Goal: Task Accomplishment & Management: Use online tool/utility

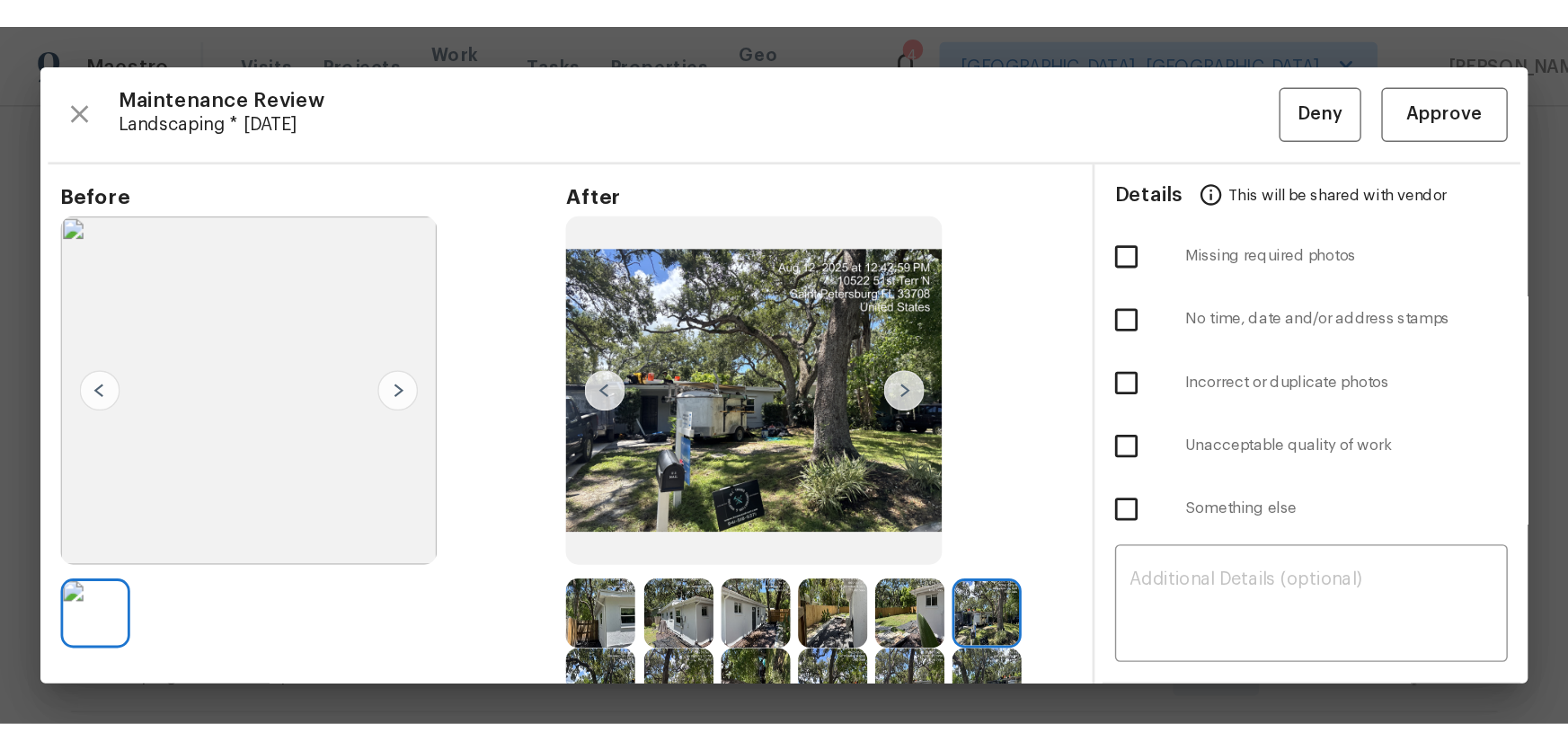
scroll to position [54, 0]
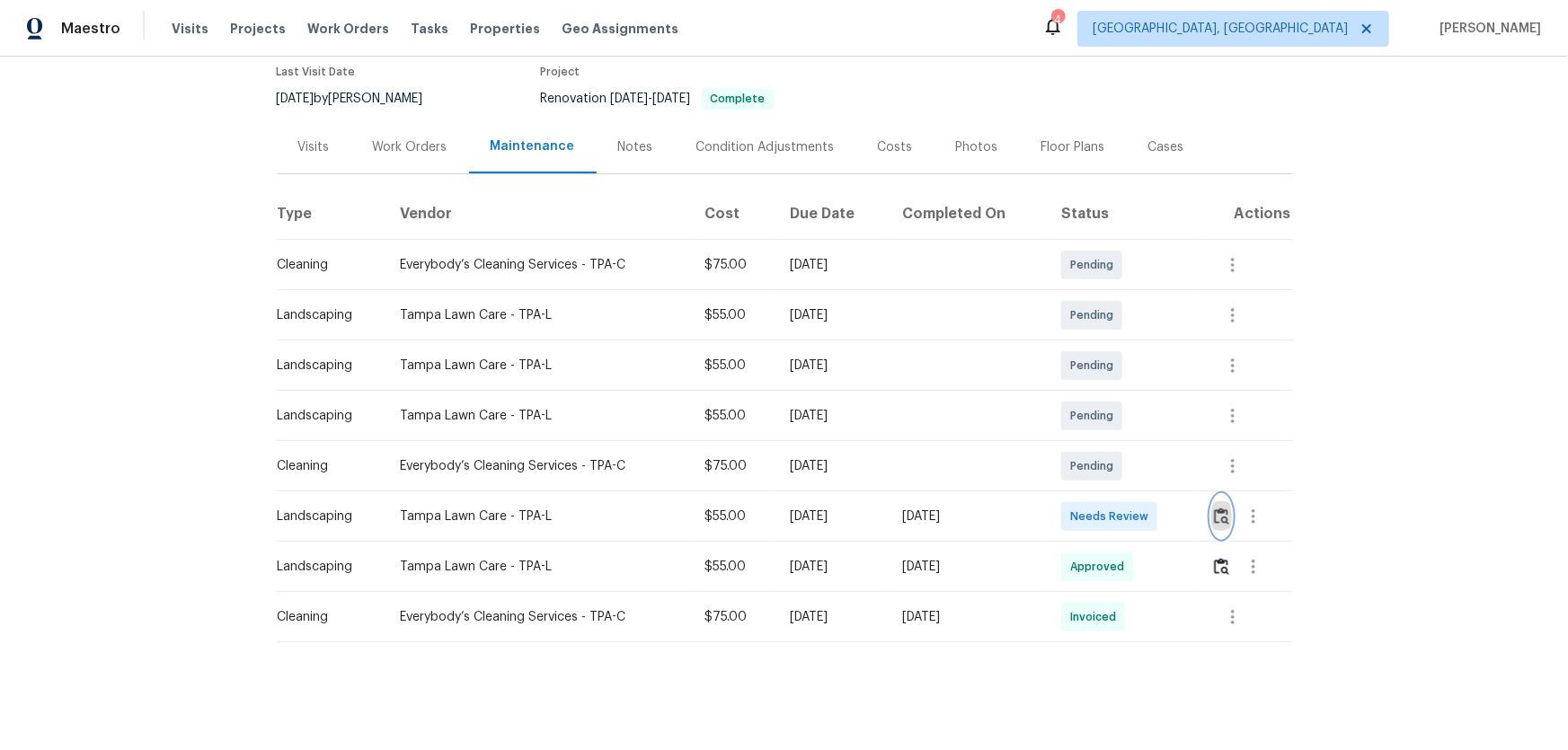
click at [1115, 495] on button "button" at bounding box center [1221, 517] width 21 height 43
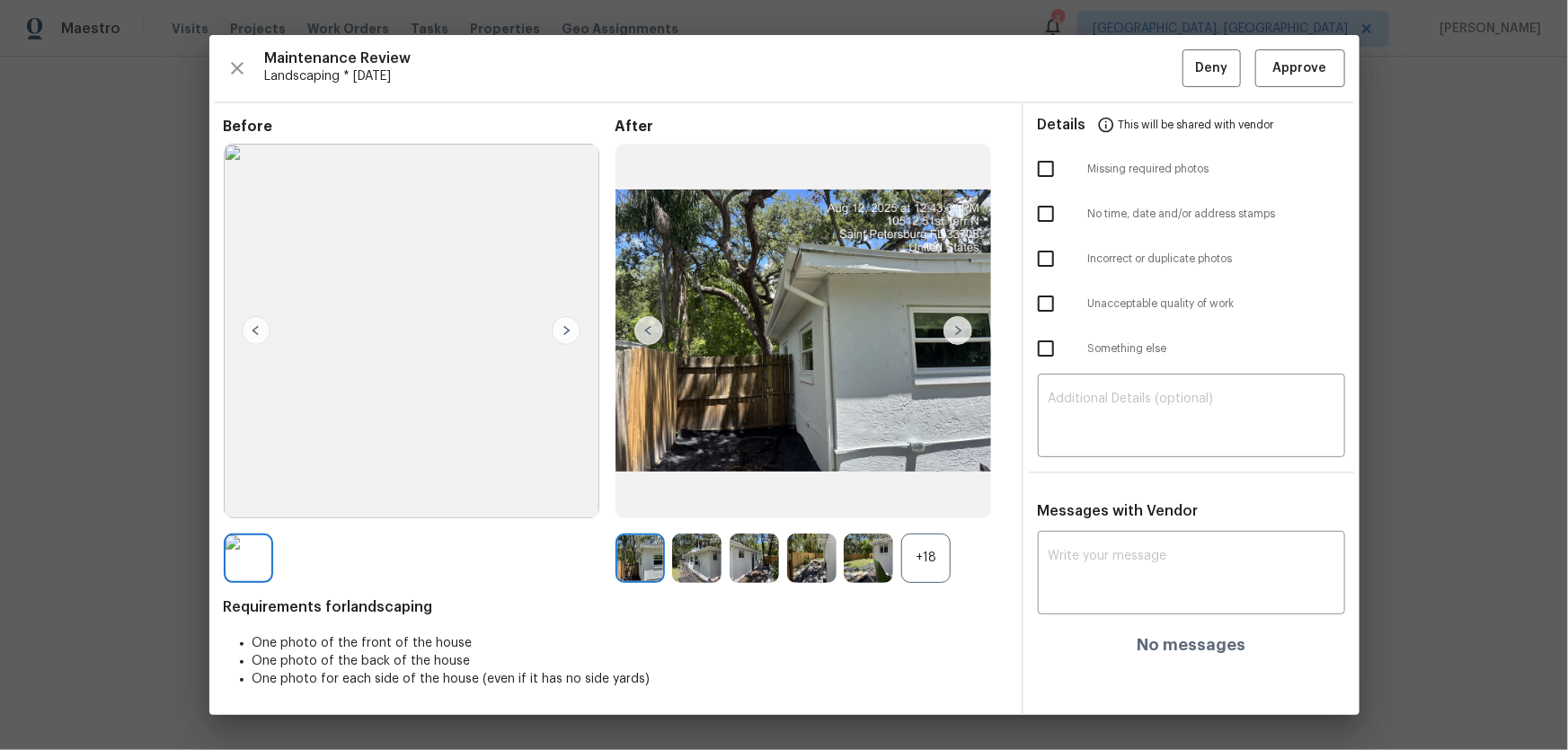
click at [936, 495] on div "+18" at bounding box center [926, 558] width 50 height 50
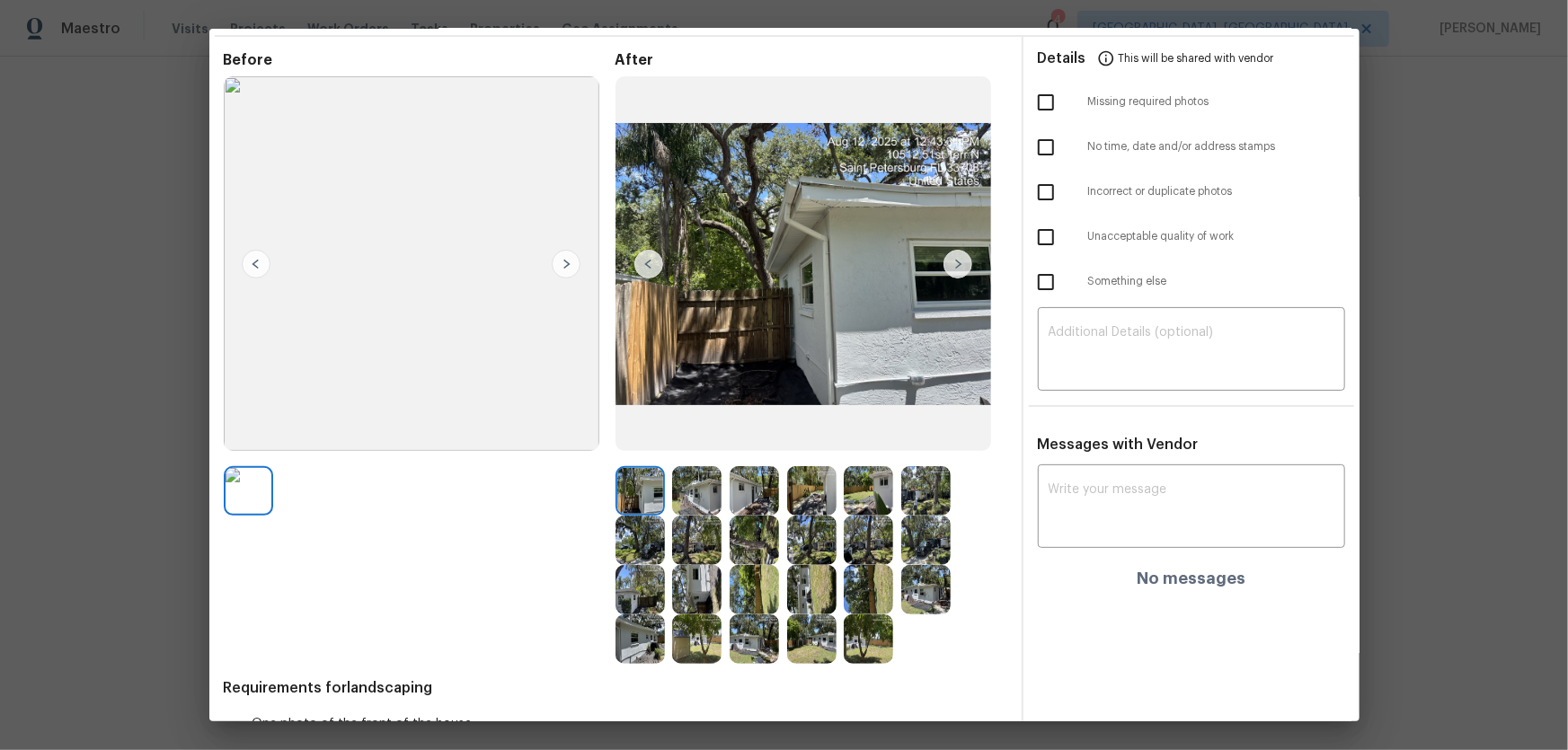
scroll to position [135, 0]
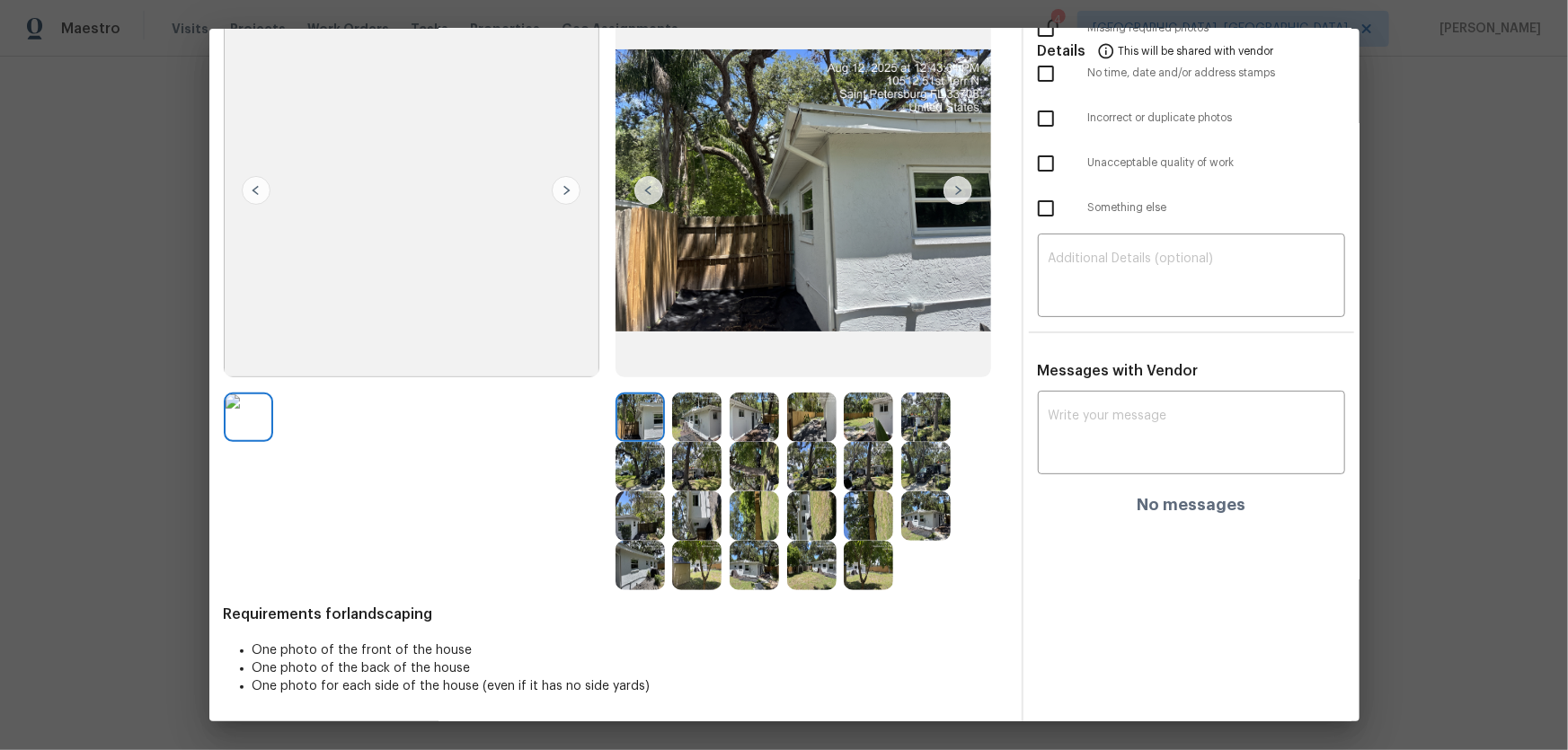
click at [696, 408] on img at bounding box center [696, 417] width 50 height 50
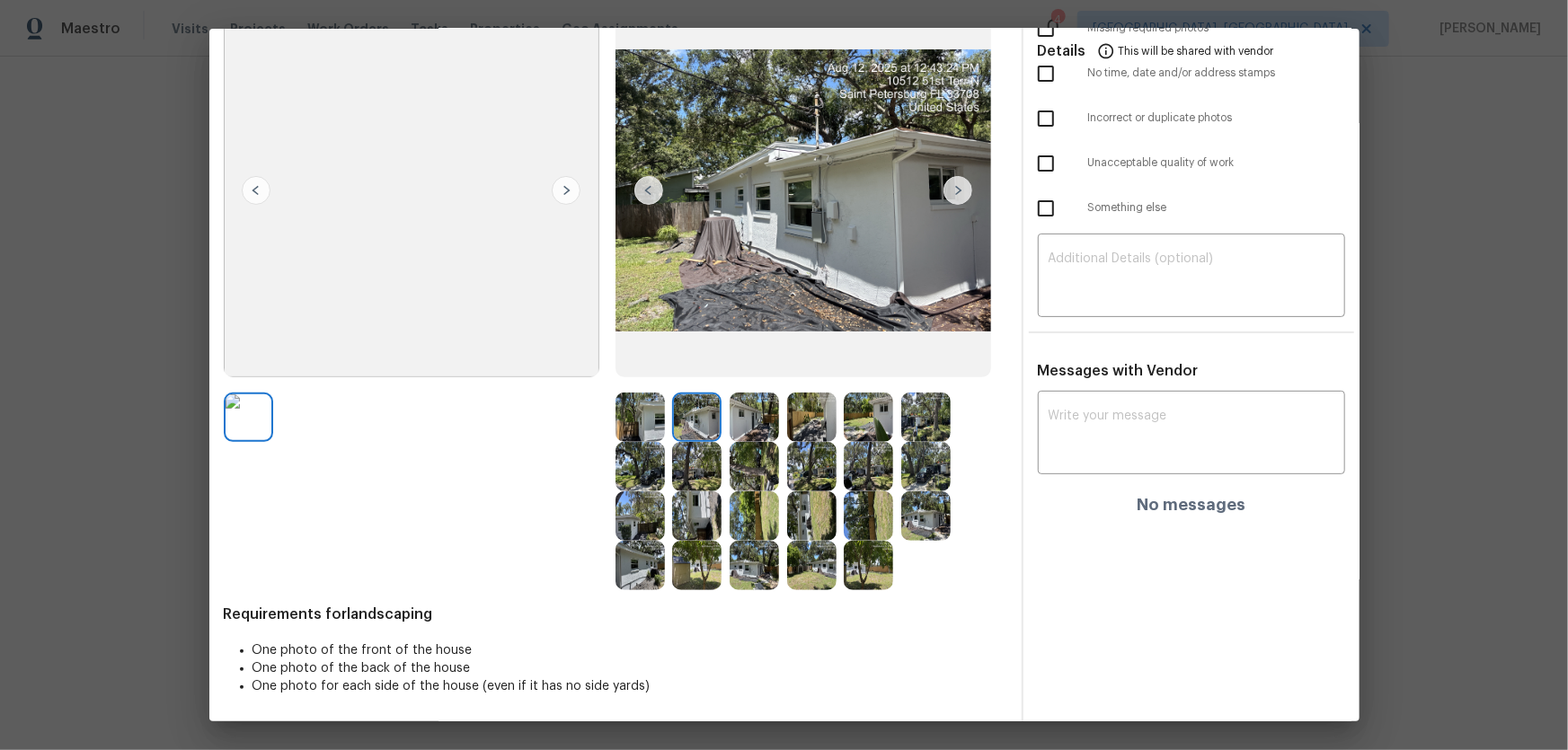
click at [737, 415] on img at bounding box center [754, 417] width 50 height 50
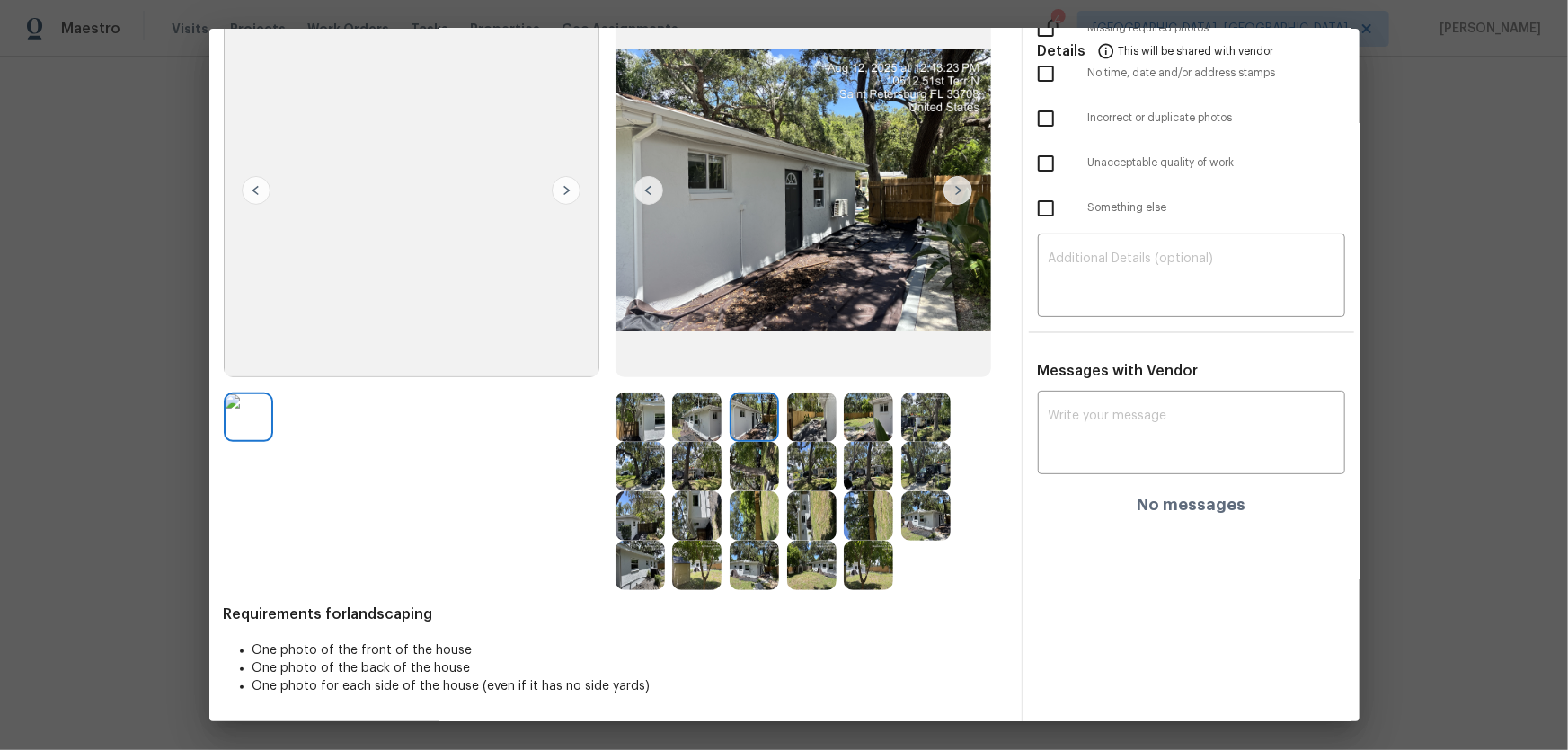
click at [802, 428] on img at bounding box center [811, 417] width 50 height 50
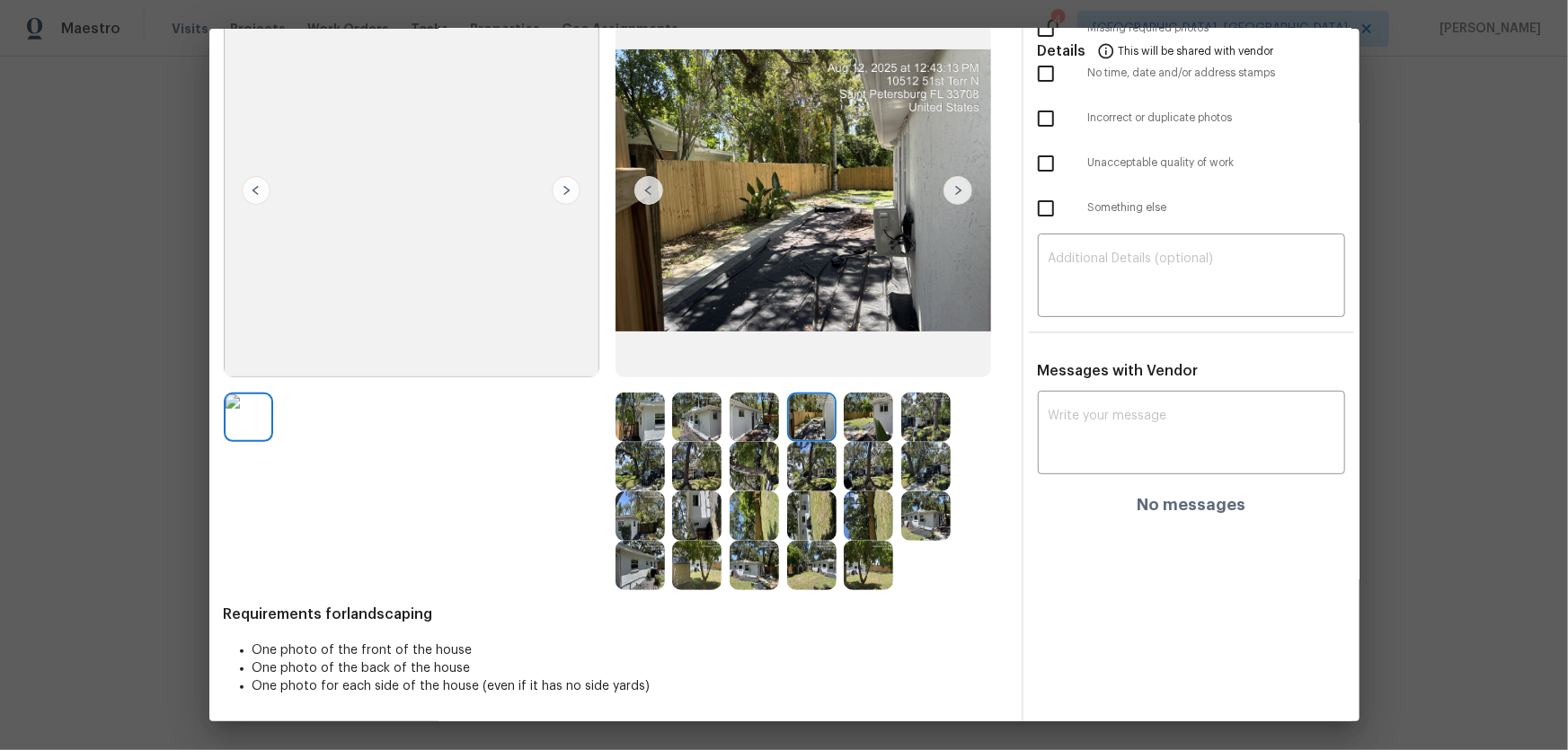
click at [844, 429] on img at bounding box center [868, 417] width 50 height 50
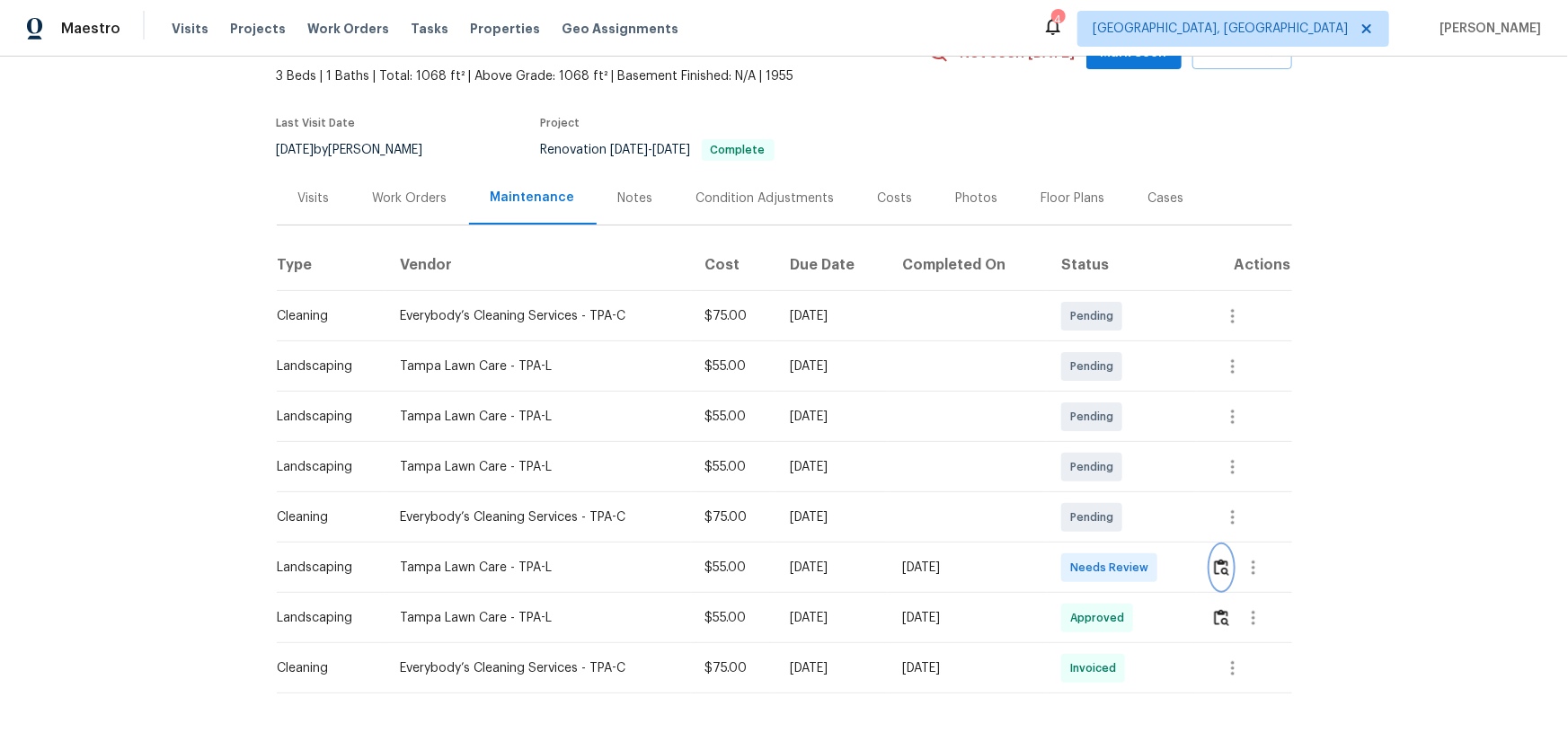
scroll to position [0, 0]
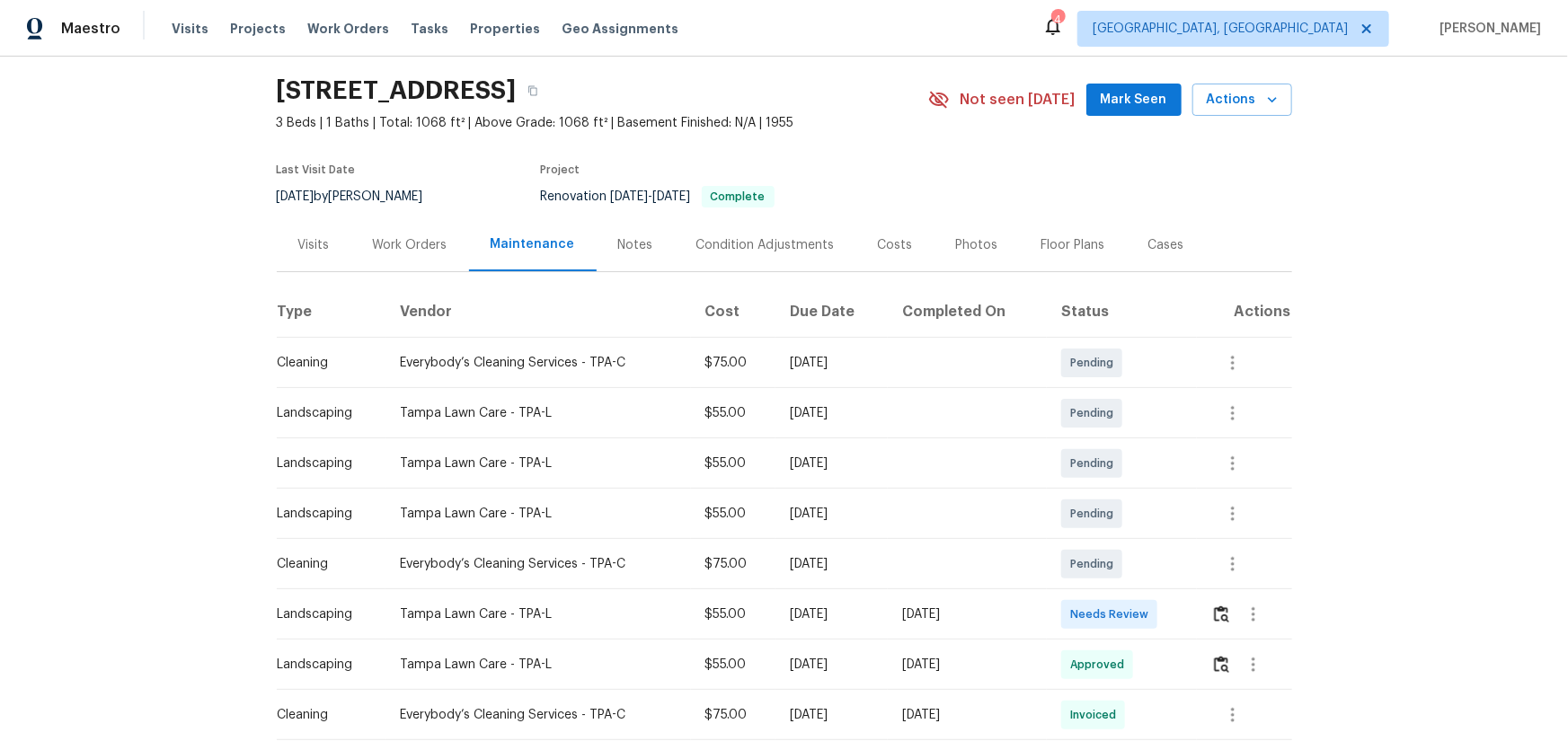
scroll to position [81, 0]
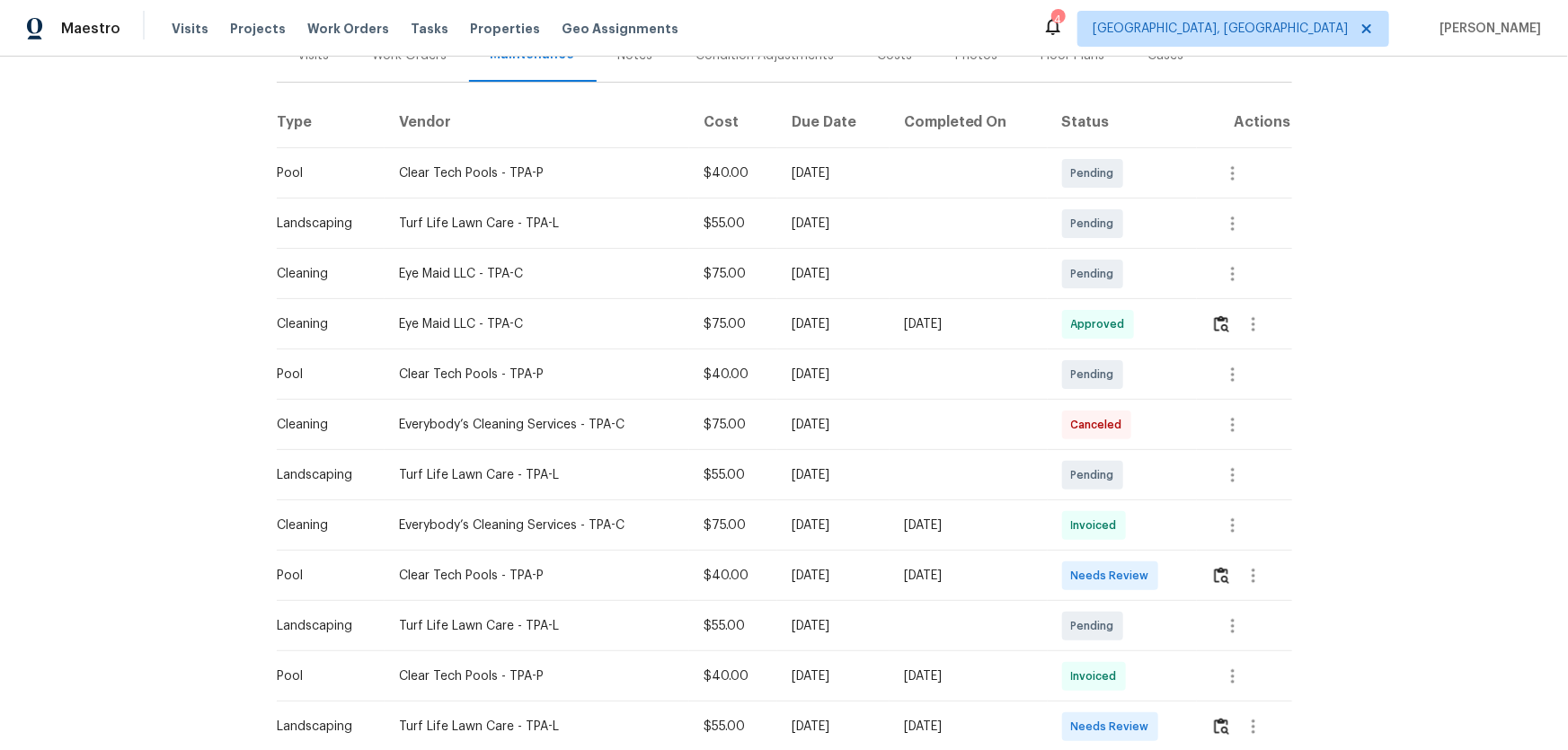
scroll to position [244, 0]
click at [1215, 570] on img "button" at bounding box center [1221, 574] width 15 height 17
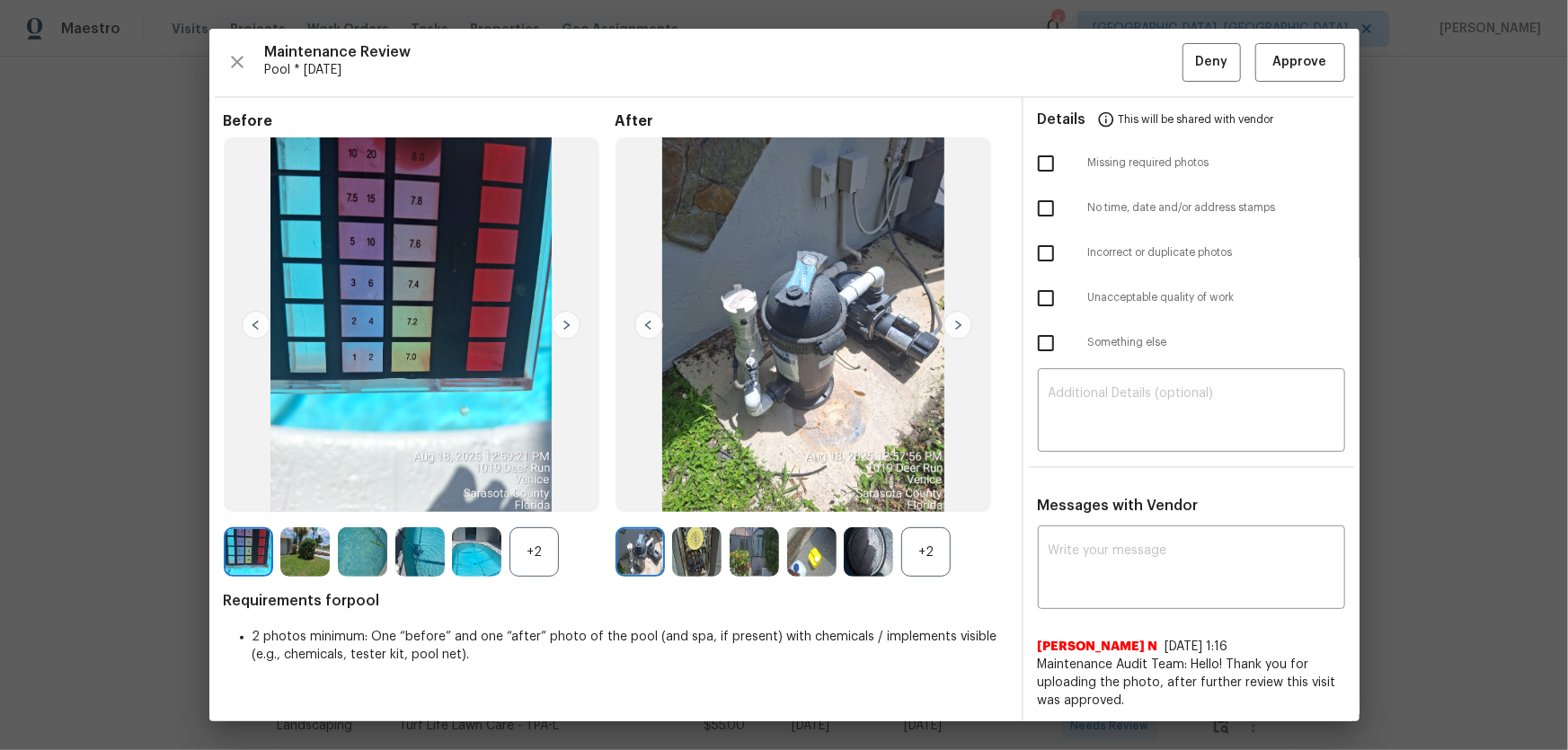
click at [923, 565] on div "+2" at bounding box center [926, 552] width 50 height 50
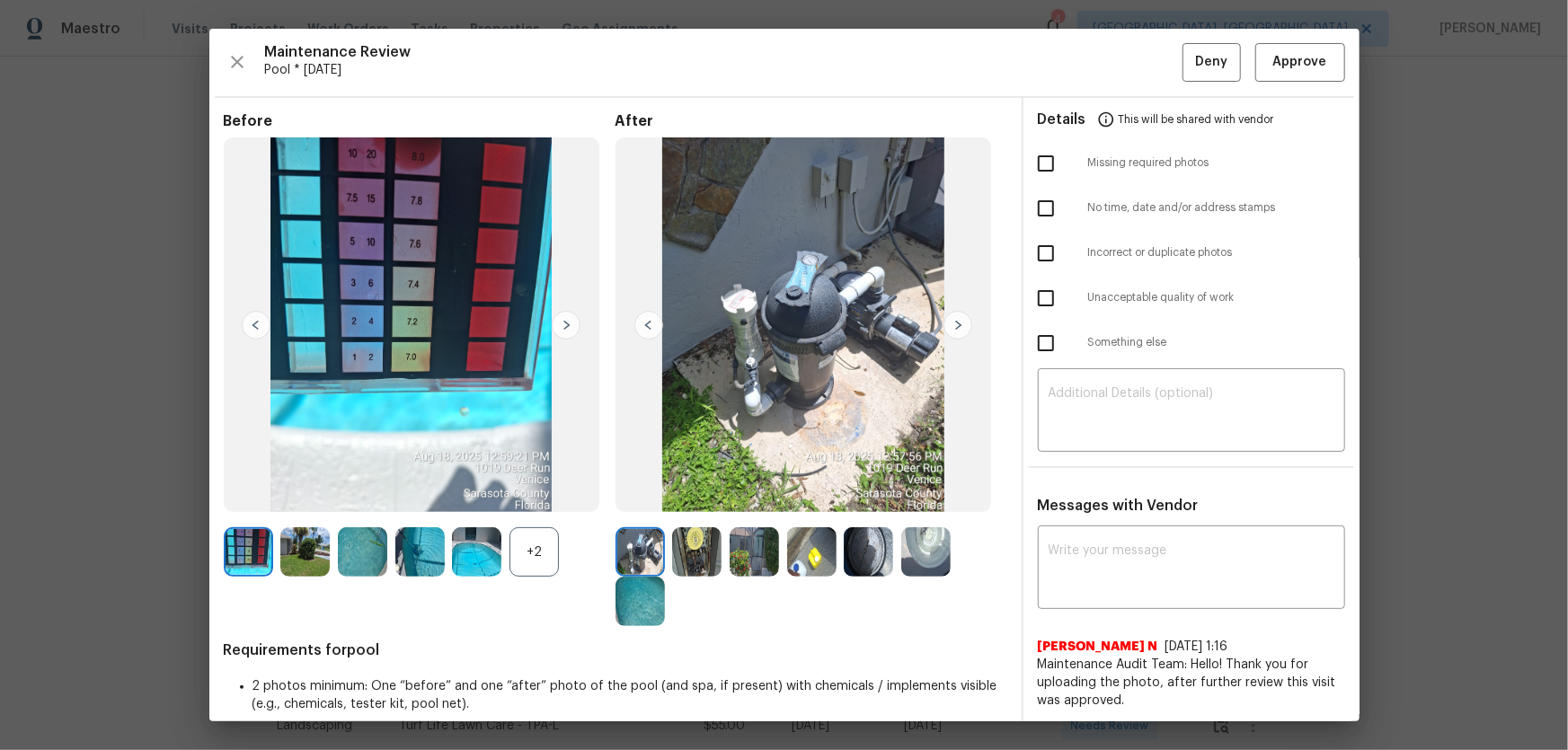
click at [548, 532] on div "+2" at bounding box center [534, 552] width 50 height 50
click at [678, 556] on img at bounding box center [696, 552] width 50 height 50
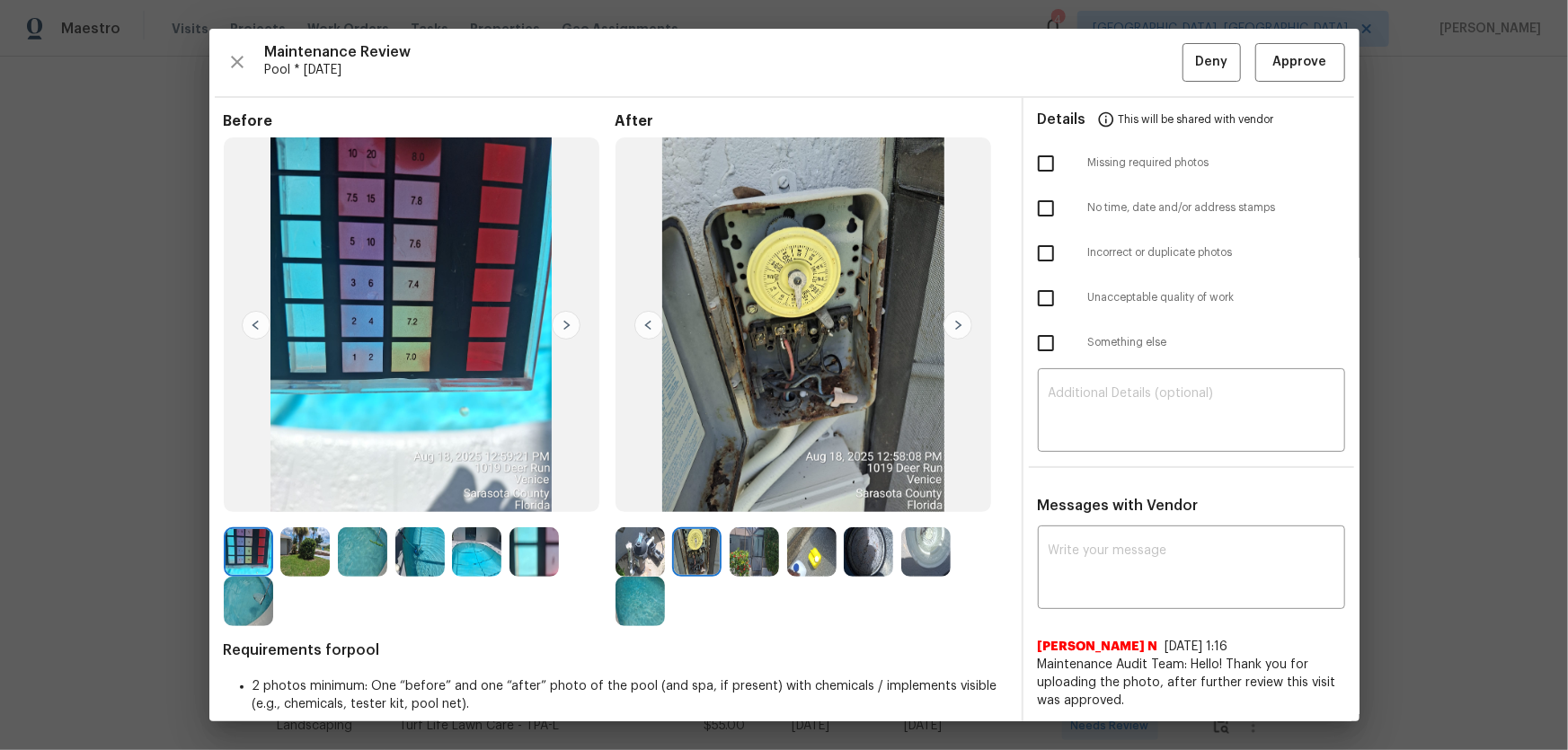
click at [759, 556] on img at bounding box center [754, 552] width 50 height 50
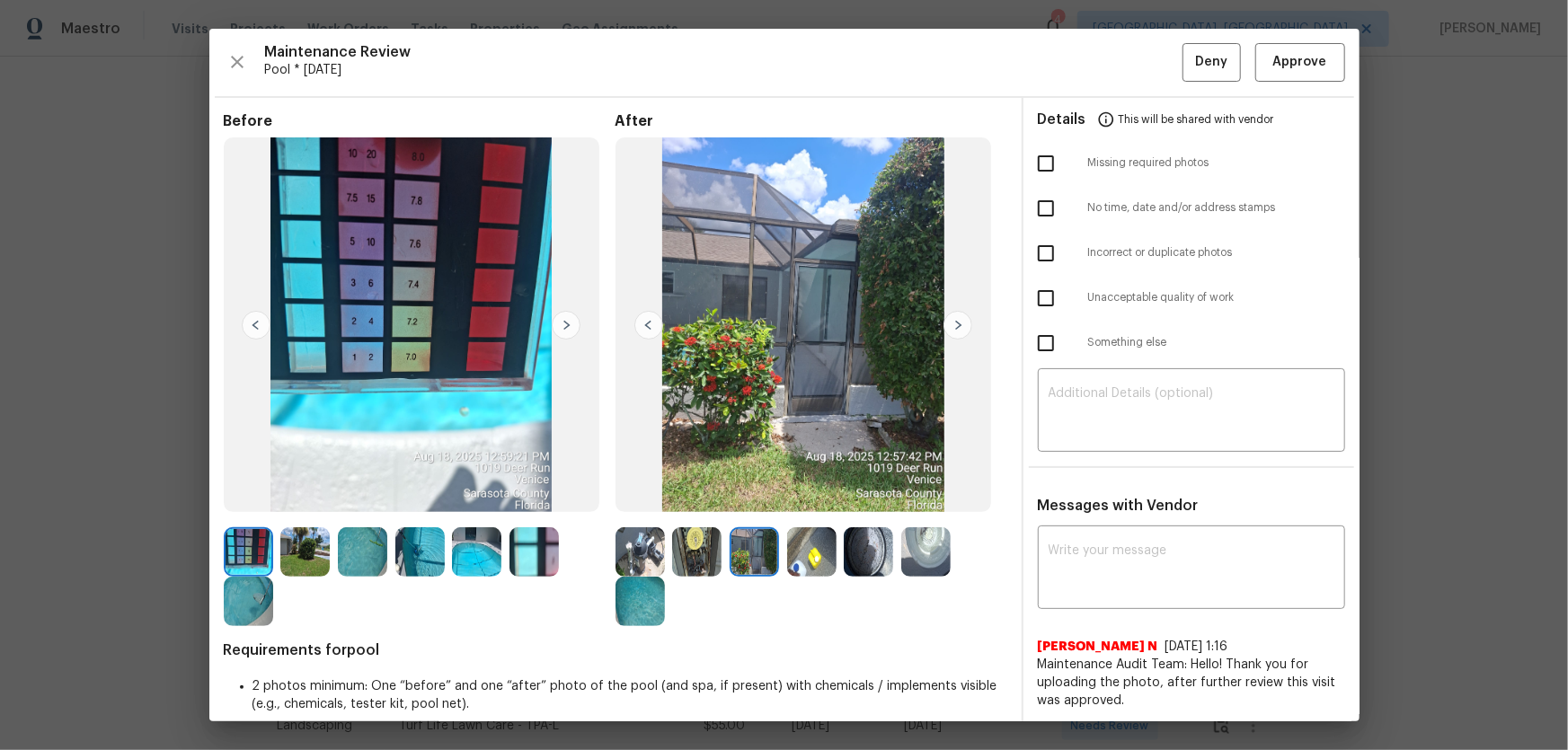
click at [791, 555] on img at bounding box center [811, 552] width 50 height 50
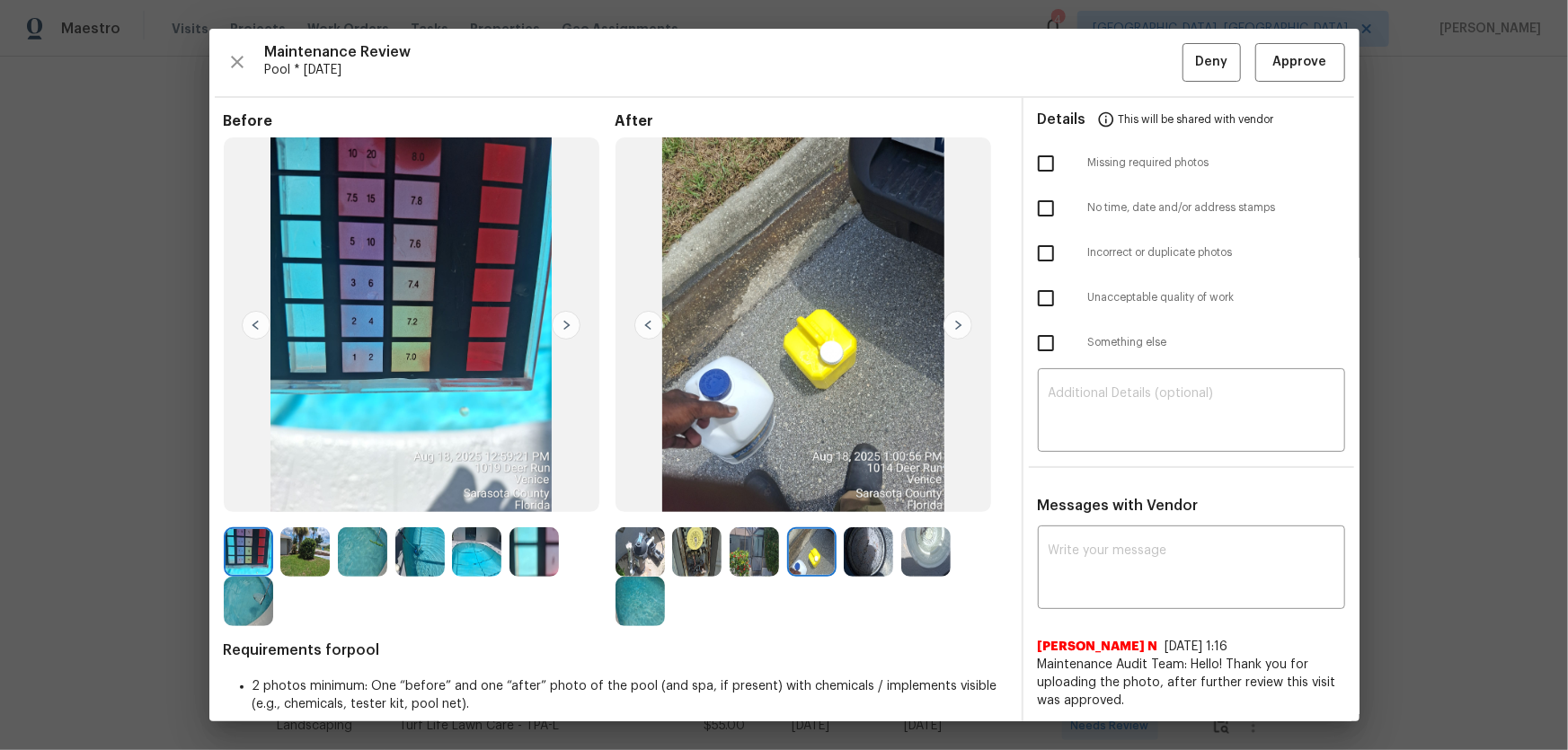
click at [873, 555] on img at bounding box center [868, 552] width 50 height 50
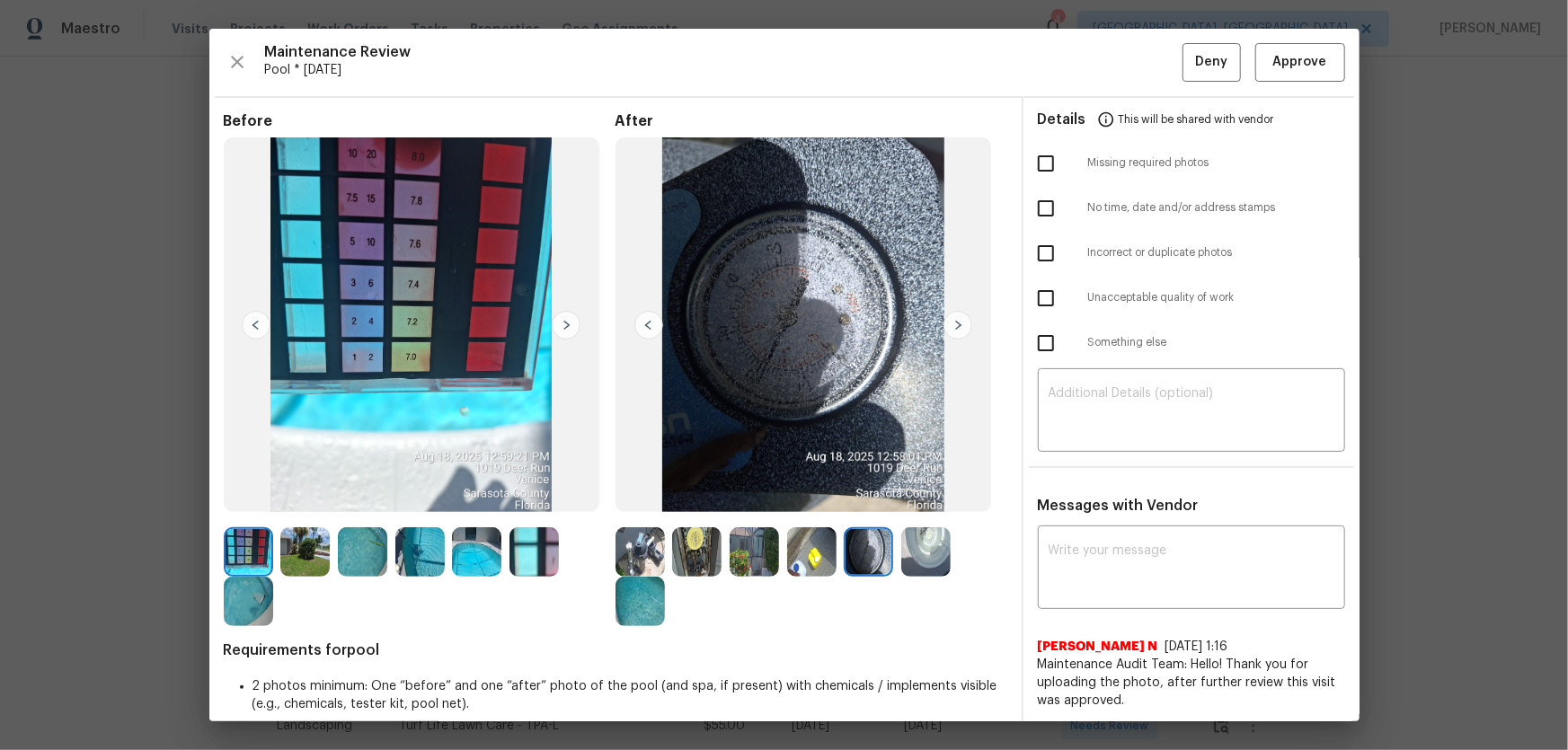
click at [948, 557] on div at bounding box center [930, 552] width 58 height 50
click at [935, 554] on img at bounding box center [926, 552] width 50 height 50
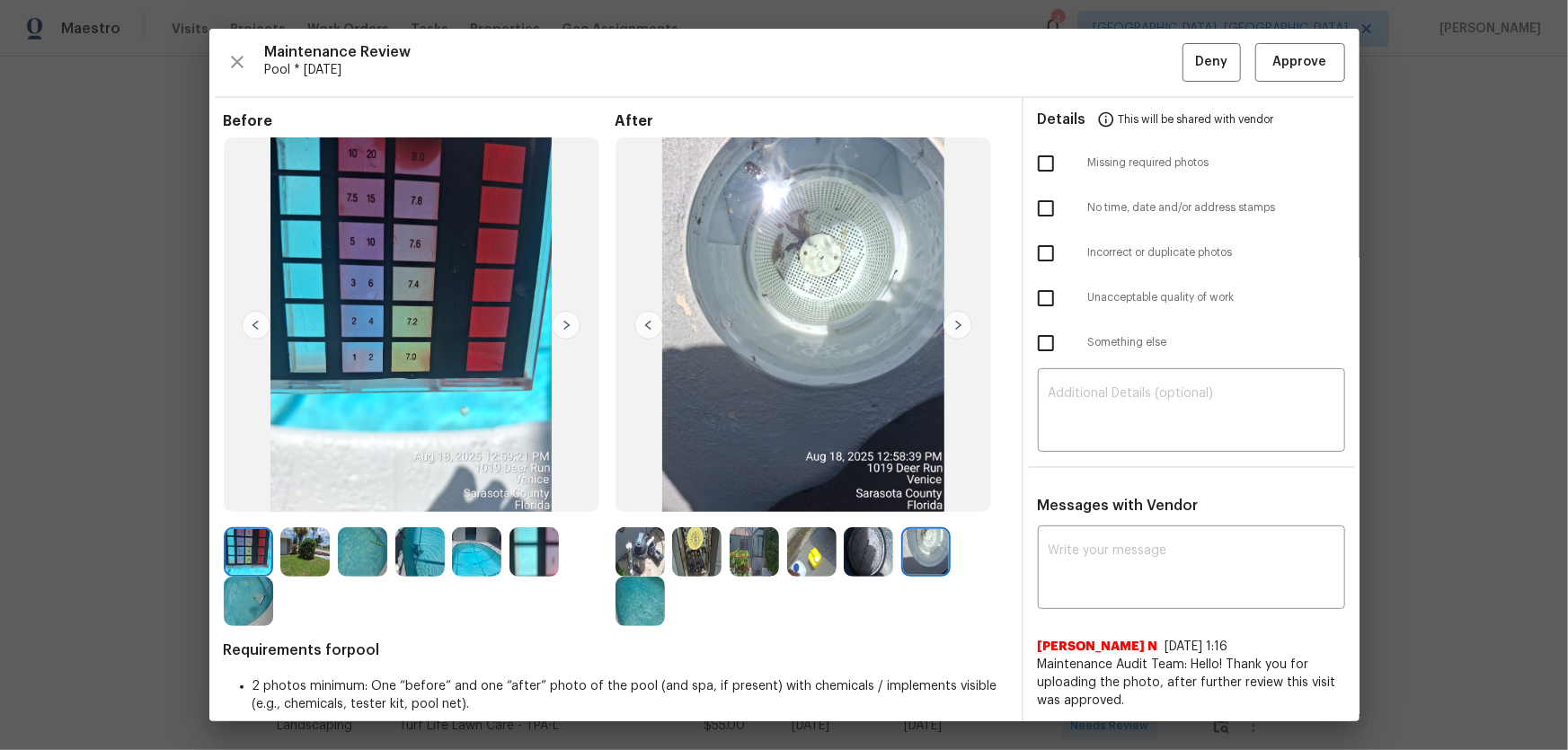
click at [597, 609] on div at bounding box center [419, 577] width 392 height 99
click at [623, 596] on img at bounding box center [639, 601] width 50 height 50
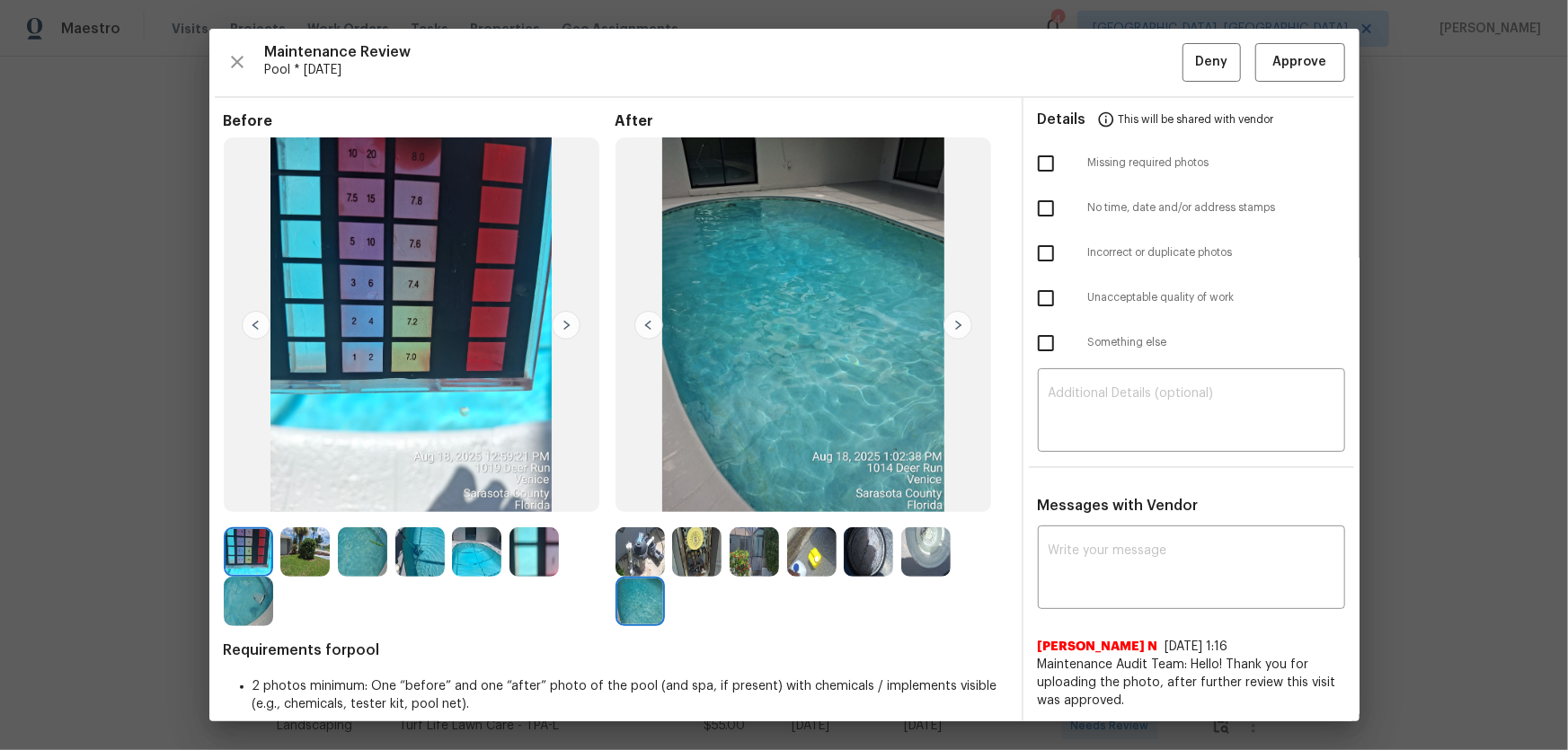
click at [478, 545] on img at bounding box center [476, 552] width 50 height 50
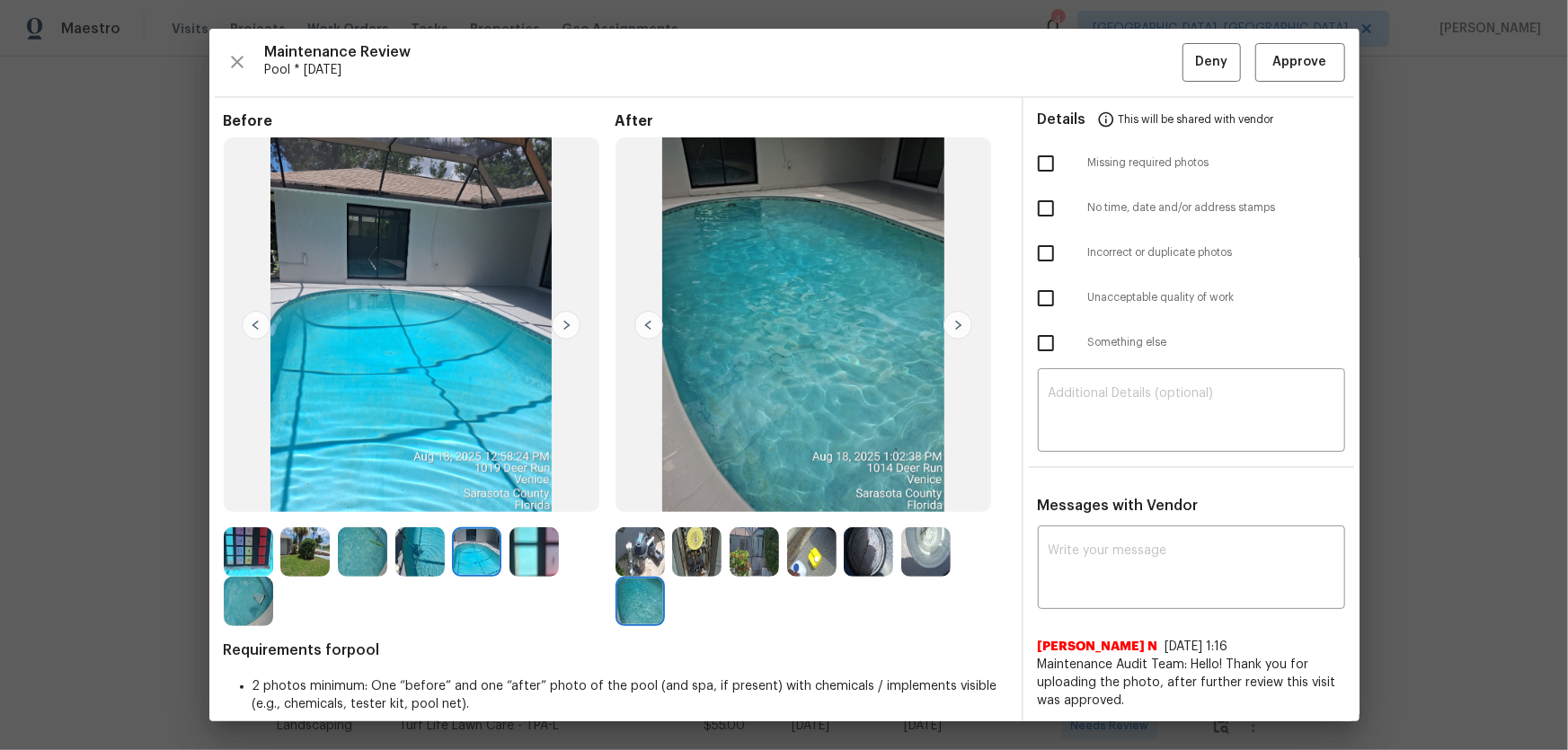
click at [438, 557] on img at bounding box center [420, 552] width 50 height 50
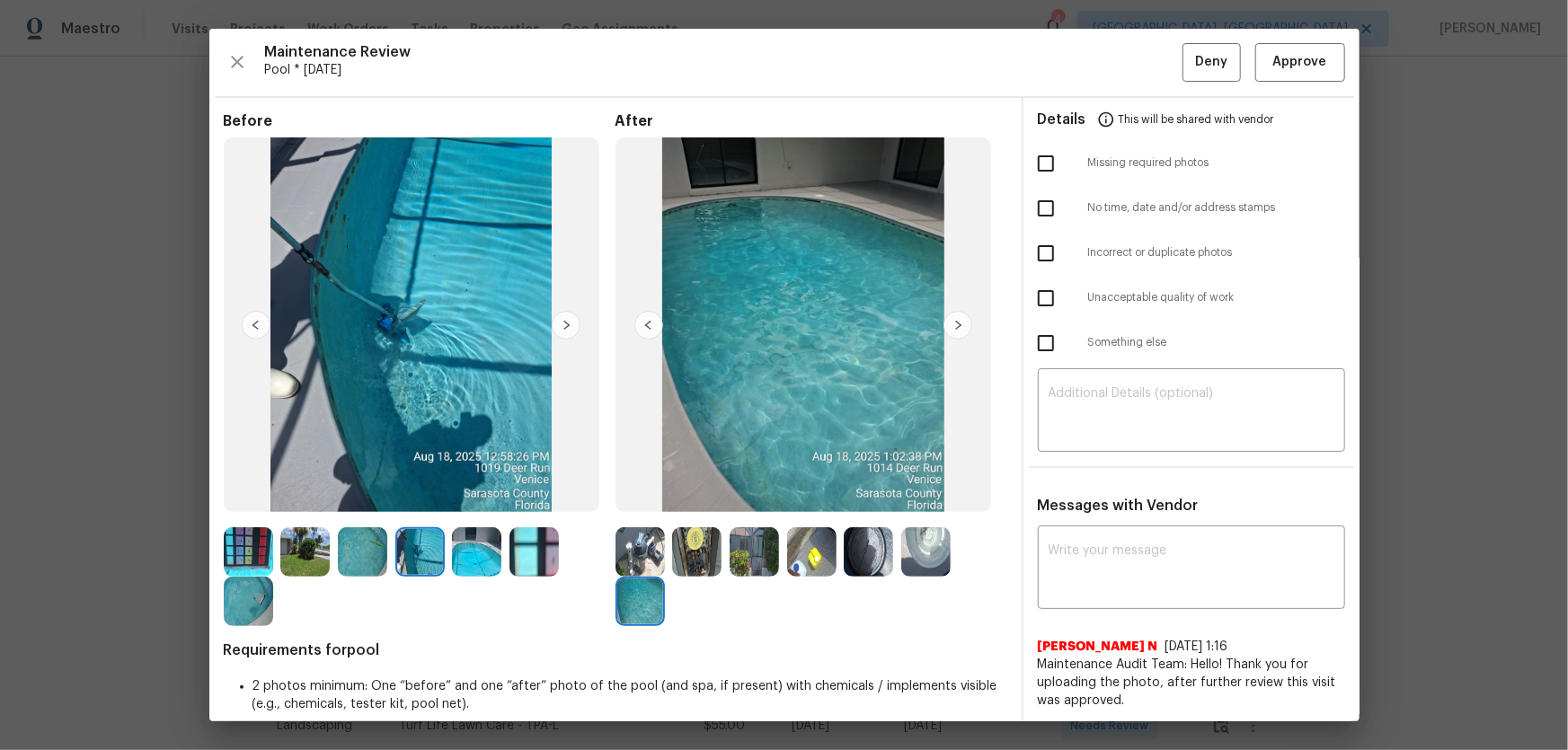
click at [347, 556] on img at bounding box center [362, 552] width 50 height 50
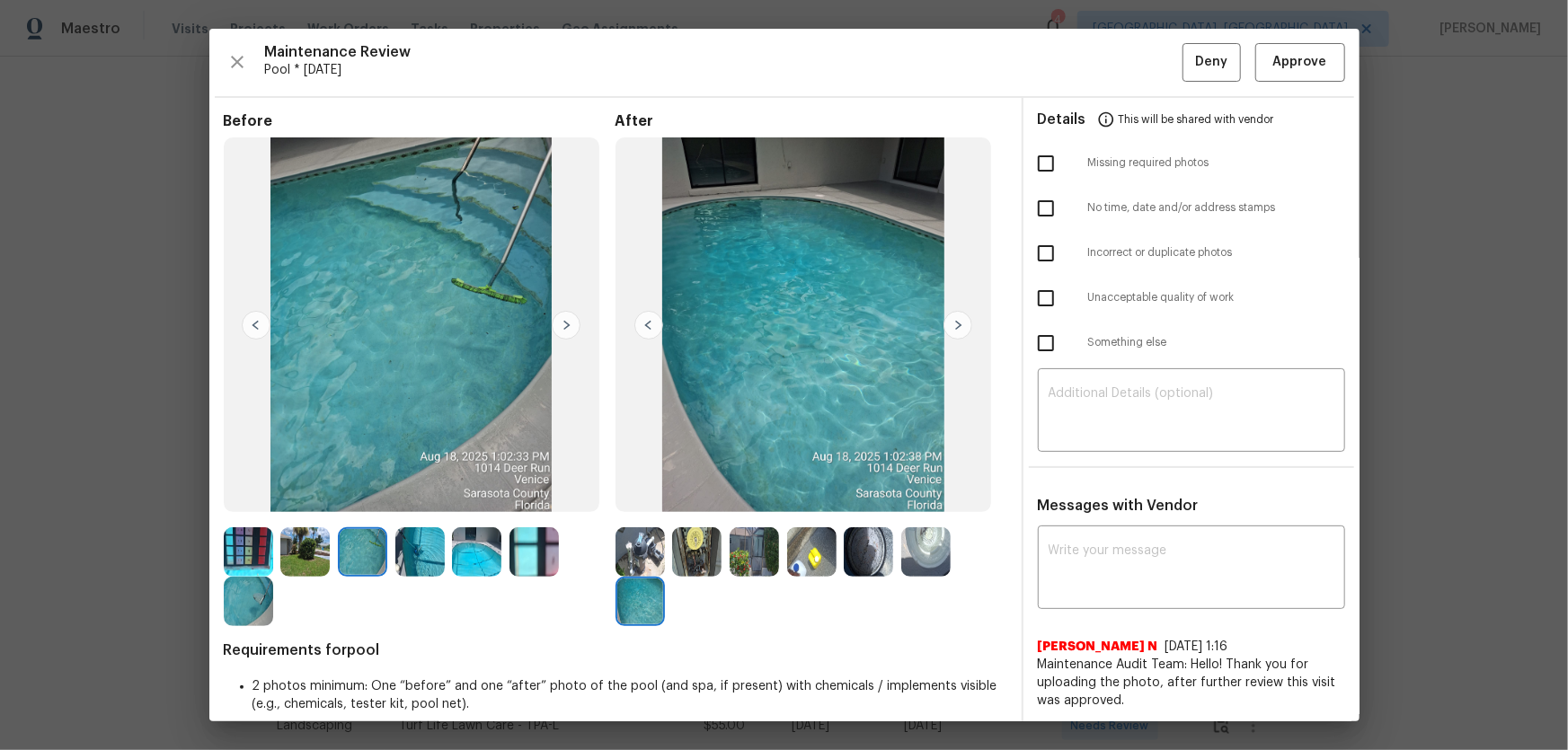
click at [264, 590] on img at bounding box center [248, 601] width 50 height 50
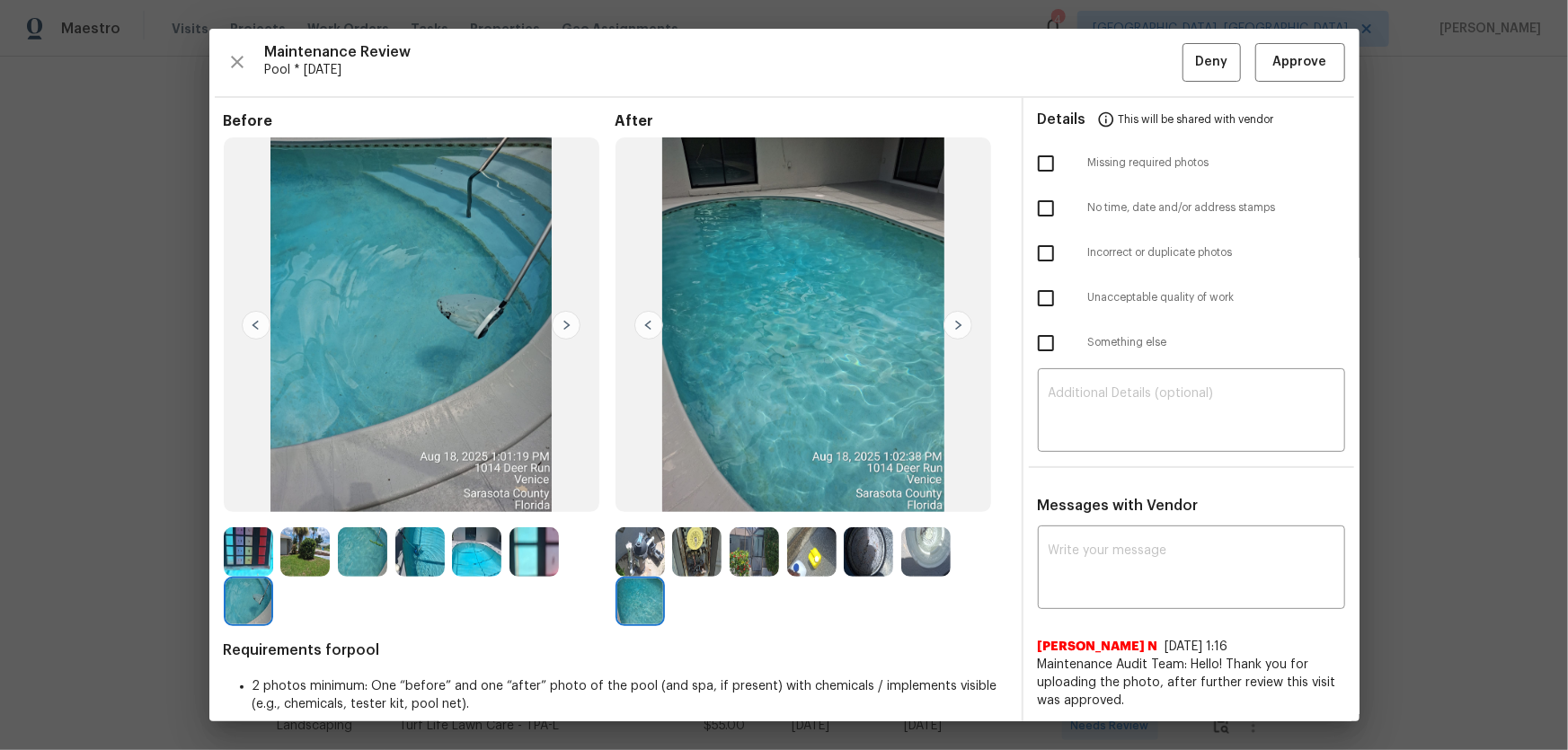
click at [301, 557] on img at bounding box center [304, 552] width 50 height 50
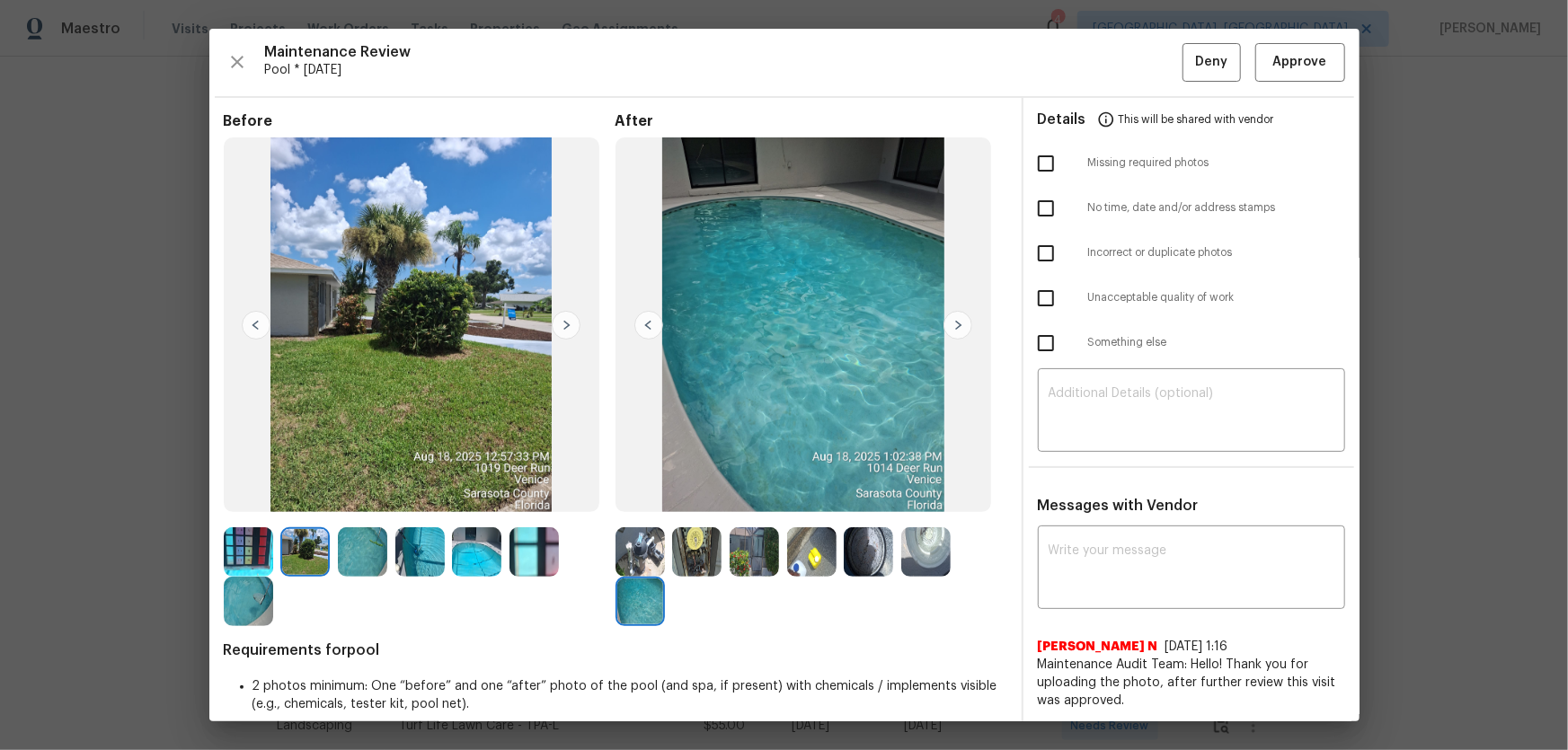
click at [421, 541] on img at bounding box center [420, 552] width 50 height 50
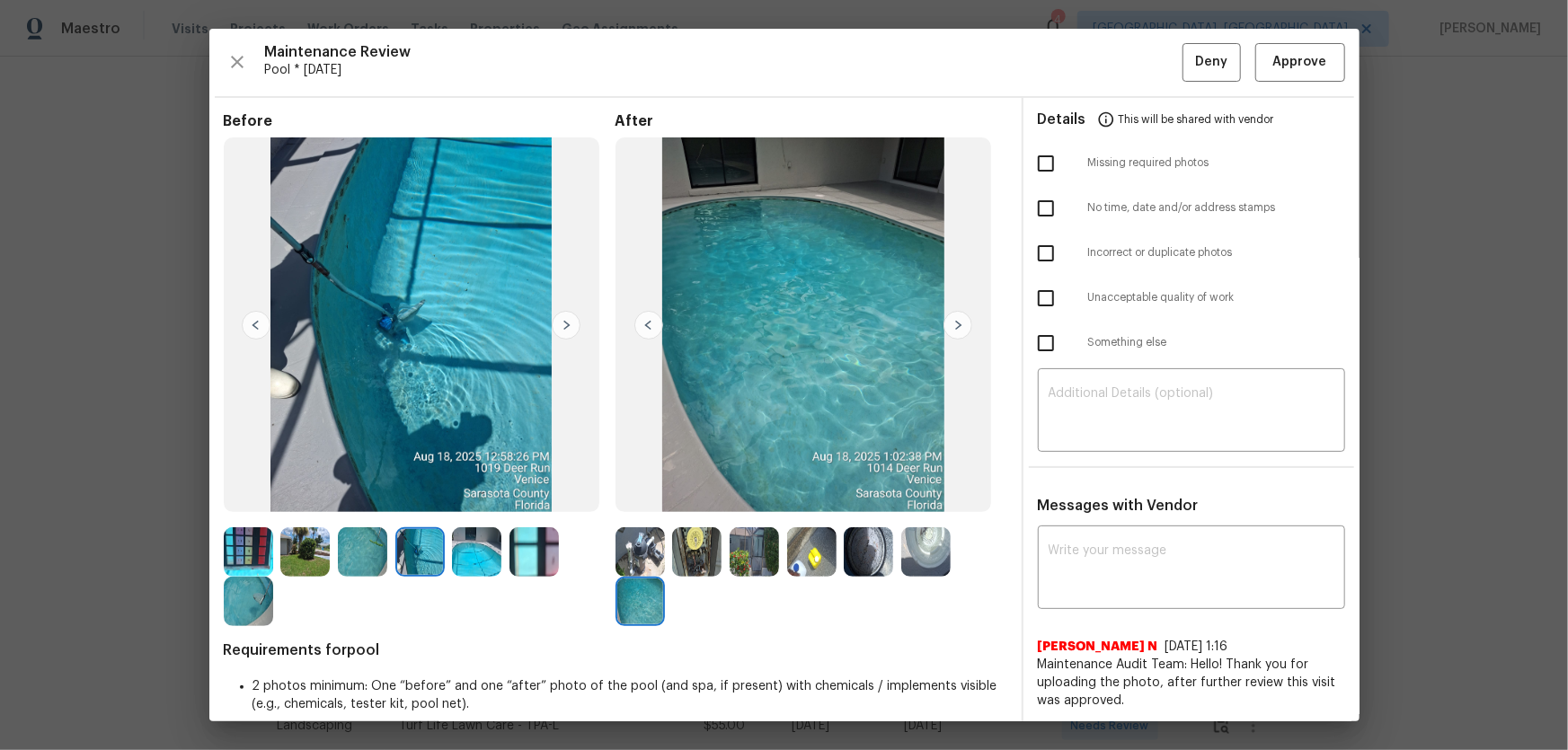
click at [476, 555] on img at bounding box center [476, 552] width 50 height 50
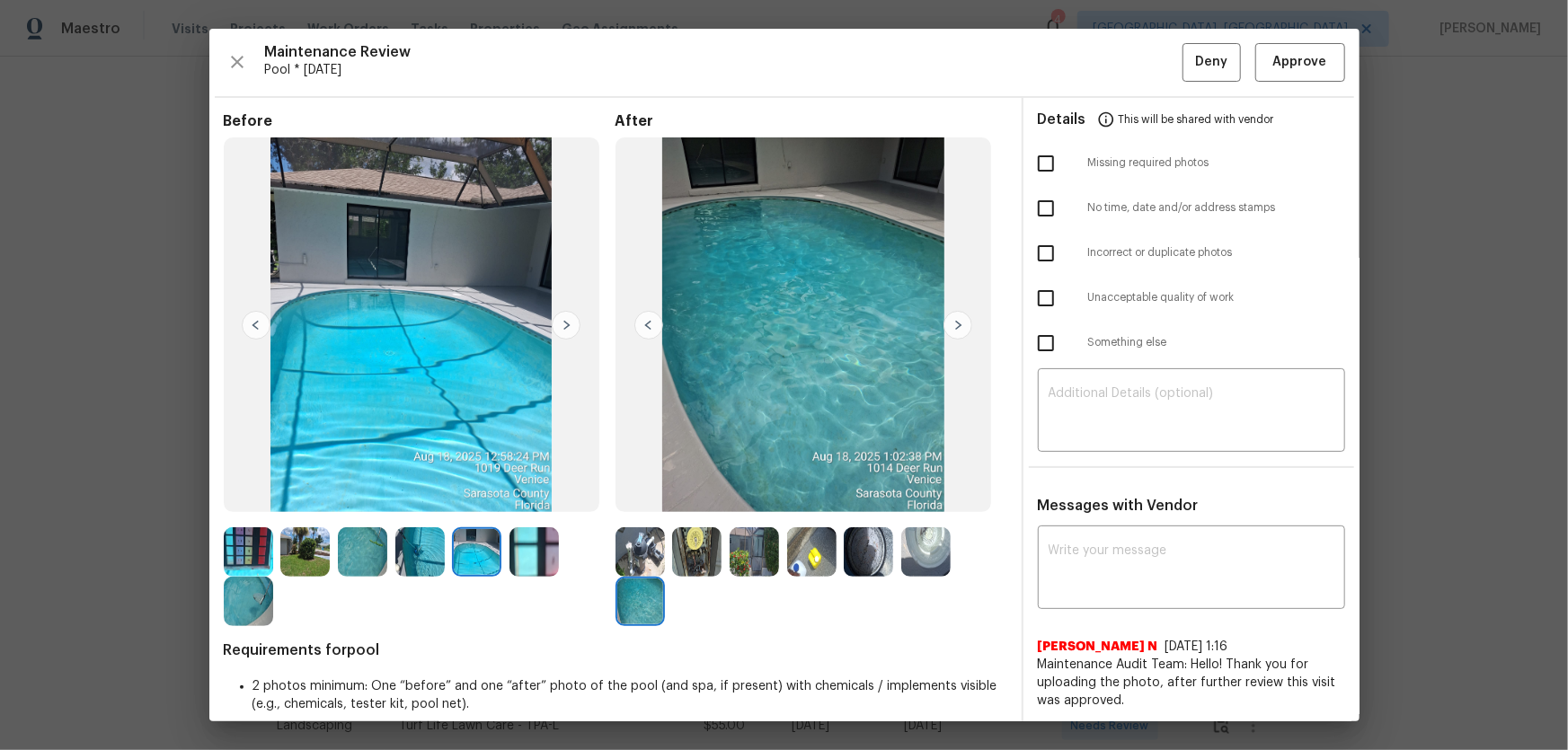
click at [535, 555] on img at bounding box center [534, 552] width 50 height 50
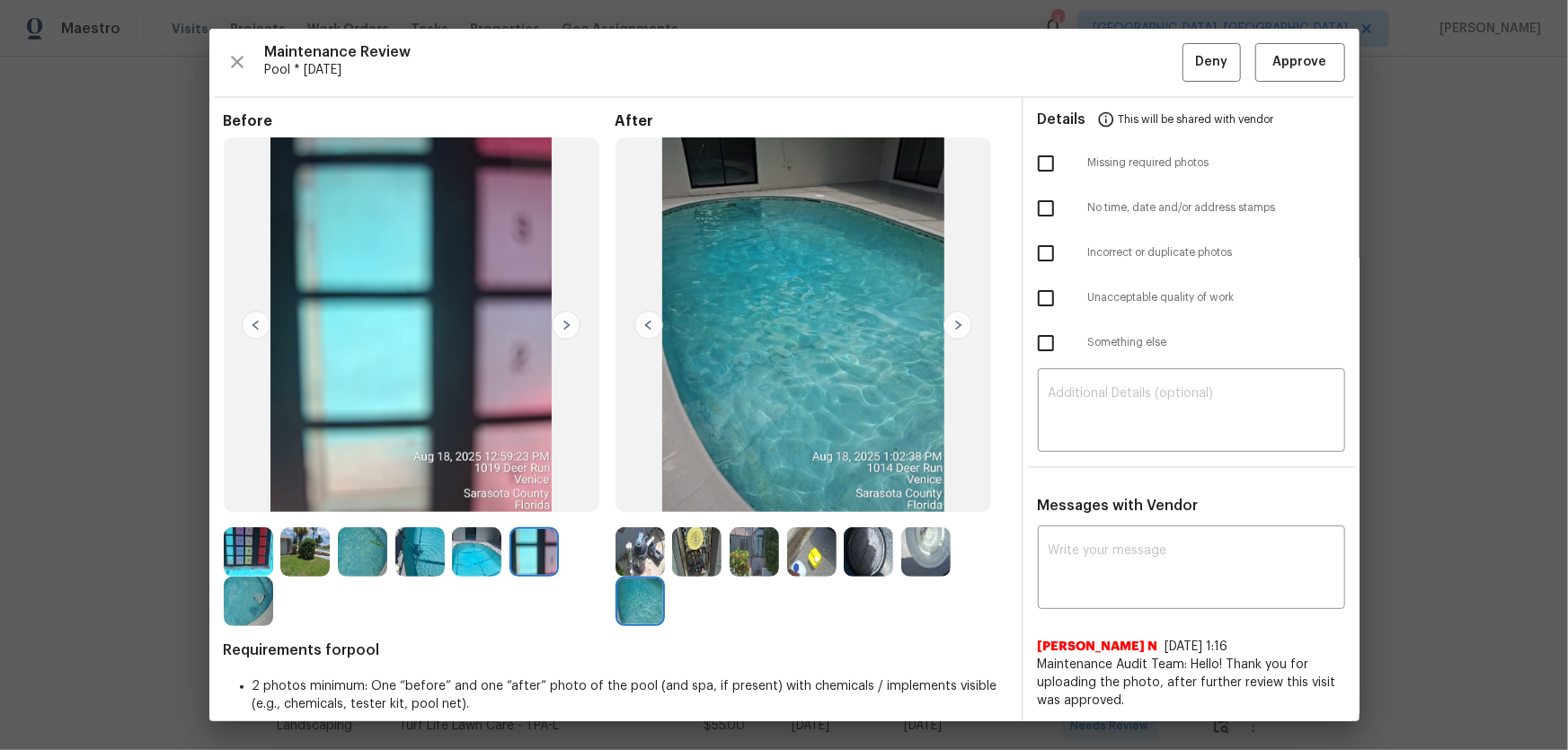
click at [676, 555] on img at bounding box center [696, 552] width 50 height 50
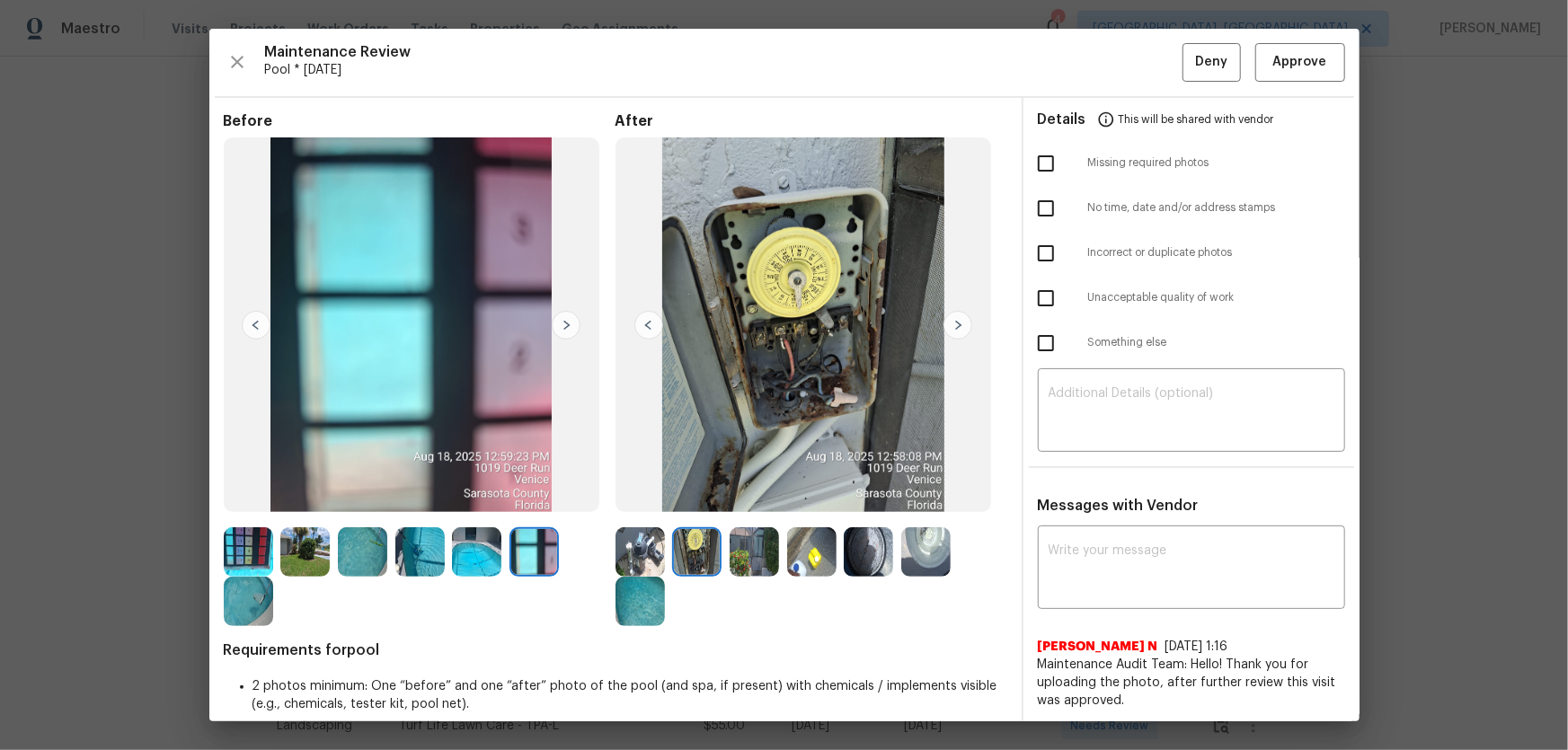
click at [808, 563] on img at bounding box center [811, 552] width 50 height 50
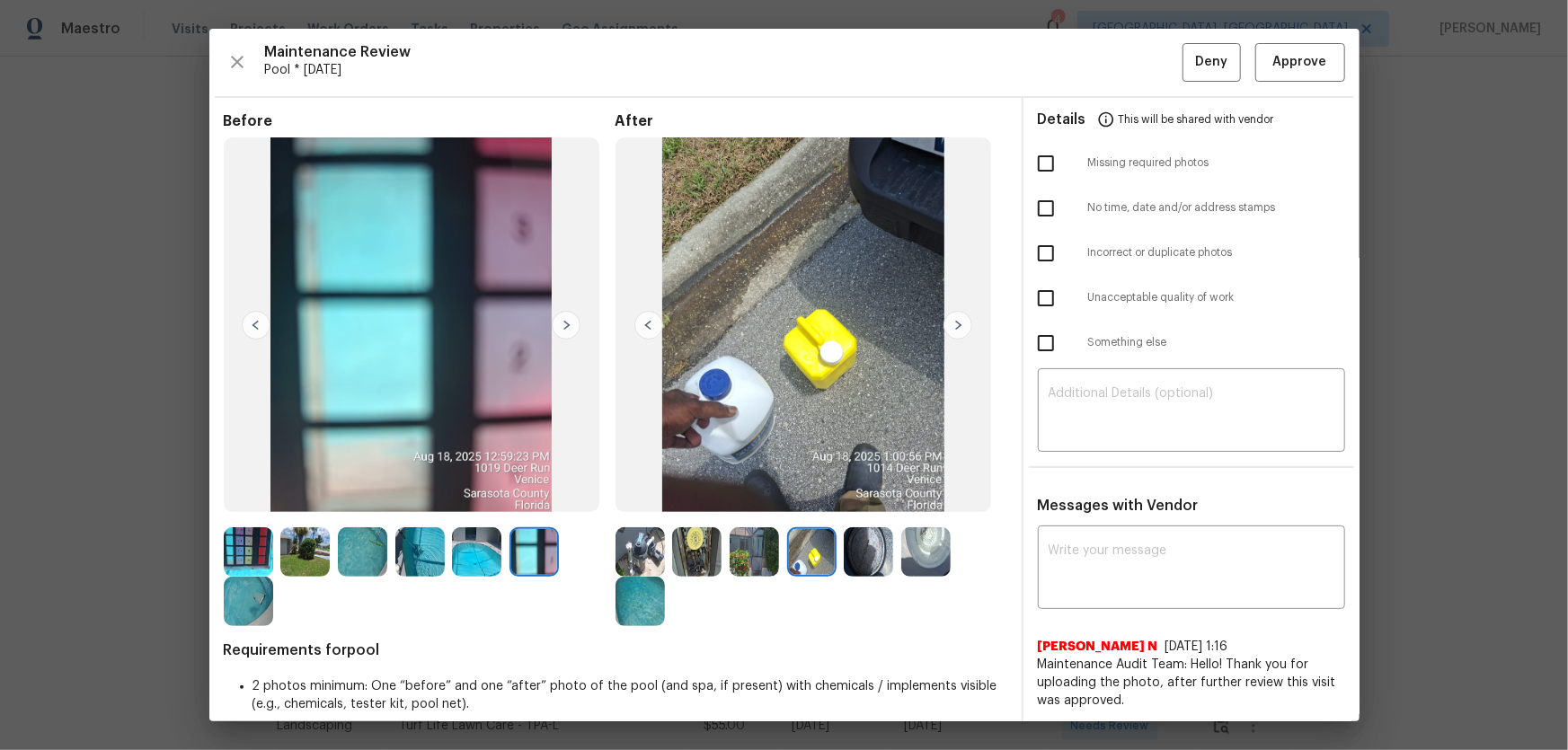
click at [902, 560] on img at bounding box center [926, 552] width 50 height 50
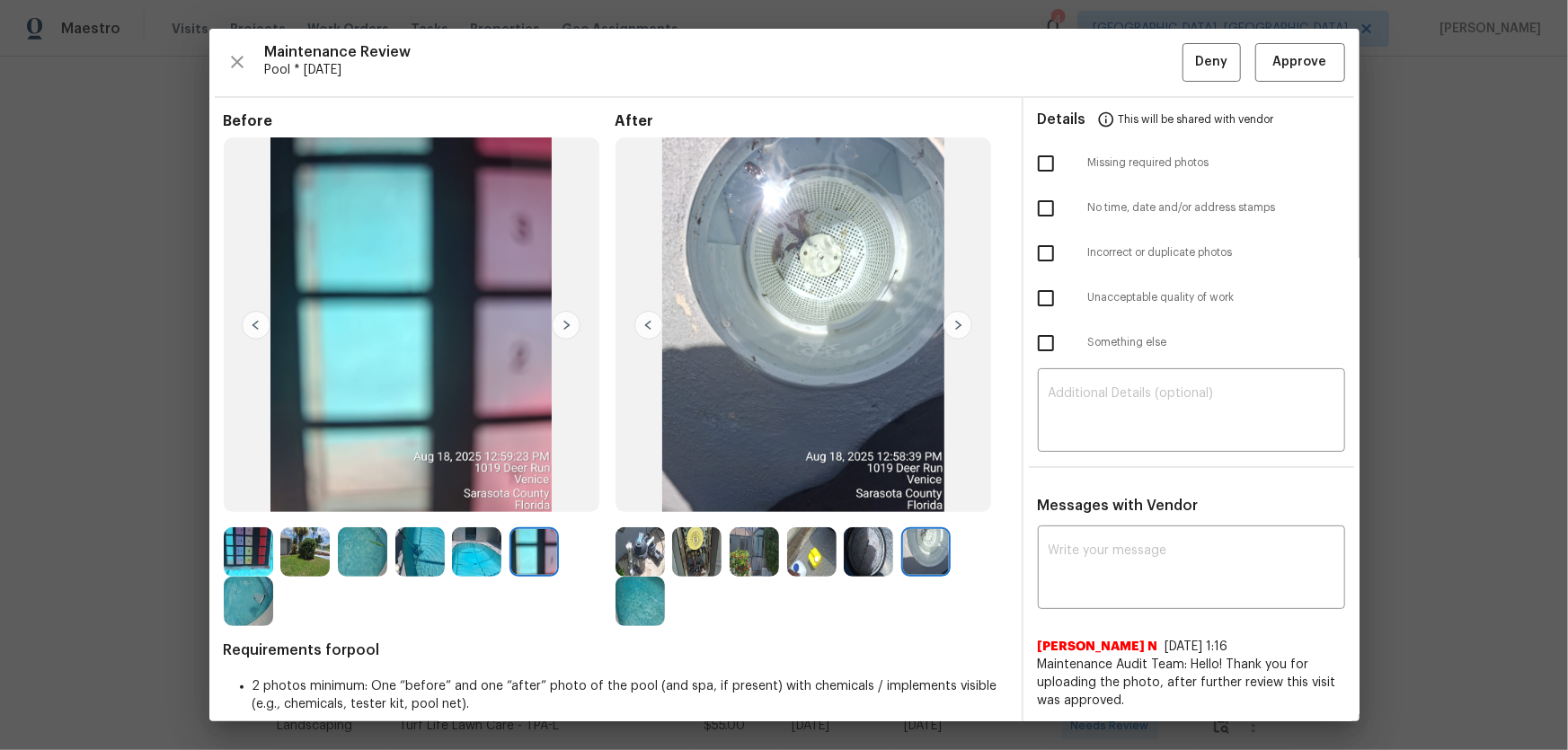
click at [862, 553] on img at bounding box center [868, 552] width 50 height 50
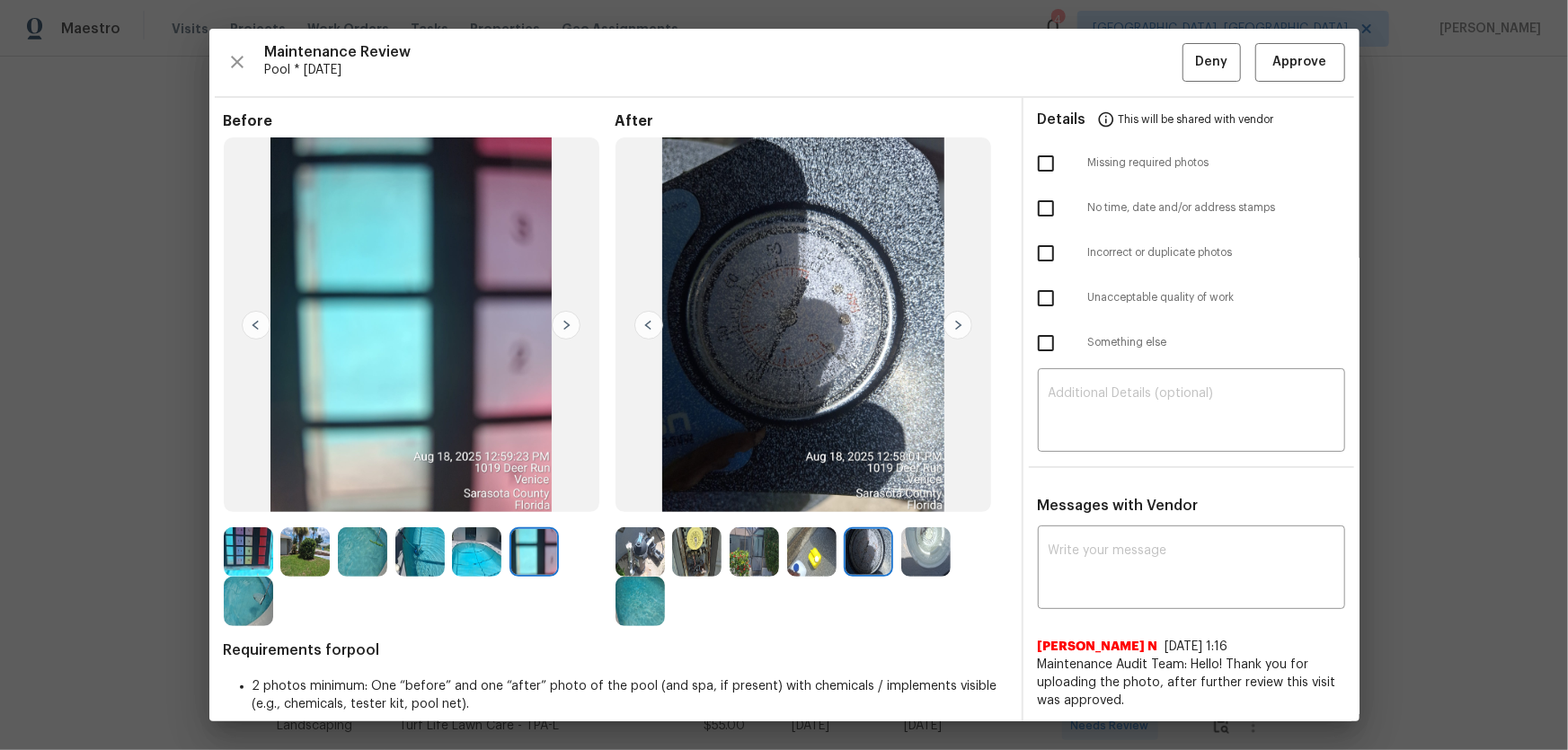
click at [806, 553] on img at bounding box center [811, 552] width 50 height 50
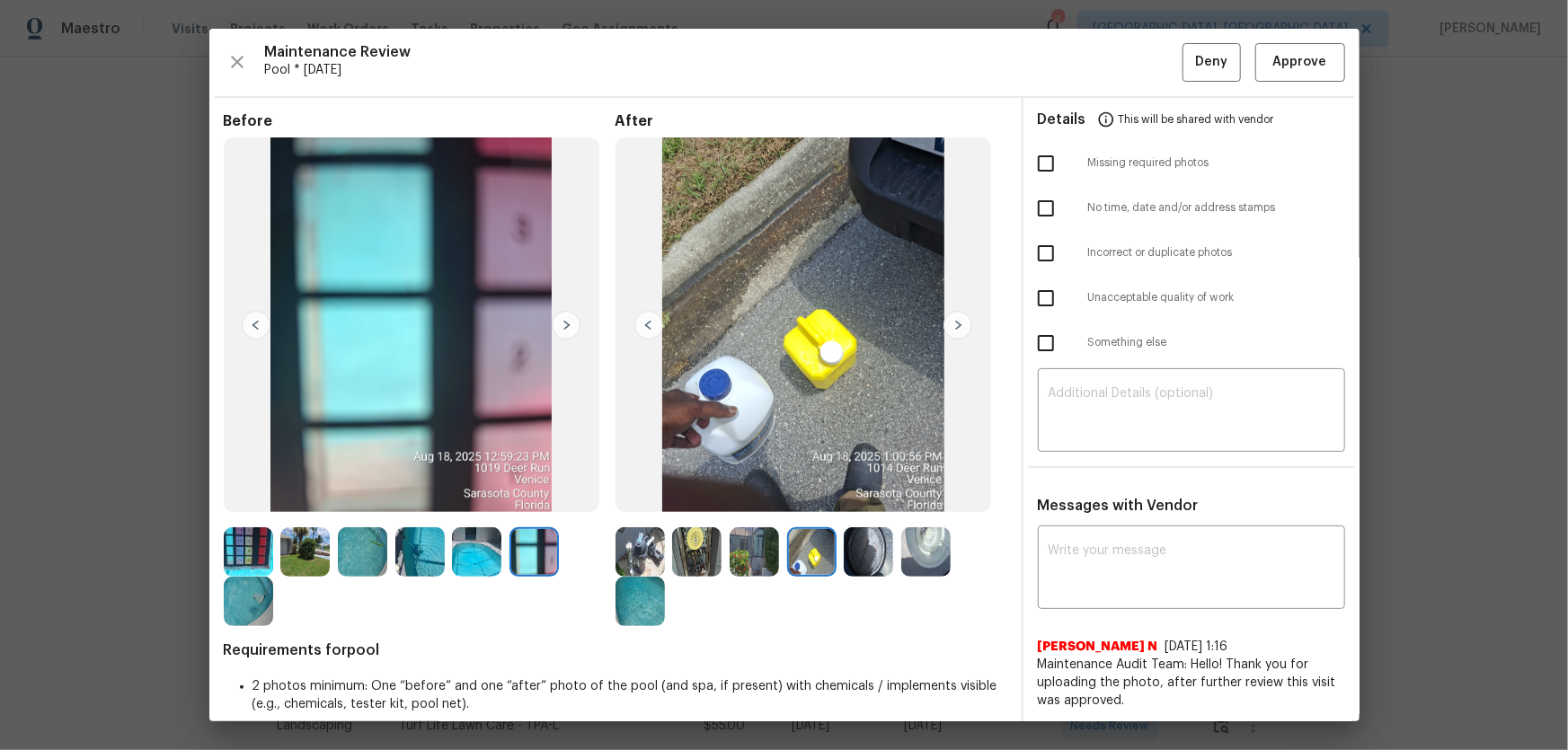
click at [751, 541] on img at bounding box center [754, 552] width 50 height 50
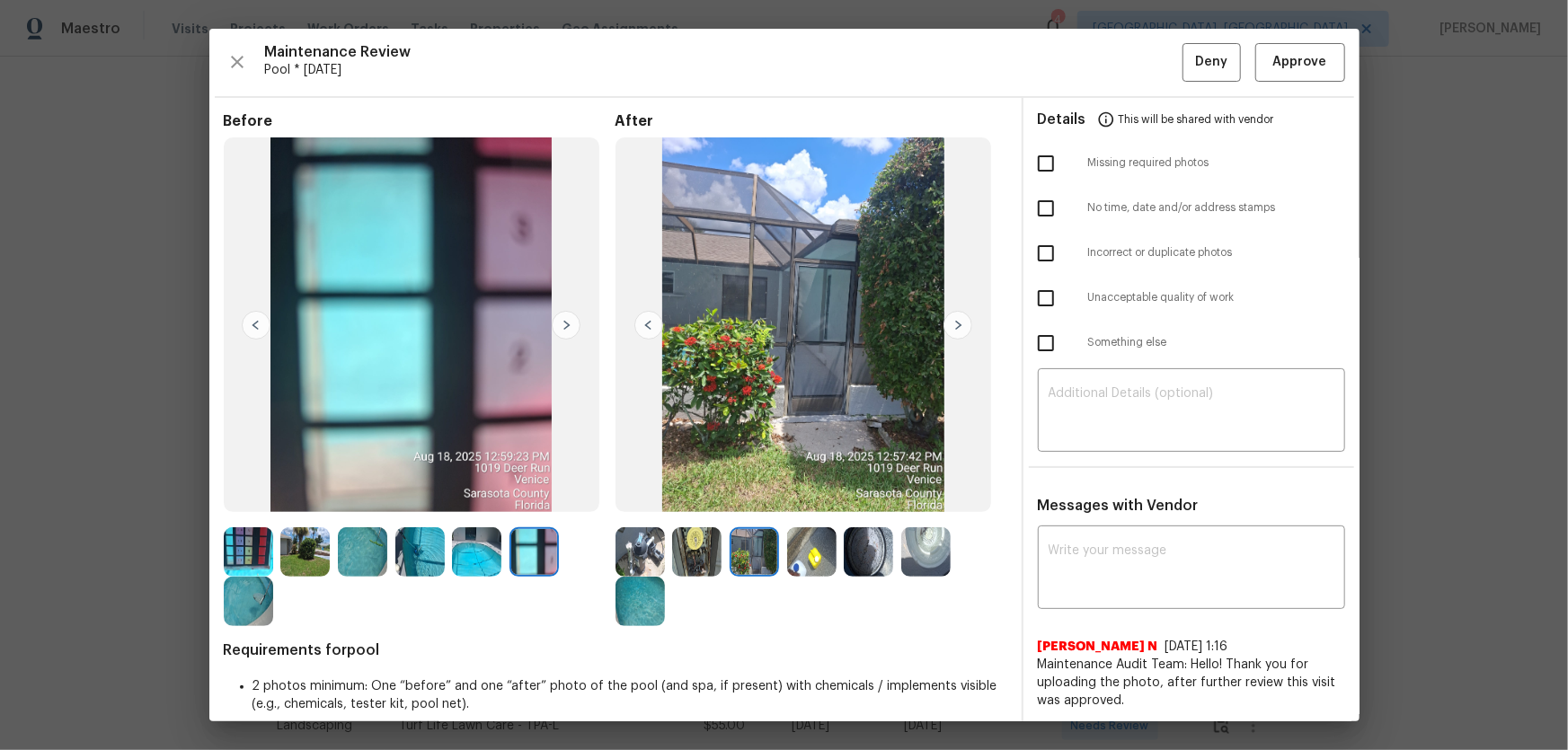
click at [658, 544] on img at bounding box center [639, 552] width 50 height 50
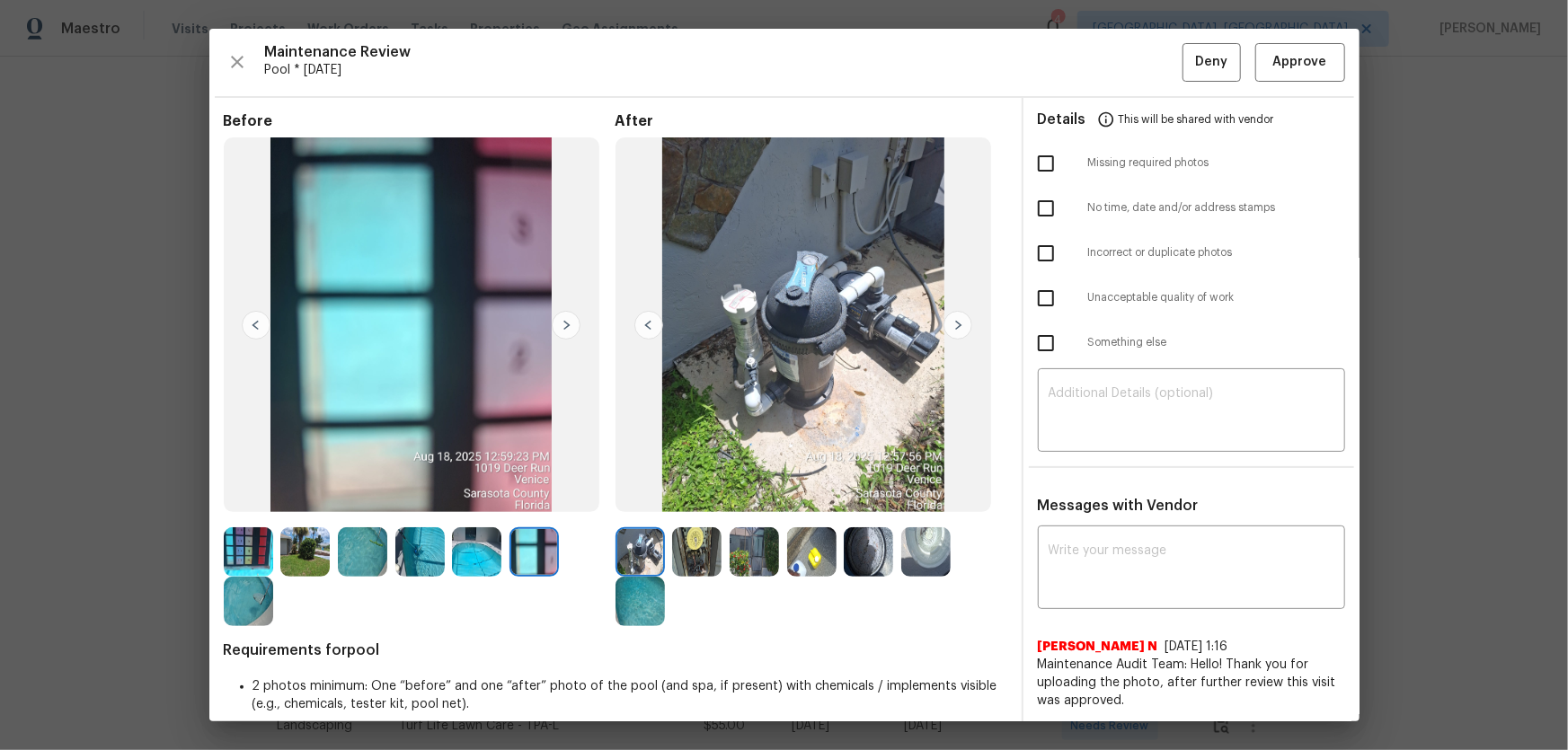
click at [690, 553] on img at bounding box center [696, 552] width 50 height 50
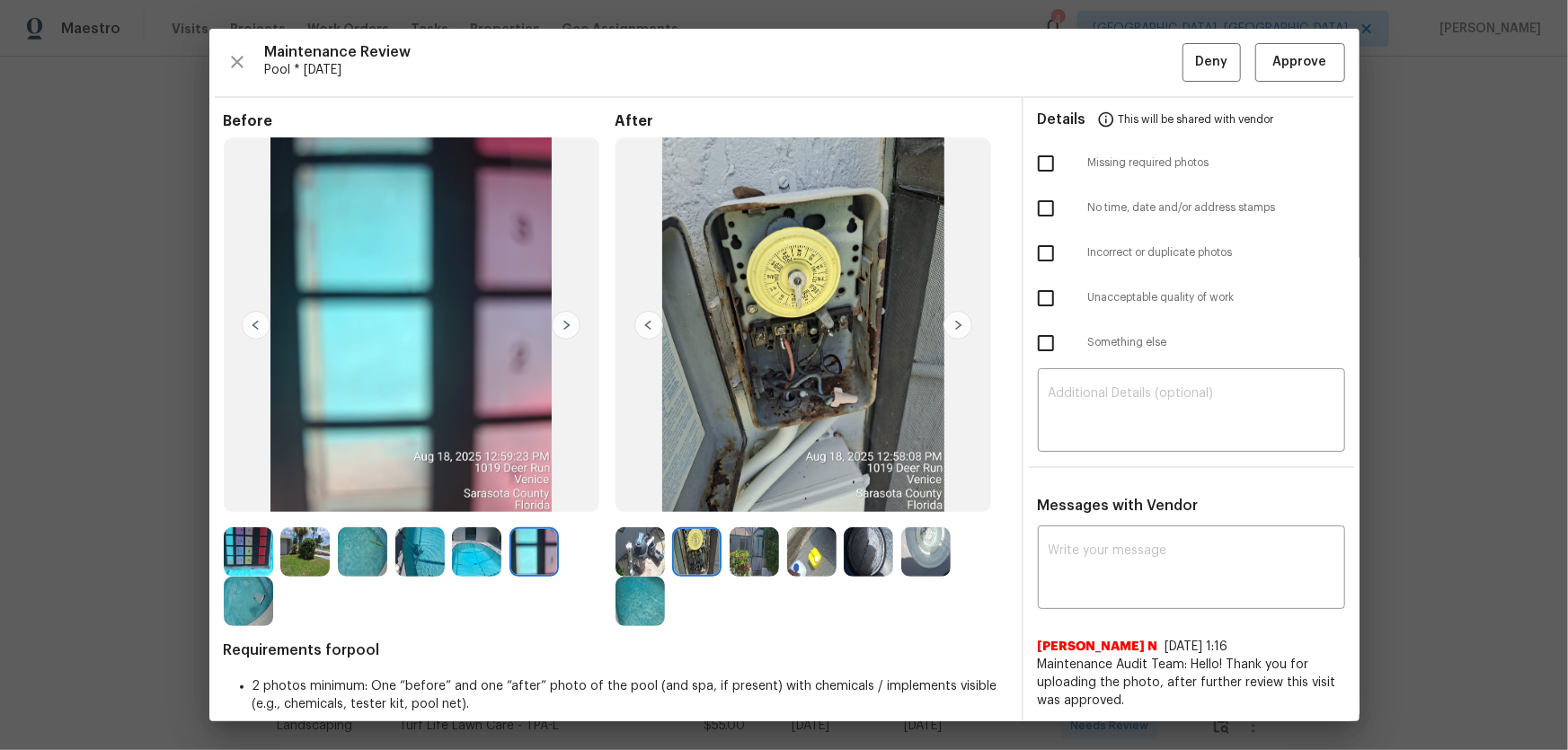
click at [738, 553] on img at bounding box center [754, 552] width 50 height 50
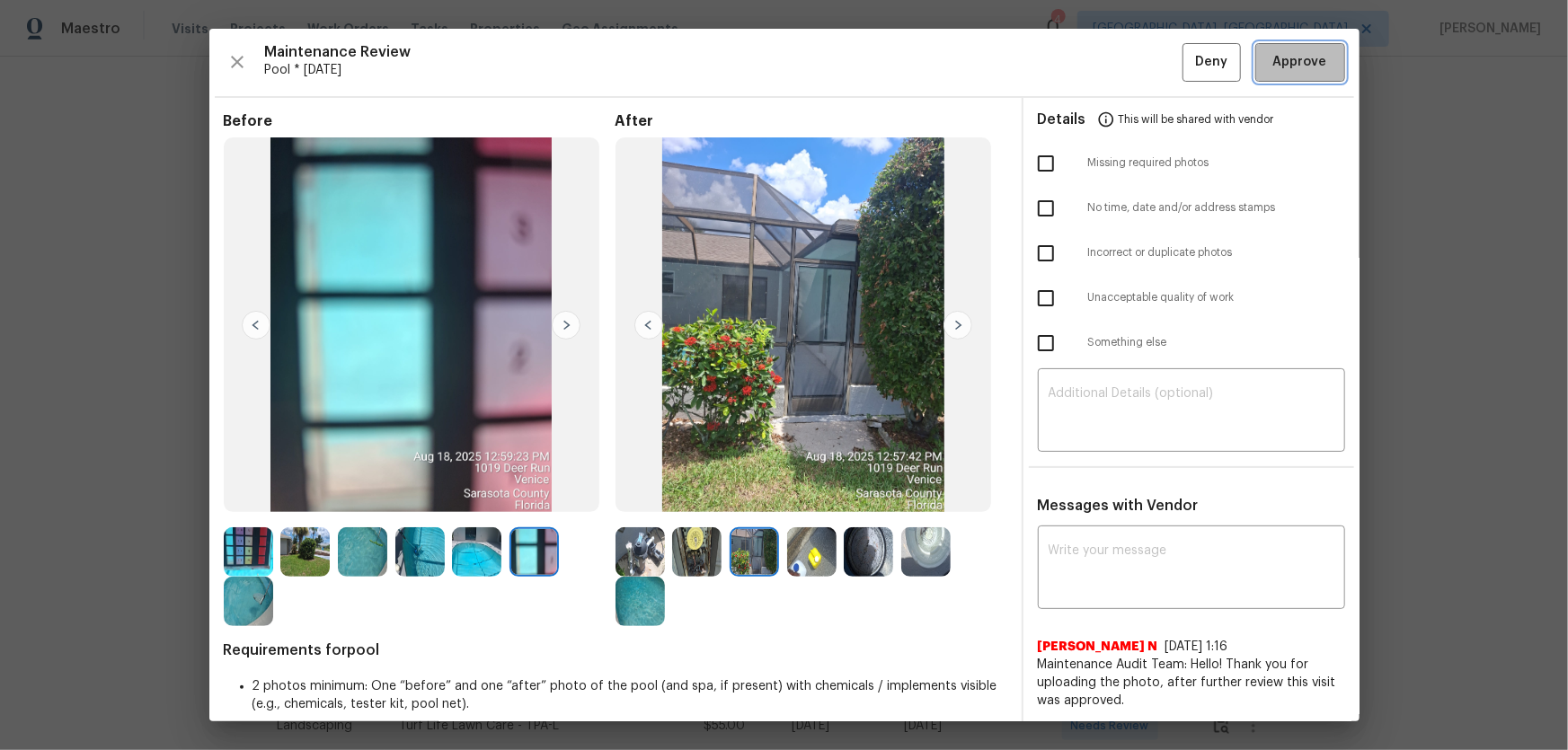
click at [1294, 62] on span "Approve" at bounding box center [1301, 62] width 54 height 23
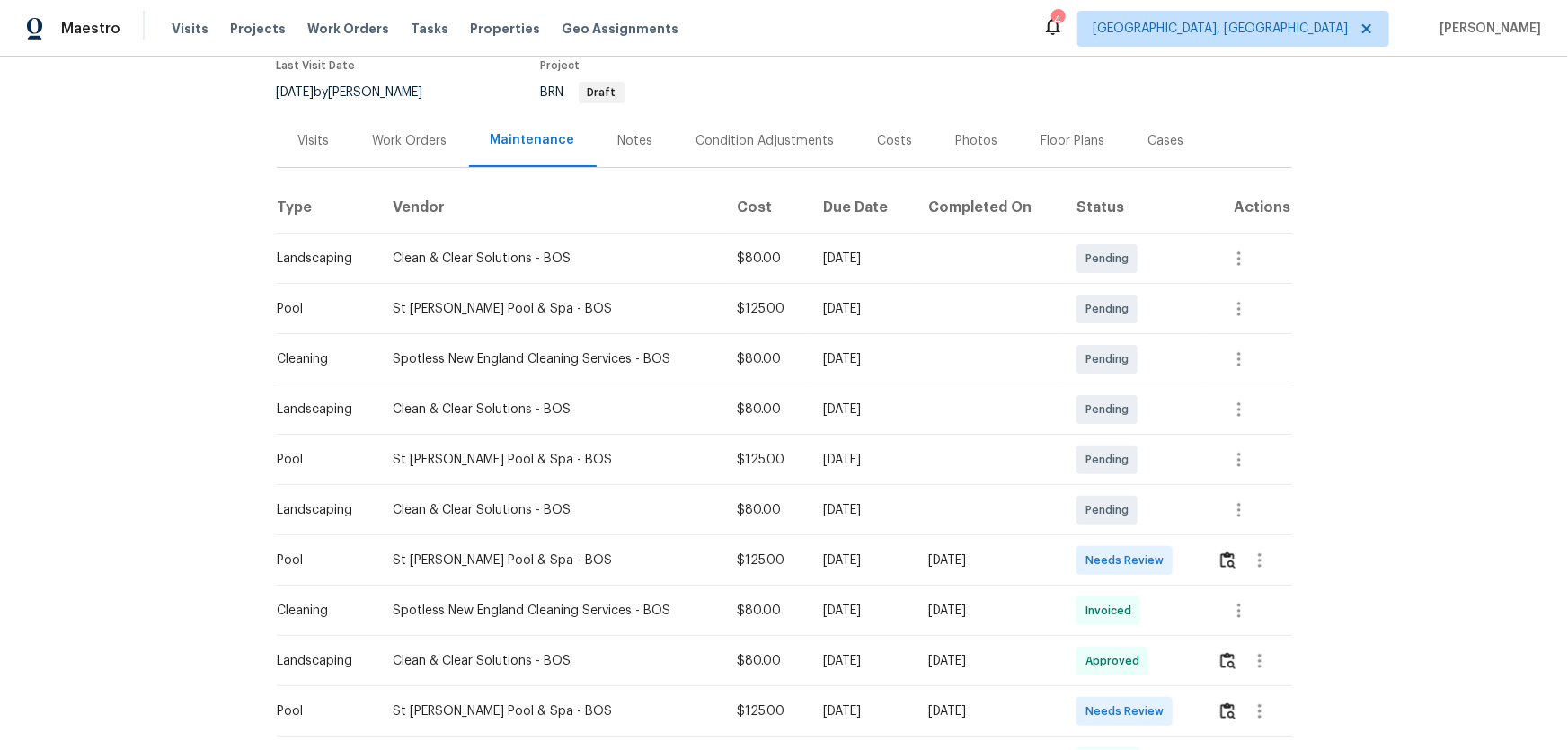
scroll to position [163, 0]
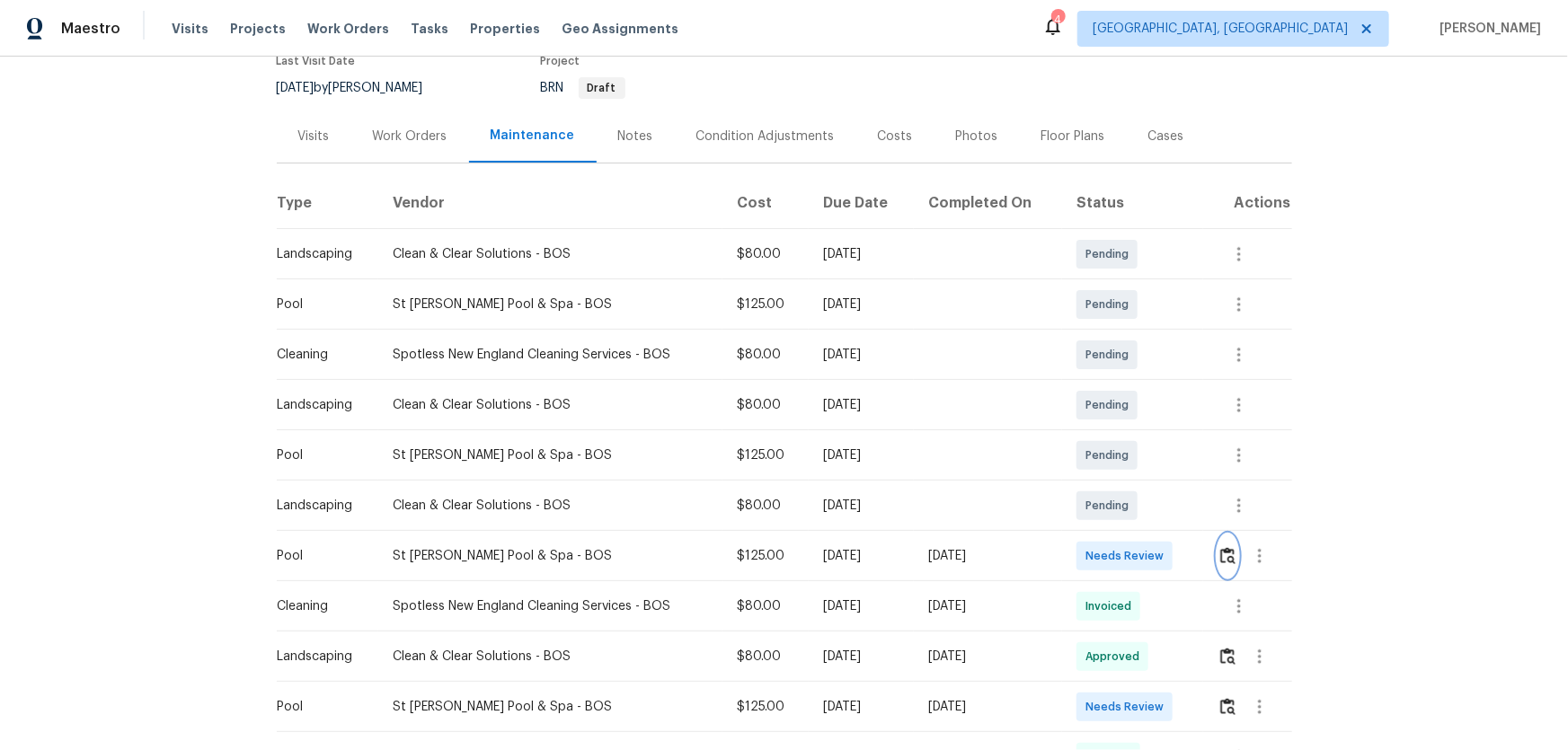
click at [1222, 542] on button "button" at bounding box center [1228, 556] width 21 height 43
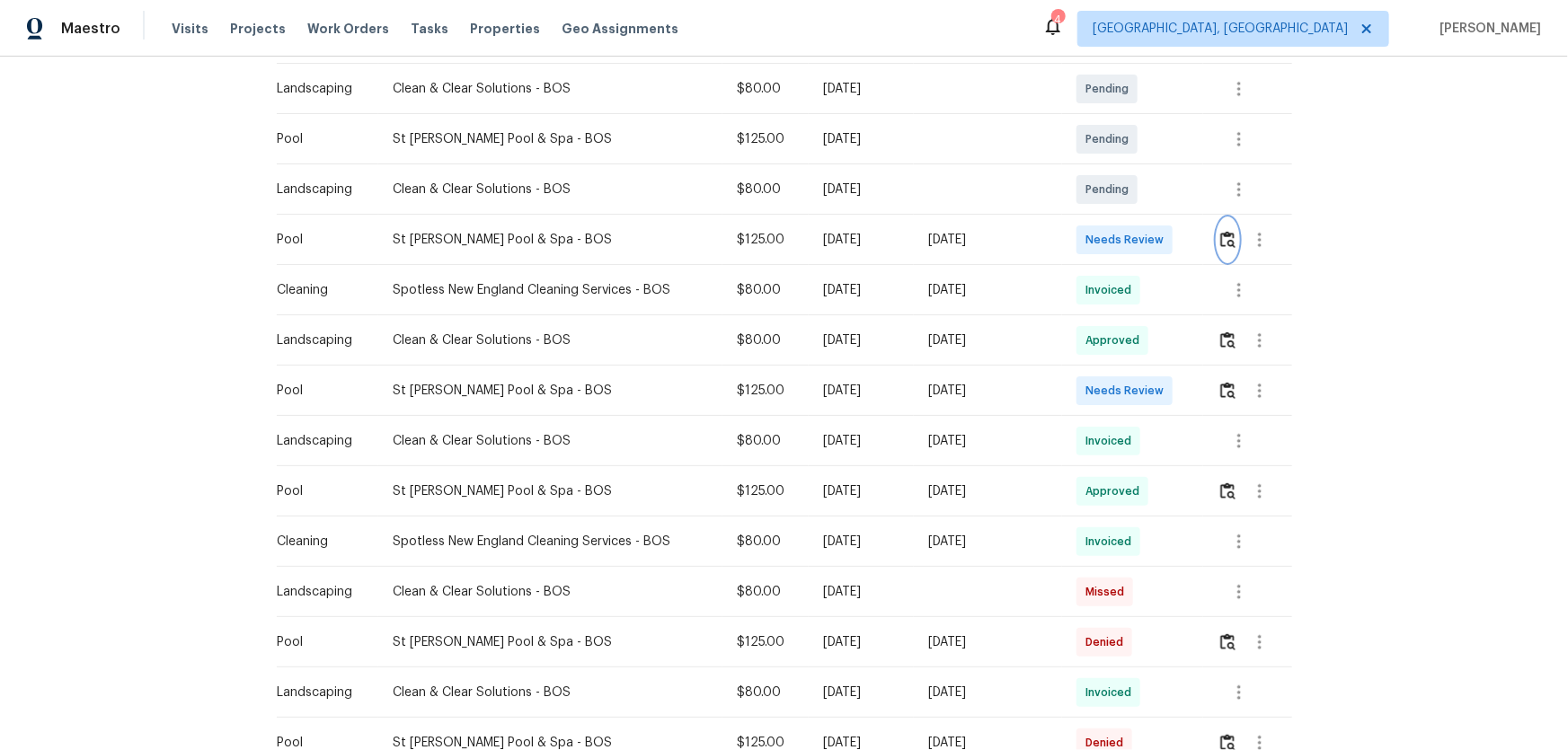
scroll to position [490, 0]
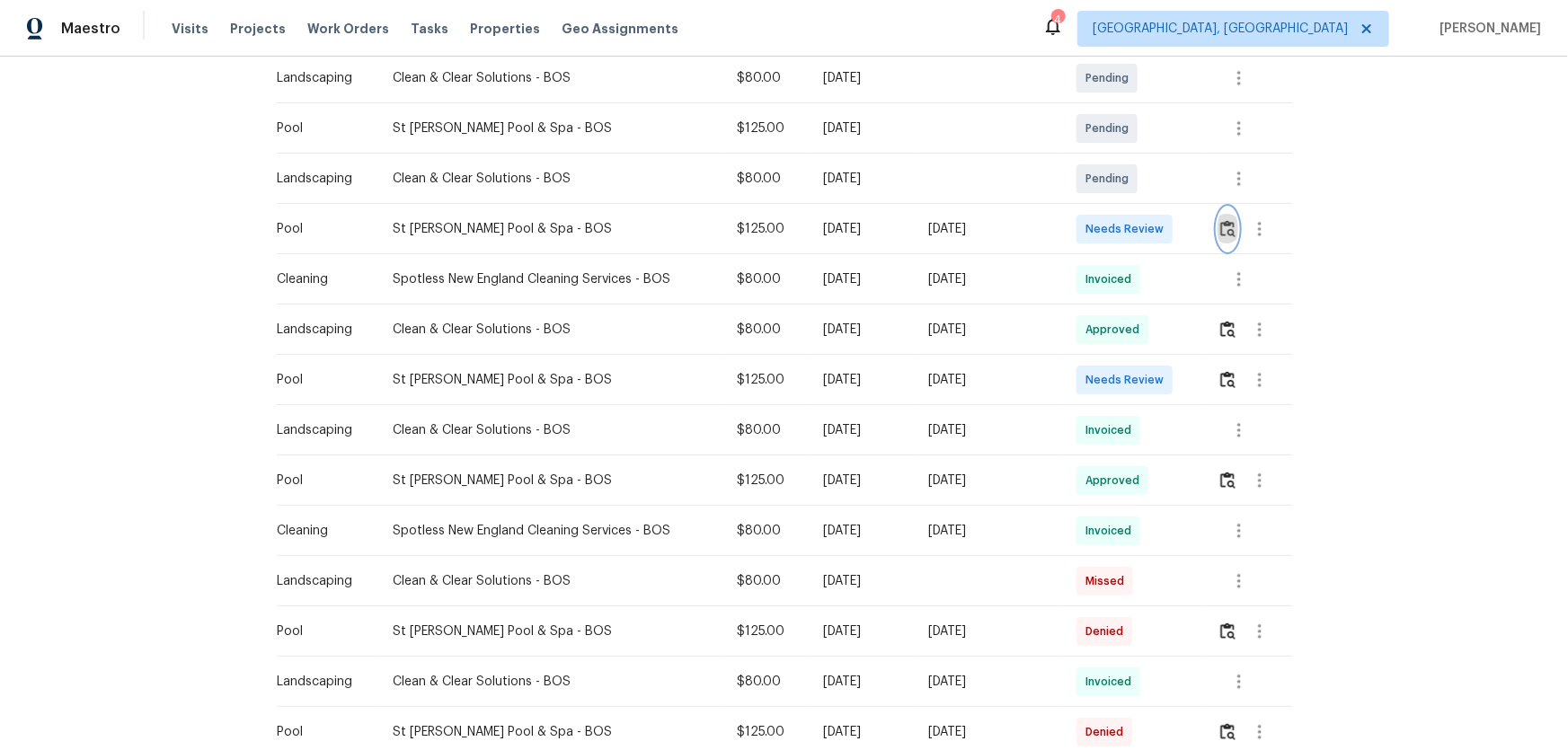
click at [1222, 226] on img "button" at bounding box center [1228, 228] width 15 height 17
click at [1230, 241] on button "button" at bounding box center [1228, 229] width 21 height 43
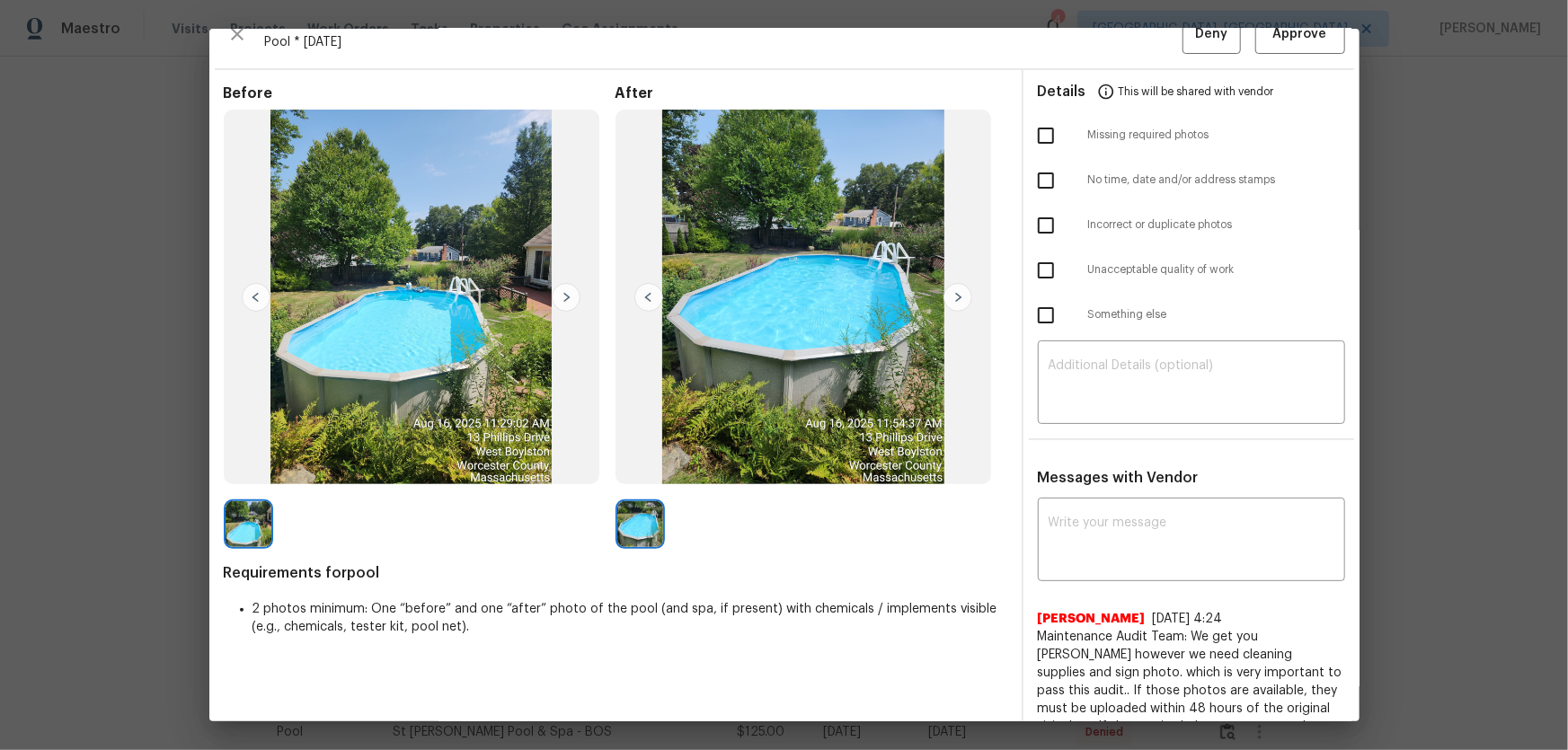
scroll to position [0, 0]
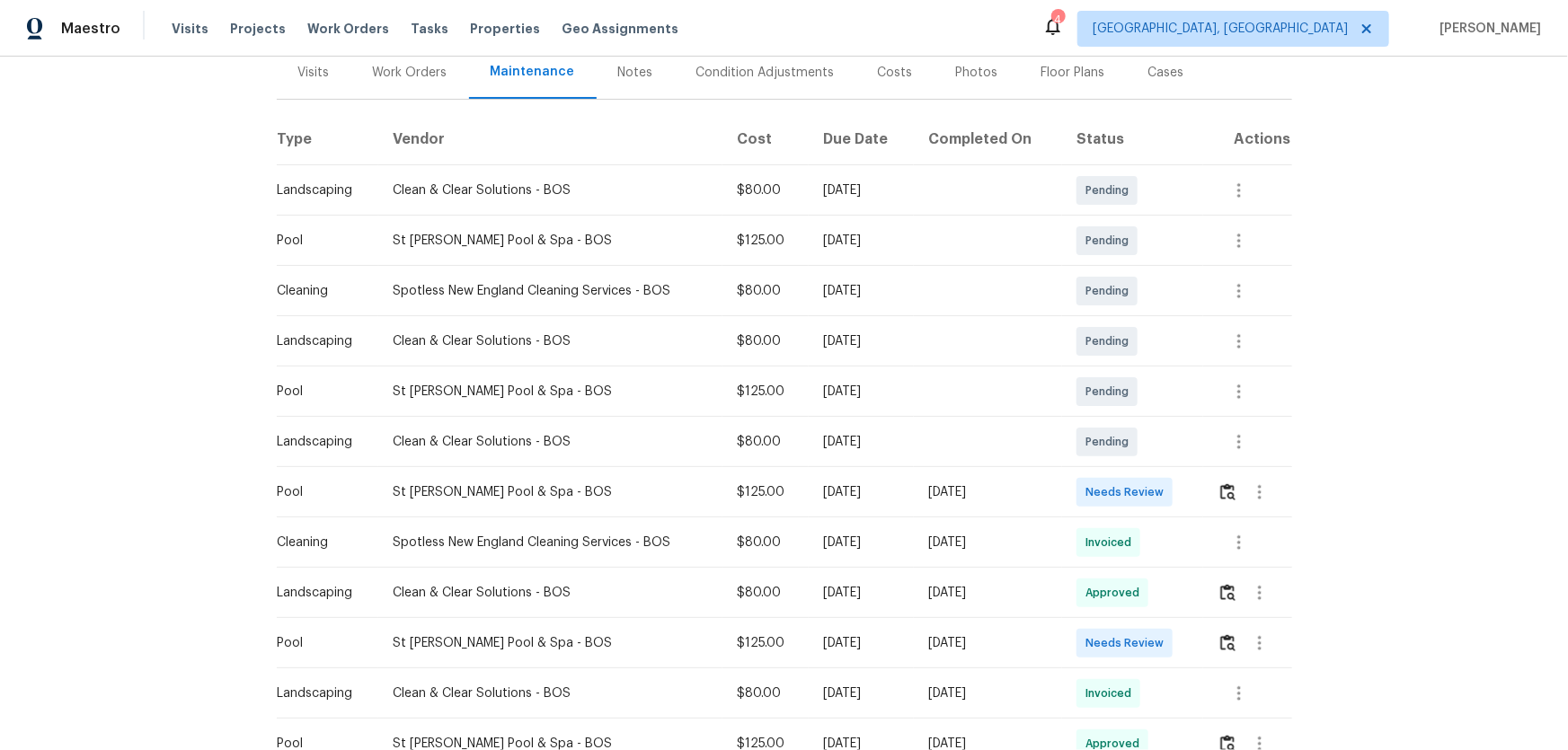
scroll to position [244, 0]
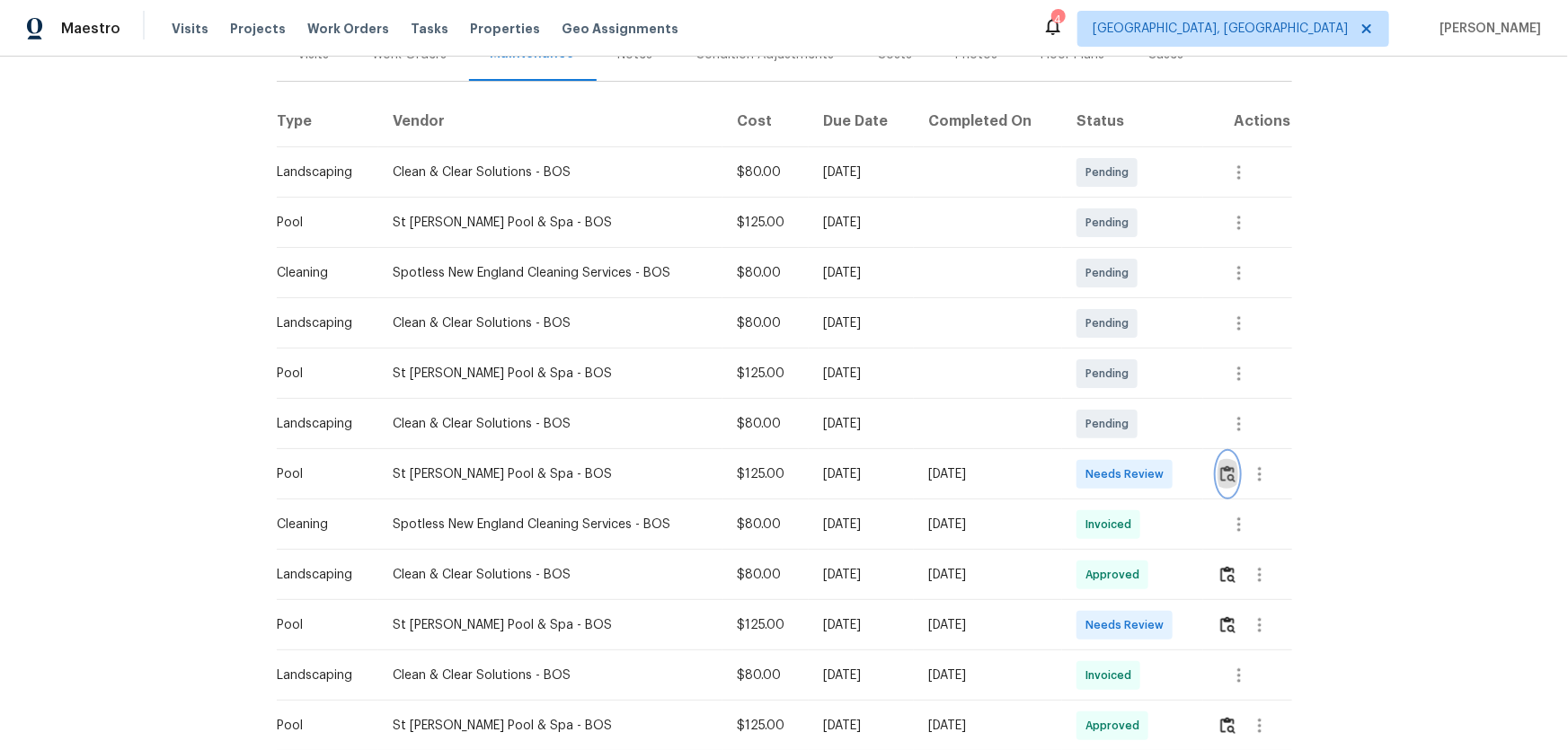
click at [1220, 472] on img "button" at bounding box center [1228, 474] width 15 height 17
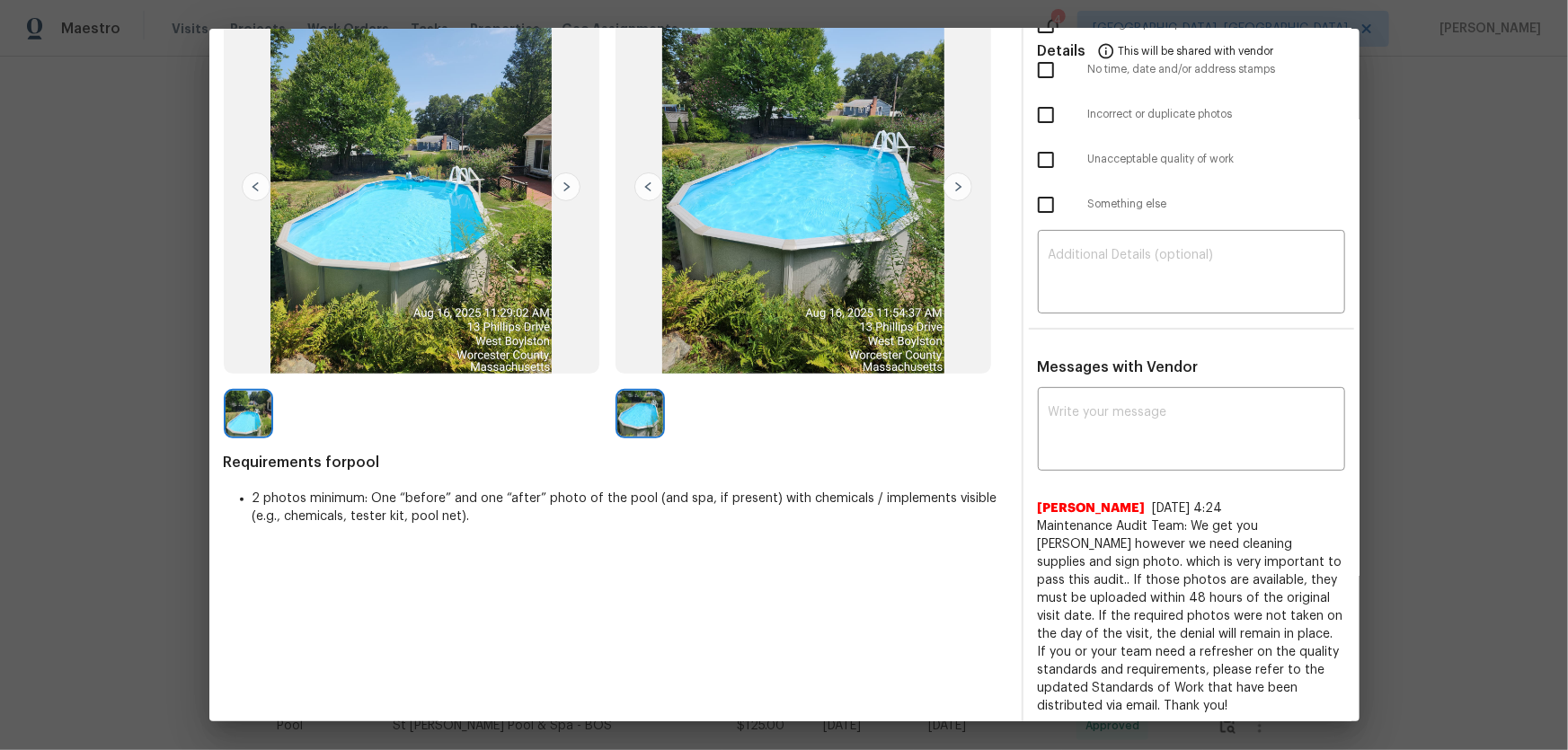
scroll to position [163, 0]
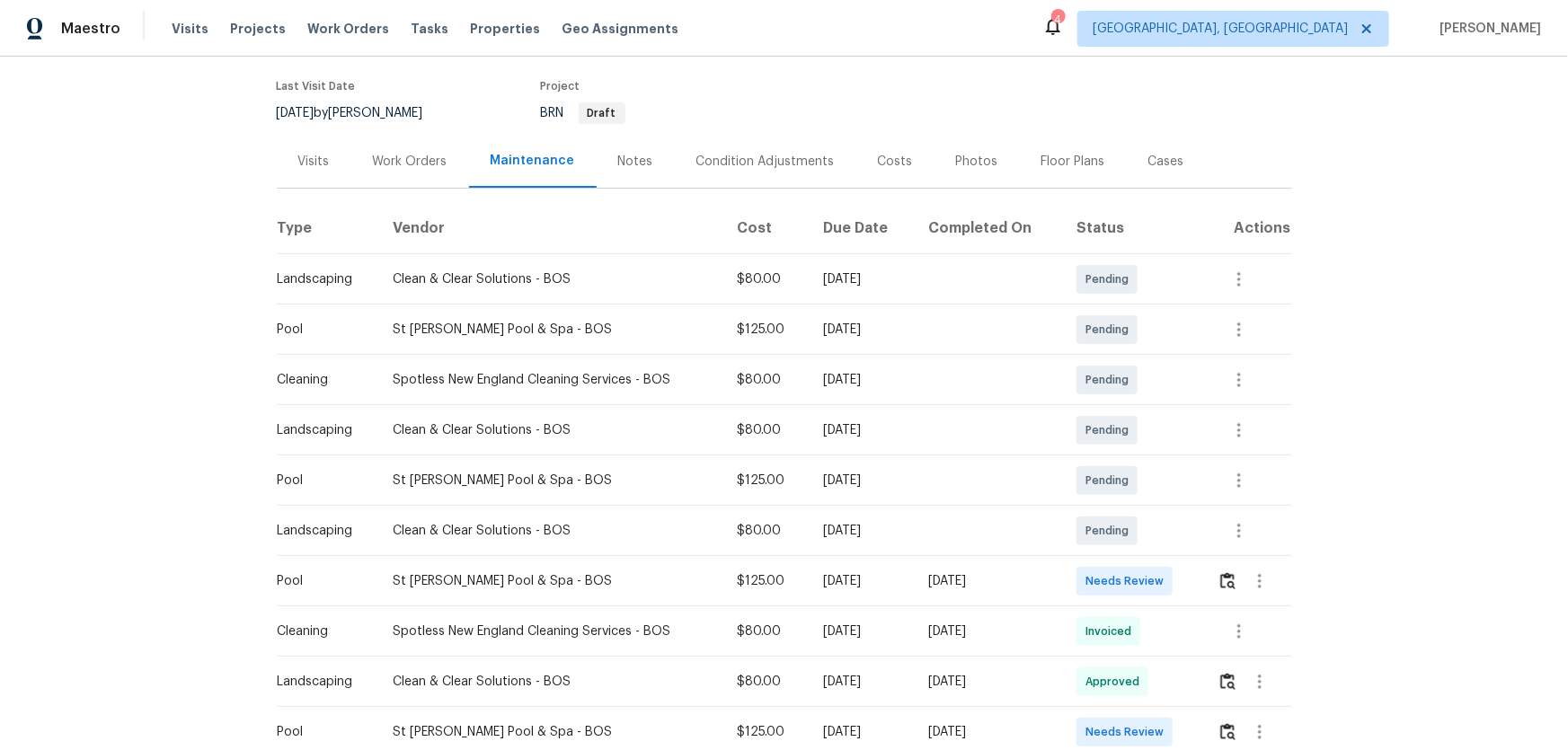
scroll to position [163, 0]
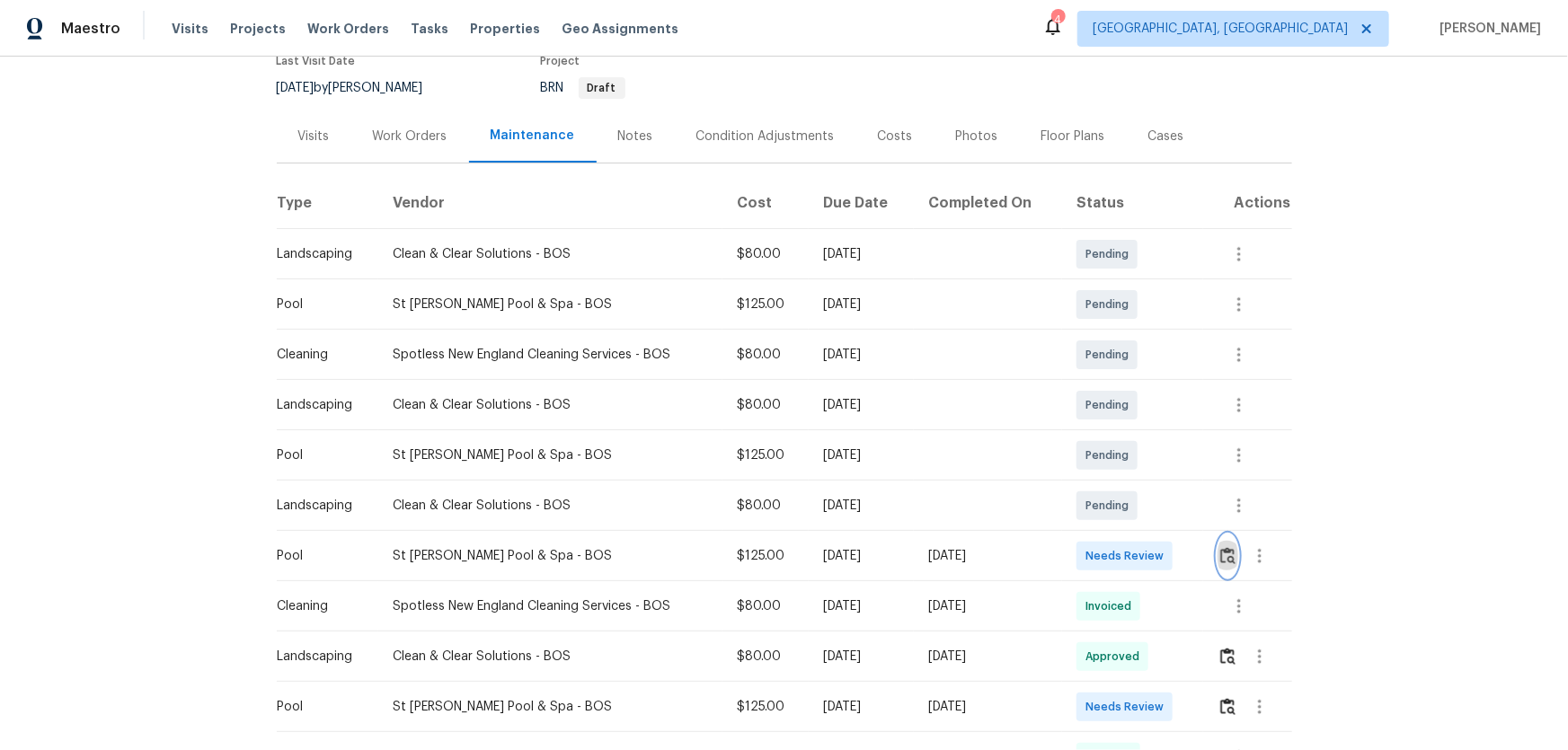
click at [1222, 557] on img "button" at bounding box center [1228, 556] width 15 height 17
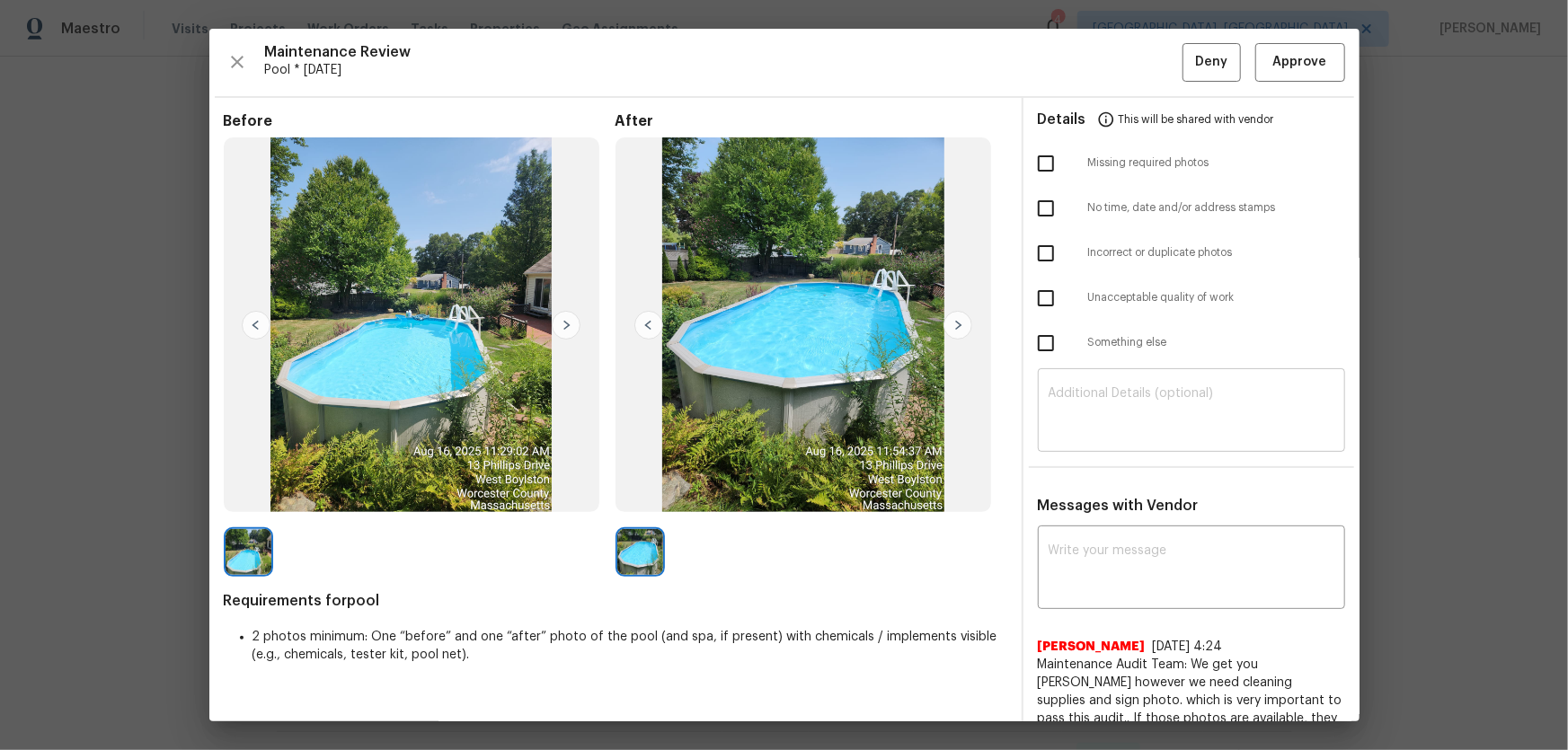
click at [1180, 394] on textarea at bounding box center [1191, 412] width 286 height 50
paste textarea "Maintenance Audit Team: Hello! Unfortunately, this pool visit completed on [DAT…"
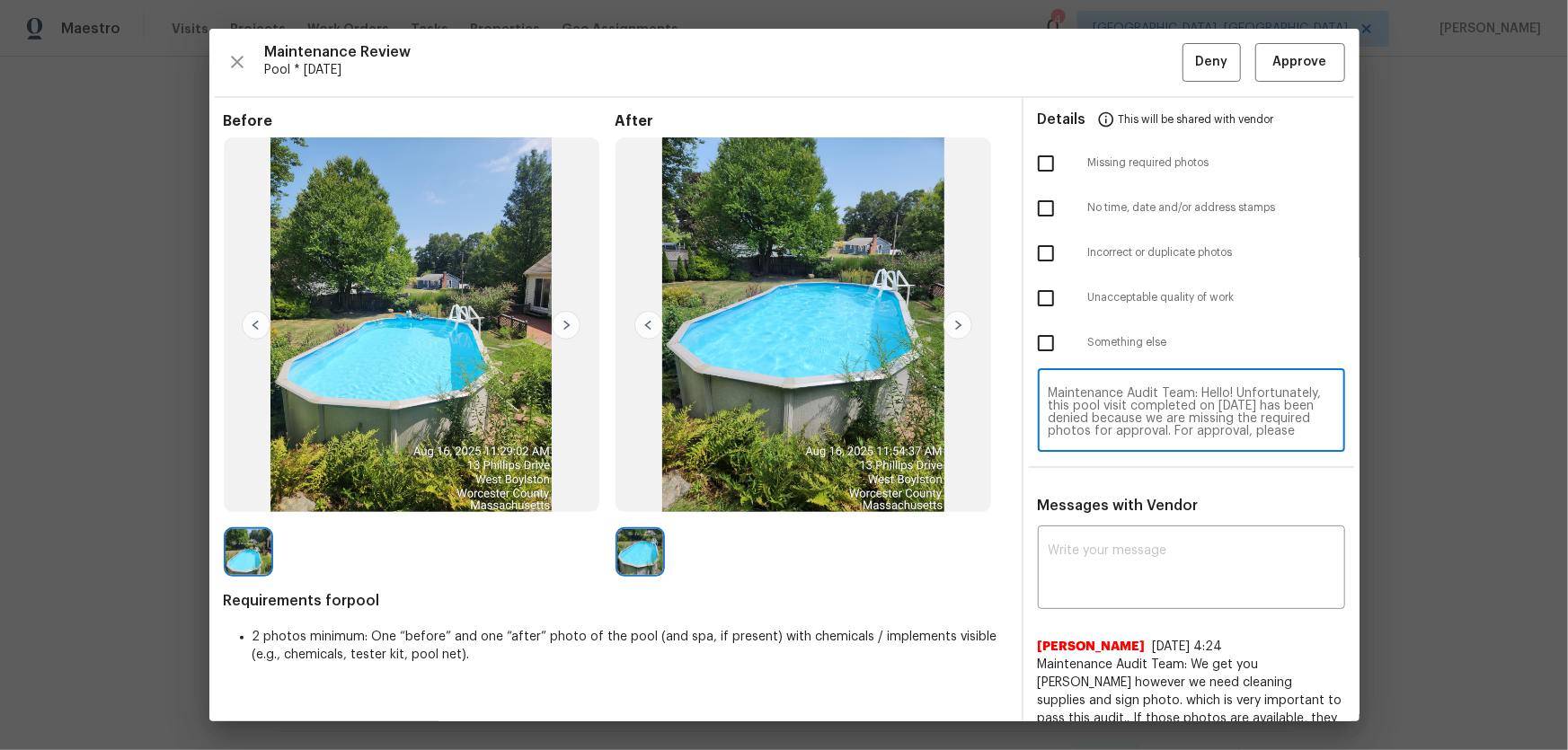
scroll to position [151, 0]
type textarea "Maintenance Audit Team: Hello! Unfortunately, this pool visit completed on [DAT…"
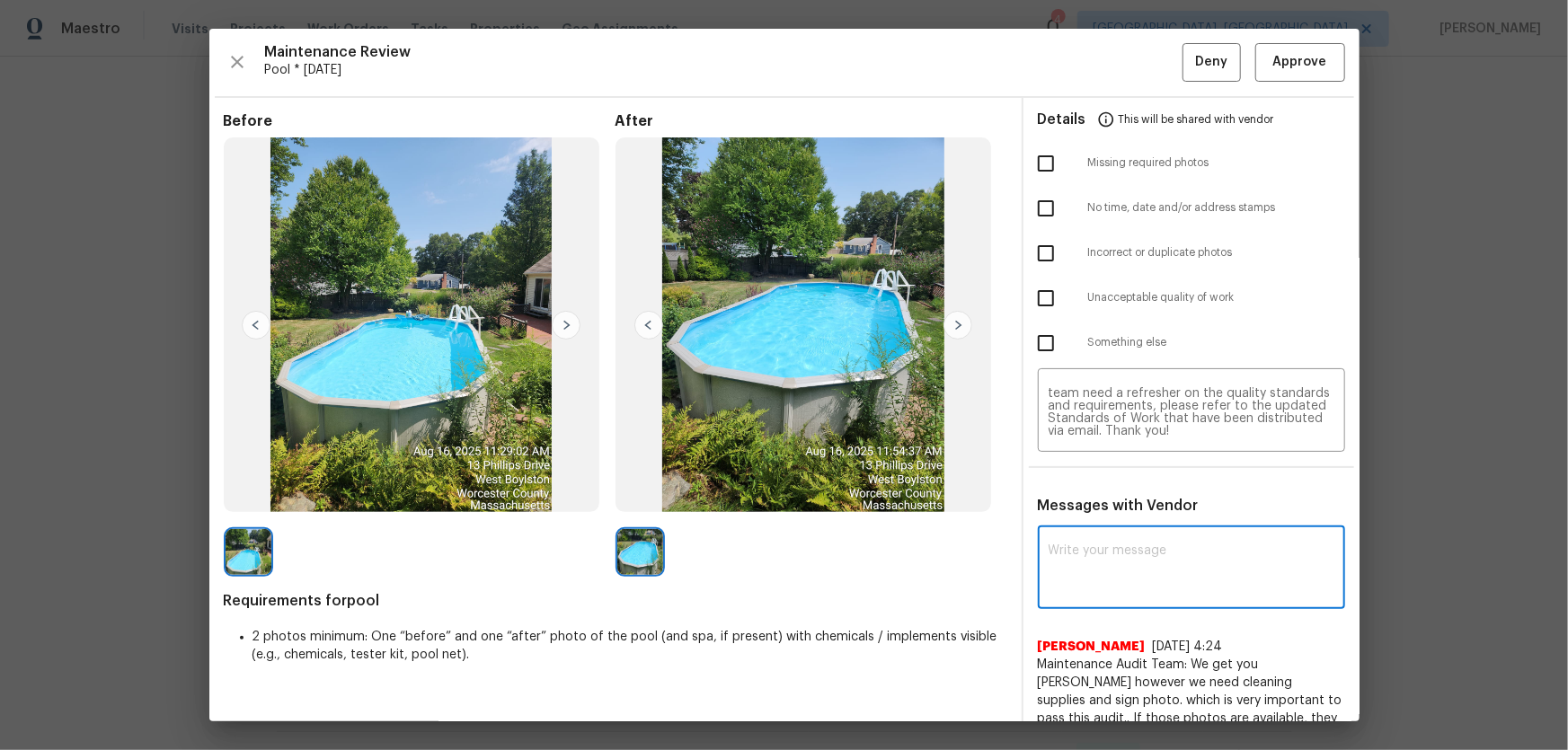
click at [1154, 566] on textarea at bounding box center [1191, 570] width 286 height 50
paste textarea "Maintenance Audit Team: Hello! Unfortunately, this pool visit completed on 08/1…"
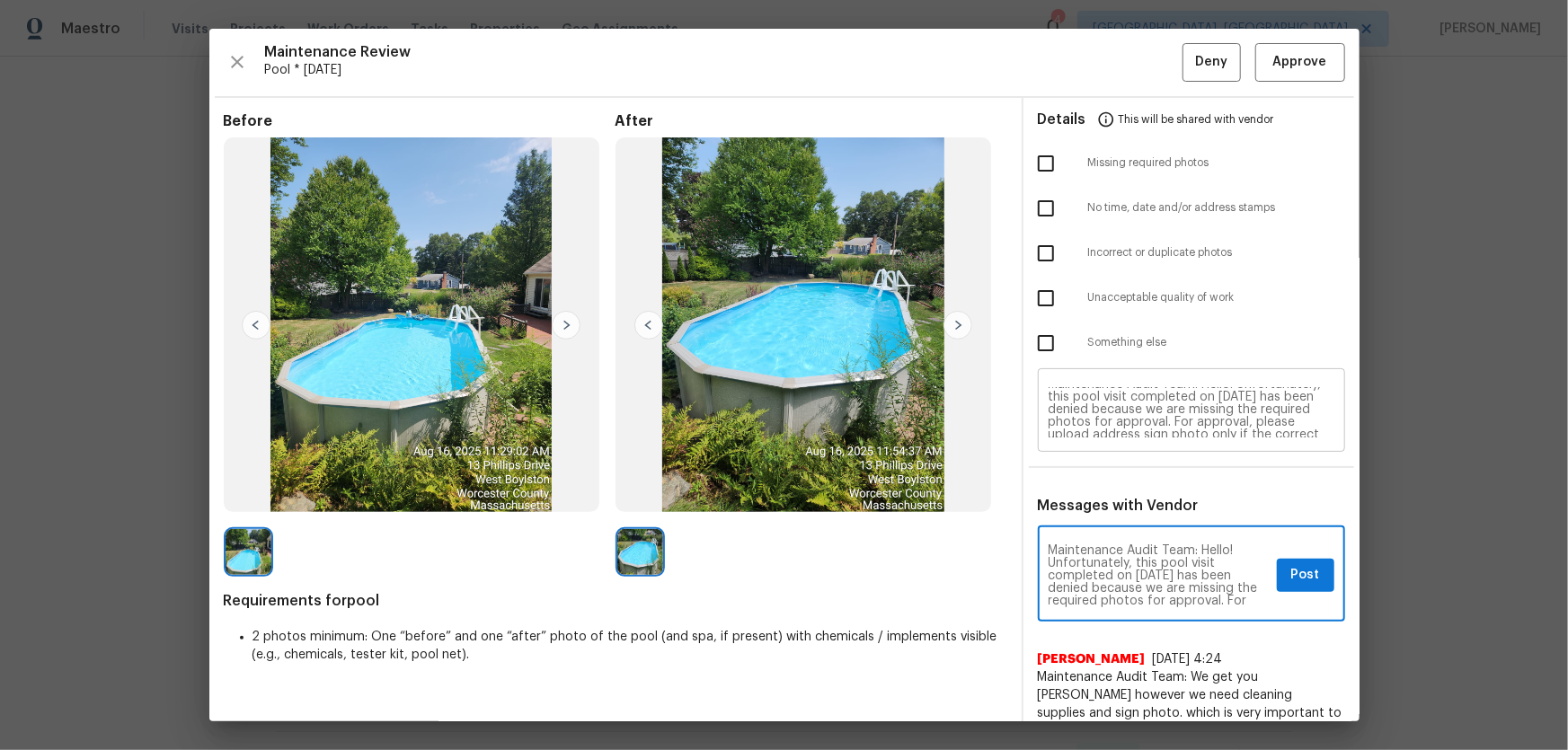
scroll to position [0, 0]
type textarea "Maintenance Audit Team: Hello! Unfortunately, this pool visit completed on 08/1…"
click at [1038, 148] on input "checkbox" at bounding box center [1046, 164] width 38 height 38
checkbox input "true"
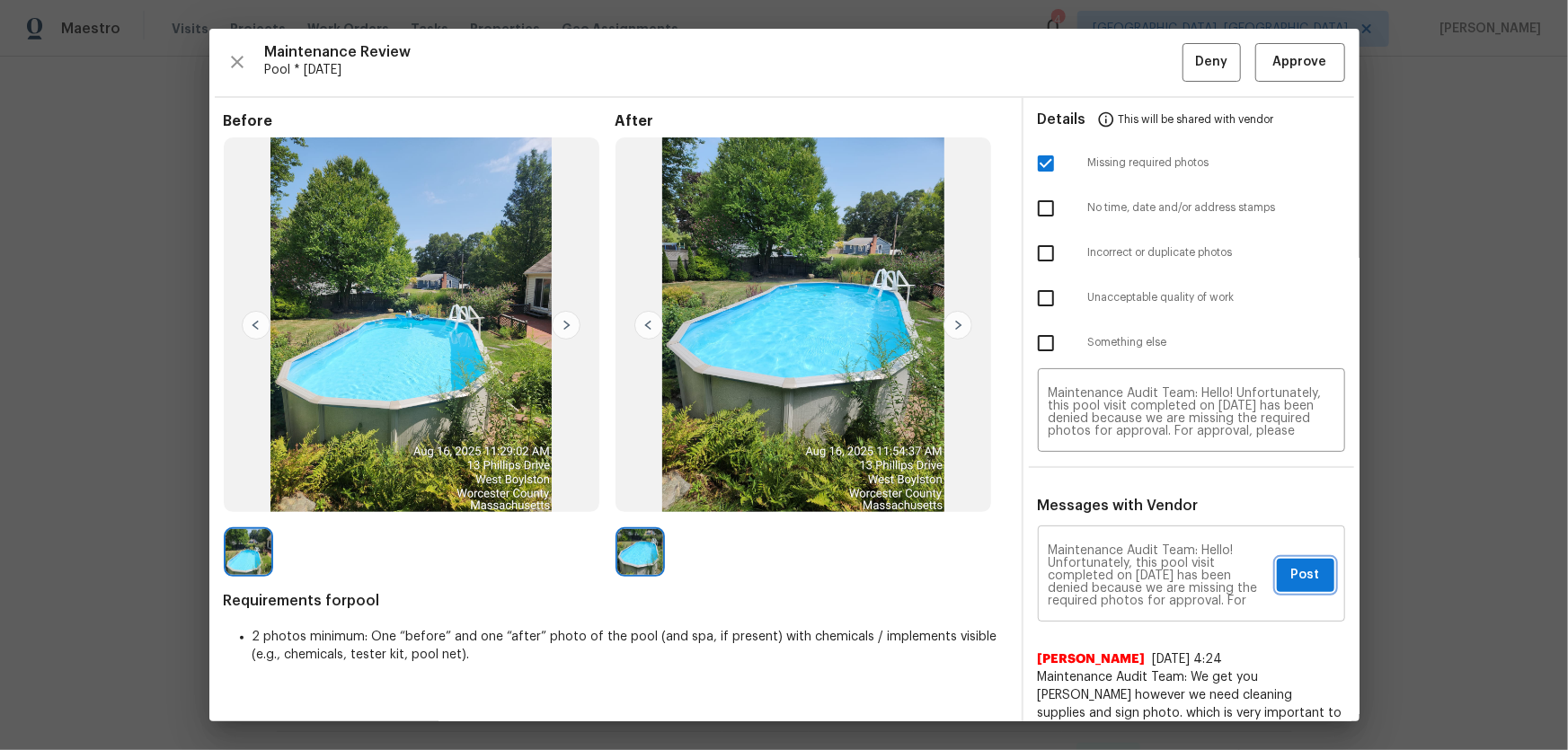
click at [1292, 575] on span "Post" at bounding box center [1306, 574] width 29 height 23
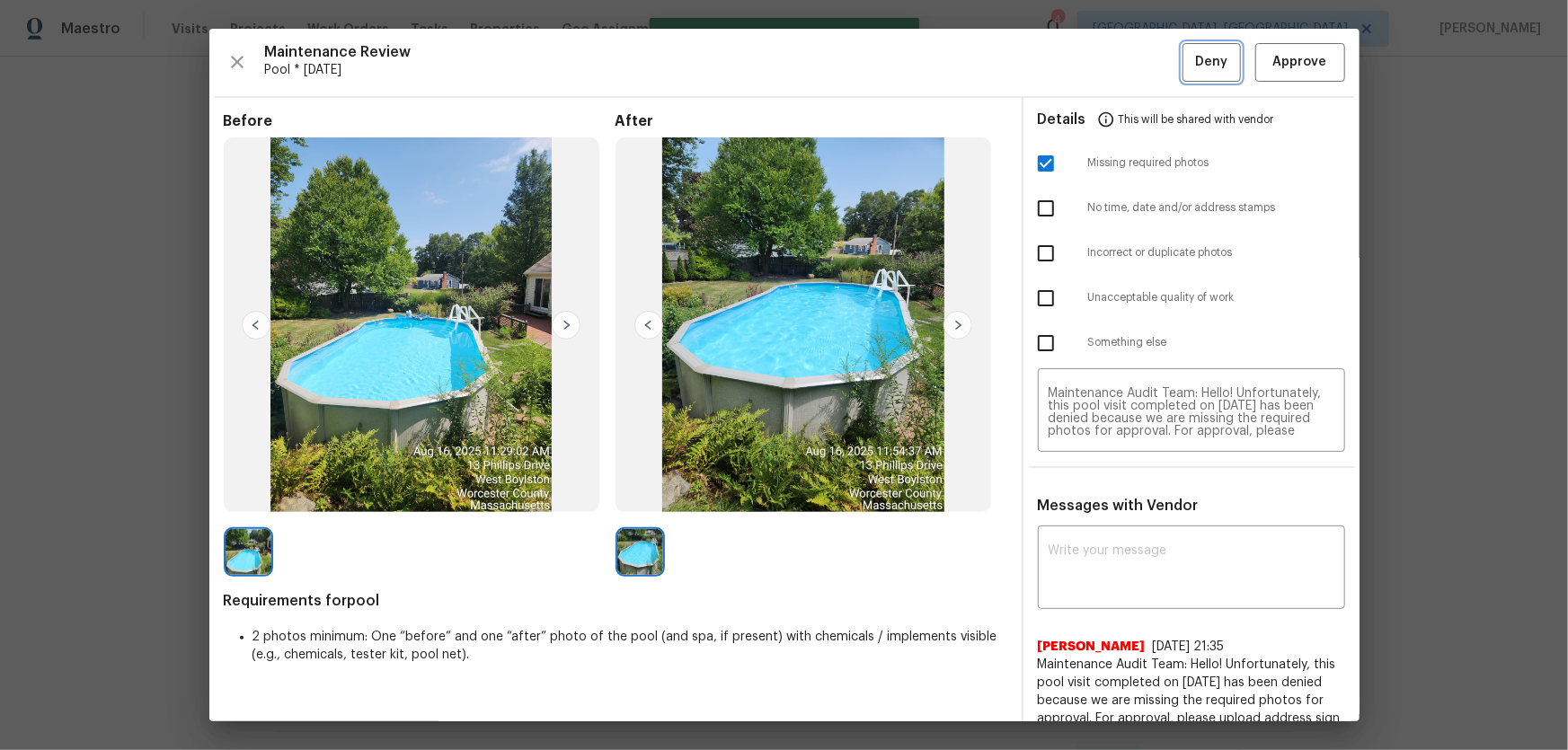
click at [1201, 66] on span "Deny" at bounding box center [1211, 62] width 32 height 23
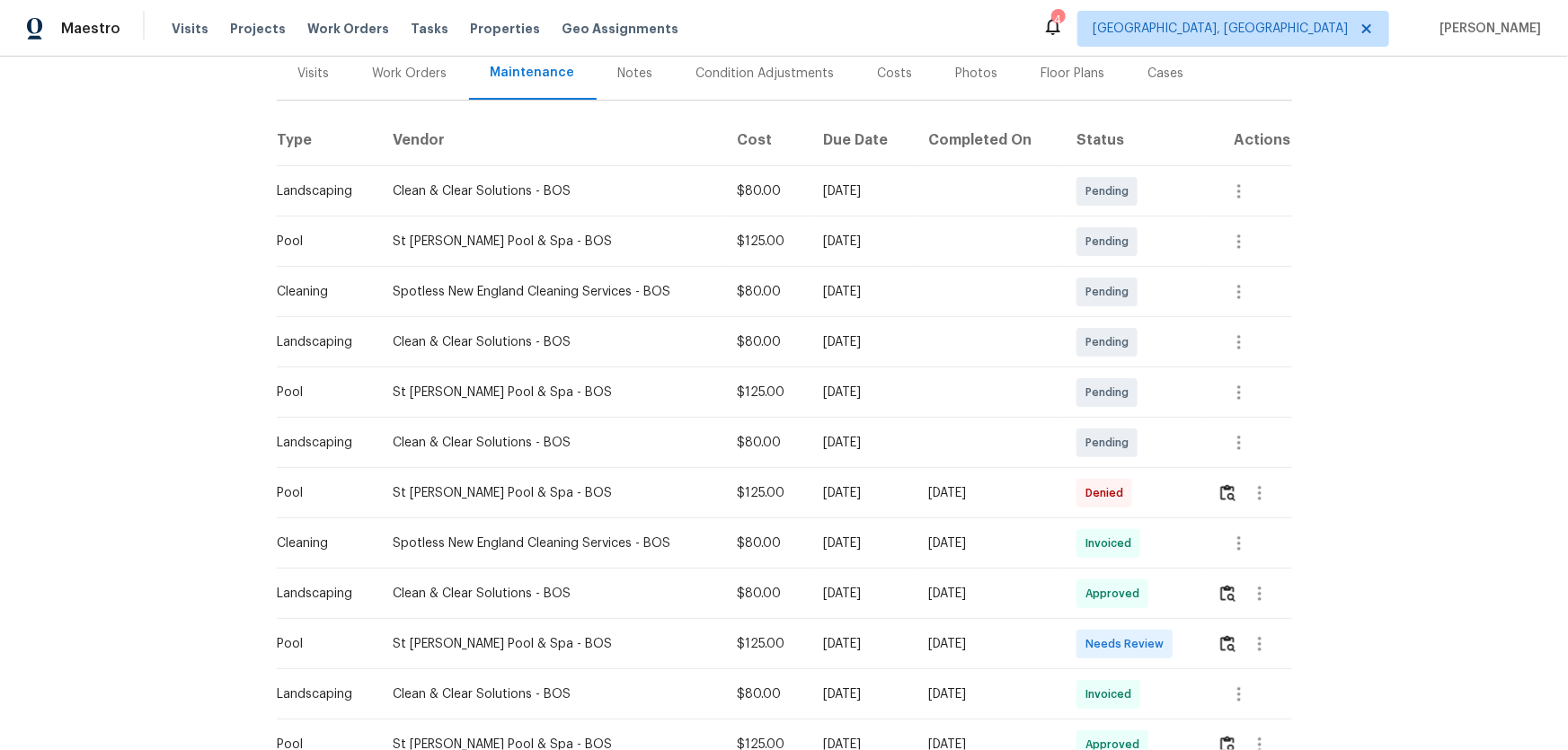
scroll to position [244, 0]
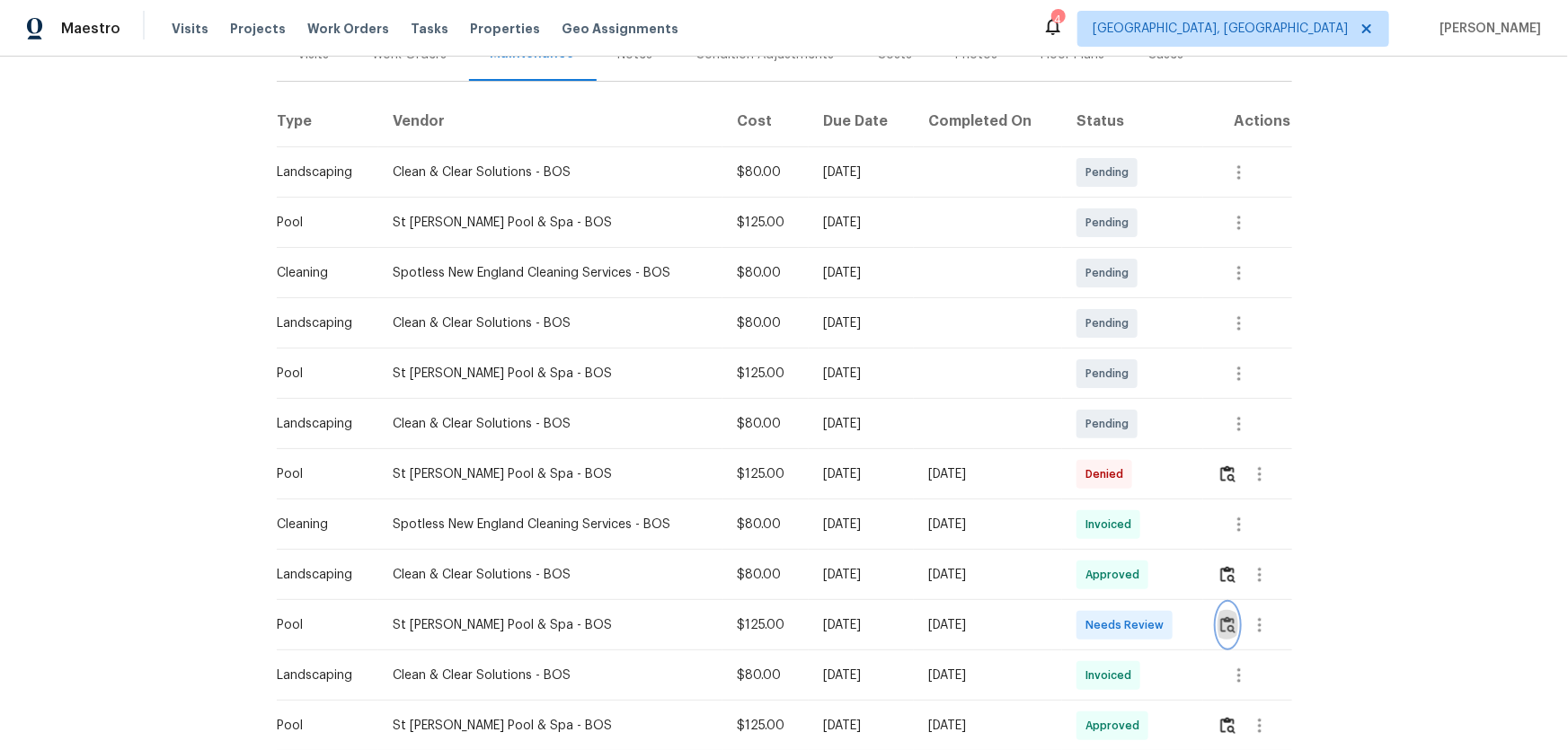
click at [1222, 620] on img "button" at bounding box center [1228, 624] width 15 height 17
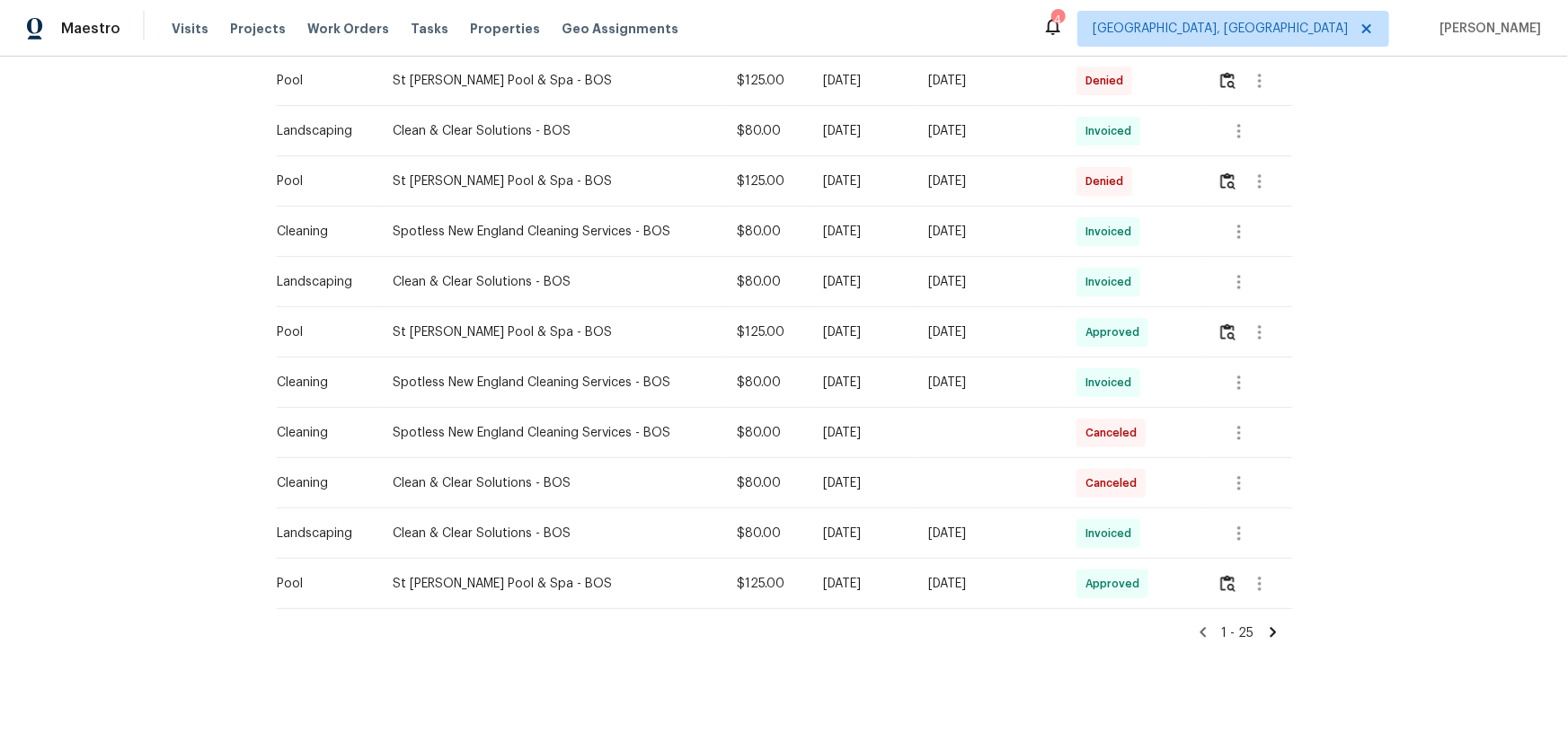
scroll to position [1051, 0]
click at [1267, 624] on icon at bounding box center [1273, 632] width 16 height 16
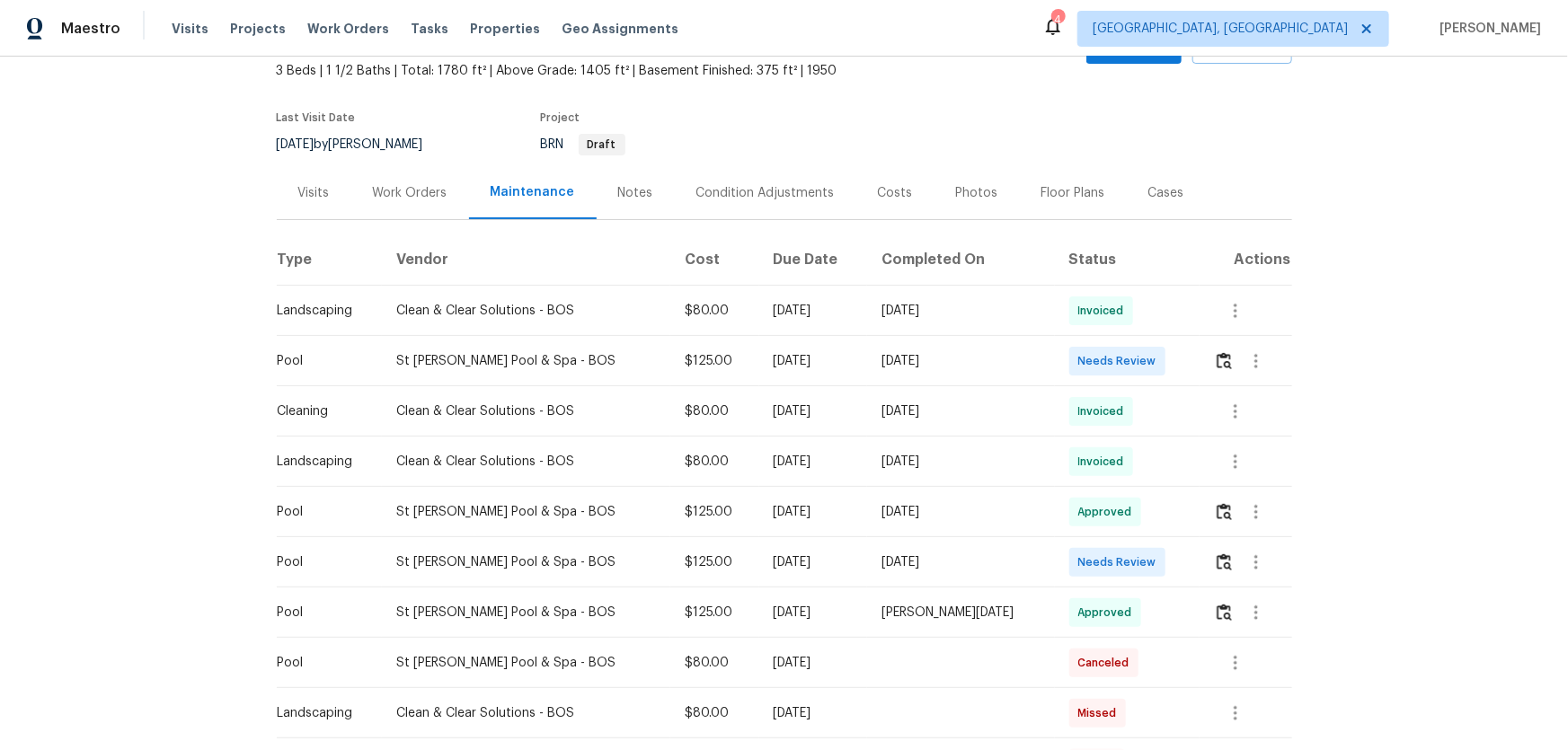
scroll to position [163, 0]
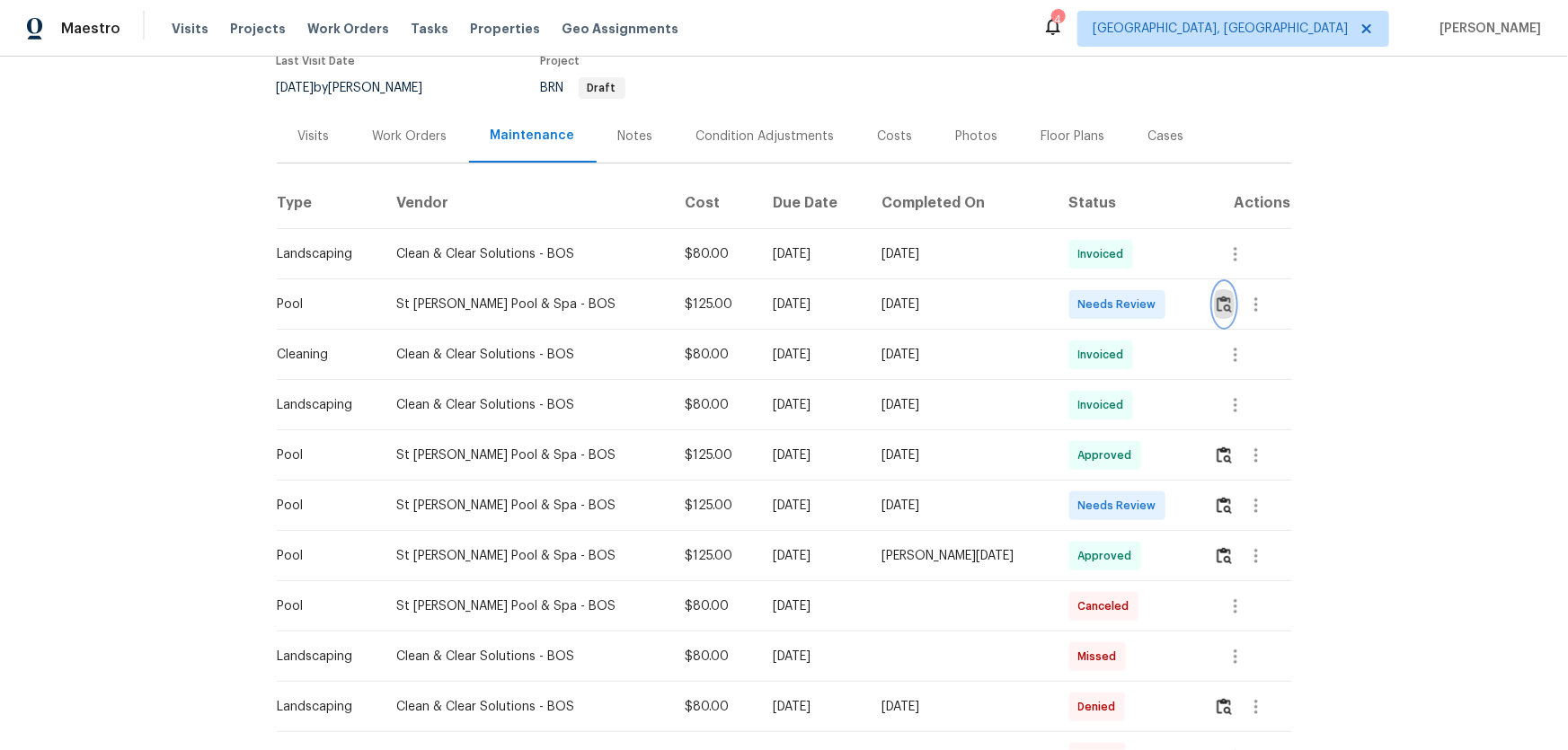
click at [1217, 306] on img "button" at bounding box center [1224, 303] width 15 height 17
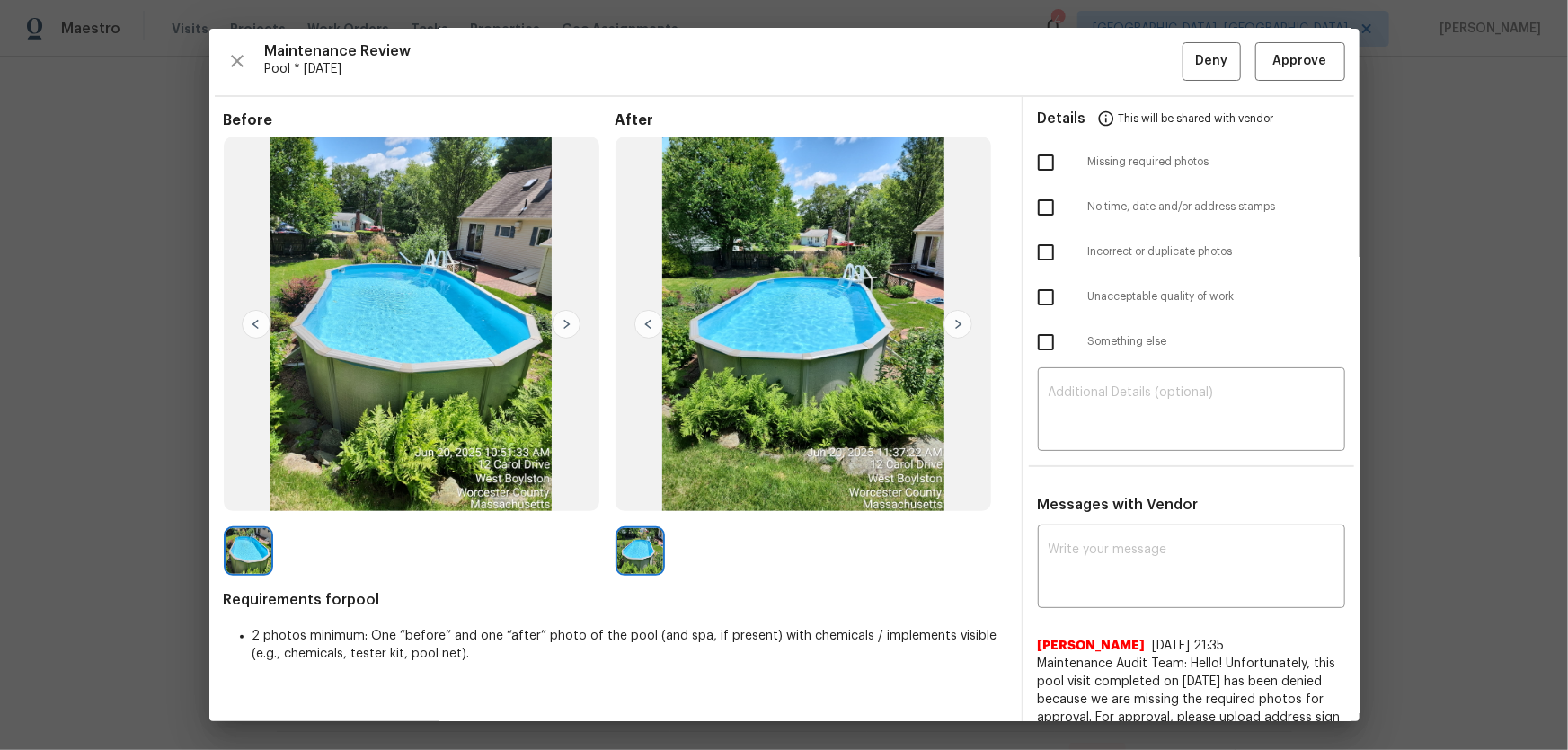
scroll to position [0, 0]
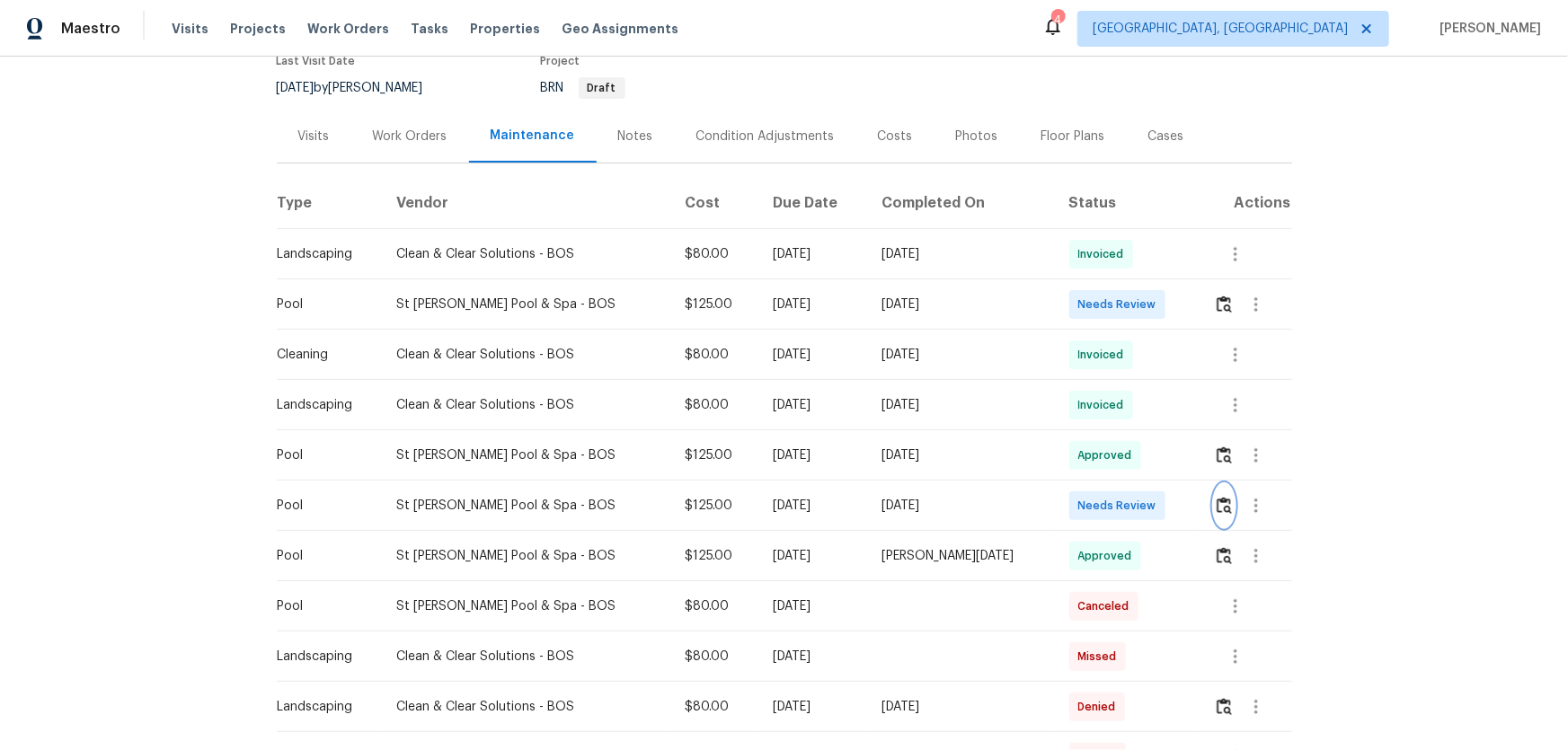
click at [1217, 502] on img "button" at bounding box center [1224, 505] width 15 height 17
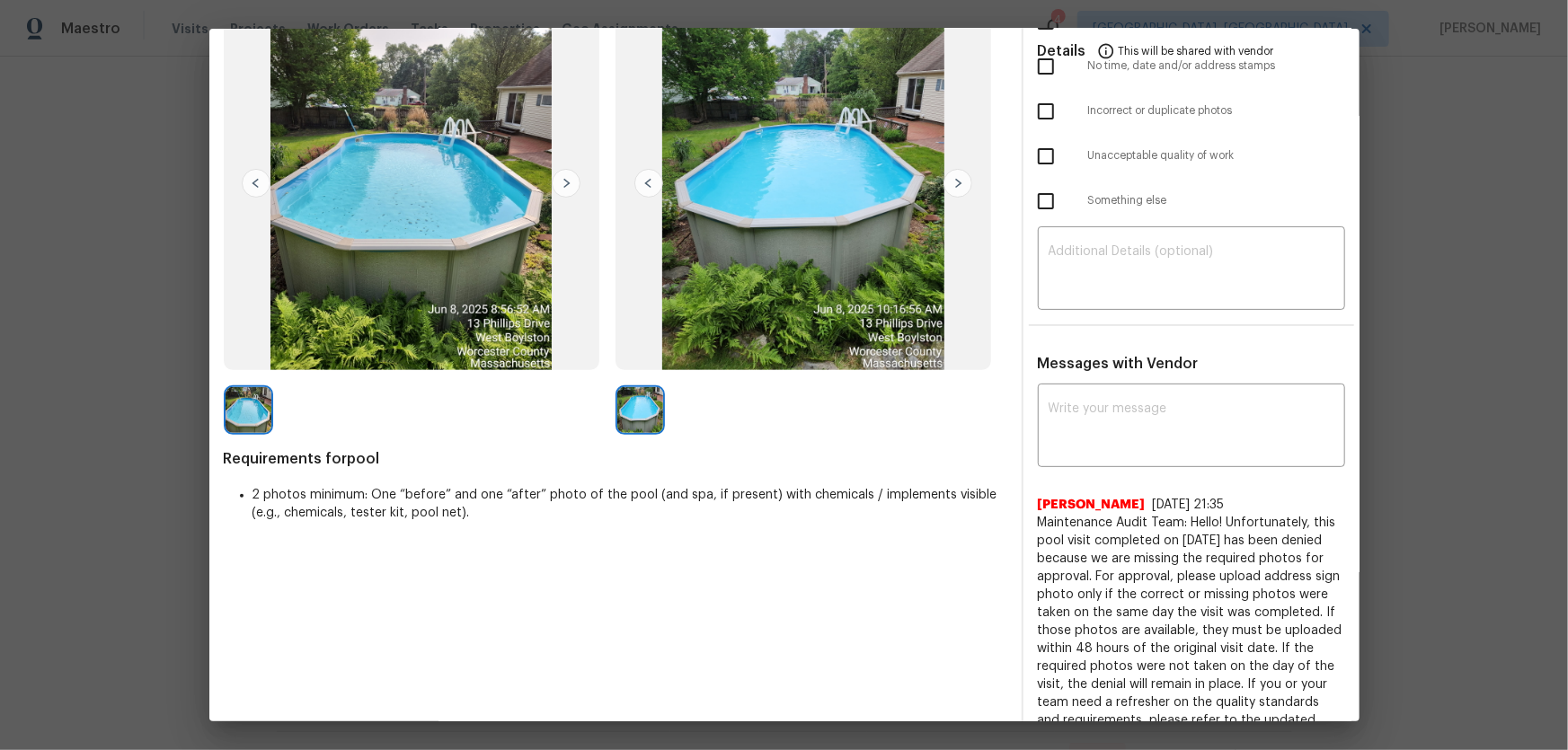
scroll to position [163, 0]
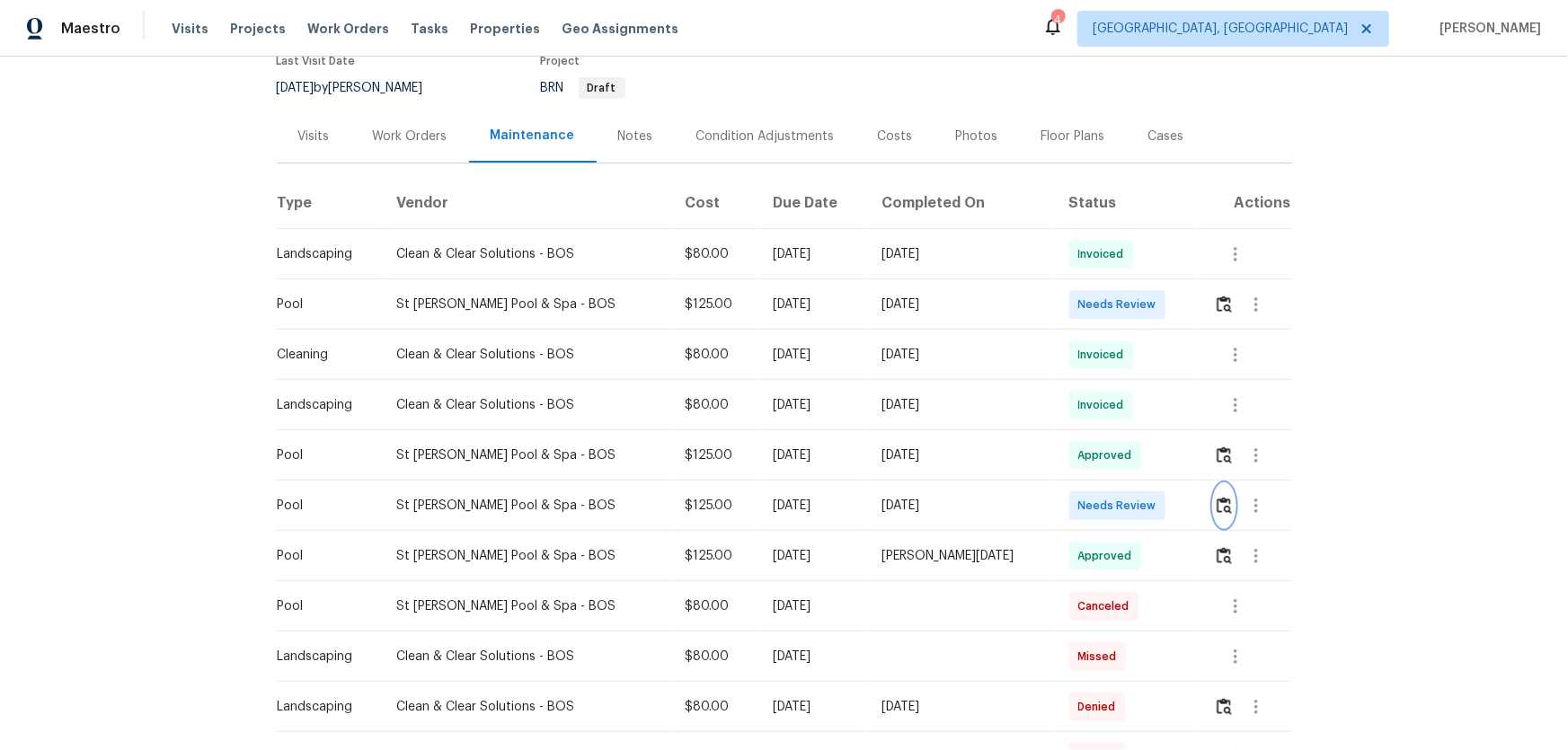
click at [1222, 503] on button "button" at bounding box center [1224, 506] width 21 height 43
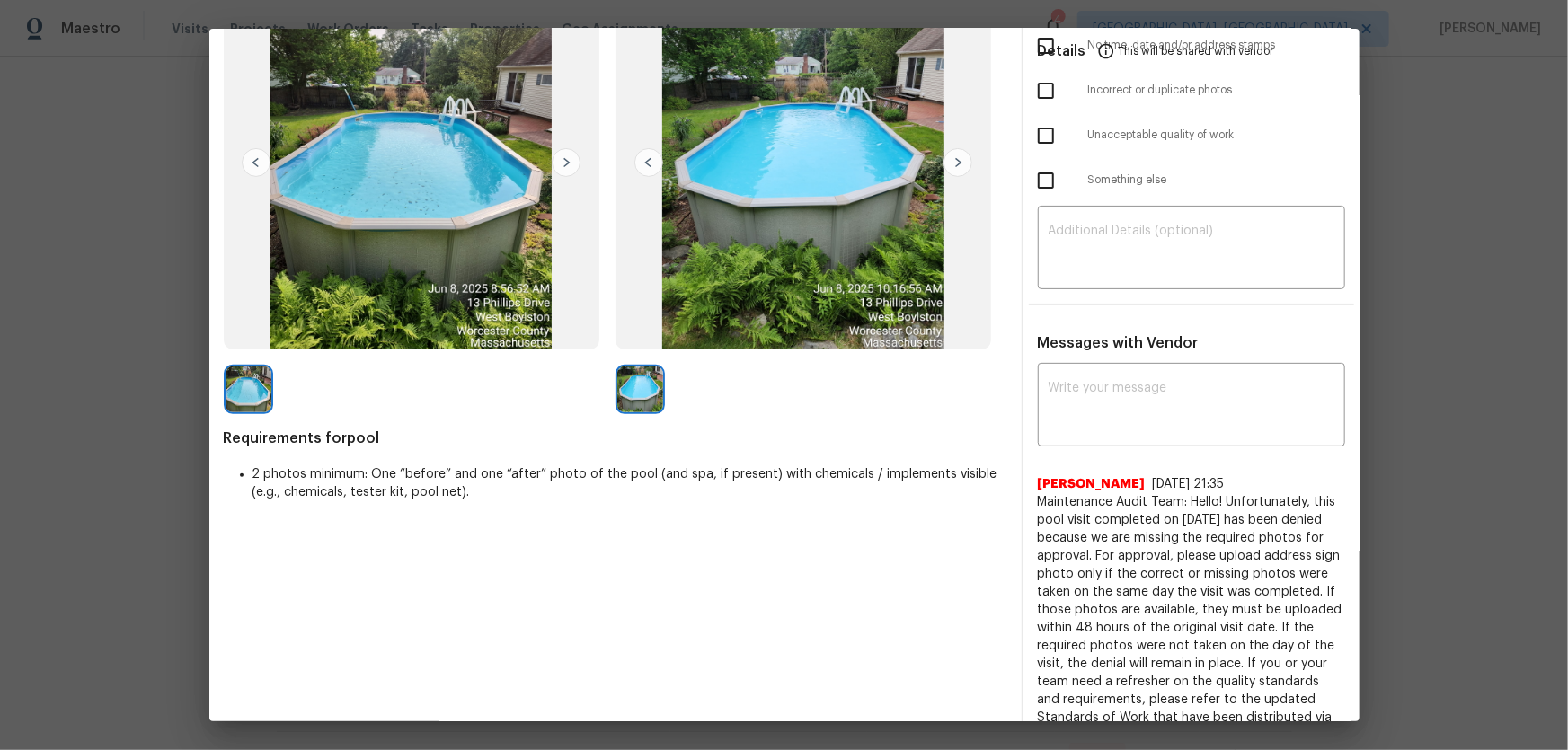
scroll to position [81, 0]
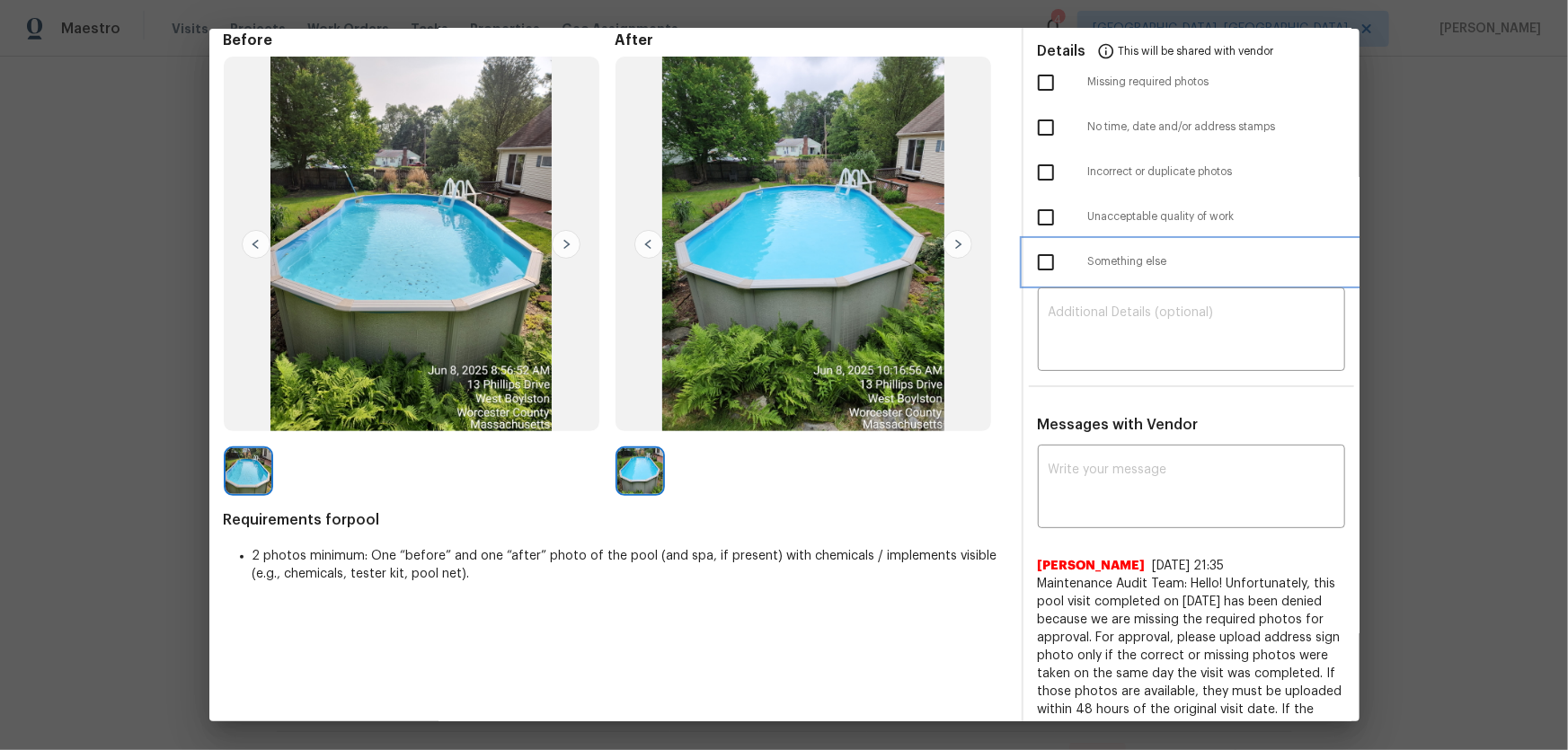
click at [1333, 282] on div "Something else" at bounding box center [1191, 262] width 336 height 45
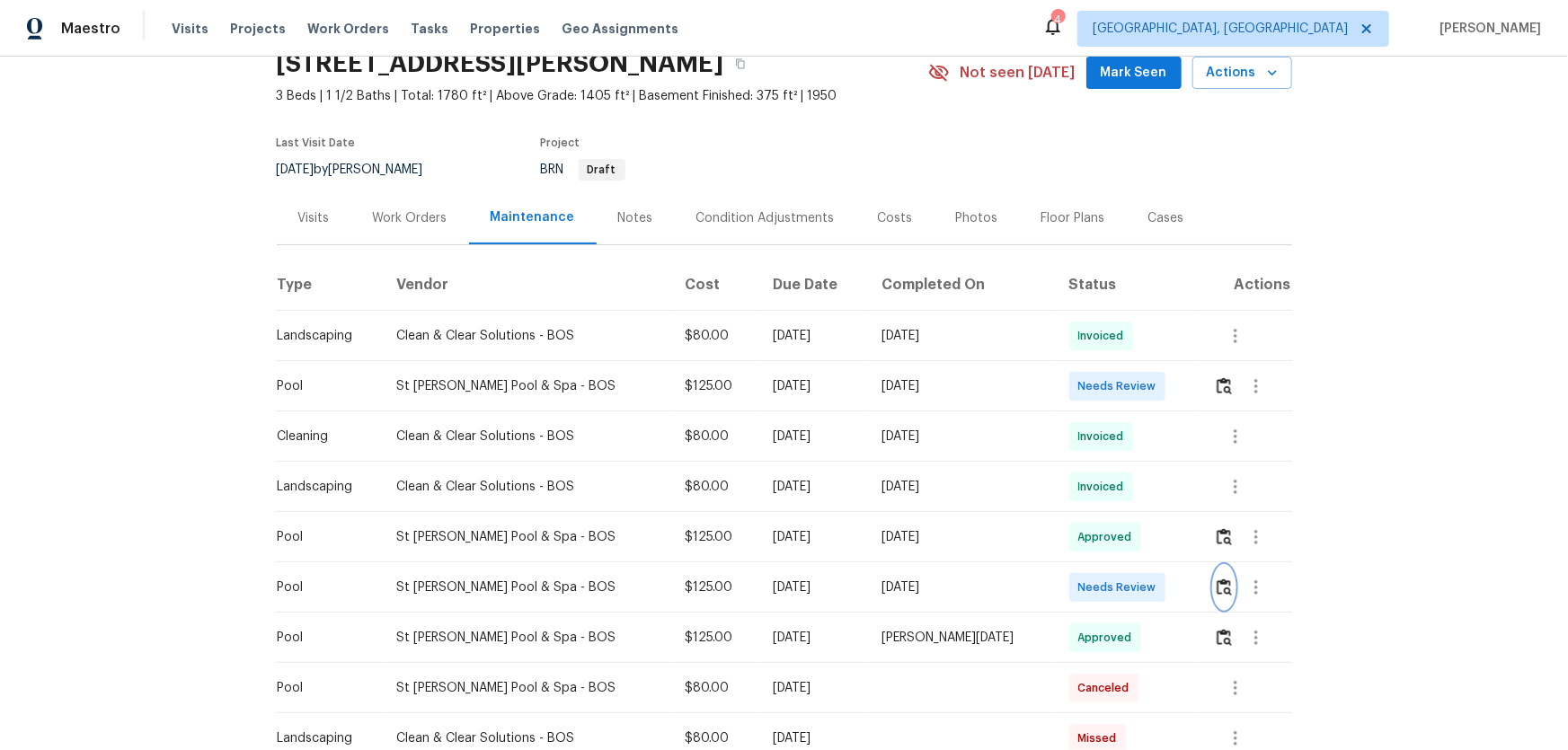
scroll to position [0, 0]
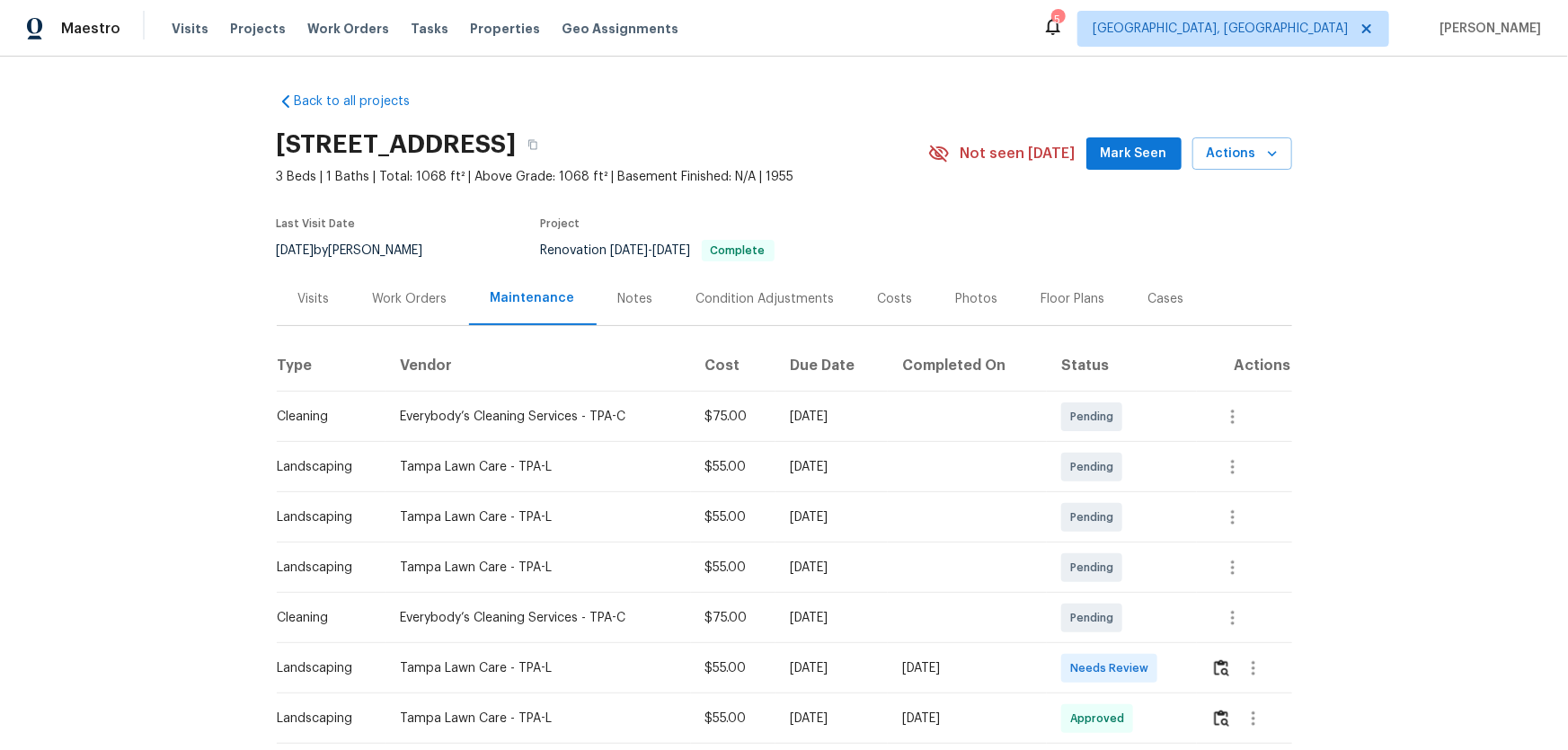
scroll to position [81, 0]
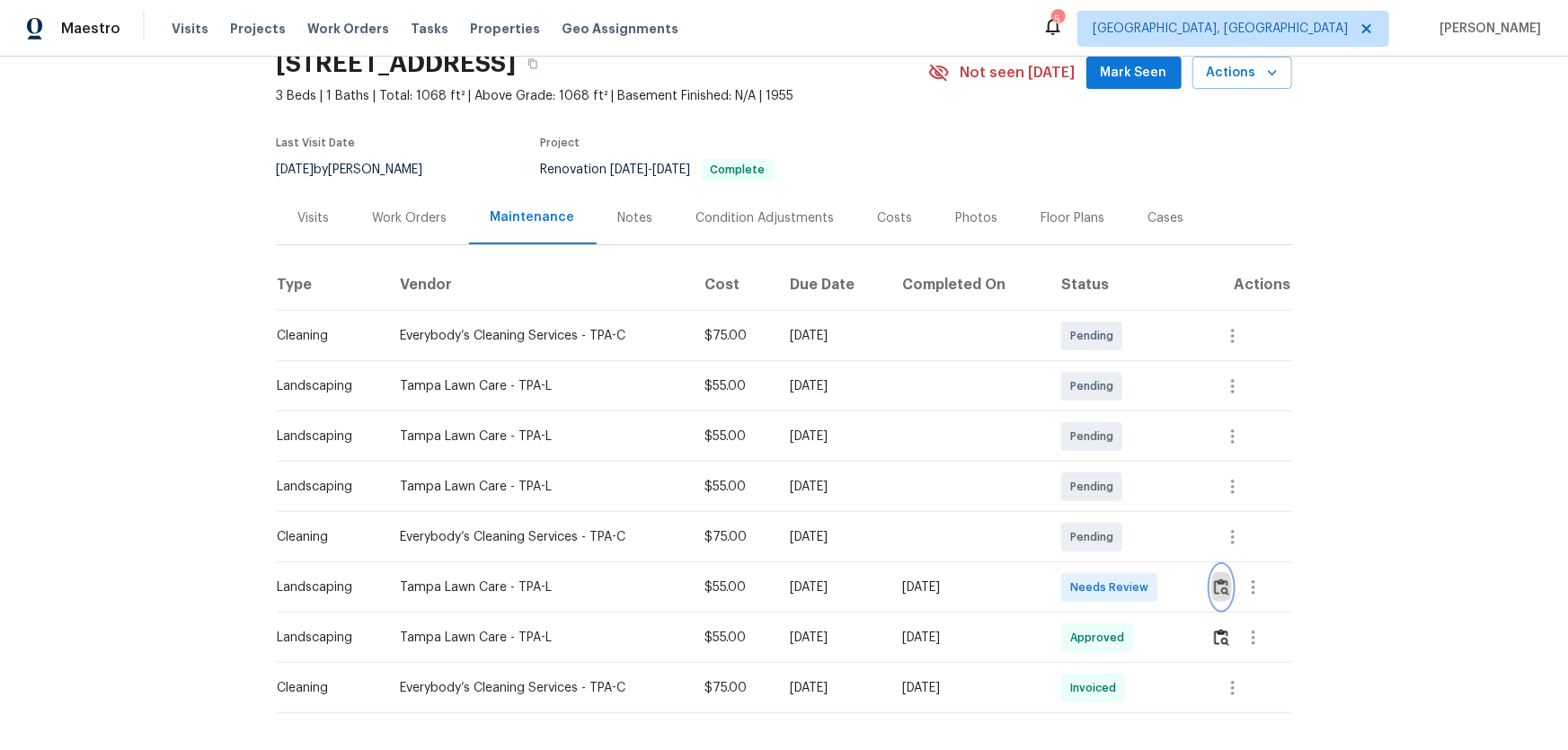
click at [1224, 583] on img "button" at bounding box center [1221, 586] width 15 height 17
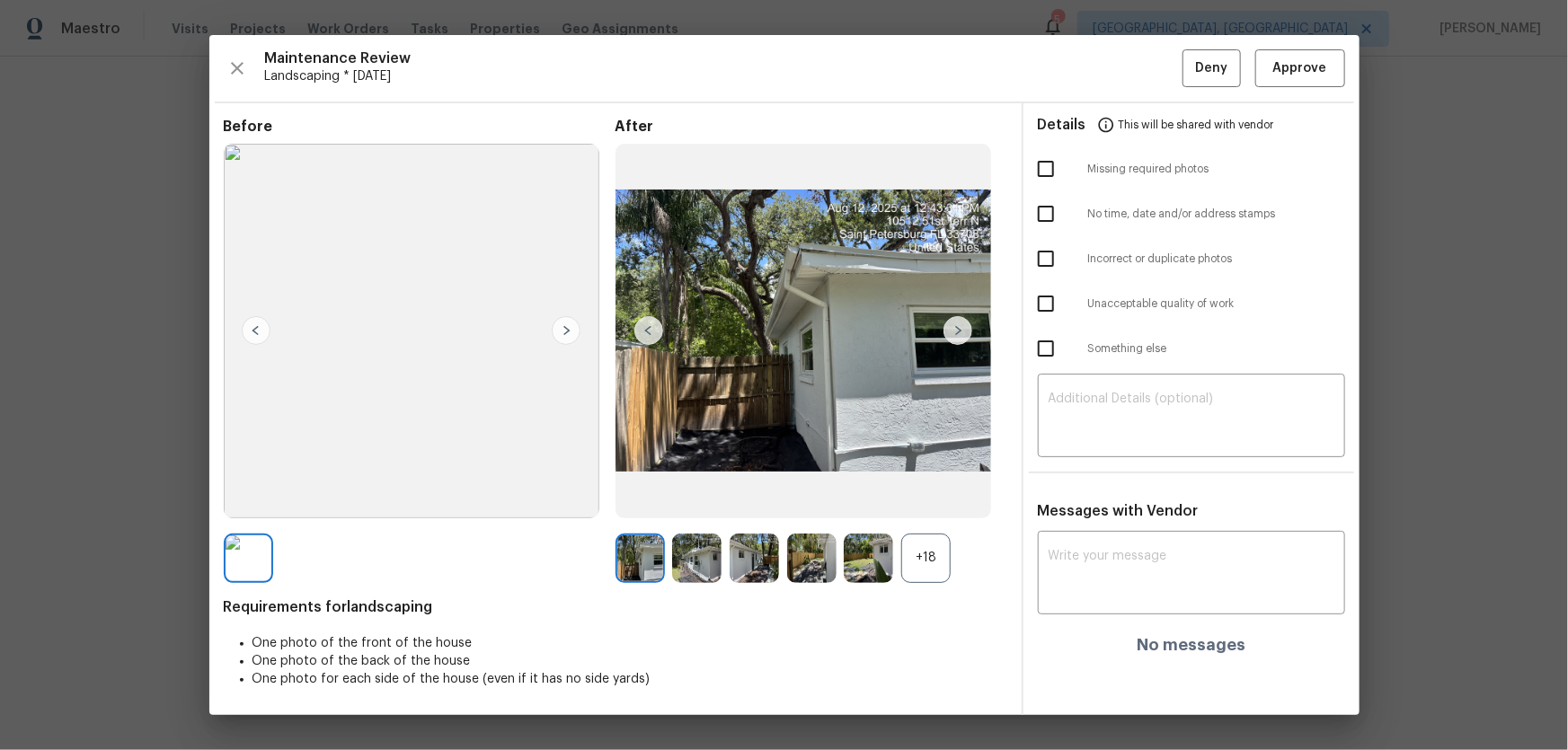
click at [935, 550] on div "+18" at bounding box center [926, 558] width 50 height 50
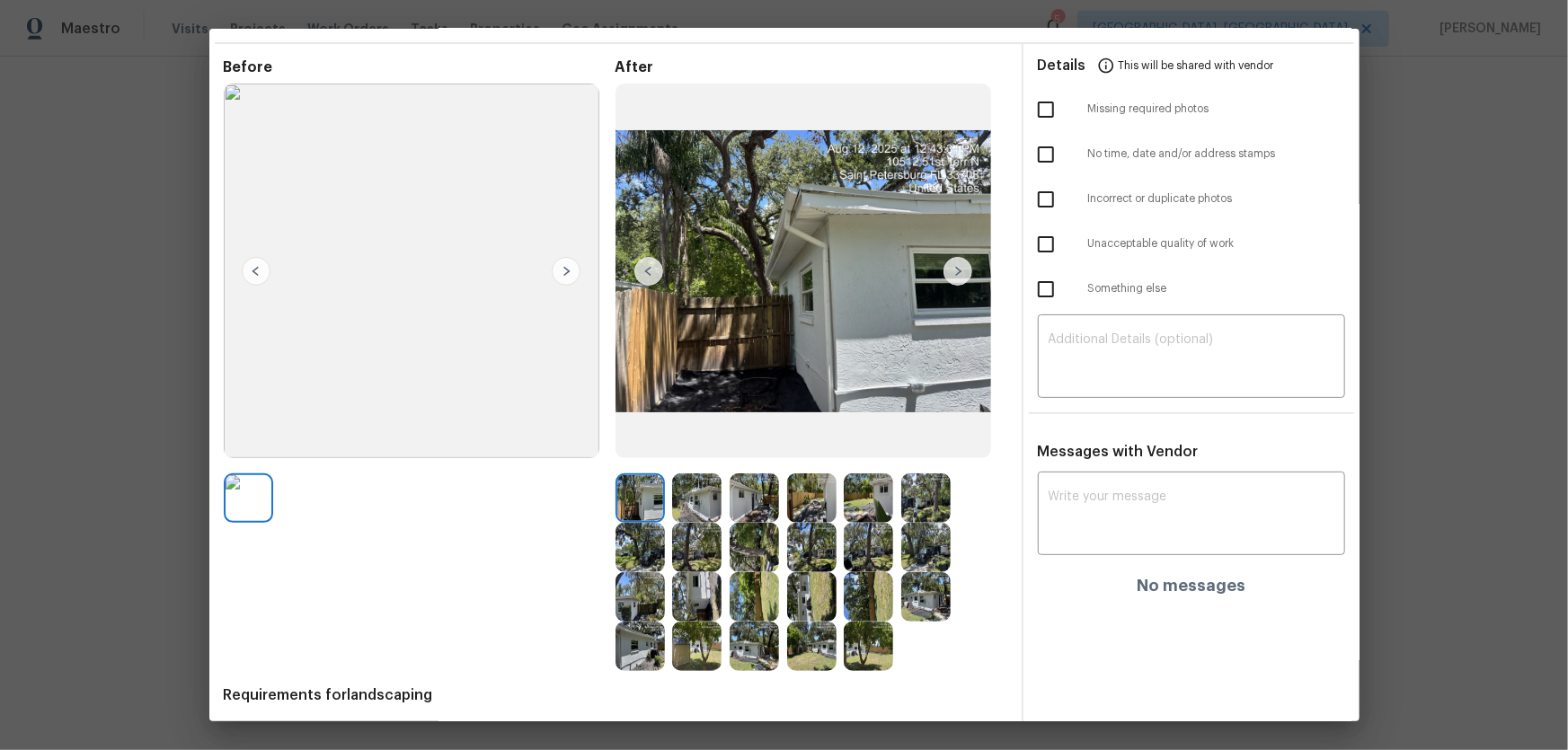
scroll to position [0, 0]
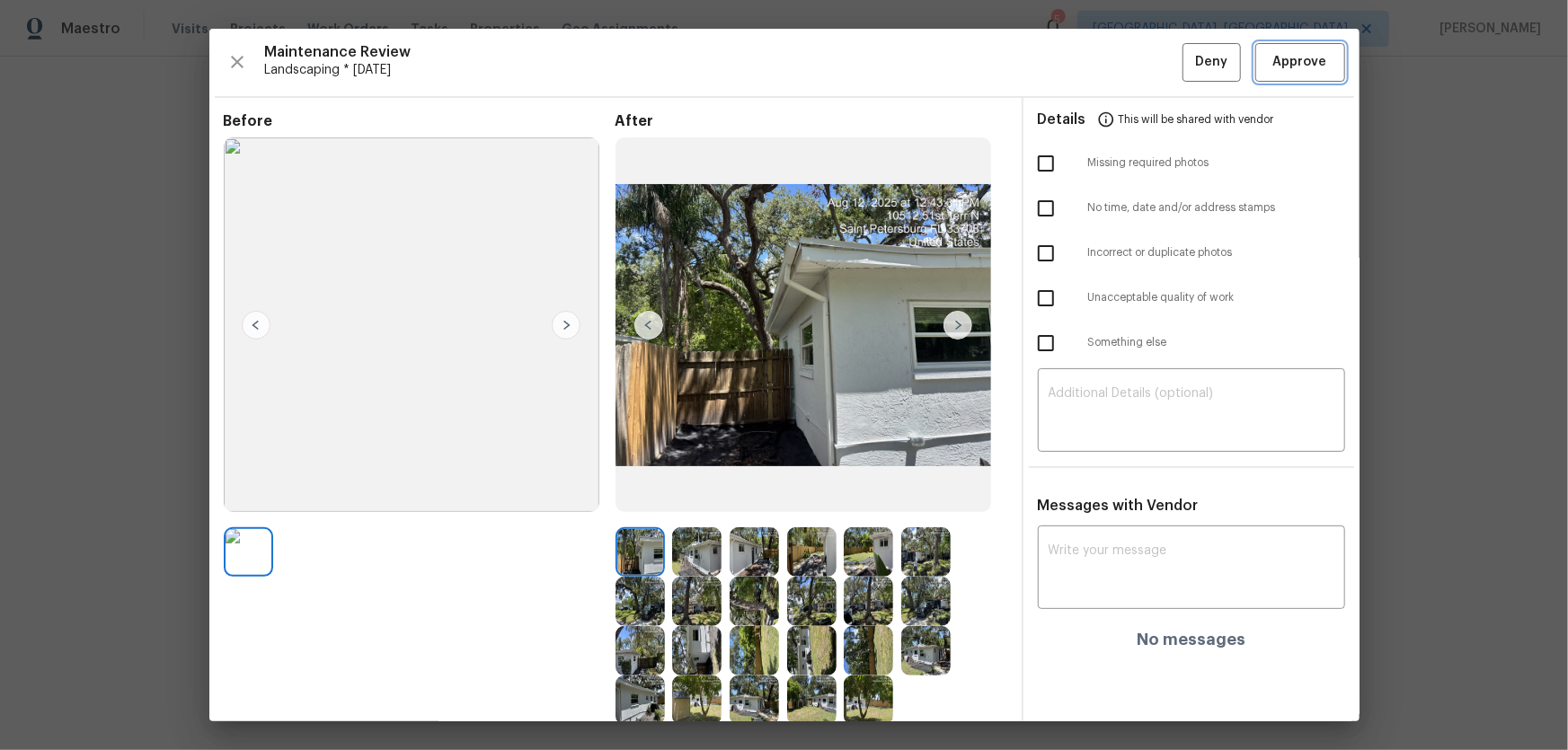
click at [1273, 59] on span "Approve" at bounding box center [1301, 62] width 54 height 23
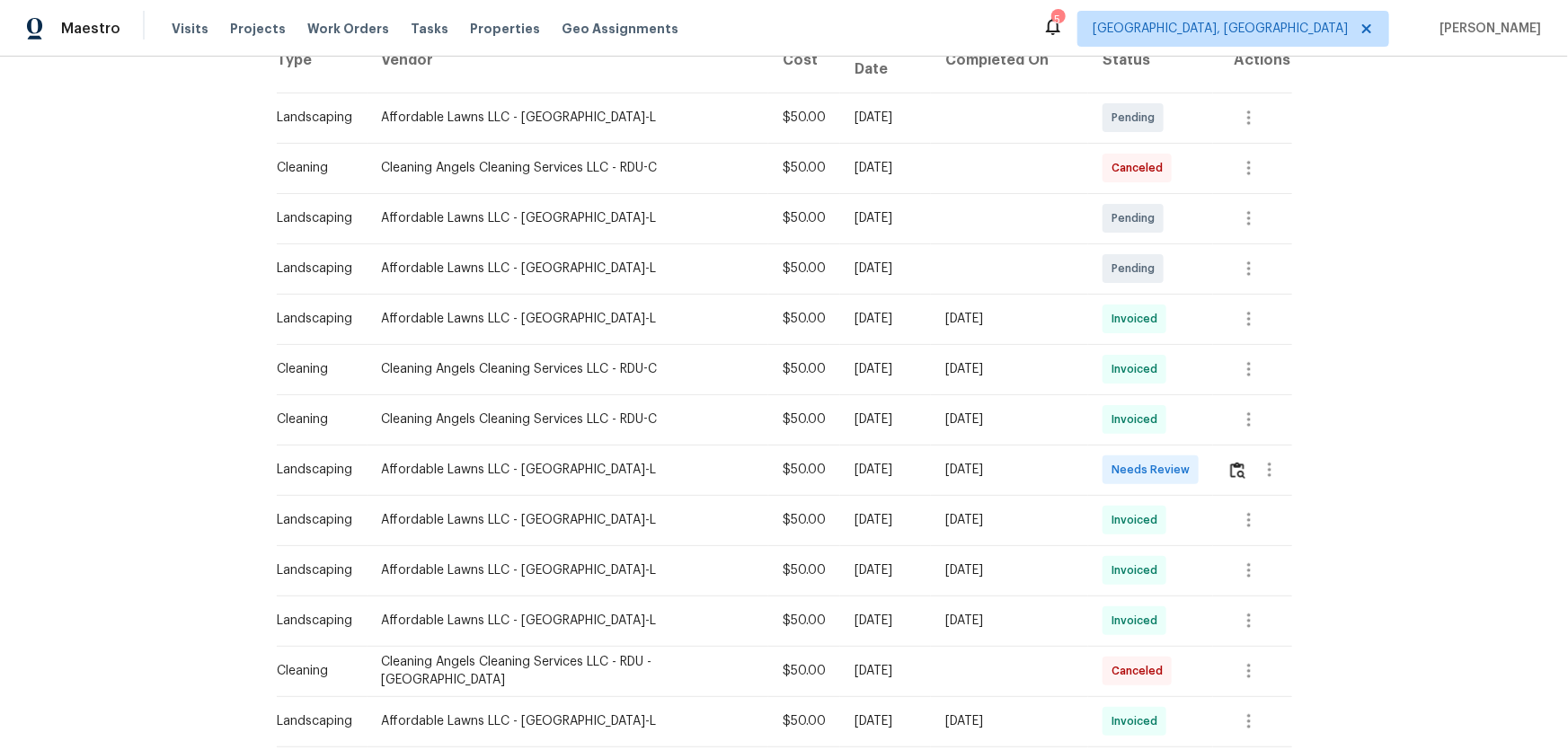
scroll to position [326, 0]
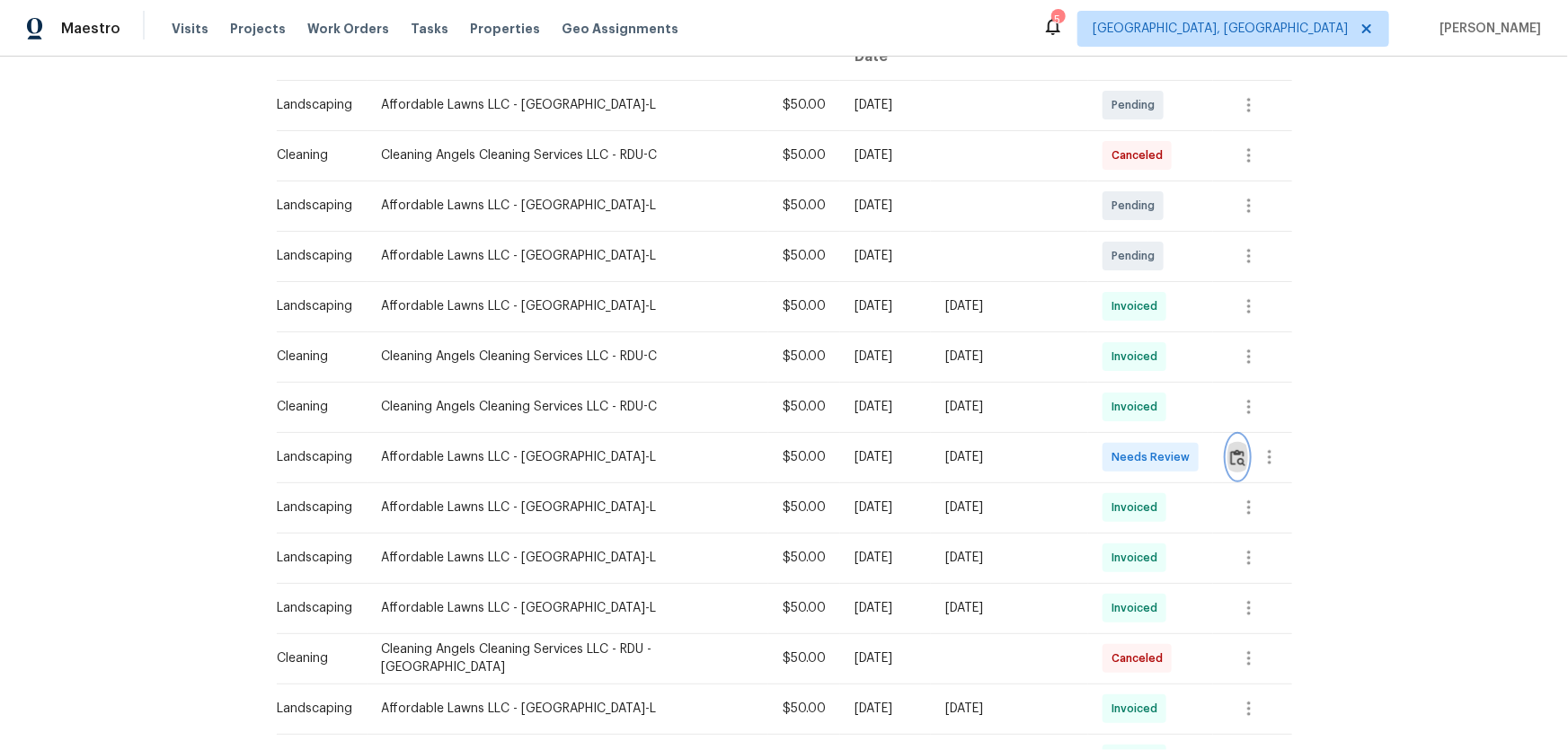
click at [1115, 457] on button "button" at bounding box center [1237, 457] width 21 height 43
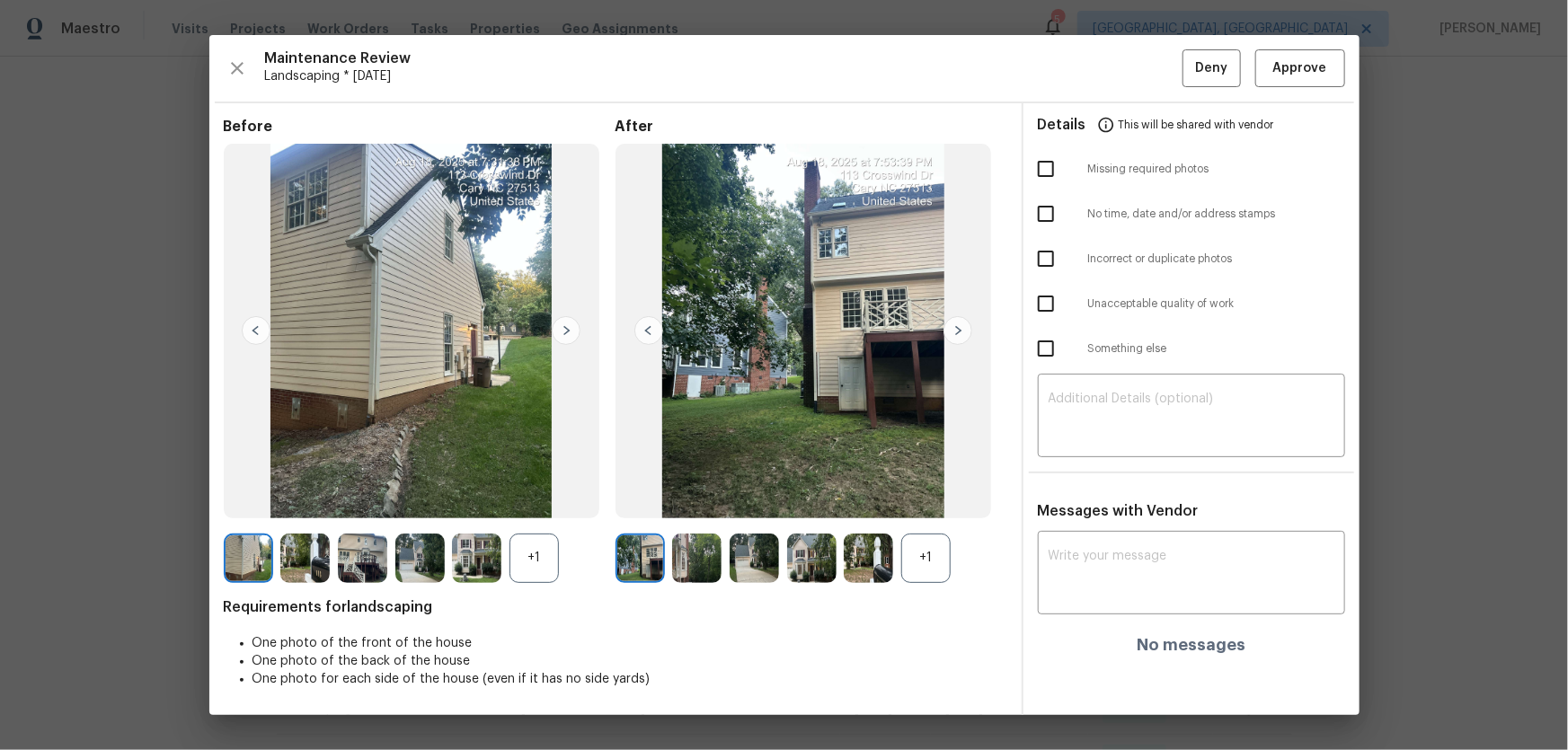
click at [931, 495] on div "+1" at bounding box center [926, 558] width 50 height 50
click at [512, 495] on div "+1" at bounding box center [534, 558] width 50 height 50
click at [709, 495] on img at bounding box center [696, 558] width 50 height 50
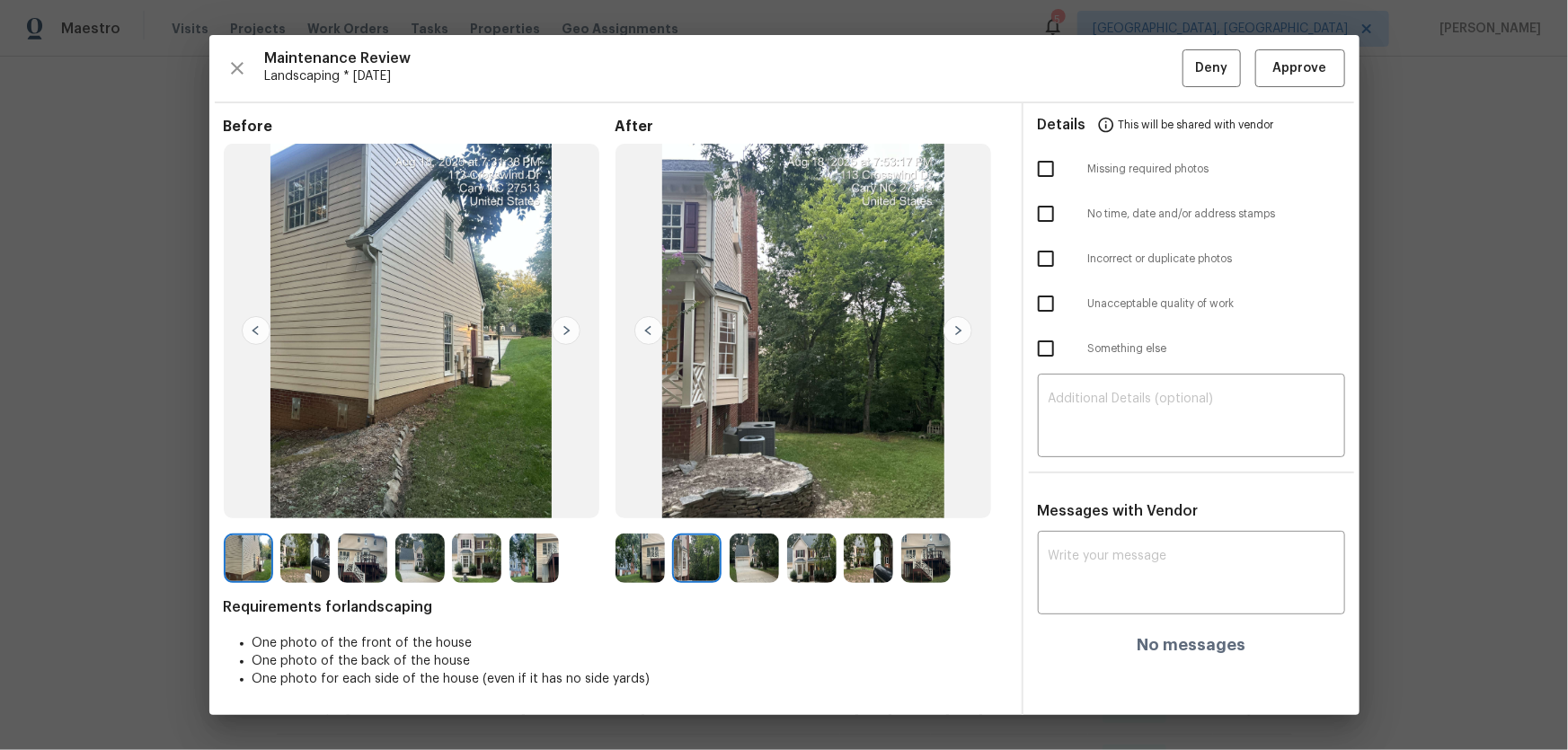
click at [755, 495] on img at bounding box center [754, 558] width 50 height 50
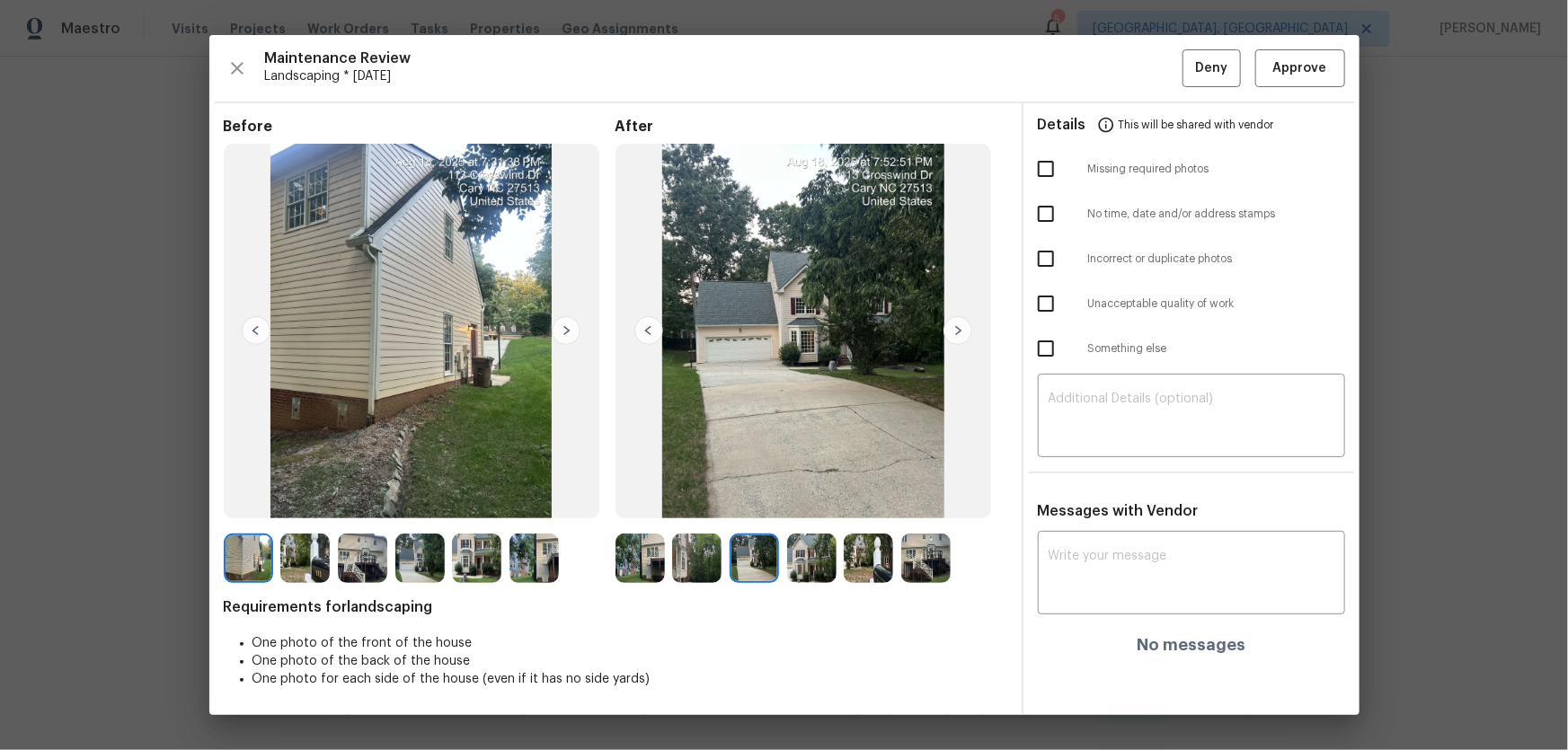
click at [803, 495] on img at bounding box center [811, 558] width 50 height 50
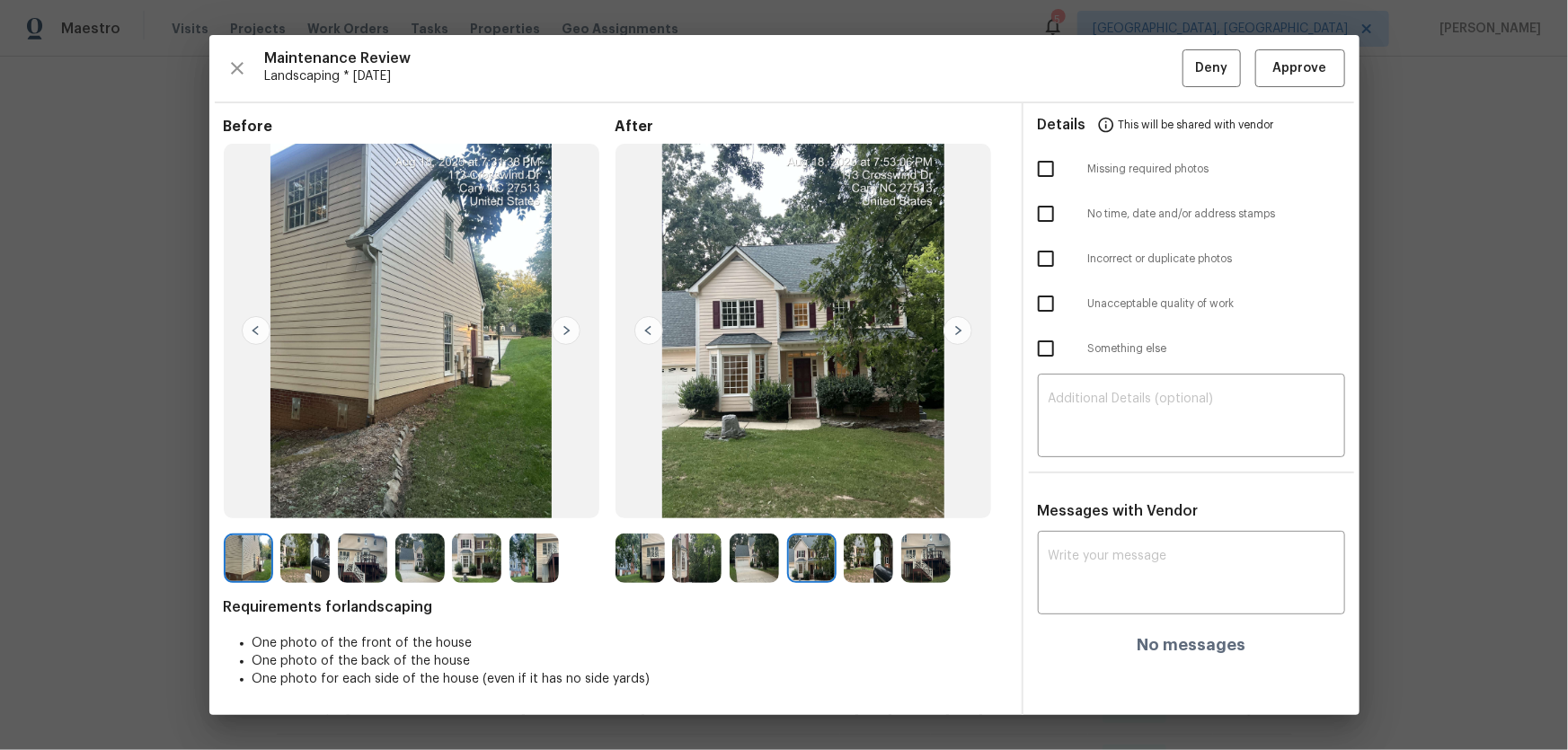
click at [853, 495] on img at bounding box center [868, 558] width 50 height 50
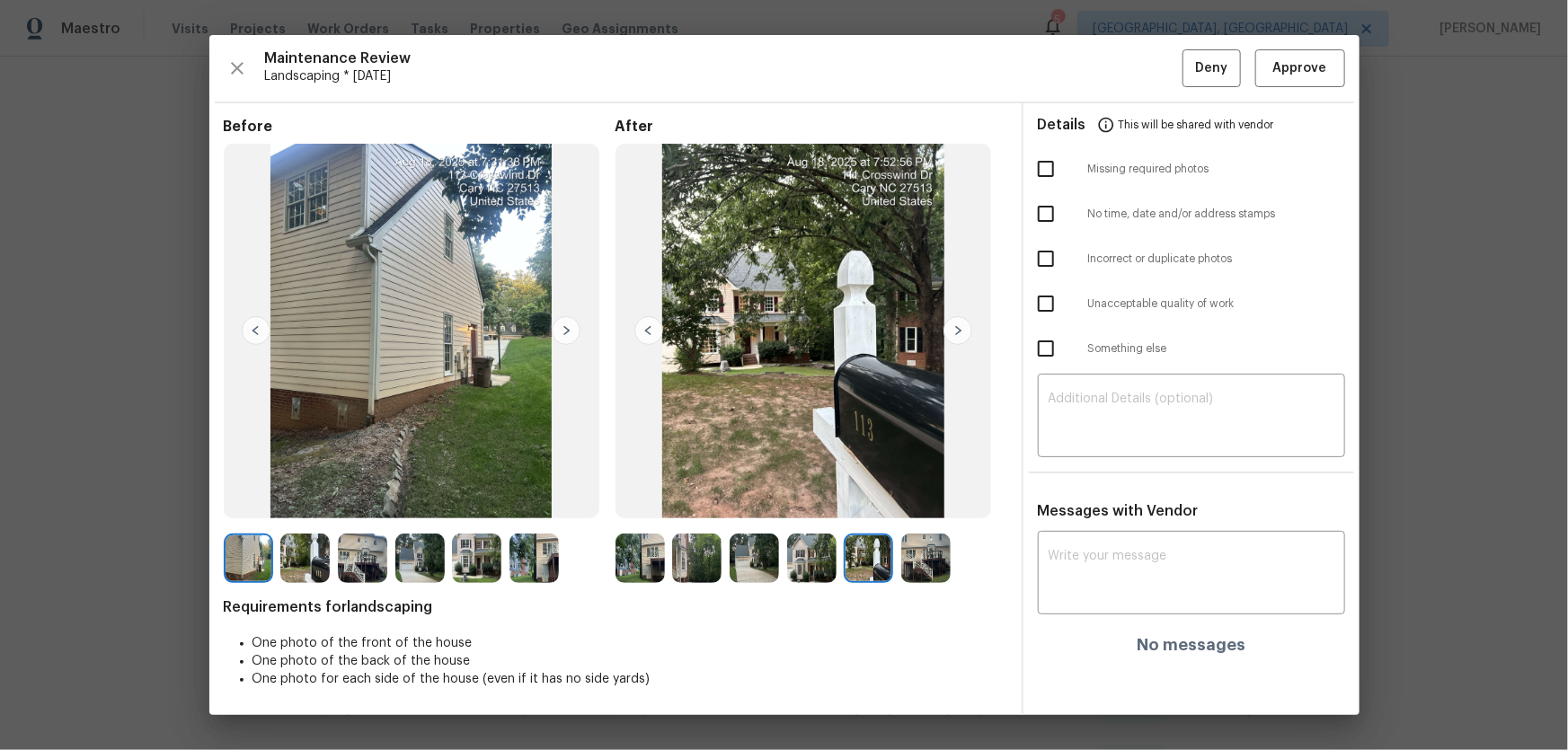
click at [917, 495] on img at bounding box center [926, 558] width 50 height 50
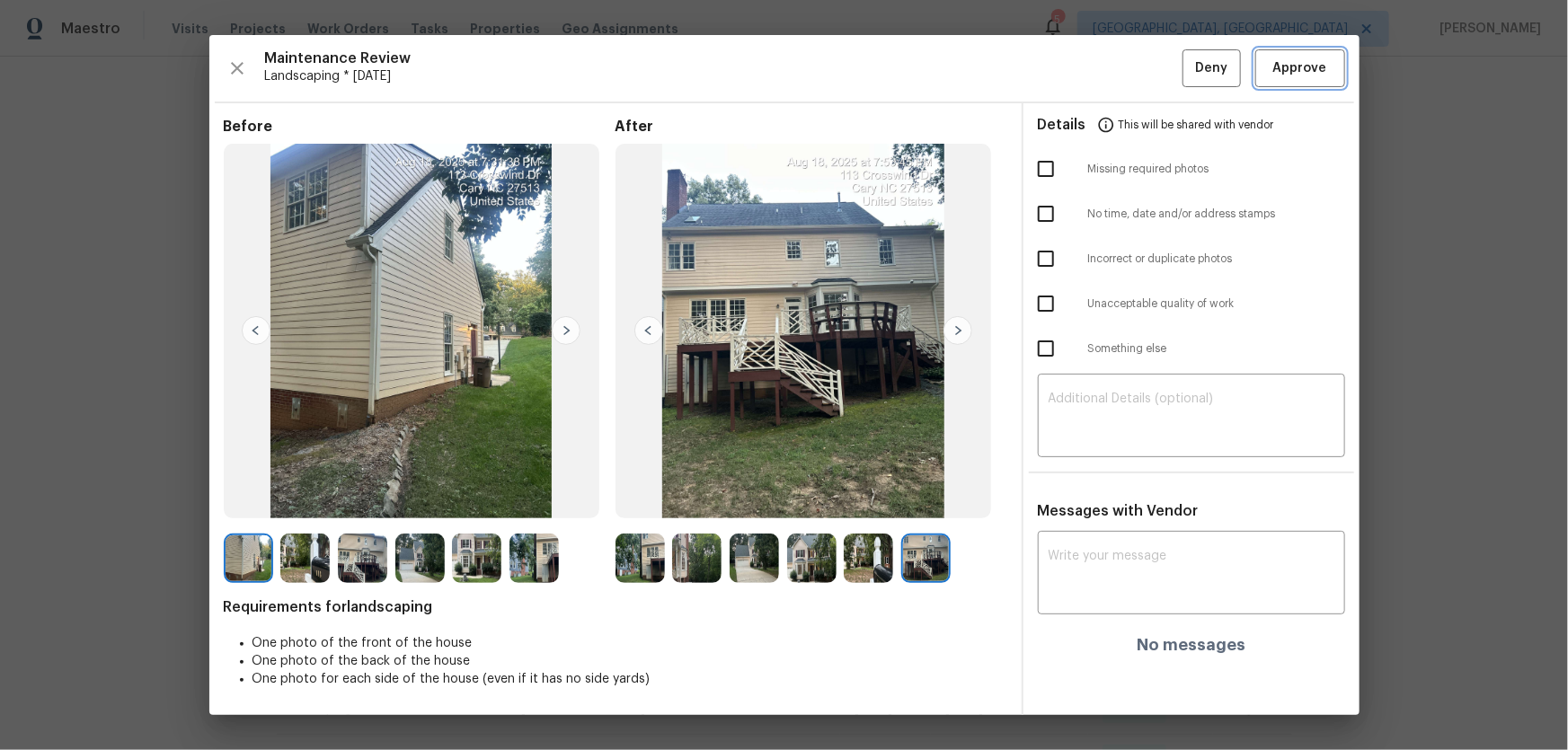
click at [1115, 50] on button "Approve" at bounding box center [1301, 68] width 90 height 39
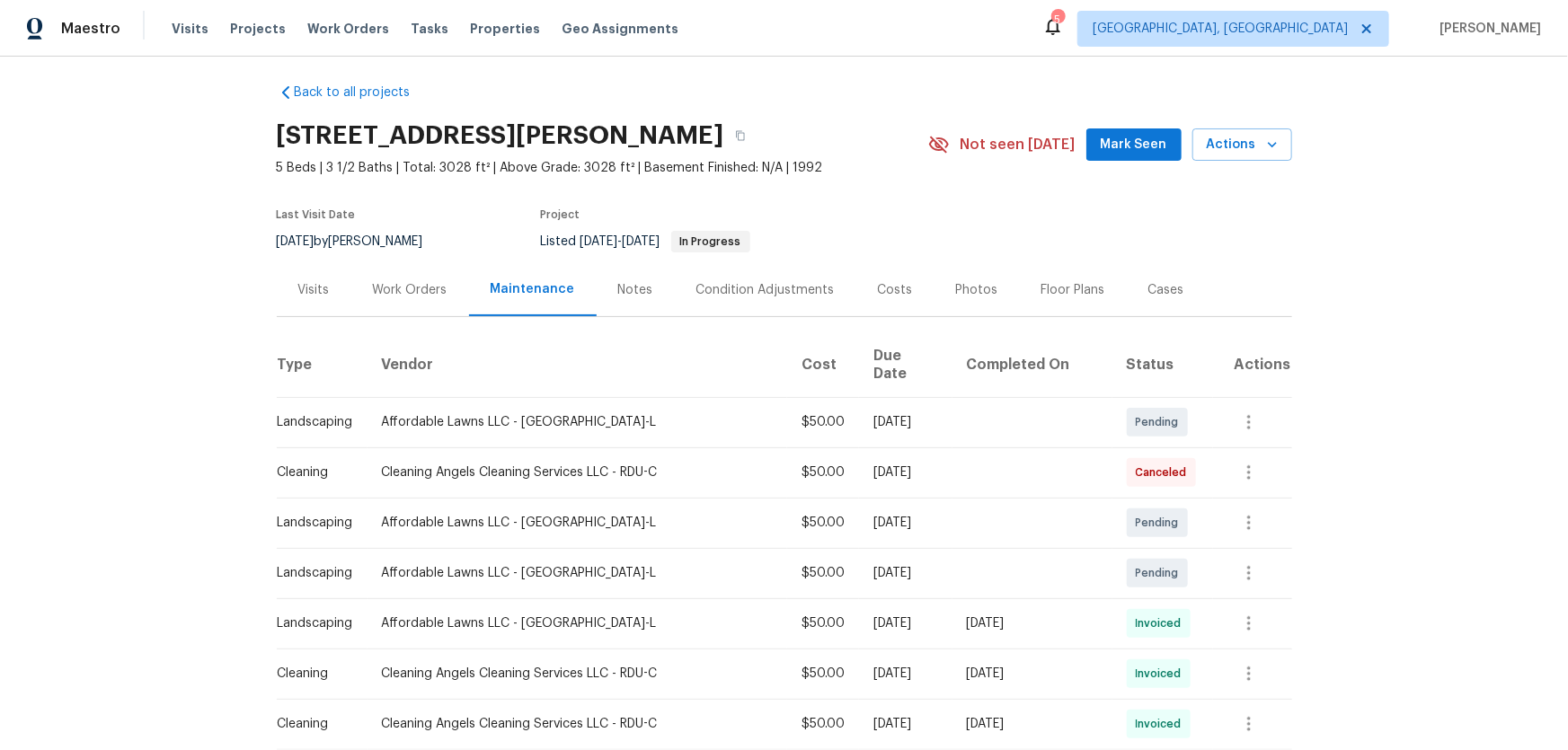
scroll to position [0, 0]
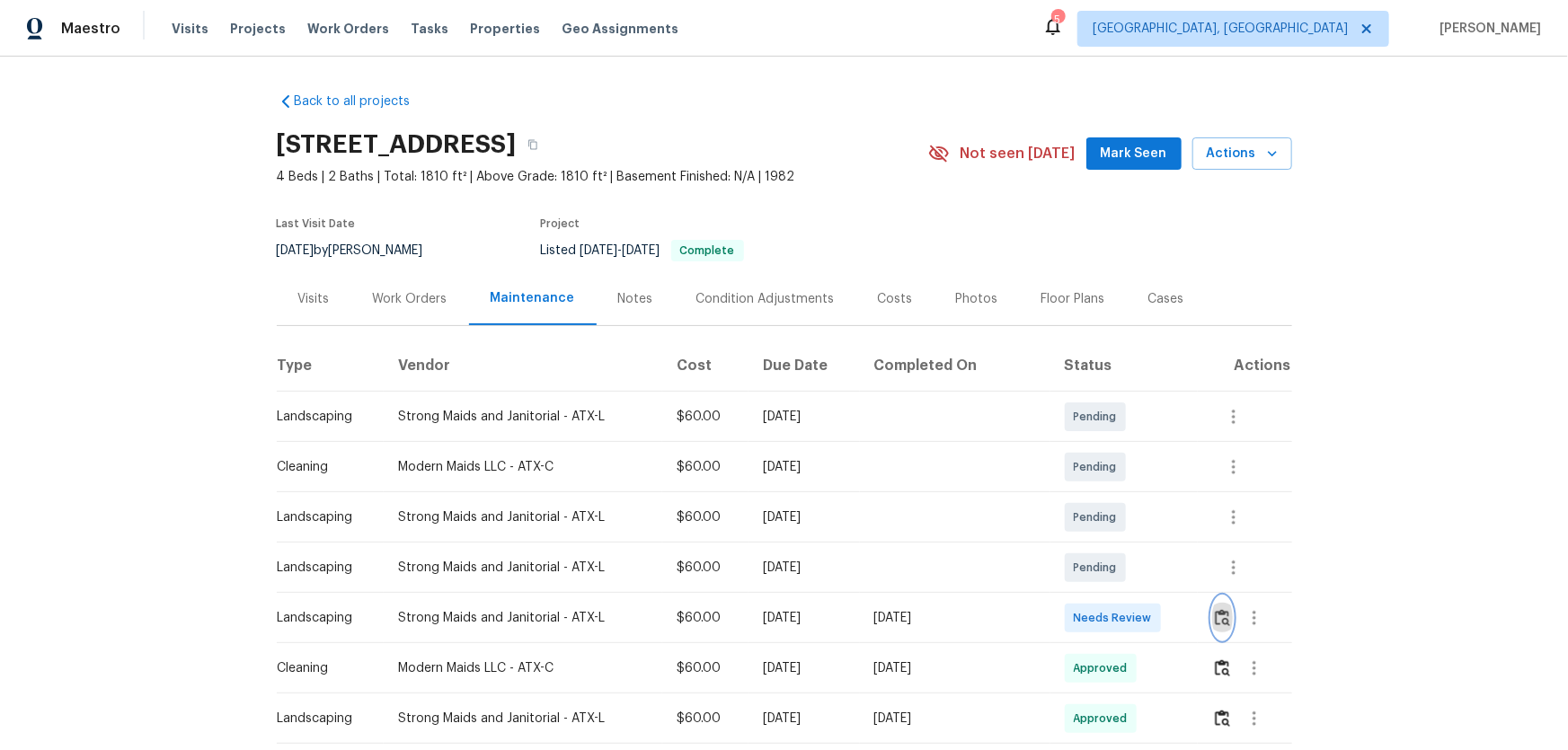
click at [1219, 620] on img "button" at bounding box center [1222, 617] width 15 height 17
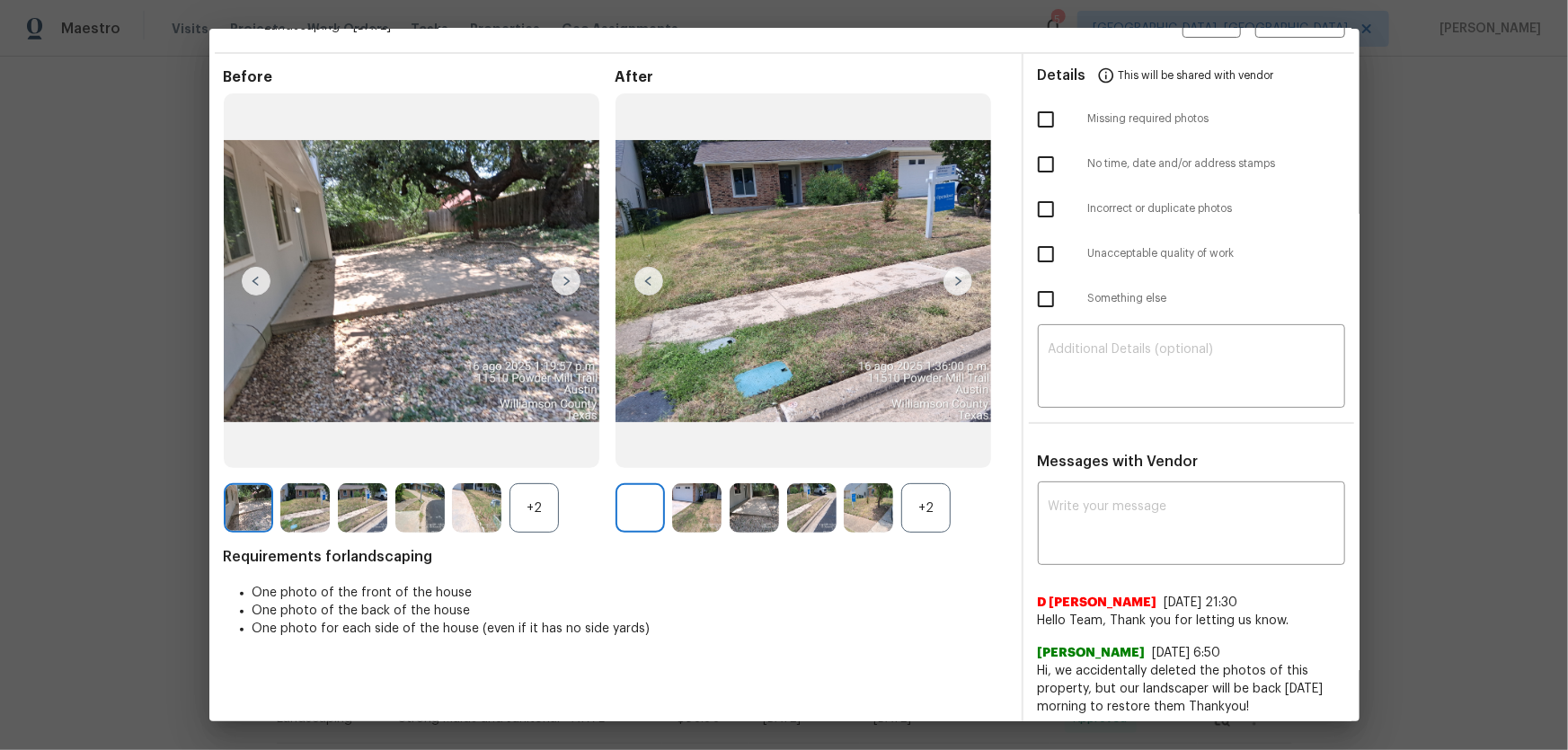
scroll to position [50, 0]
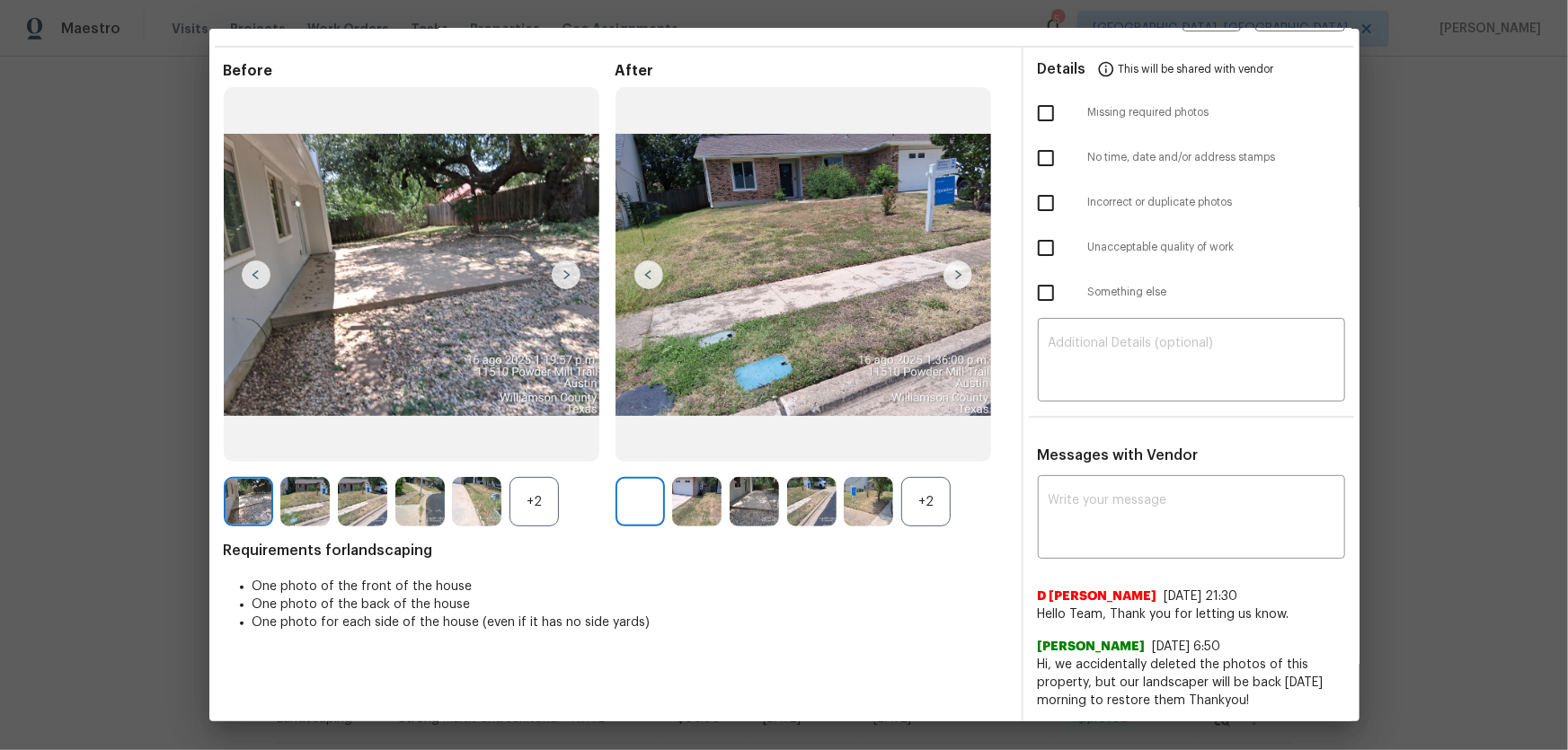
click at [922, 477] on div "+2" at bounding box center [926, 502] width 50 height 50
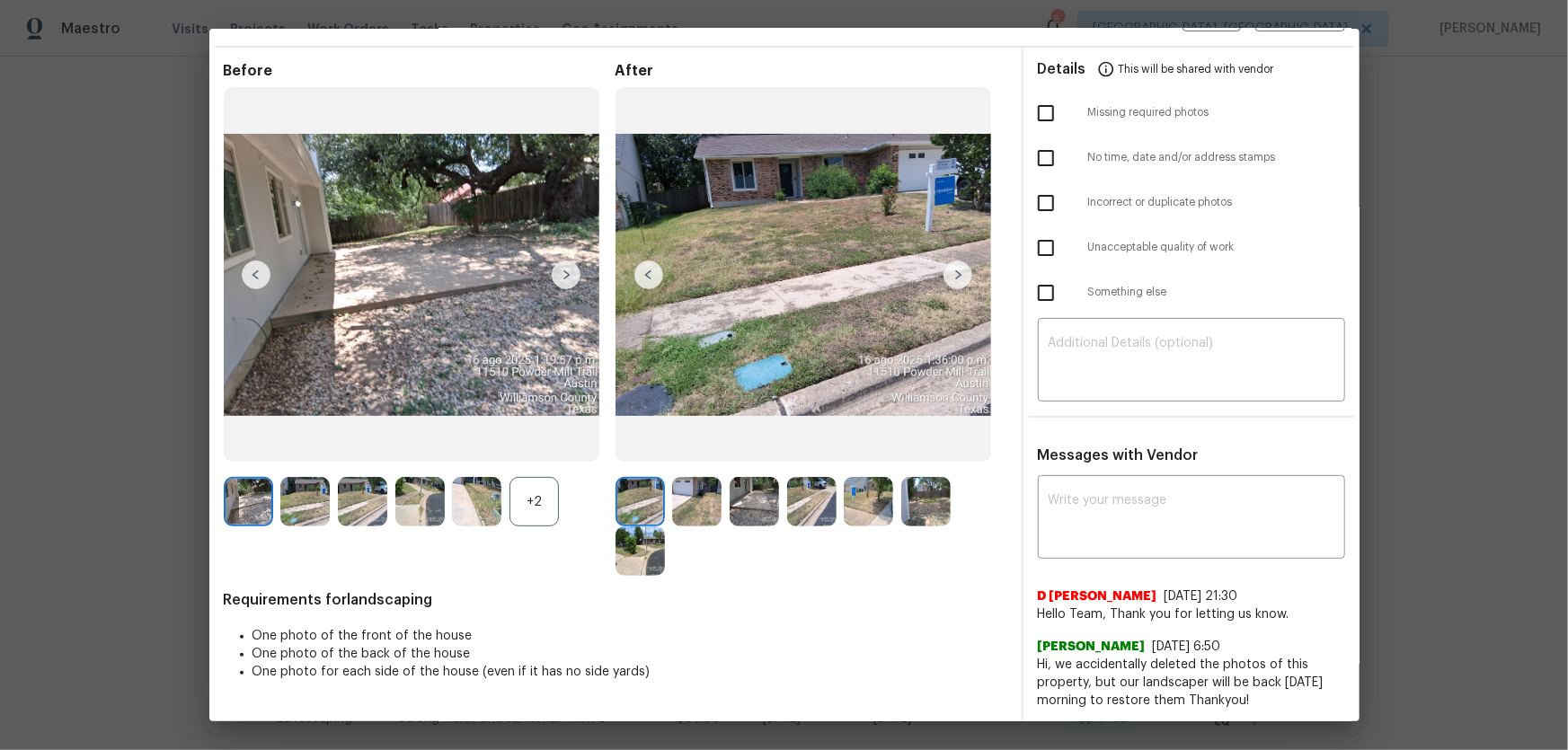
click at [536, 485] on div "+2" at bounding box center [534, 502] width 50 height 50
click at [706, 502] on img at bounding box center [696, 502] width 50 height 50
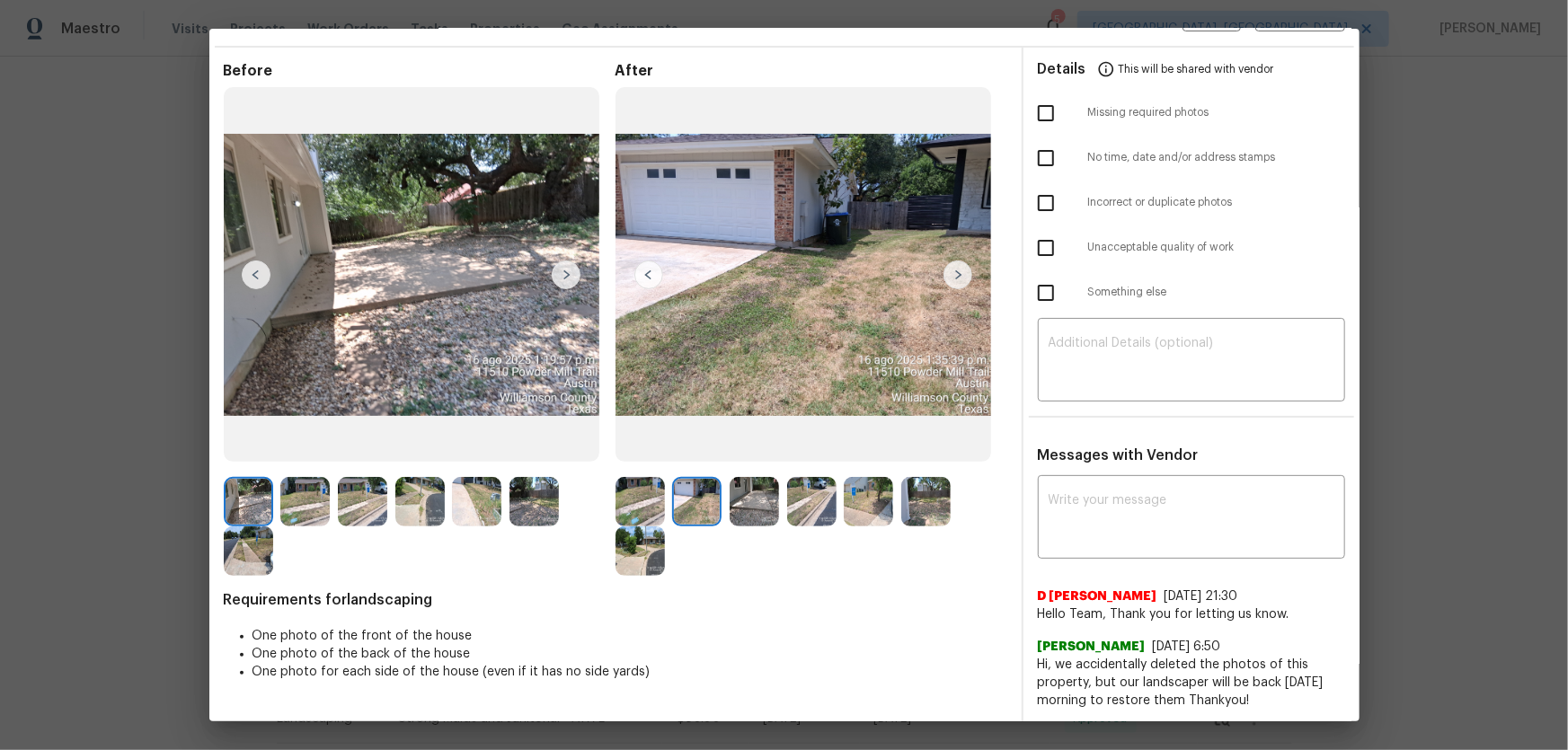
click at [737, 502] on img at bounding box center [754, 502] width 50 height 50
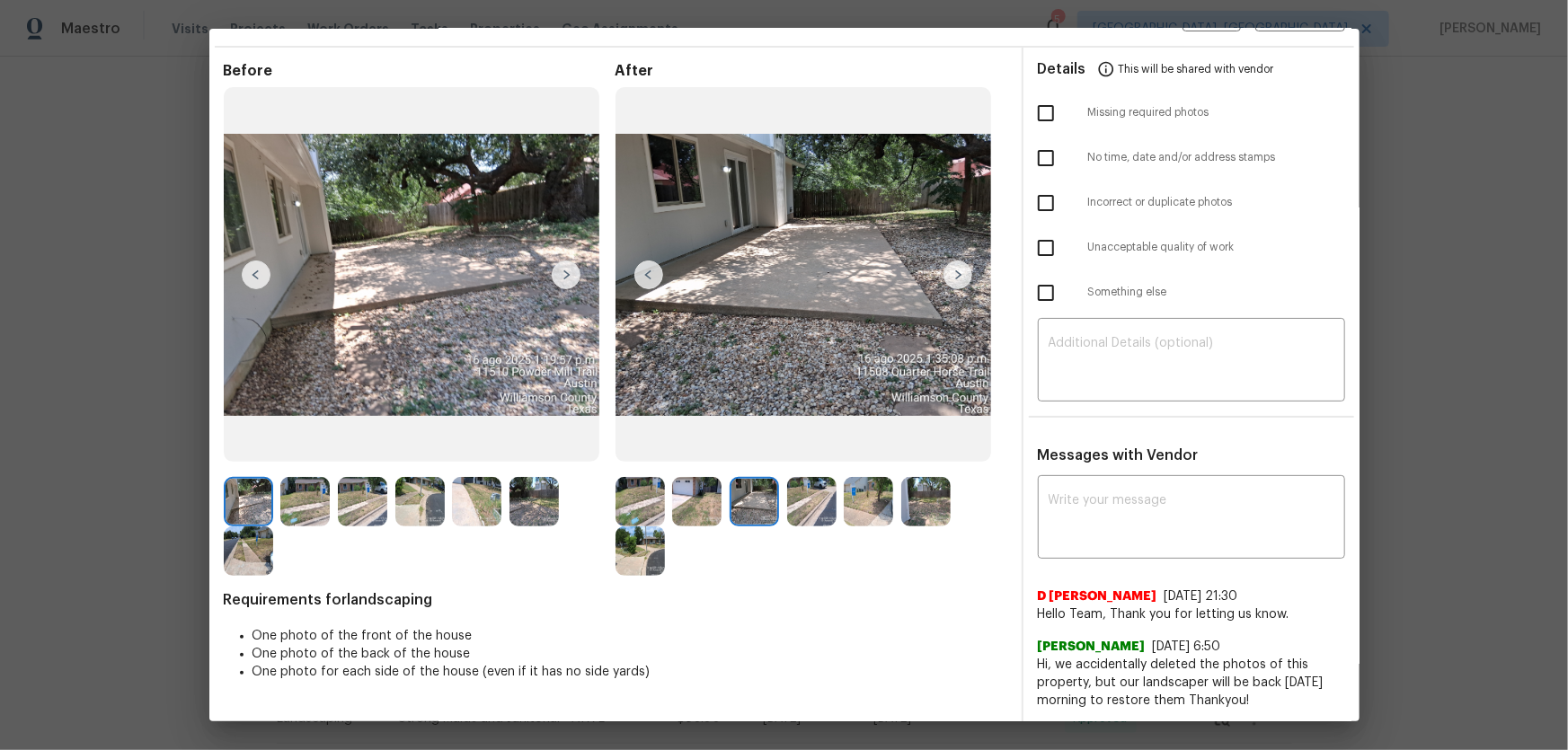
click at [809, 508] on img at bounding box center [811, 502] width 50 height 50
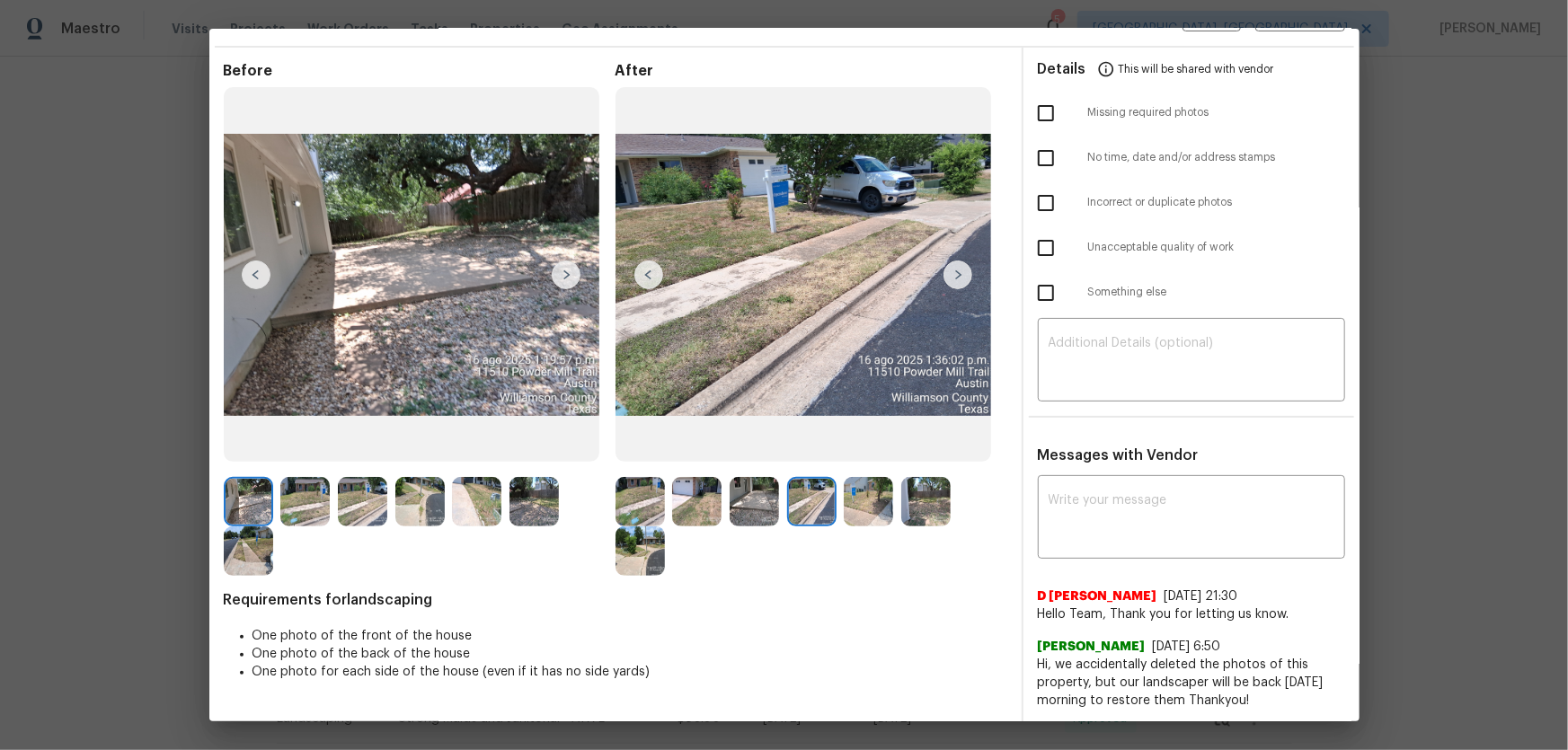
click at [857, 510] on img at bounding box center [868, 502] width 50 height 50
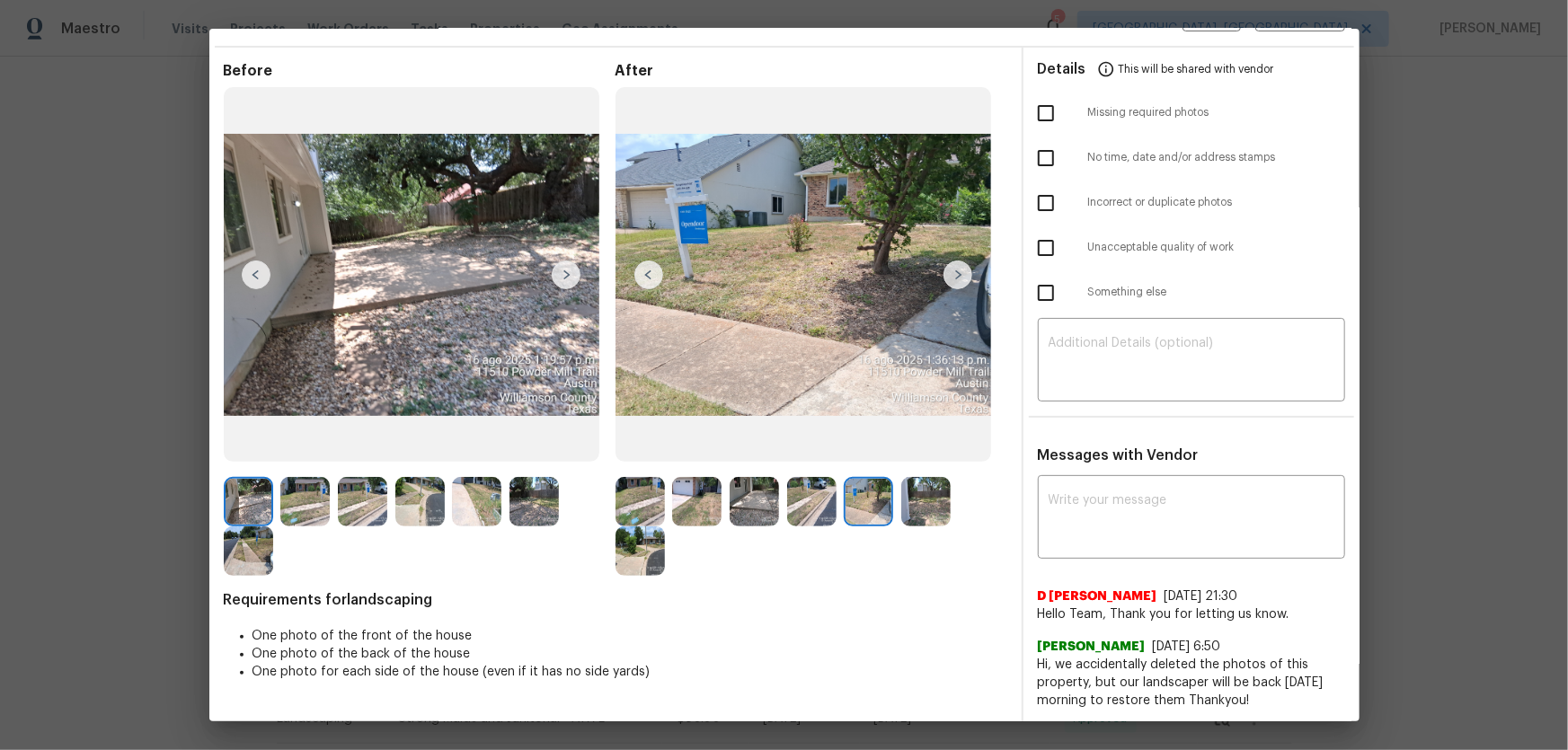
click at [912, 511] on img at bounding box center [926, 502] width 50 height 50
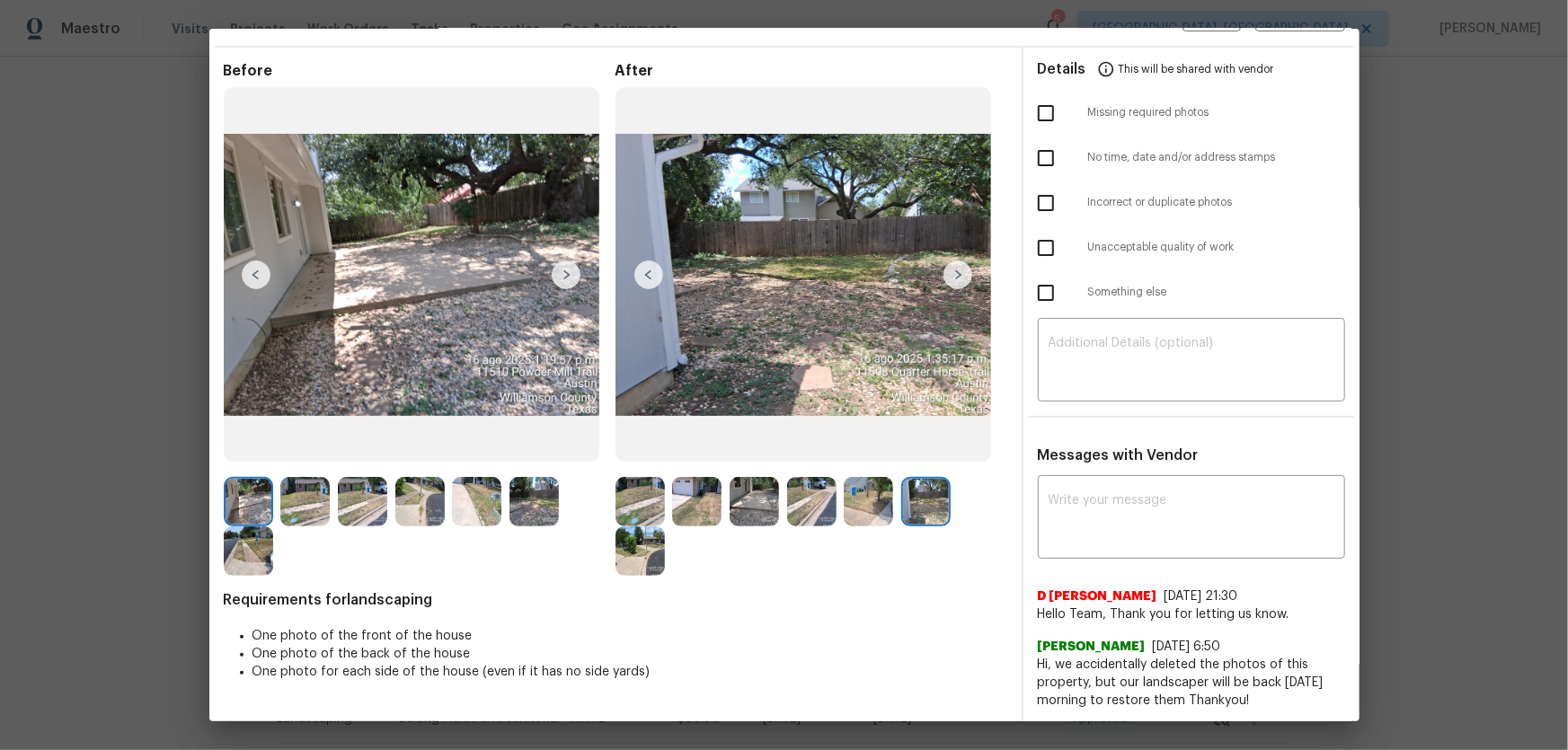
click at [609, 536] on div at bounding box center [419, 527] width 392 height 99
click at [625, 503] on img at bounding box center [639, 502] width 50 height 50
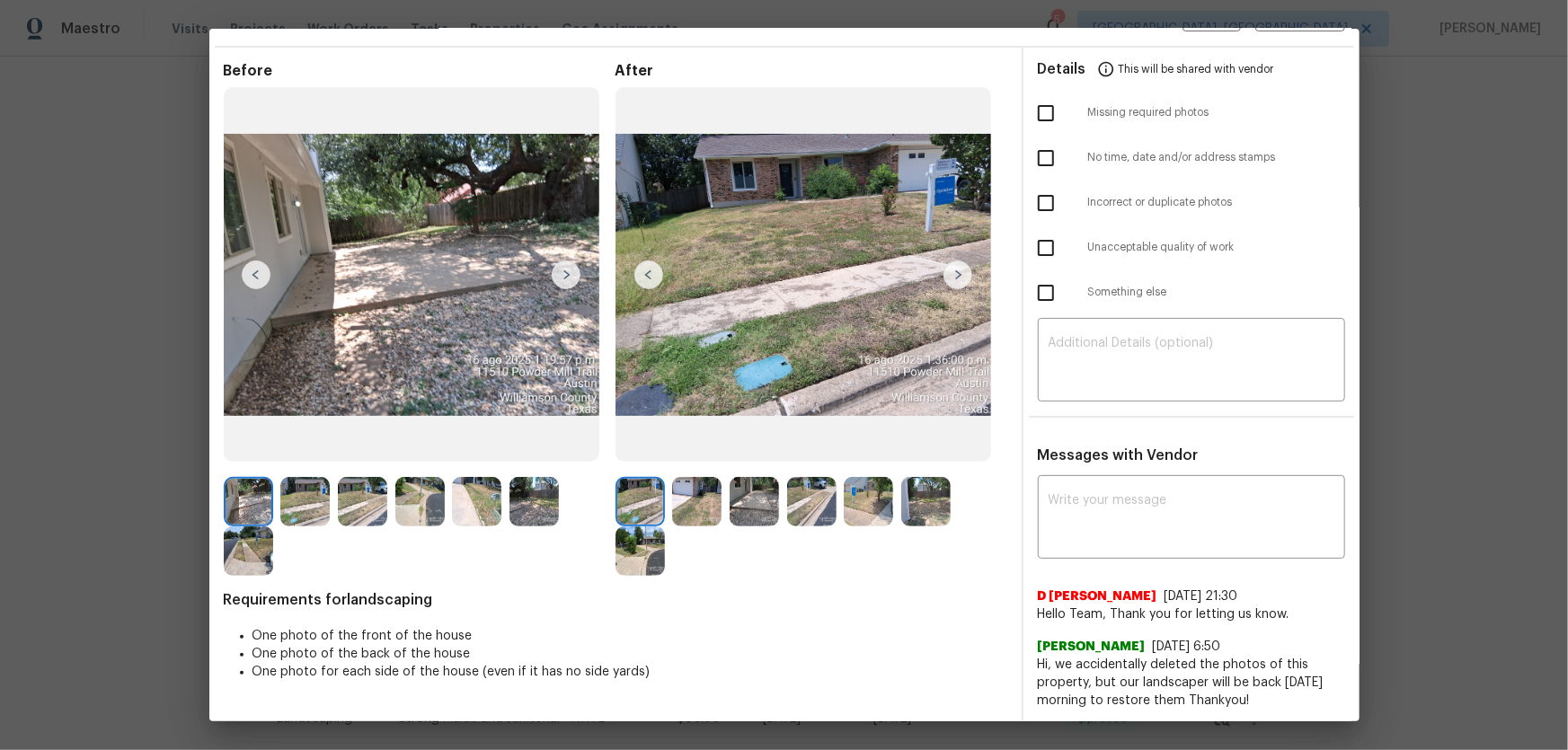
click at [674, 505] on img at bounding box center [696, 502] width 50 height 50
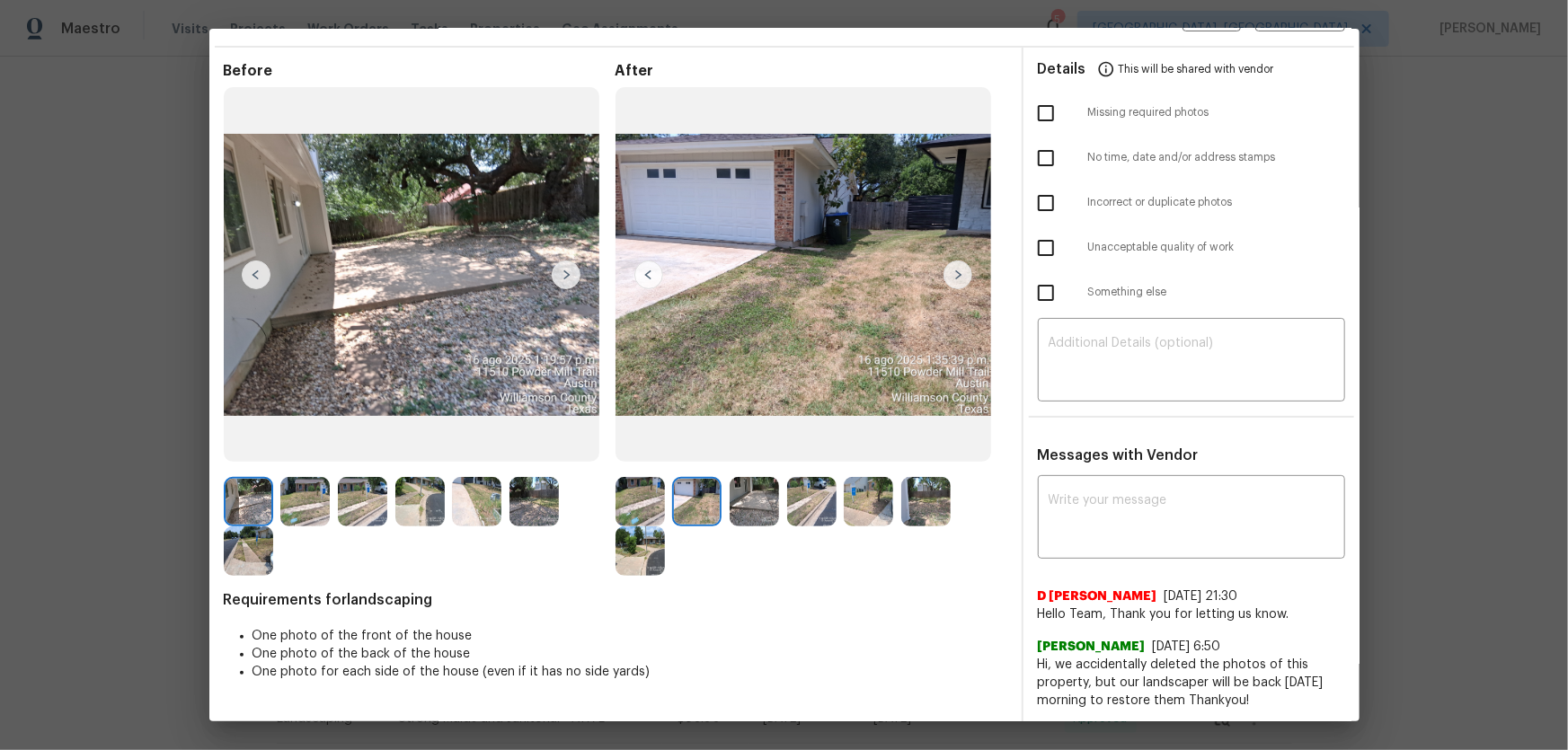
click at [730, 506] on img at bounding box center [754, 502] width 50 height 50
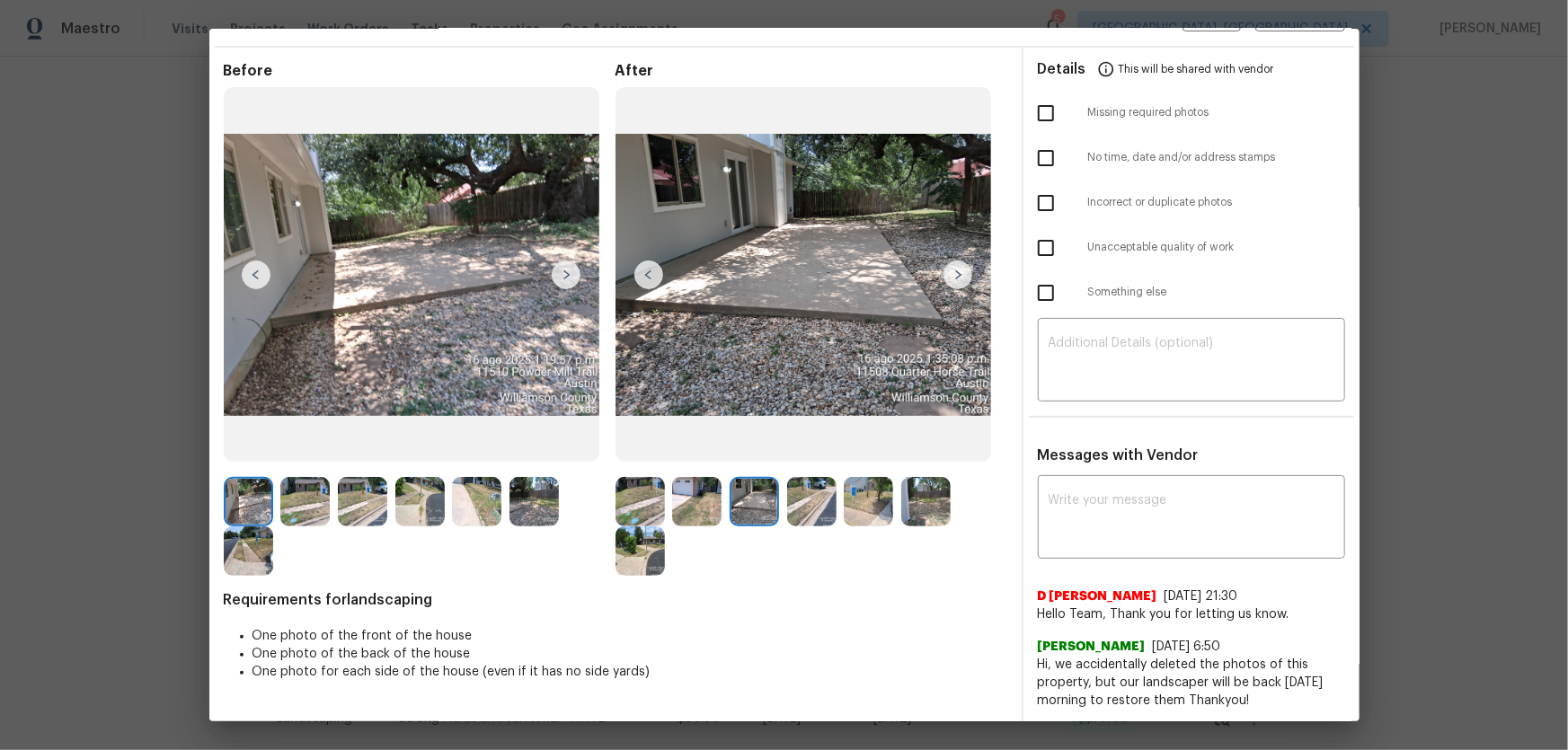
click at [799, 505] on img at bounding box center [811, 502] width 50 height 50
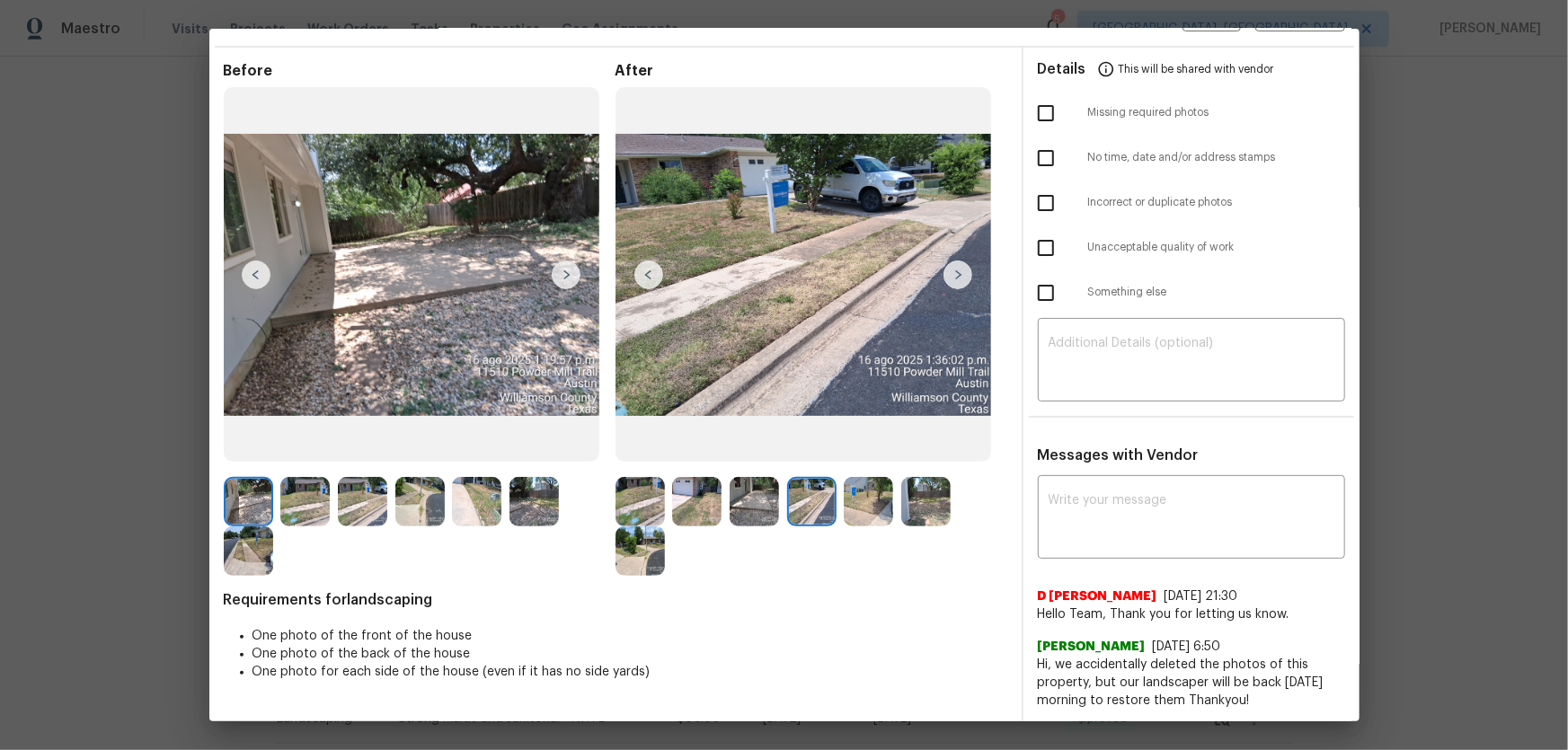
click at [881, 508] on img at bounding box center [868, 502] width 50 height 50
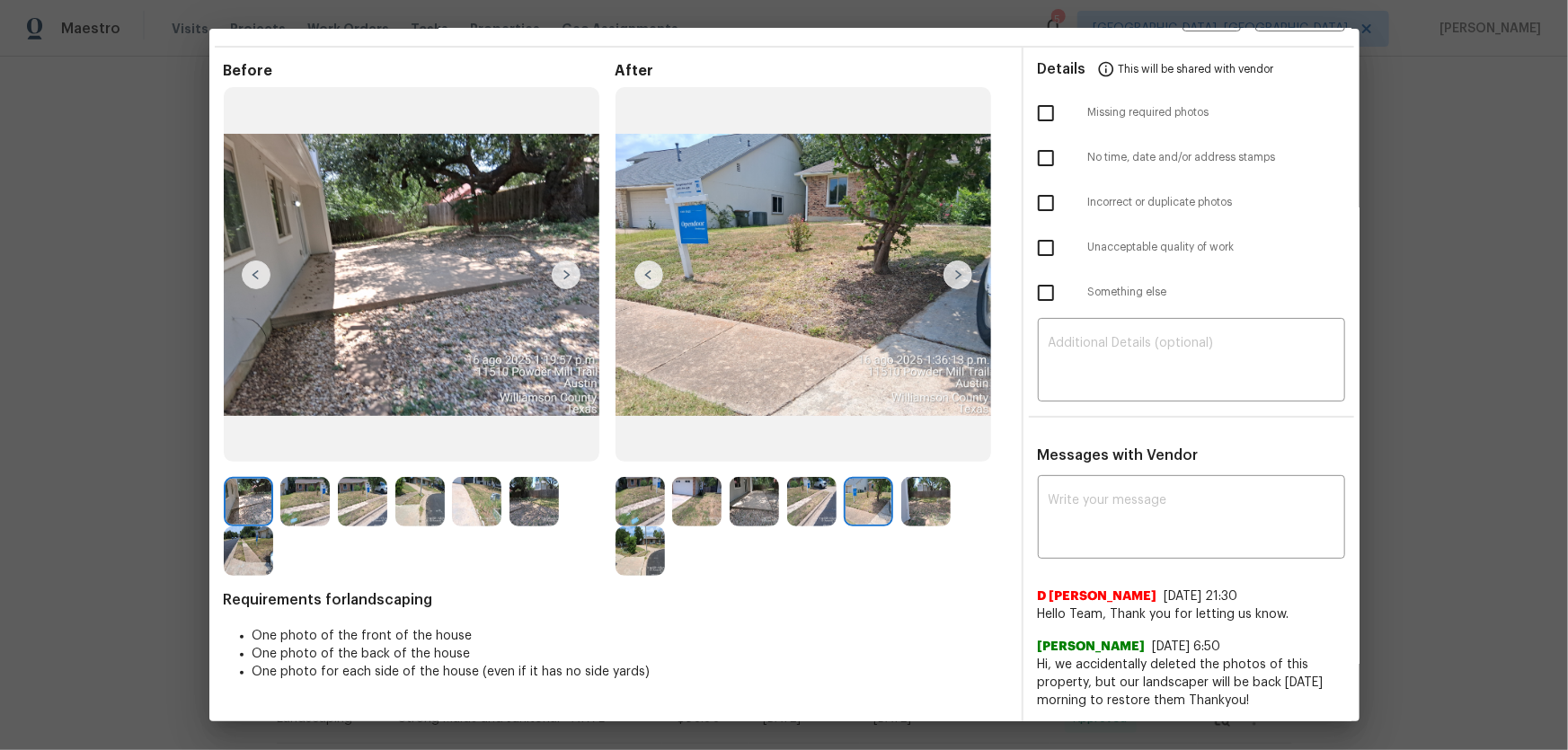
click at [919, 506] on img at bounding box center [926, 502] width 50 height 50
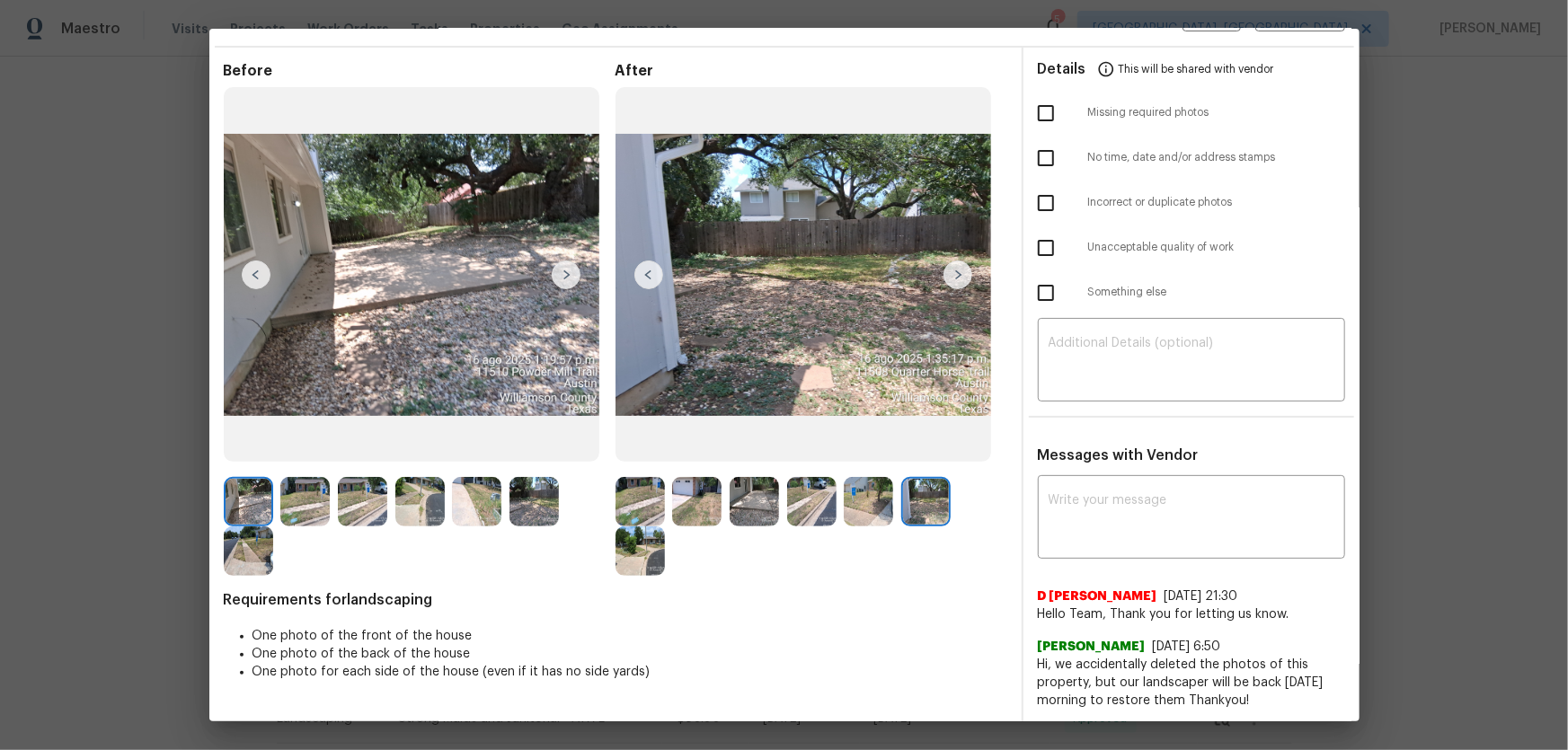
click at [621, 557] on img at bounding box center [639, 551] width 50 height 50
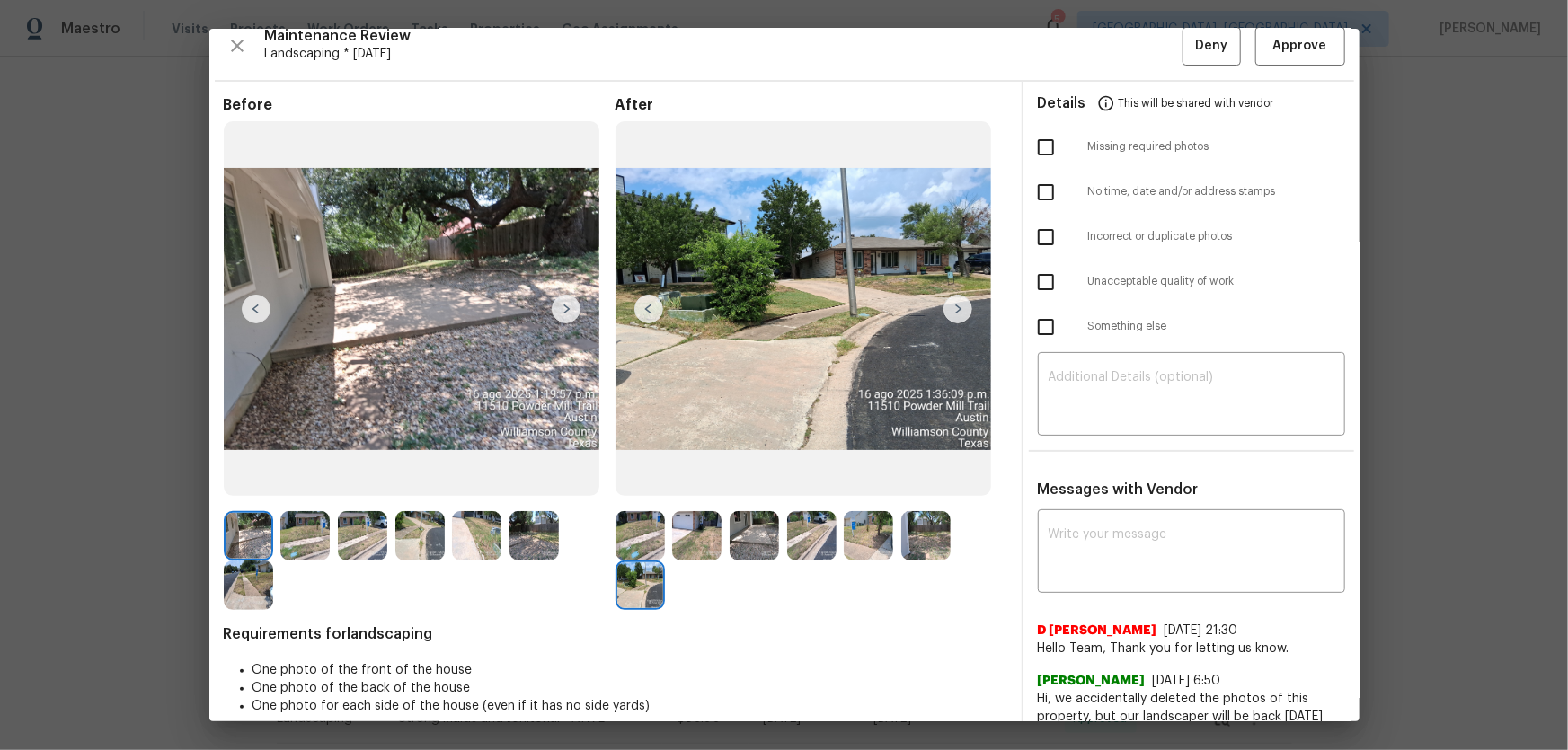
scroll to position [0, 0]
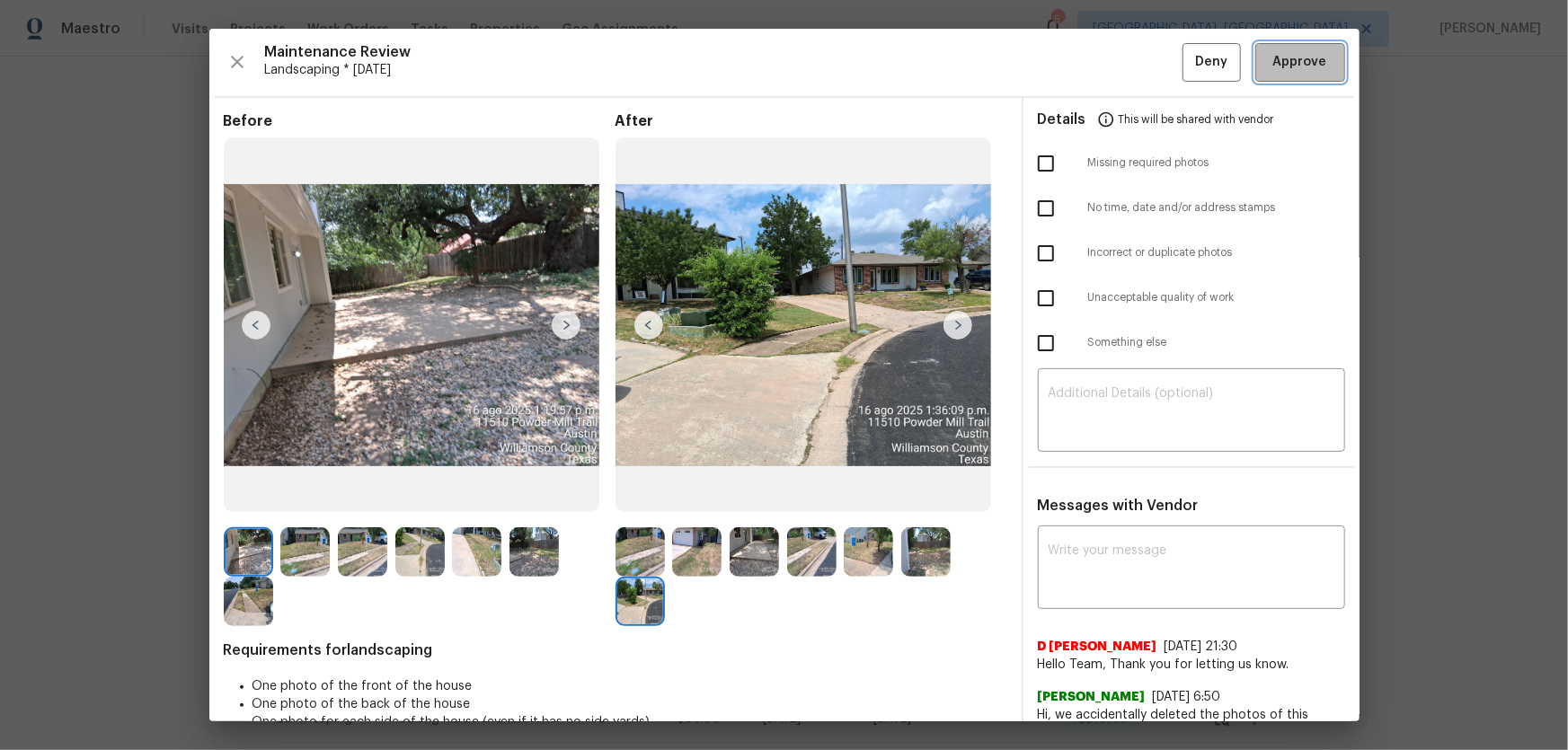
click at [1279, 59] on span "Approve" at bounding box center [1301, 62] width 54 height 23
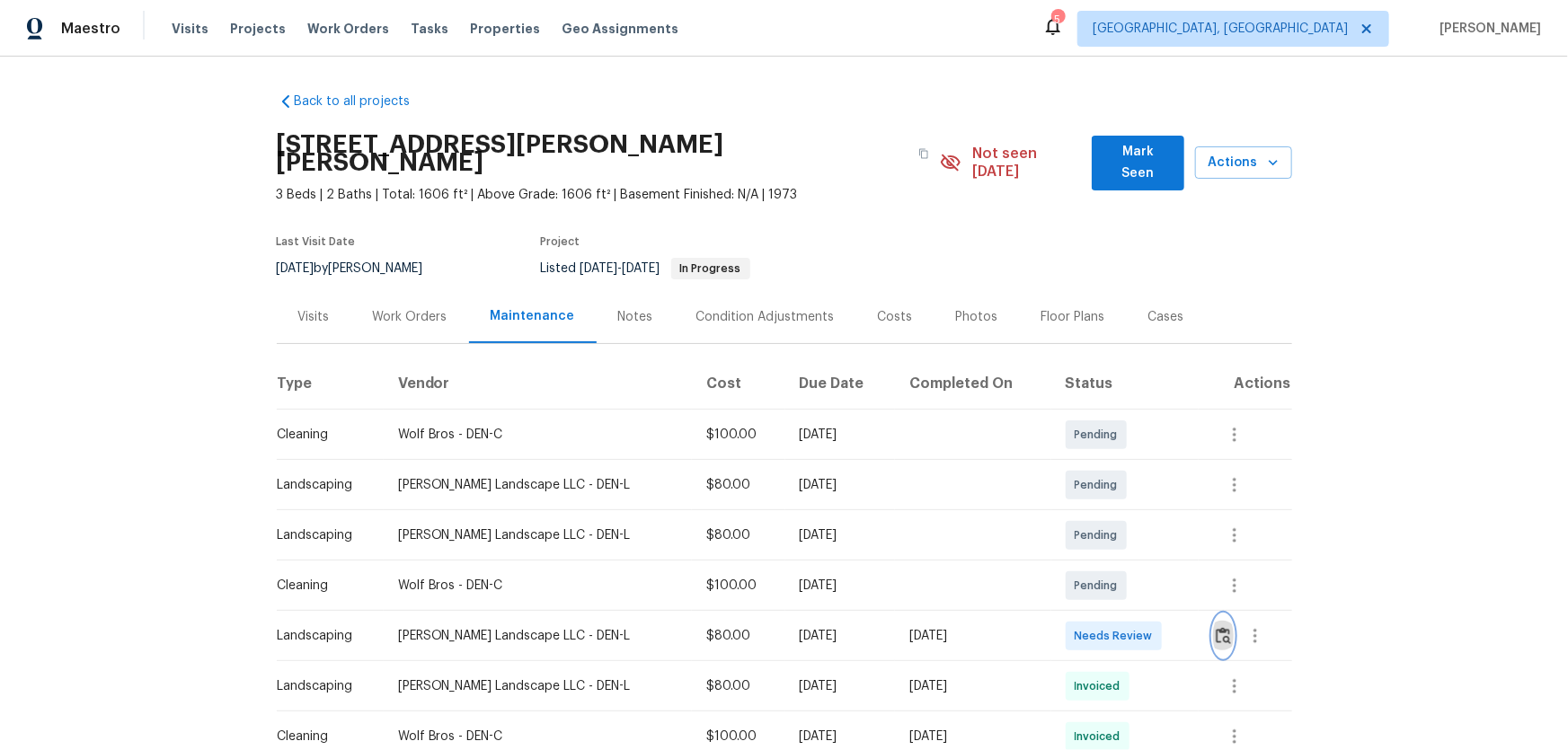
click at [1115, 495] on img "button" at bounding box center [1223, 635] width 15 height 17
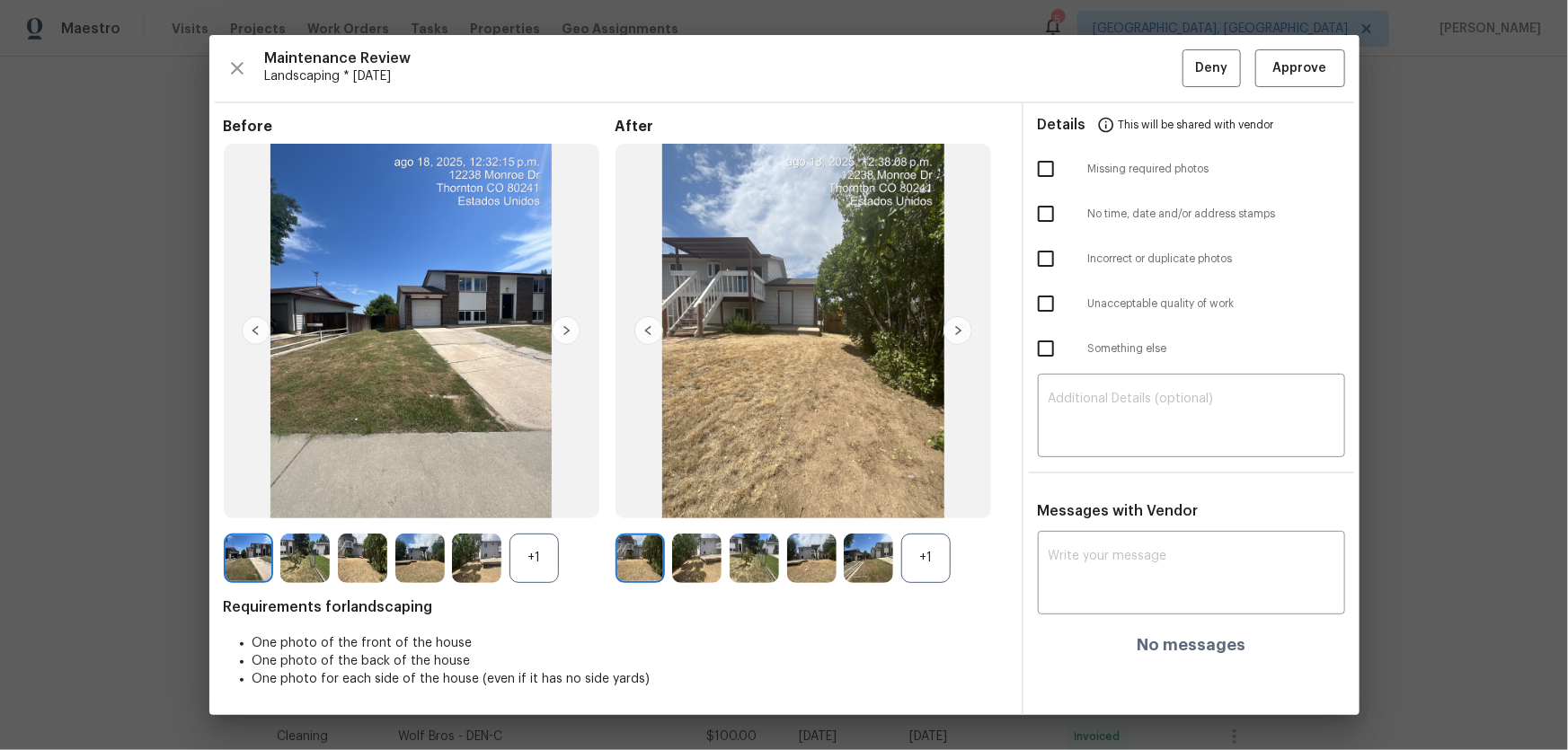
click at [932, 495] on div "+1" at bounding box center [926, 558] width 50 height 50
click at [520, 495] on div "+1" at bounding box center [534, 558] width 50 height 50
click at [717, 495] on img at bounding box center [696, 558] width 50 height 50
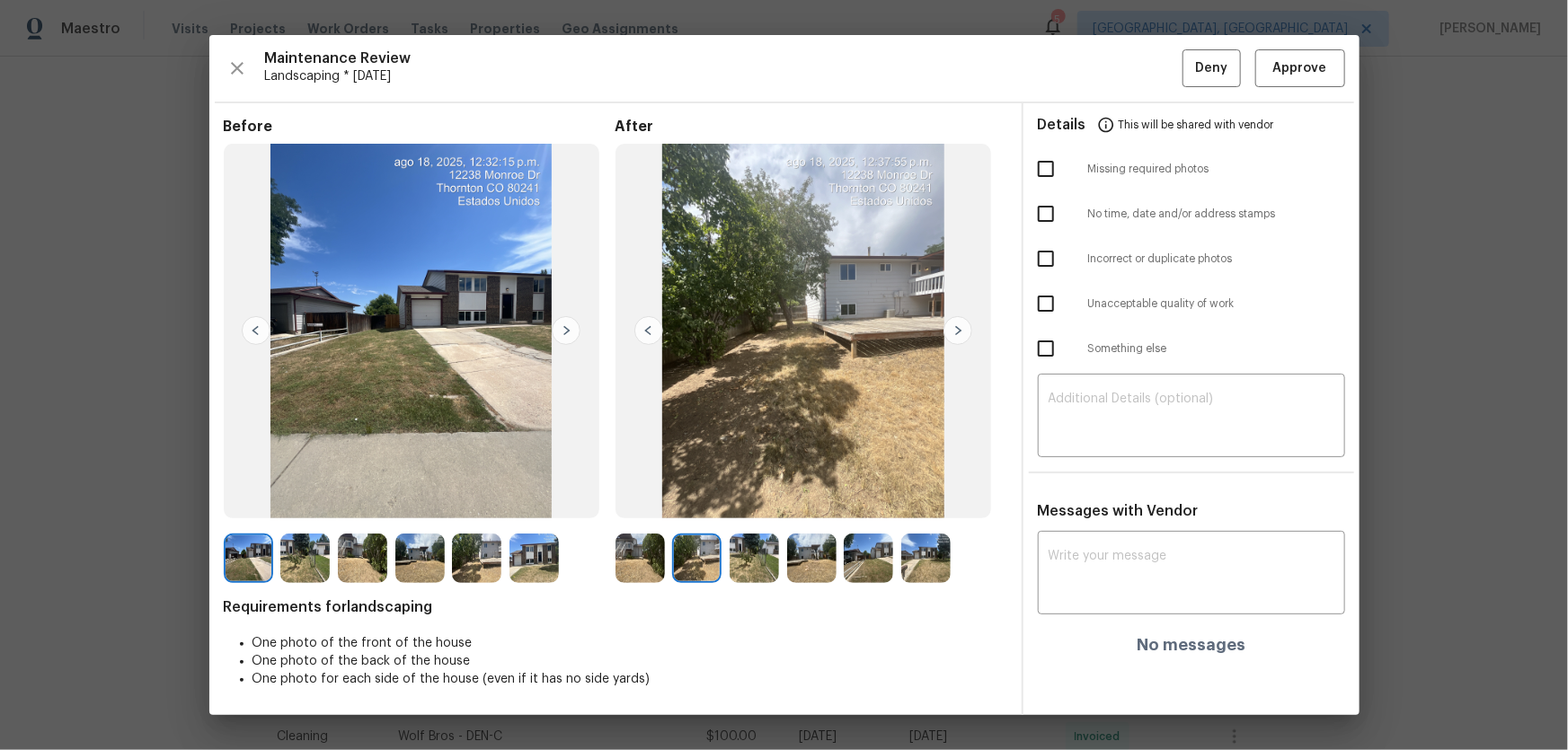
click at [757, 495] on img at bounding box center [754, 558] width 50 height 50
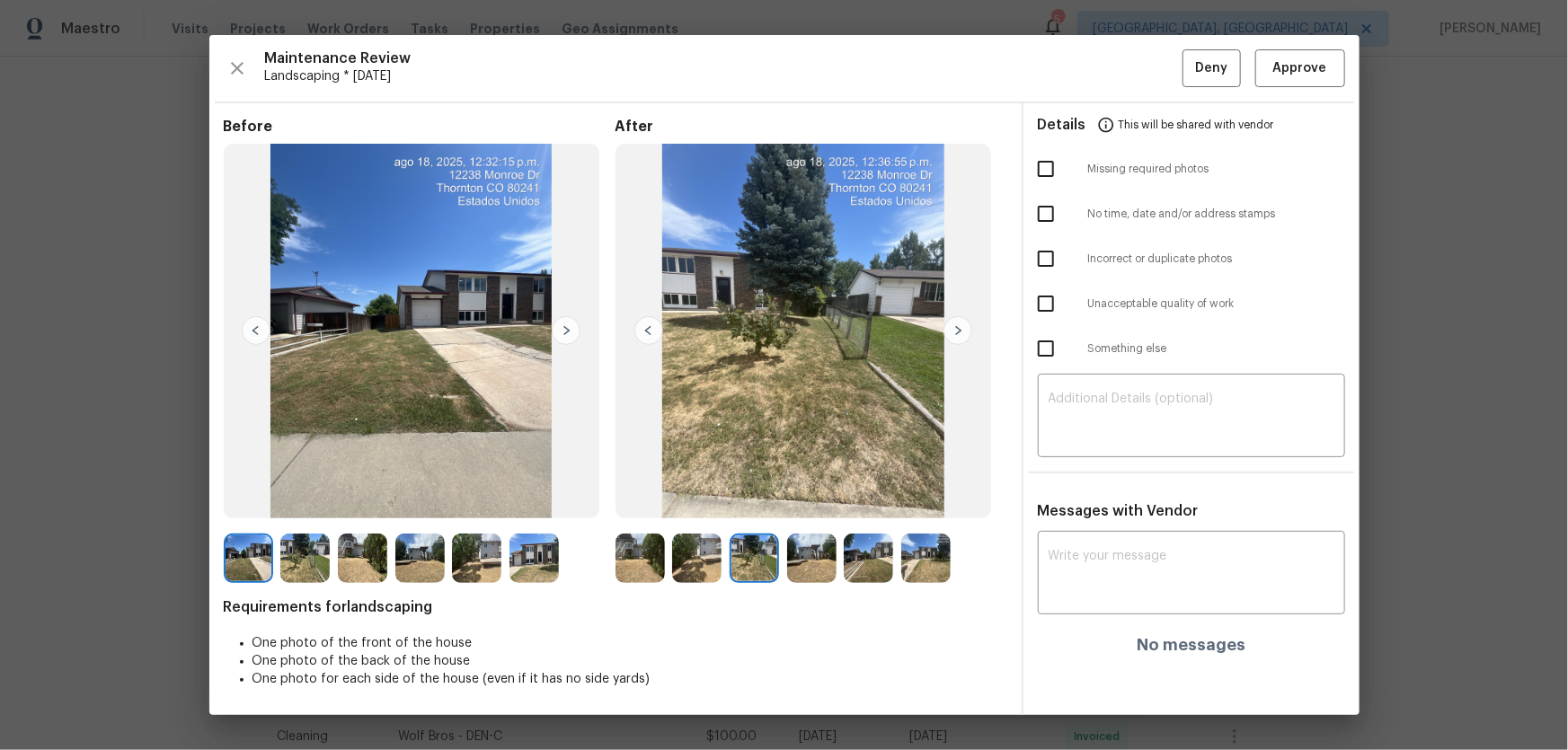
click at [812, 495] on img at bounding box center [811, 558] width 50 height 50
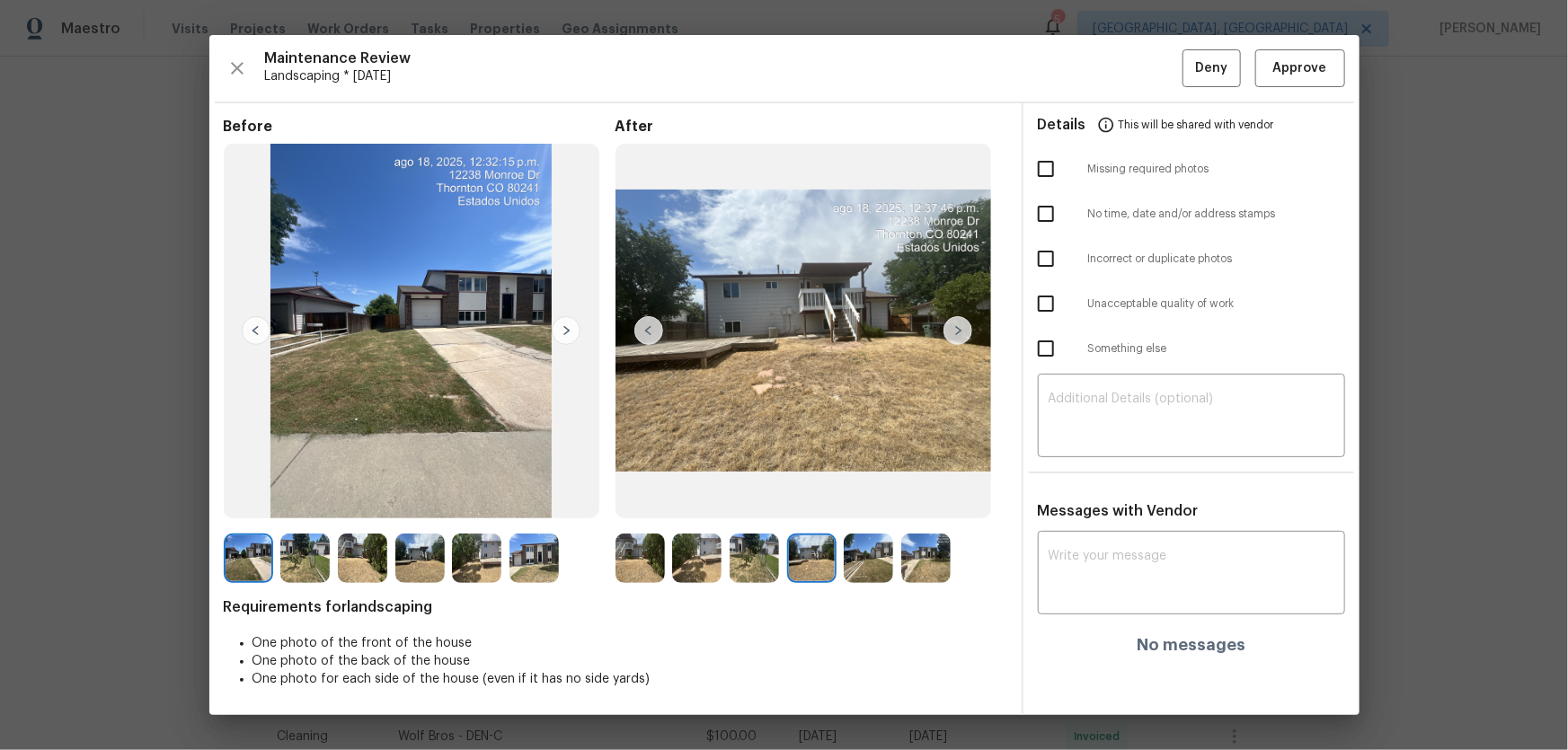
click at [884, 495] on img at bounding box center [868, 558] width 50 height 50
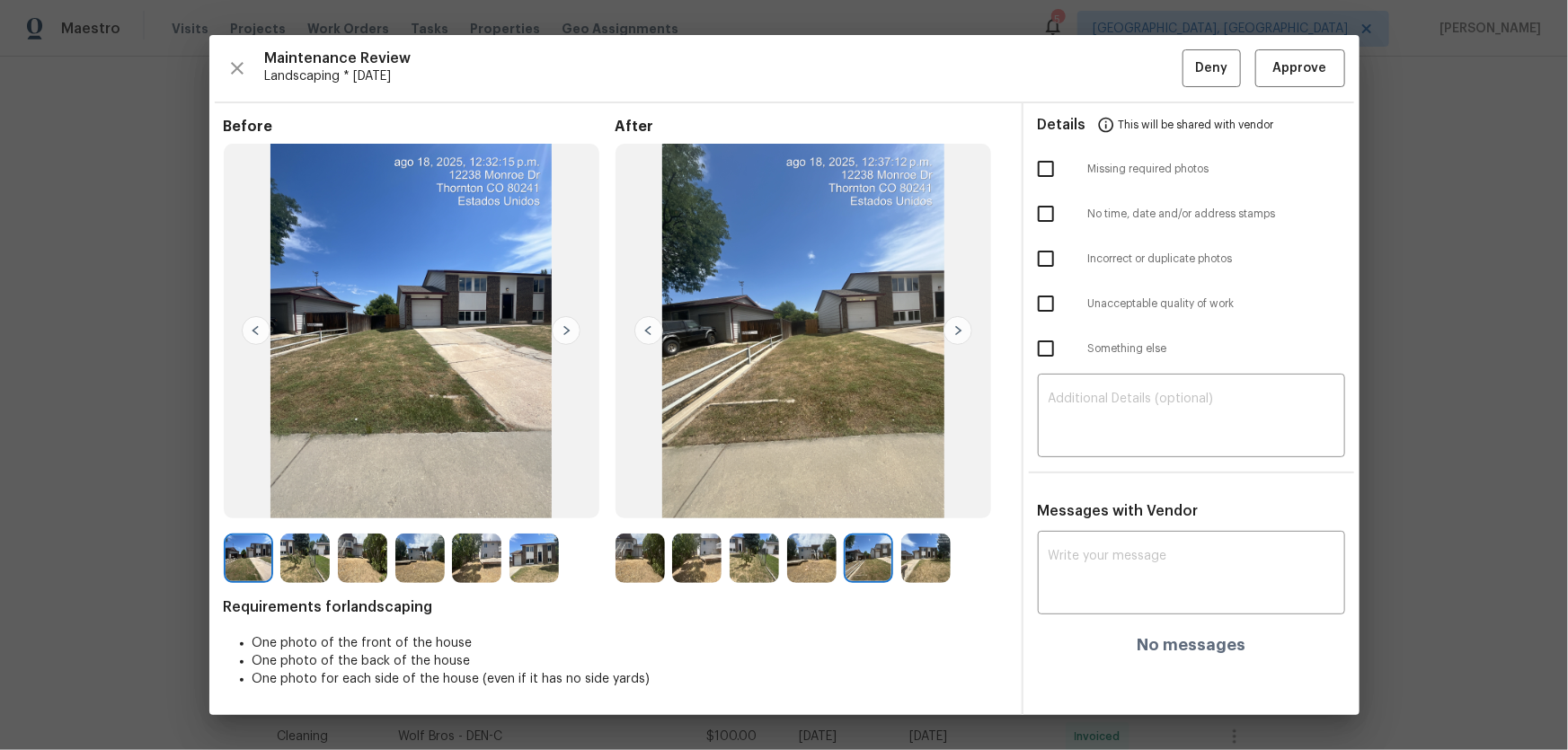
click at [933, 495] on img at bounding box center [926, 558] width 50 height 50
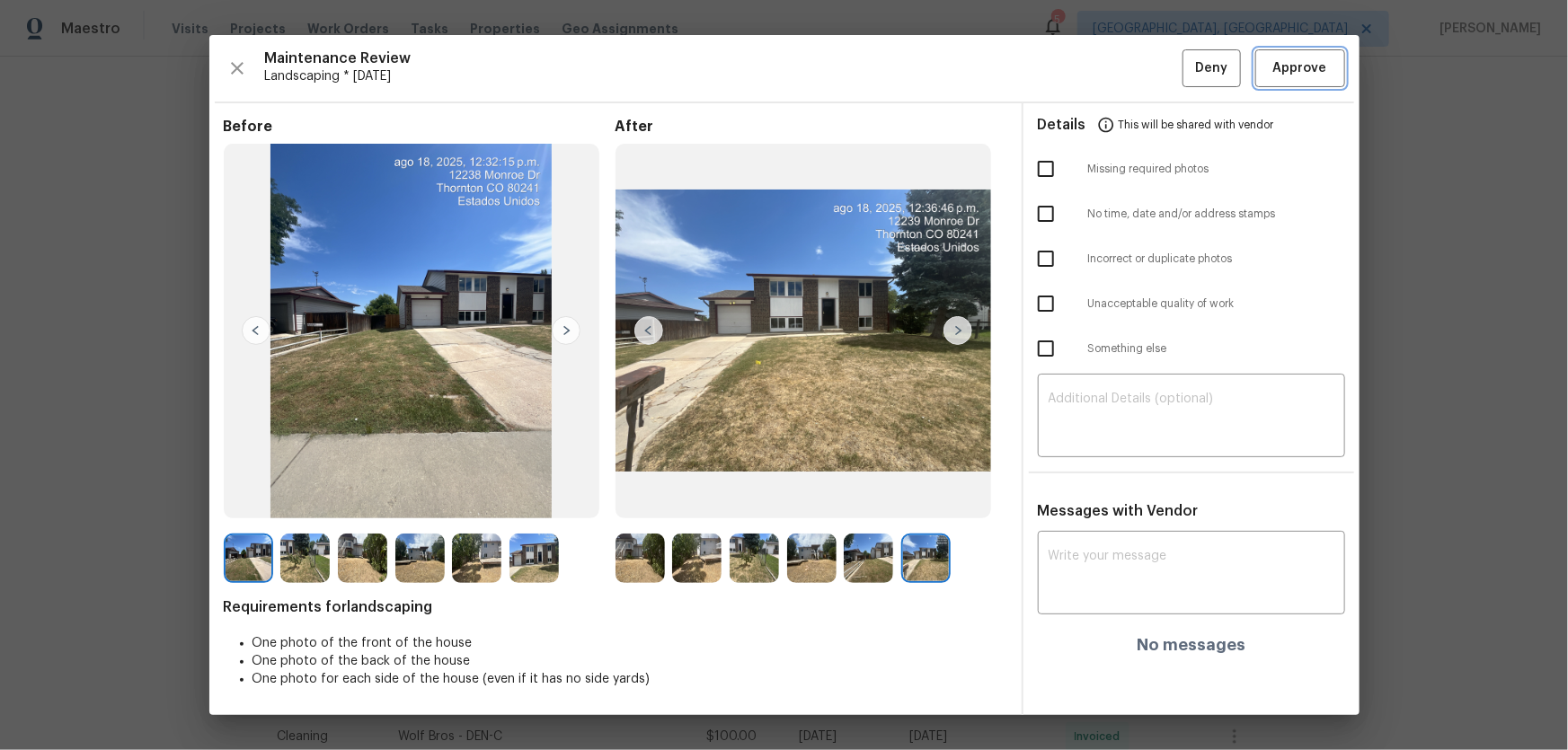
click at [1115, 67] on button "Approve" at bounding box center [1301, 68] width 90 height 39
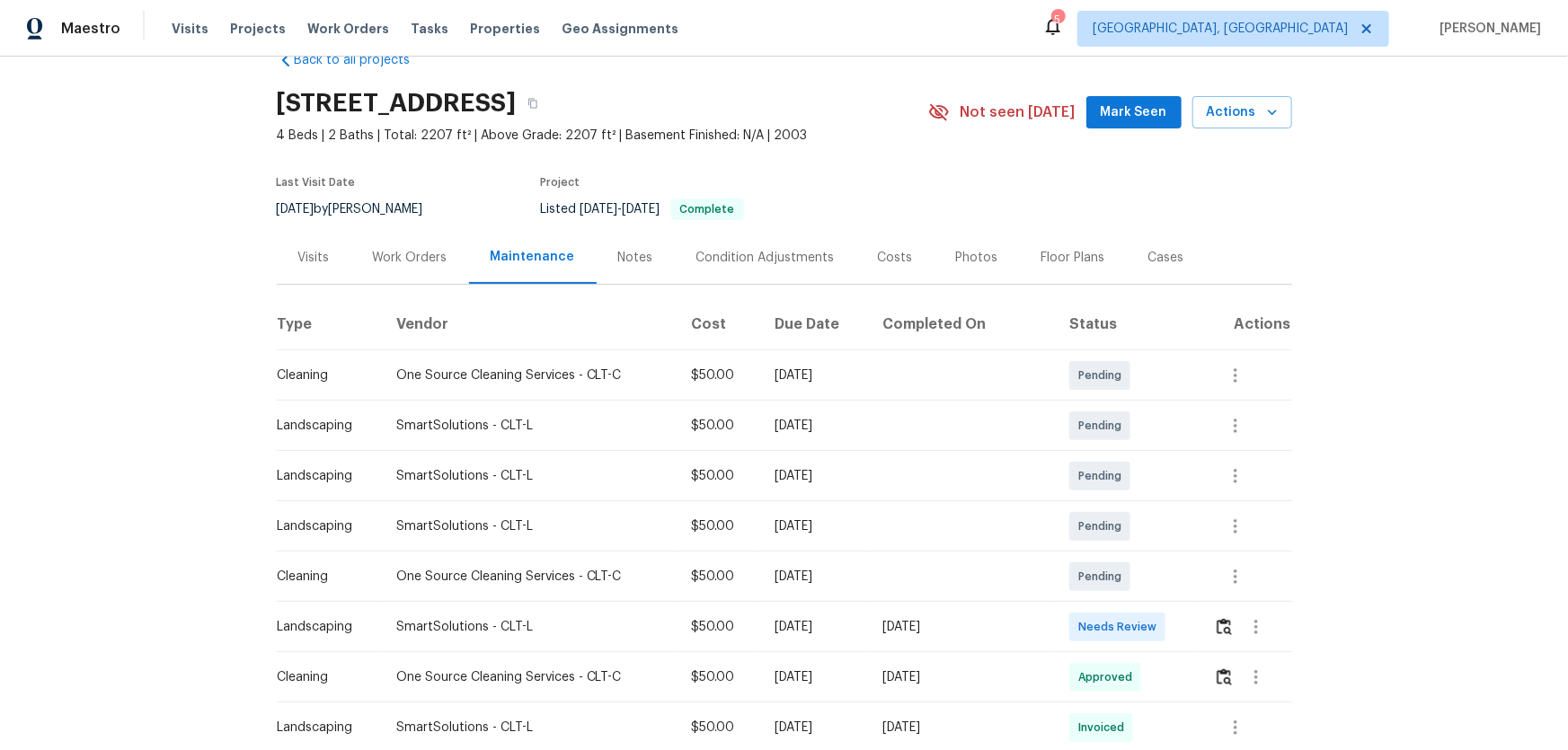
scroll to position [81, 0]
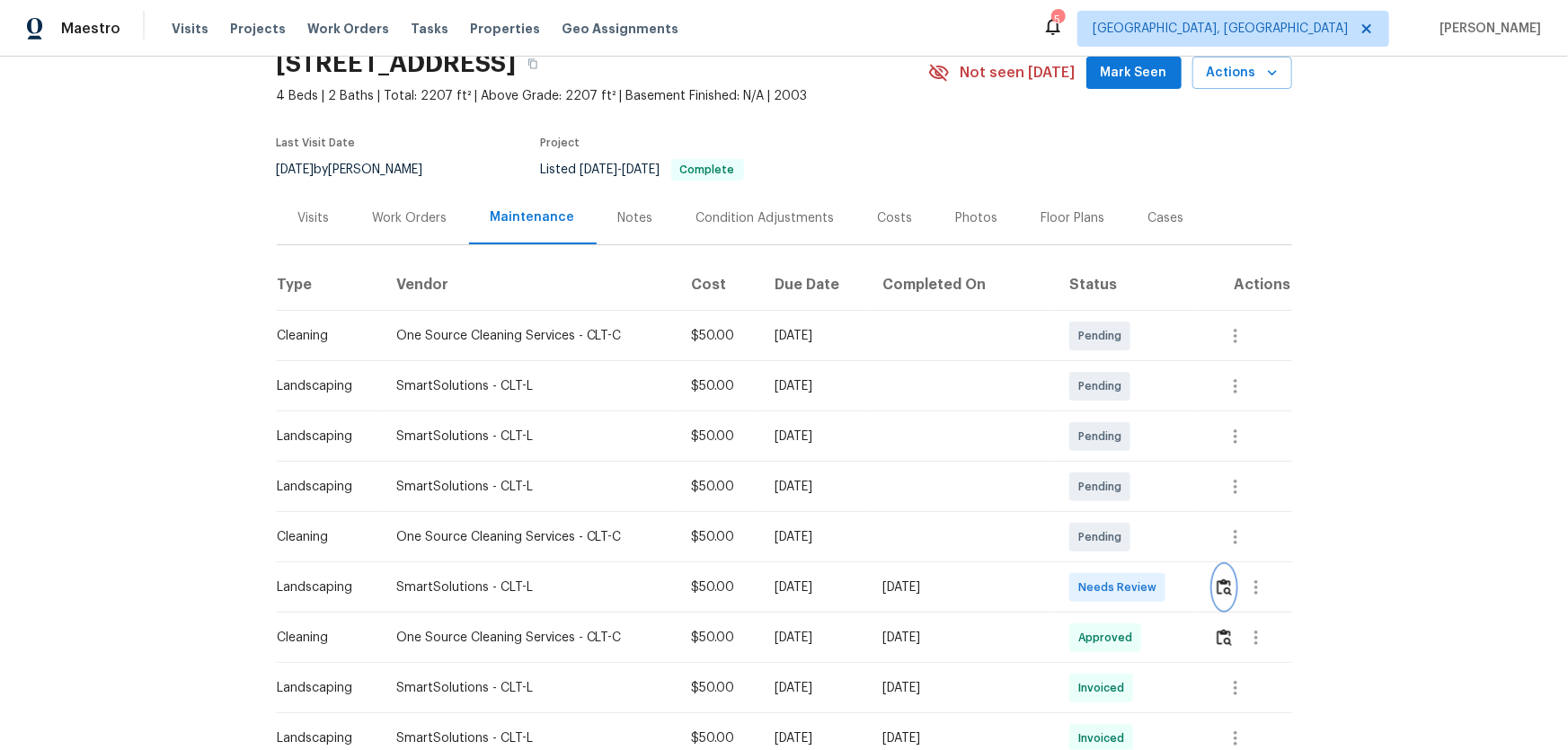
click at [1115, 495] on img "button" at bounding box center [1224, 586] width 15 height 17
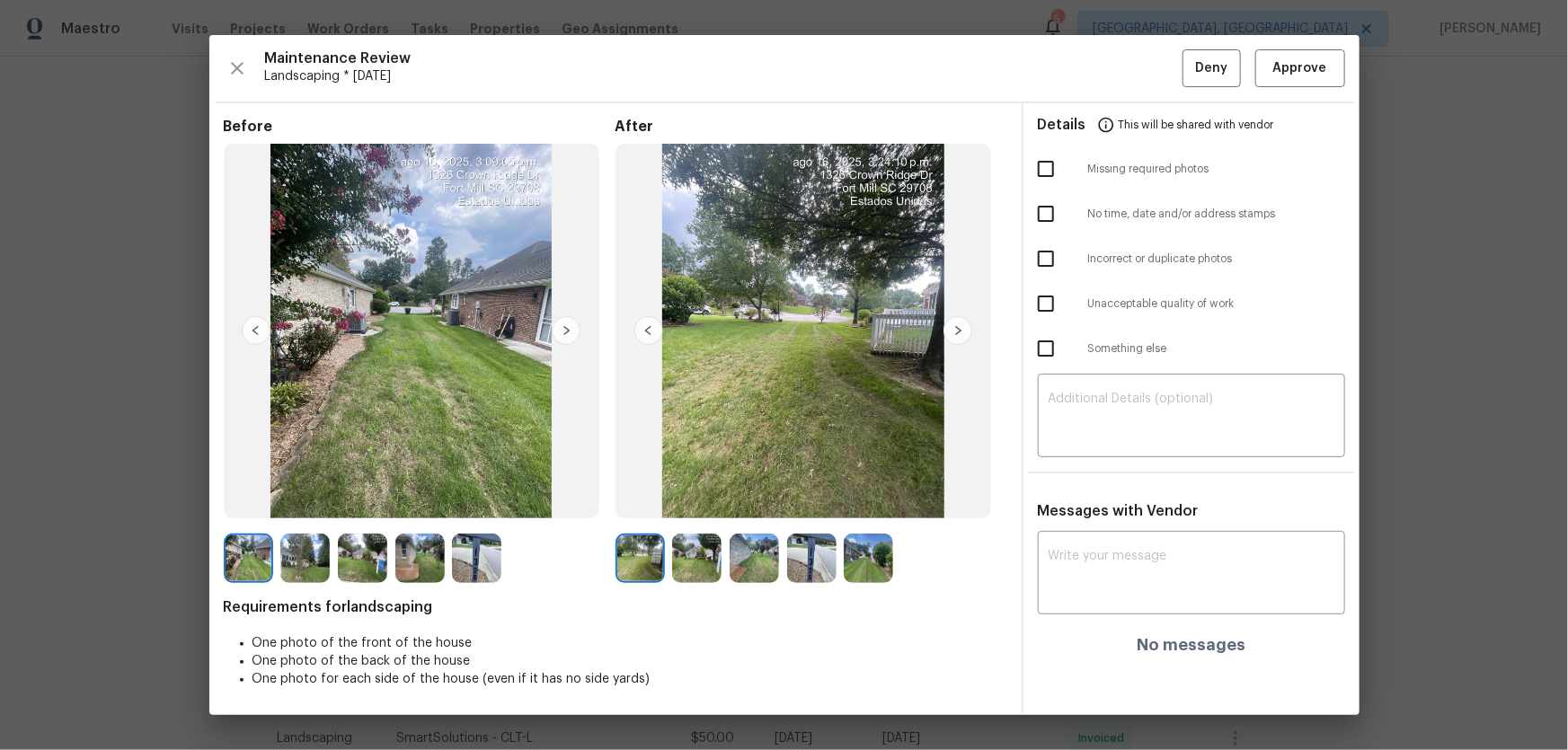
click at [702, 495] on img at bounding box center [696, 558] width 50 height 50
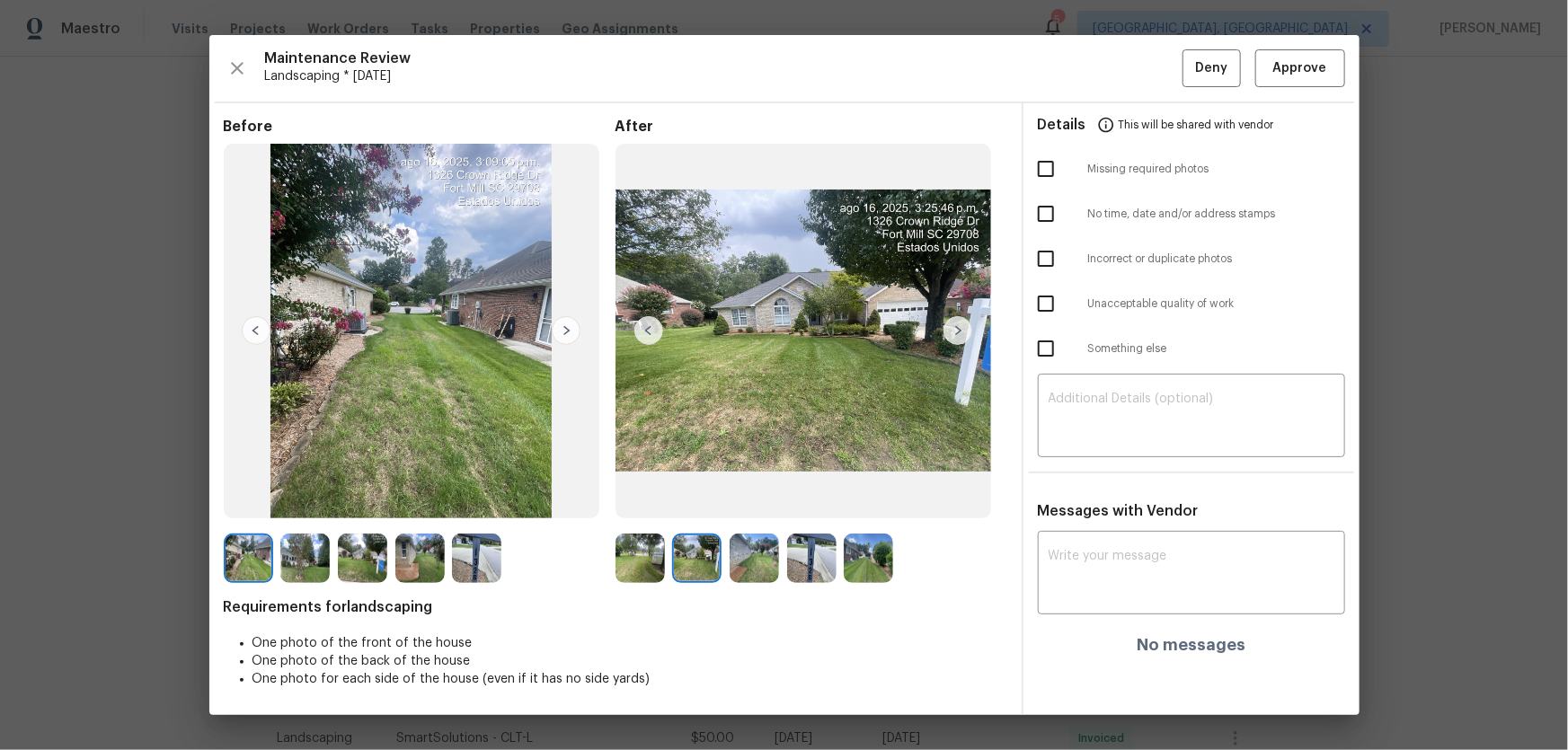
drag, startPoint x: 755, startPoint y: 554, endPoint x: 776, endPoint y: 558, distance: 21.4
click at [756, 495] on img at bounding box center [754, 558] width 50 height 50
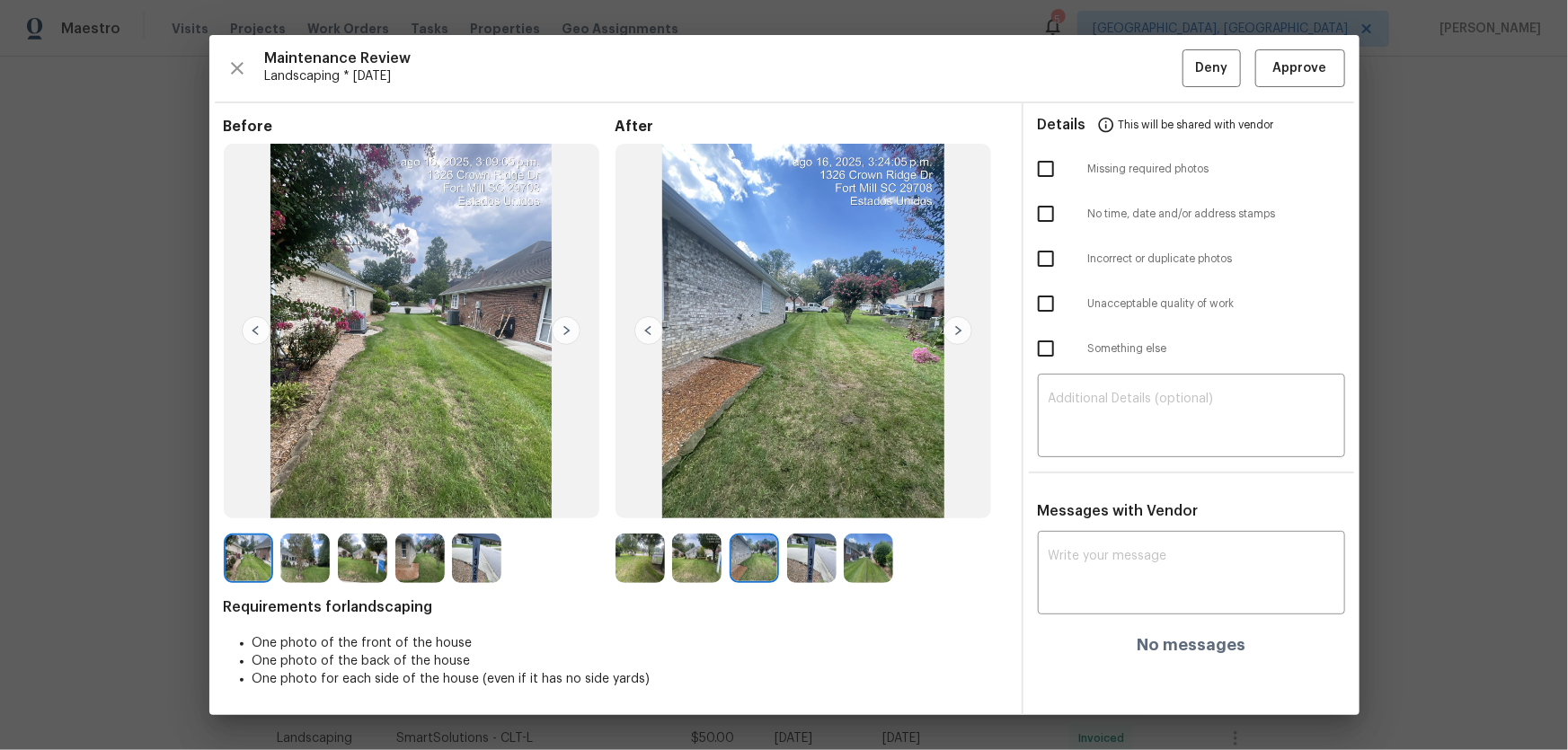
click at [812, 495] on img at bounding box center [811, 558] width 50 height 50
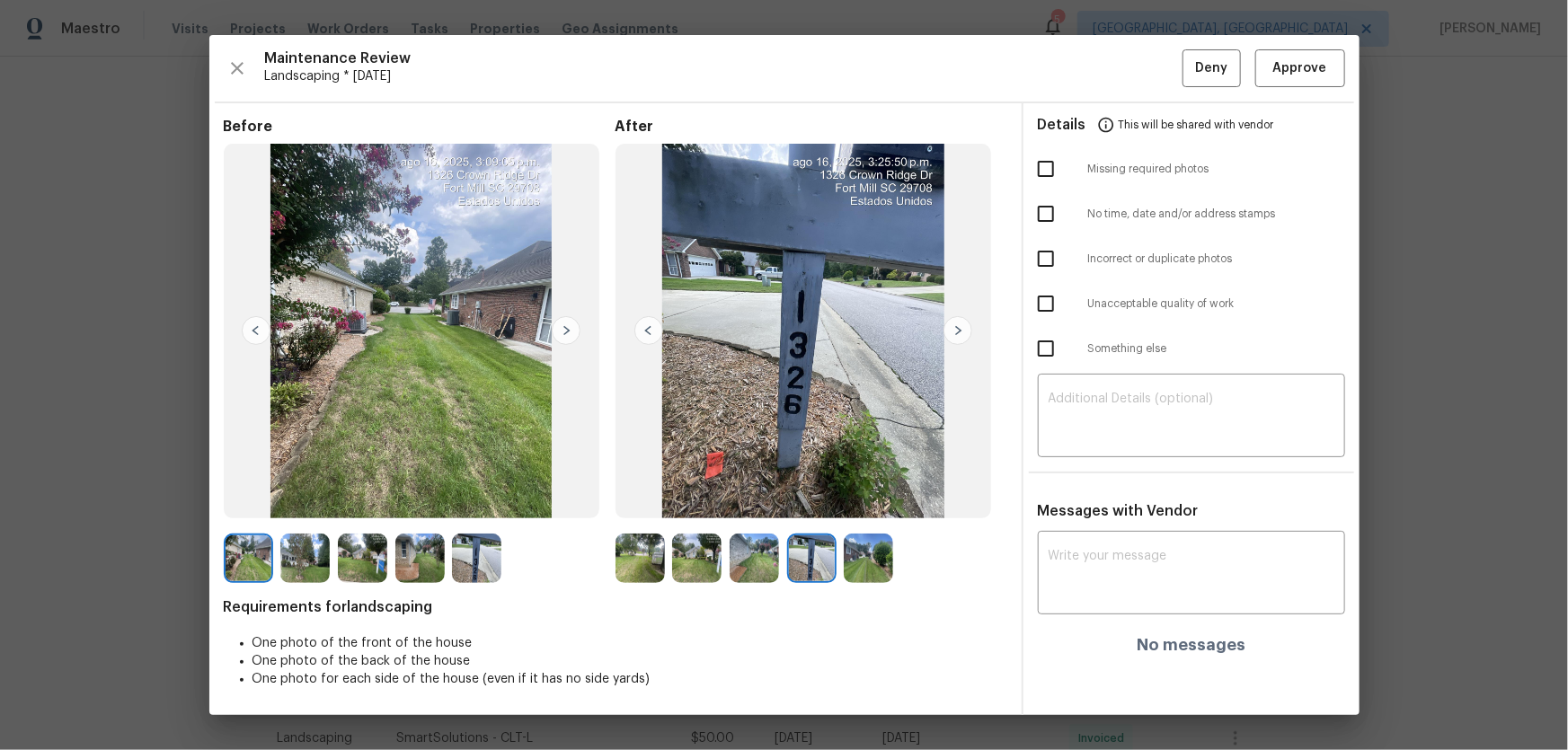
click at [857, 495] on img at bounding box center [868, 558] width 50 height 50
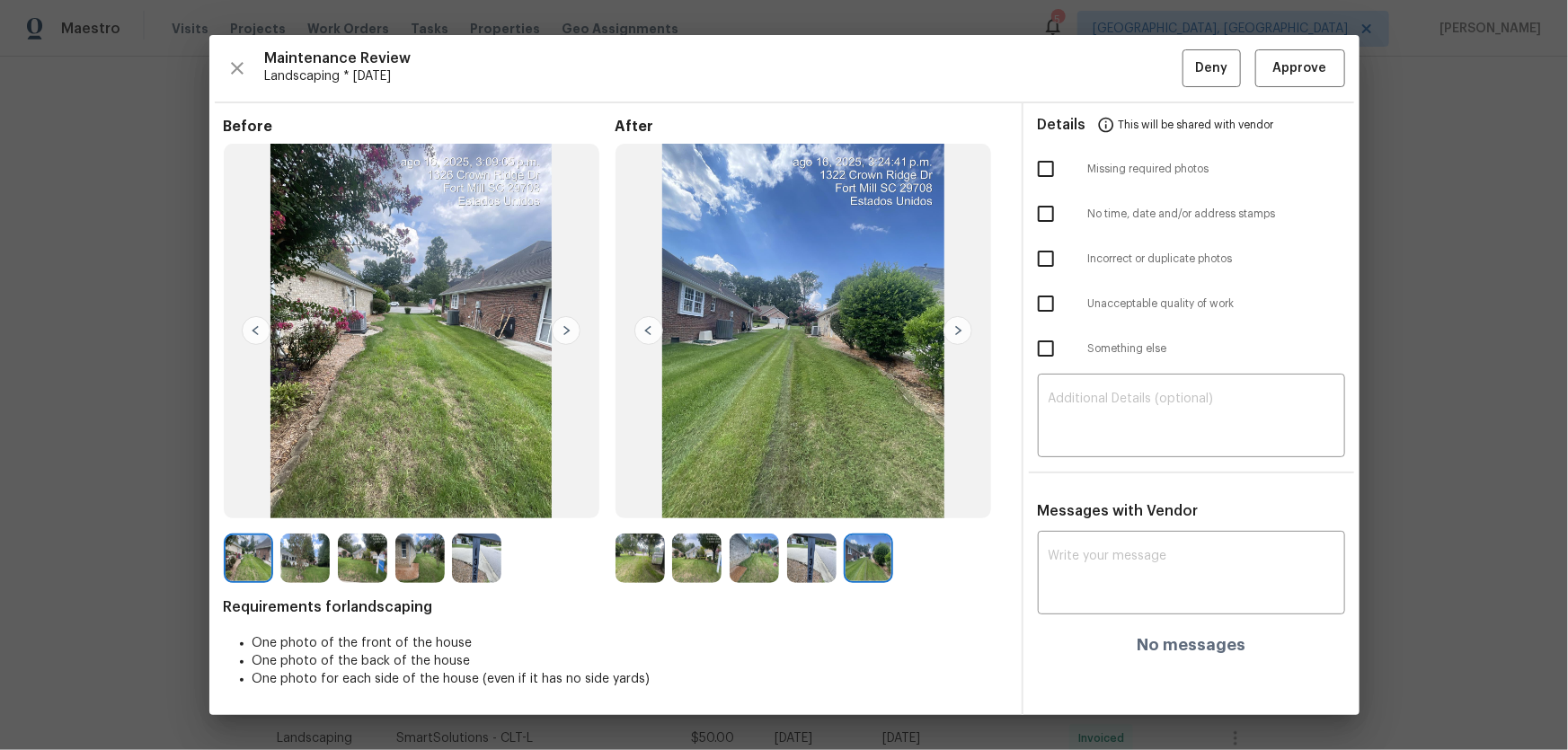
click at [1115, 88] on div "Maintenance Review Landscaping * Mon, Aug 11 Deny Approve Before After Requirem…" at bounding box center [784, 375] width 1150 height 680
click at [1115, 74] on span "Approve" at bounding box center [1301, 68] width 54 height 23
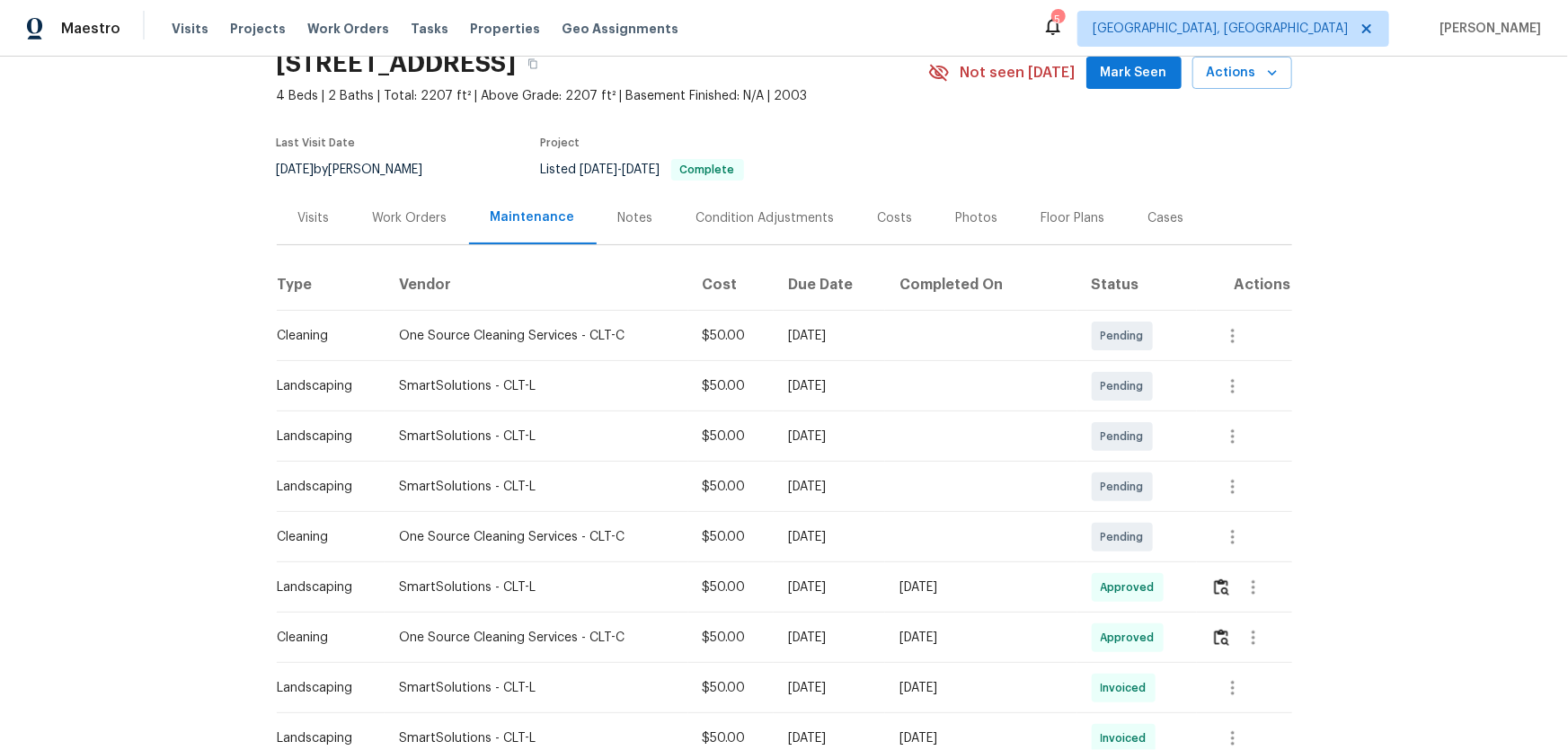
scroll to position [0, 0]
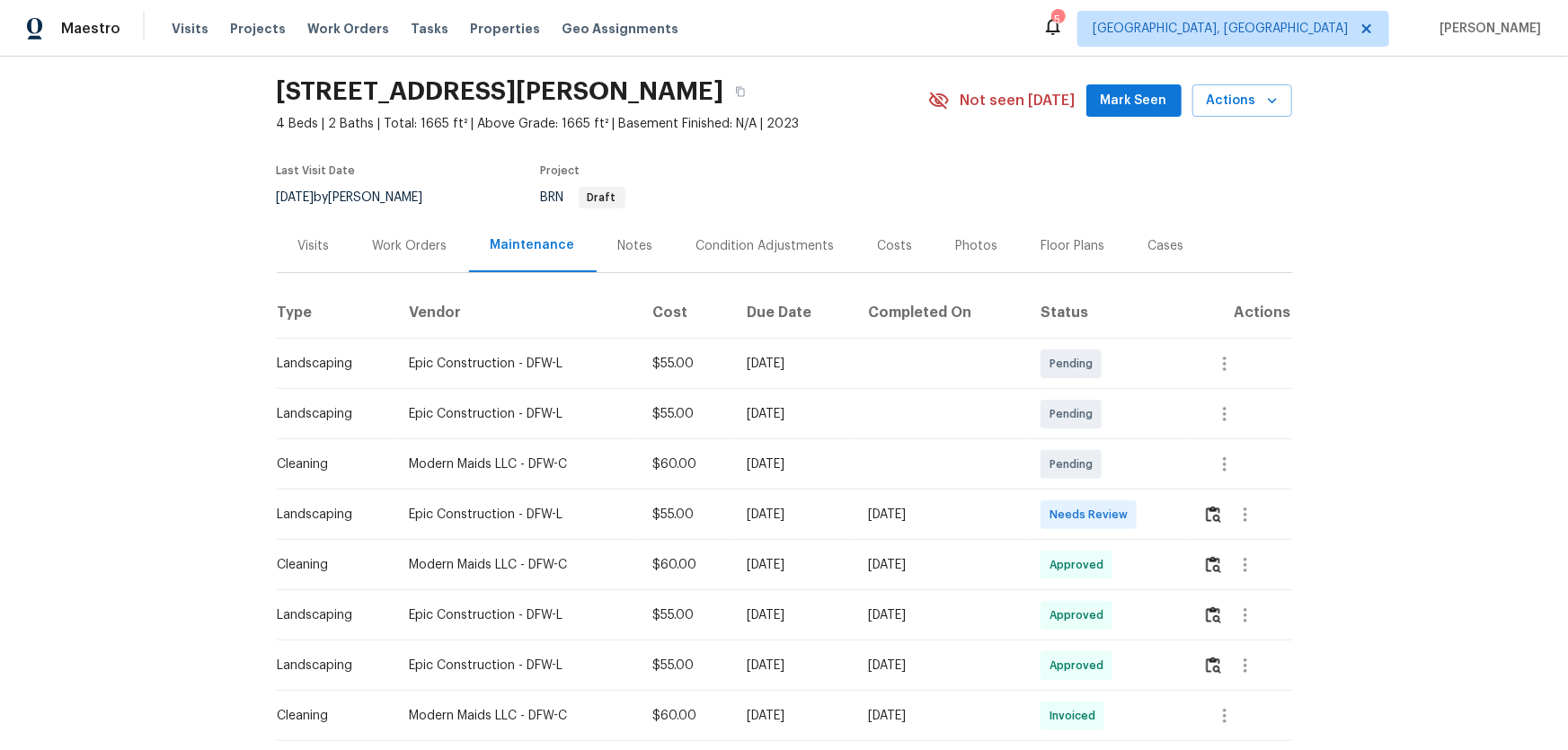
scroll to position [81, 0]
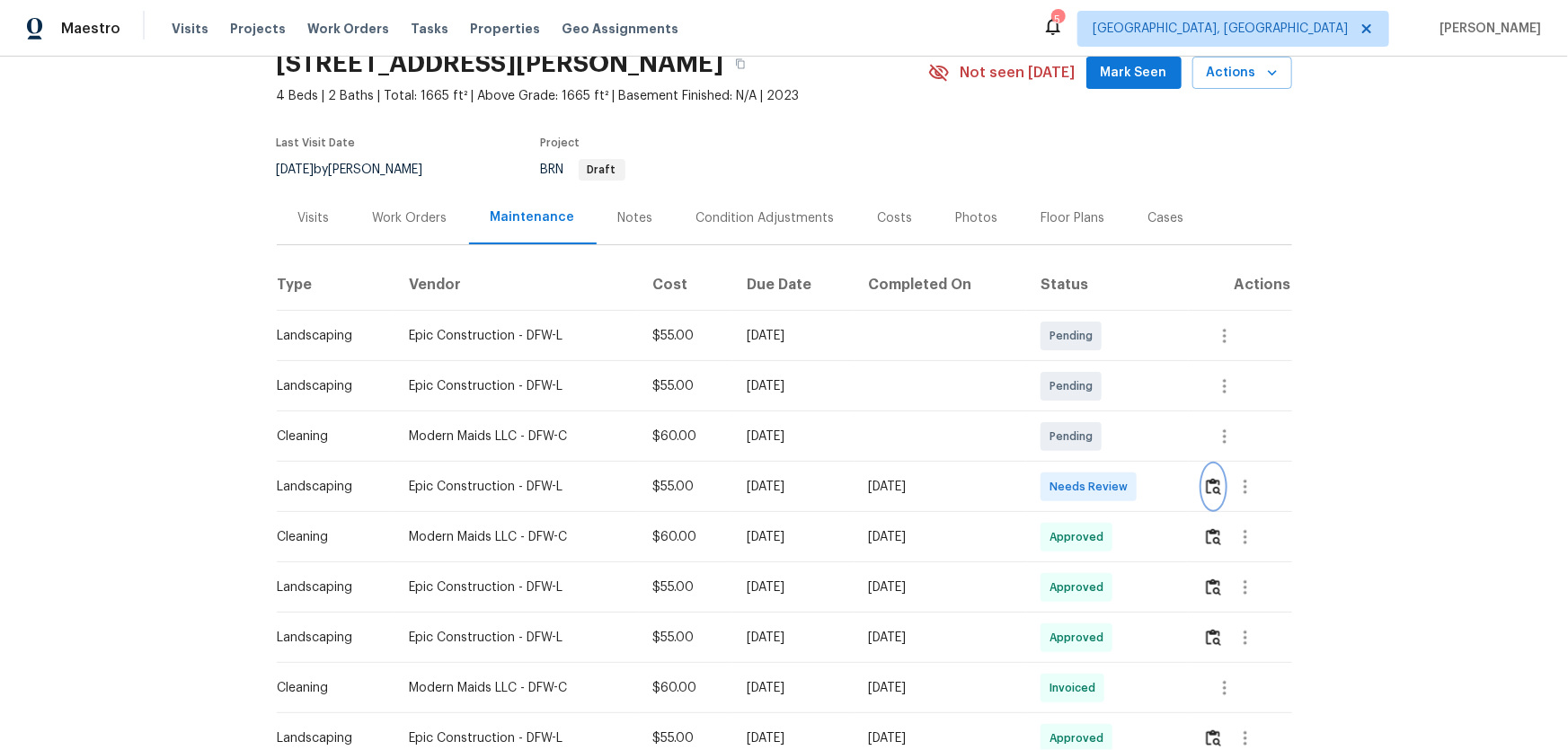
click at [1206, 491] on img "button" at bounding box center [1213, 486] width 15 height 17
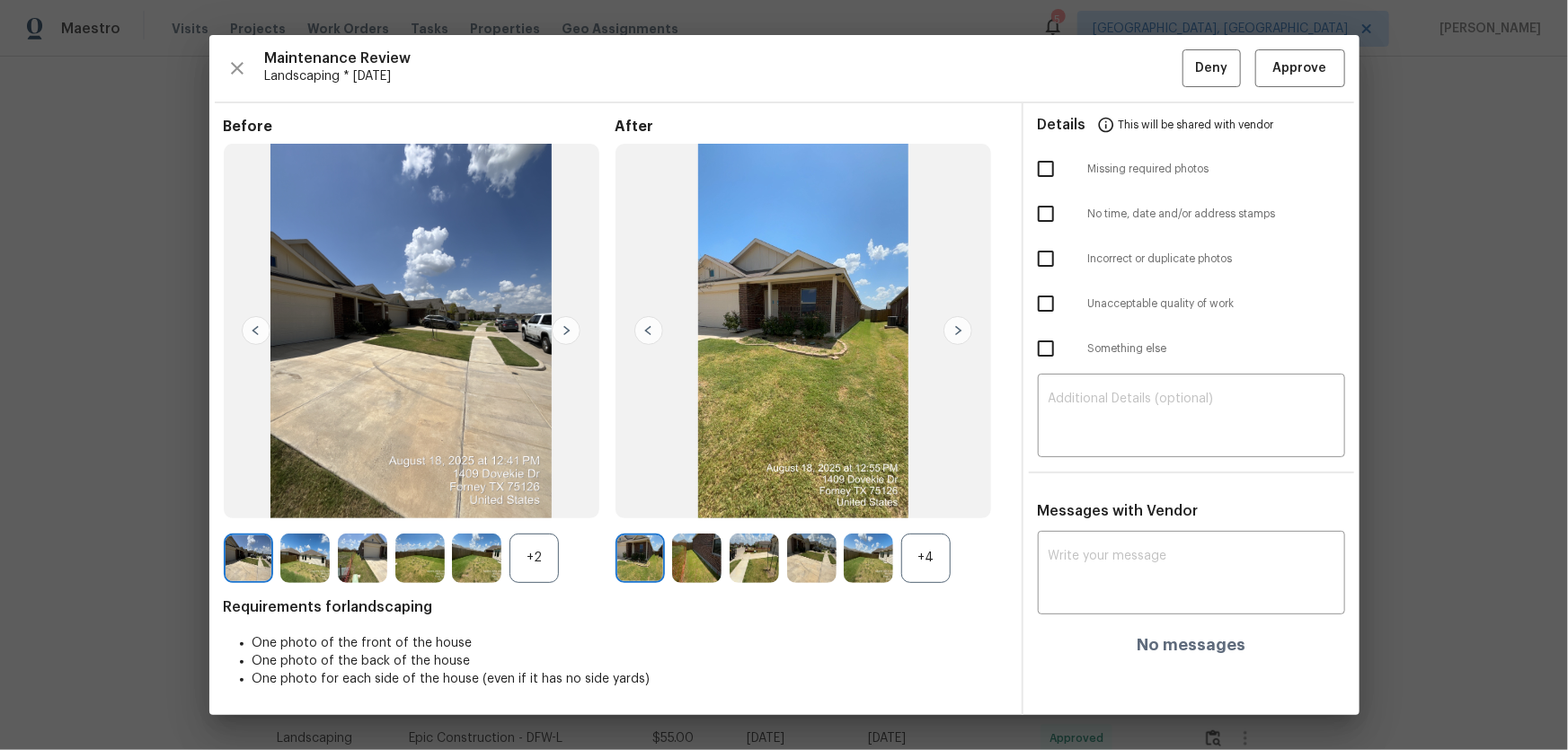
click at [936, 555] on div "+4" at bounding box center [926, 558] width 50 height 50
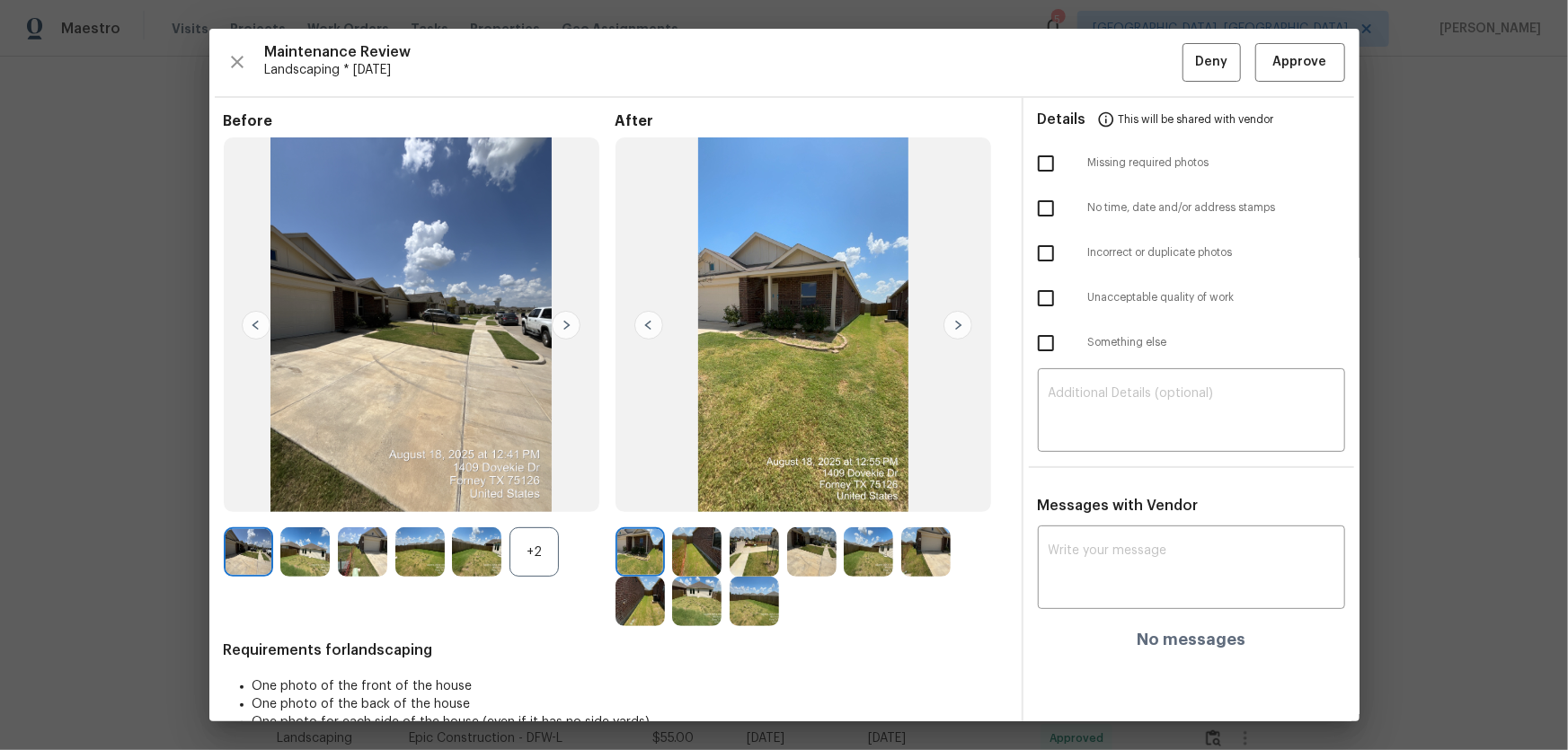
click at [541, 542] on div "+2" at bounding box center [534, 552] width 50 height 50
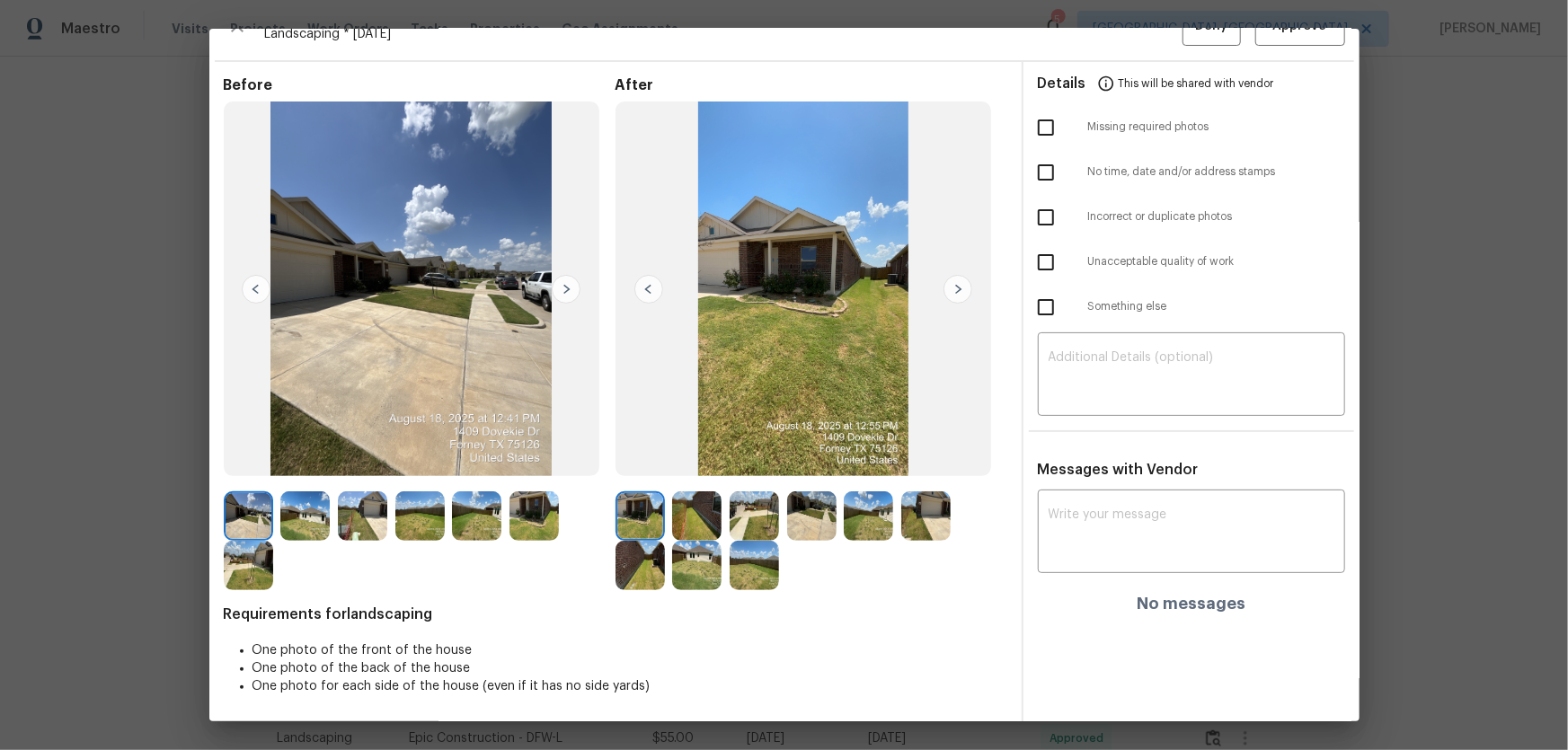
click at [687, 521] on img at bounding box center [696, 516] width 50 height 50
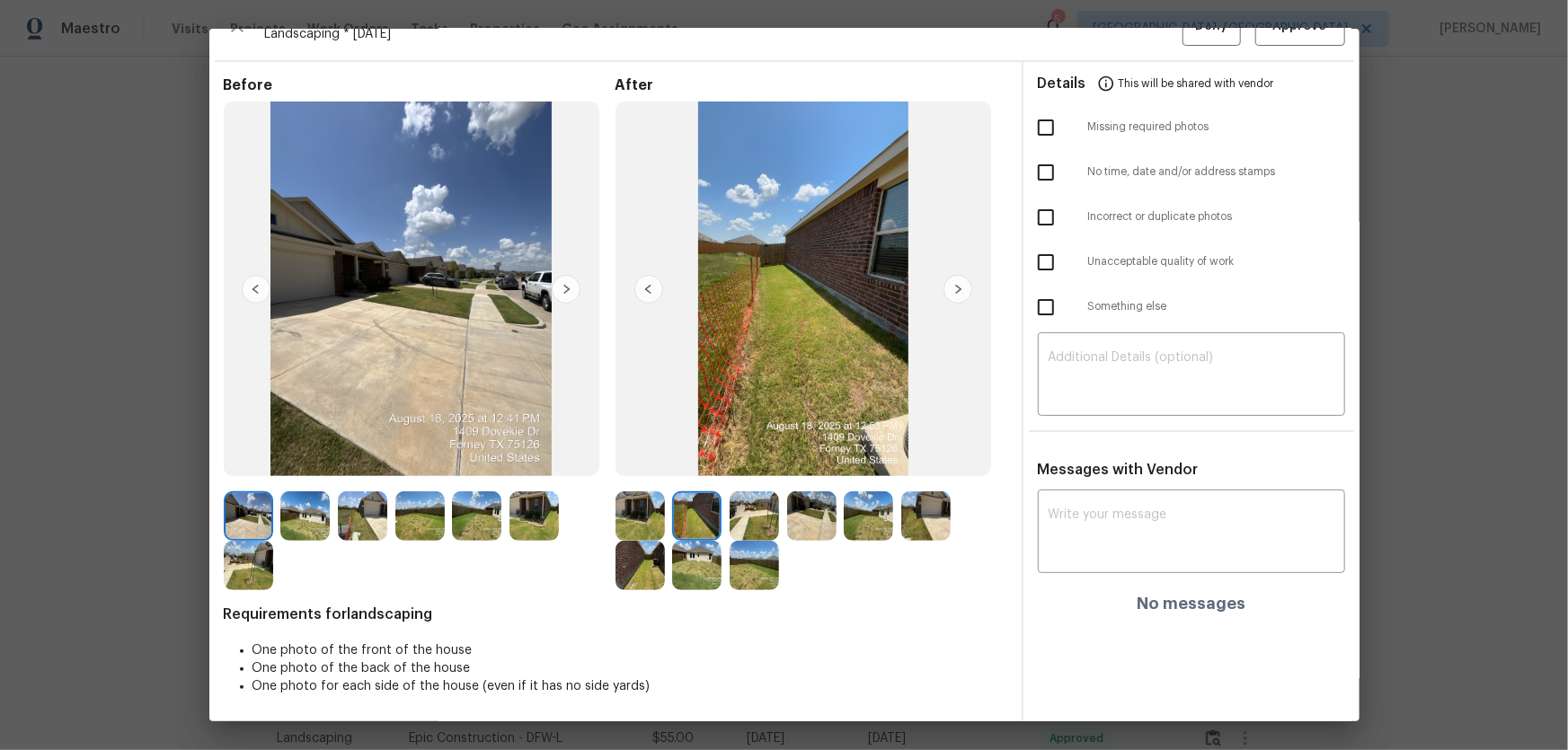
click at [771, 521] on img at bounding box center [754, 516] width 50 height 50
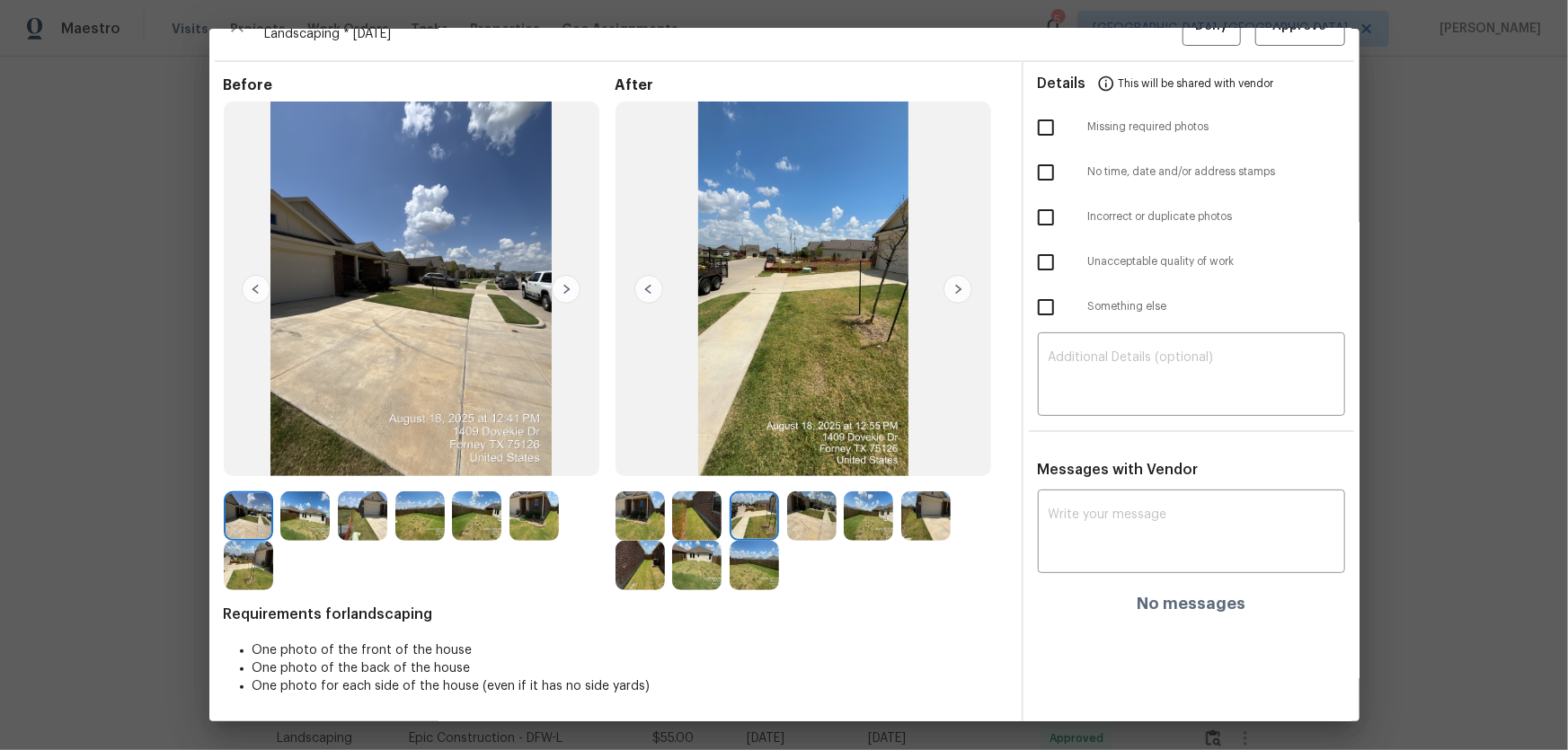
click at [796, 519] on img at bounding box center [811, 516] width 50 height 50
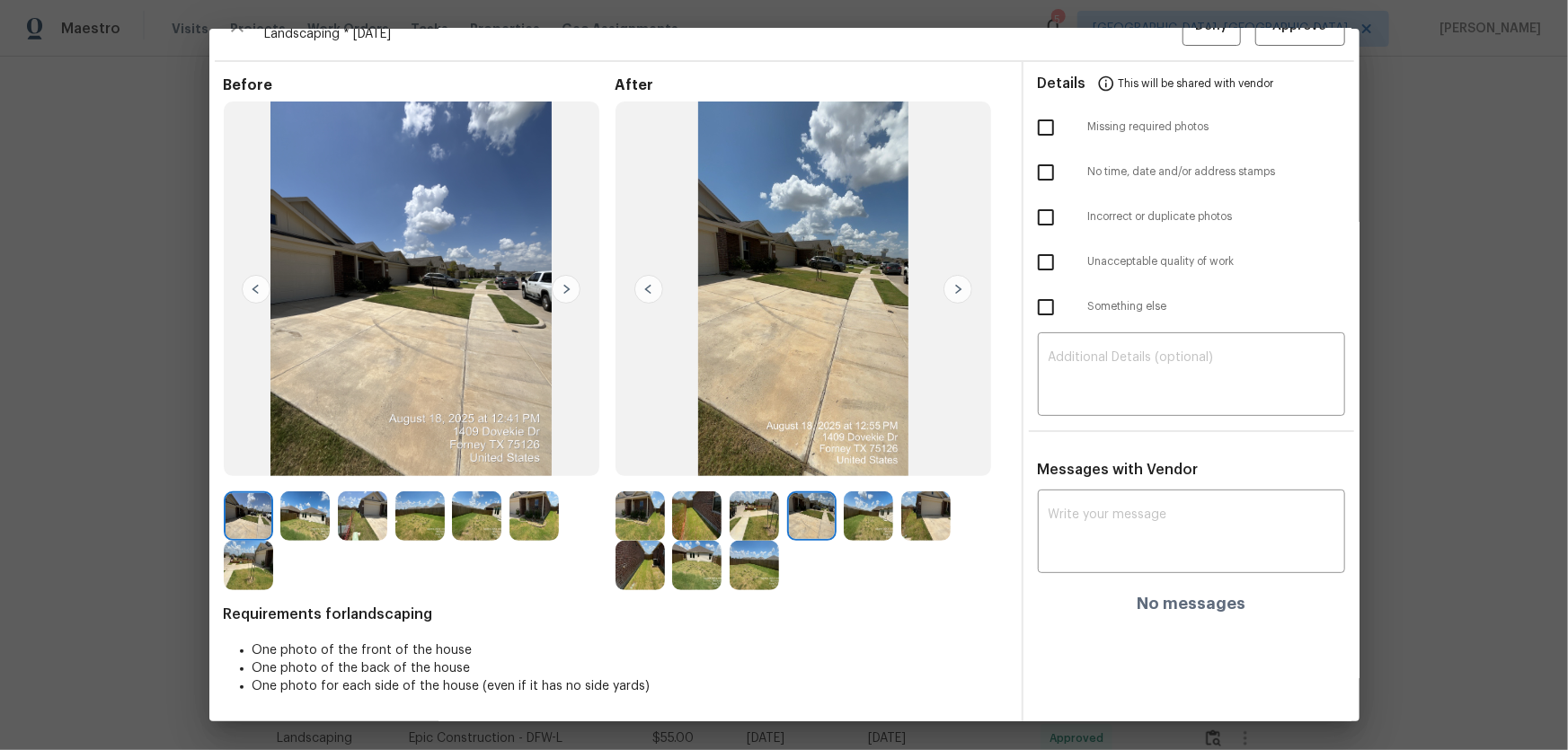
click at [858, 519] on img at bounding box center [868, 516] width 50 height 50
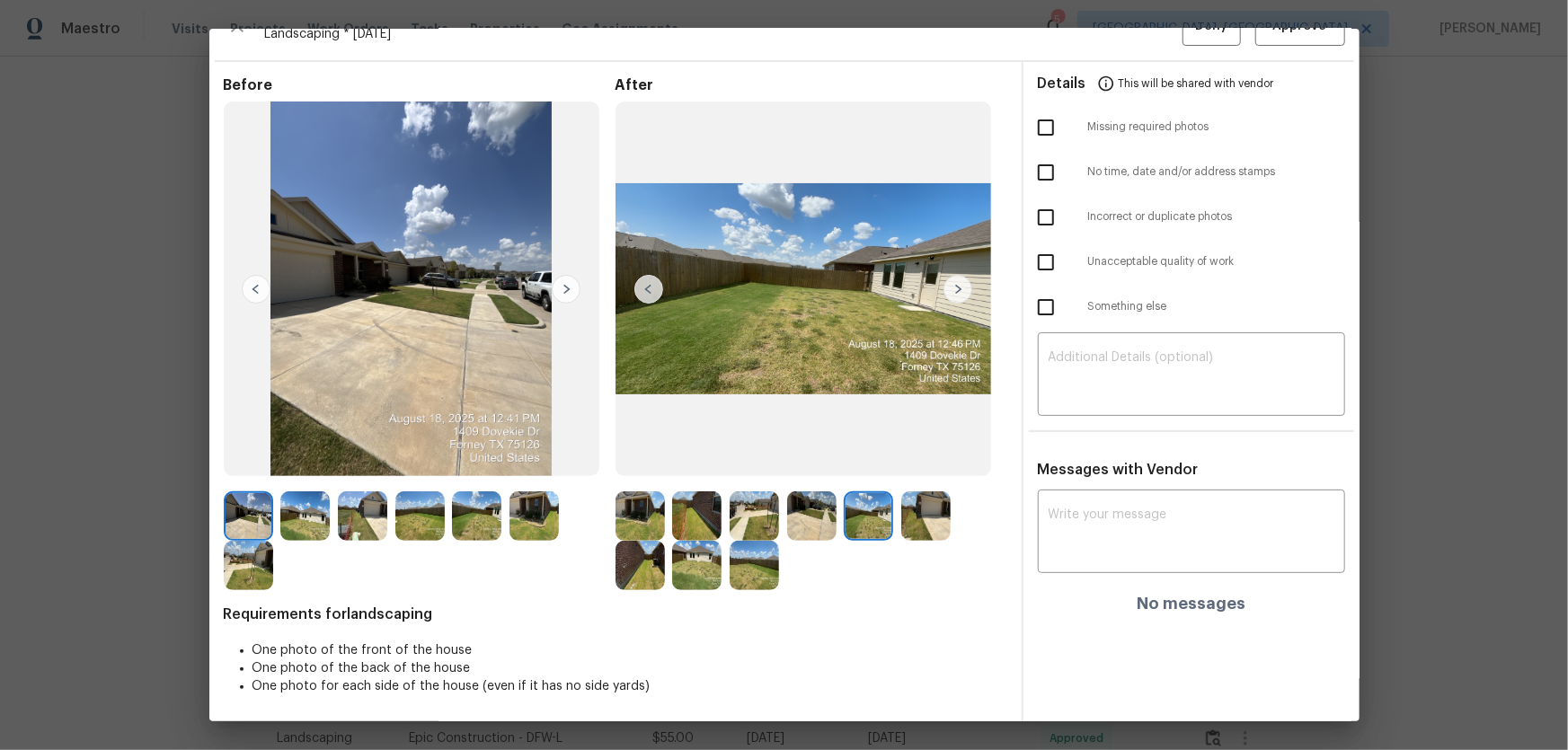
click at [908, 519] on img at bounding box center [926, 516] width 50 height 50
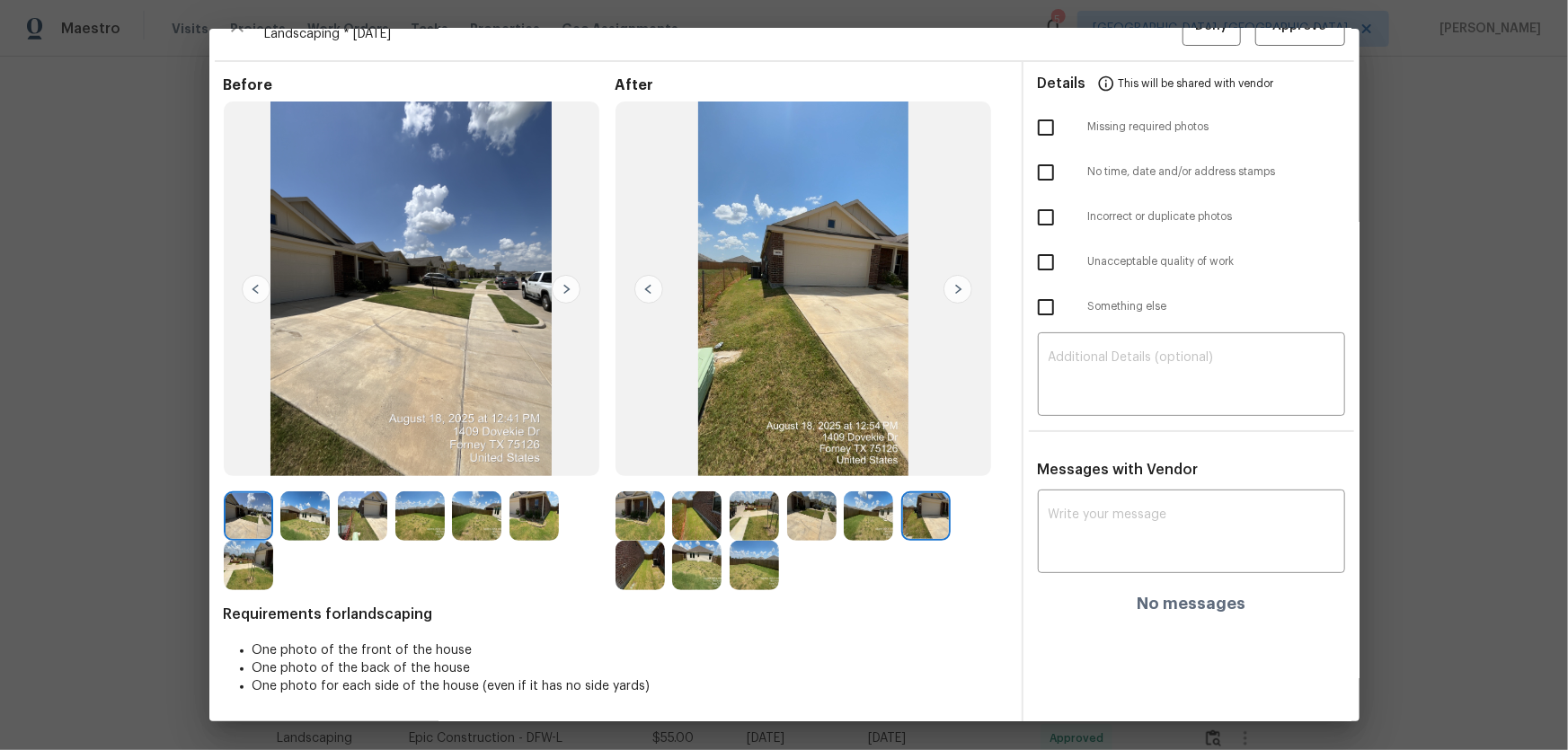
click at [648, 562] on img at bounding box center [639, 565] width 50 height 50
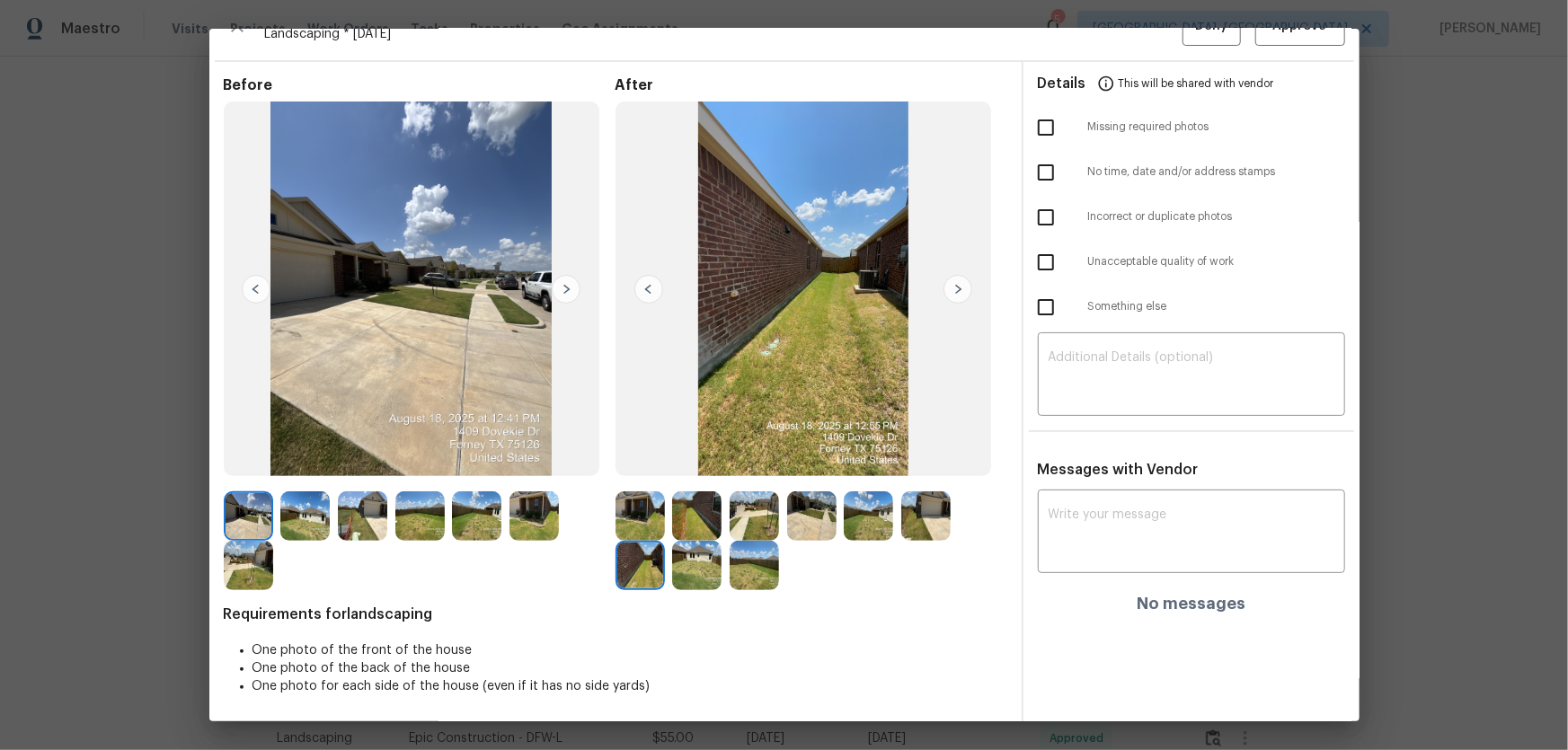
click at [686, 565] on img at bounding box center [696, 565] width 50 height 50
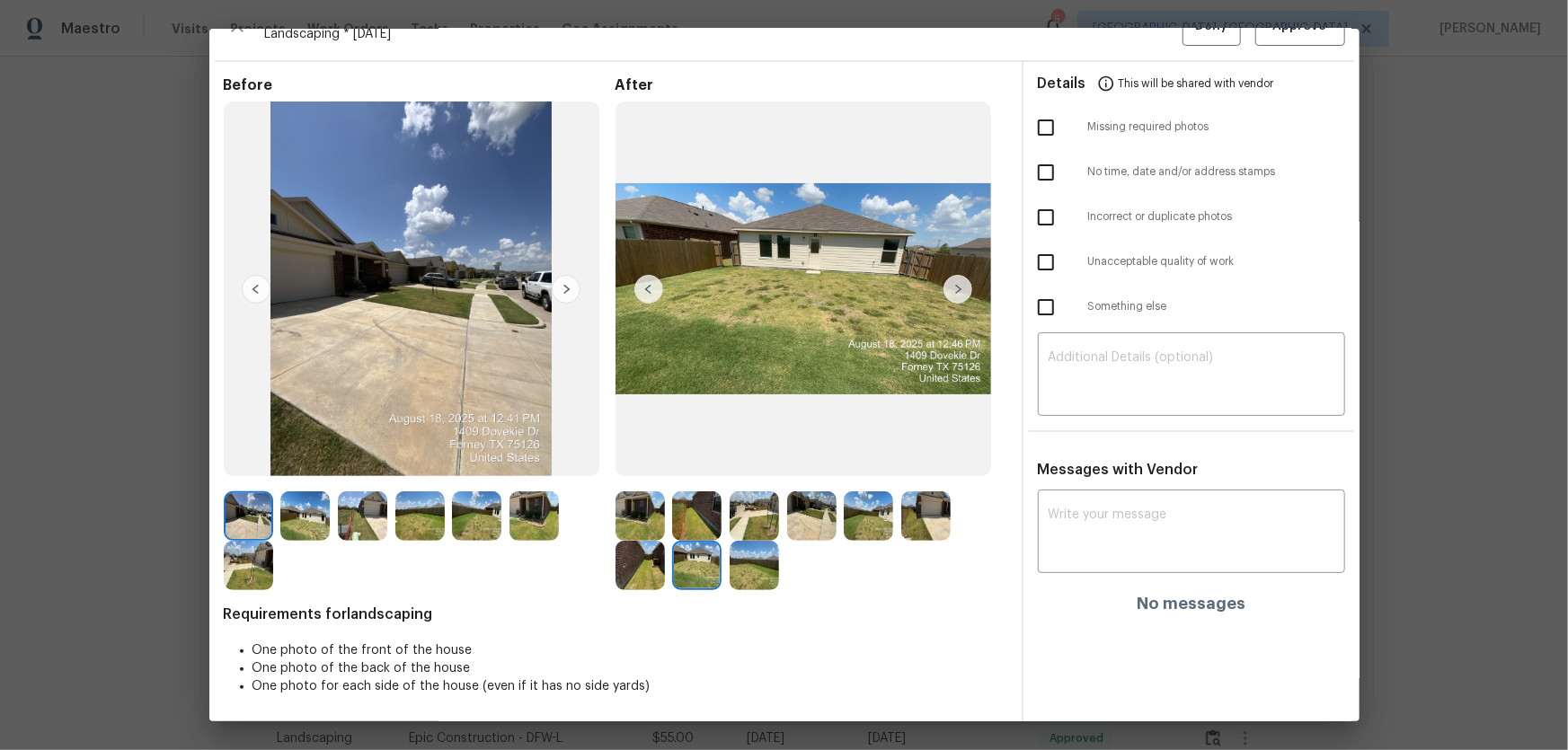
click at [750, 571] on img at bounding box center [754, 565] width 50 height 50
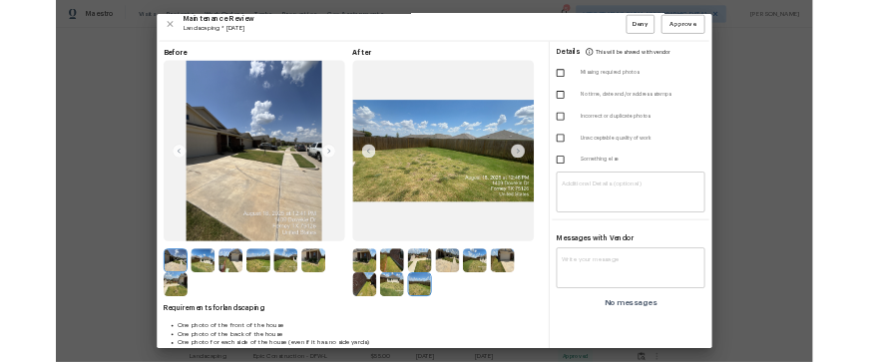
scroll to position [0, 0]
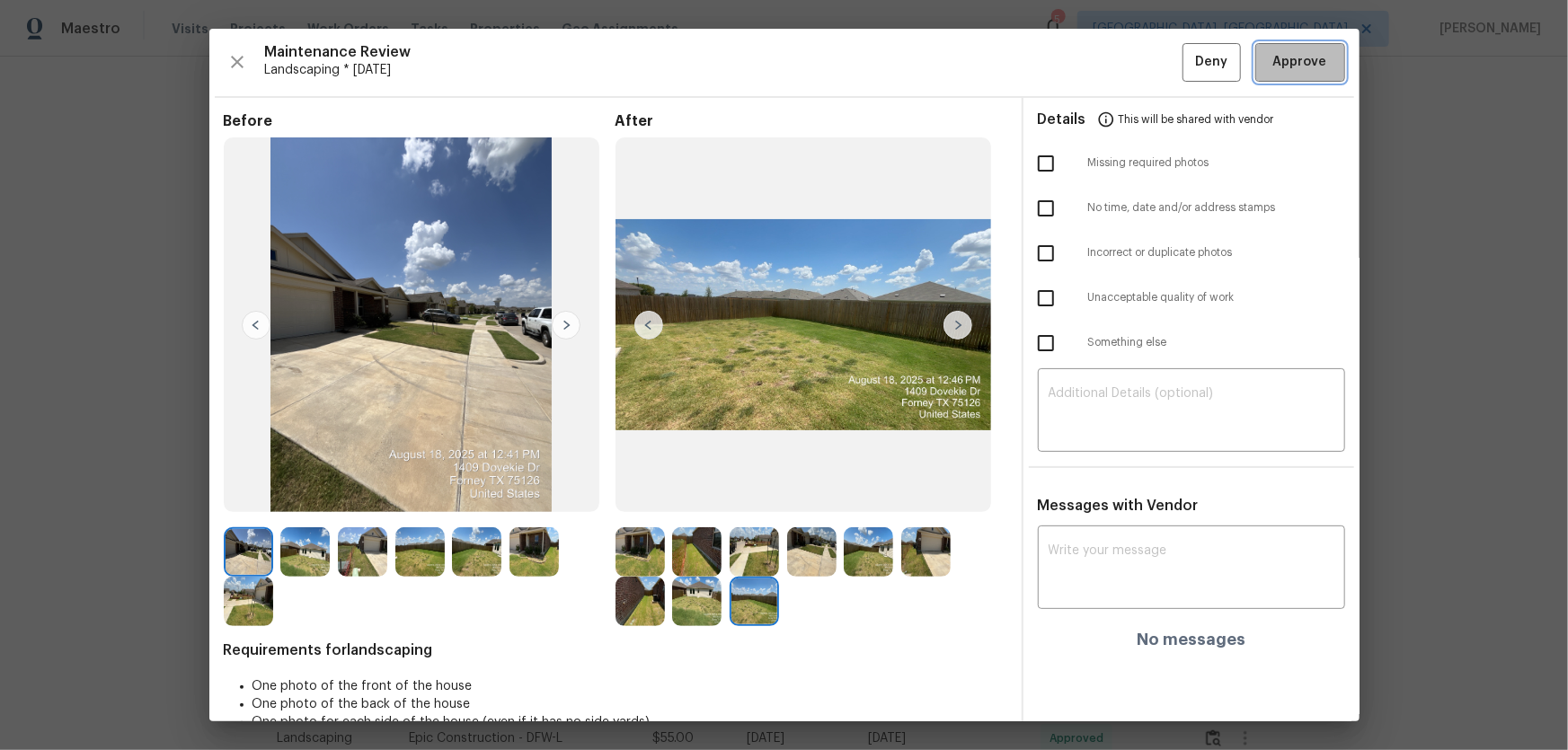
click at [1293, 58] on span "Approve" at bounding box center [1301, 62] width 54 height 23
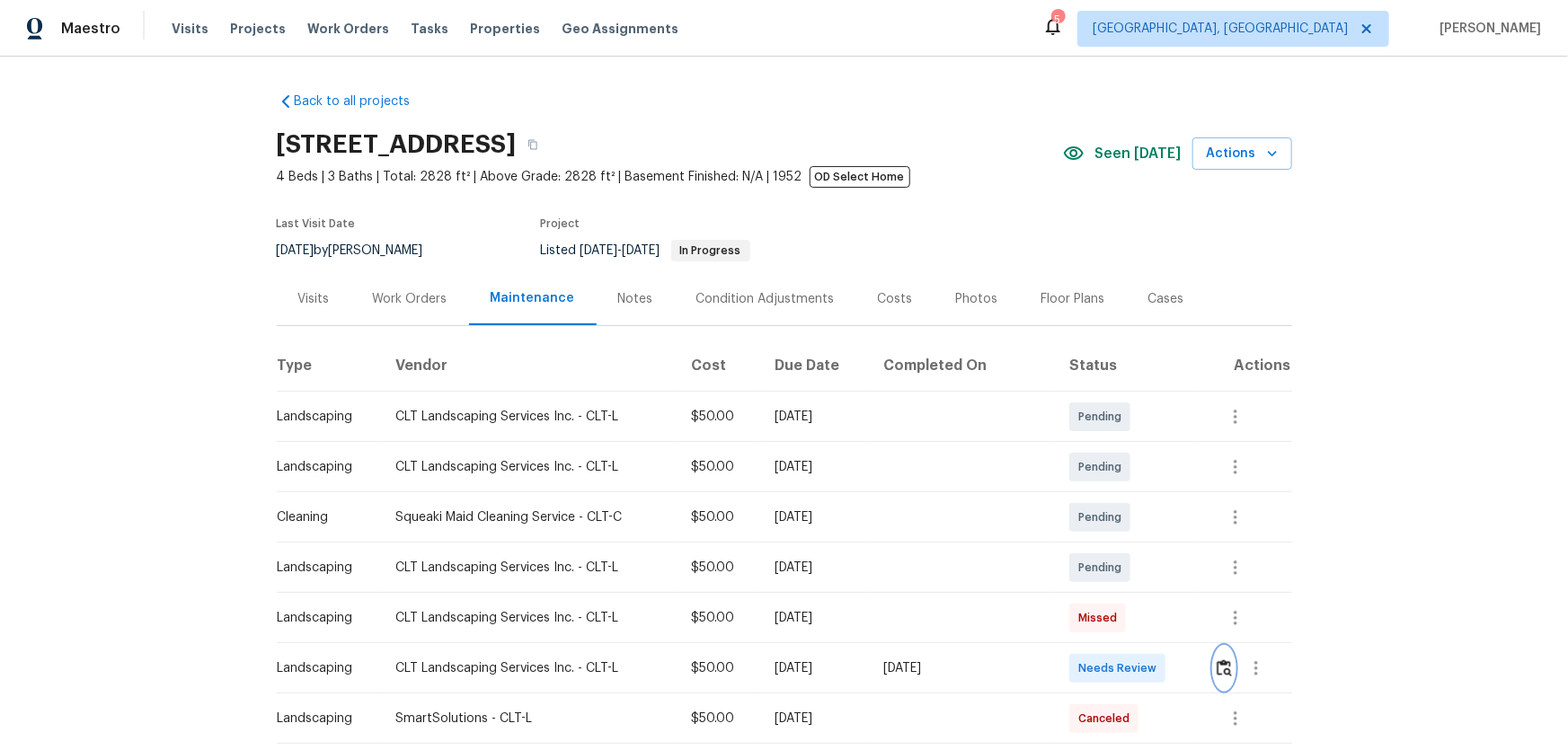
click at [1219, 664] on img "button" at bounding box center [1224, 667] width 15 height 17
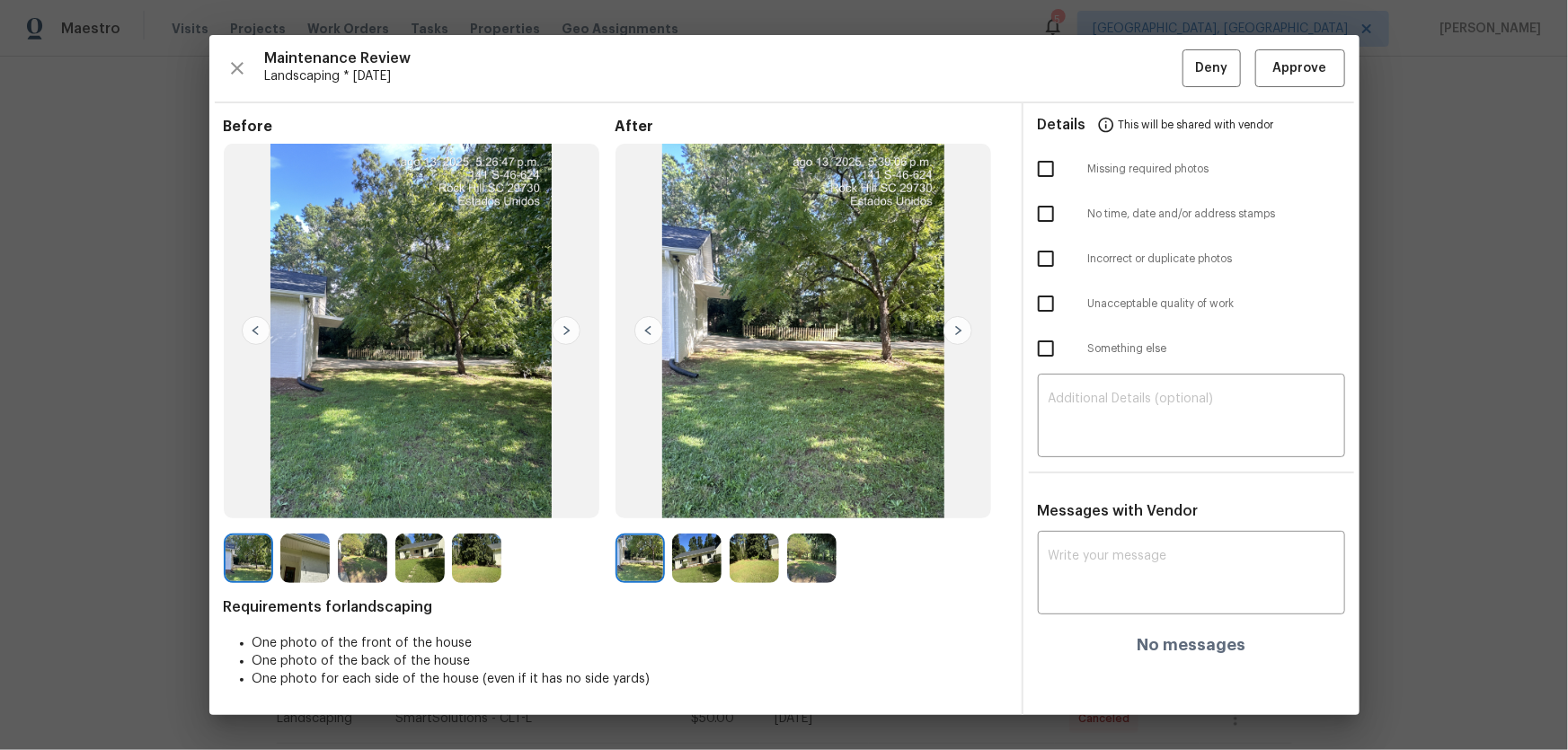
click at [683, 556] on img at bounding box center [696, 558] width 50 height 50
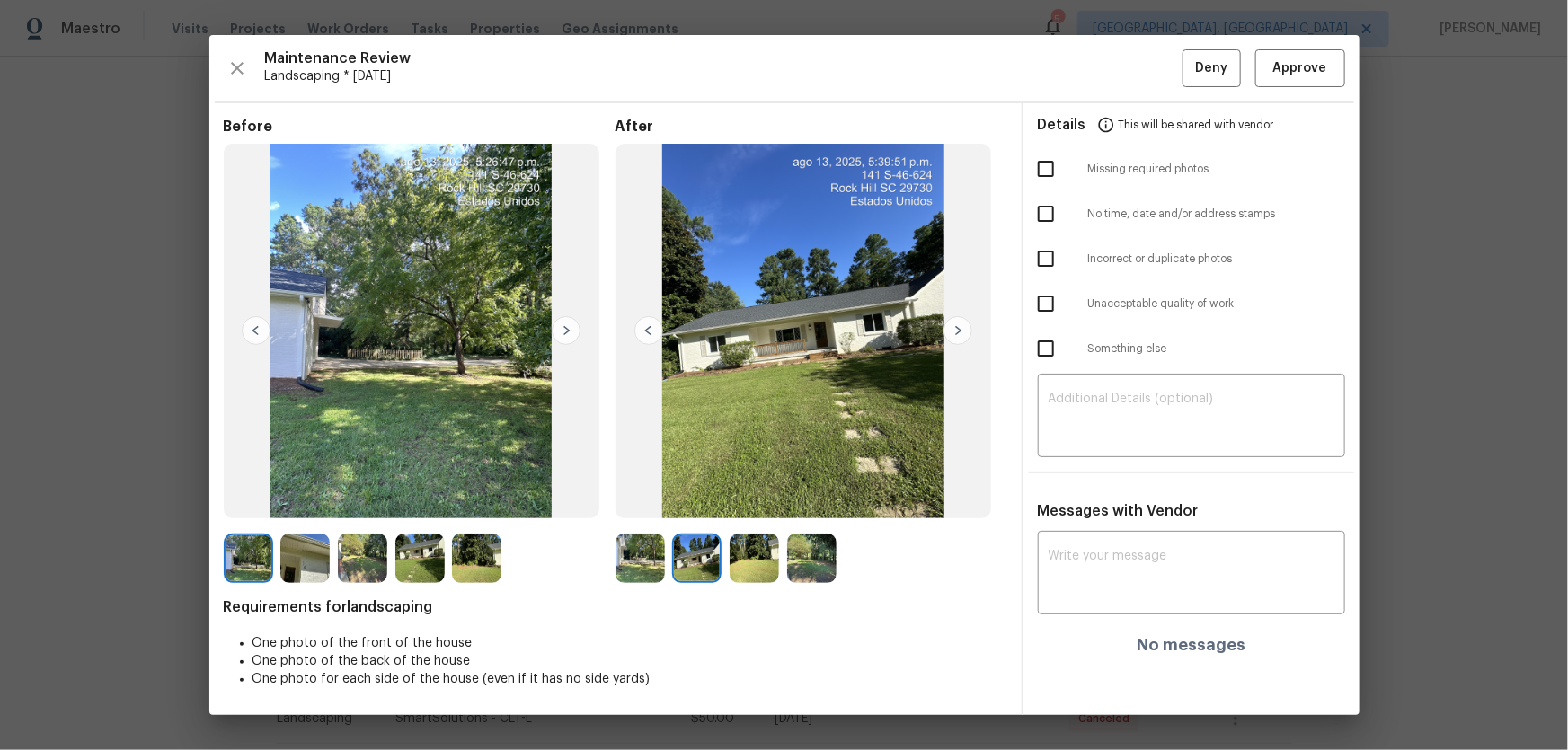
click at [757, 568] on img at bounding box center [754, 558] width 50 height 50
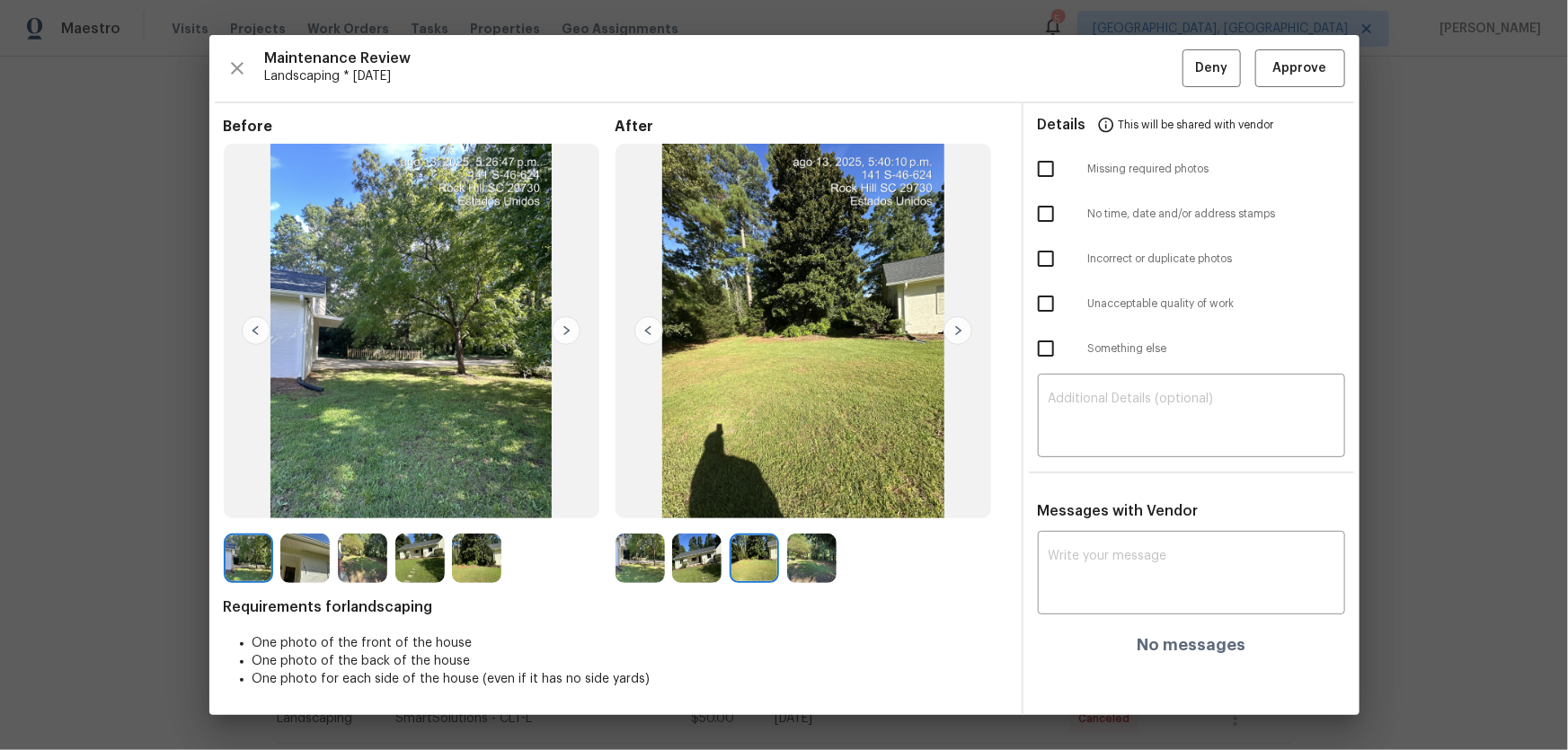
click at [804, 567] on img at bounding box center [811, 558] width 50 height 50
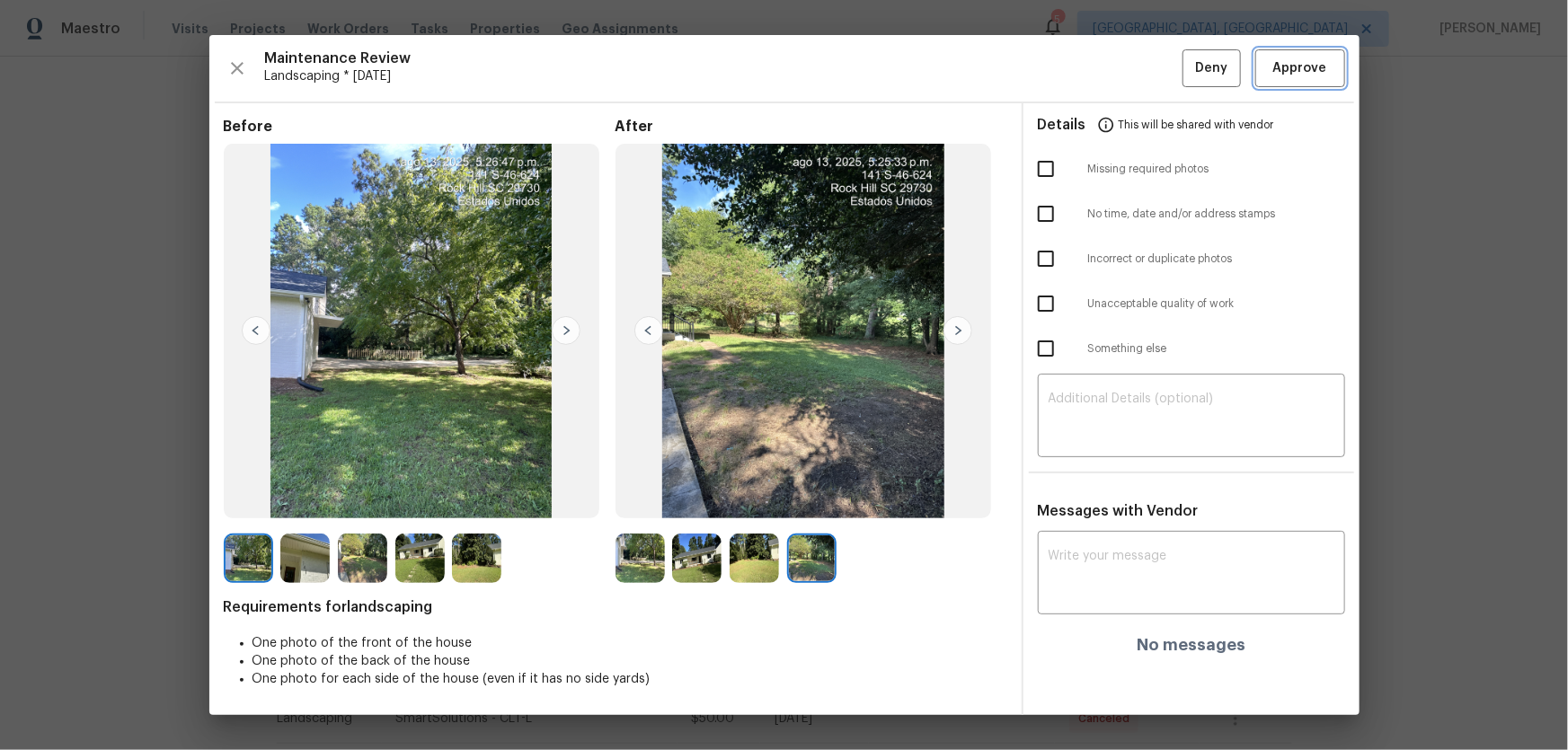
click at [1314, 68] on span "Approve" at bounding box center [1301, 68] width 54 height 23
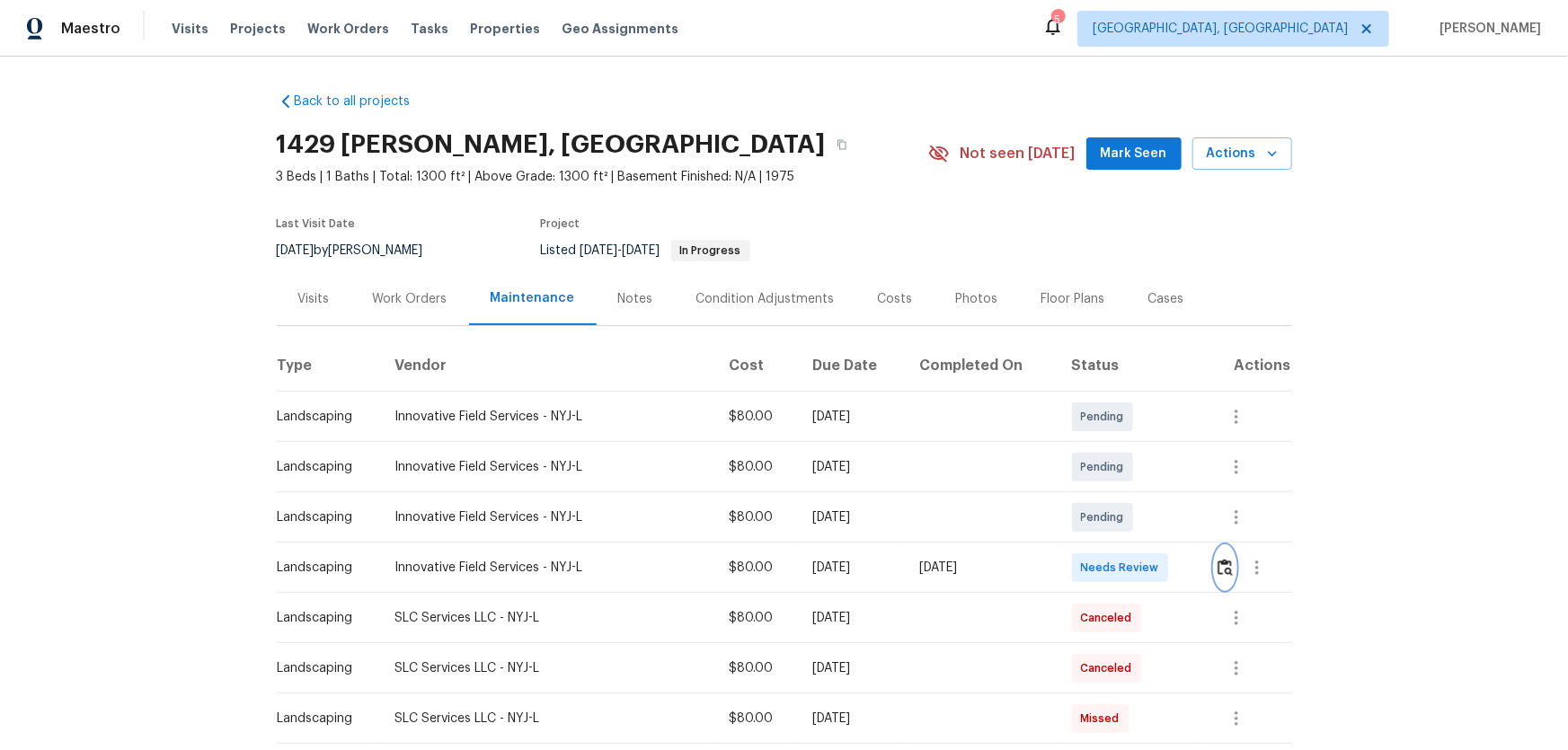
click at [1115, 495] on button "button" at bounding box center [1225, 568] width 21 height 43
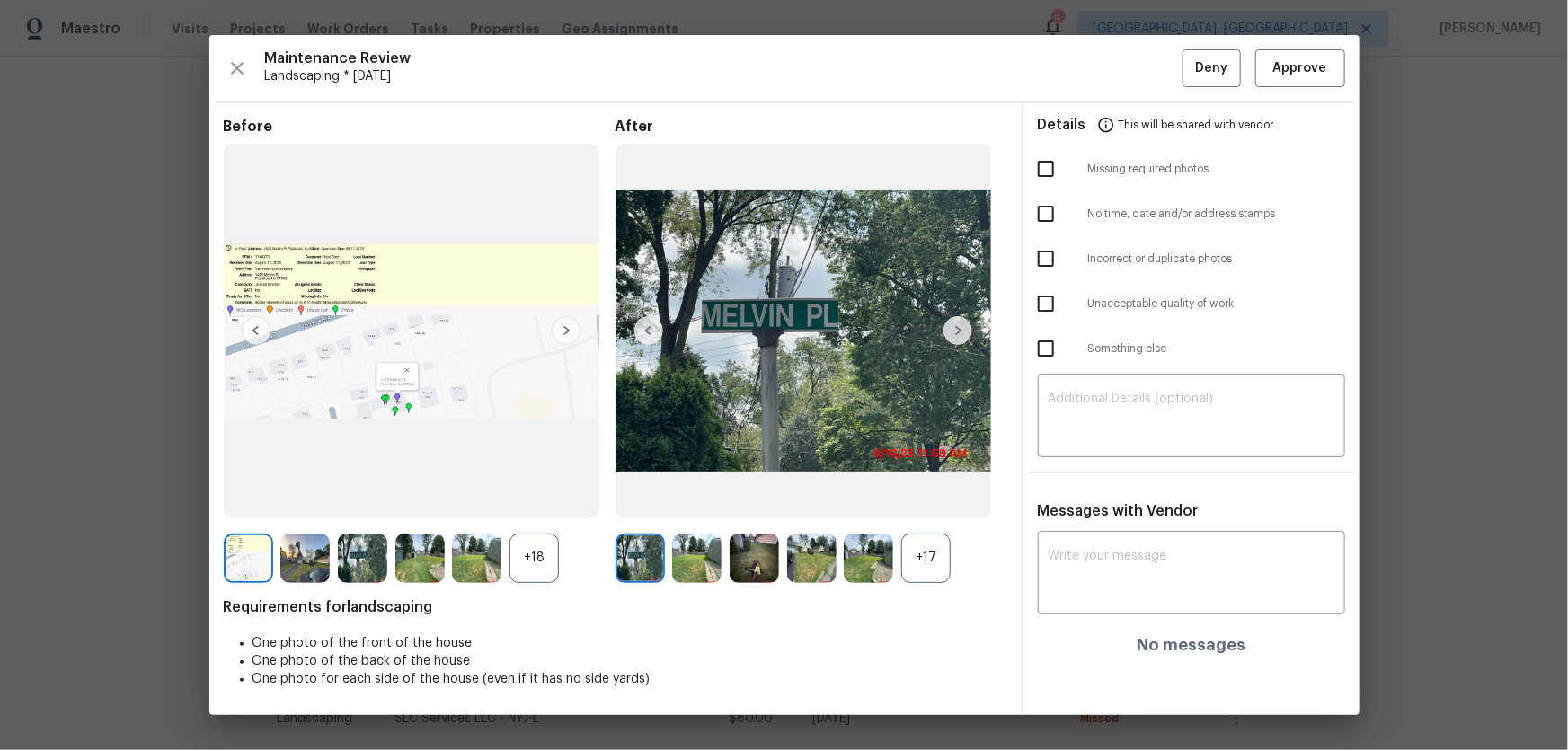
click at [929, 495] on div "+17" at bounding box center [926, 558] width 50 height 50
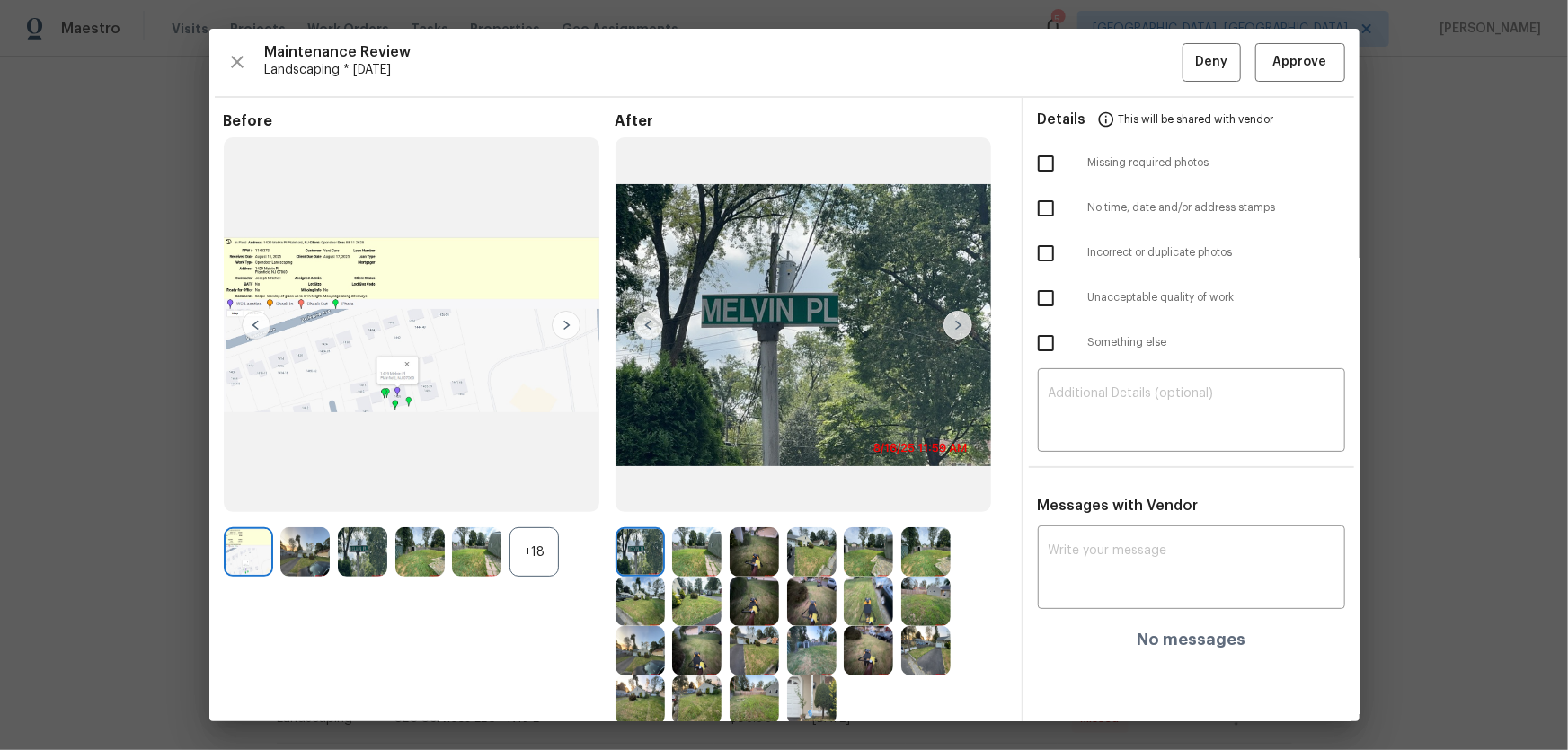
click at [536, 495] on div "+18" at bounding box center [534, 552] width 50 height 50
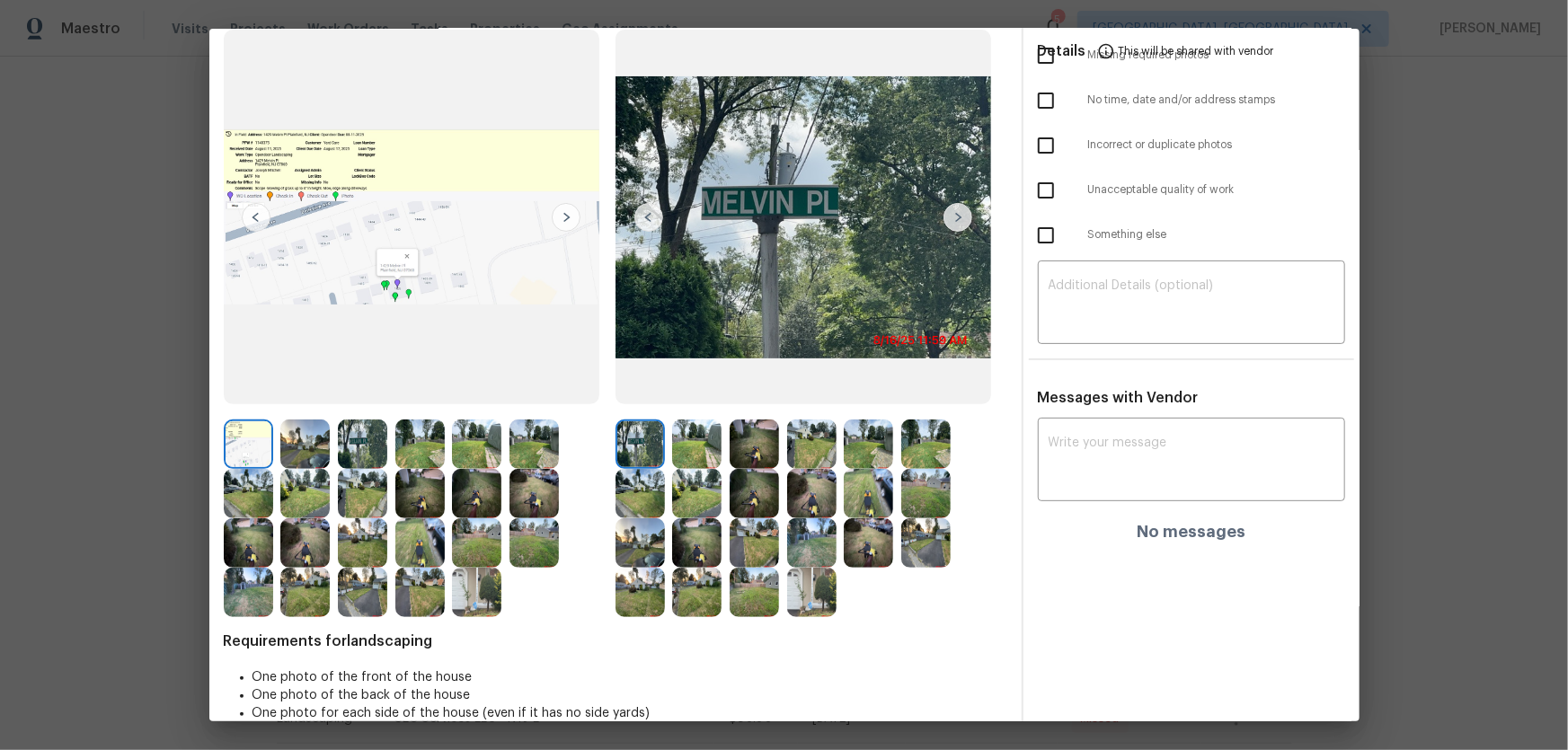
scroll to position [135, 0]
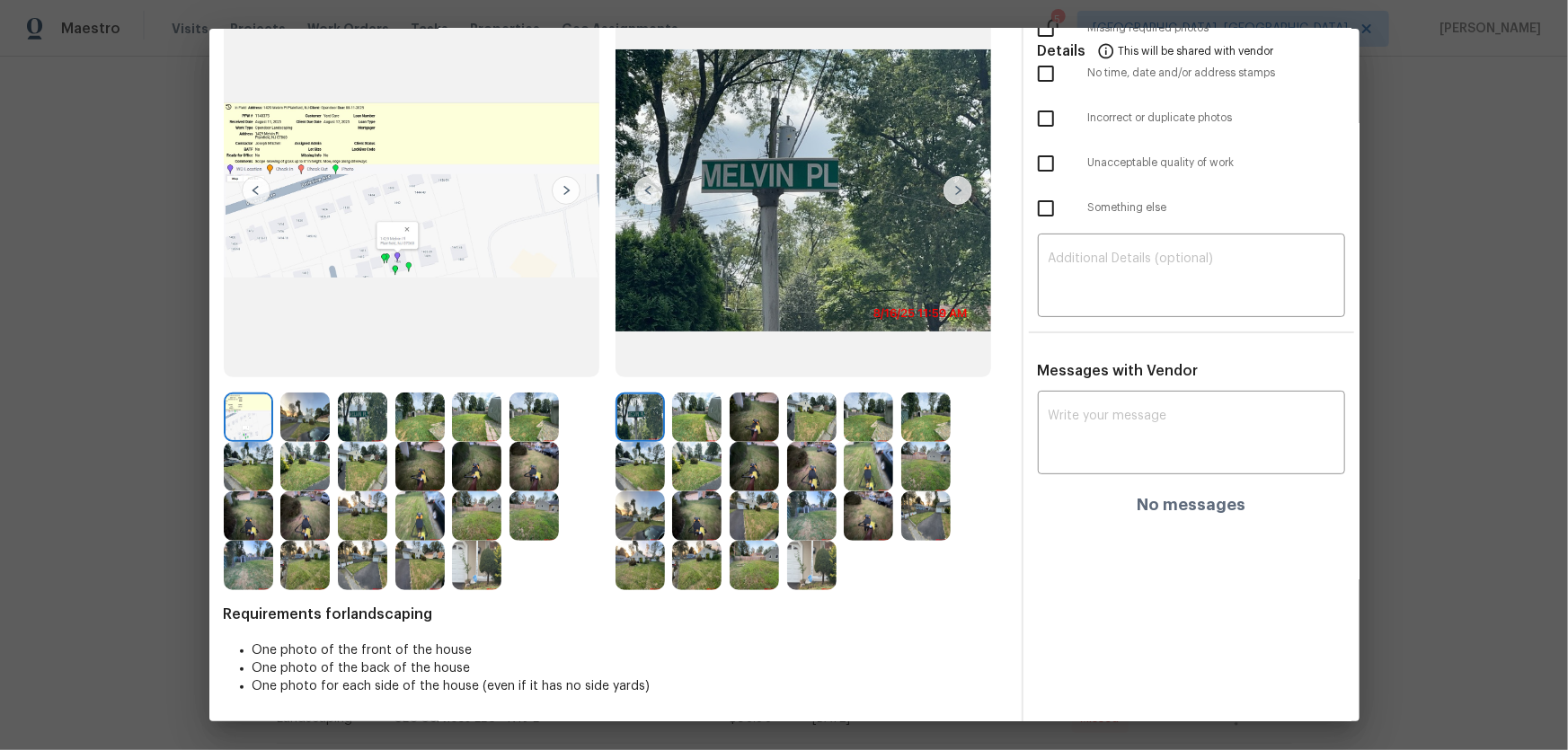
click at [702, 406] on img at bounding box center [696, 417] width 50 height 50
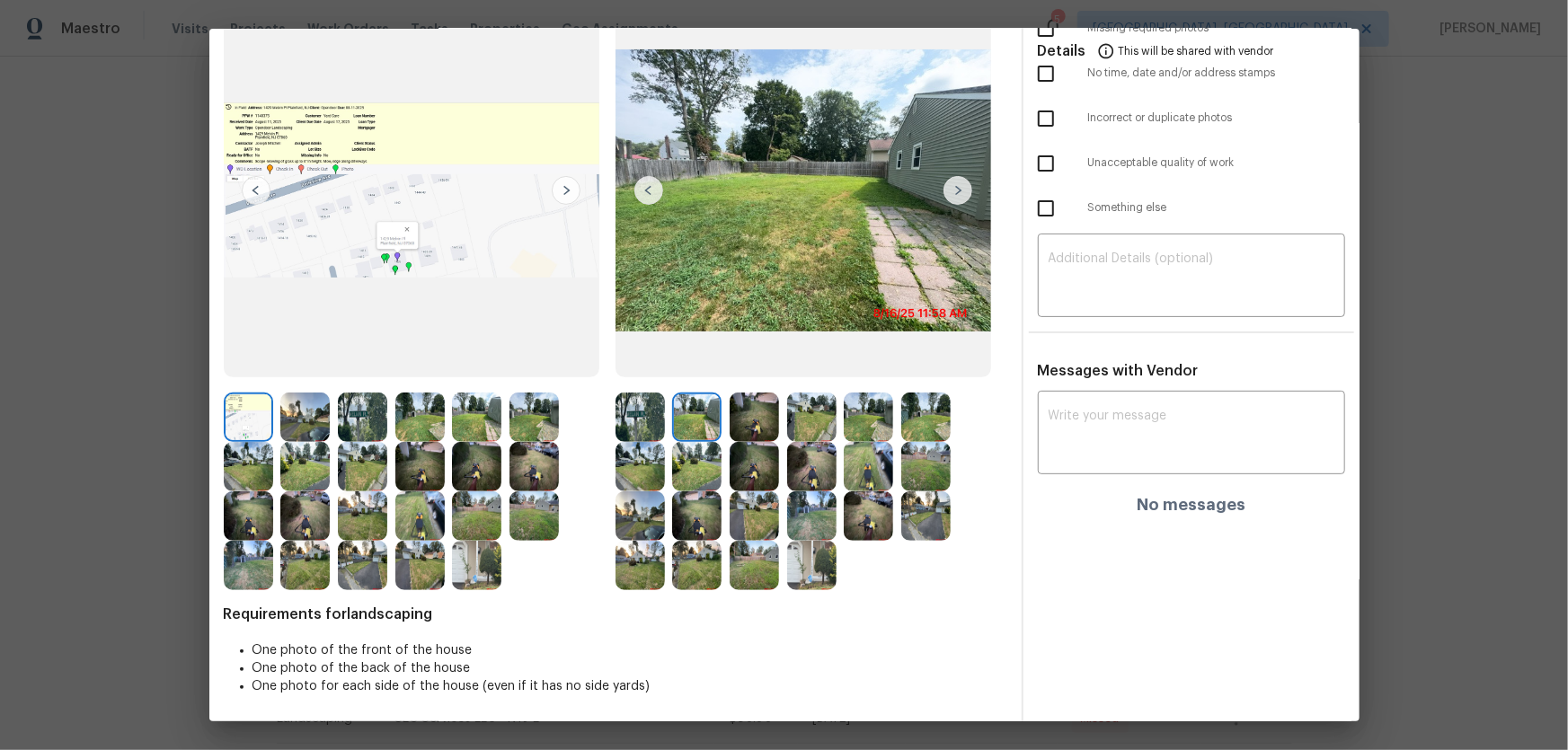
click at [748, 409] on img at bounding box center [754, 417] width 50 height 50
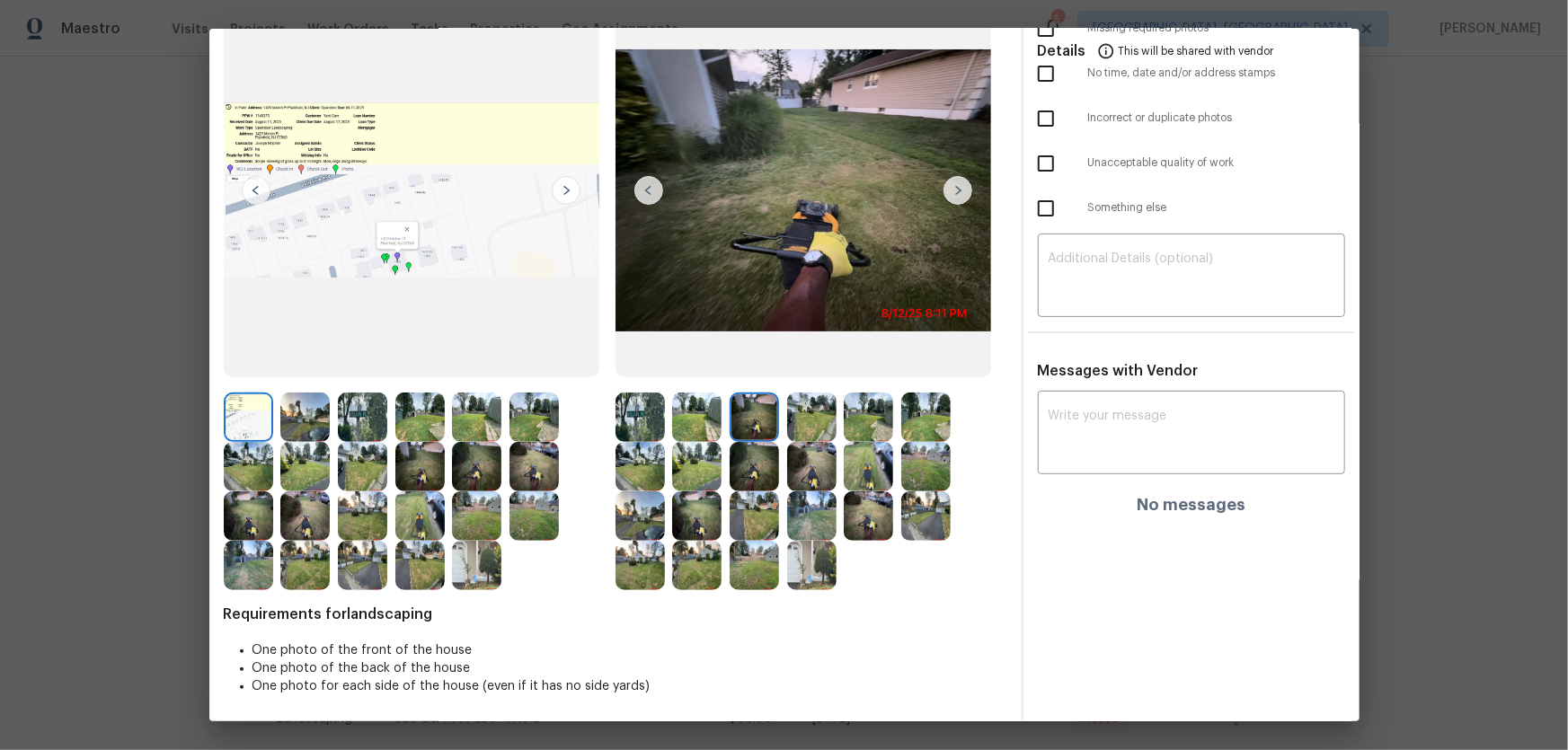
click at [850, 419] on img at bounding box center [868, 417] width 50 height 50
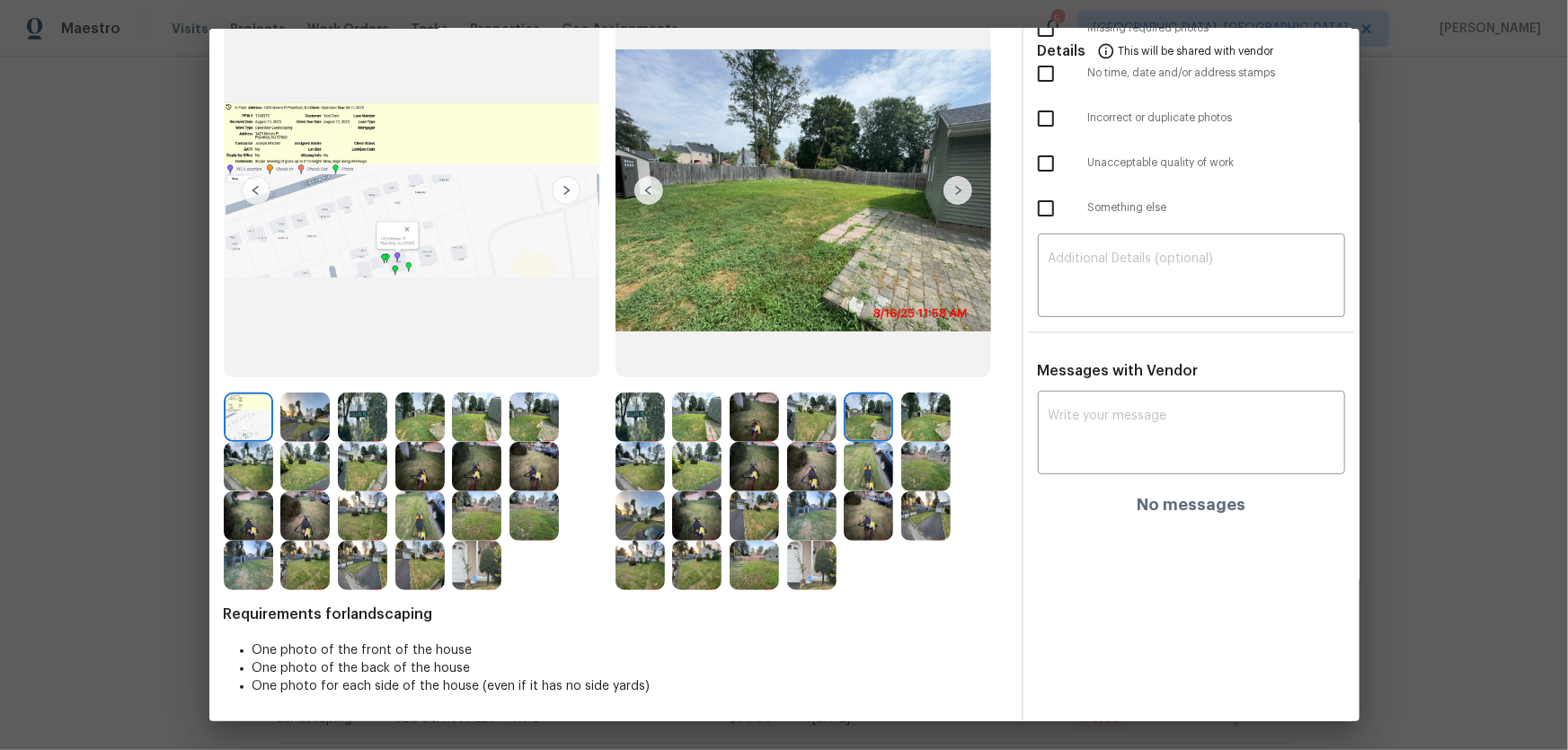
click at [933, 421] on img at bounding box center [926, 417] width 50 height 50
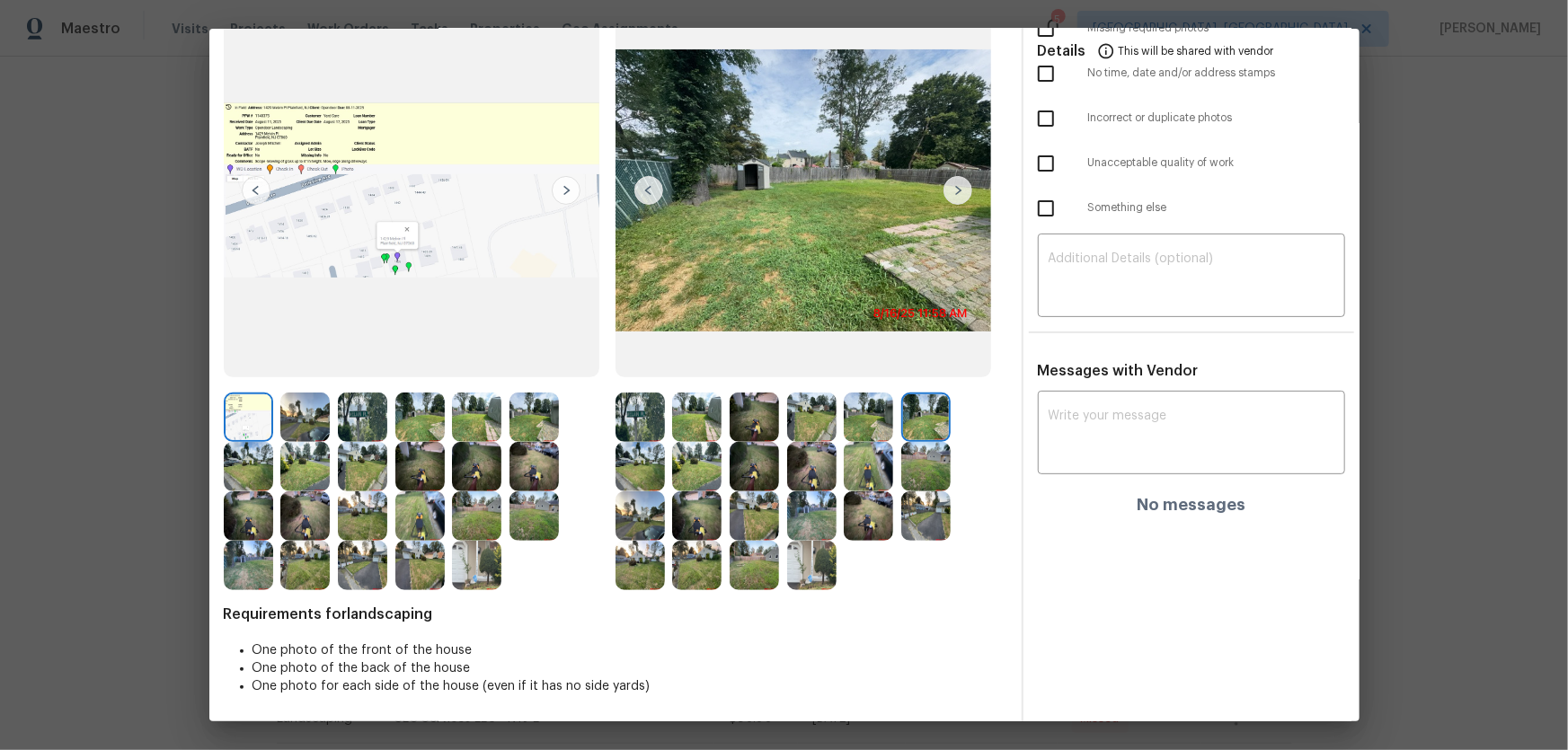
click at [764, 476] on img at bounding box center [754, 466] width 50 height 50
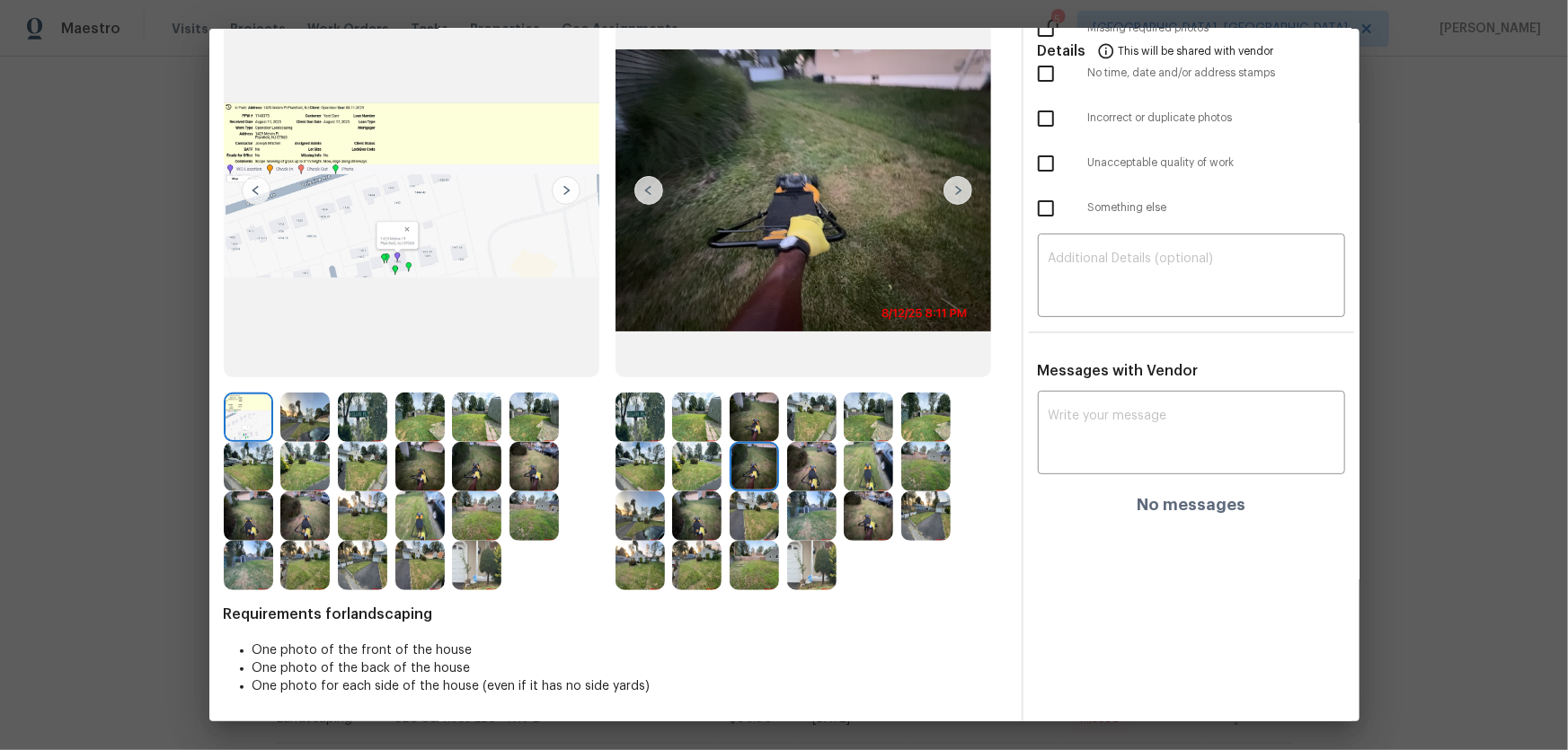
click at [835, 476] on div at bounding box center [816, 466] width 58 height 50
click at [837, 495] on div at bounding box center [816, 516] width 58 height 50
click at [826, 495] on img at bounding box center [811, 516] width 50 height 50
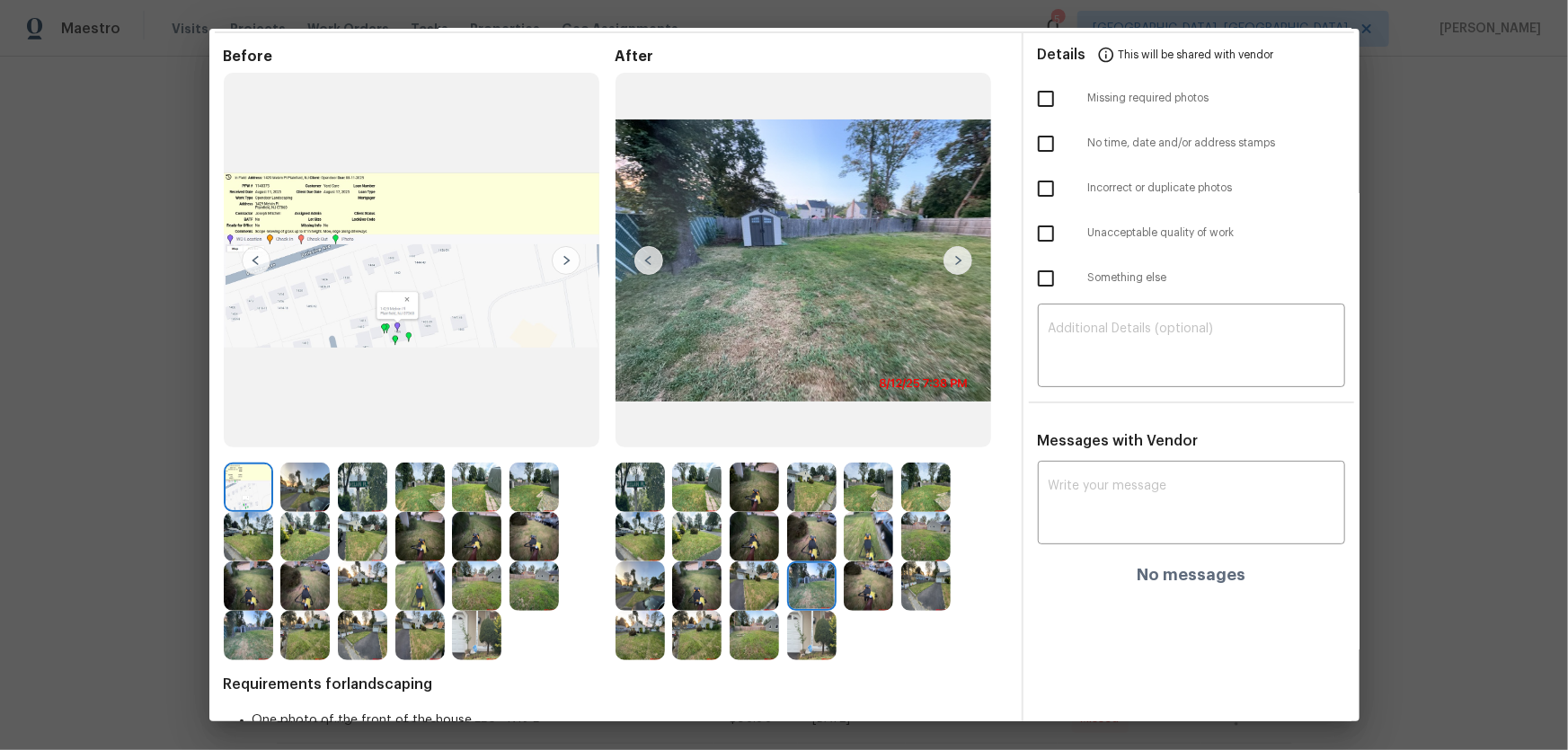
scroll to position [0, 0]
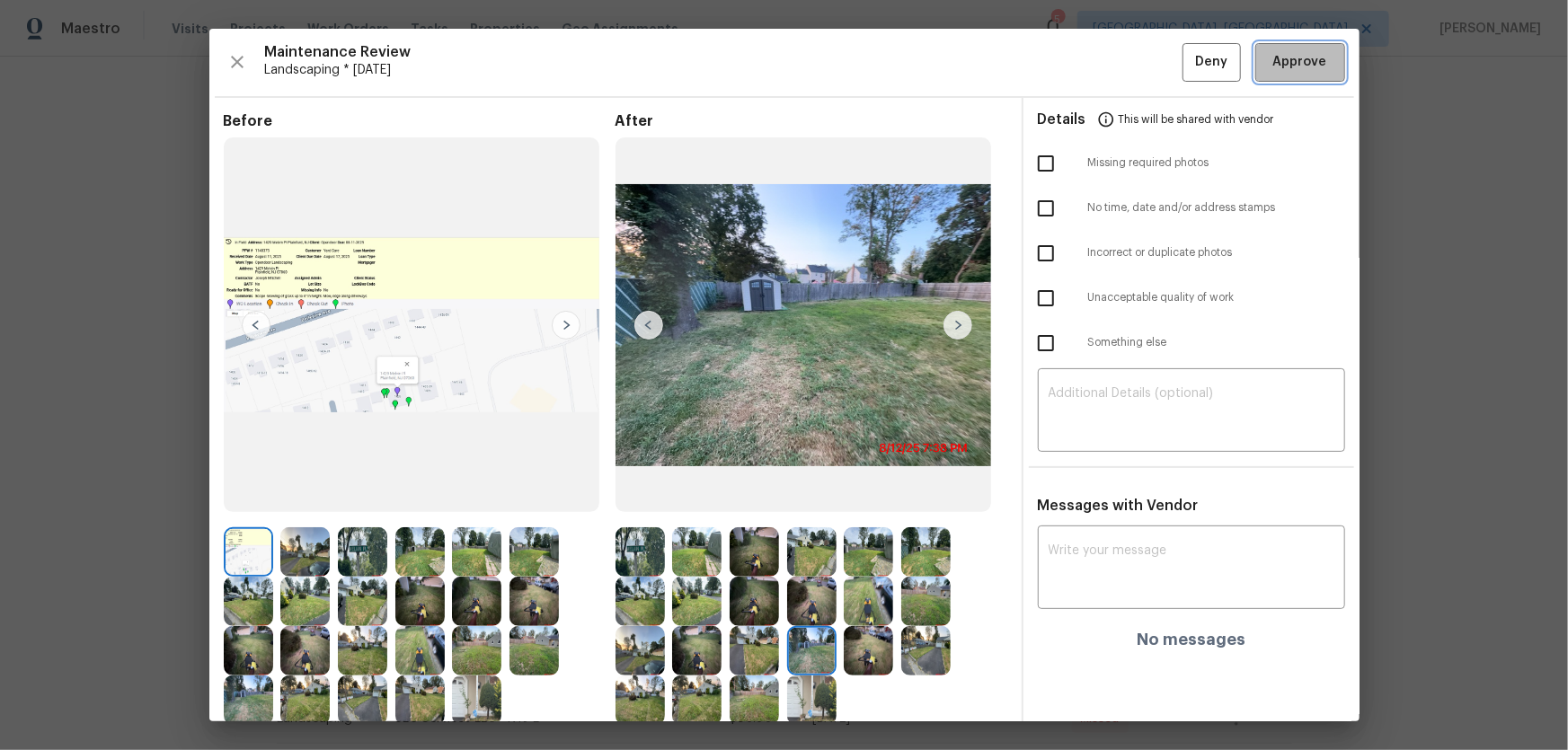
click at [1115, 63] on span "Approve" at bounding box center [1301, 62] width 54 height 23
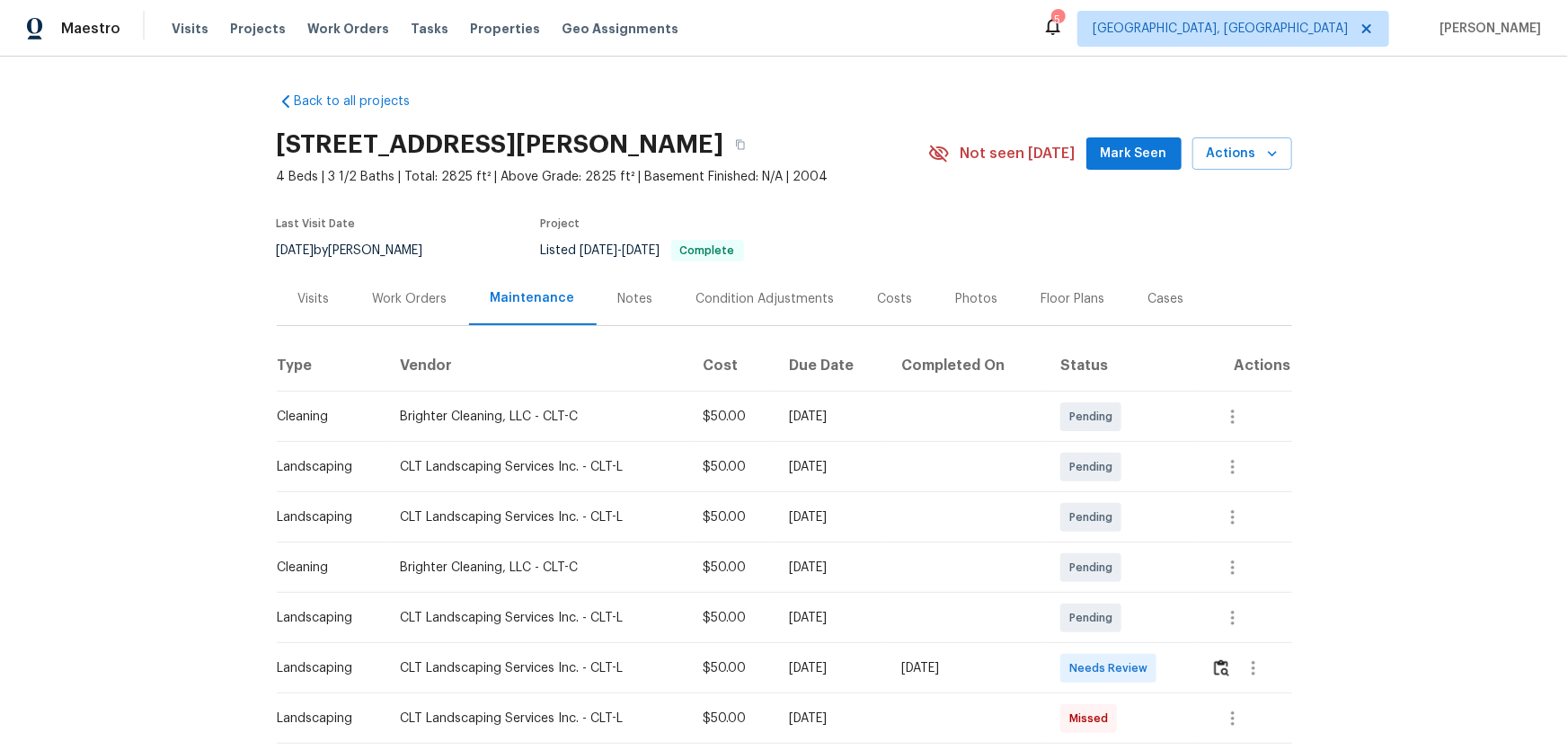
scroll to position [81, 0]
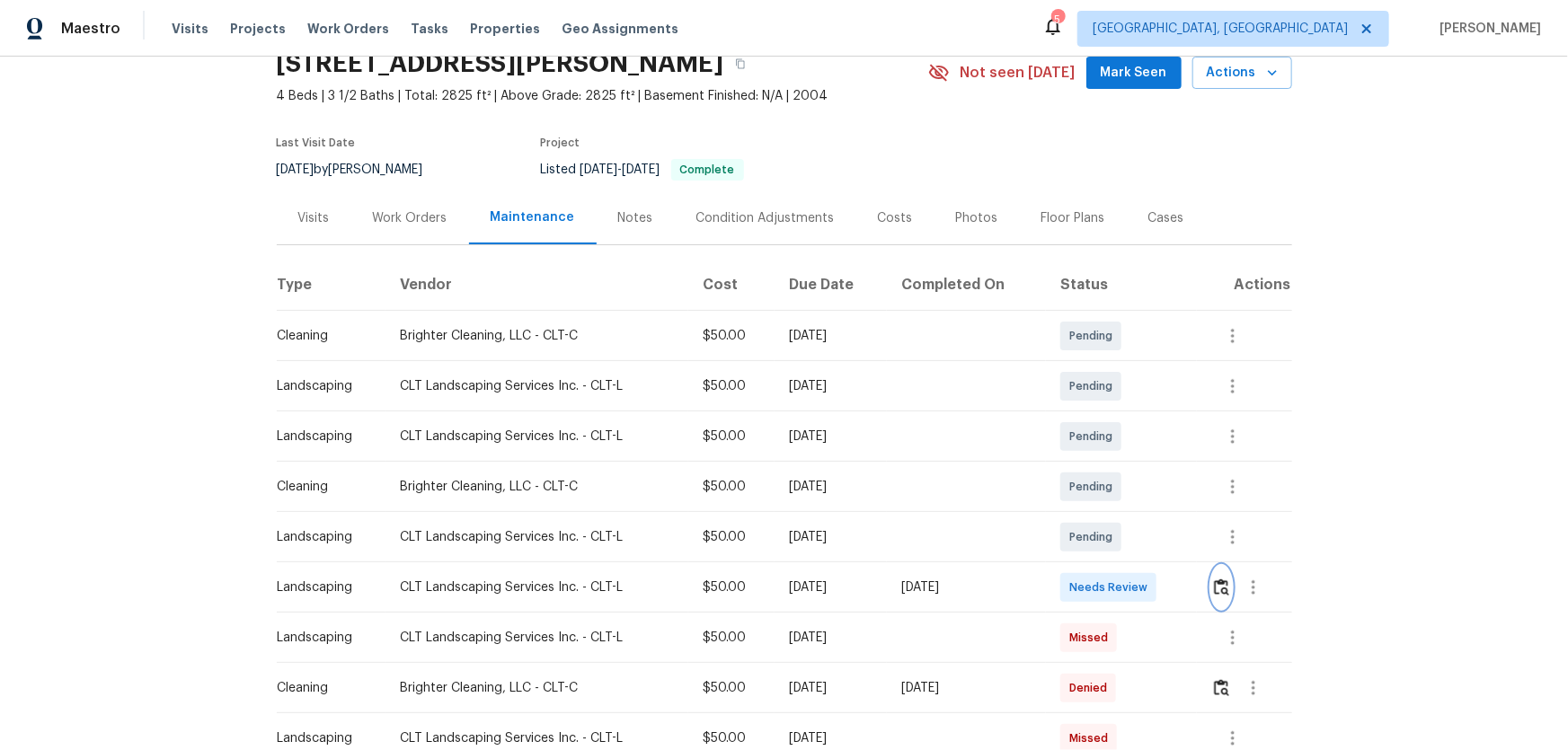
click at [1115, 495] on button "button" at bounding box center [1221, 587] width 21 height 43
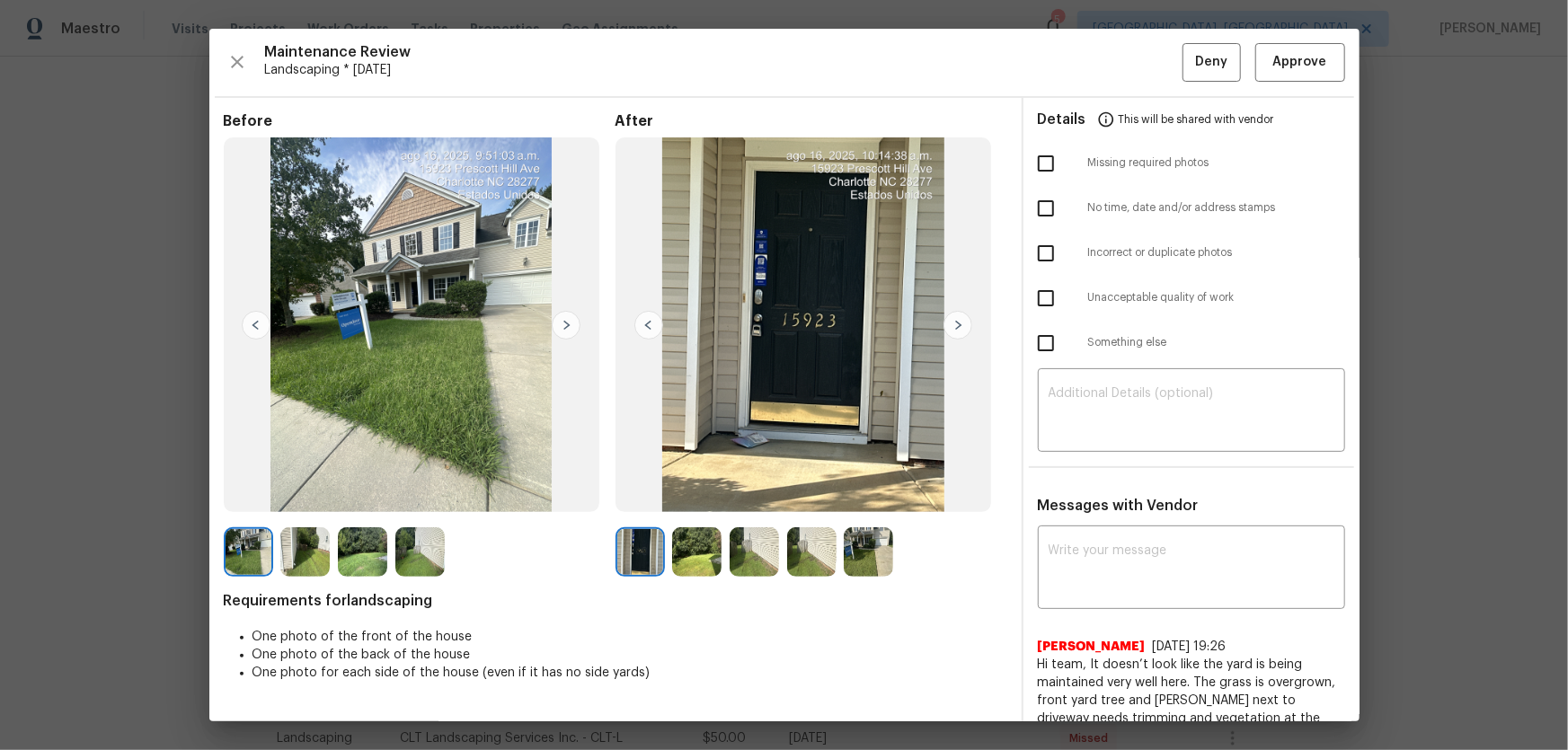
click at [708, 495] on img at bounding box center [696, 552] width 50 height 50
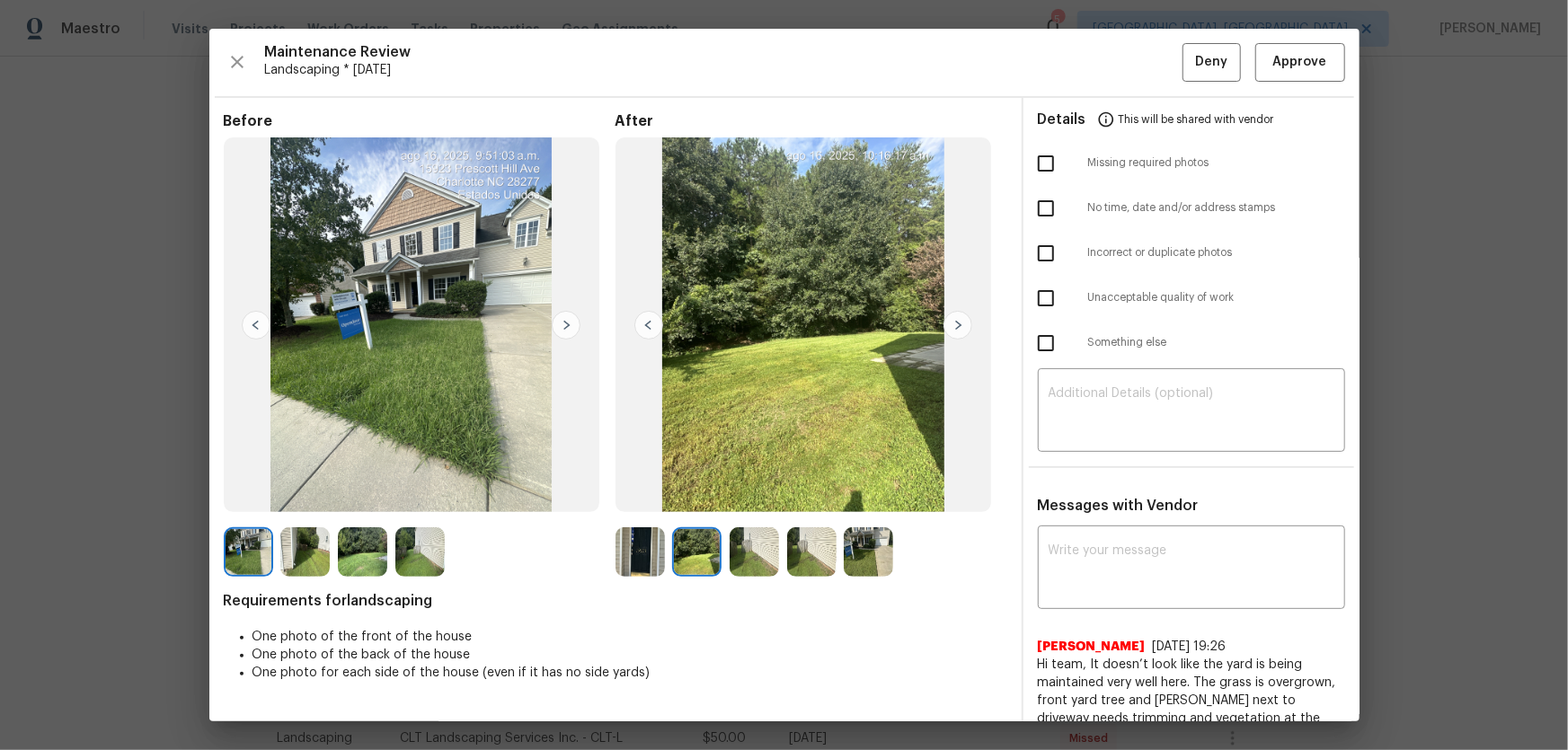
click at [766, 495] on img at bounding box center [754, 552] width 50 height 50
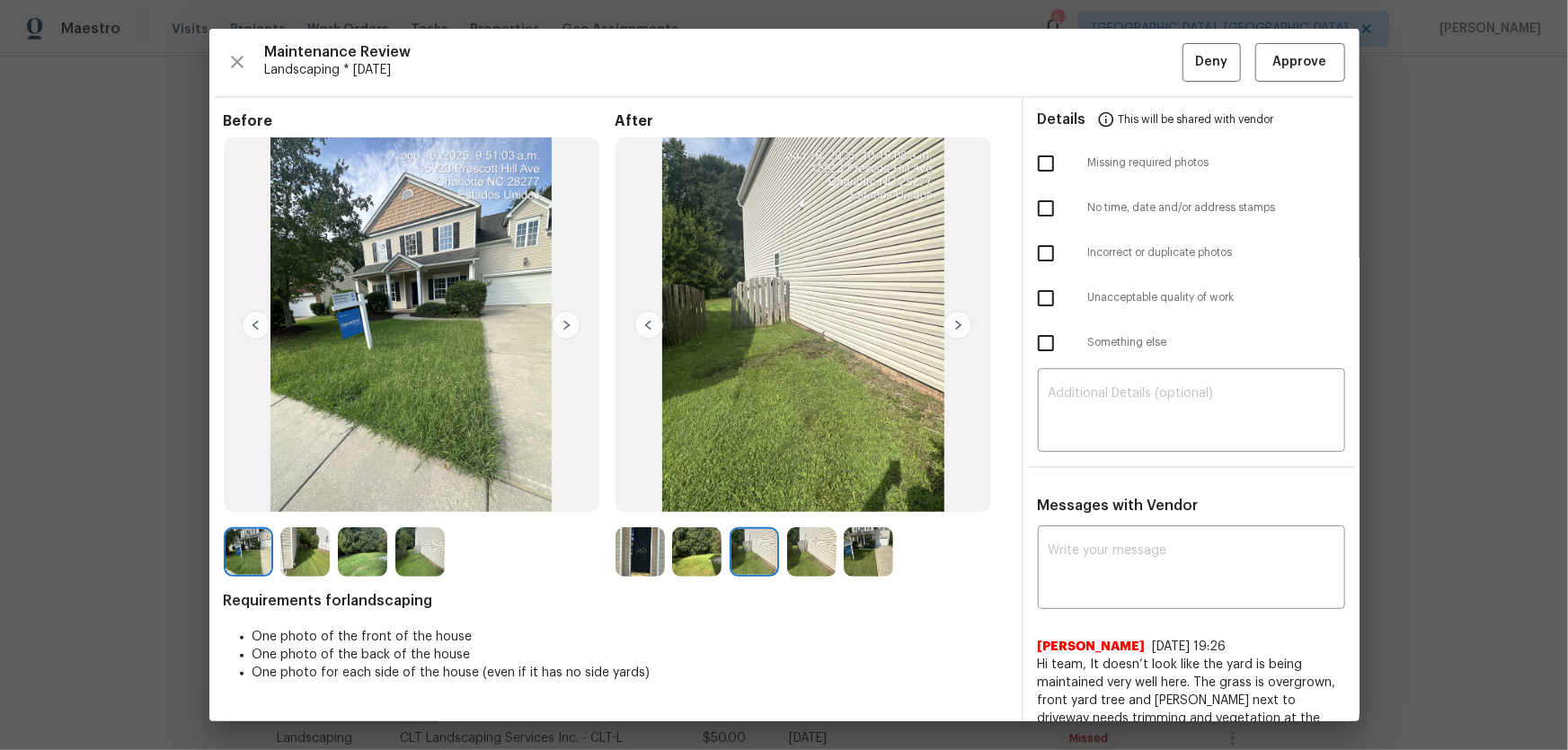
click at [817, 495] on img at bounding box center [811, 552] width 50 height 50
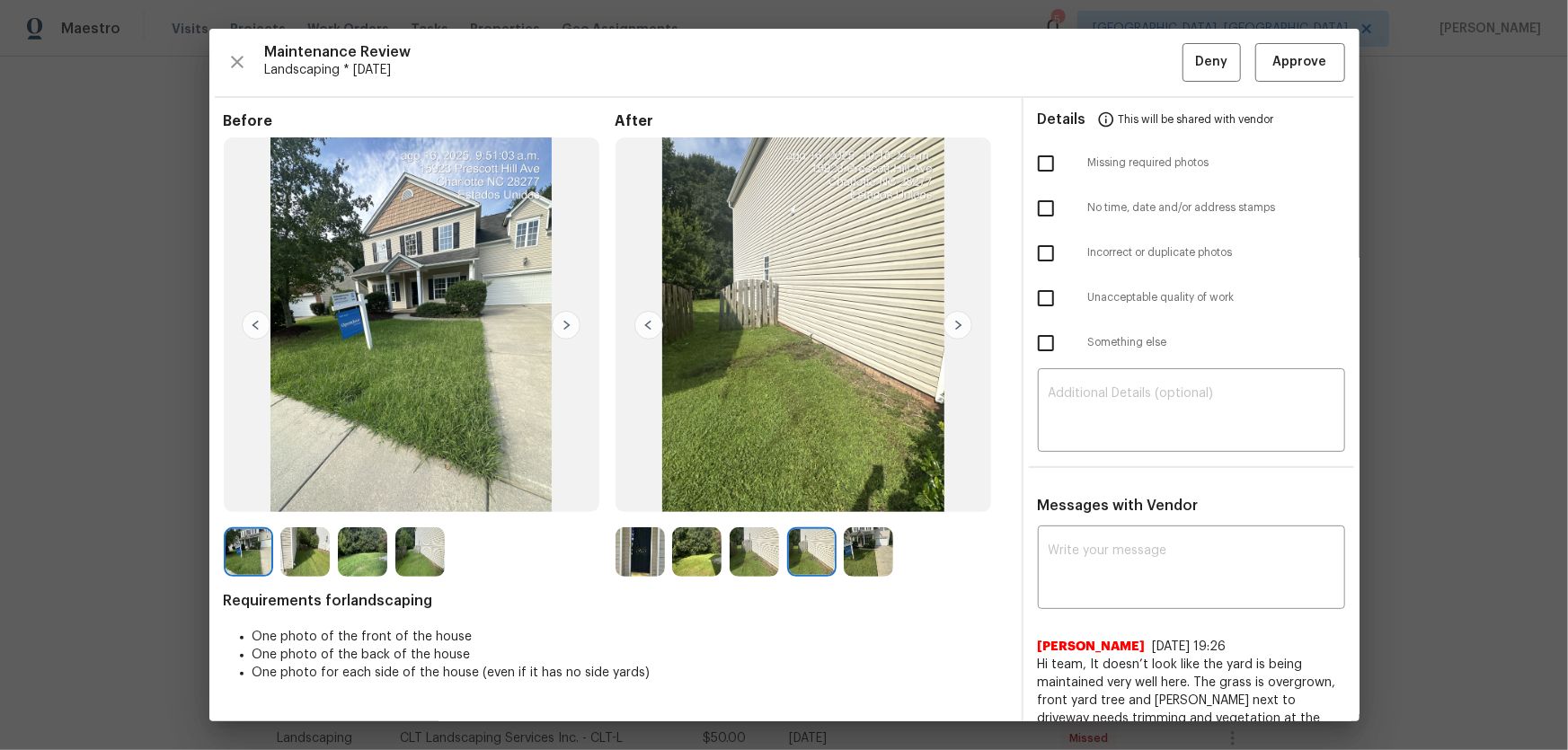
click at [880, 495] on img at bounding box center [868, 552] width 50 height 50
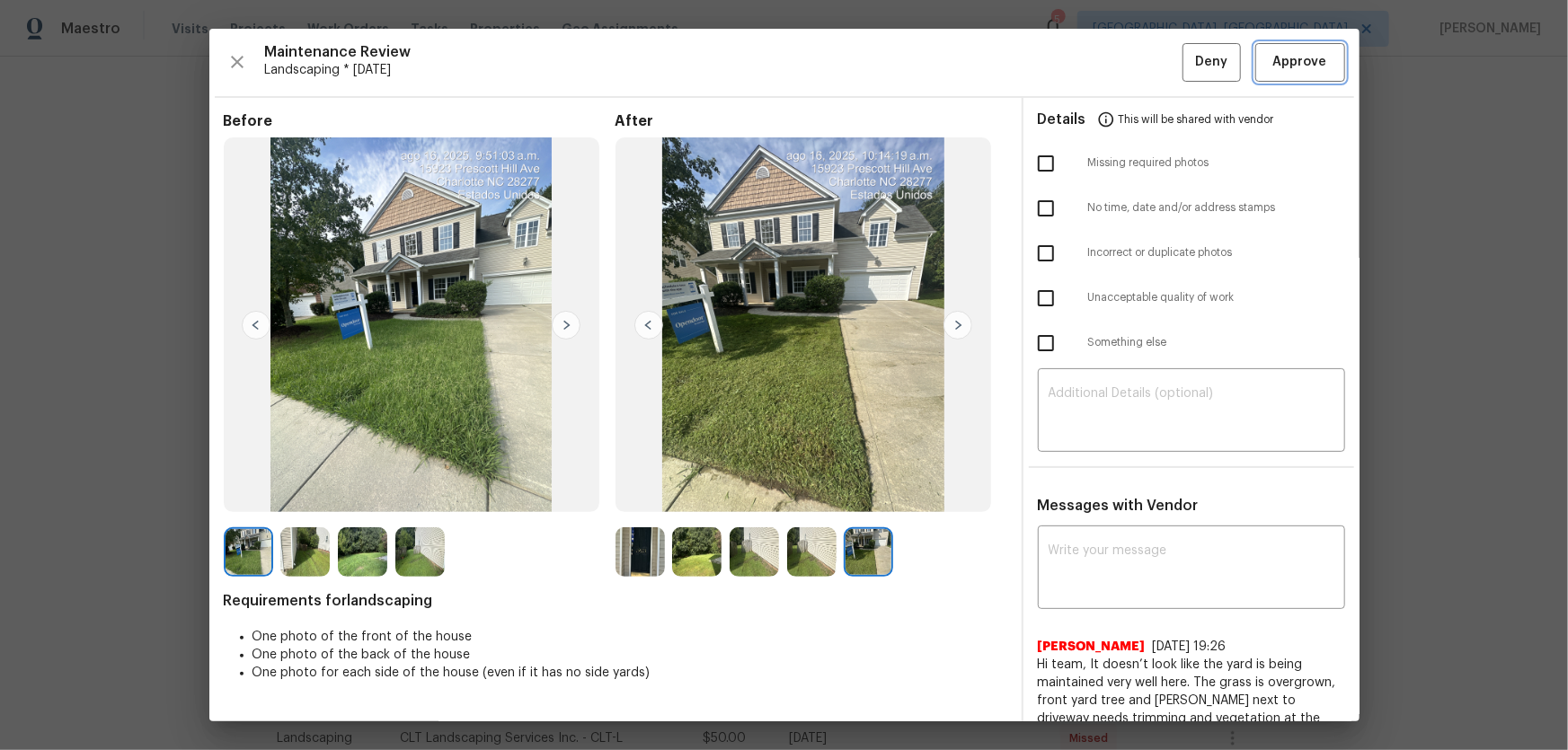
click at [1115, 68] on span "Approve" at bounding box center [1301, 62] width 54 height 23
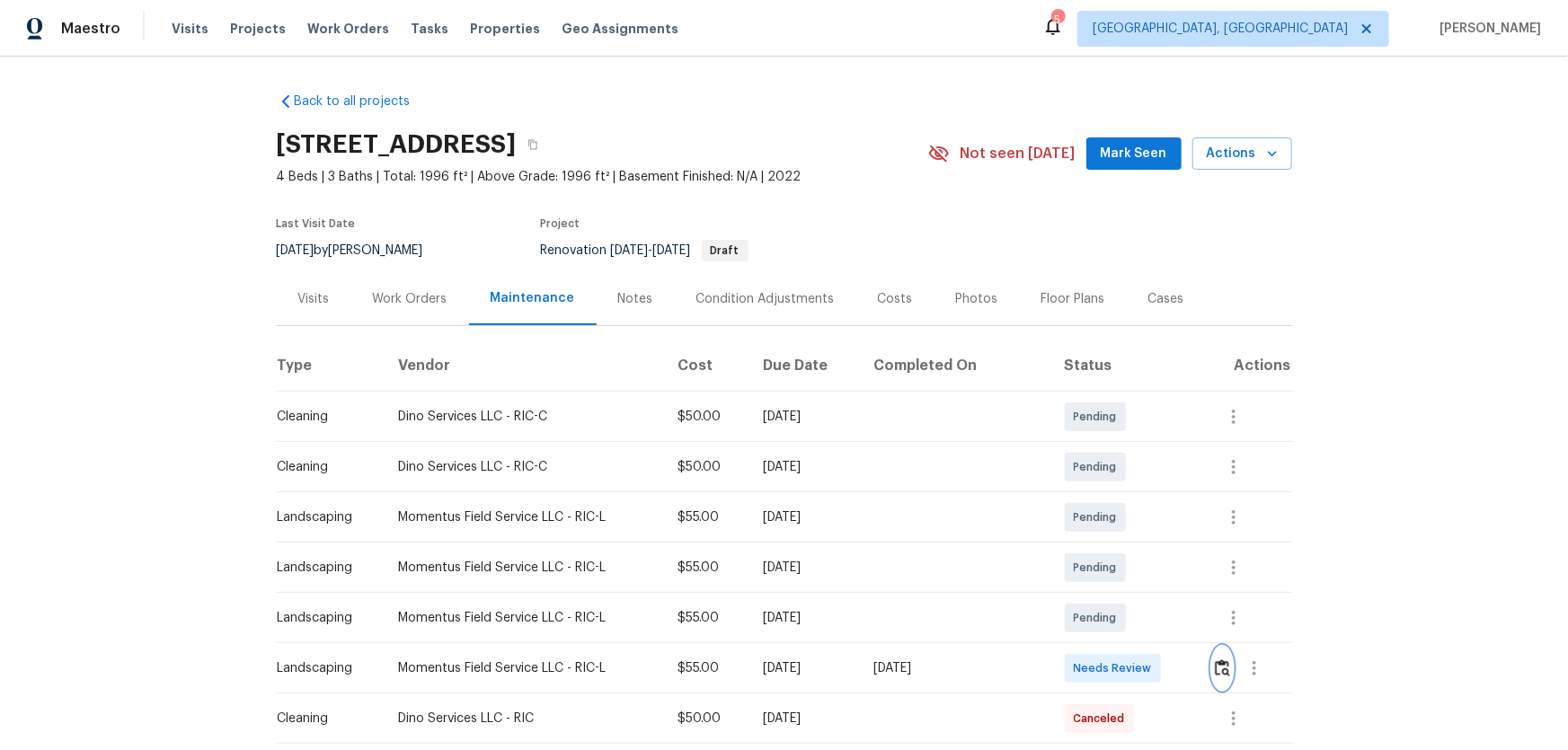
click at [1115, 495] on button "button" at bounding box center [1222, 668] width 21 height 43
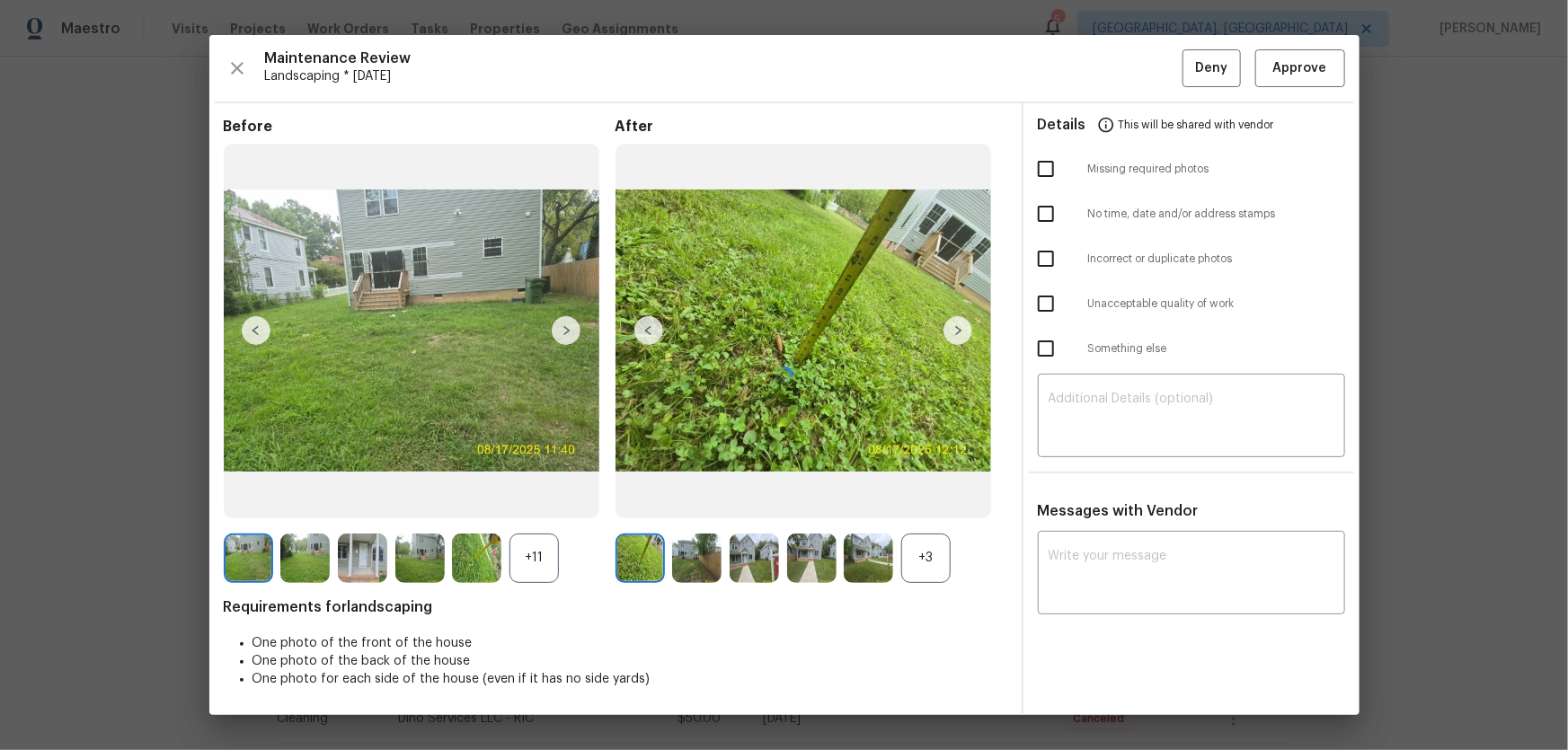
click at [938, 495] on div at bounding box center [784, 375] width 1150 height 680
click at [553, 495] on div at bounding box center [784, 375] width 1150 height 680
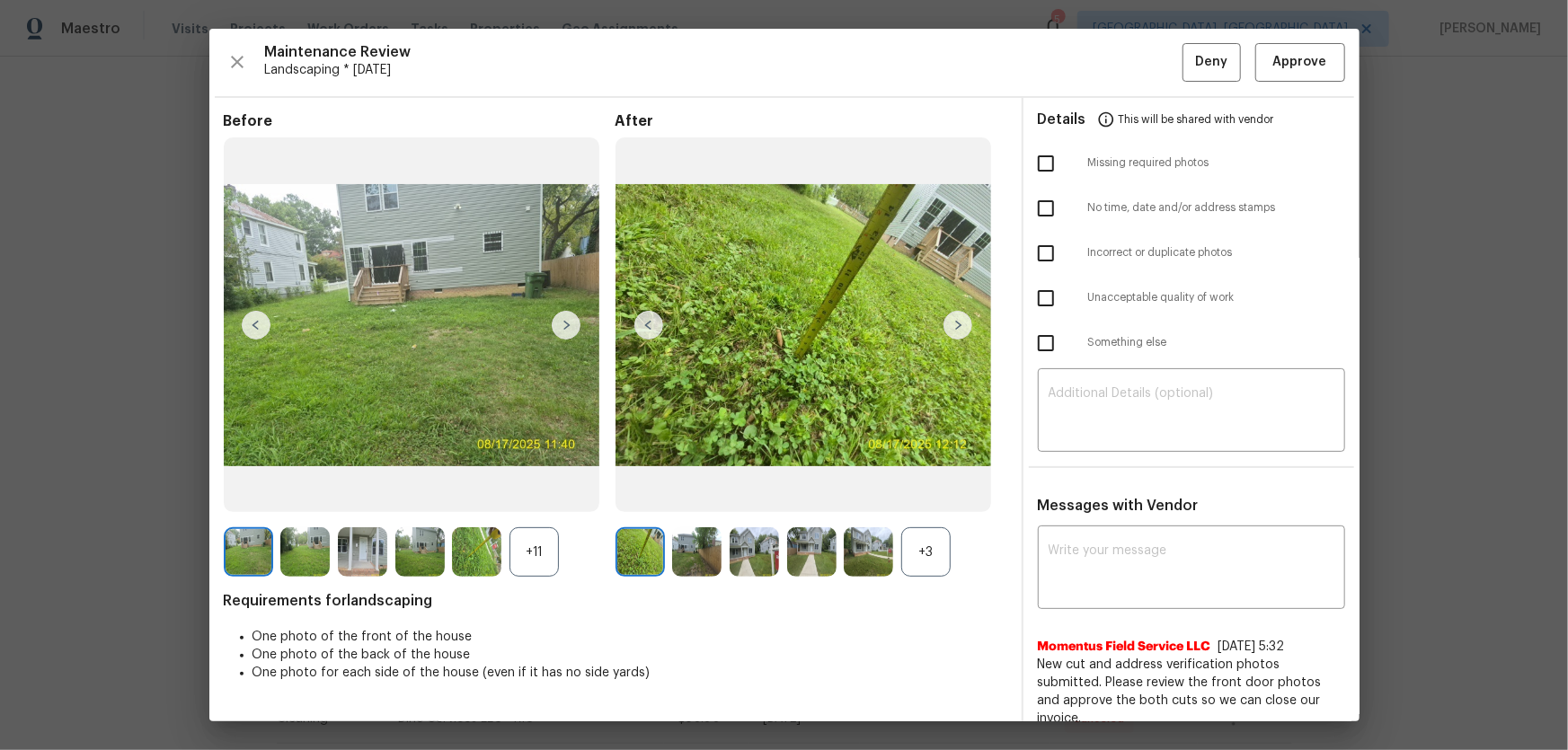
click at [929, 495] on div "+3" at bounding box center [926, 552] width 50 height 50
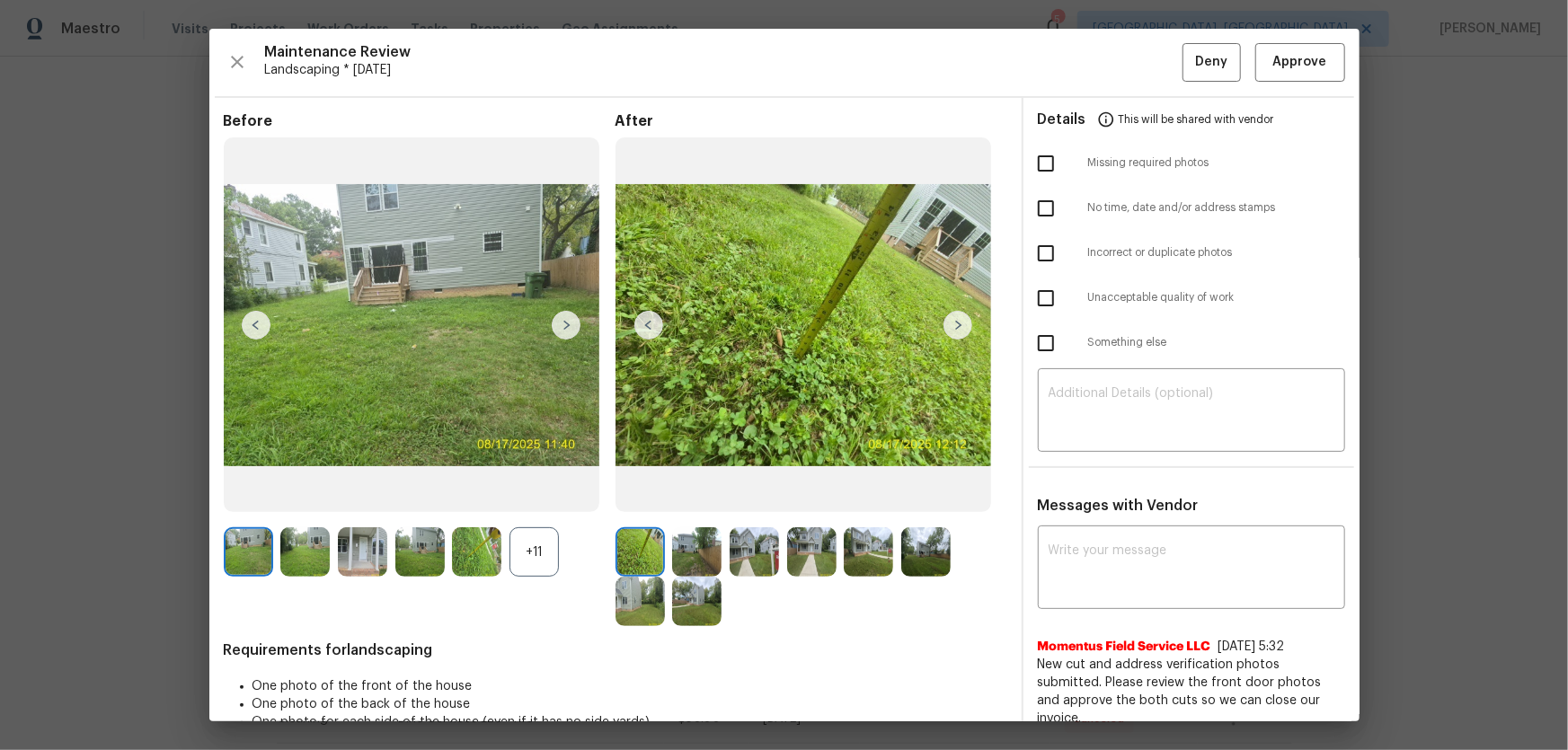
click at [544, 495] on div "+11" at bounding box center [534, 552] width 50 height 50
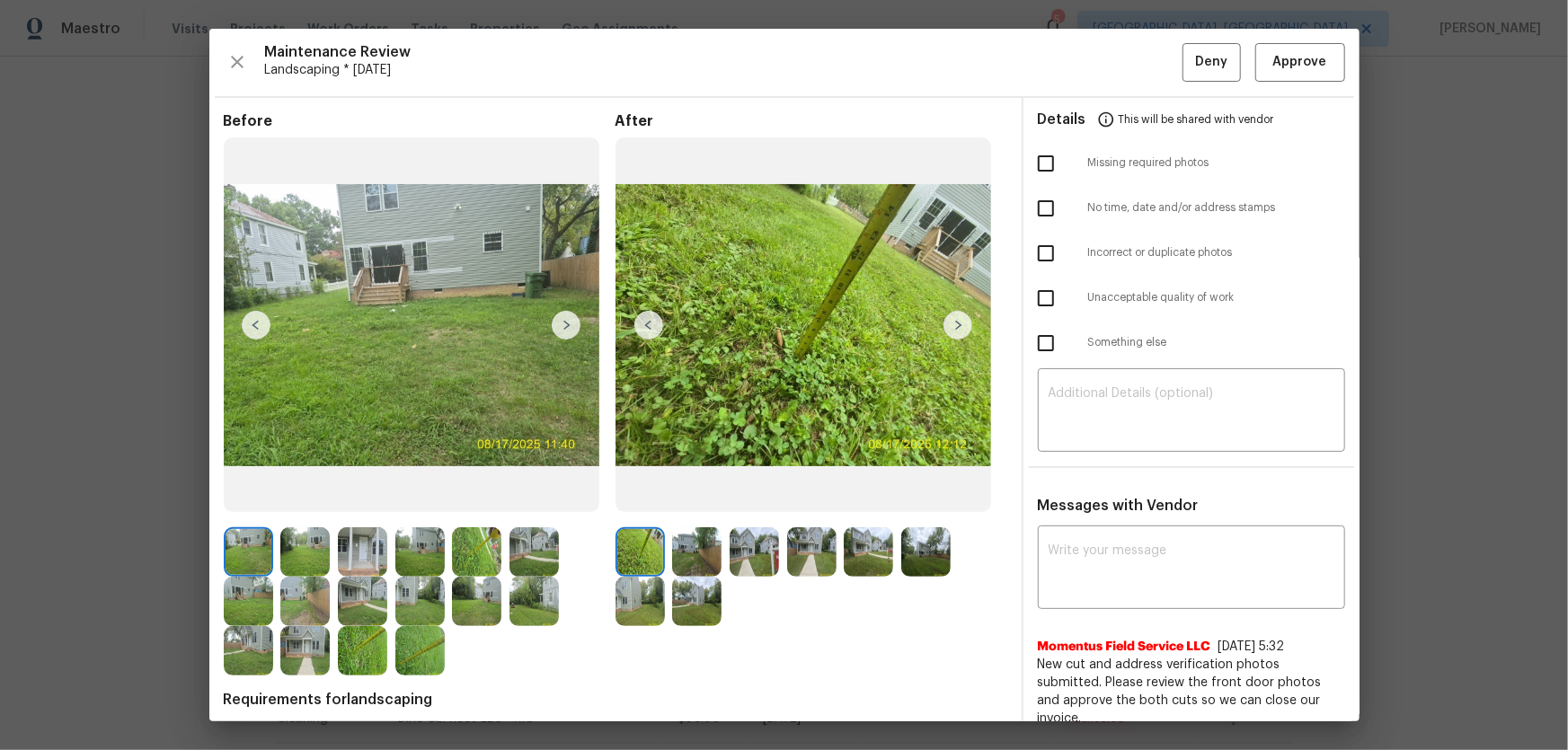
scroll to position [163, 0]
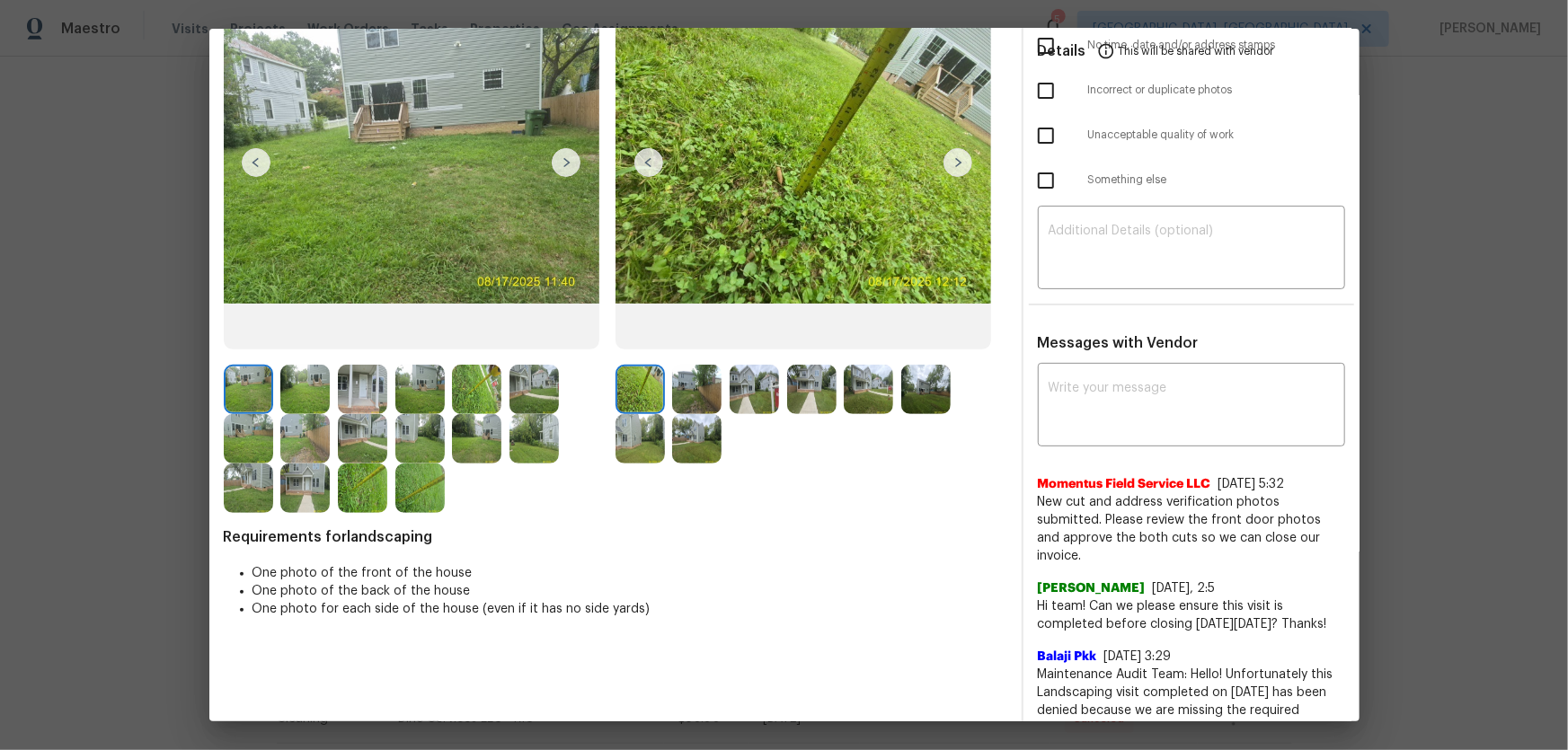
click at [688, 394] on img at bounding box center [696, 389] width 50 height 50
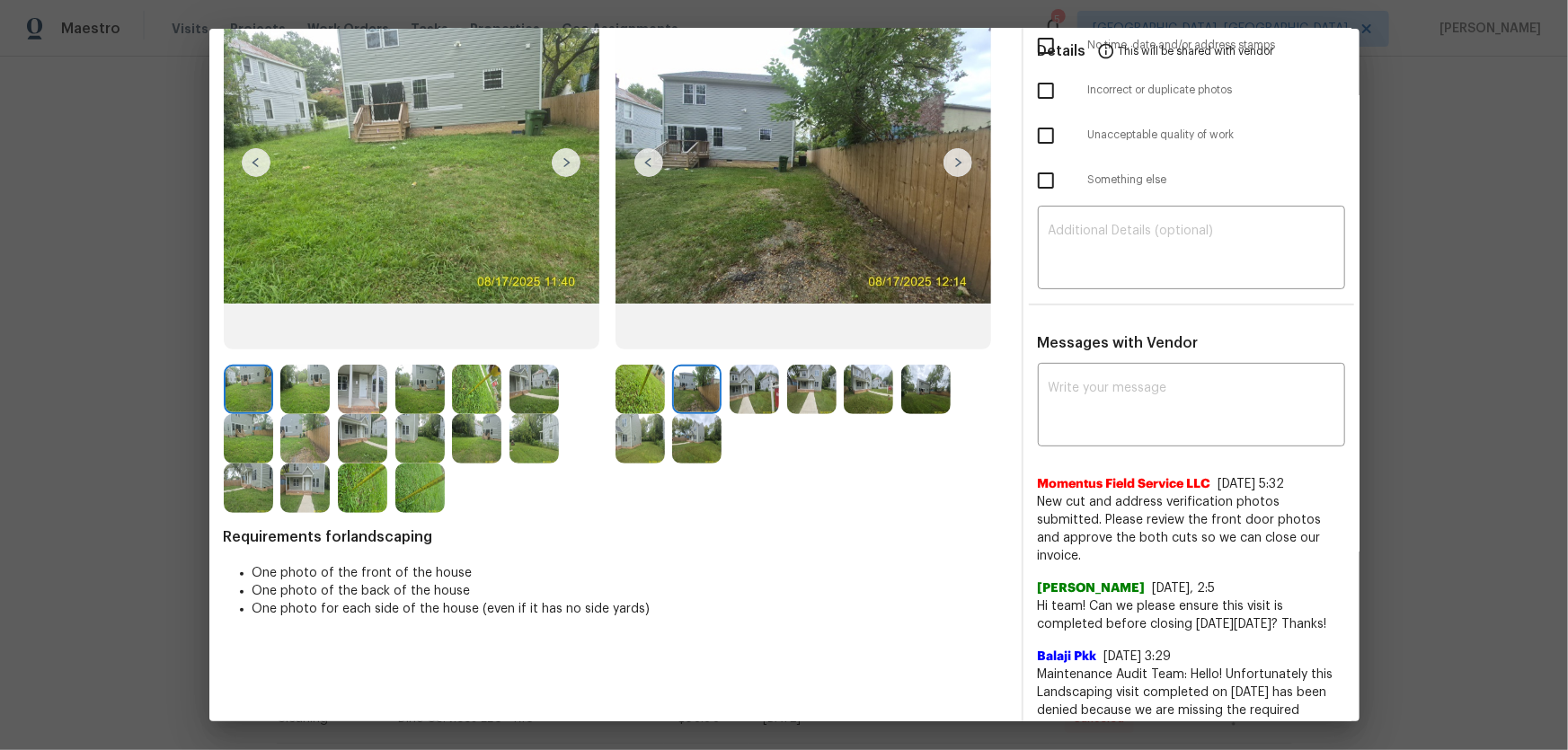
click at [742, 393] on img at bounding box center [754, 389] width 50 height 50
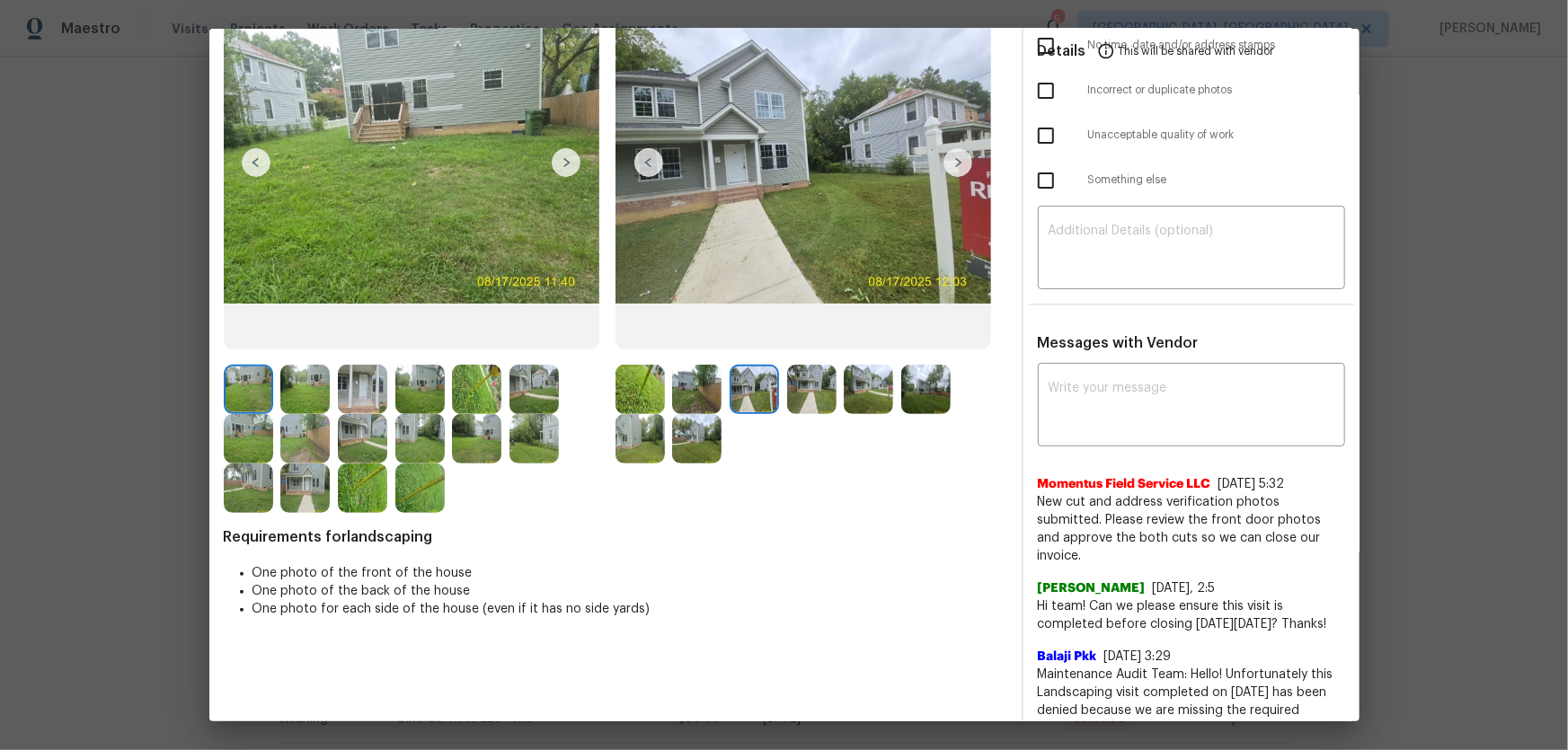
click at [810, 394] on img at bounding box center [811, 389] width 50 height 50
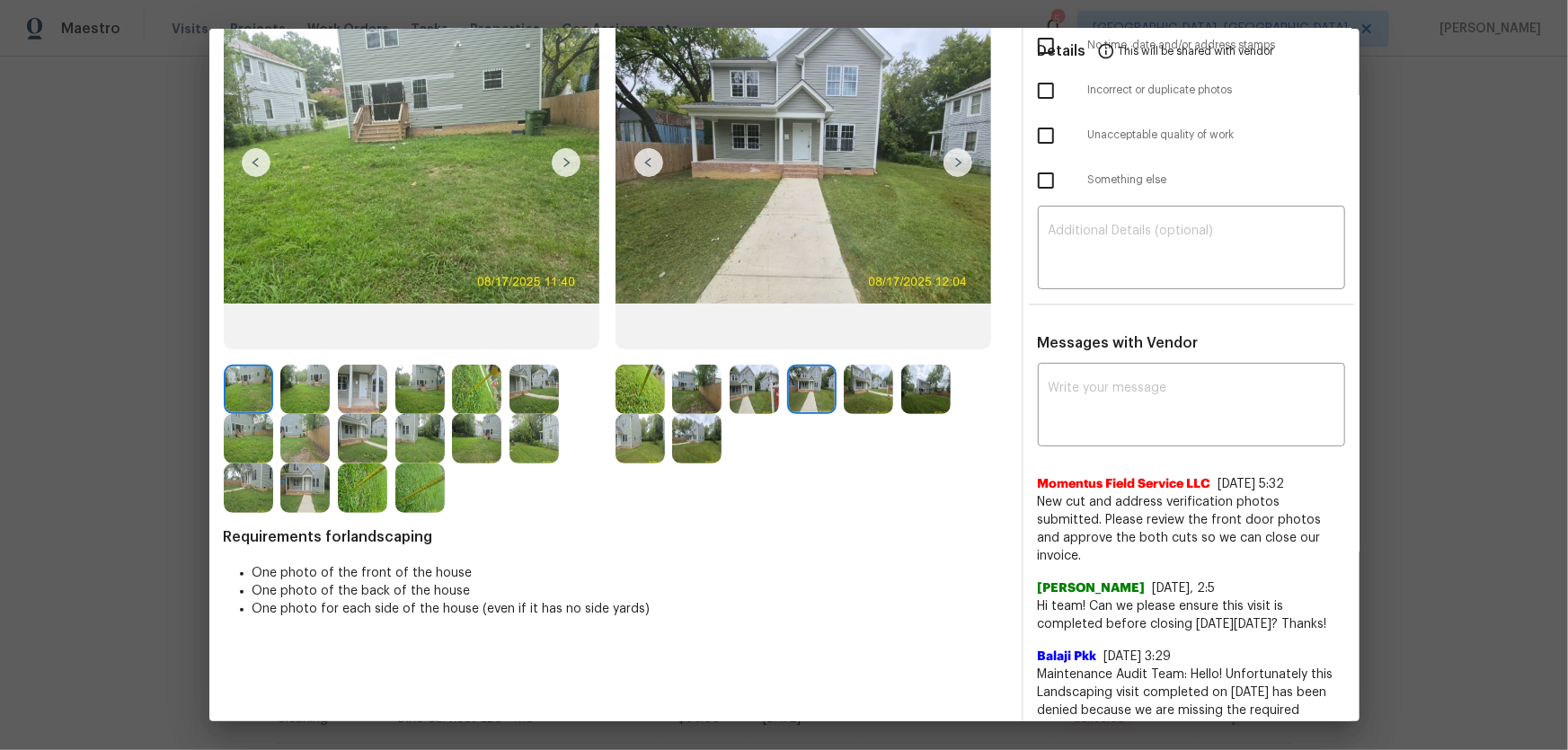
click at [844, 397] on img at bounding box center [868, 389] width 50 height 50
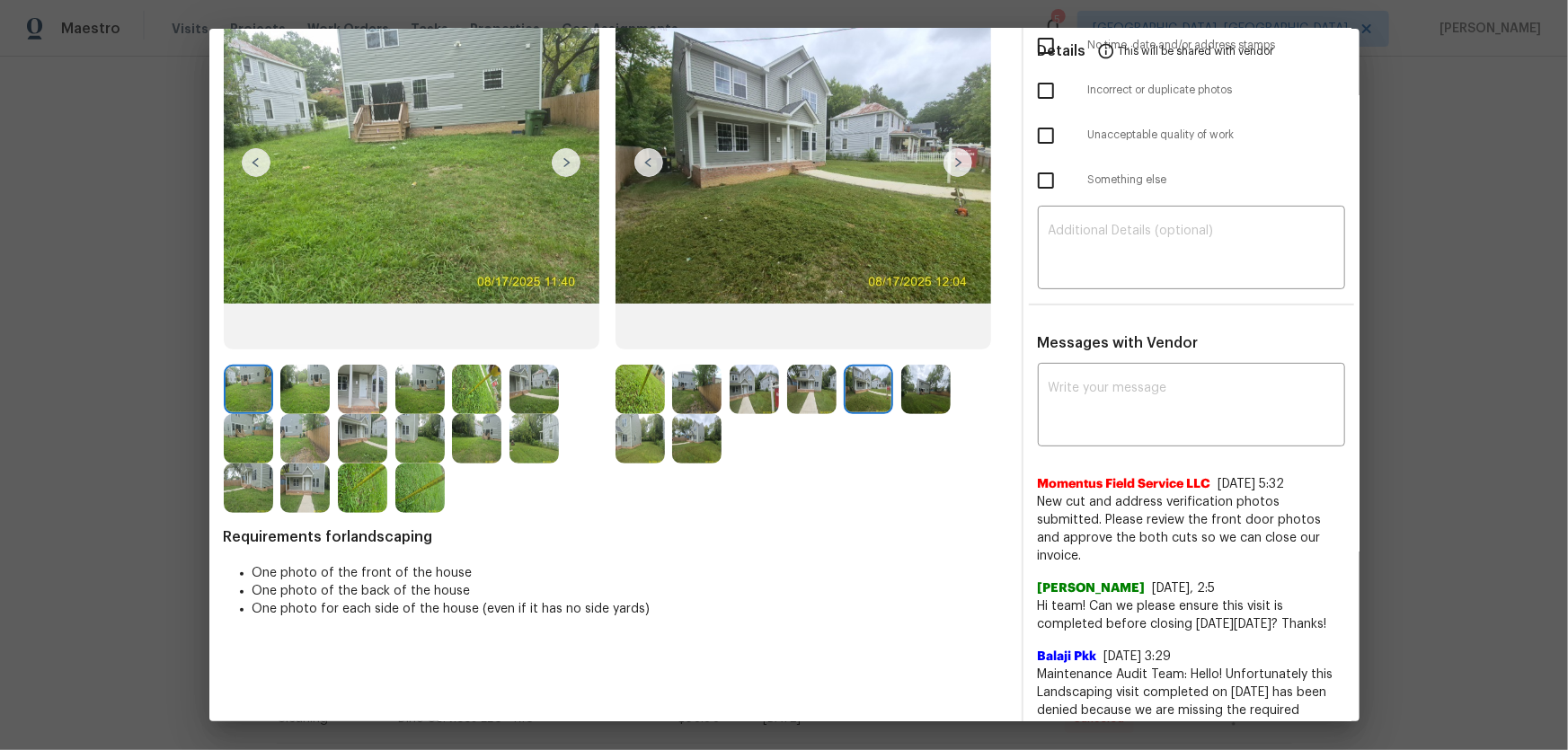
click at [910, 397] on img at bounding box center [926, 389] width 50 height 50
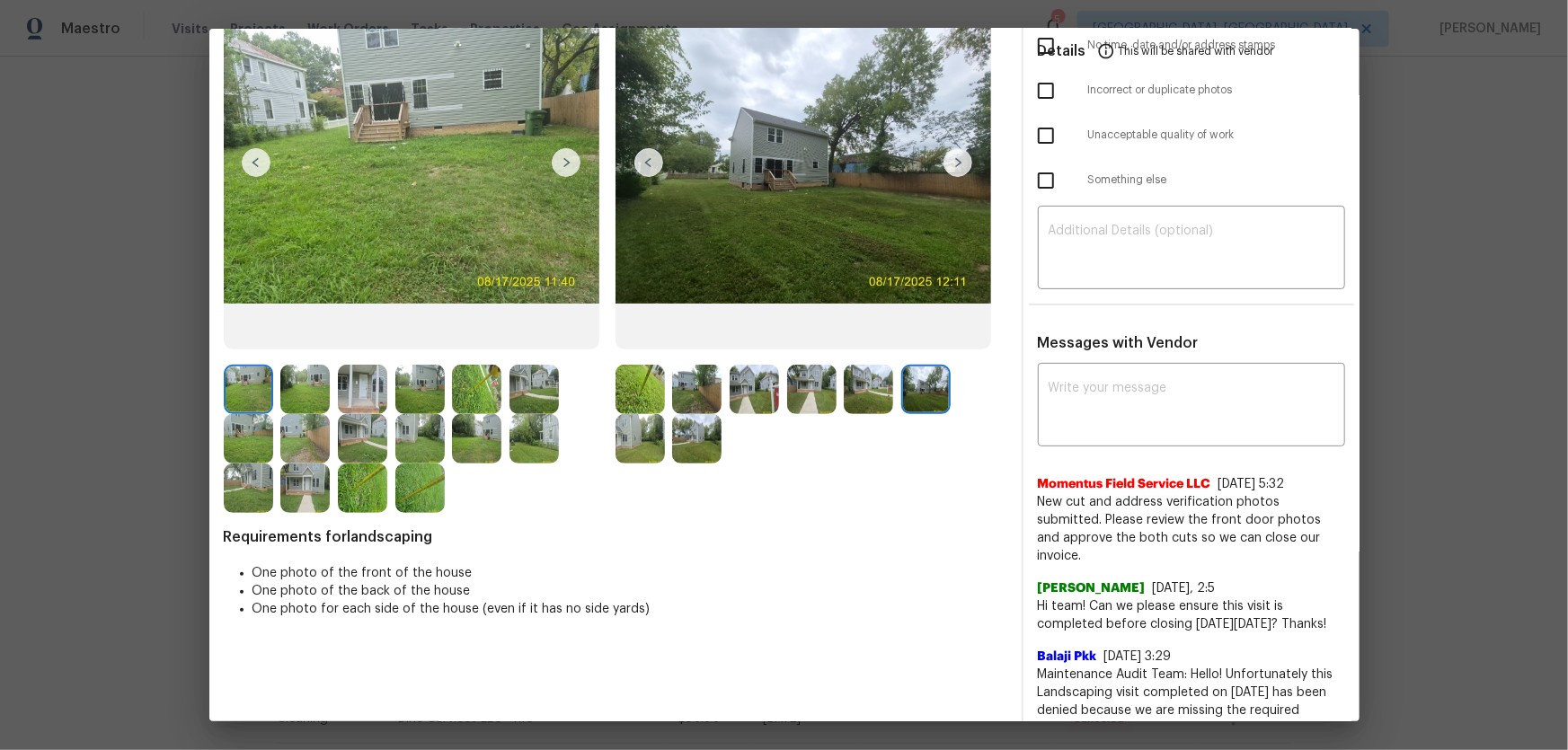
click at [653, 439] on img at bounding box center [639, 438] width 50 height 50
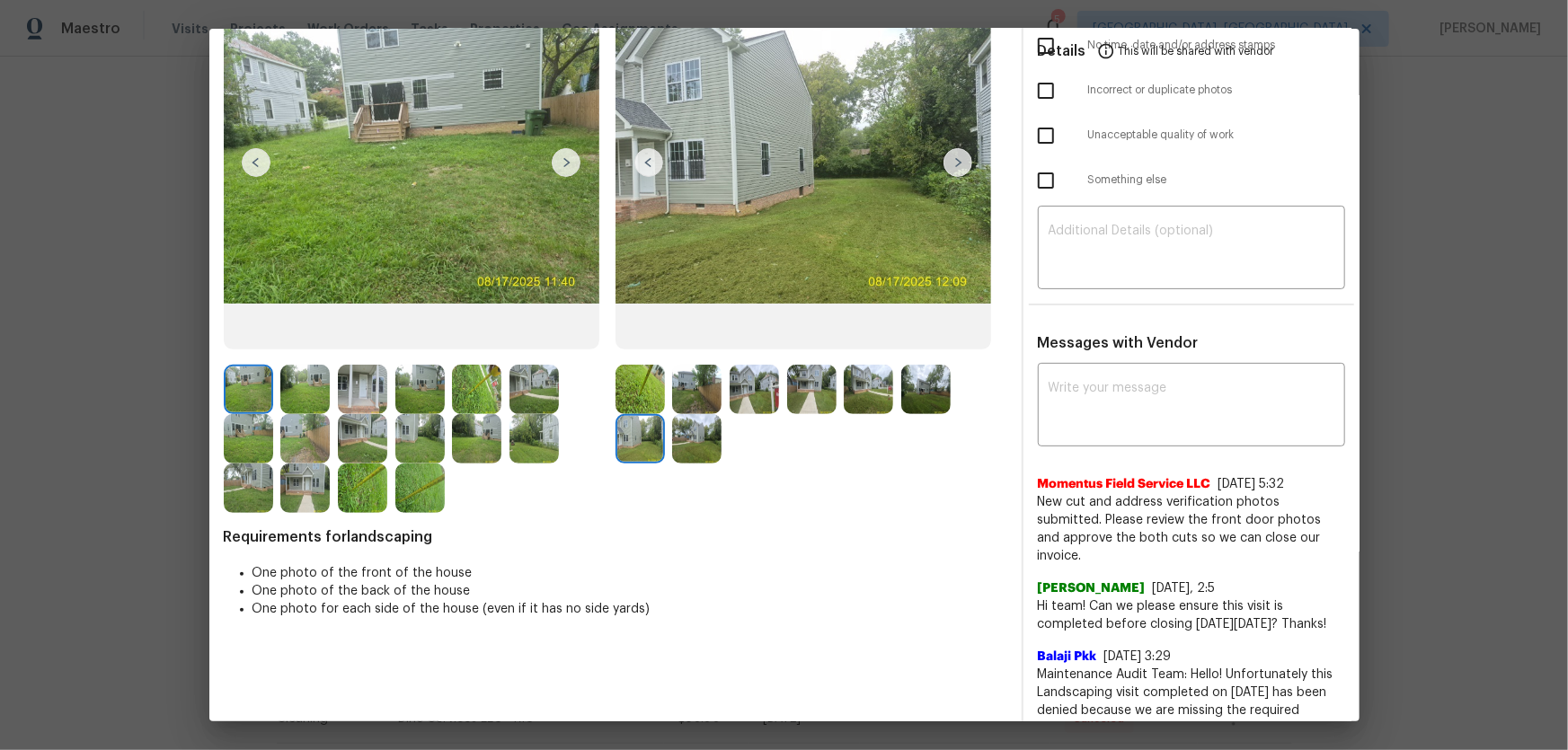
click at [690, 444] on img at bounding box center [696, 438] width 50 height 50
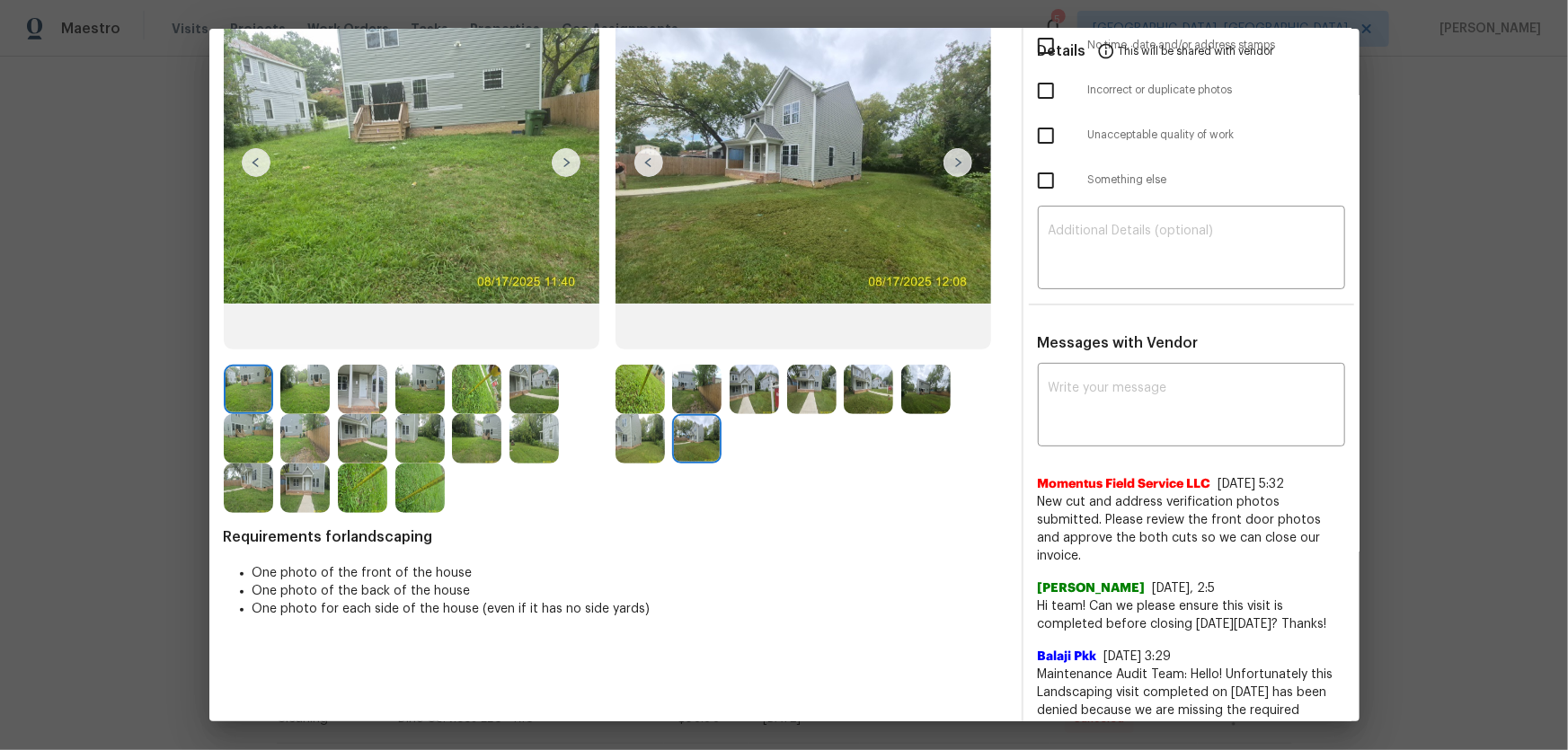
scroll to position [0, 0]
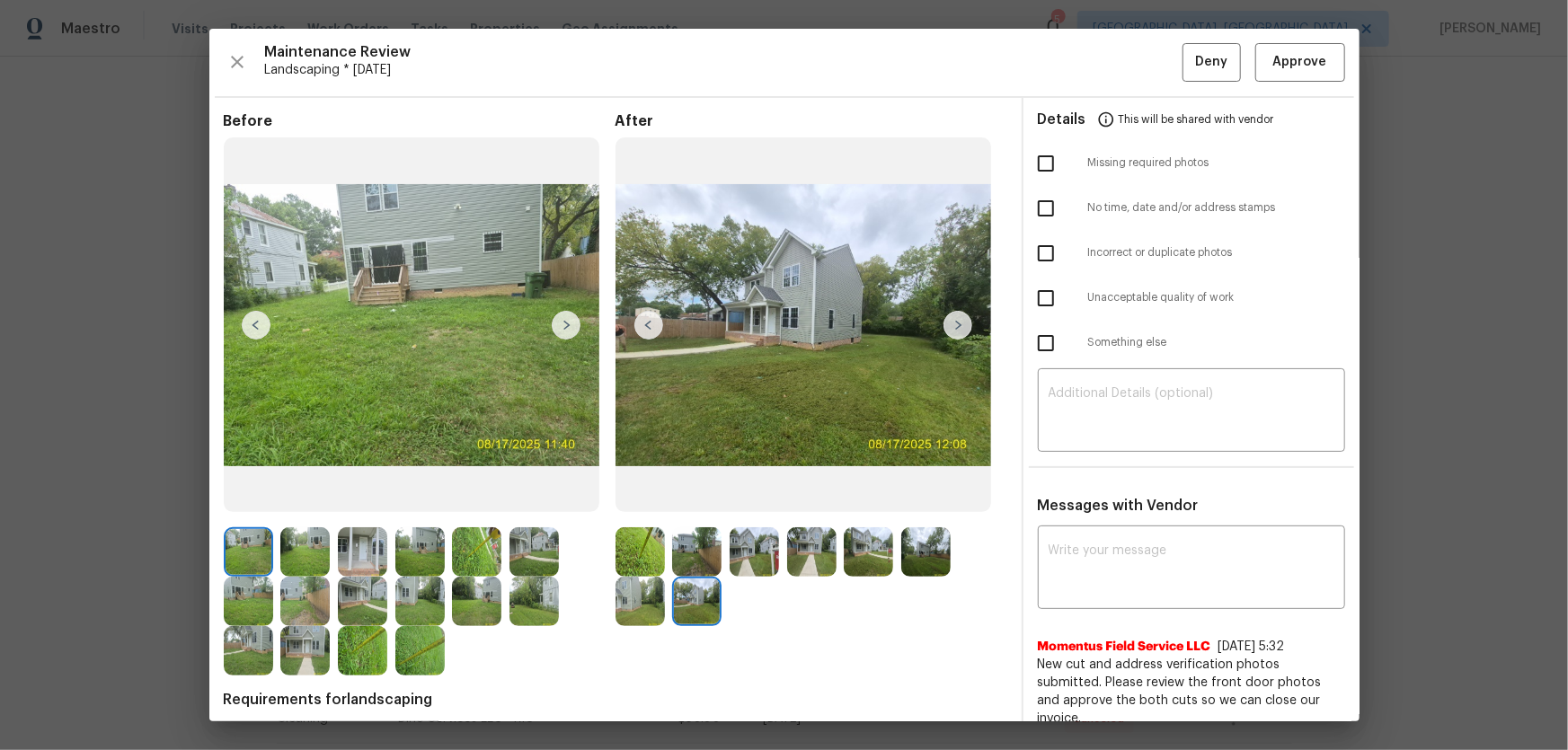
click at [375, 495] on img at bounding box center [362, 552] width 50 height 50
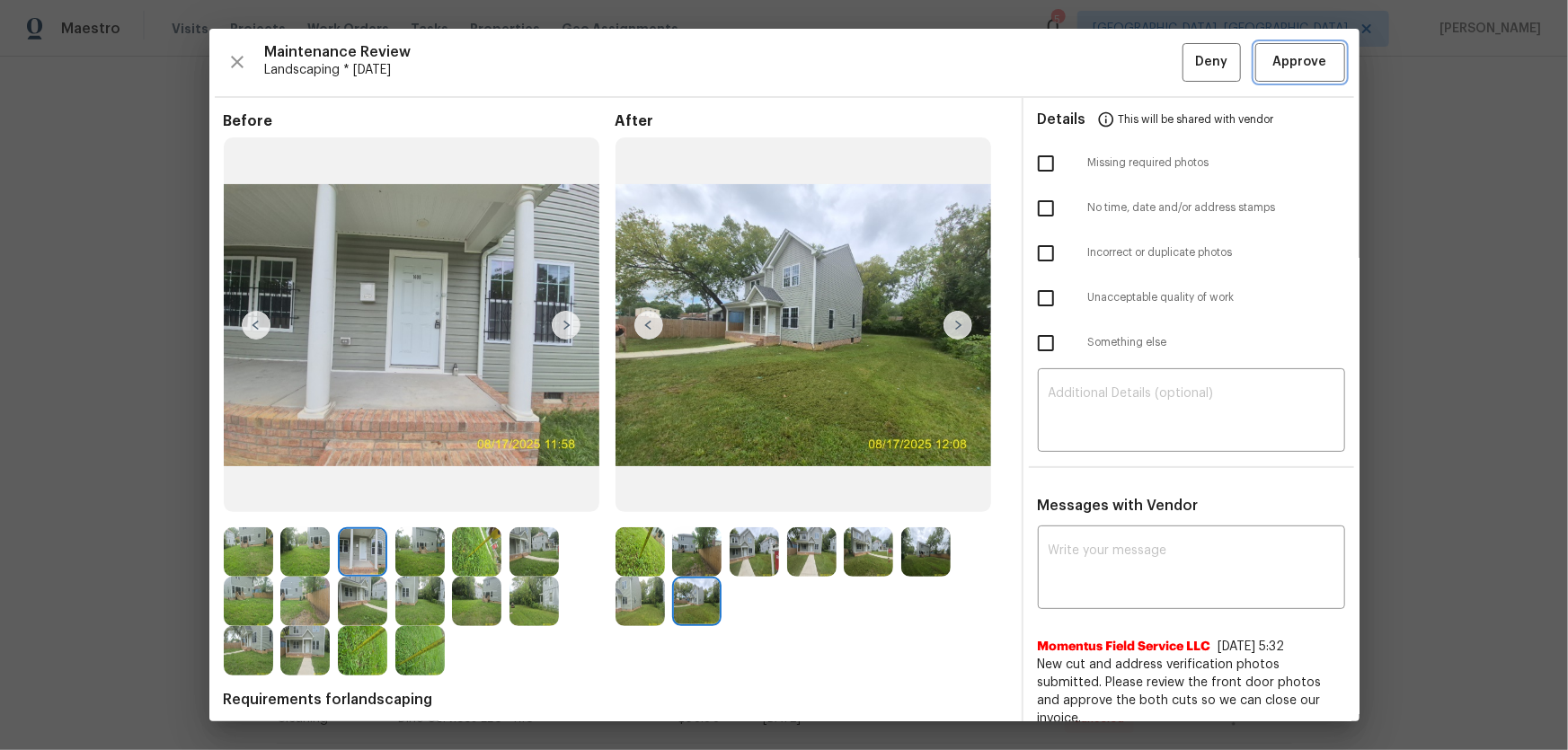
click at [1115, 53] on span "Approve" at bounding box center [1301, 62] width 54 height 23
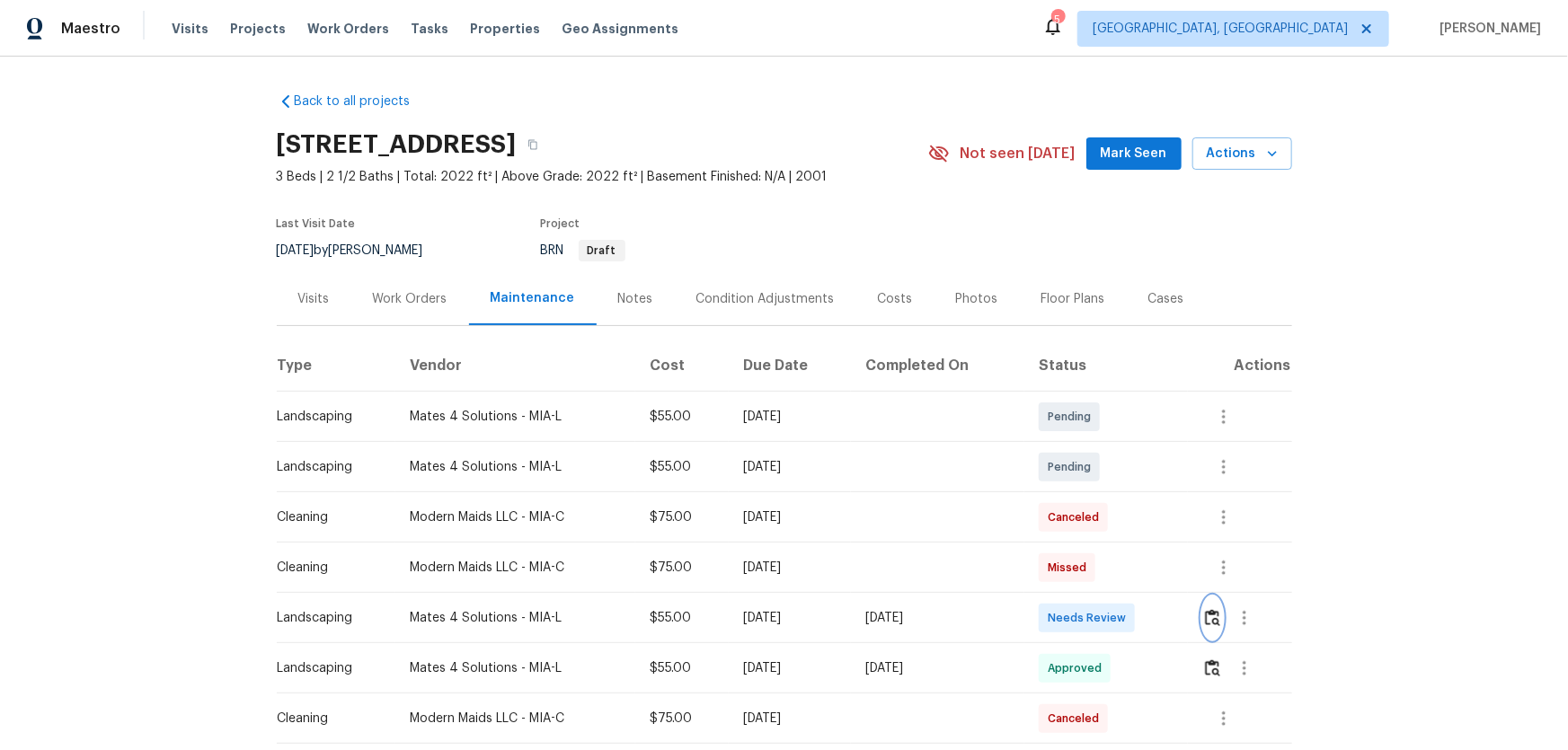
click at [1115, 495] on img "button" at bounding box center [1212, 617] width 15 height 17
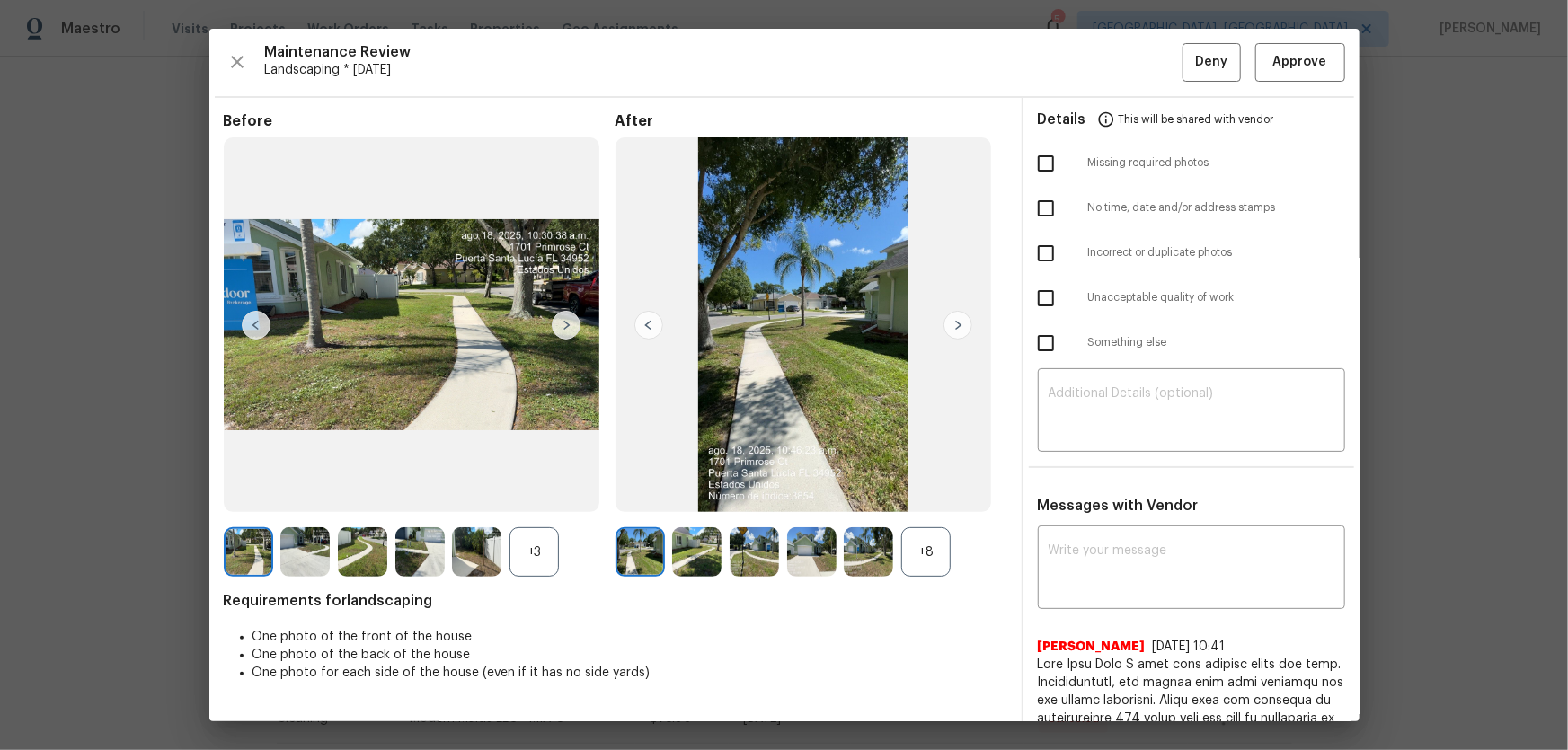
click at [921, 495] on div "+8" at bounding box center [926, 552] width 50 height 50
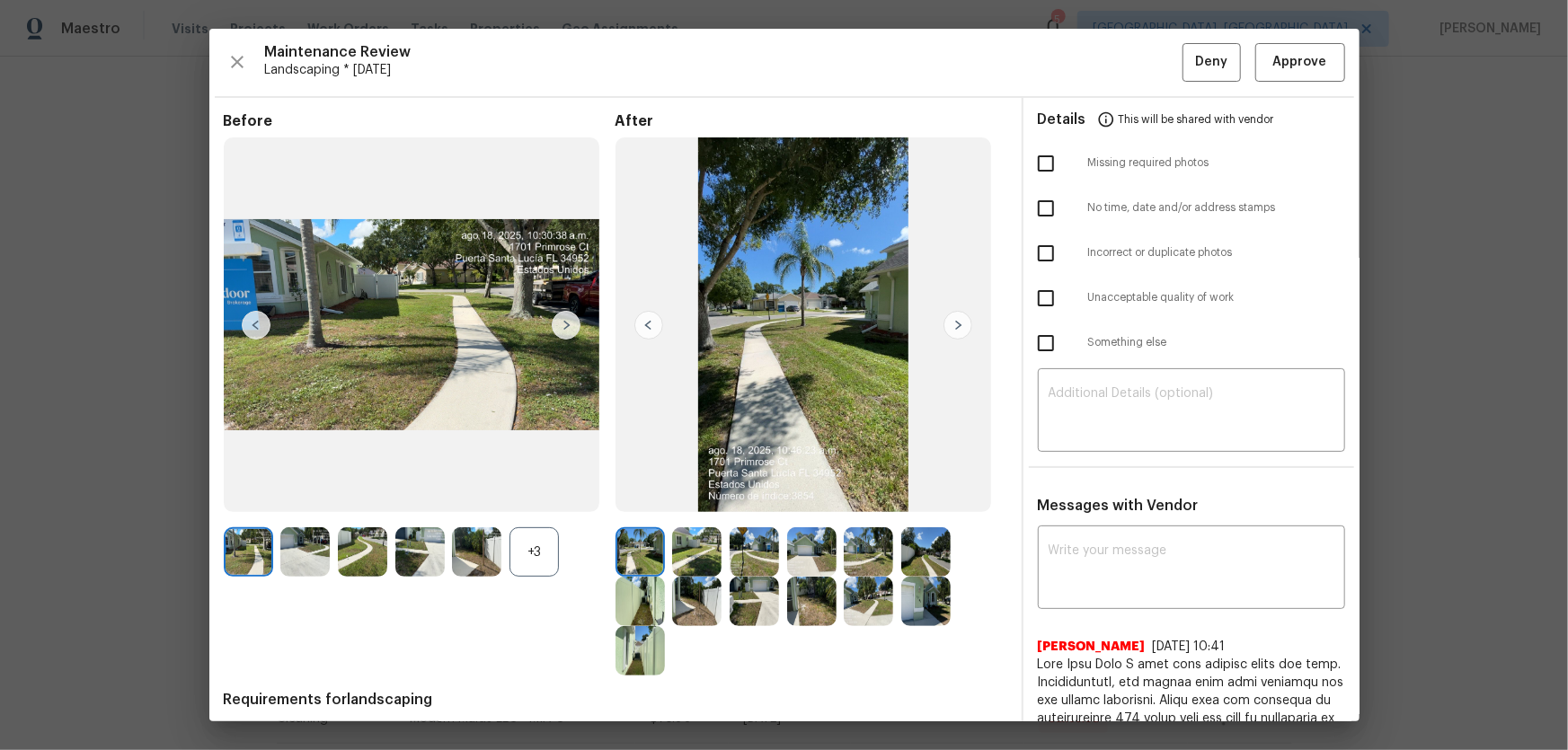
click at [523, 495] on div "+3" at bounding box center [534, 552] width 50 height 50
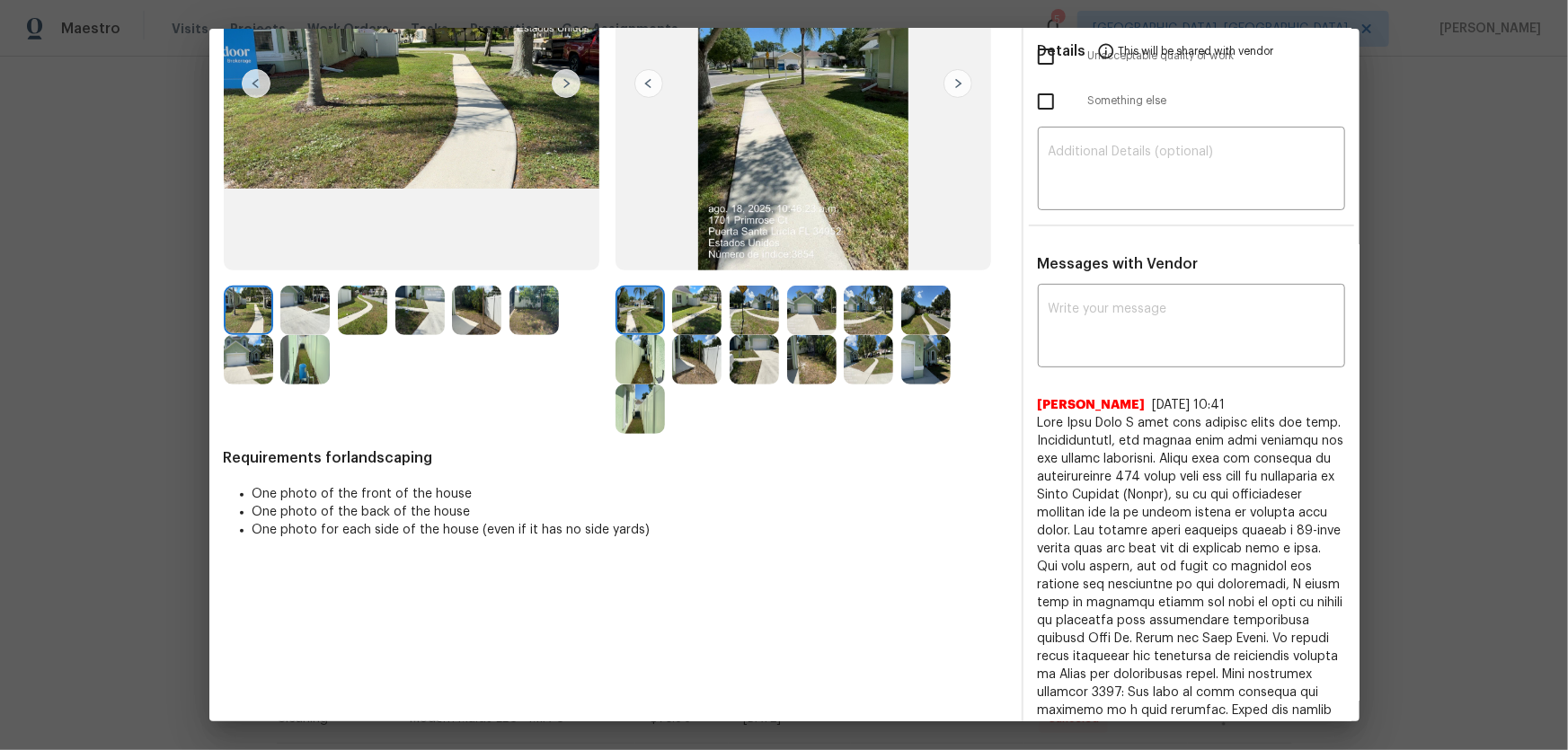
scroll to position [244, 0]
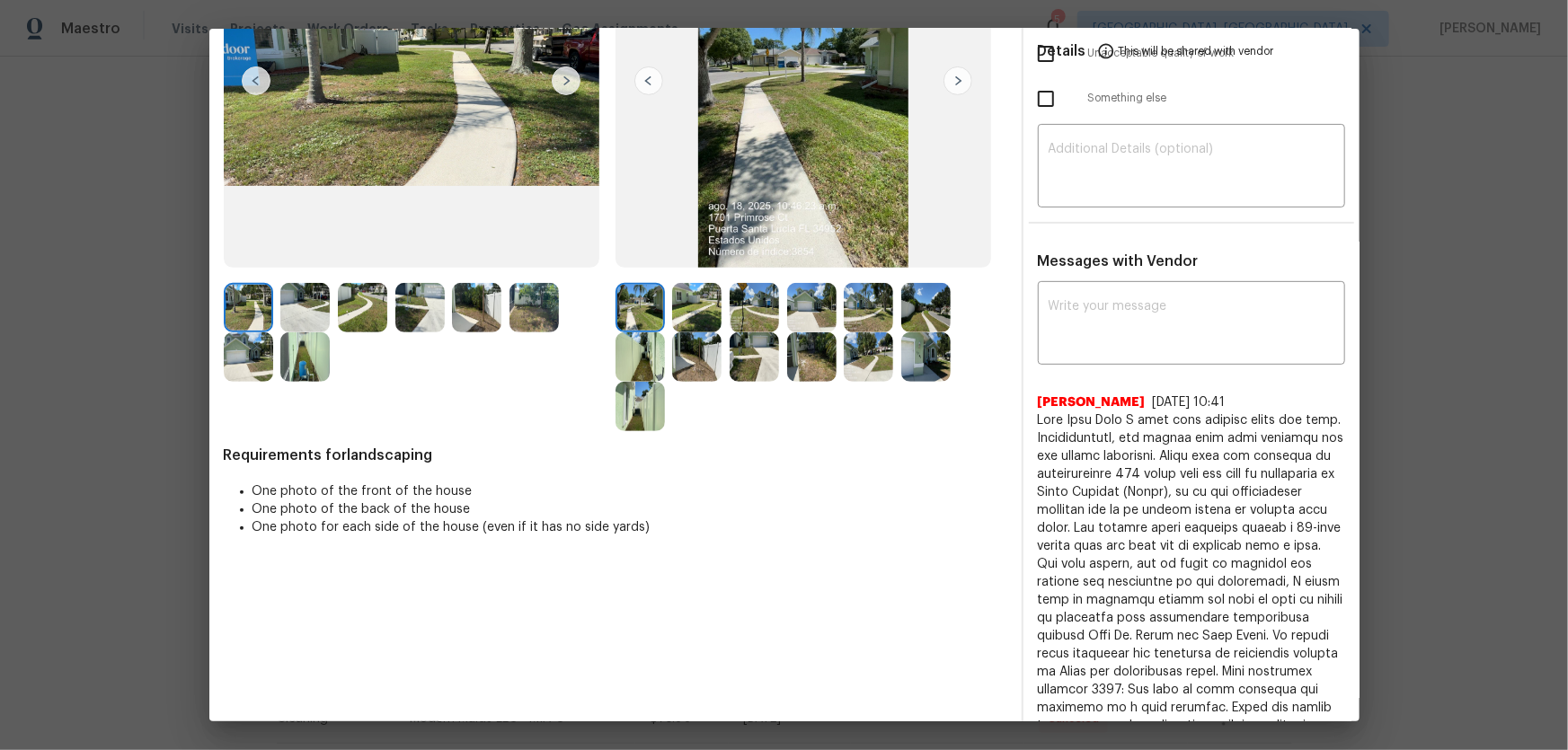
click at [684, 312] on img at bounding box center [696, 307] width 50 height 50
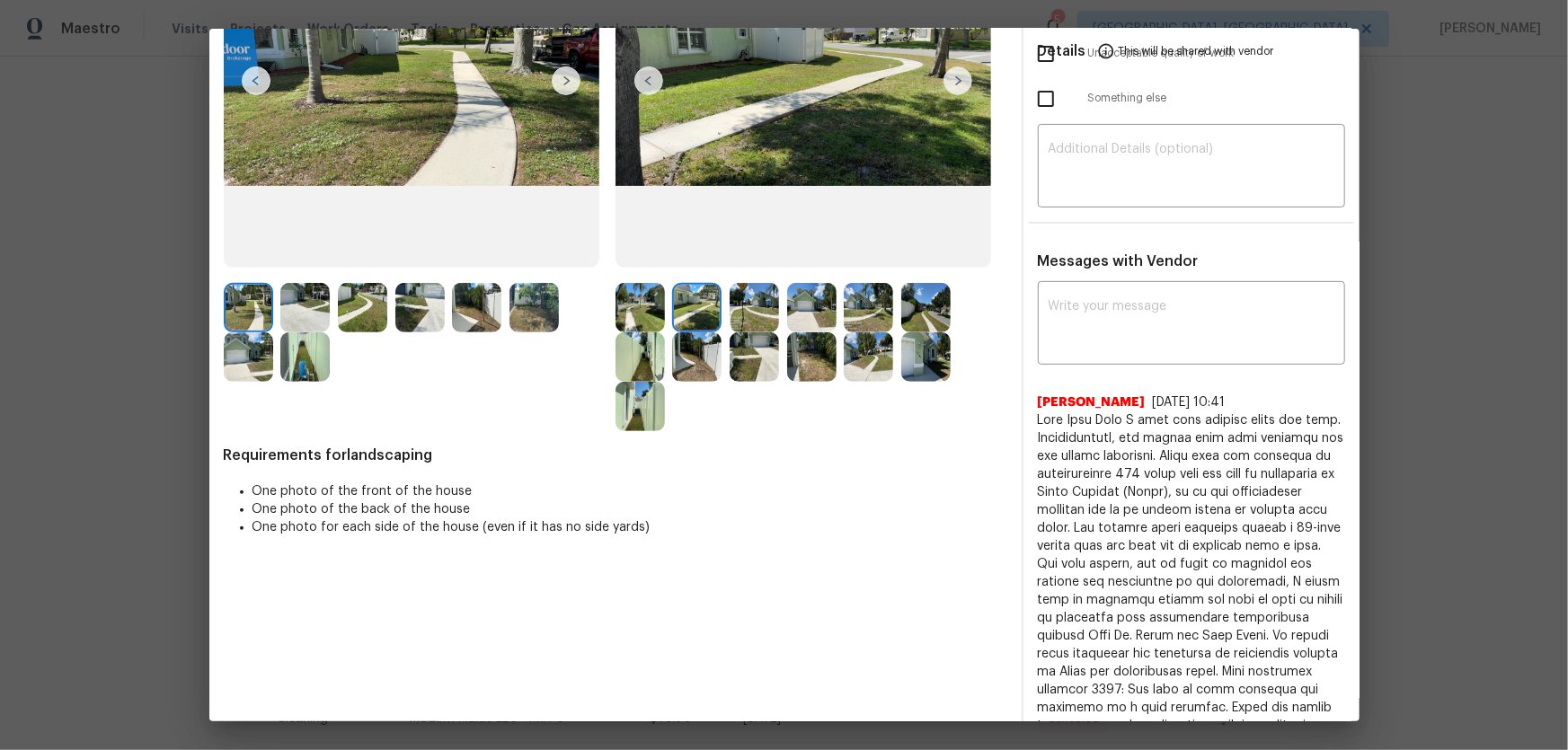
click at [758, 312] on img at bounding box center [754, 307] width 50 height 50
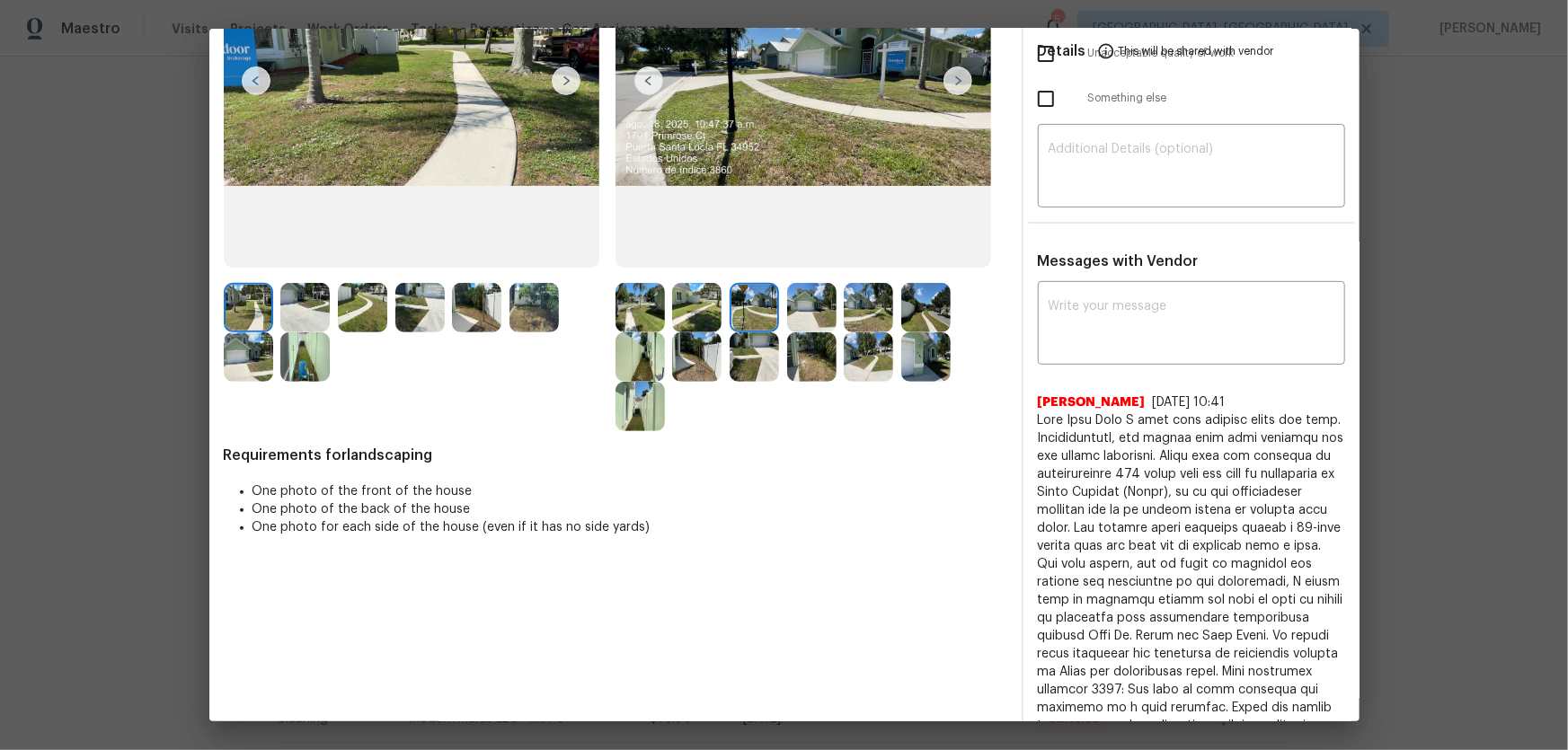
click at [801, 315] on img at bounding box center [811, 307] width 50 height 50
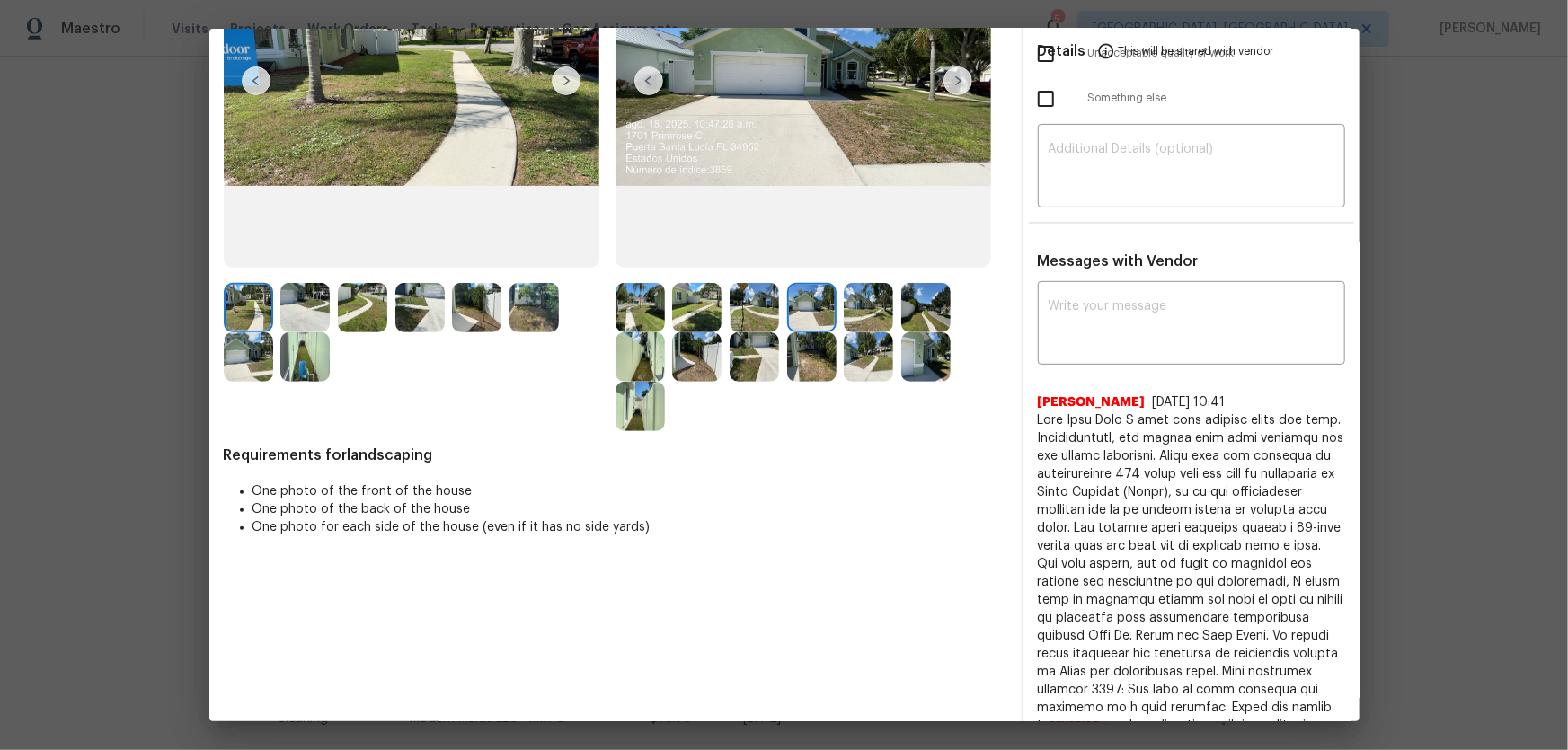
click at [860, 314] on img at bounding box center [868, 307] width 50 height 50
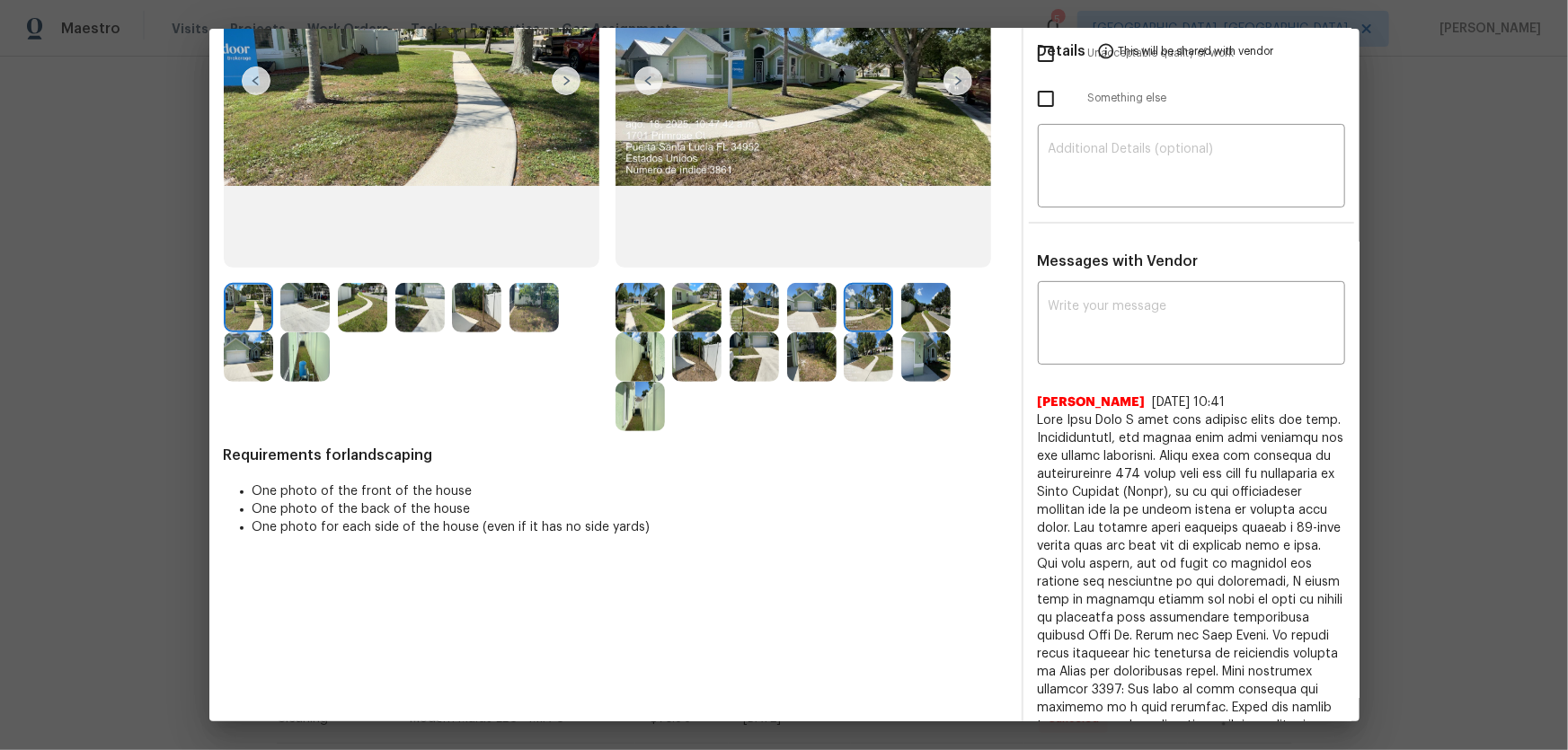
click at [925, 308] on img at bounding box center [926, 307] width 50 height 50
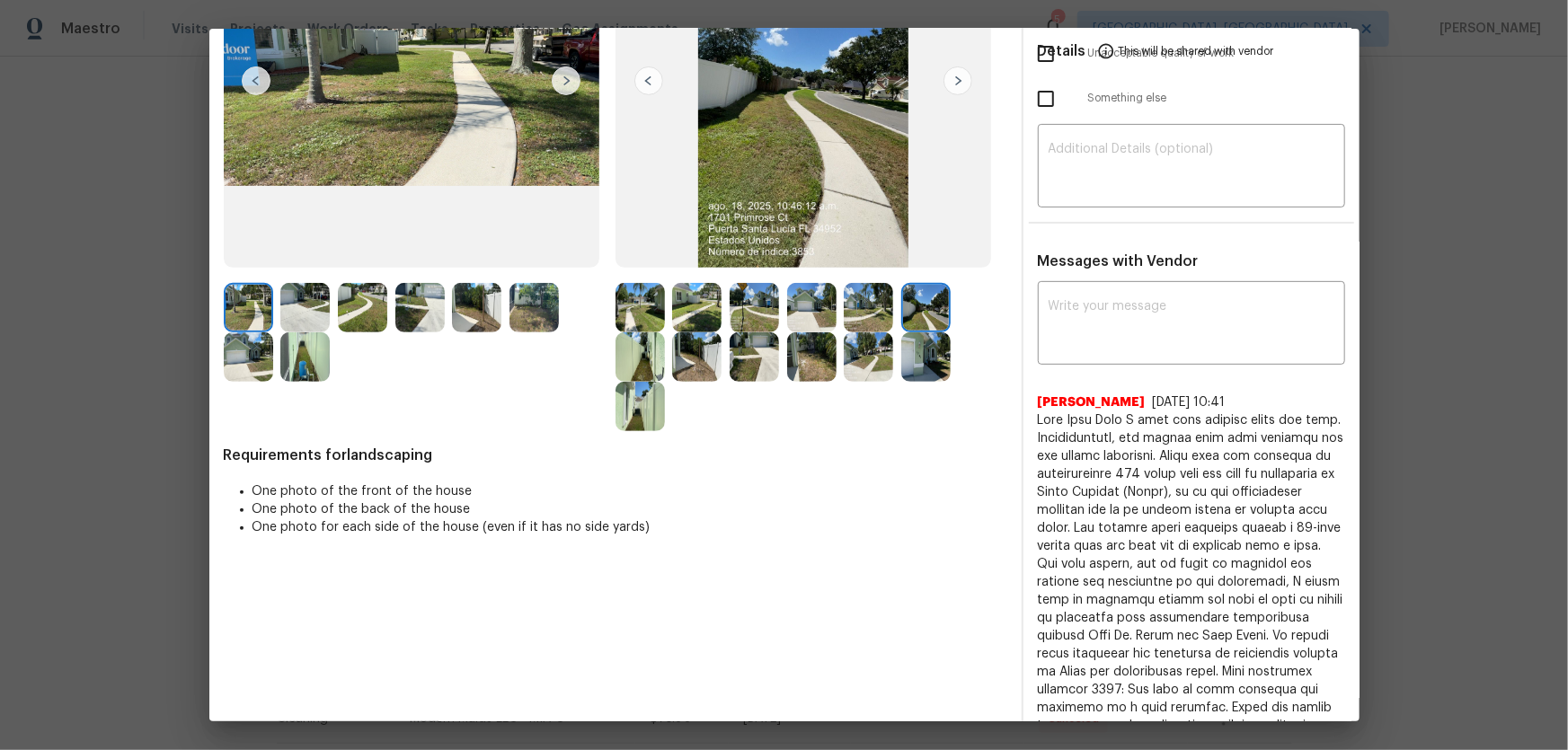
click at [646, 358] on img at bounding box center [639, 357] width 50 height 50
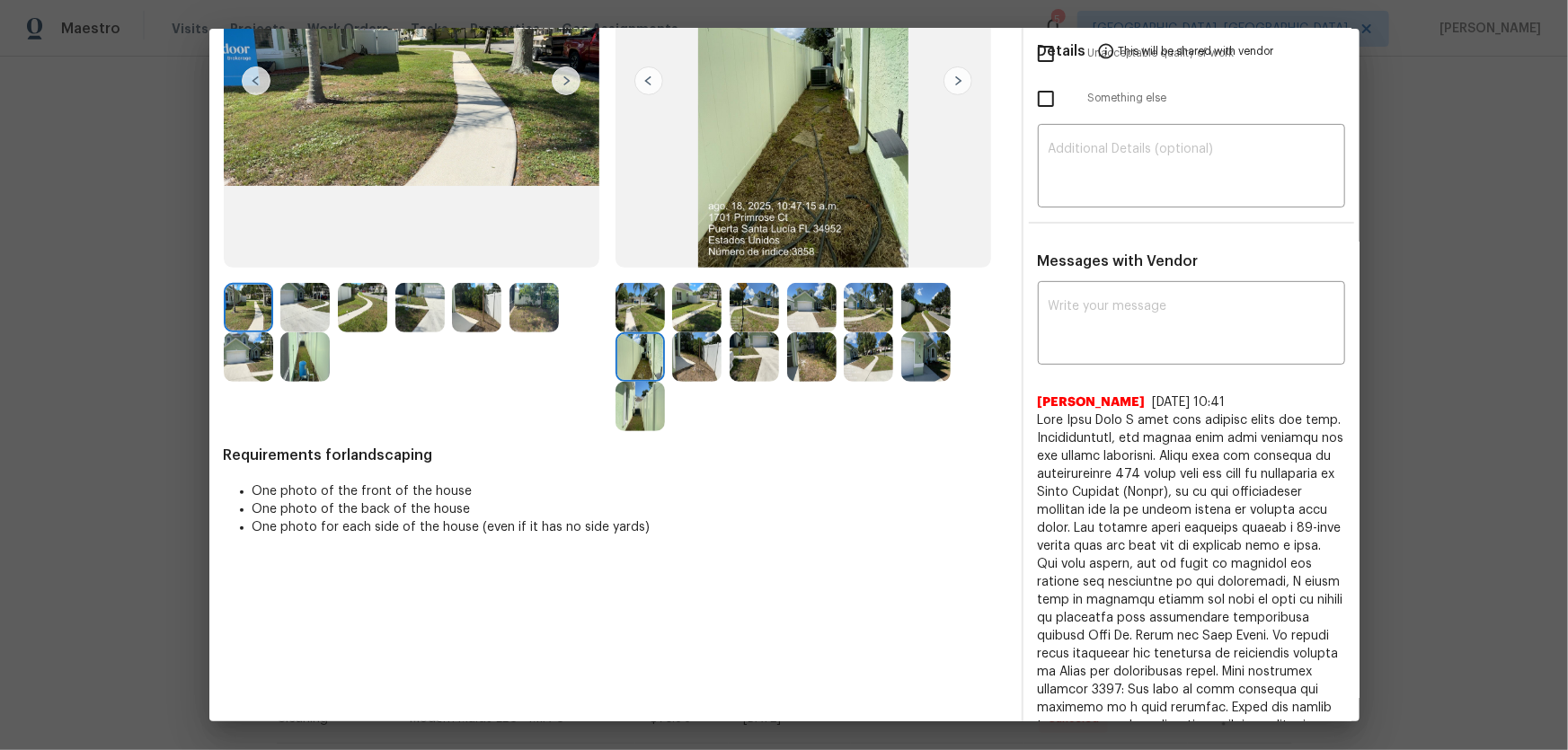
click at [696, 357] on img at bounding box center [696, 357] width 50 height 50
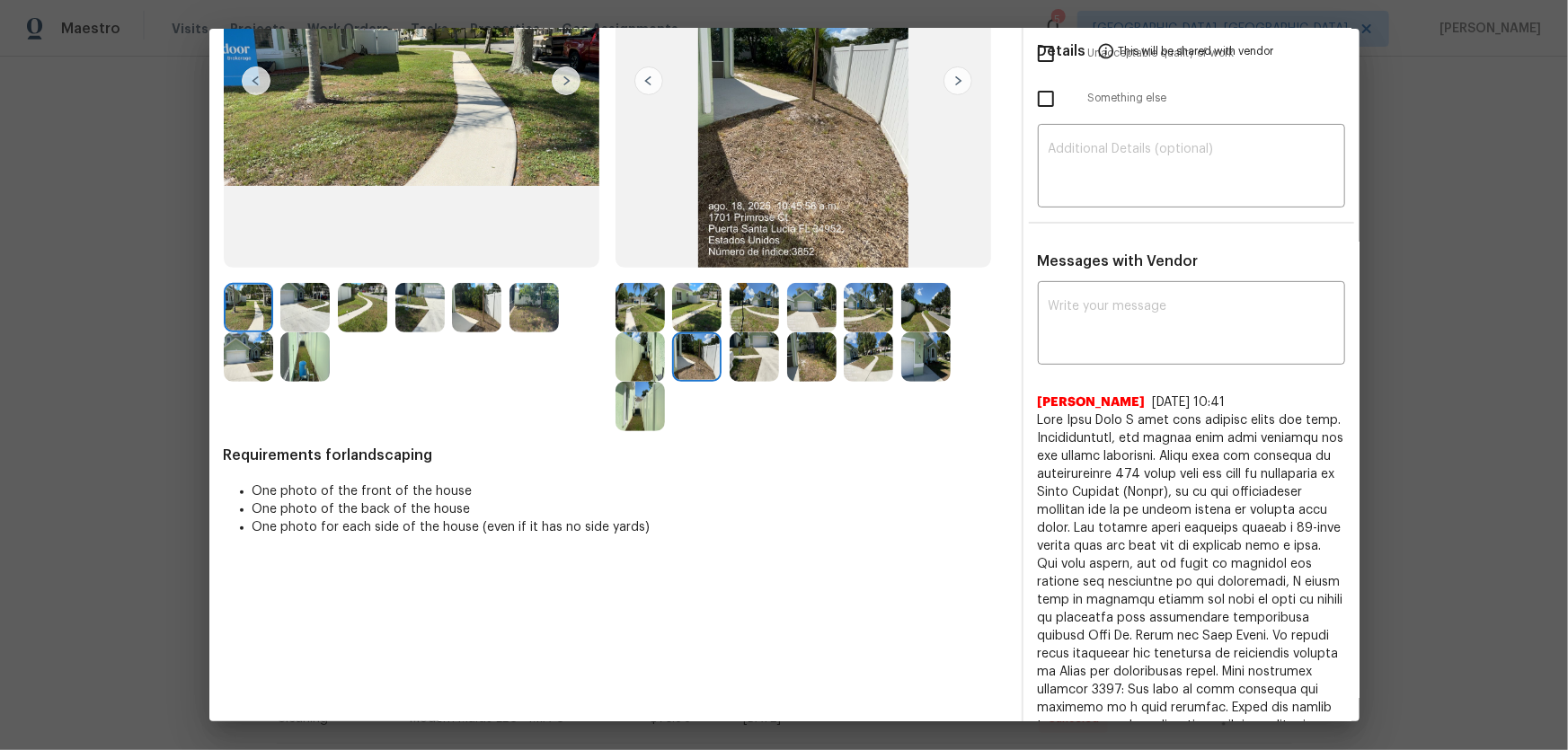
click at [746, 357] on img at bounding box center [754, 357] width 50 height 50
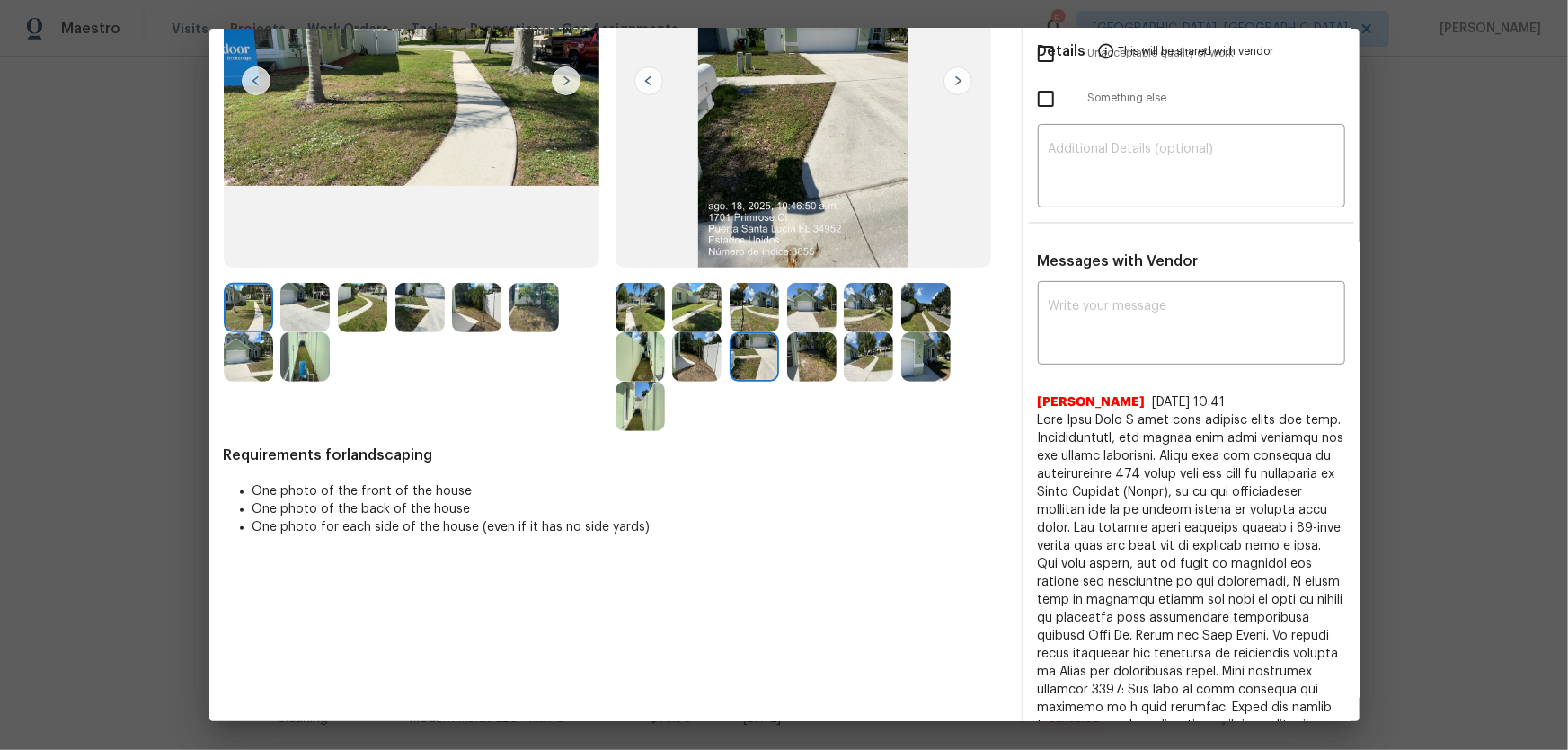
click at [814, 364] on img at bounding box center [811, 357] width 50 height 50
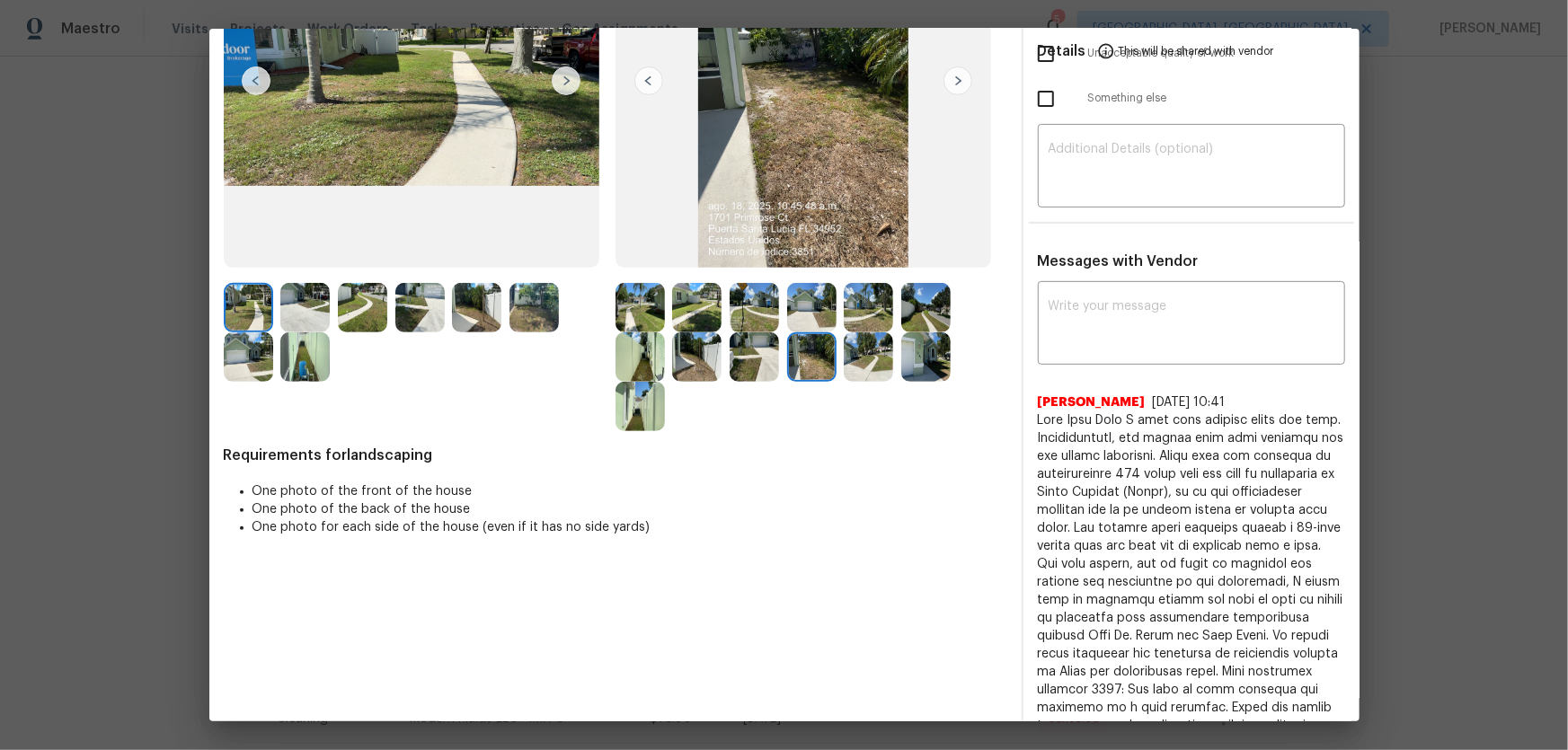
click at [857, 364] on img at bounding box center [868, 357] width 50 height 50
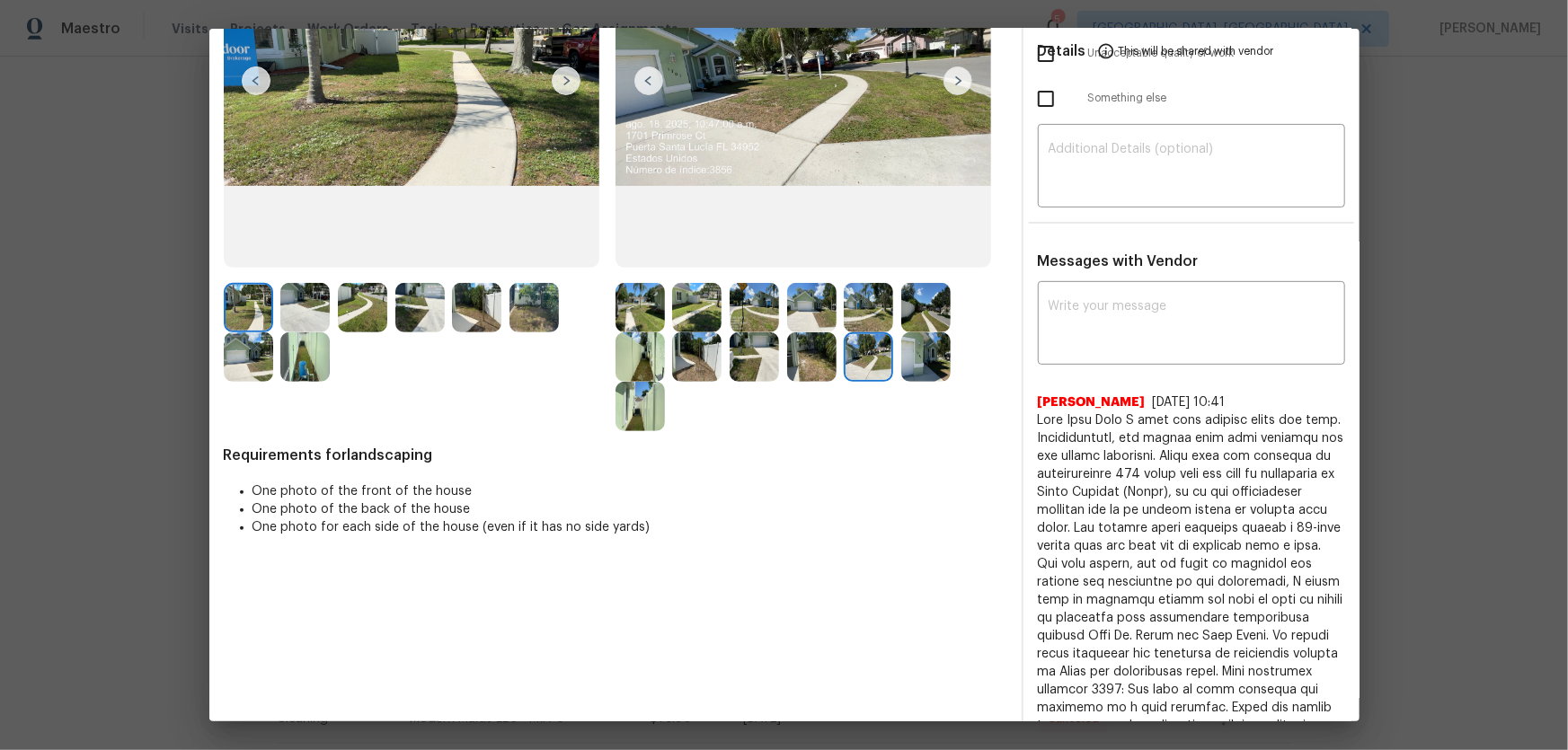
click at [902, 364] on img at bounding box center [926, 357] width 50 height 50
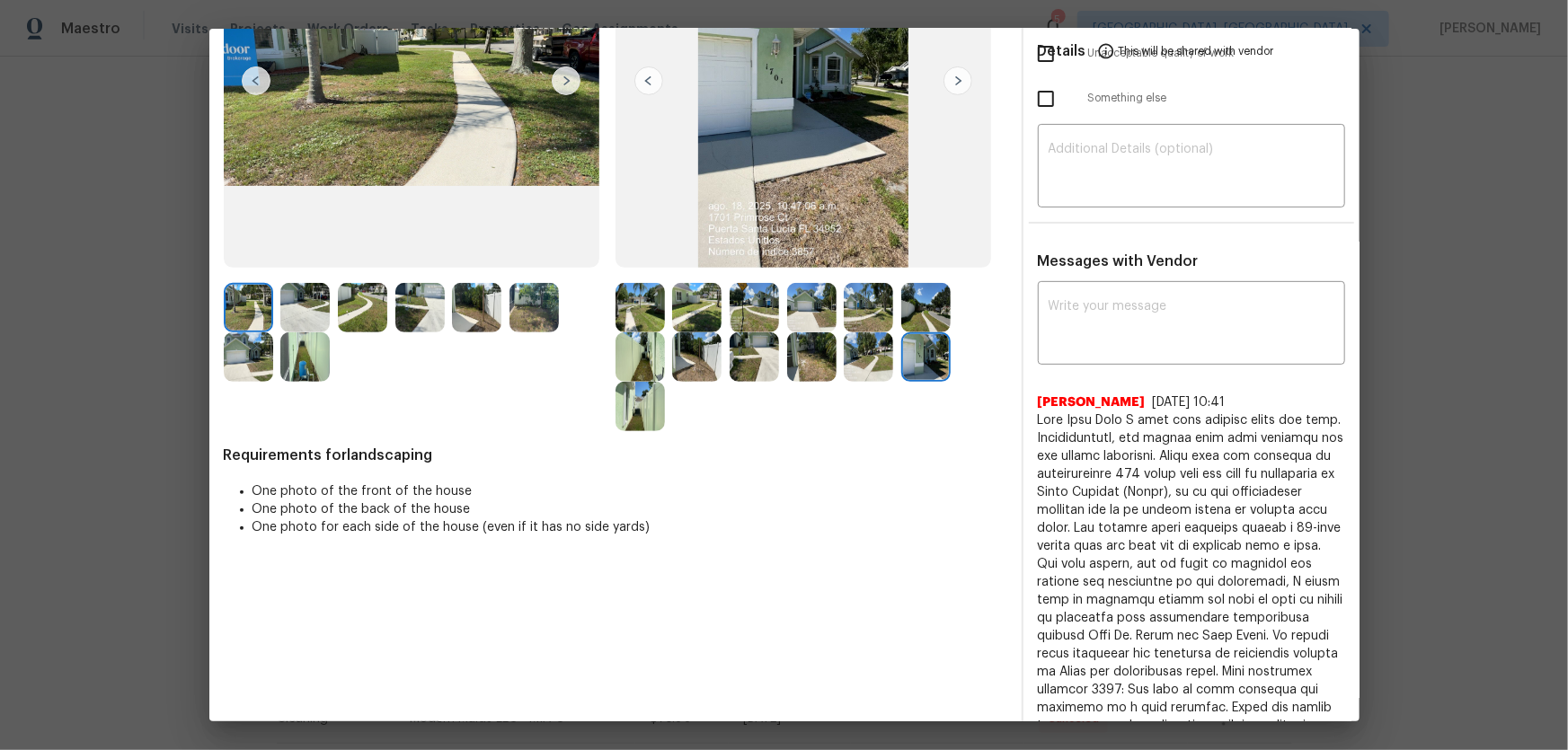
click at [647, 412] on img at bounding box center [639, 406] width 50 height 50
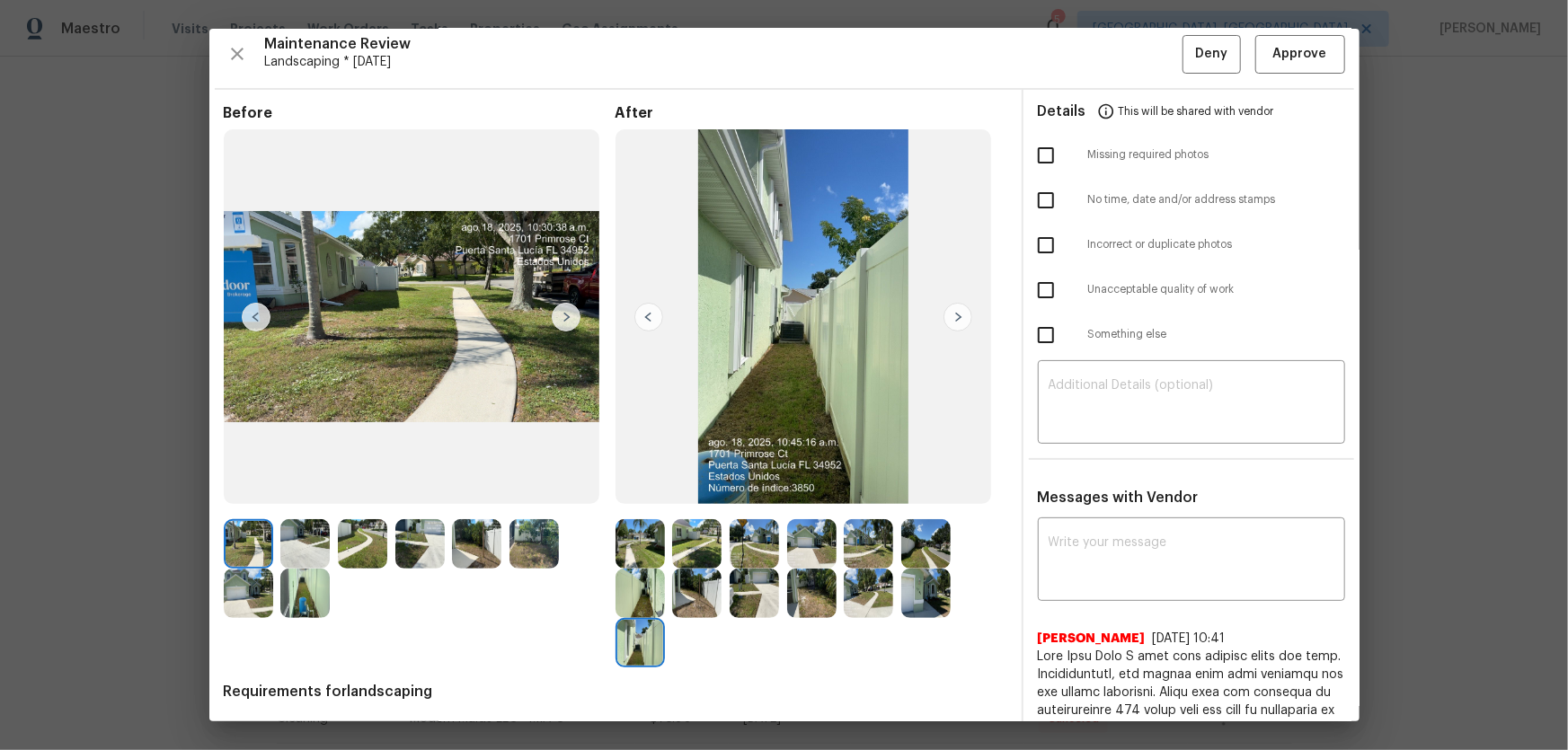
scroll to position [0, 0]
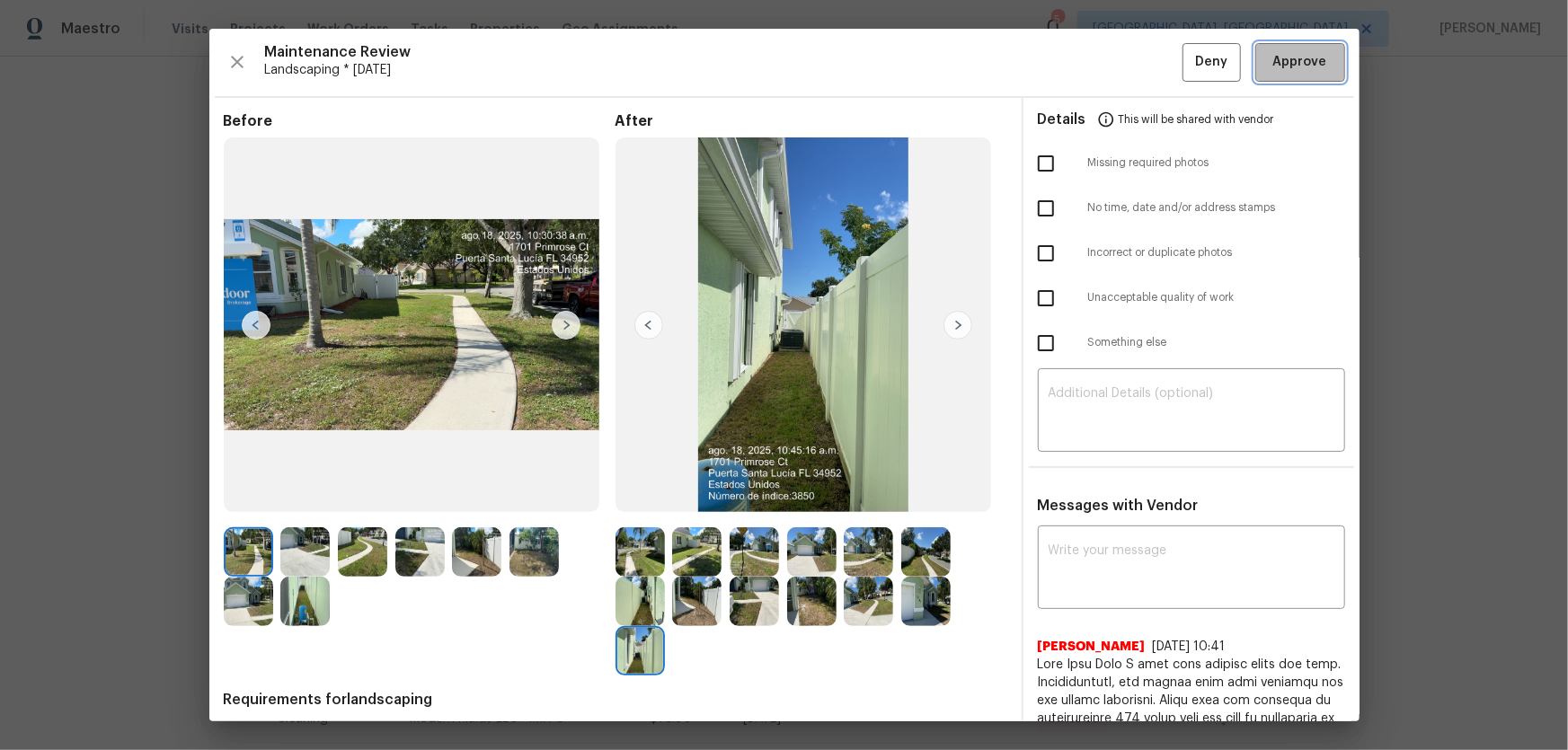
click at [1115, 65] on span "Approve" at bounding box center [1301, 62] width 61 height 23
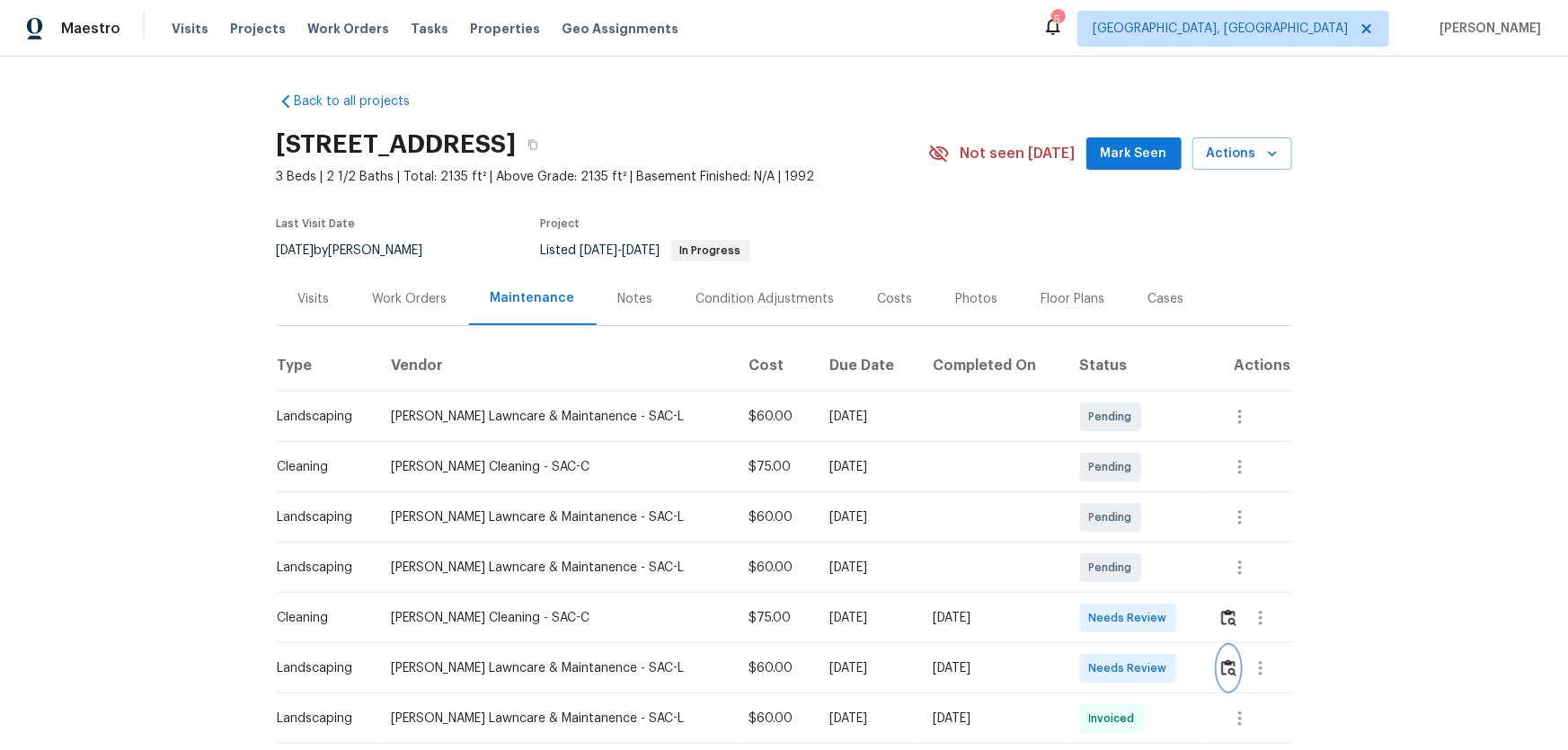
click at [1115, 495] on img "button" at bounding box center [1228, 667] width 15 height 17
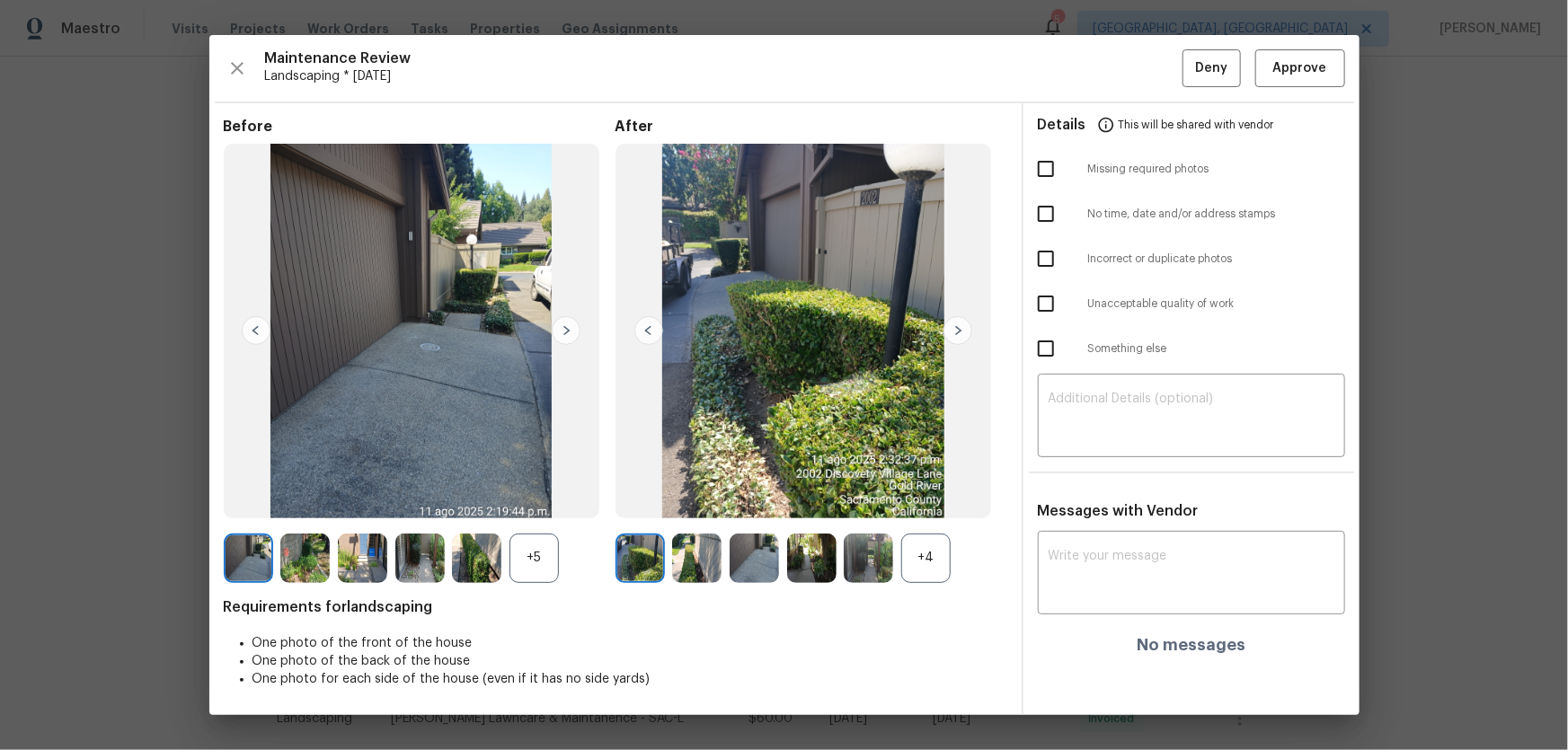
click at [938, 495] on div "+4" at bounding box center [926, 558] width 50 height 50
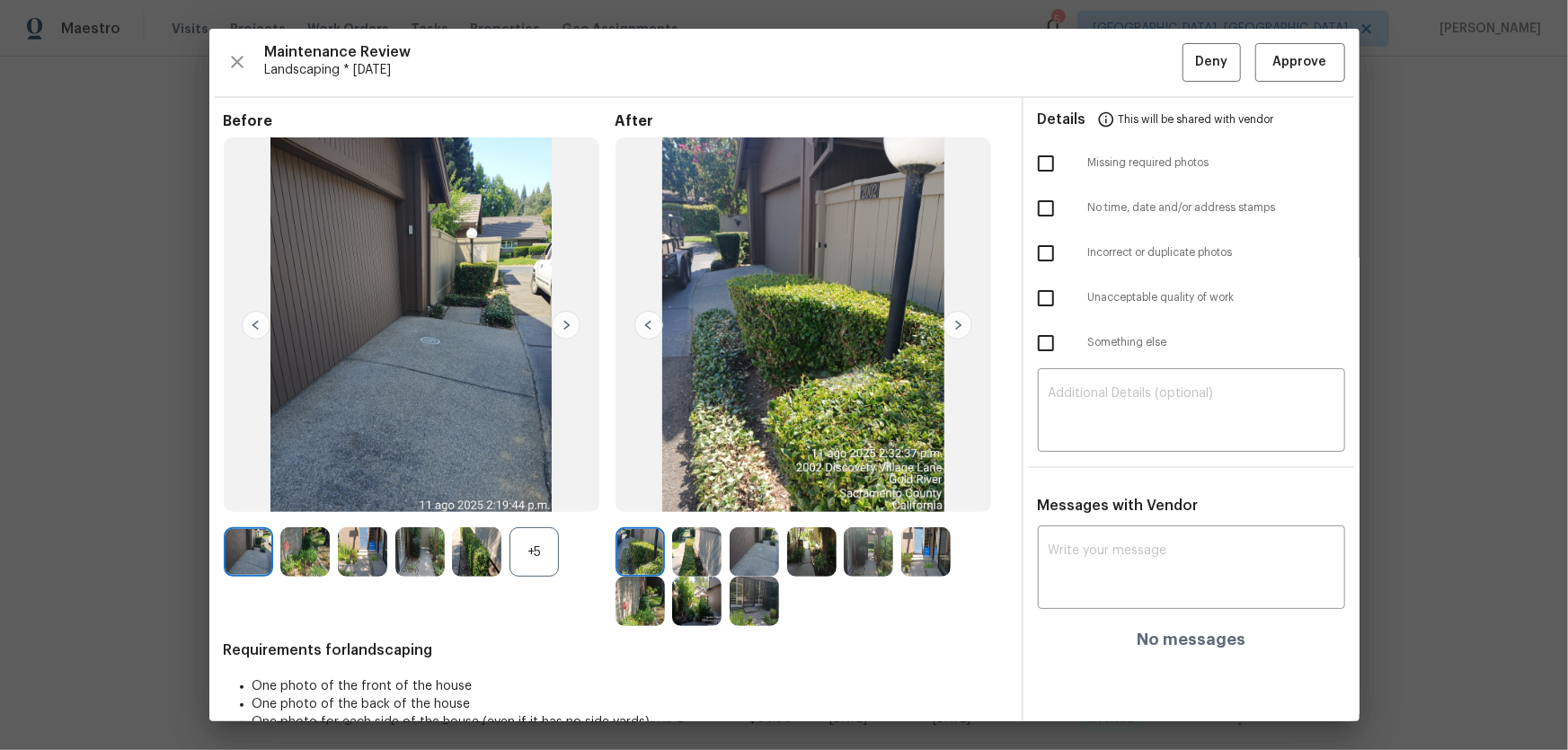
drag, startPoint x: 563, startPoint y: 548, endPoint x: 540, endPoint y: 547, distance: 23.0
click at [560, 495] on div "+5" at bounding box center [419, 552] width 392 height 50
click at [539, 495] on div "+5" at bounding box center [534, 552] width 50 height 50
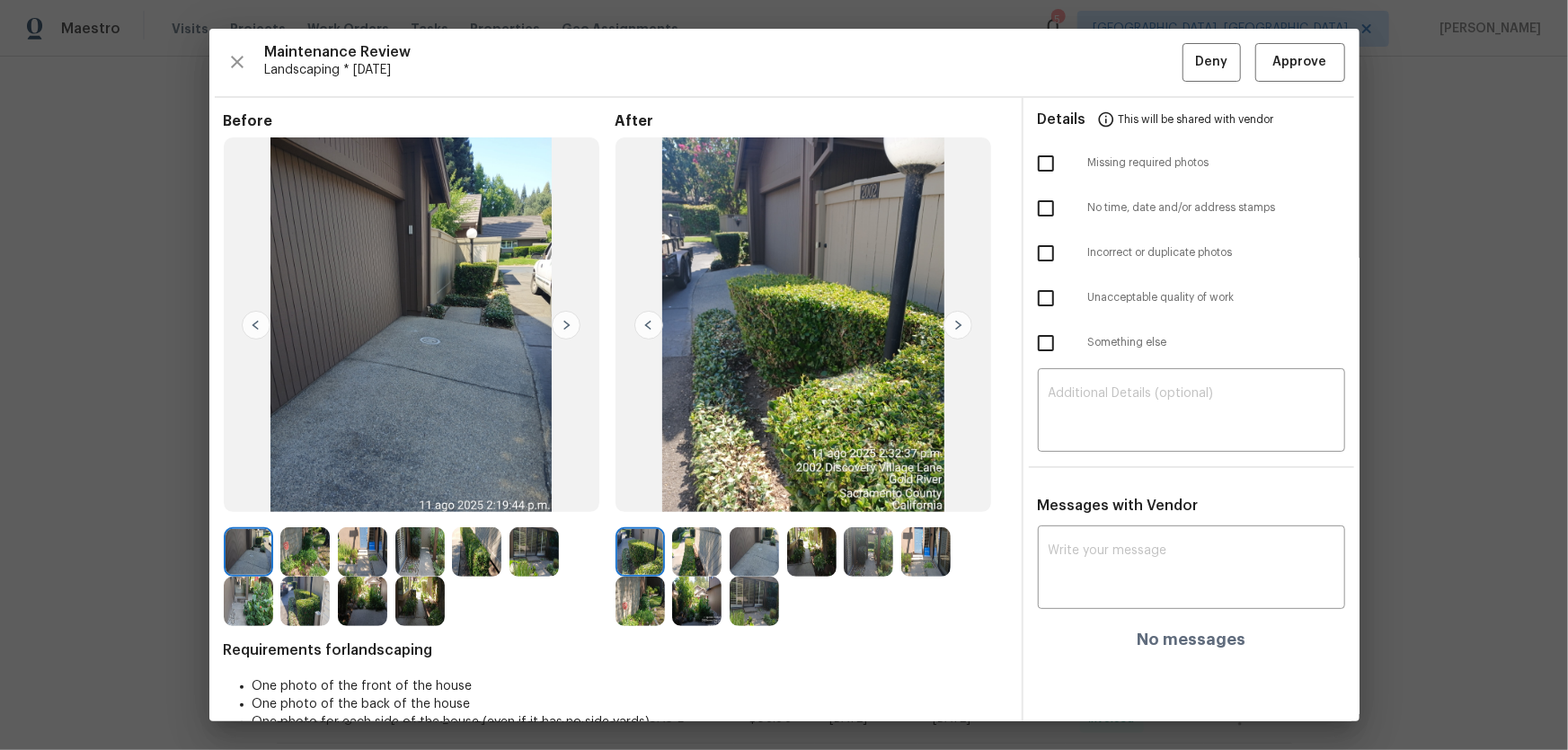
scroll to position [36, 0]
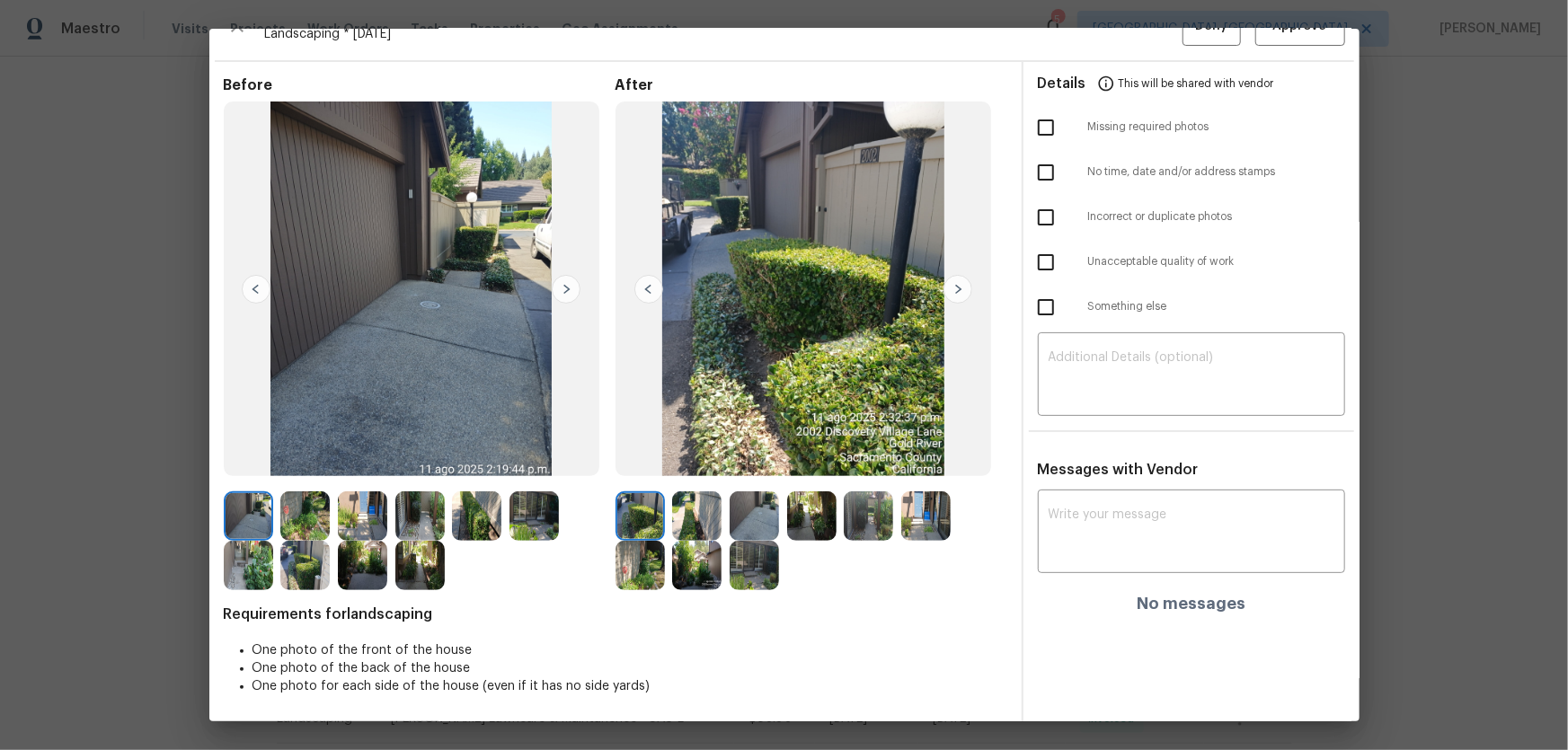
click at [689, 494] on img at bounding box center [696, 516] width 50 height 50
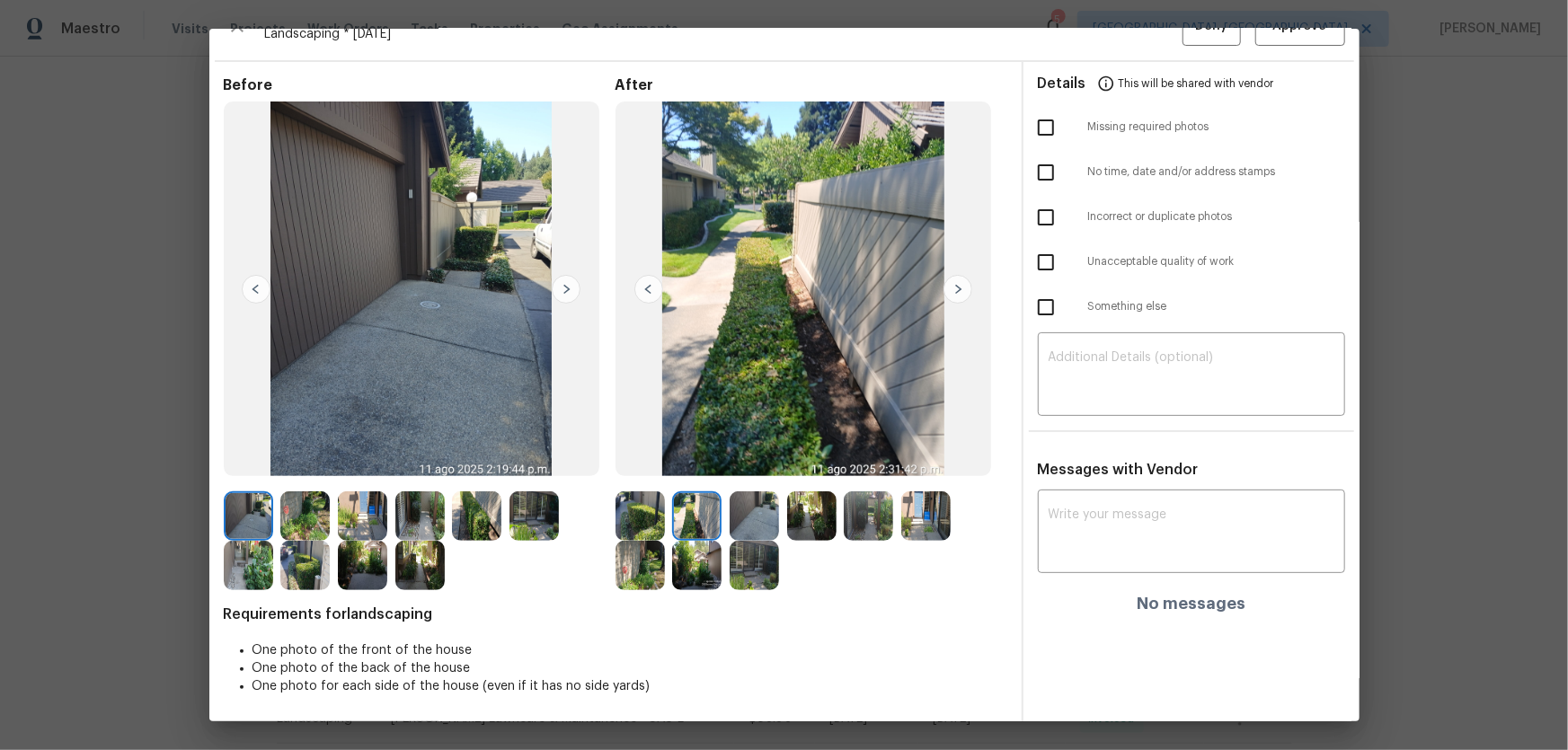
click at [749, 495] on img at bounding box center [754, 516] width 50 height 50
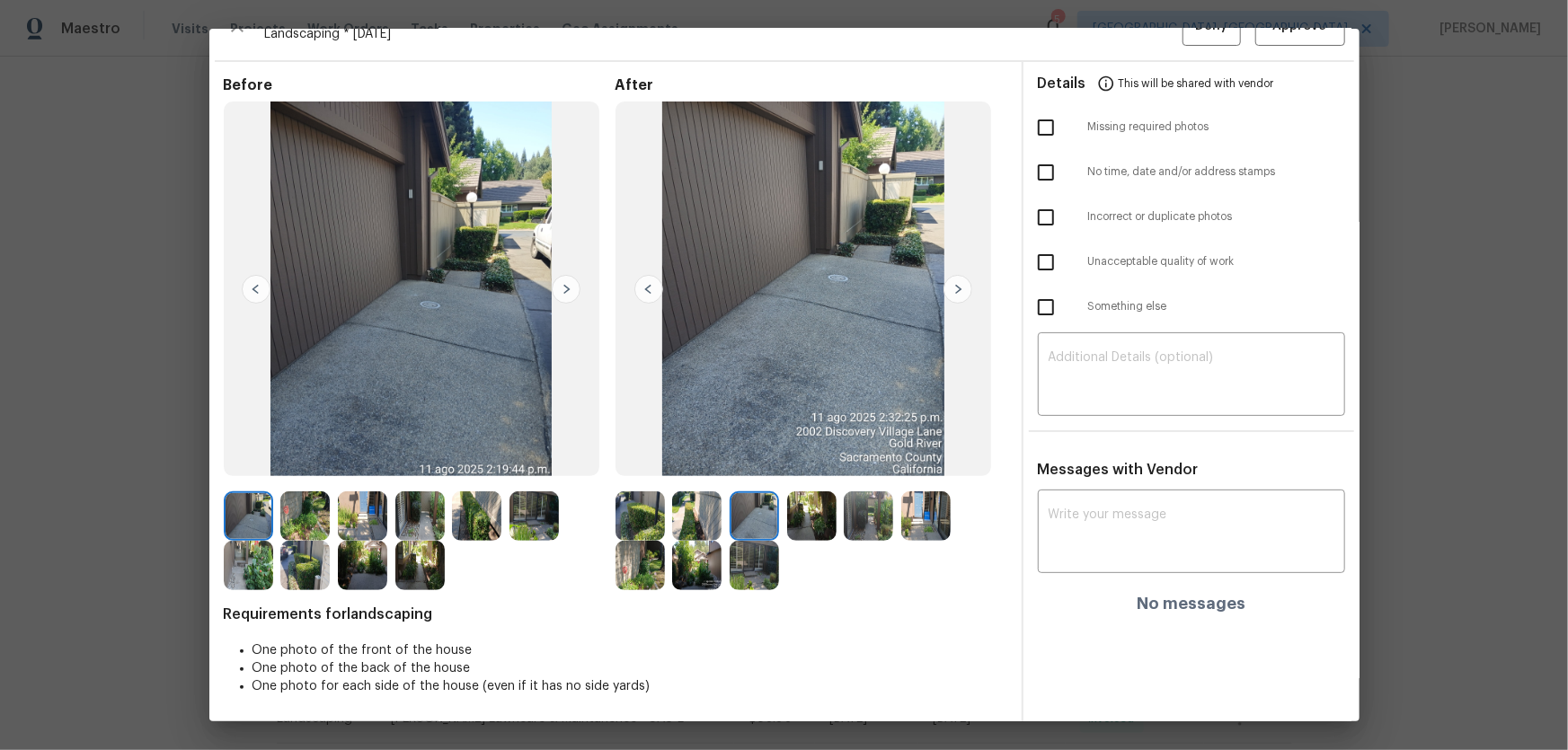
click at [833, 495] on div at bounding box center [816, 516] width 58 height 50
click at [822, 495] on img at bounding box center [811, 516] width 50 height 50
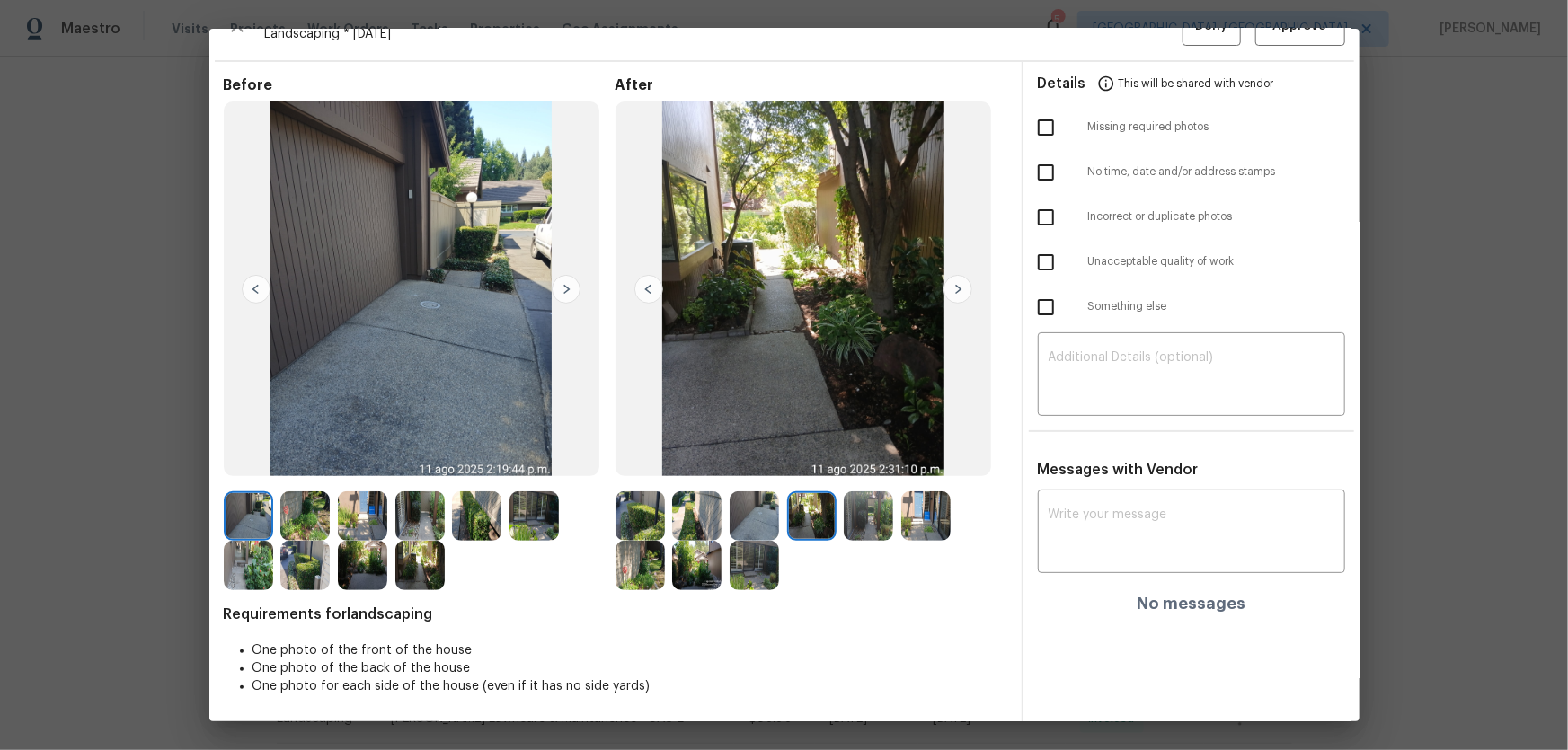
click at [877, 495] on img at bounding box center [868, 516] width 50 height 50
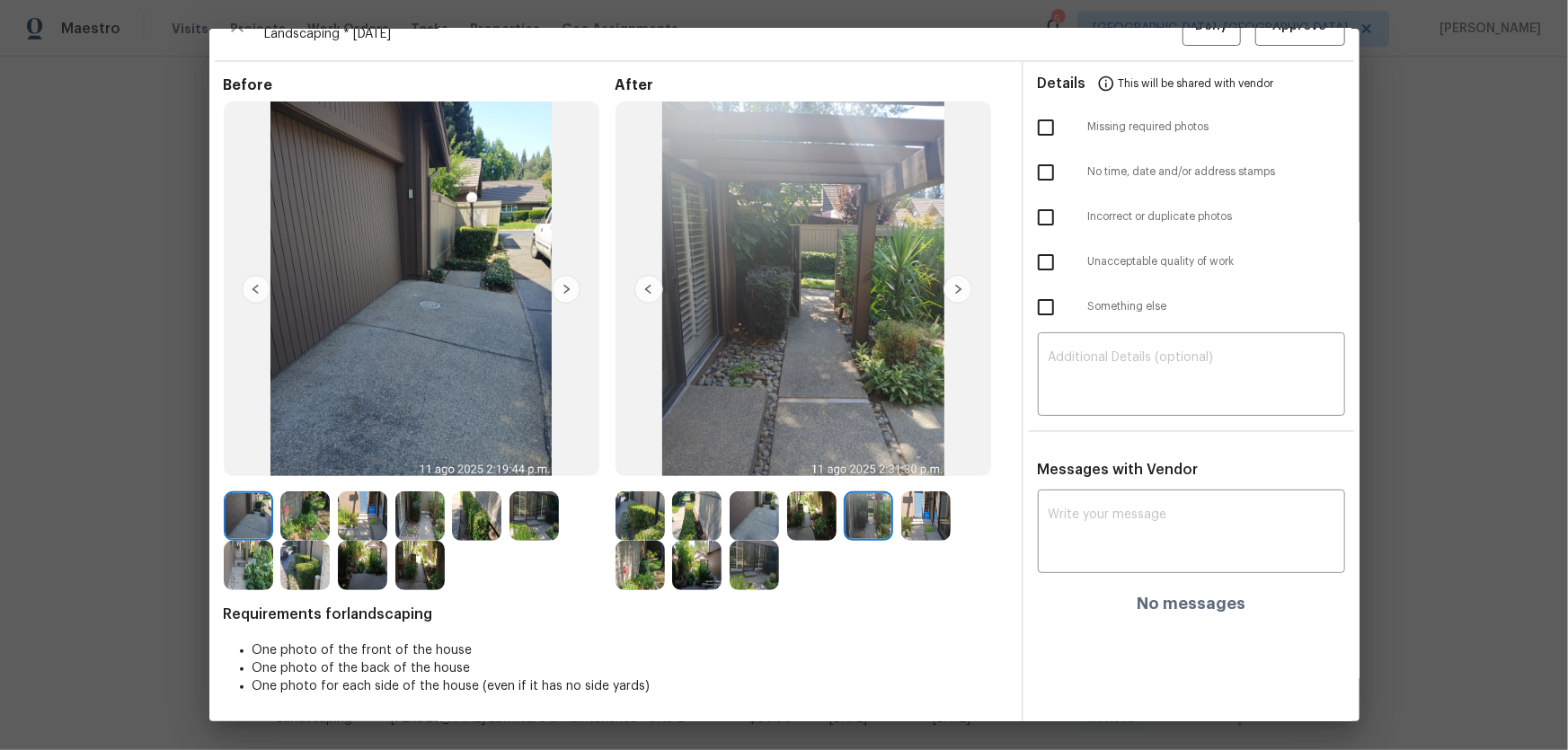
click at [647, 495] on img at bounding box center [639, 565] width 50 height 50
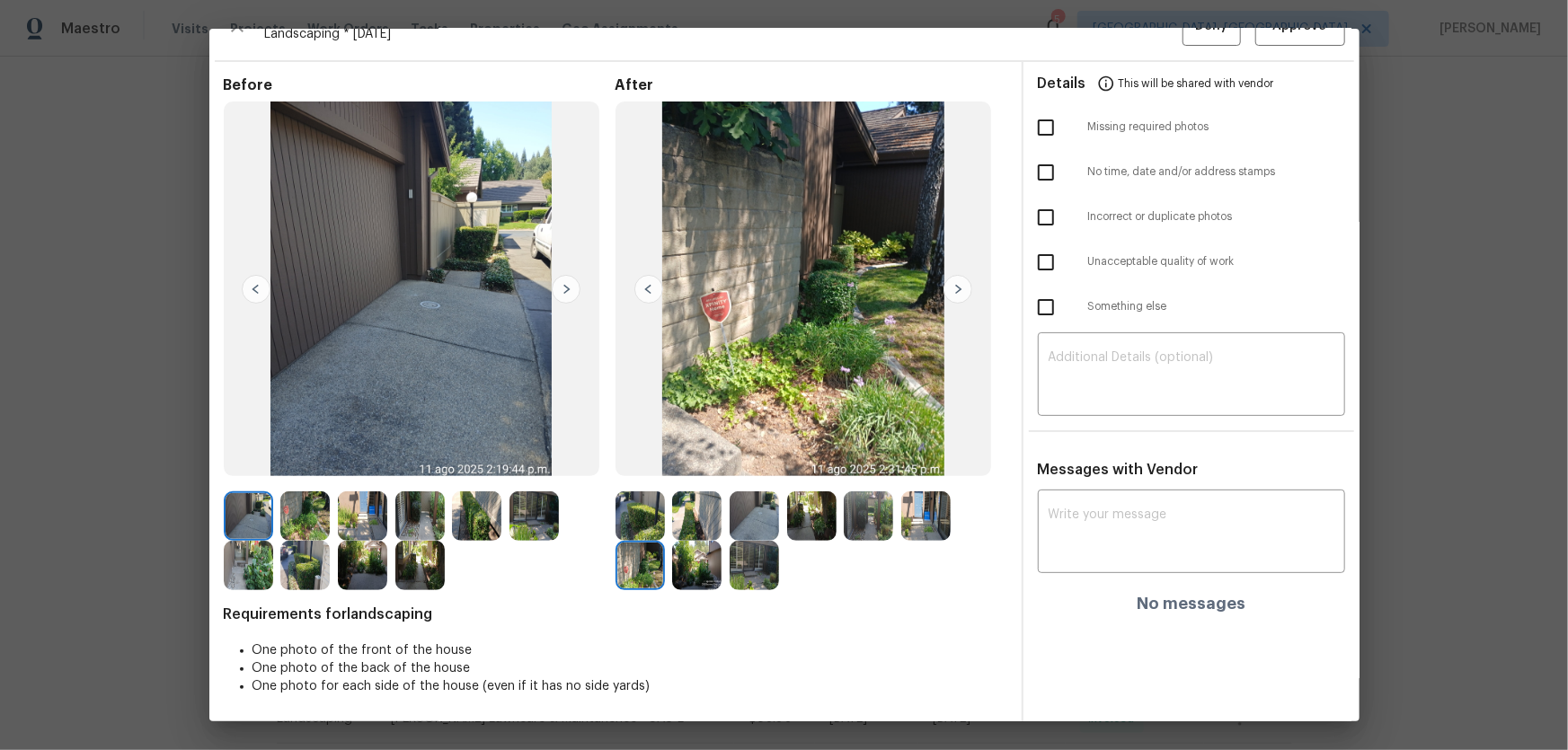
click at [730, 495] on img at bounding box center [754, 565] width 50 height 50
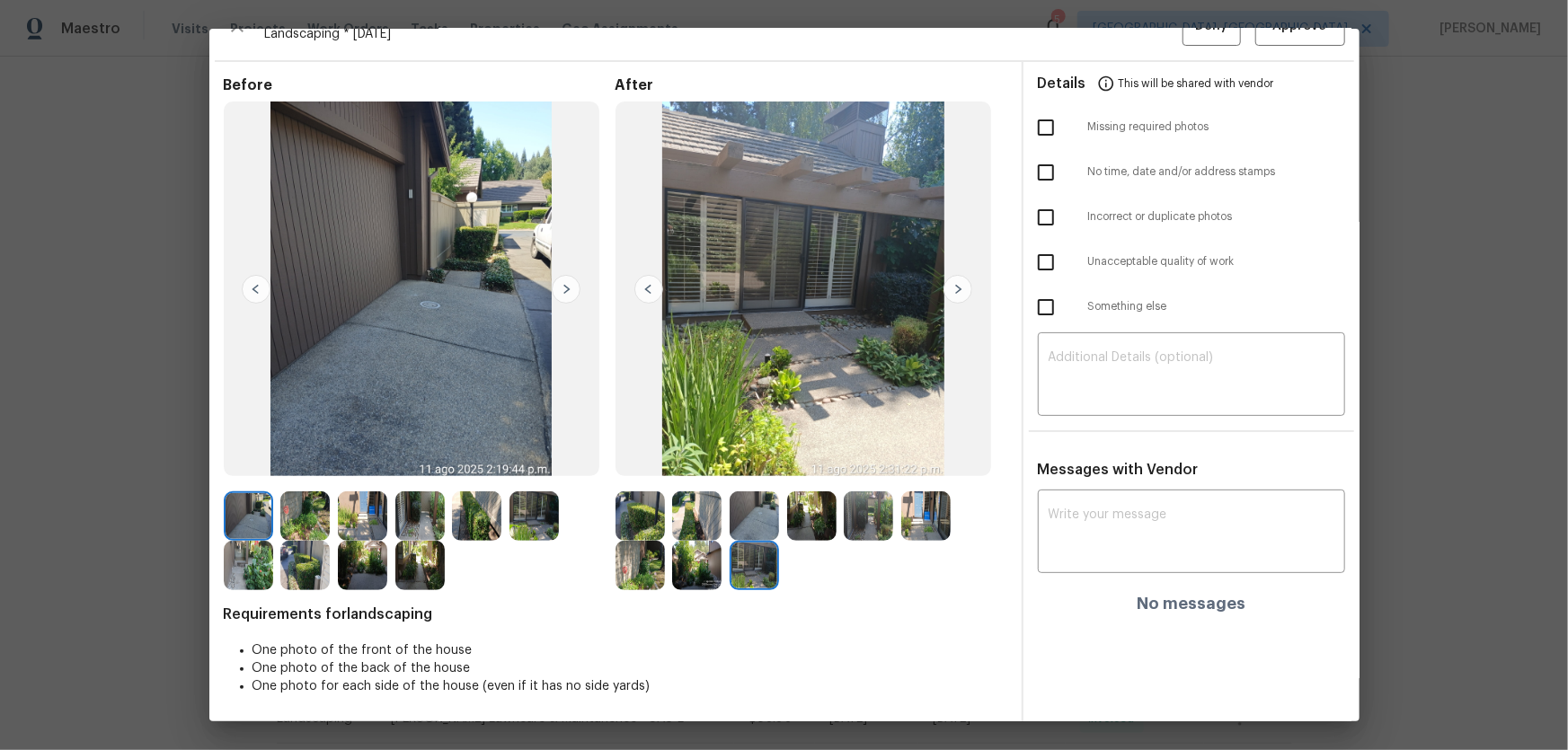
click at [710, 495] on img at bounding box center [696, 565] width 50 height 50
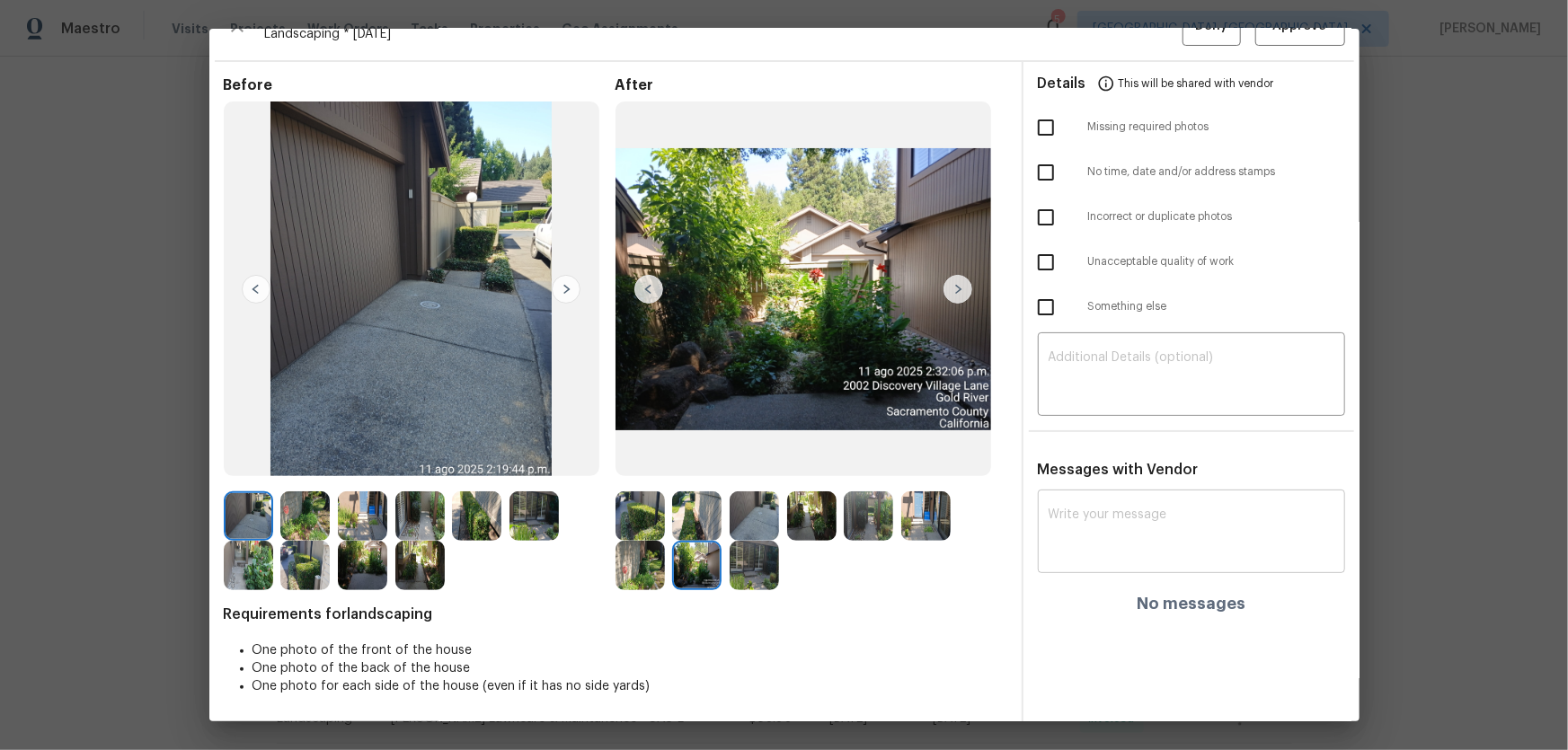
scroll to position [0, 0]
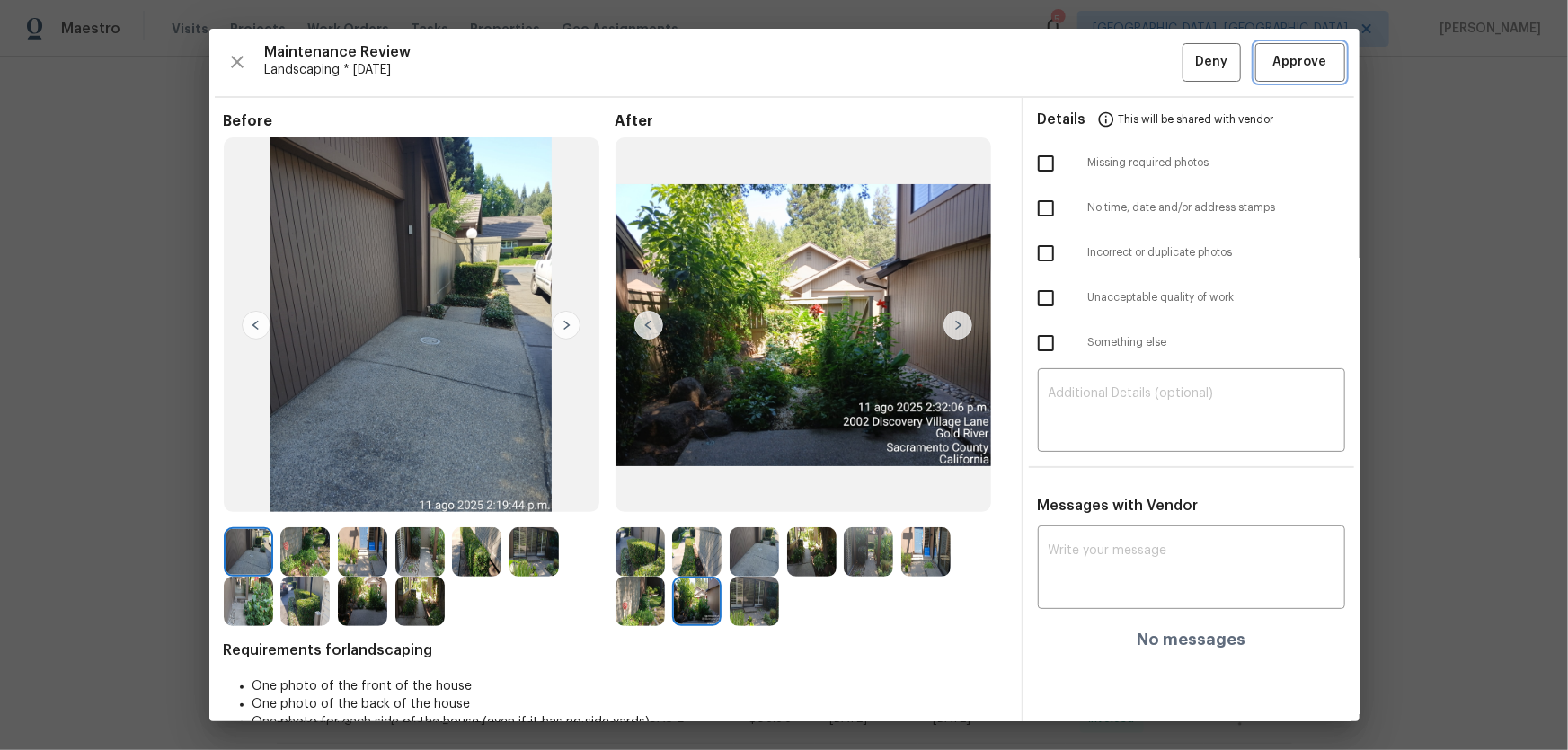
click at [1115, 75] on button "Approve" at bounding box center [1301, 62] width 90 height 39
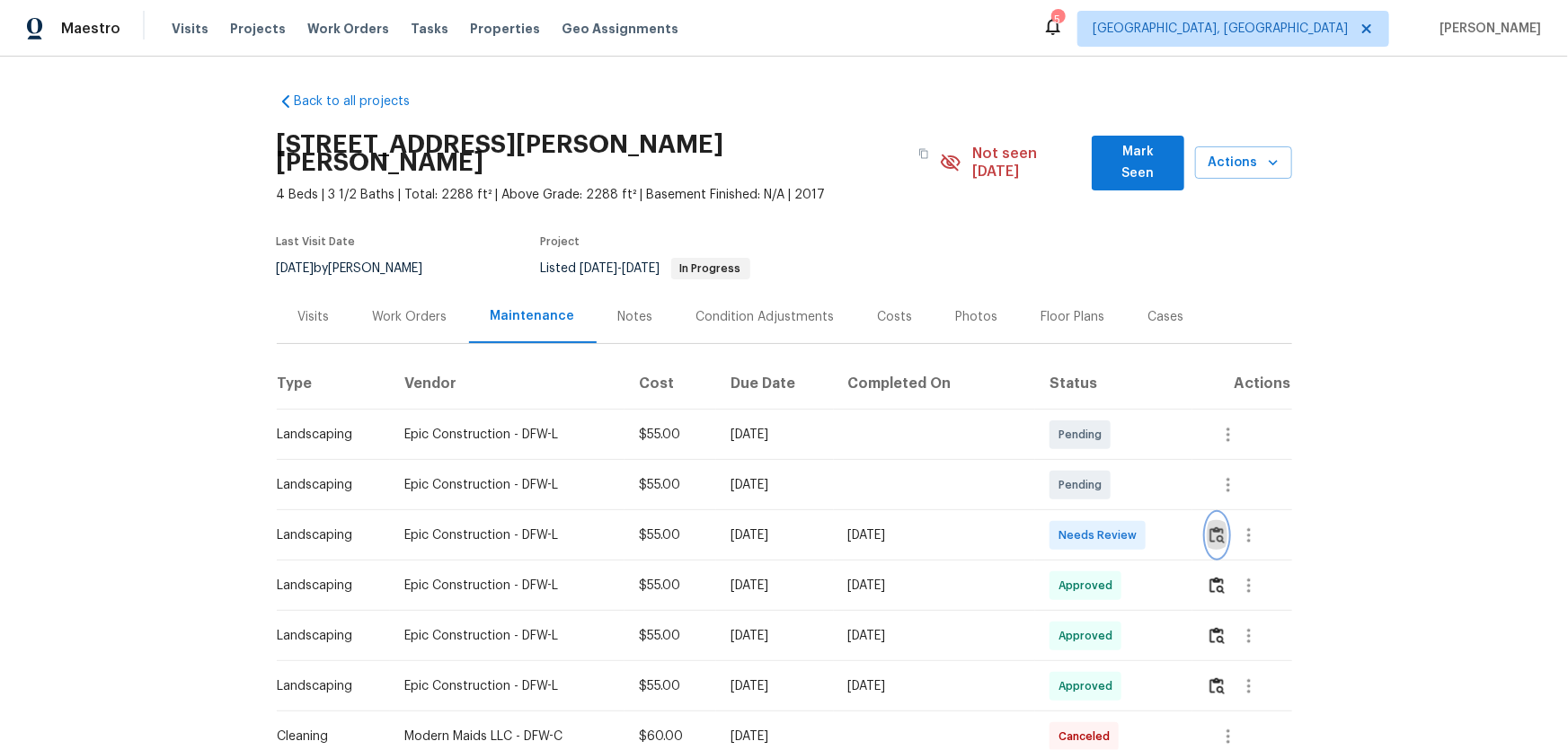
click at [1210, 527] on img "button" at bounding box center [1217, 535] width 15 height 17
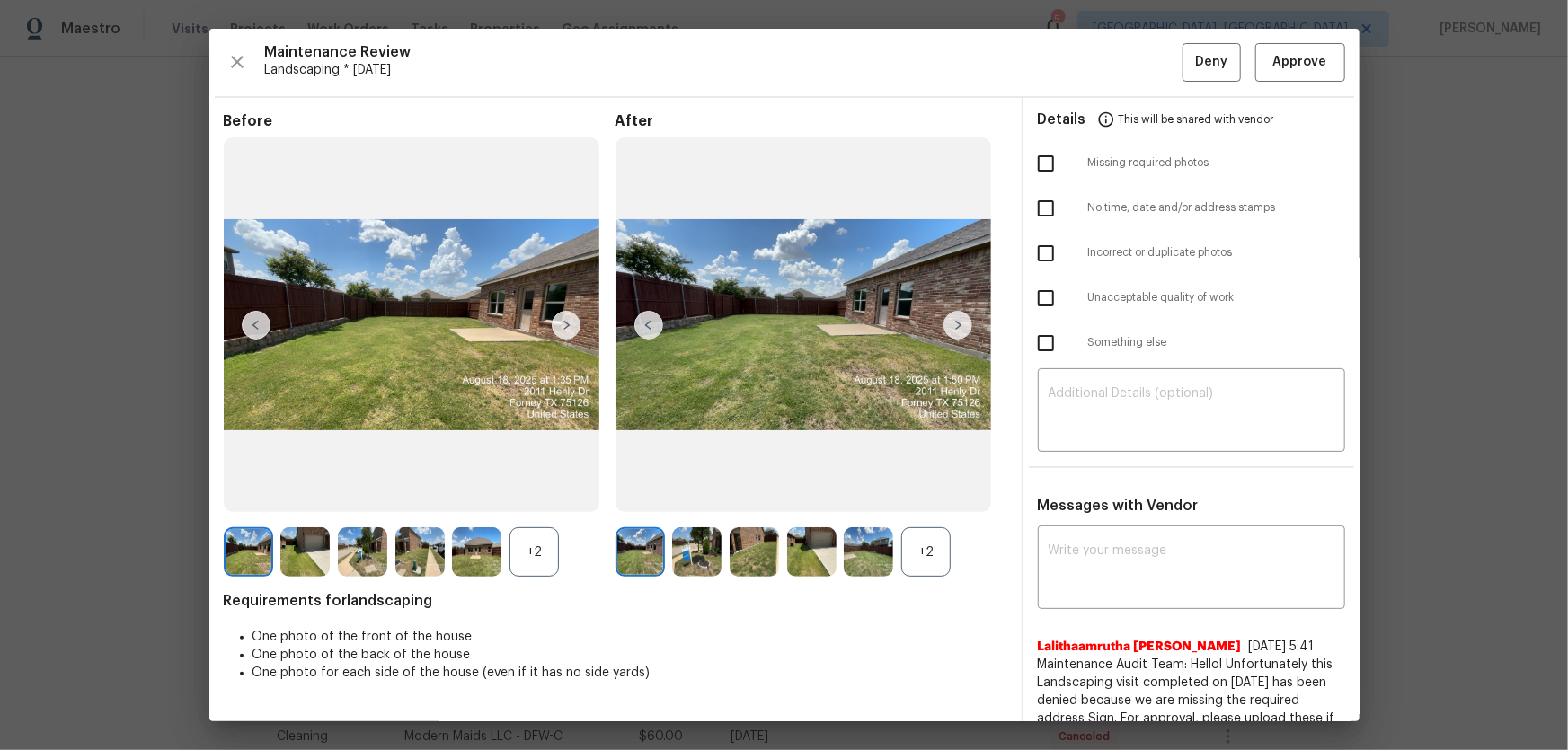
click at [922, 551] on div "+2" at bounding box center [926, 552] width 50 height 50
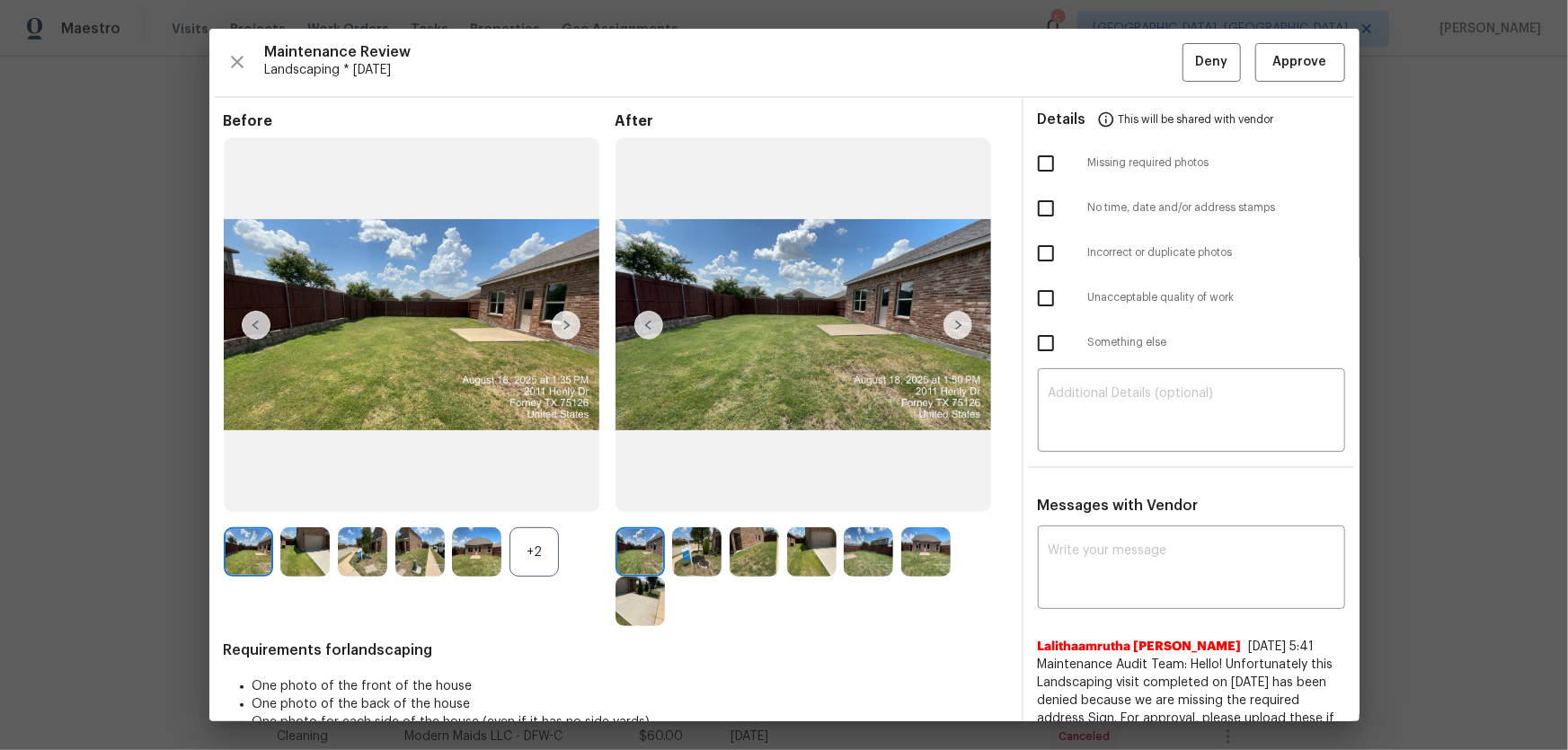
click at [548, 561] on div "+2" at bounding box center [534, 552] width 50 height 50
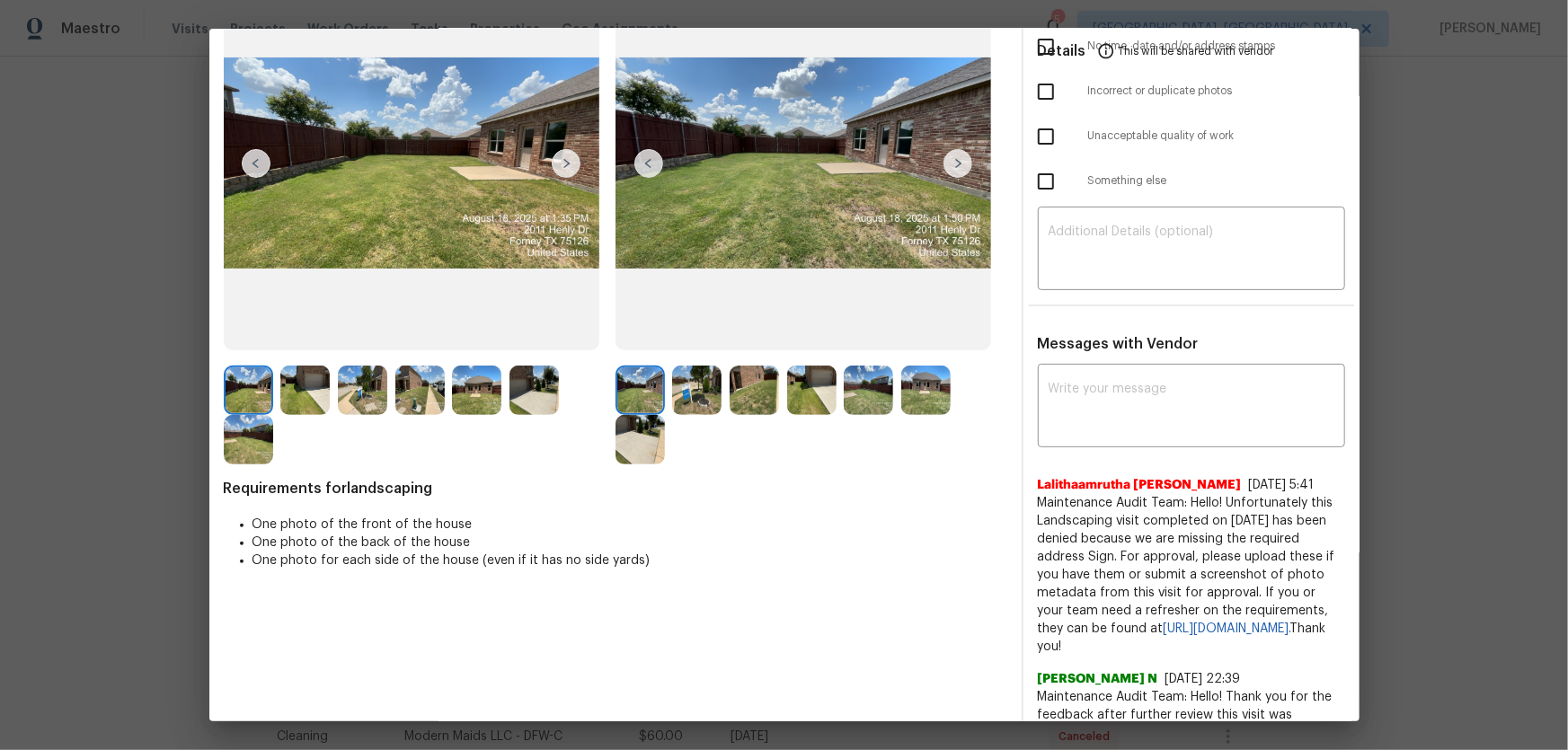
scroll to position [163, 0]
click at [692, 394] on img at bounding box center [696, 389] width 50 height 50
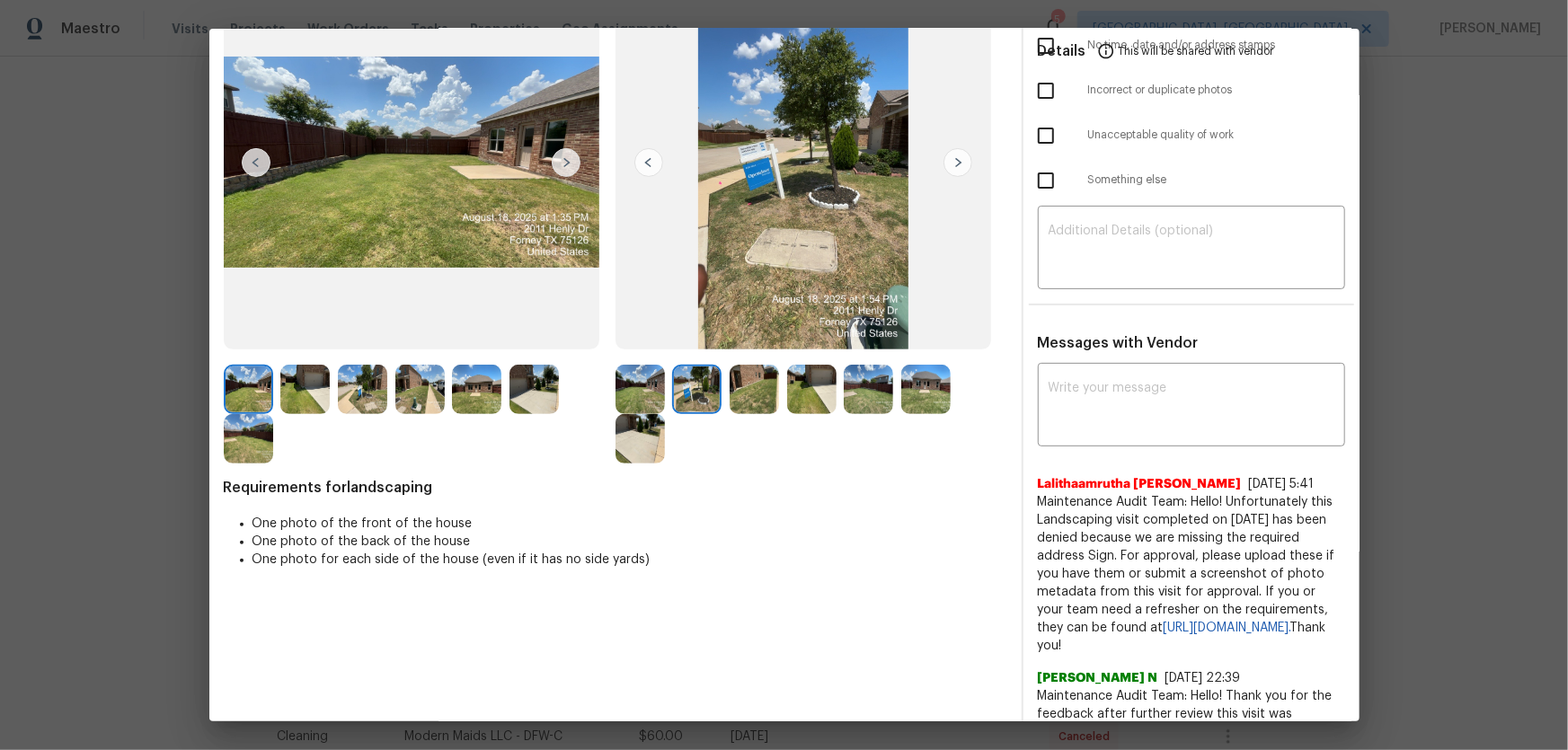
click at [772, 393] on img at bounding box center [754, 389] width 50 height 50
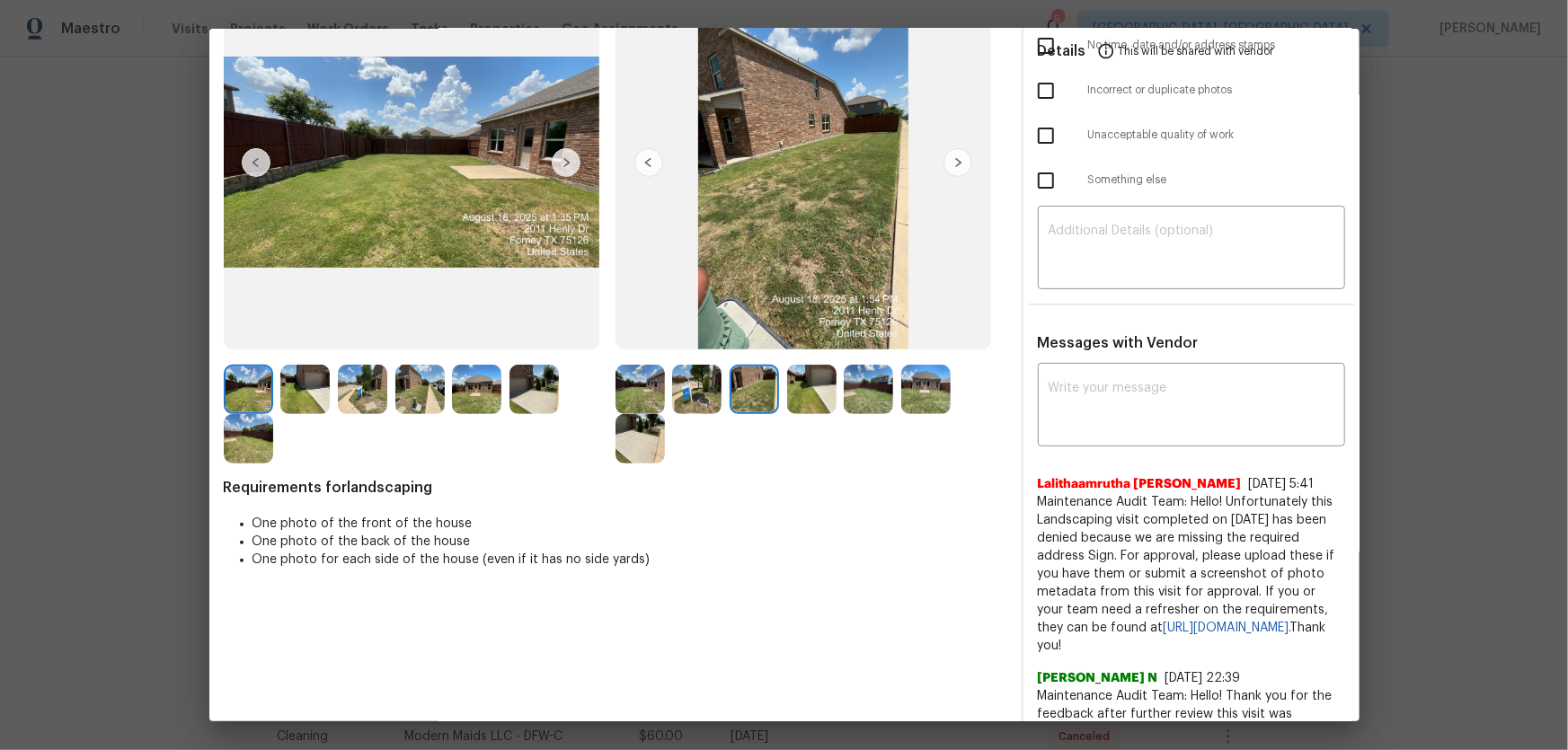
click at [793, 392] on img at bounding box center [811, 389] width 50 height 50
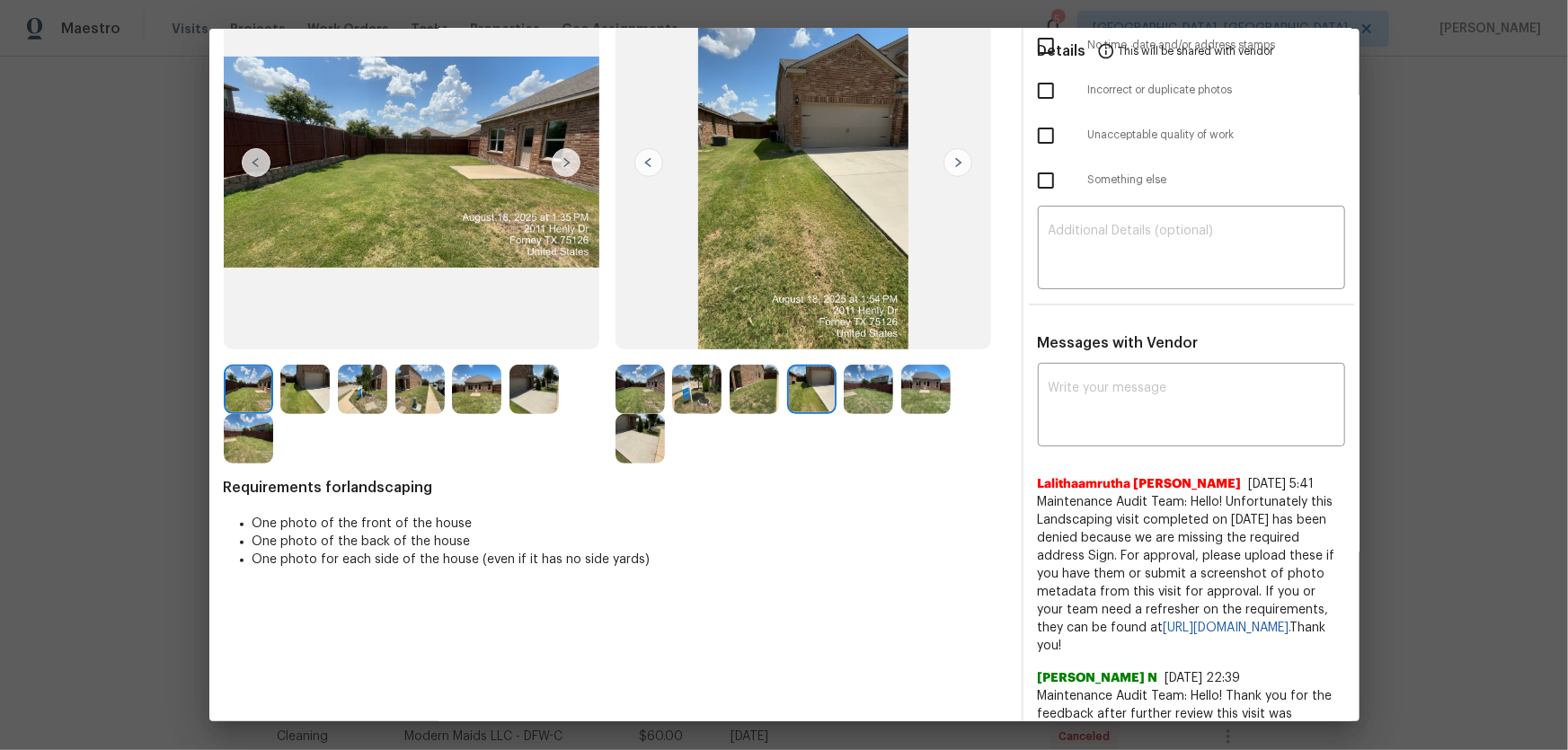
click at [902, 391] on img at bounding box center [926, 389] width 50 height 50
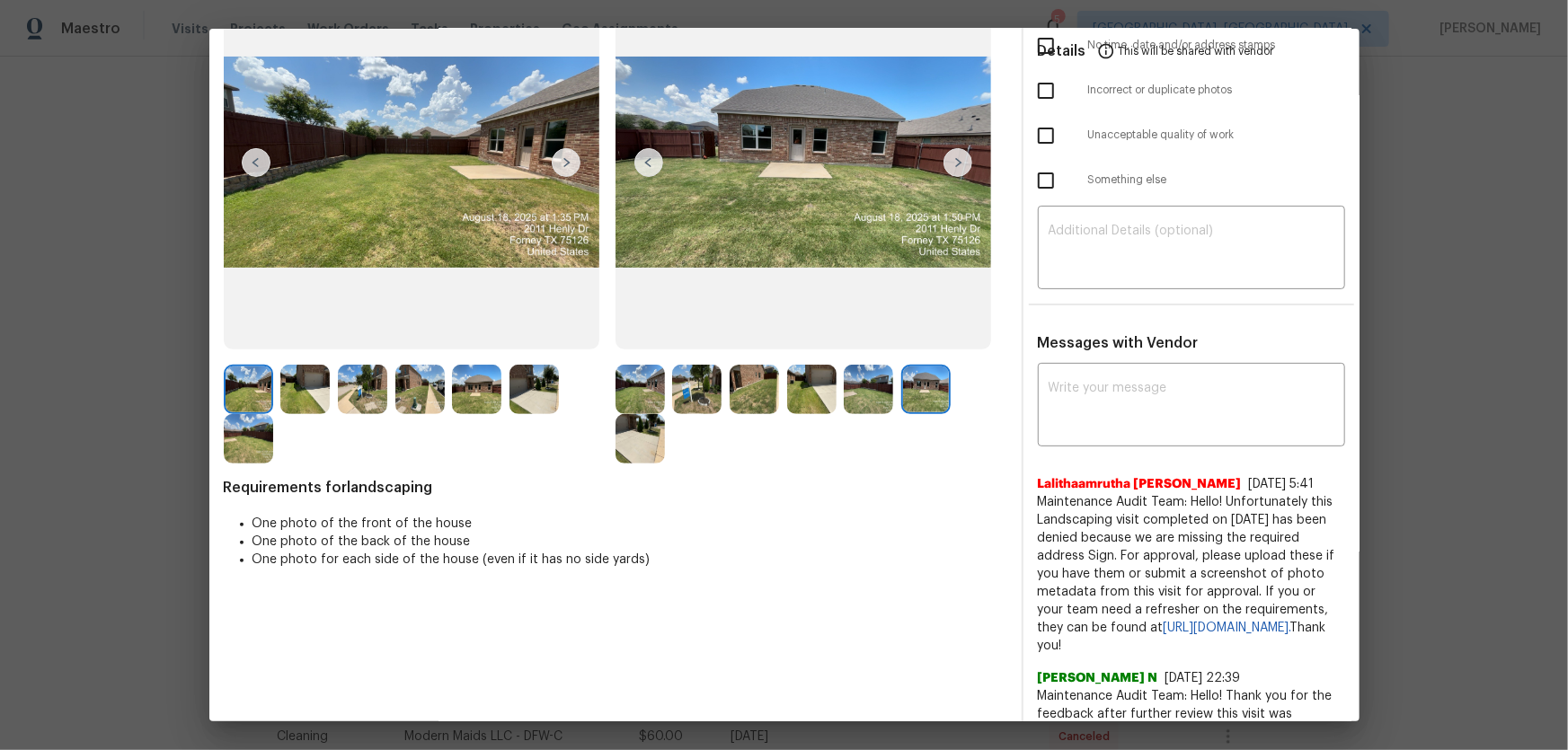
click at [871, 387] on img at bounding box center [868, 389] width 50 height 50
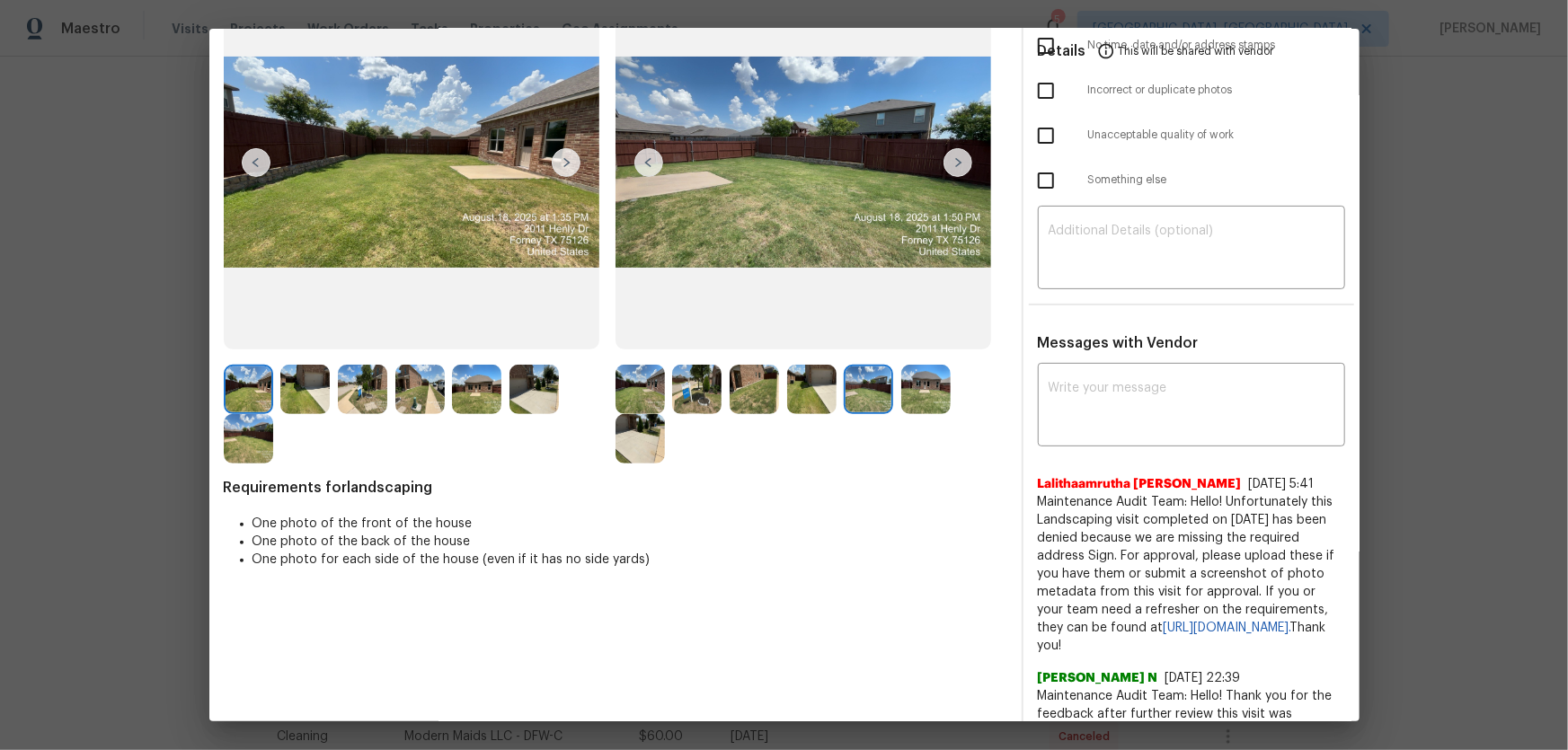
click at [629, 434] on img at bounding box center [639, 438] width 50 height 50
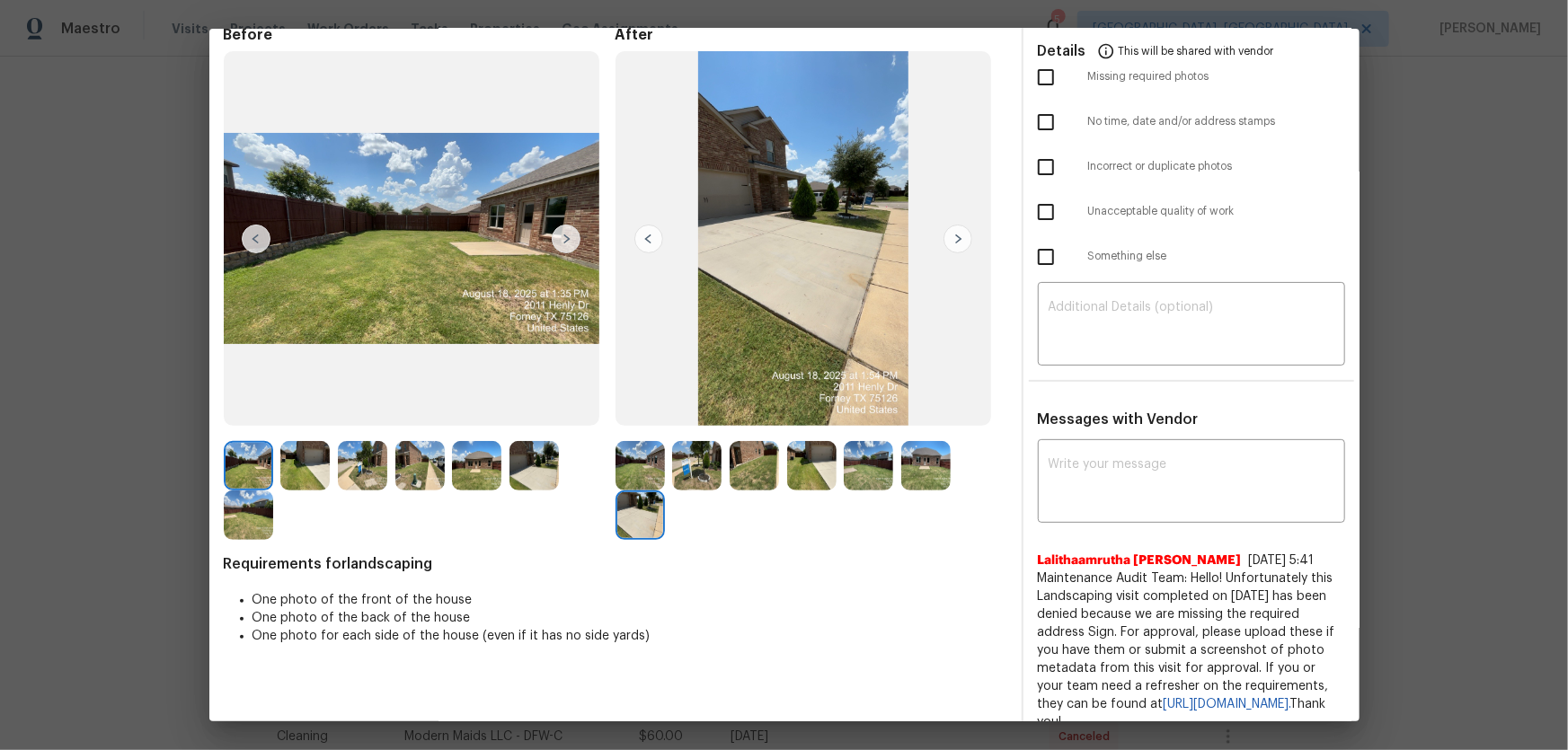
scroll to position [0, 0]
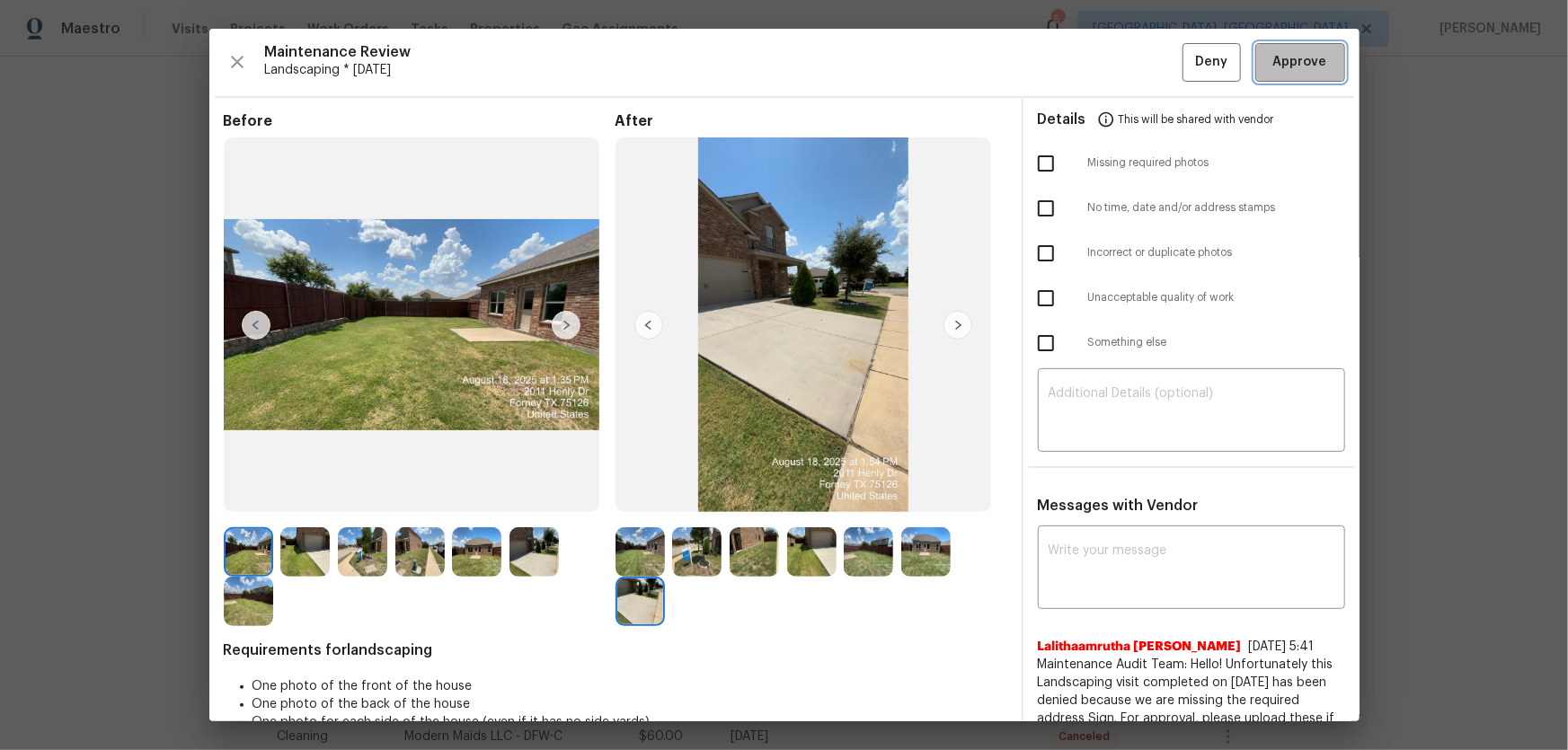
click at [1273, 63] on span "Approve" at bounding box center [1301, 62] width 54 height 23
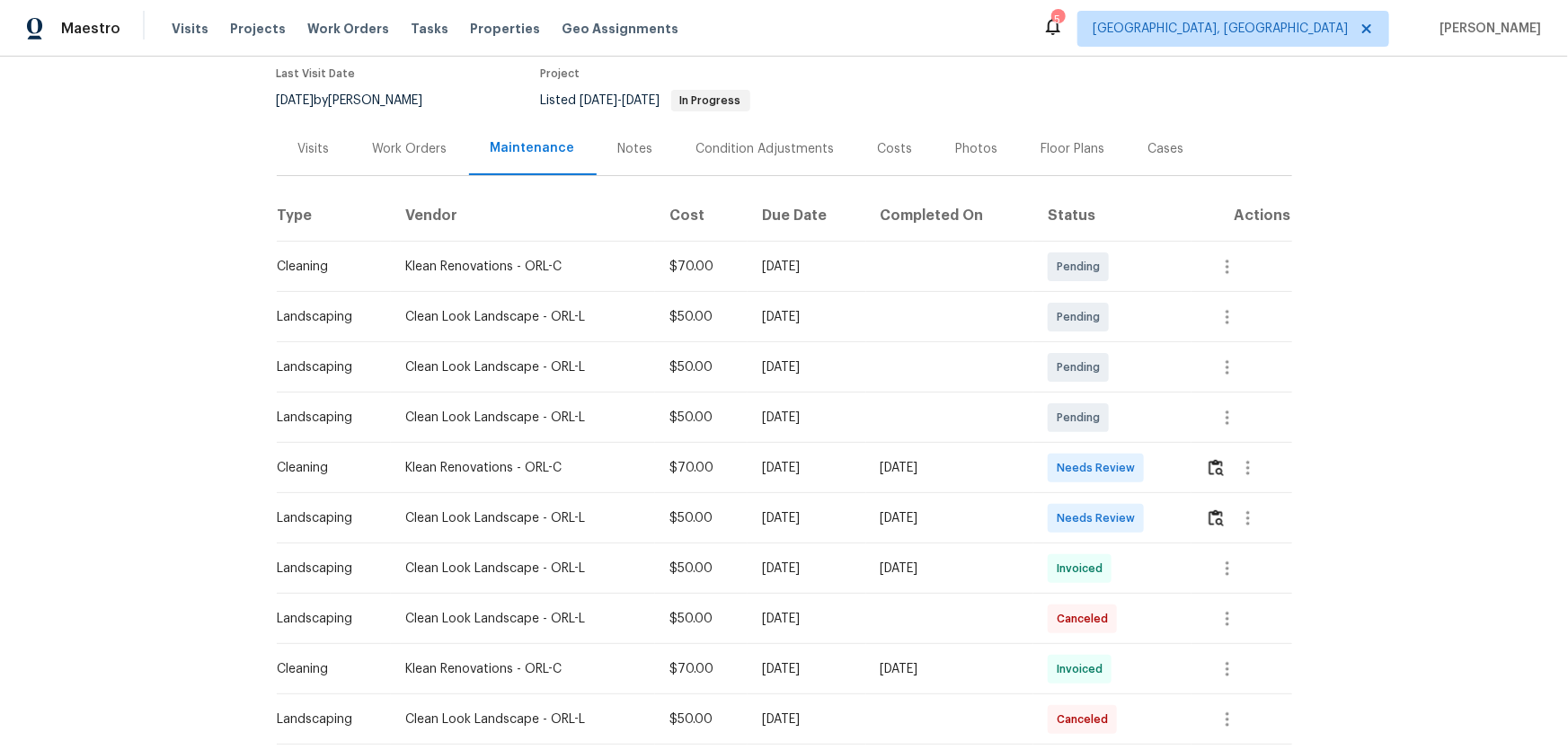
scroll to position [244, 0]
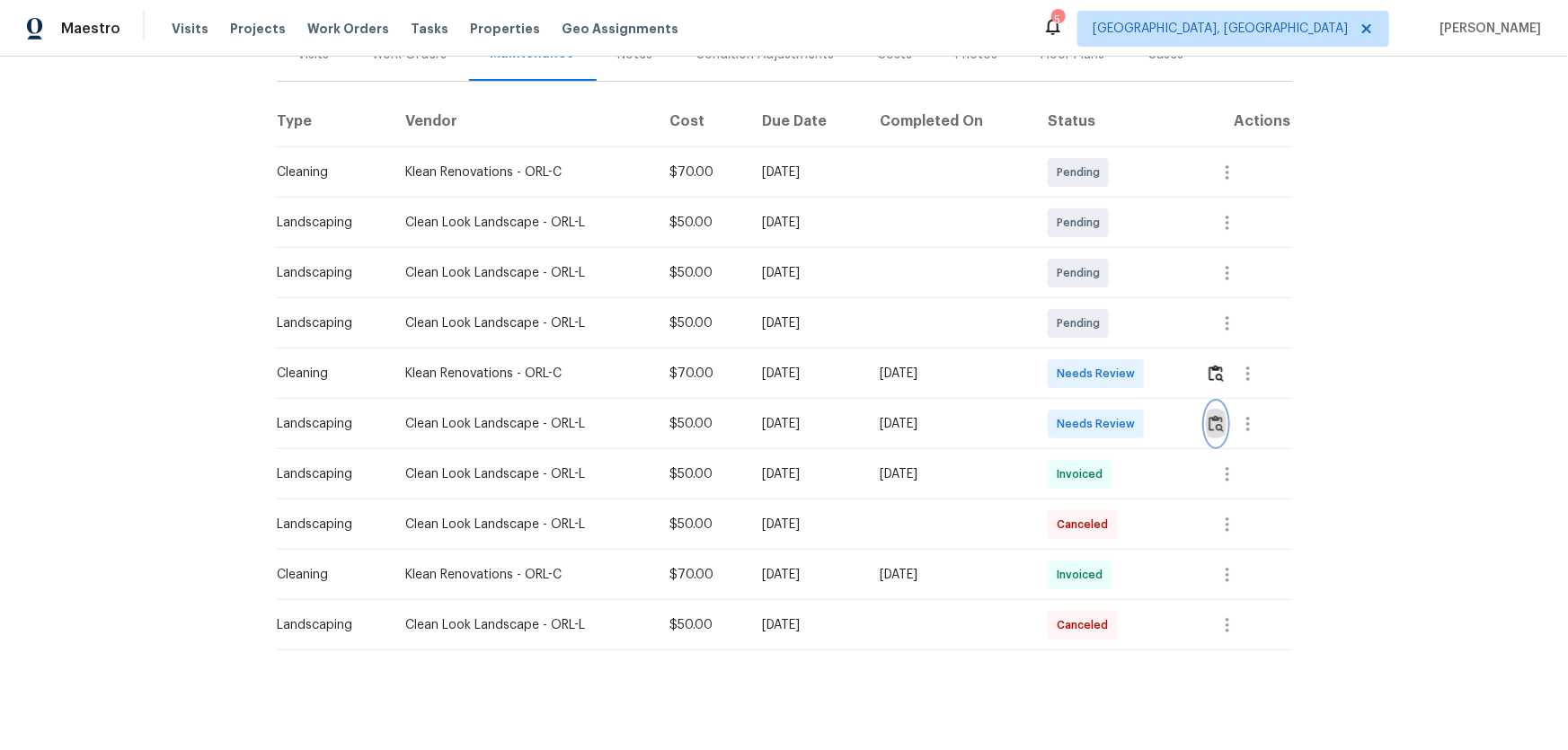
click at [1115, 424] on img "button" at bounding box center [1216, 423] width 15 height 17
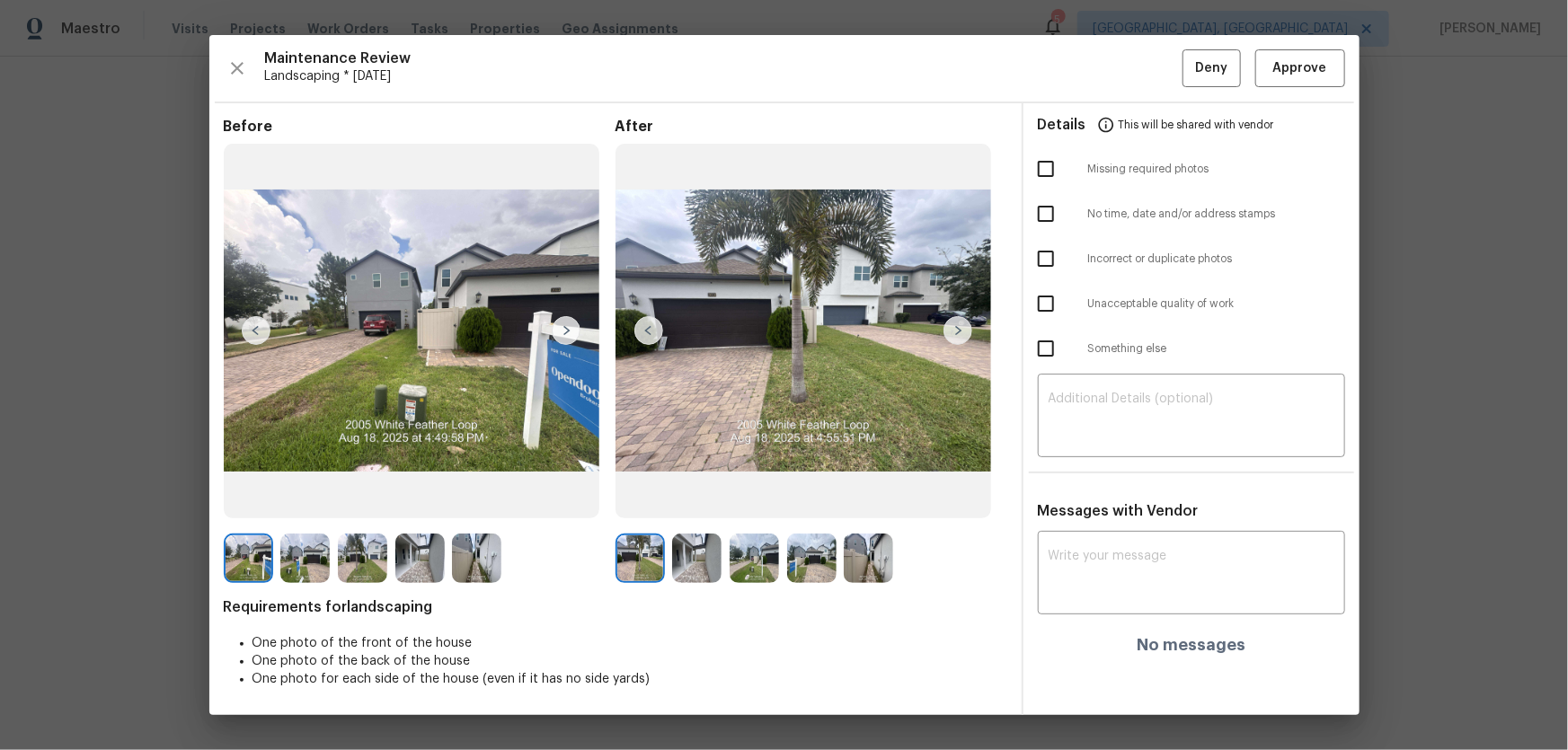
click at [701, 495] on img at bounding box center [696, 558] width 50 height 50
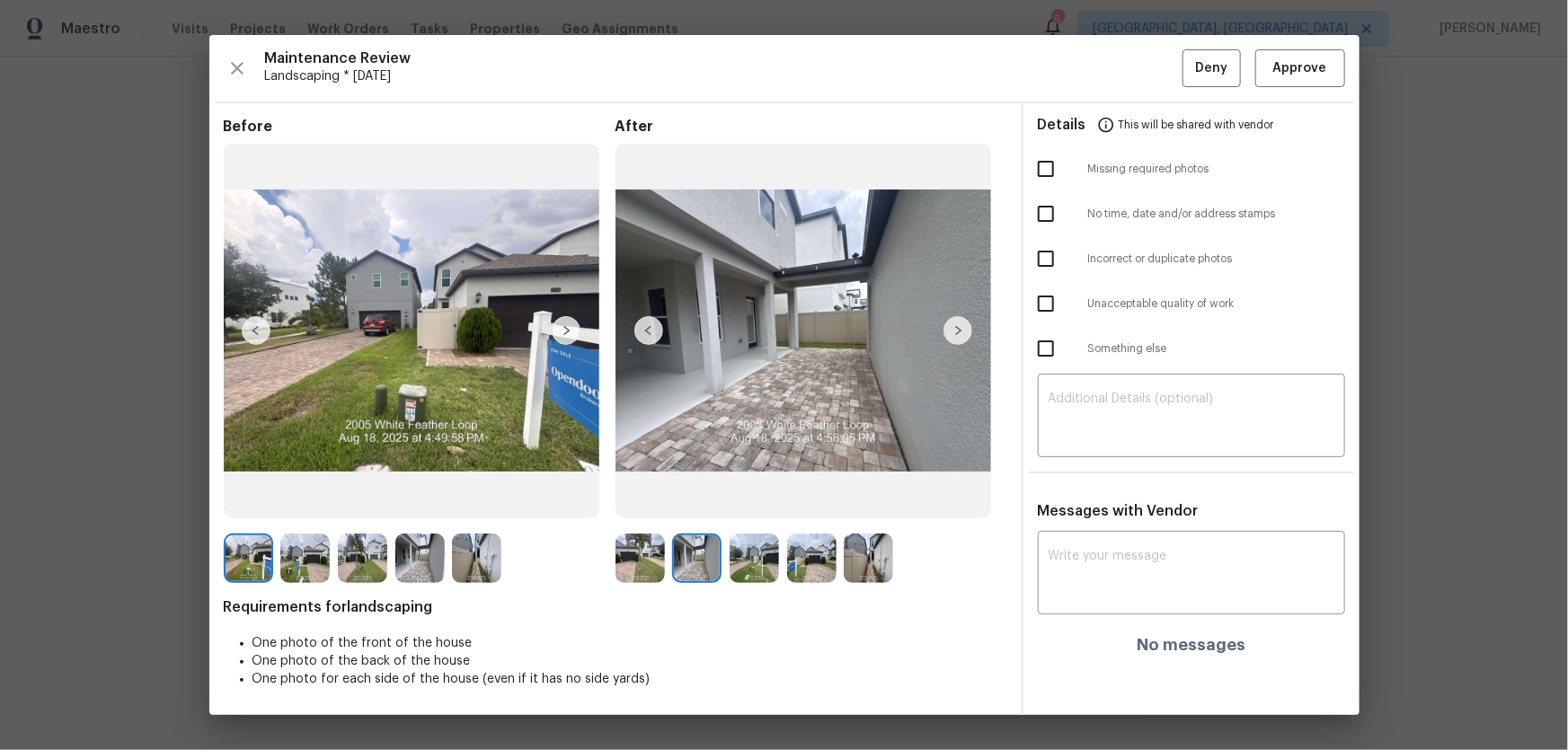
click at [757, 495] on img at bounding box center [754, 558] width 50 height 50
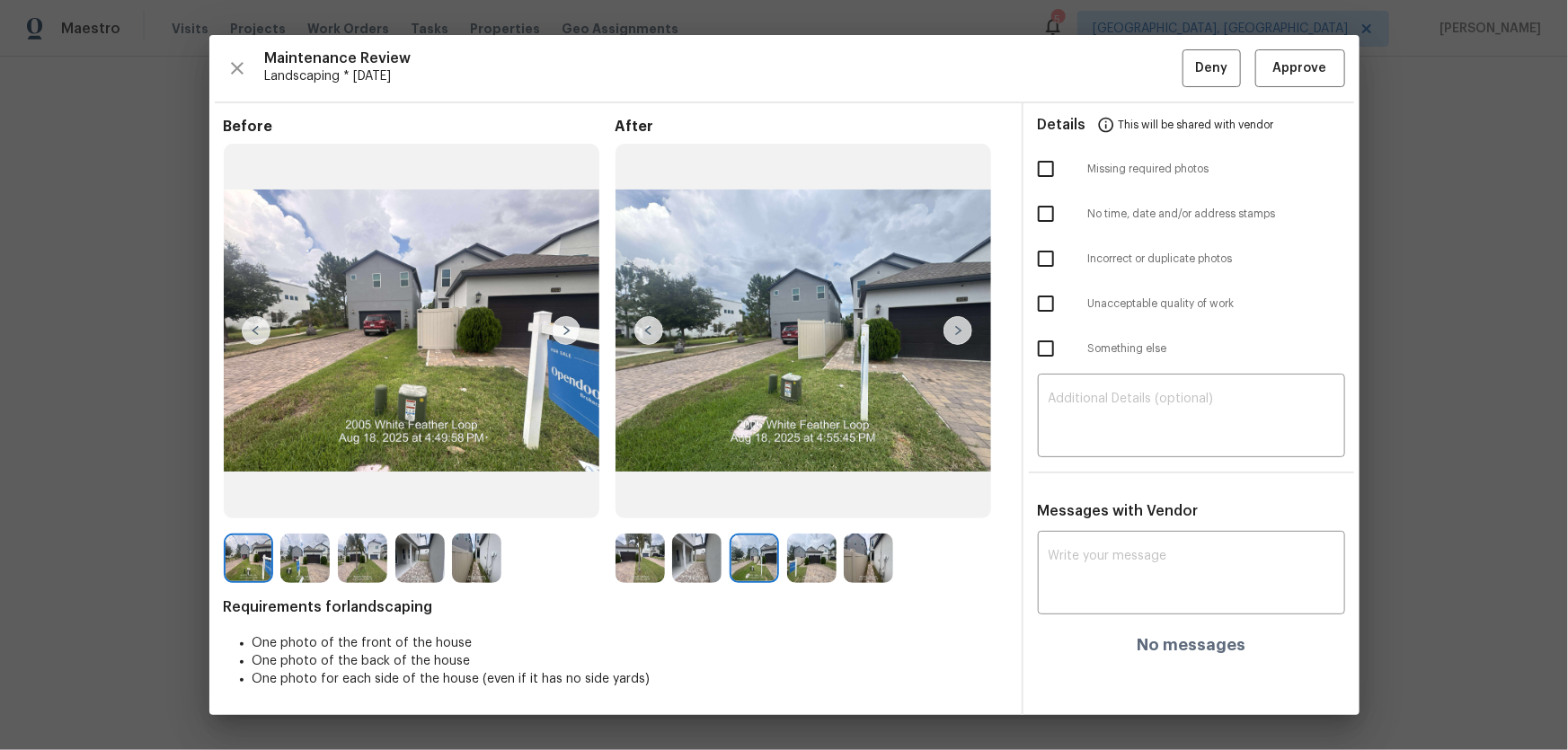
click at [811, 495] on img at bounding box center [811, 558] width 50 height 50
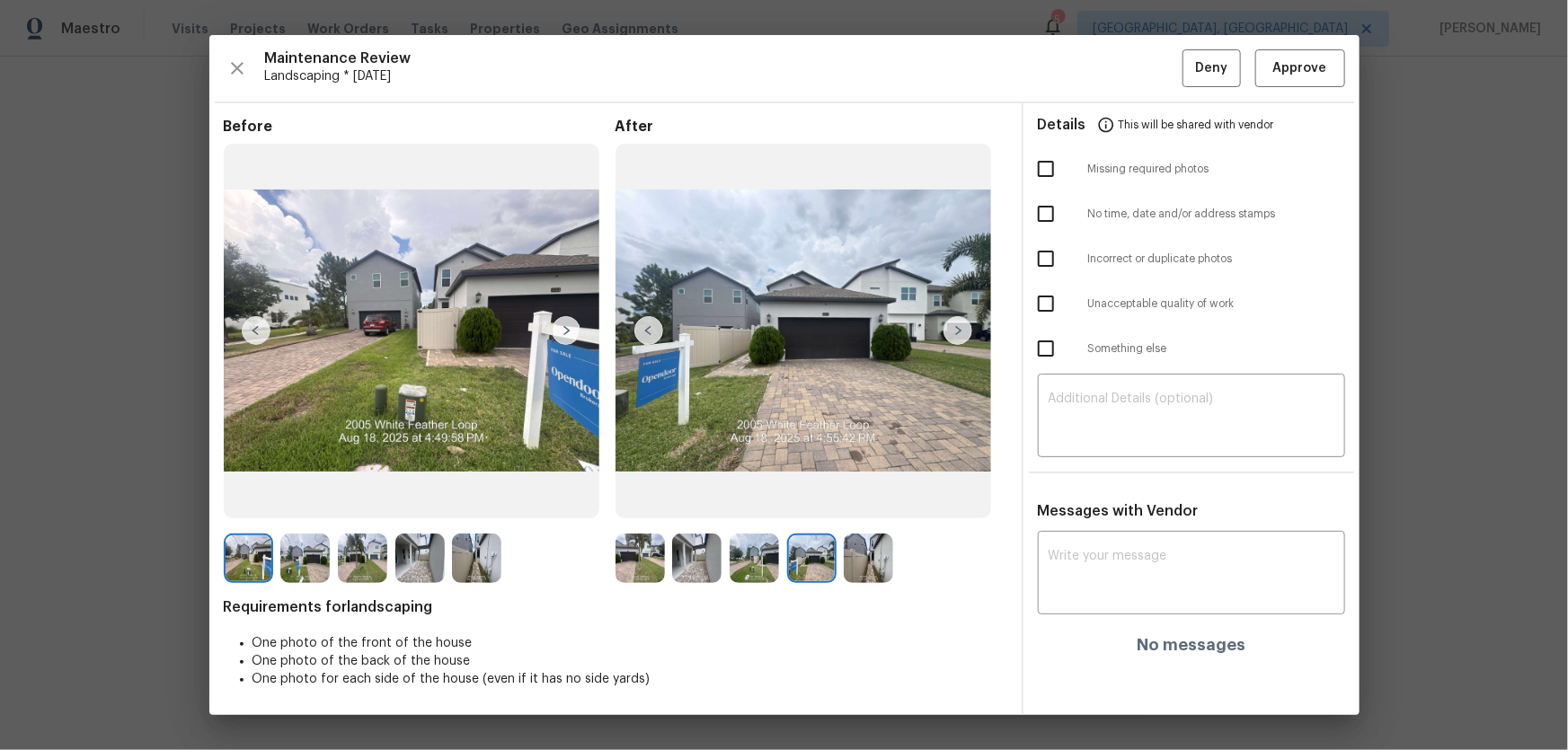
click at [880, 495] on img at bounding box center [868, 558] width 50 height 50
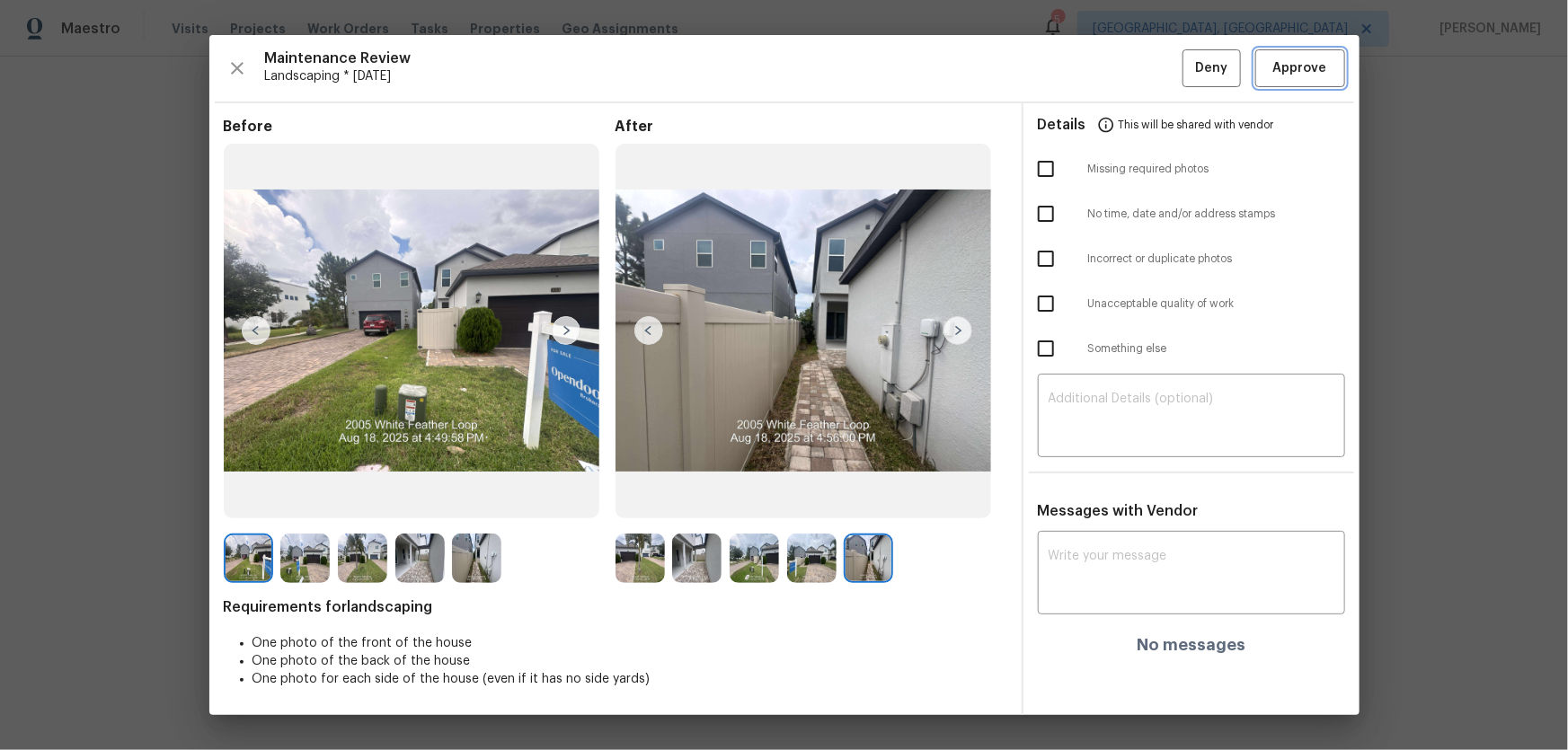
click at [1115, 70] on span "Approve" at bounding box center [1301, 68] width 54 height 23
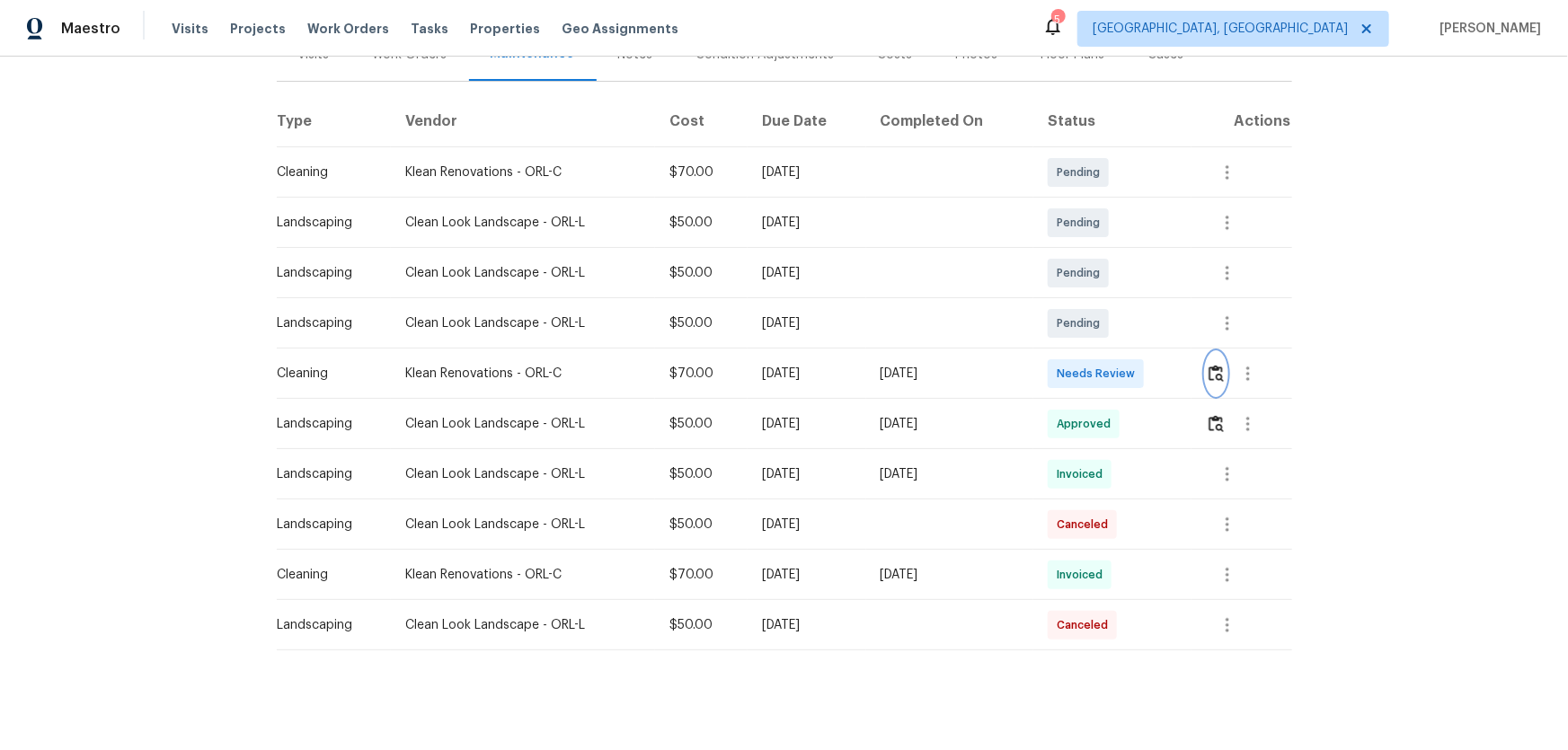
click at [1115, 382] on button "button" at bounding box center [1216, 374] width 21 height 43
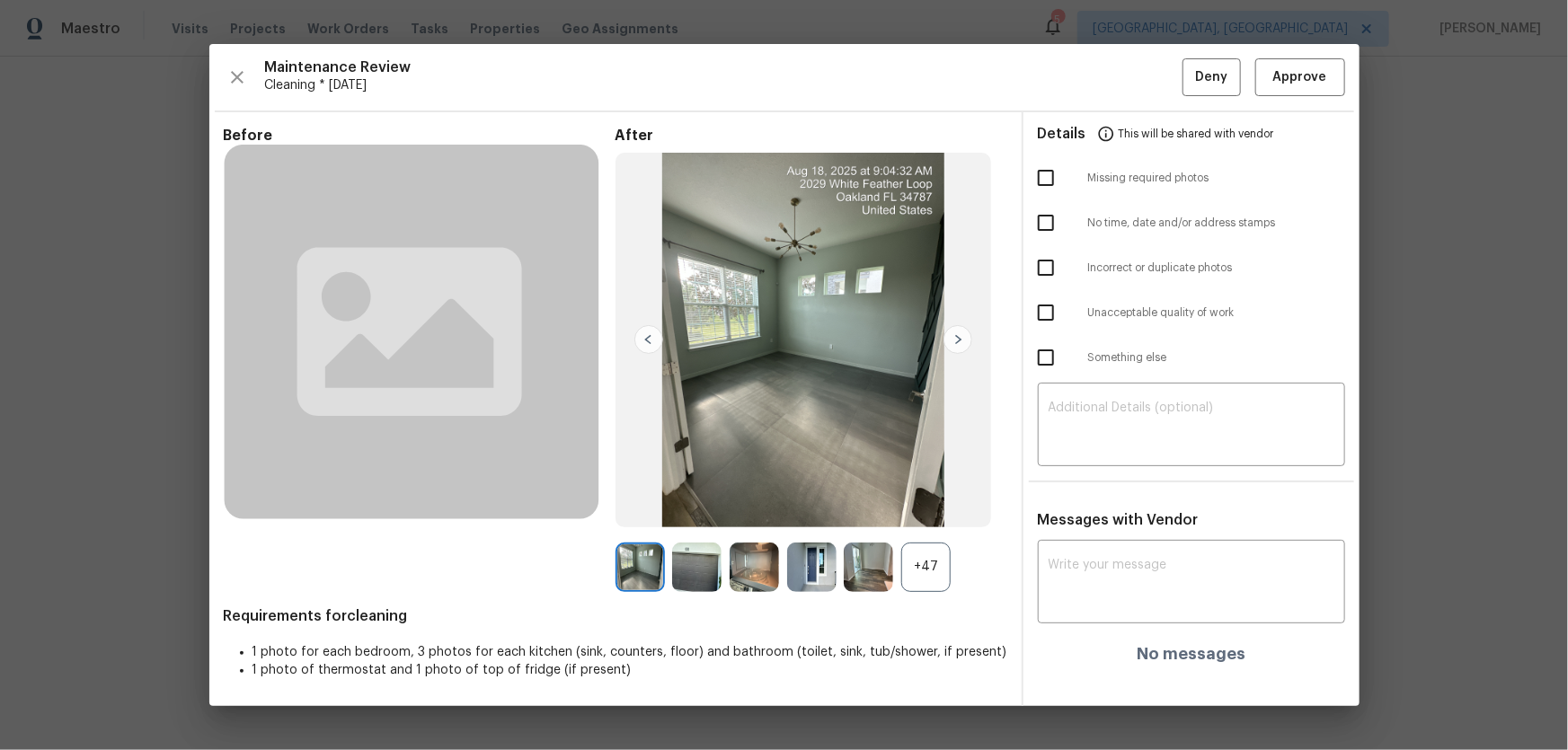
click at [932, 495] on div "+47" at bounding box center [926, 567] width 50 height 50
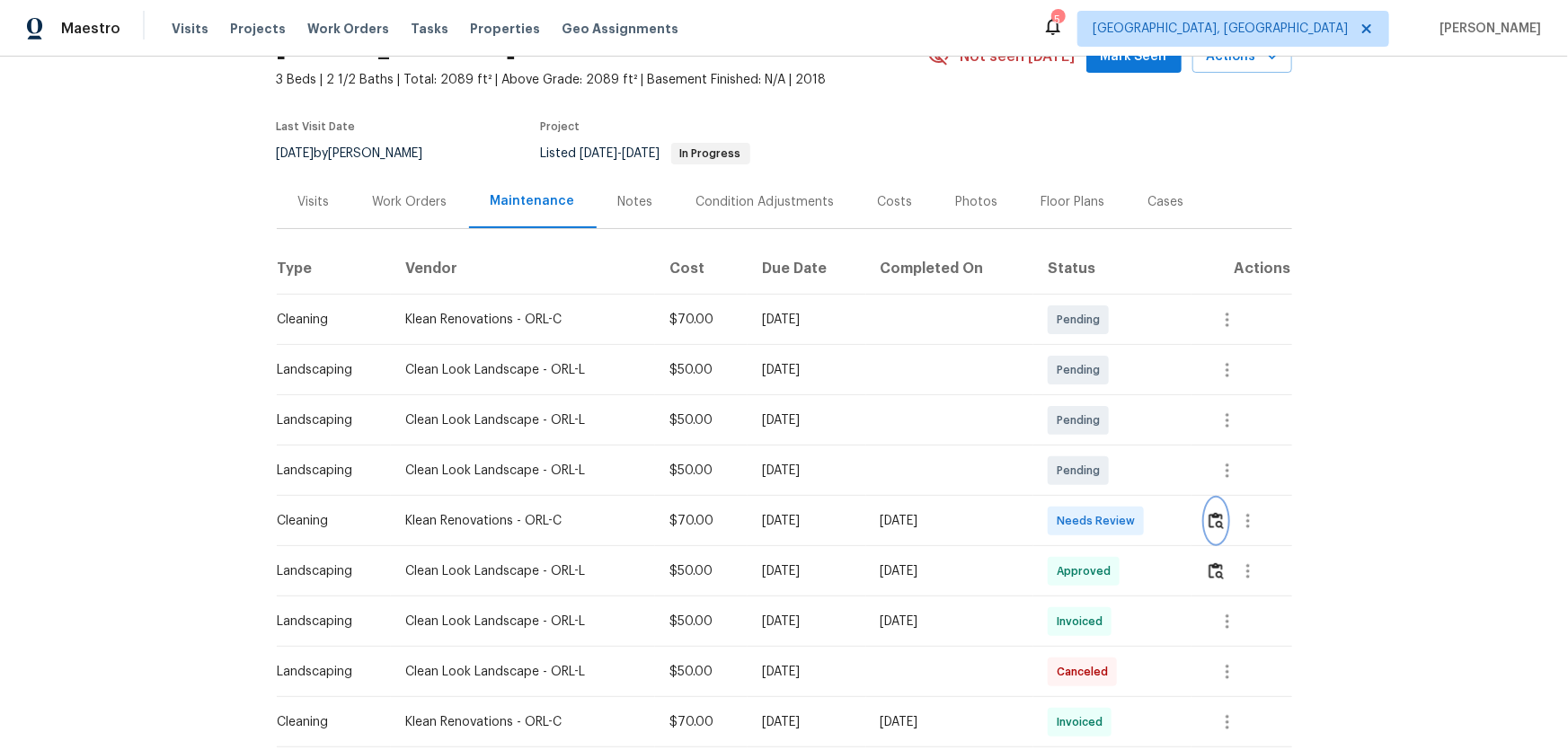
scroll to position [0, 0]
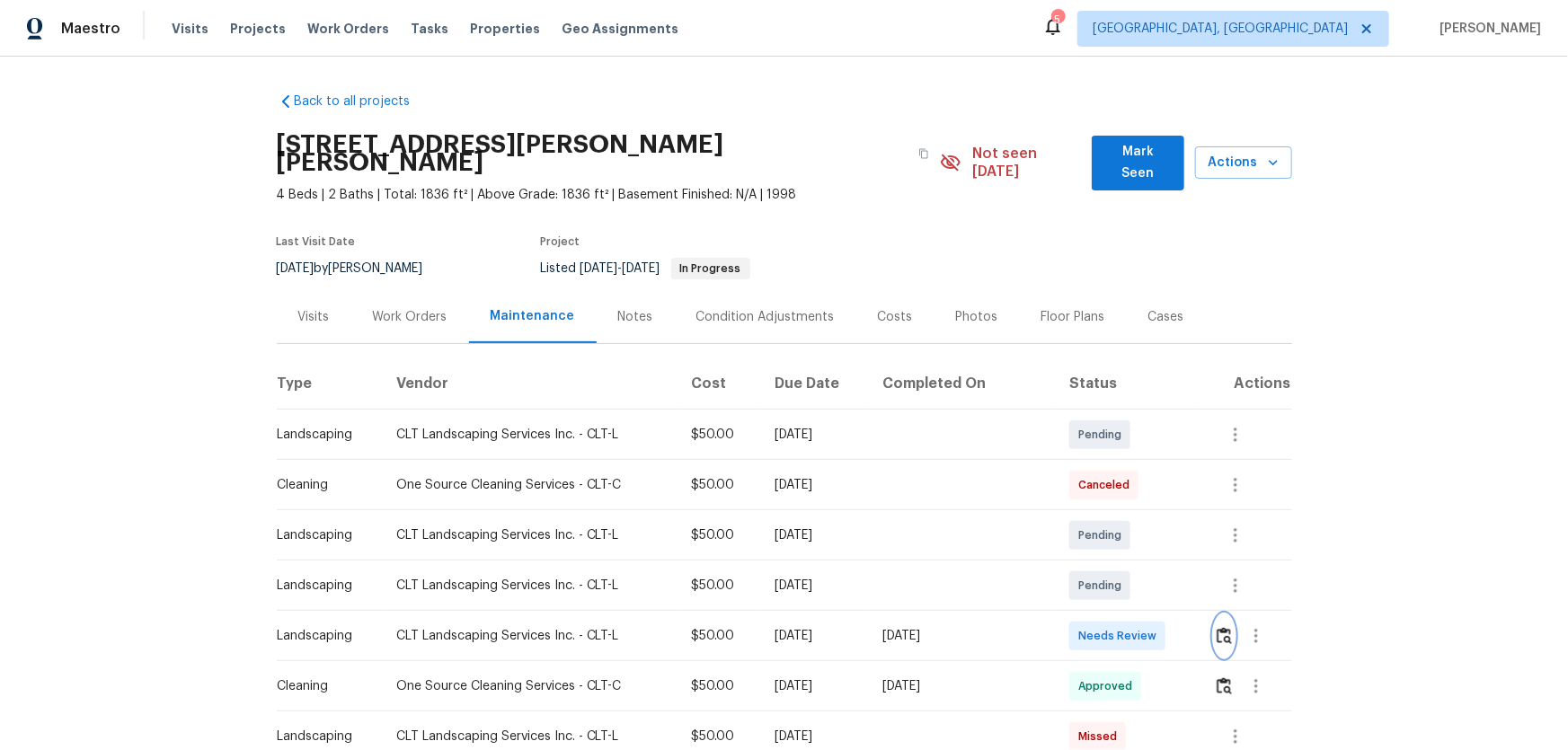
click at [1115, 495] on img "button" at bounding box center [1224, 635] width 15 height 17
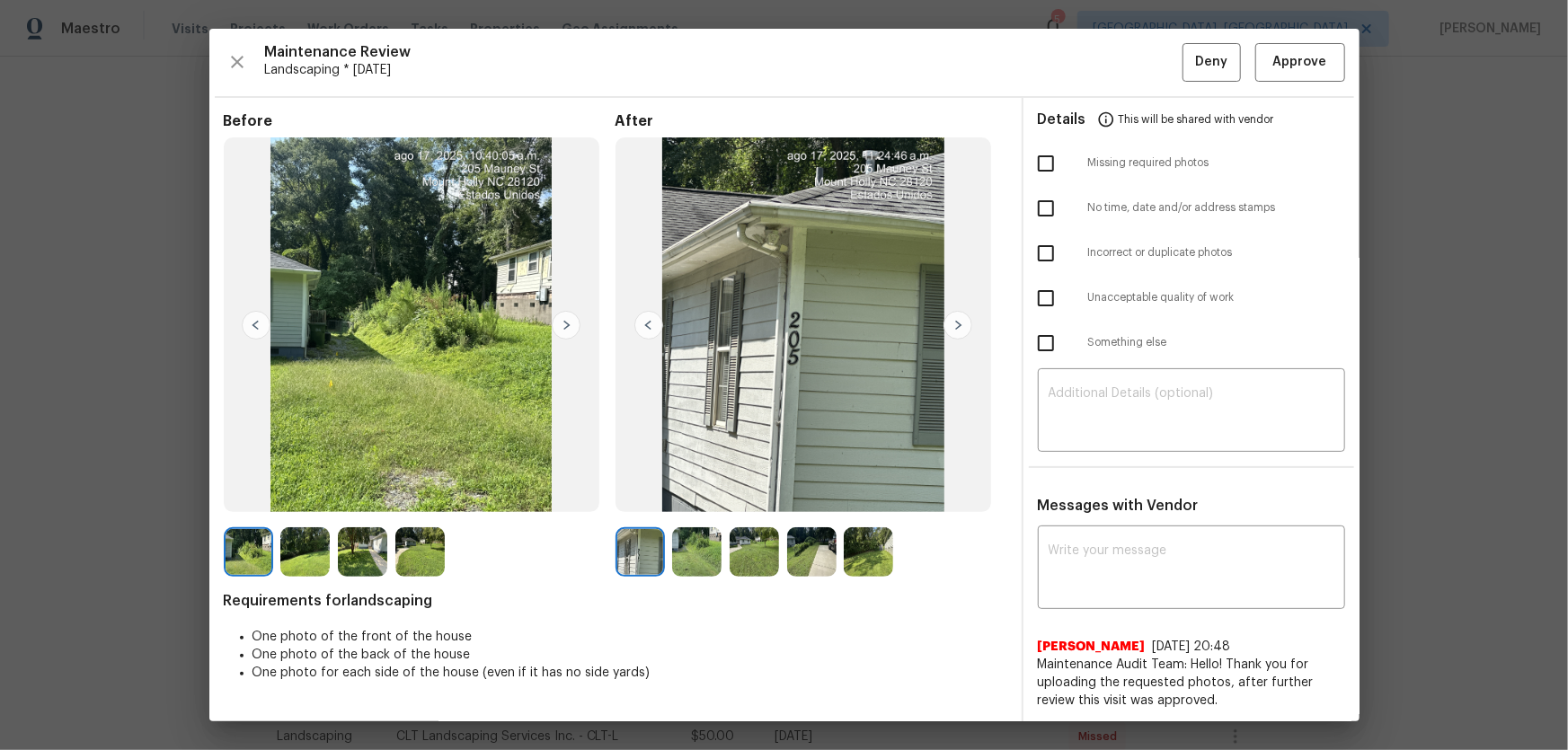
click at [708, 495] on img at bounding box center [696, 552] width 50 height 50
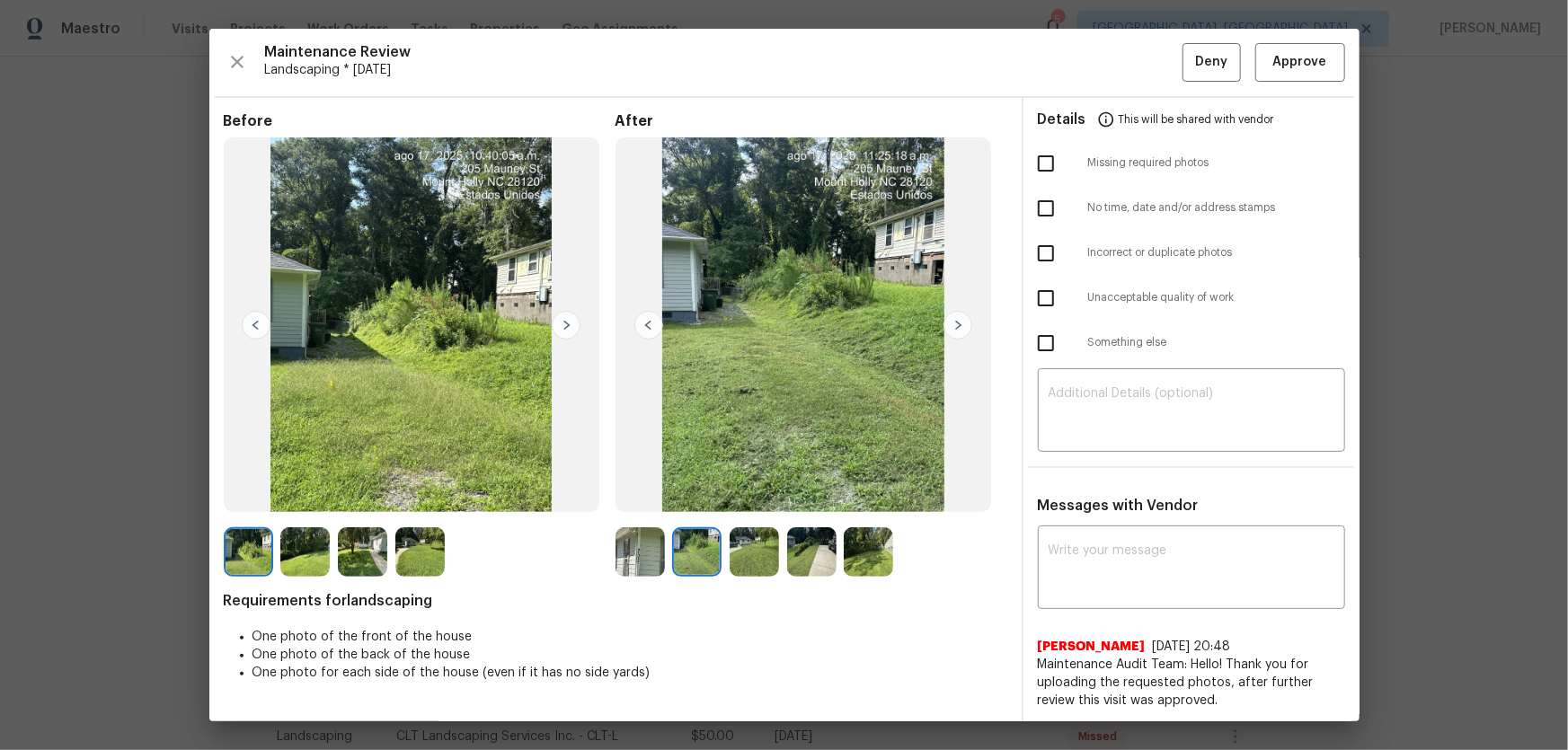
click at [734, 495] on img at bounding box center [754, 552] width 50 height 50
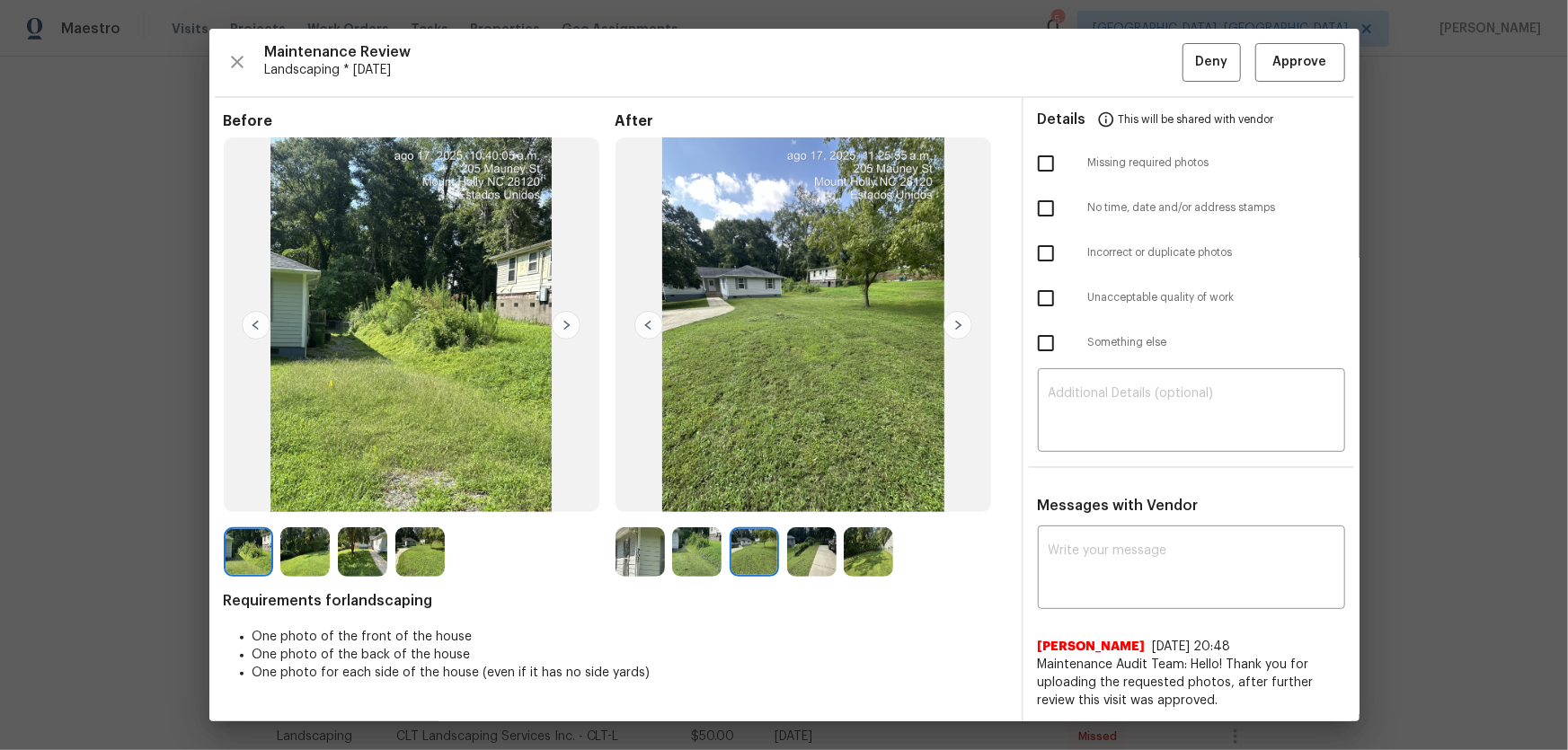
click at [794, 495] on img at bounding box center [811, 552] width 50 height 50
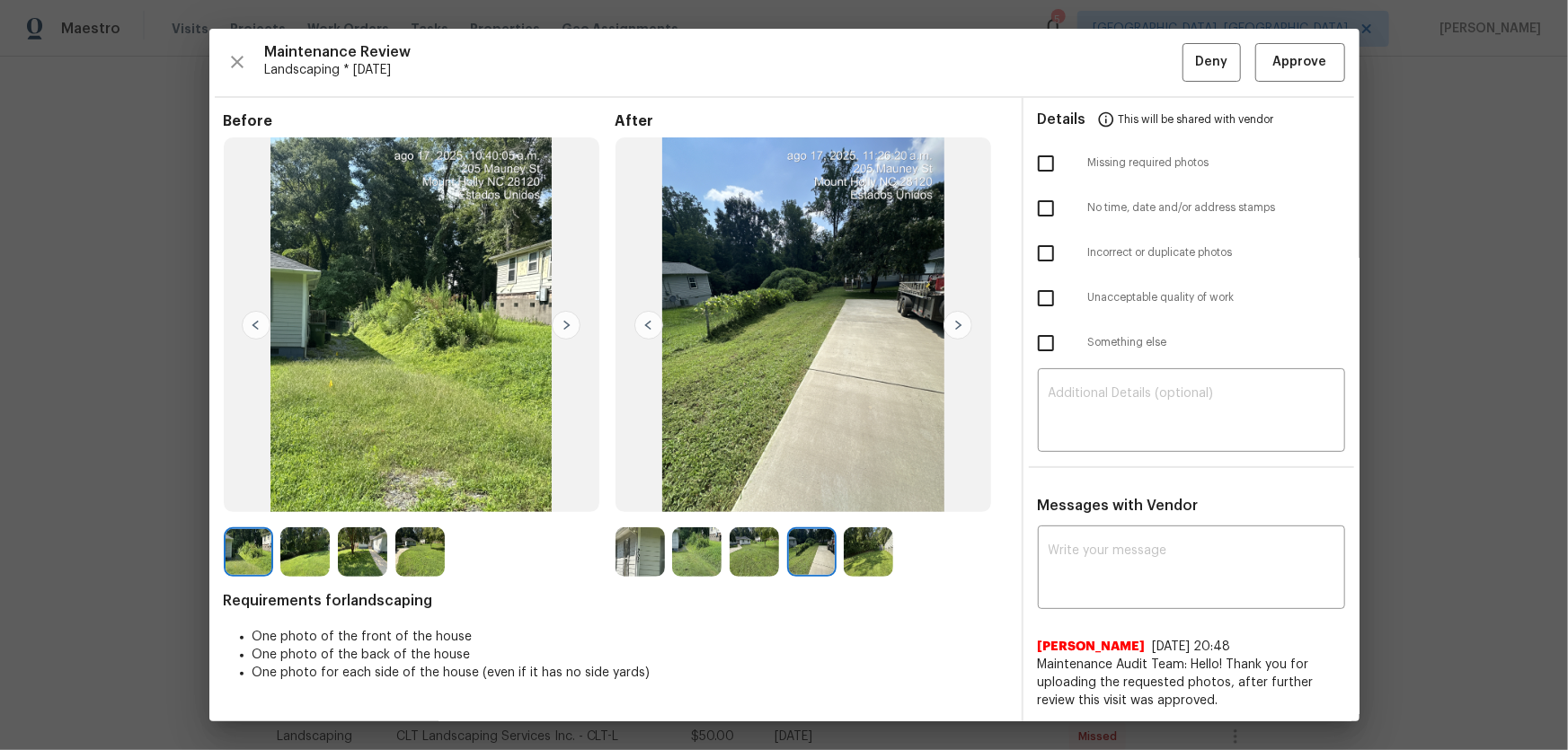
click at [846, 495] on img at bounding box center [868, 552] width 50 height 50
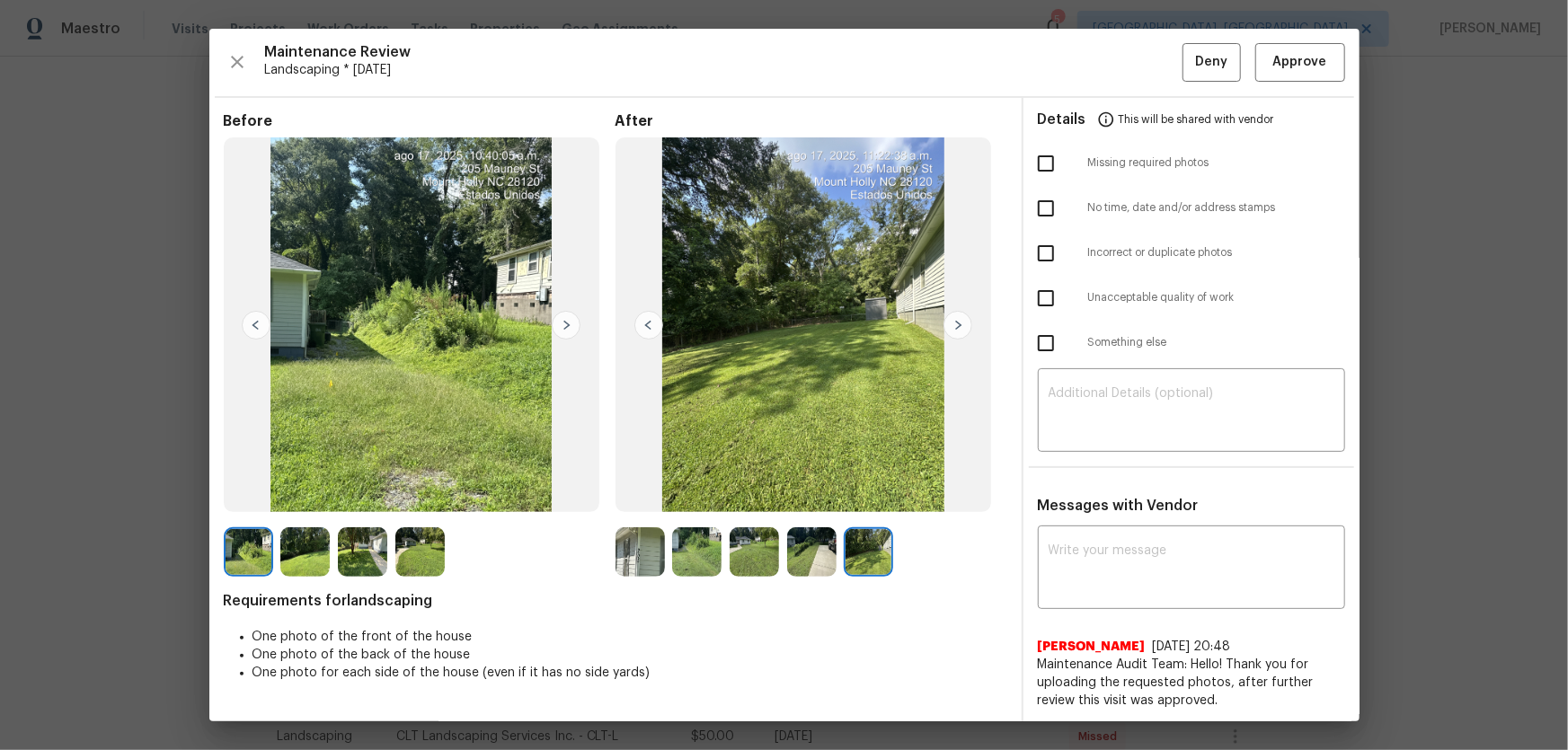
click at [649, 495] on img at bounding box center [639, 552] width 50 height 50
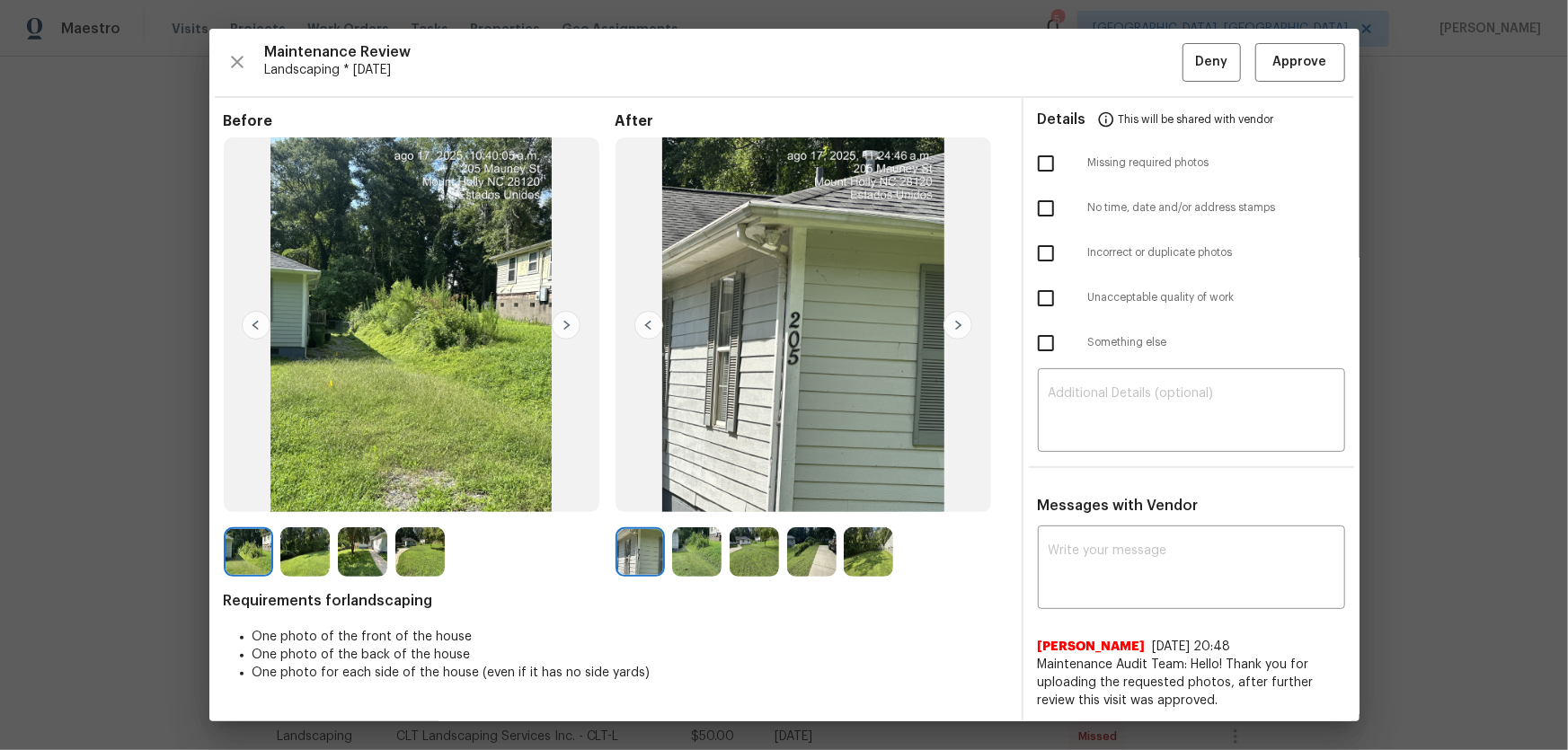
click at [686, 495] on img at bounding box center [696, 552] width 50 height 50
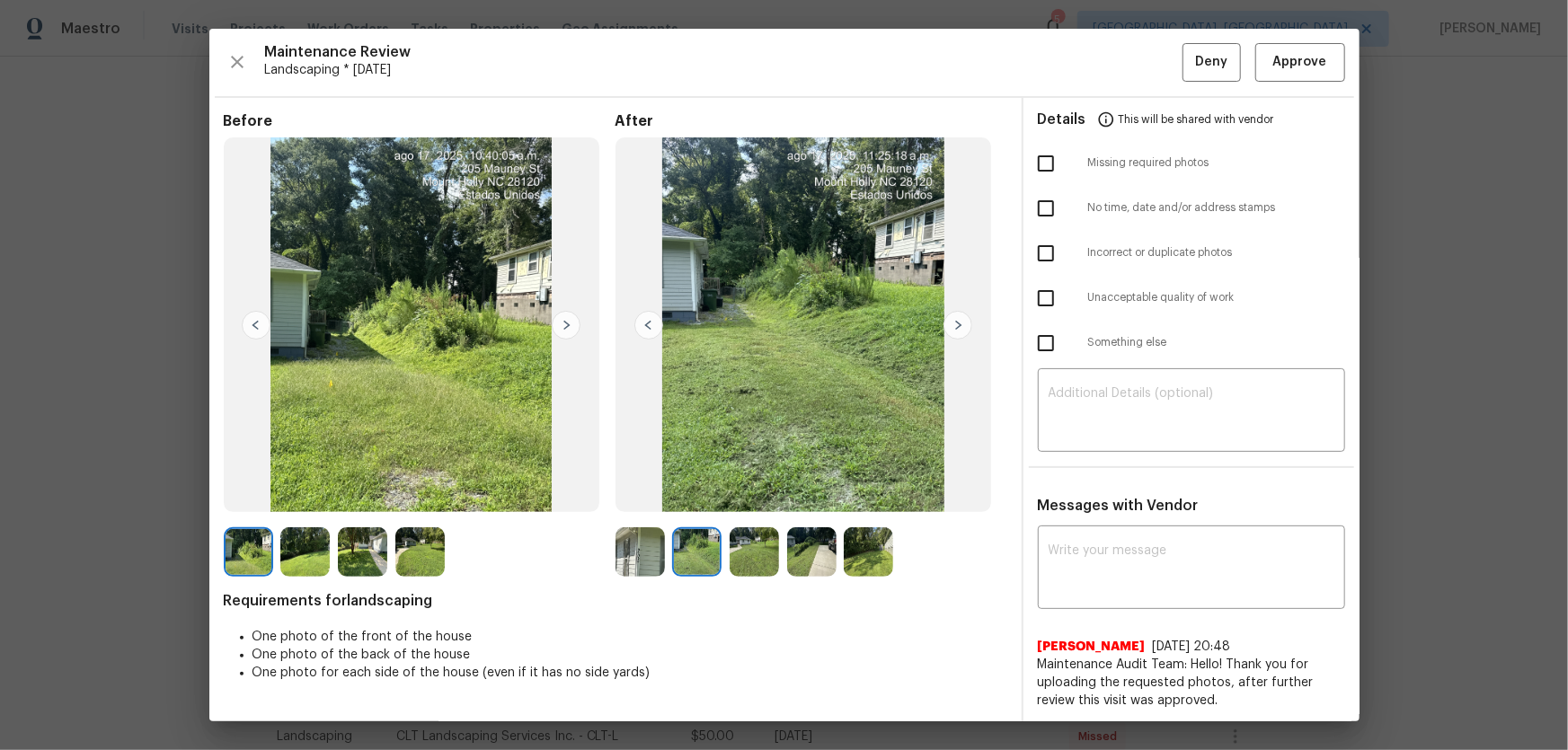
click at [741, 495] on img at bounding box center [754, 552] width 50 height 50
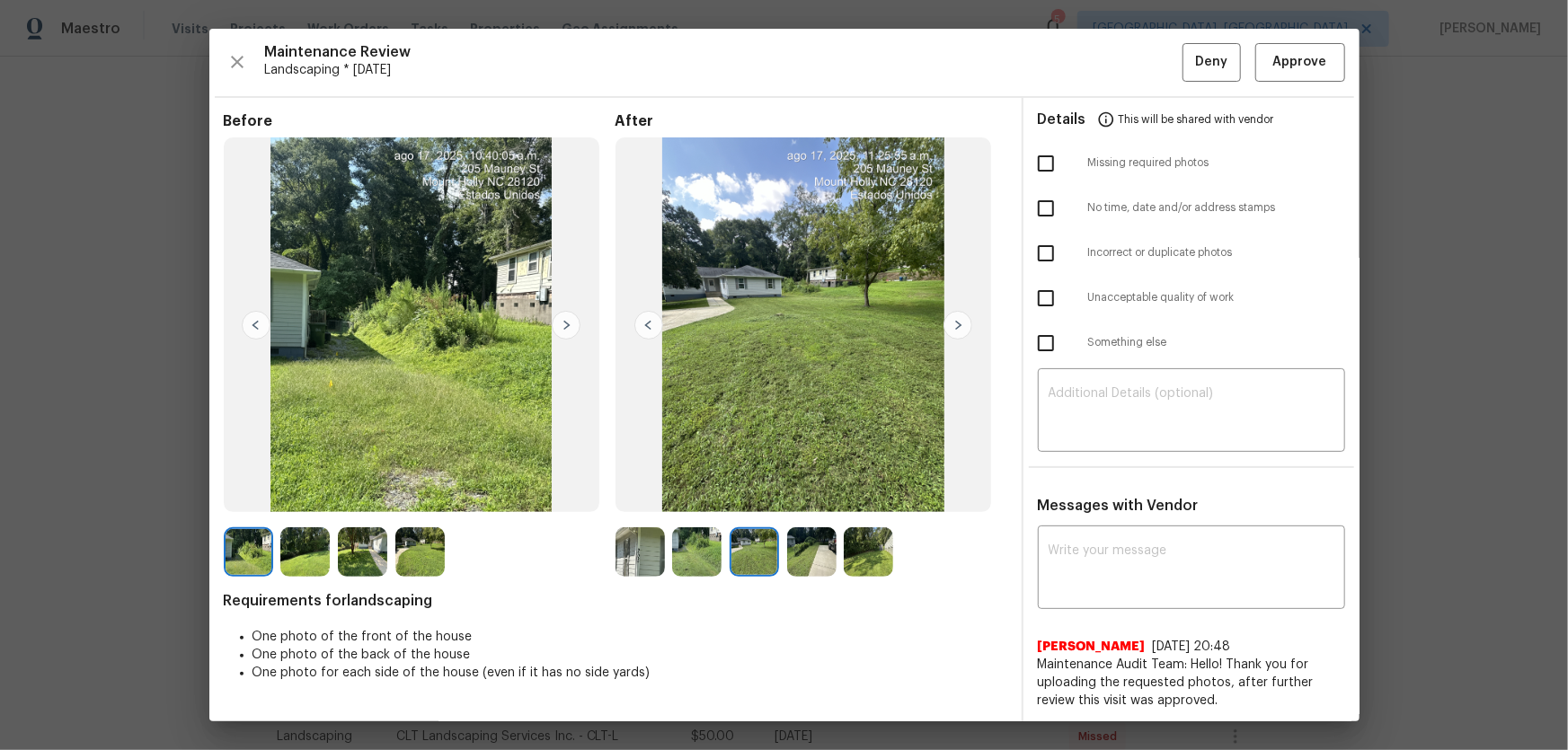
click at [803, 495] on img at bounding box center [811, 552] width 50 height 50
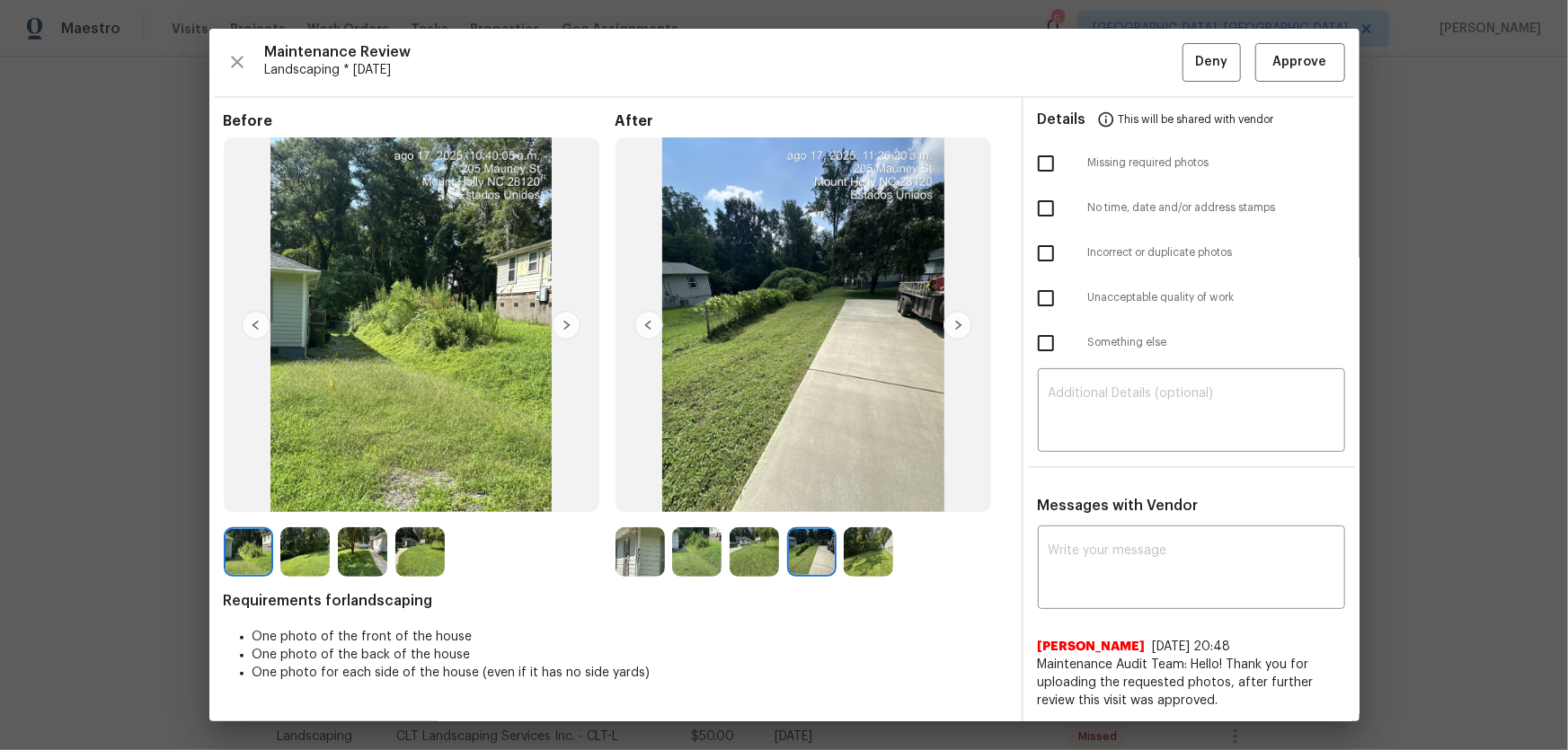
click at [857, 495] on img at bounding box center [868, 552] width 50 height 50
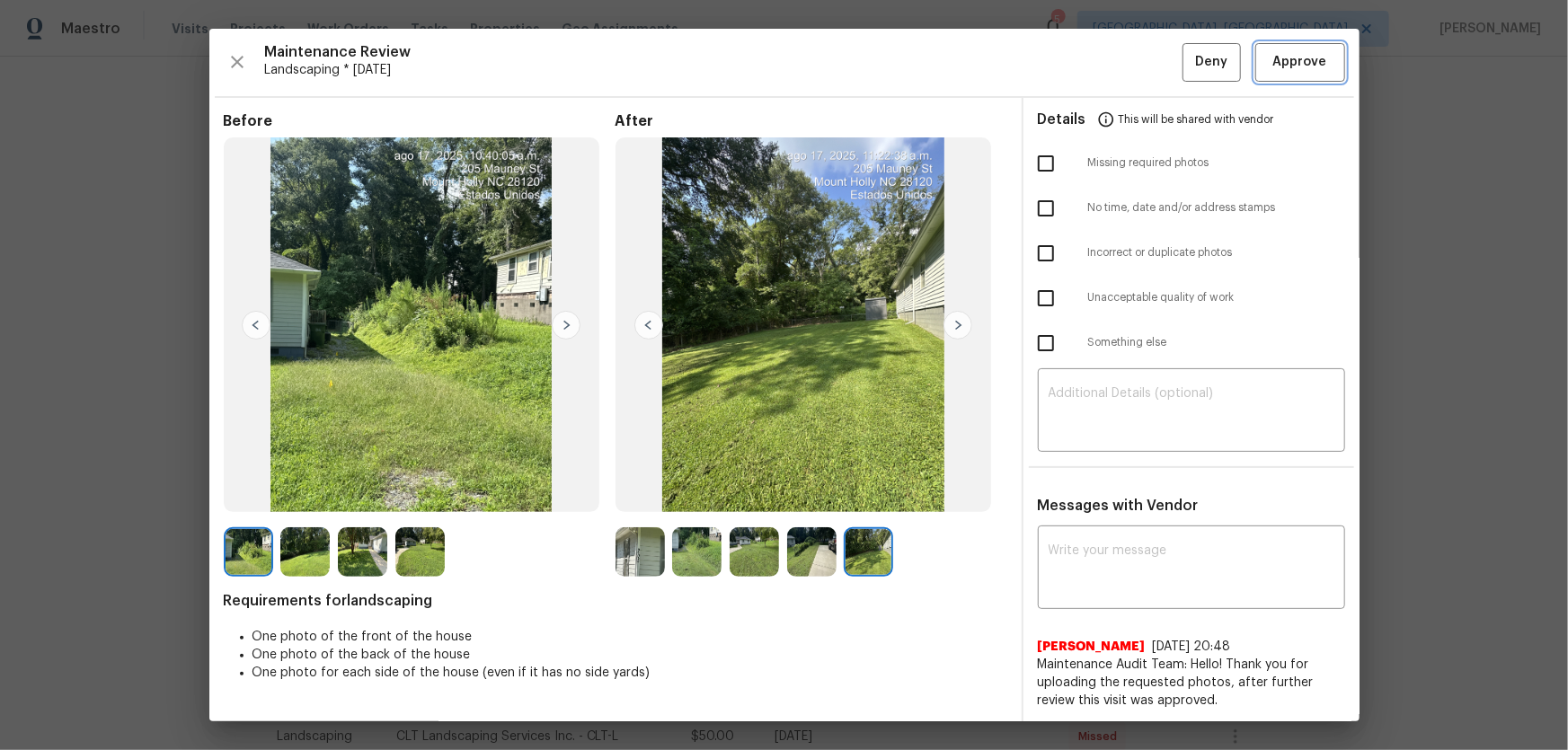
click at [1115, 79] on button "Approve" at bounding box center [1301, 62] width 90 height 39
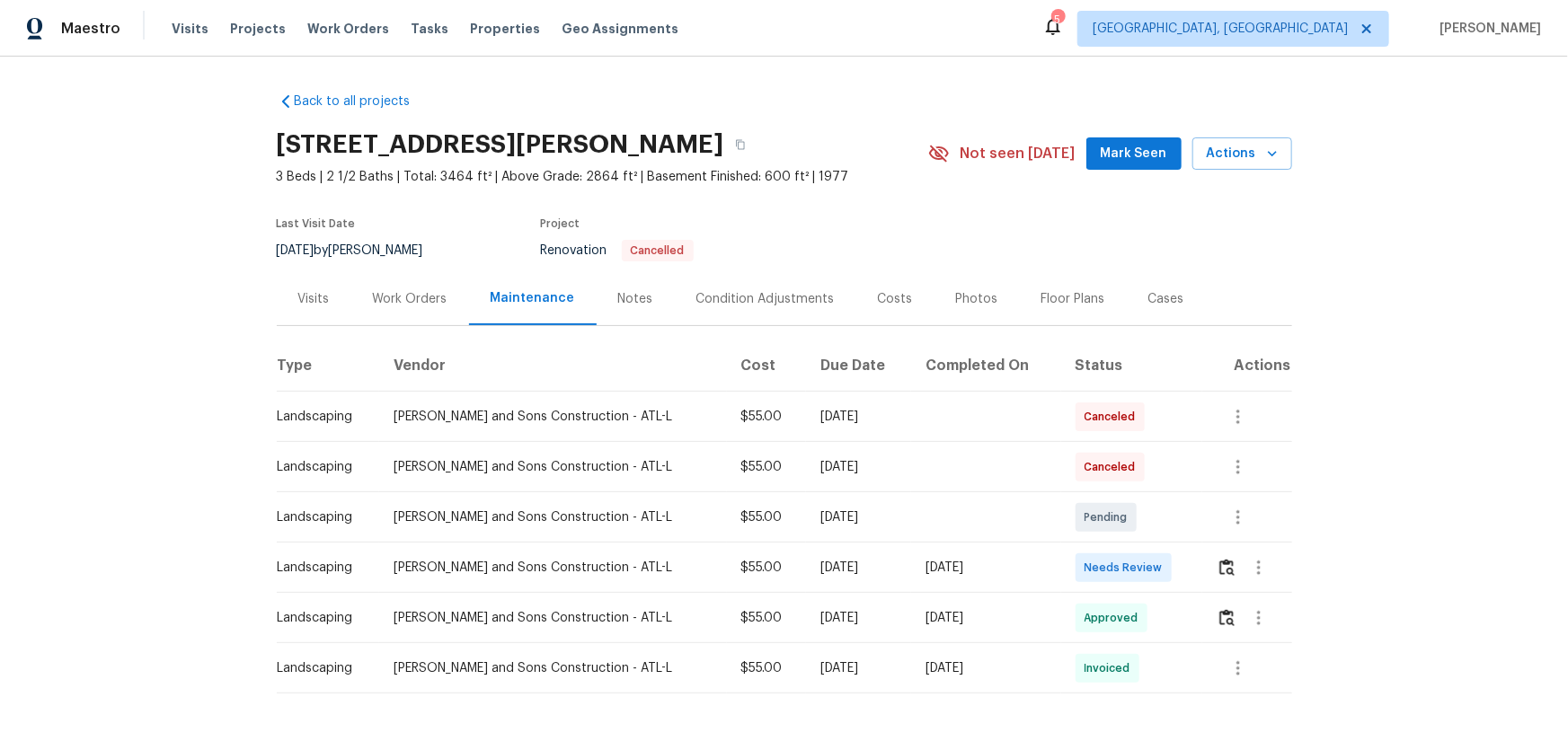
click at [1115, 495] on td at bounding box center [1247, 568] width 90 height 50
click at [1115, 495] on img "button" at bounding box center [1227, 567] width 15 height 17
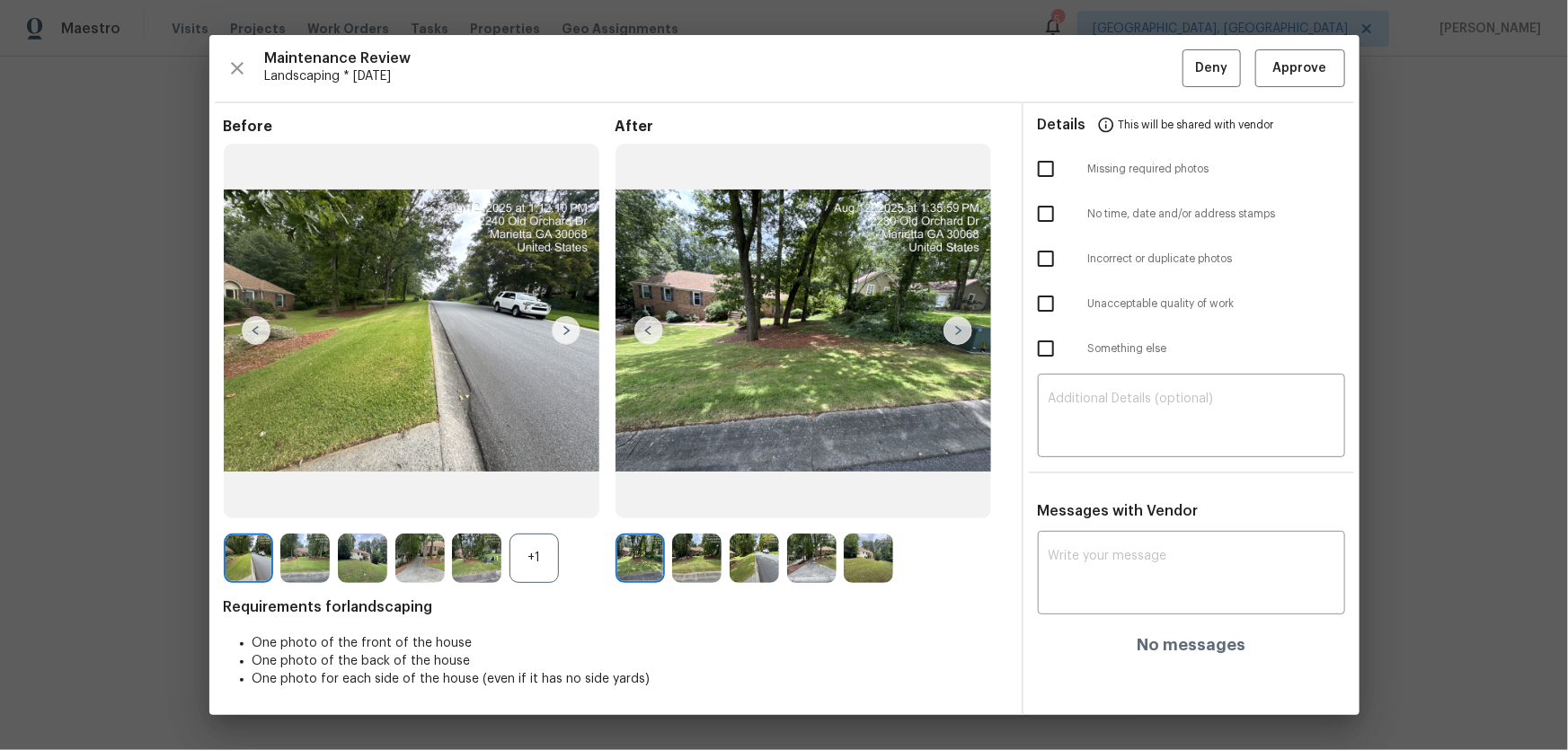
click at [514, 495] on div "+1" at bounding box center [534, 558] width 50 height 50
click at [706, 495] on img at bounding box center [696, 558] width 50 height 50
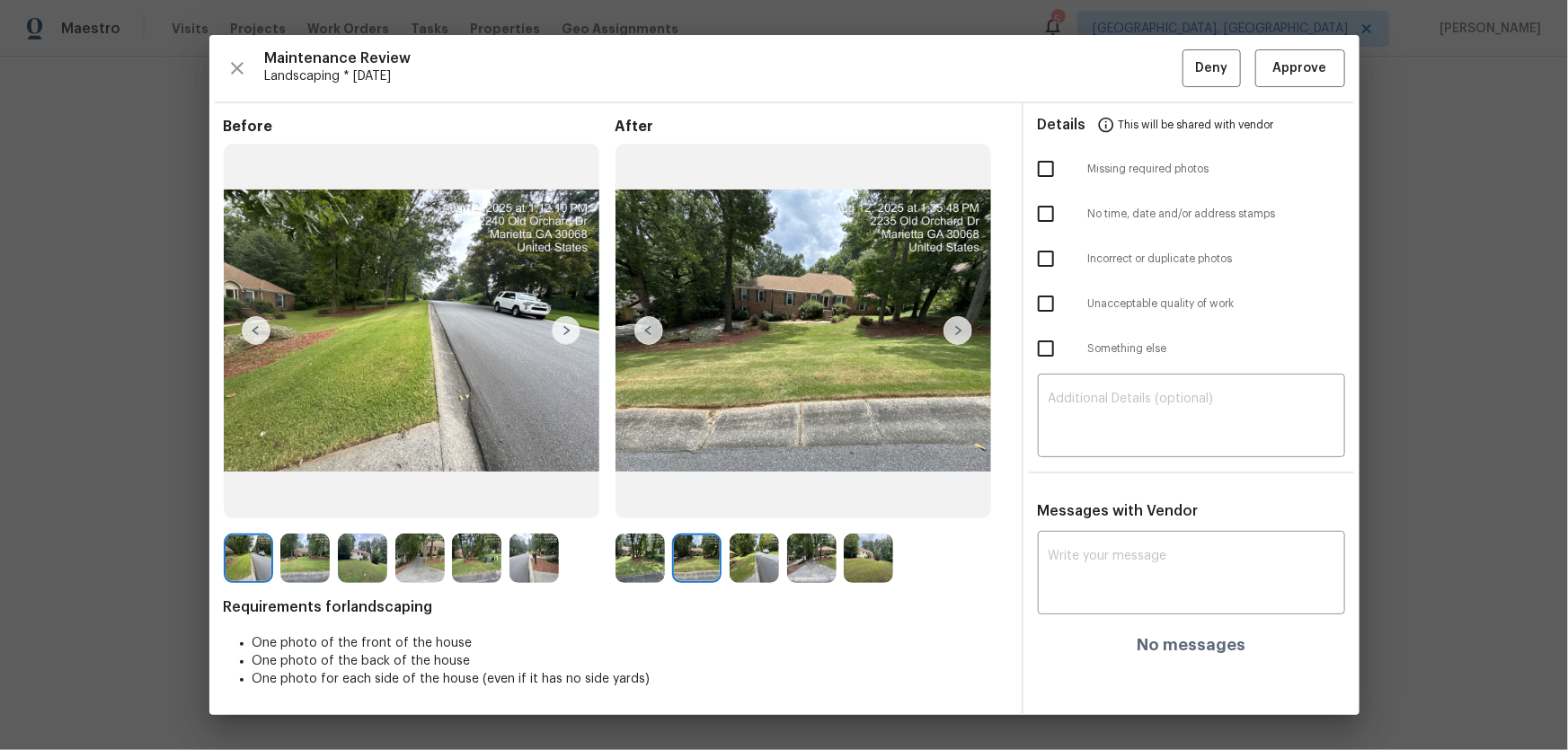
click at [739, 495] on img at bounding box center [754, 558] width 50 height 50
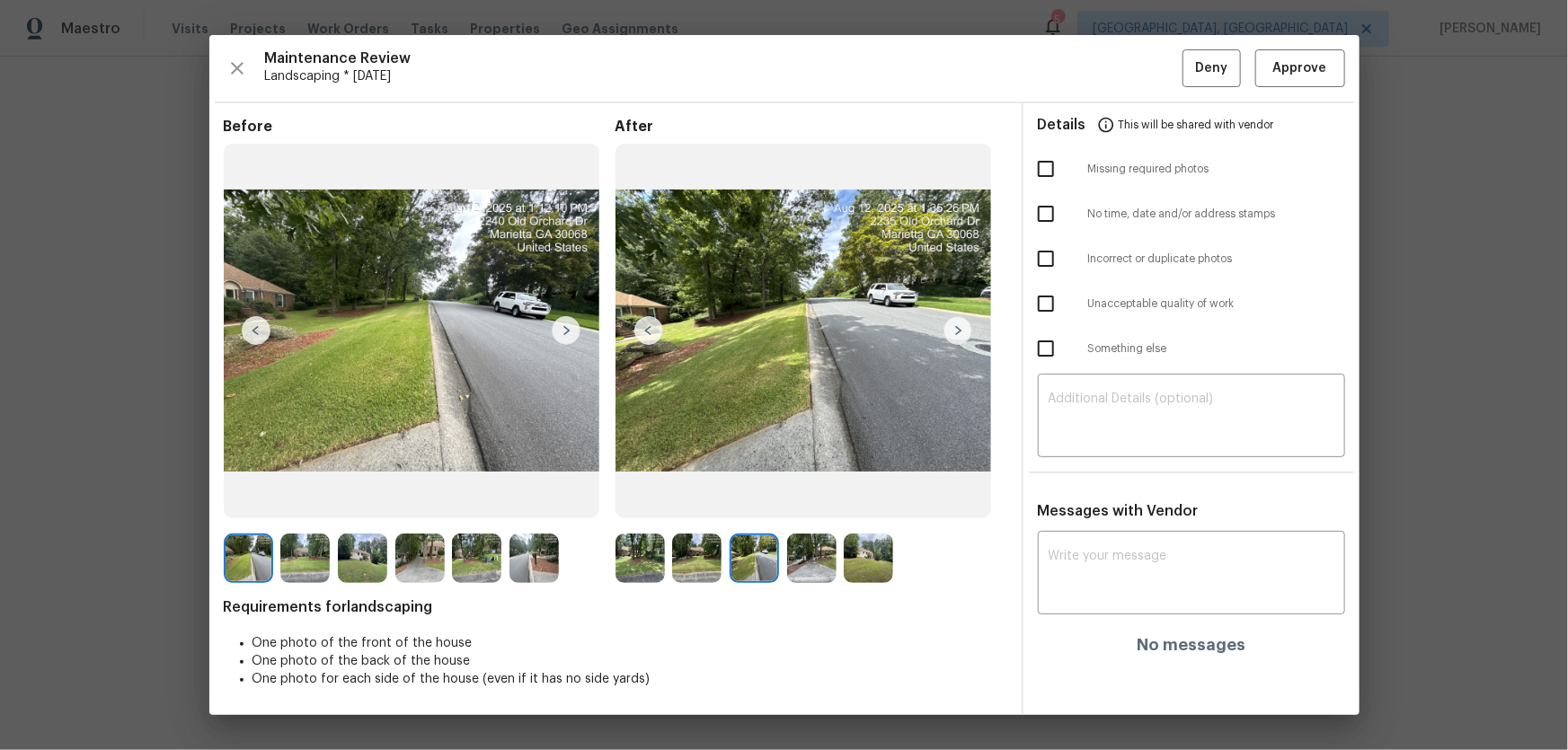
click at [808, 495] on img at bounding box center [811, 558] width 50 height 50
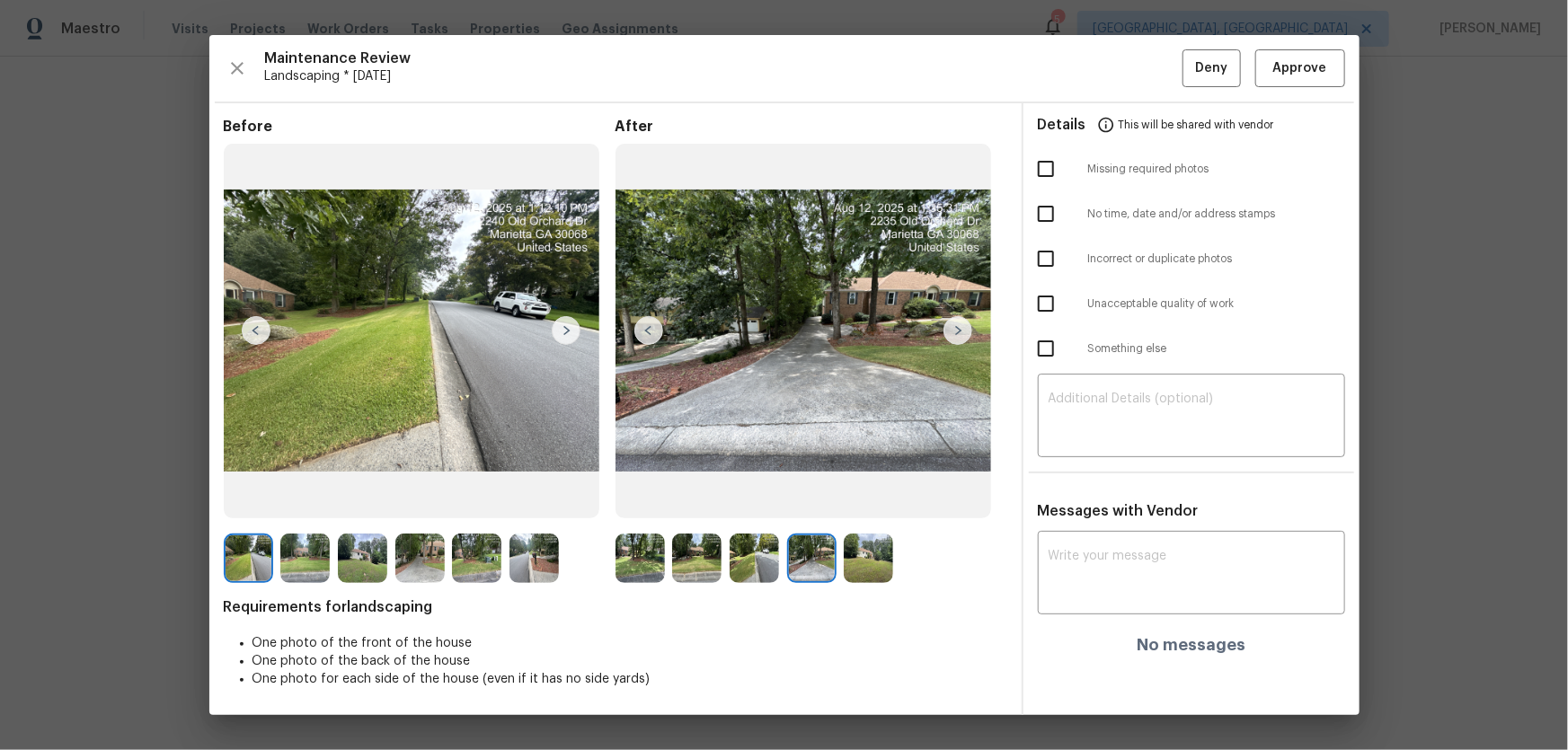
click at [889, 495] on img at bounding box center [868, 558] width 50 height 50
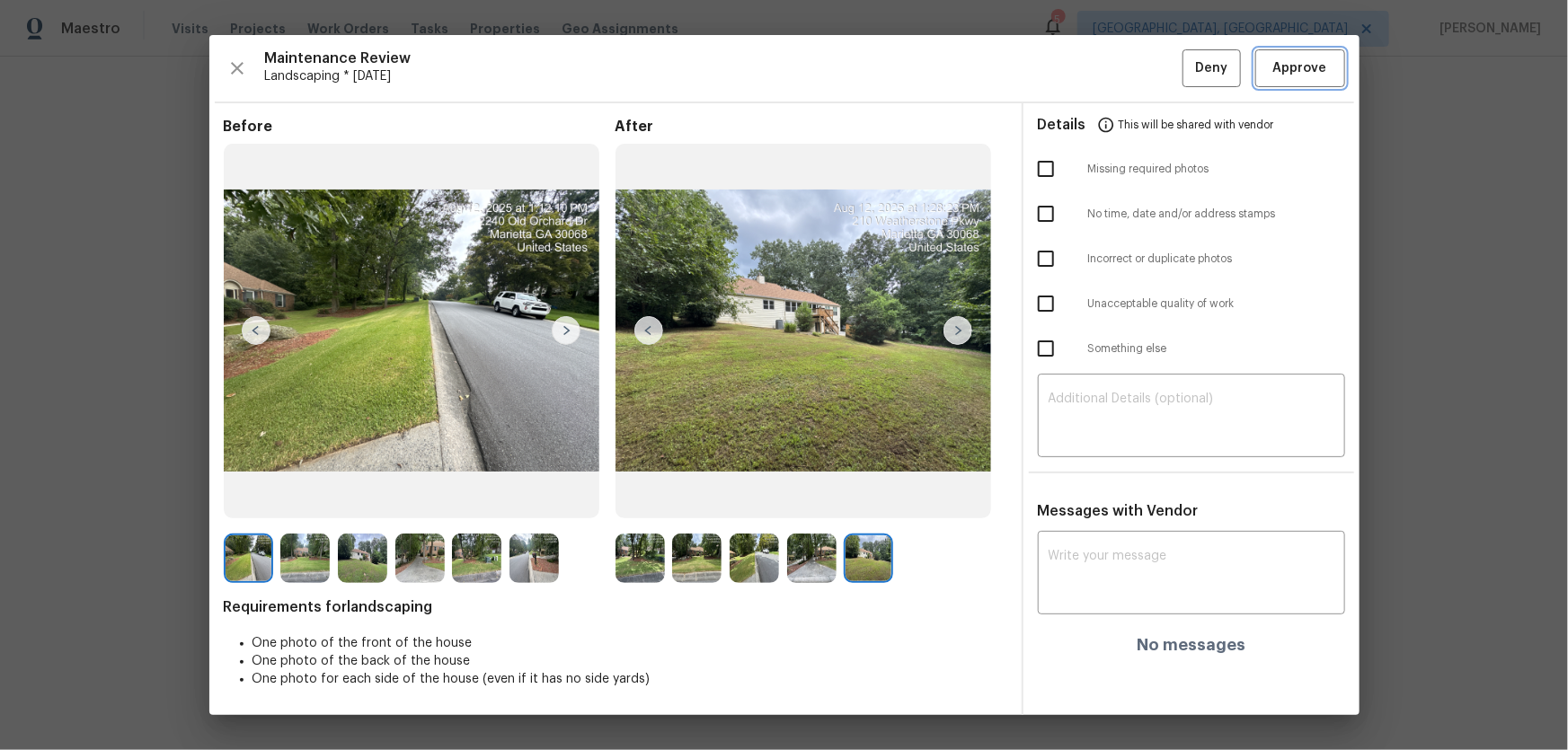
click at [1115, 73] on span "Approve" at bounding box center [1301, 68] width 54 height 23
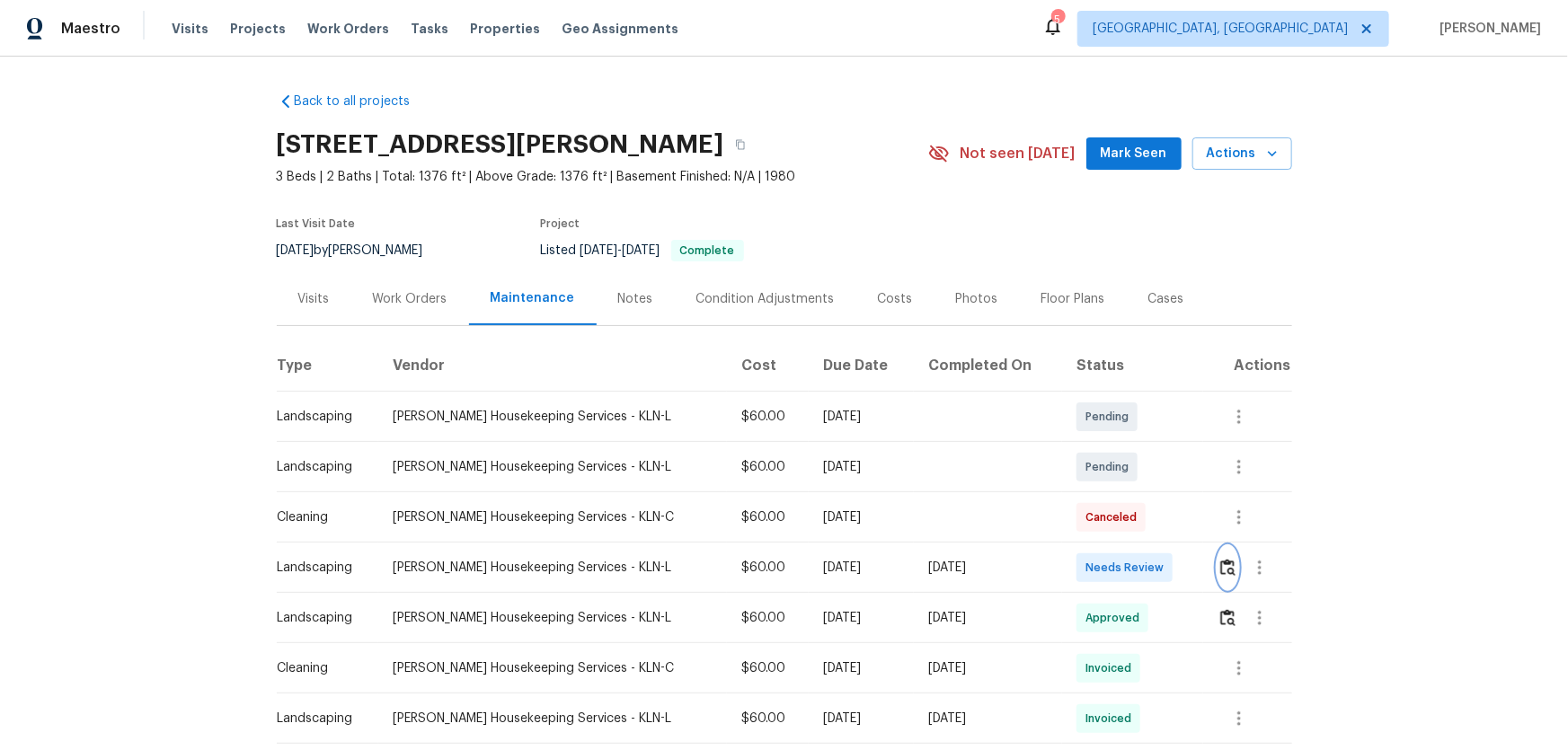
click at [1115, 495] on button "button" at bounding box center [1228, 568] width 21 height 43
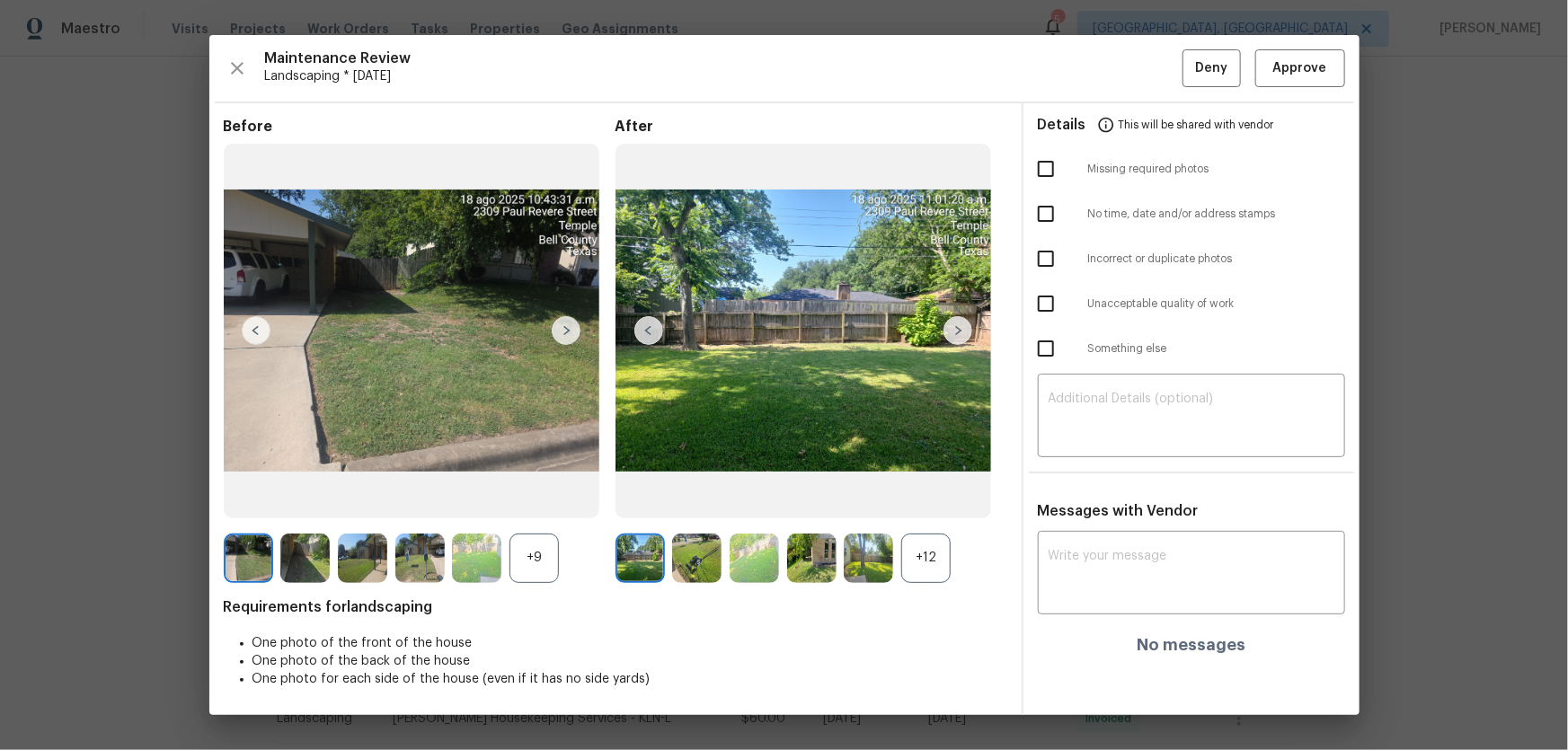
click at [923, 495] on div "+12" at bounding box center [926, 558] width 50 height 50
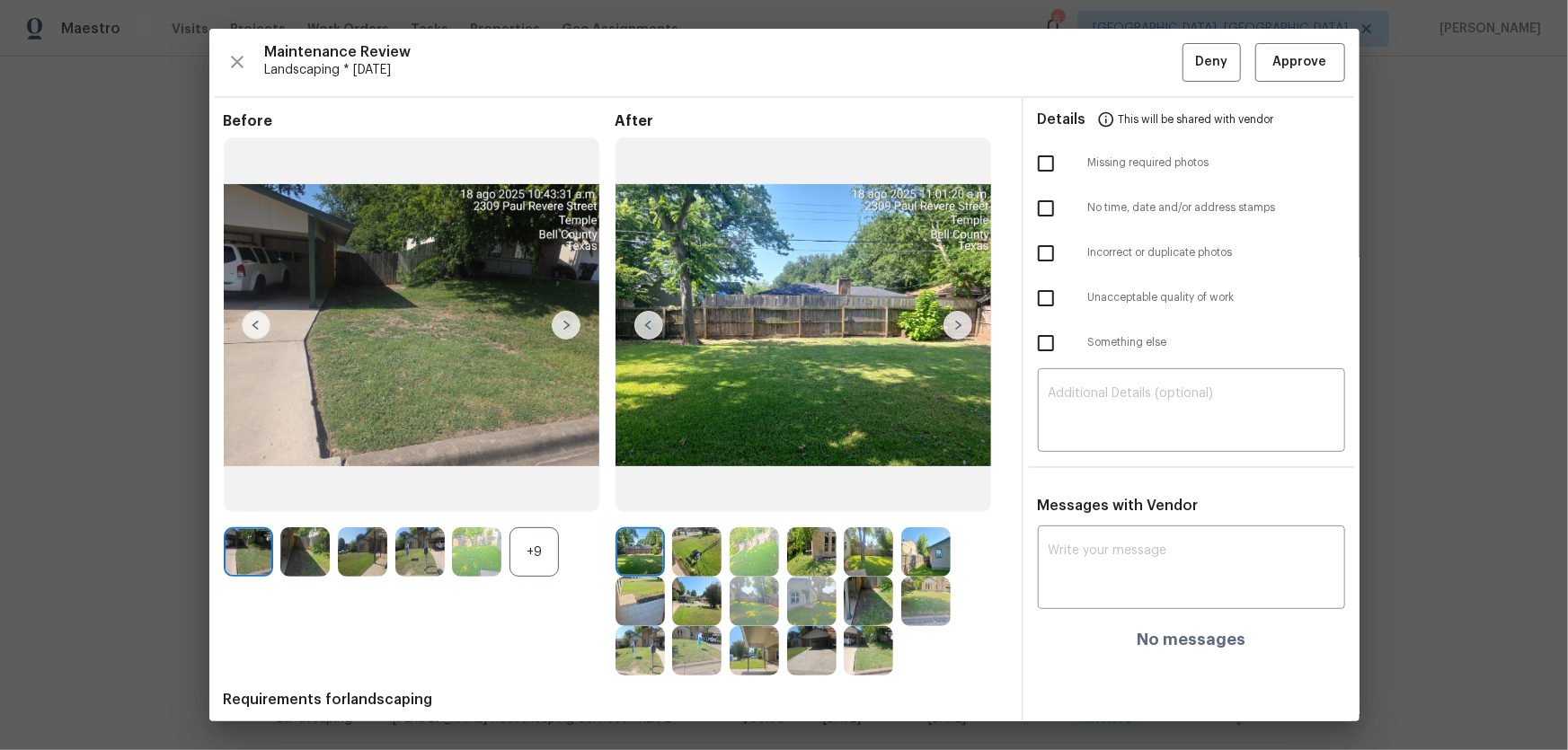
click at [540, 495] on div "+9" at bounding box center [534, 552] width 50 height 50
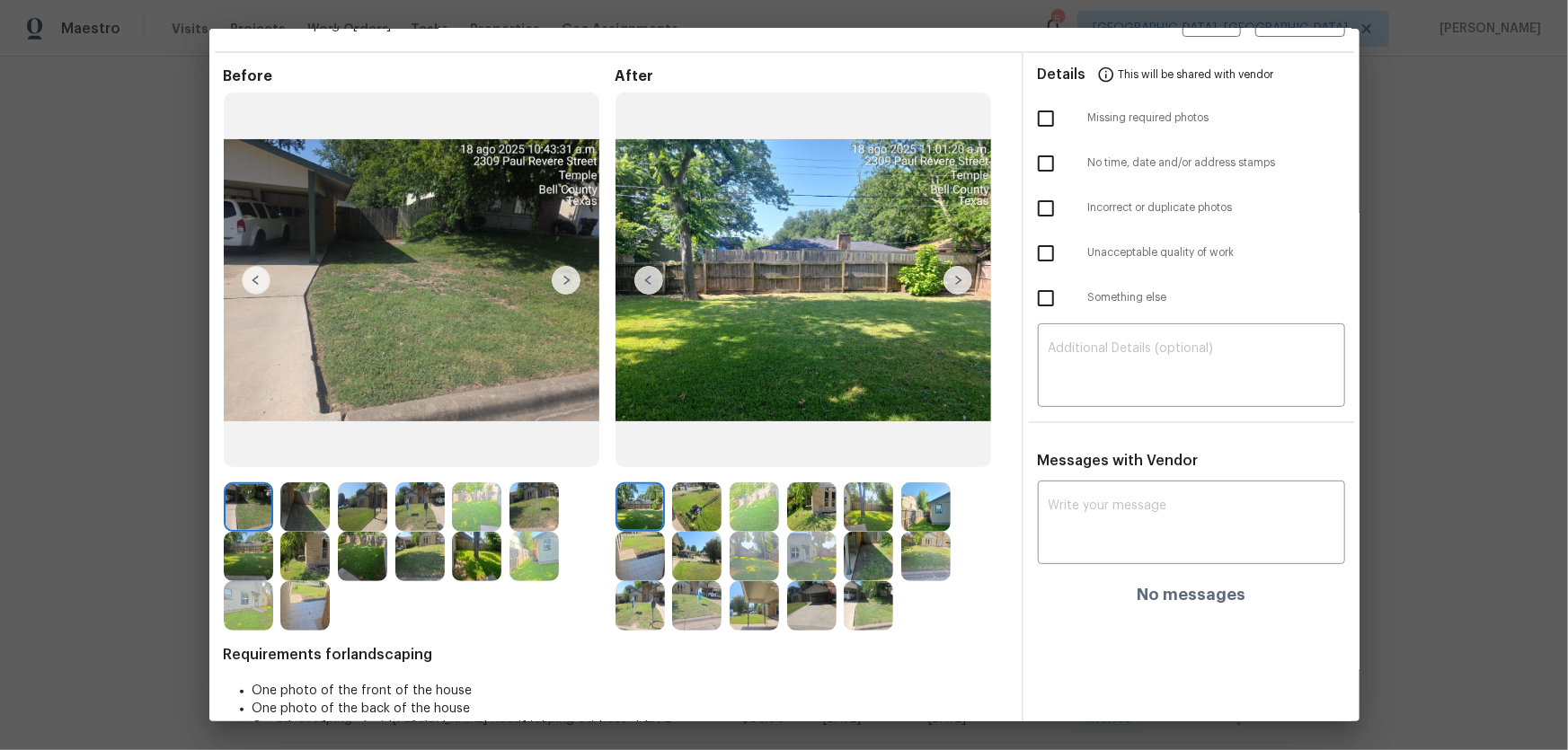
scroll to position [86, 0]
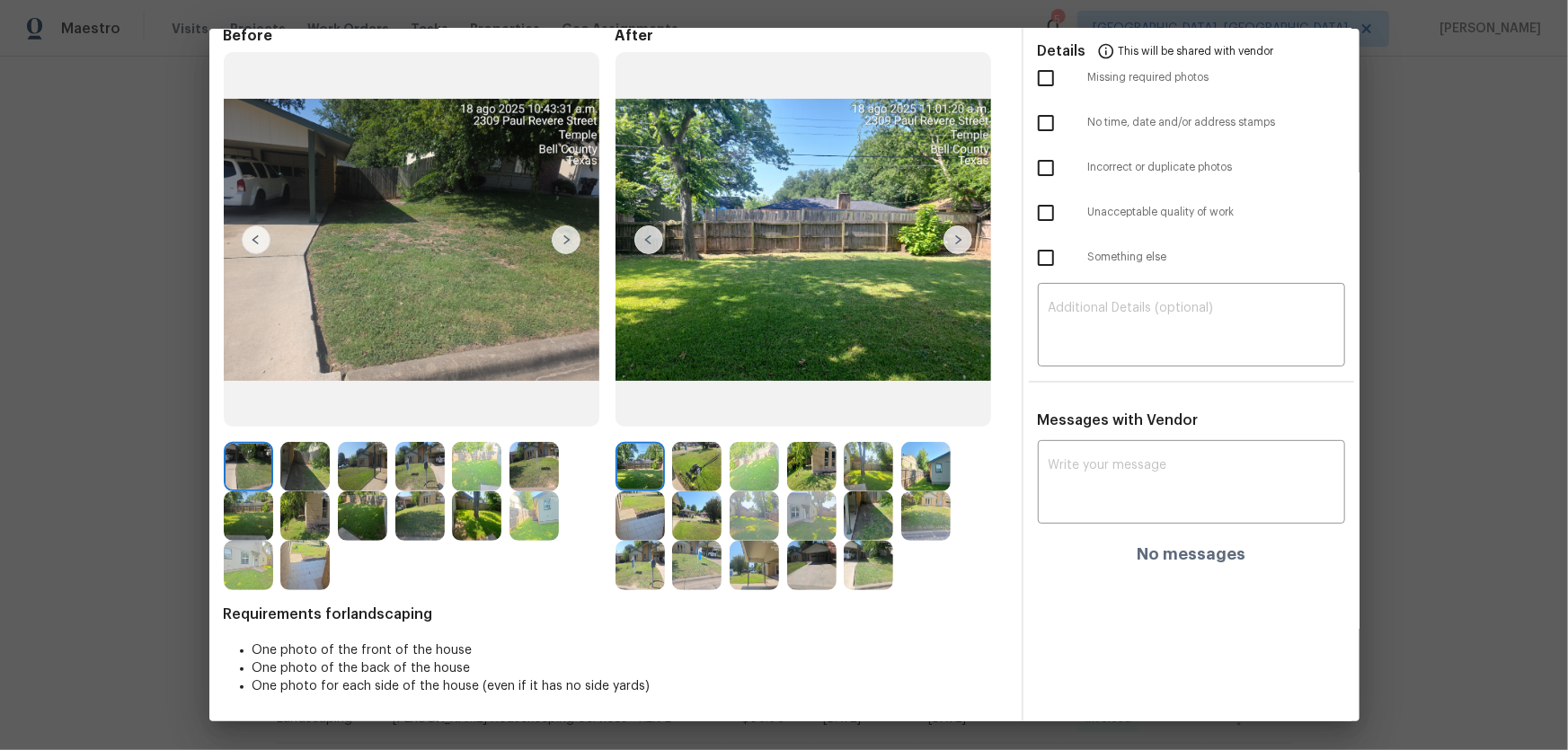
click at [696, 481] on img at bounding box center [696, 466] width 50 height 50
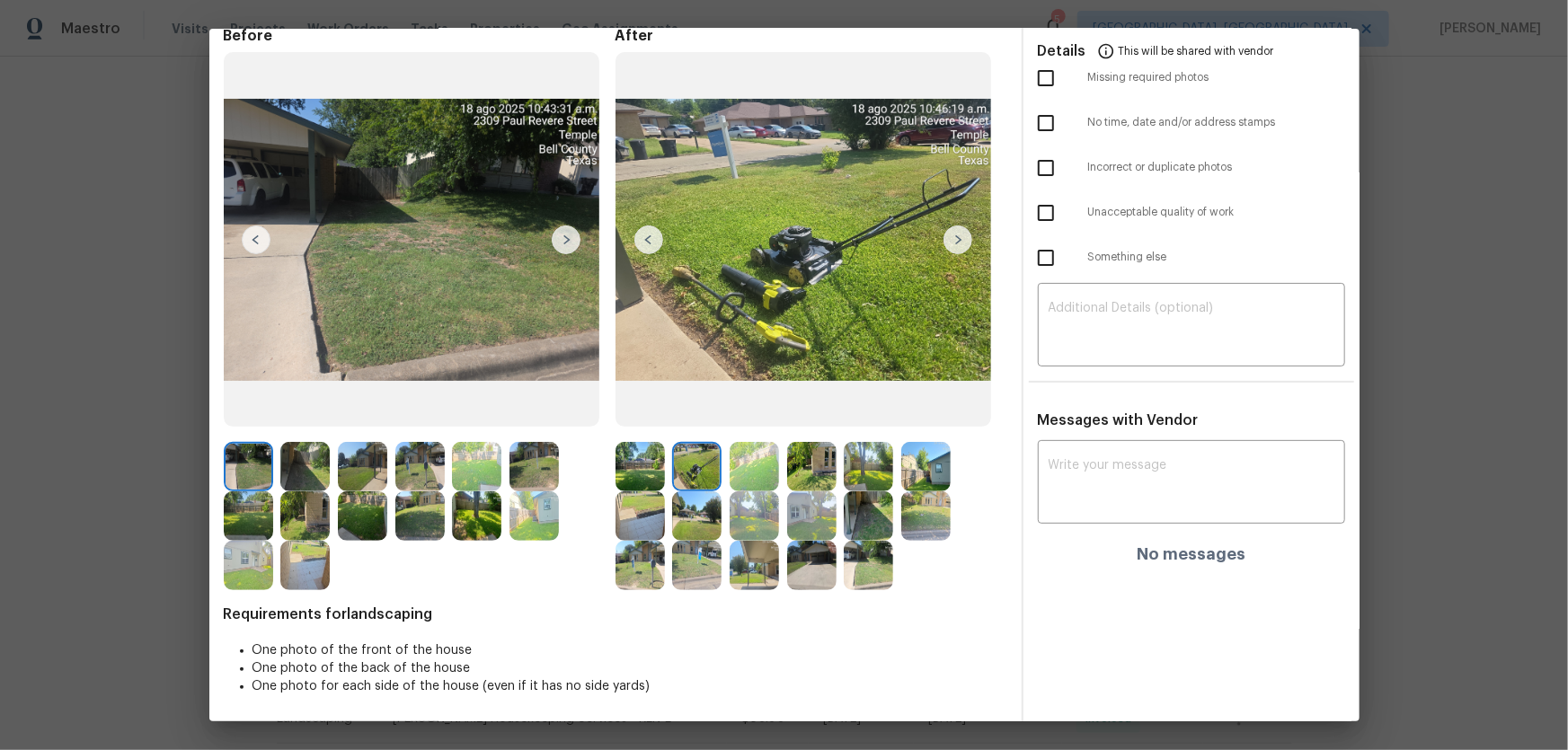
click at [746, 456] on img at bounding box center [754, 466] width 50 height 50
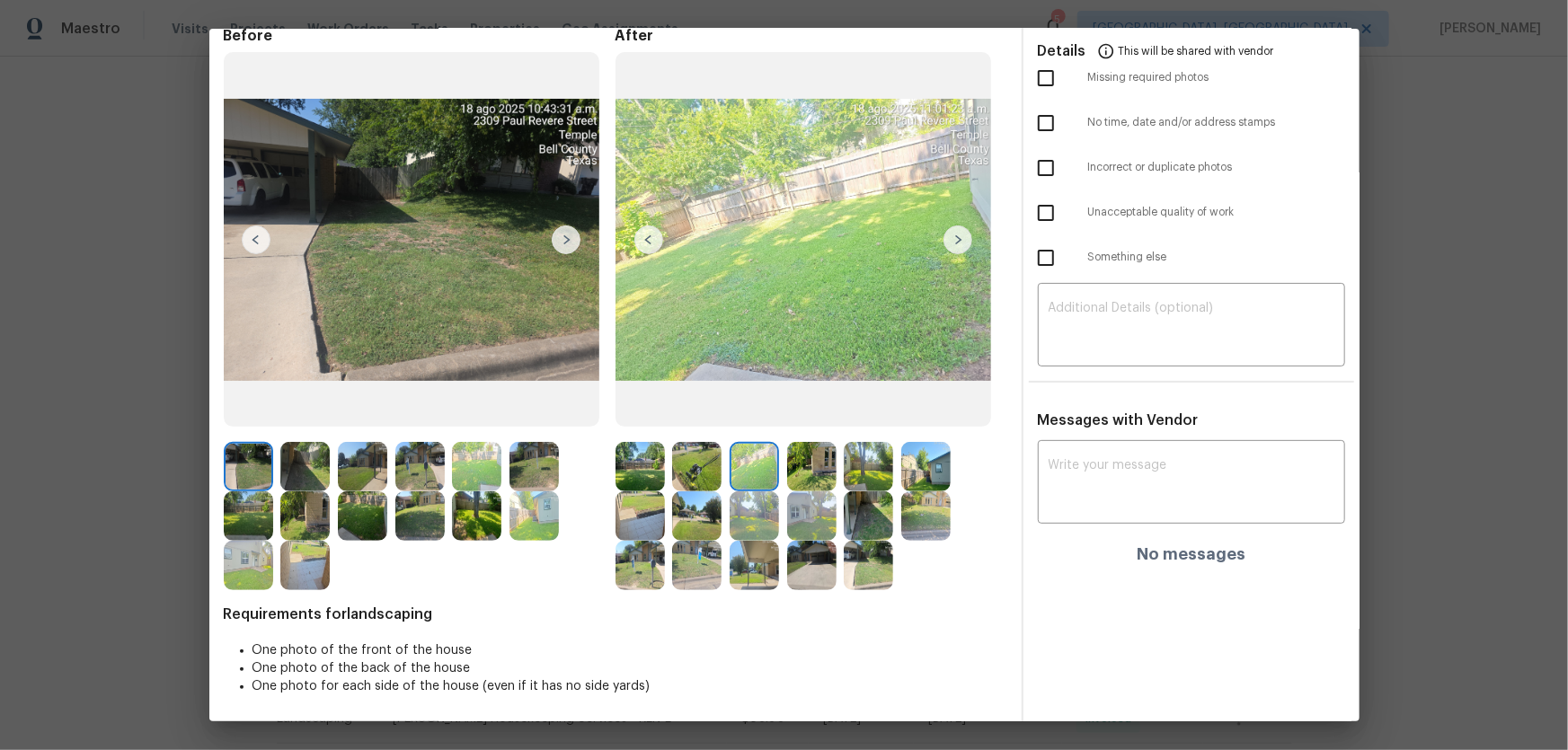
click at [796, 465] on img at bounding box center [811, 466] width 50 height 50
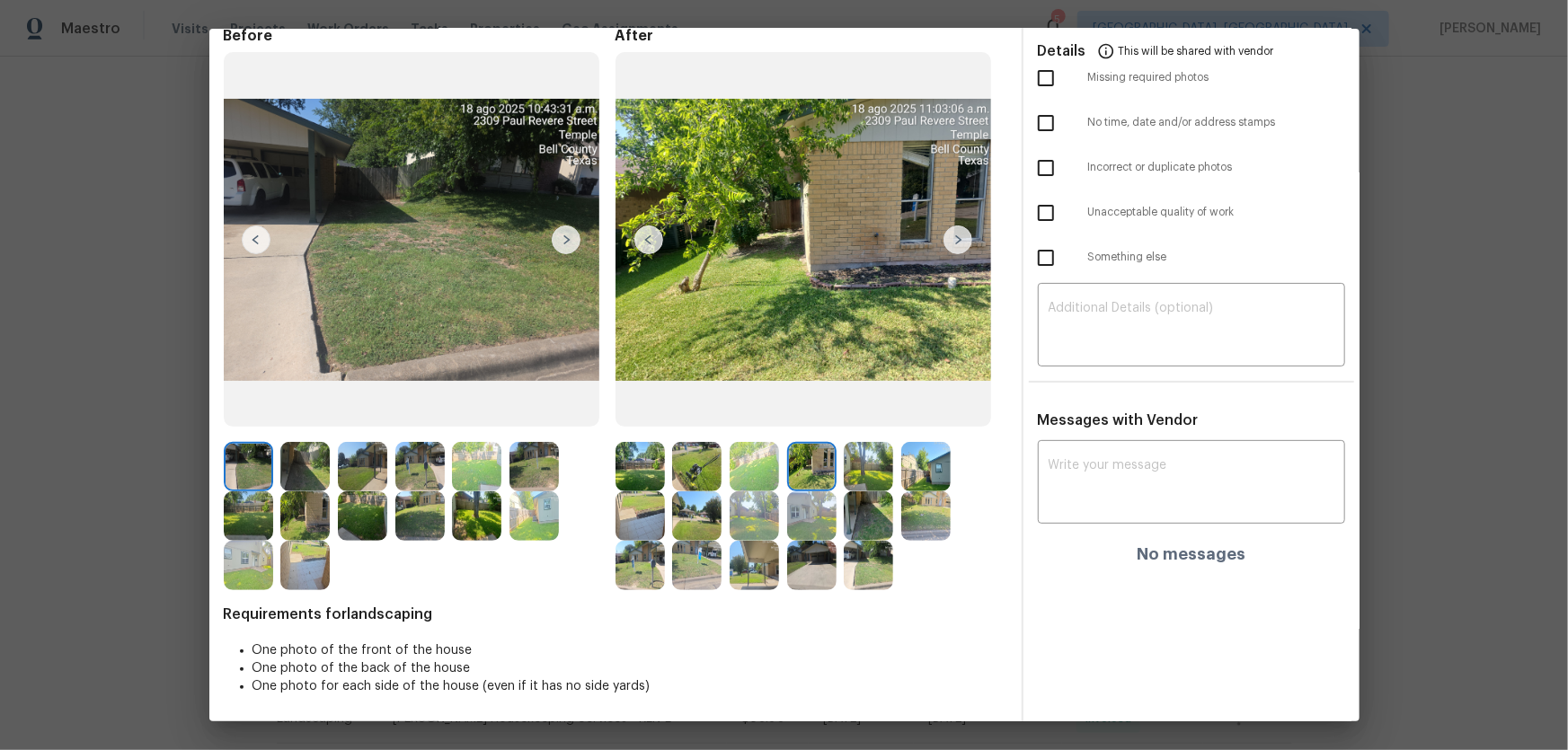
click at [846, 472] on img at bounding box center [868, 466] width 50 height 50
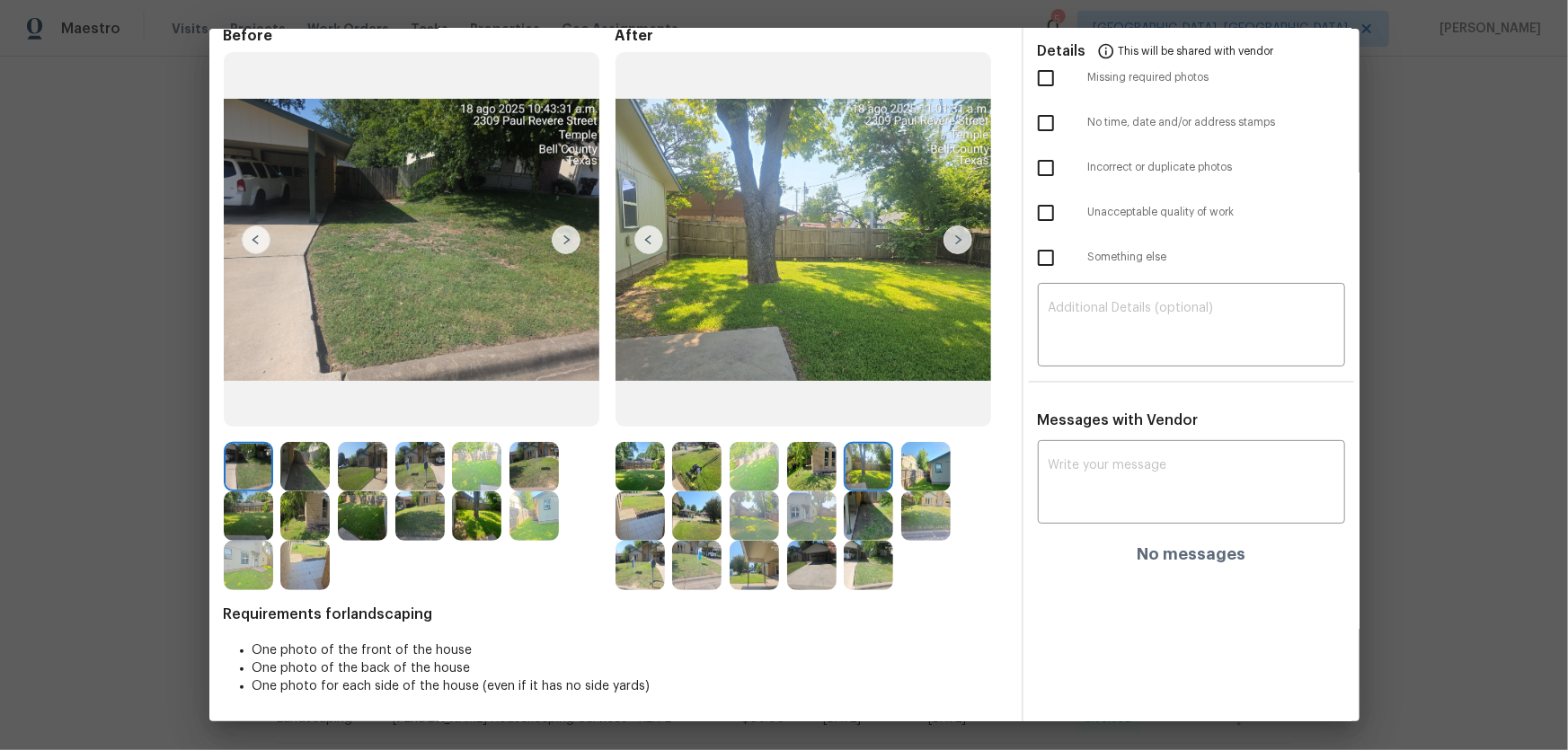
click at [918, 476] on img at bounding box center [926, 466] width 50 height 50
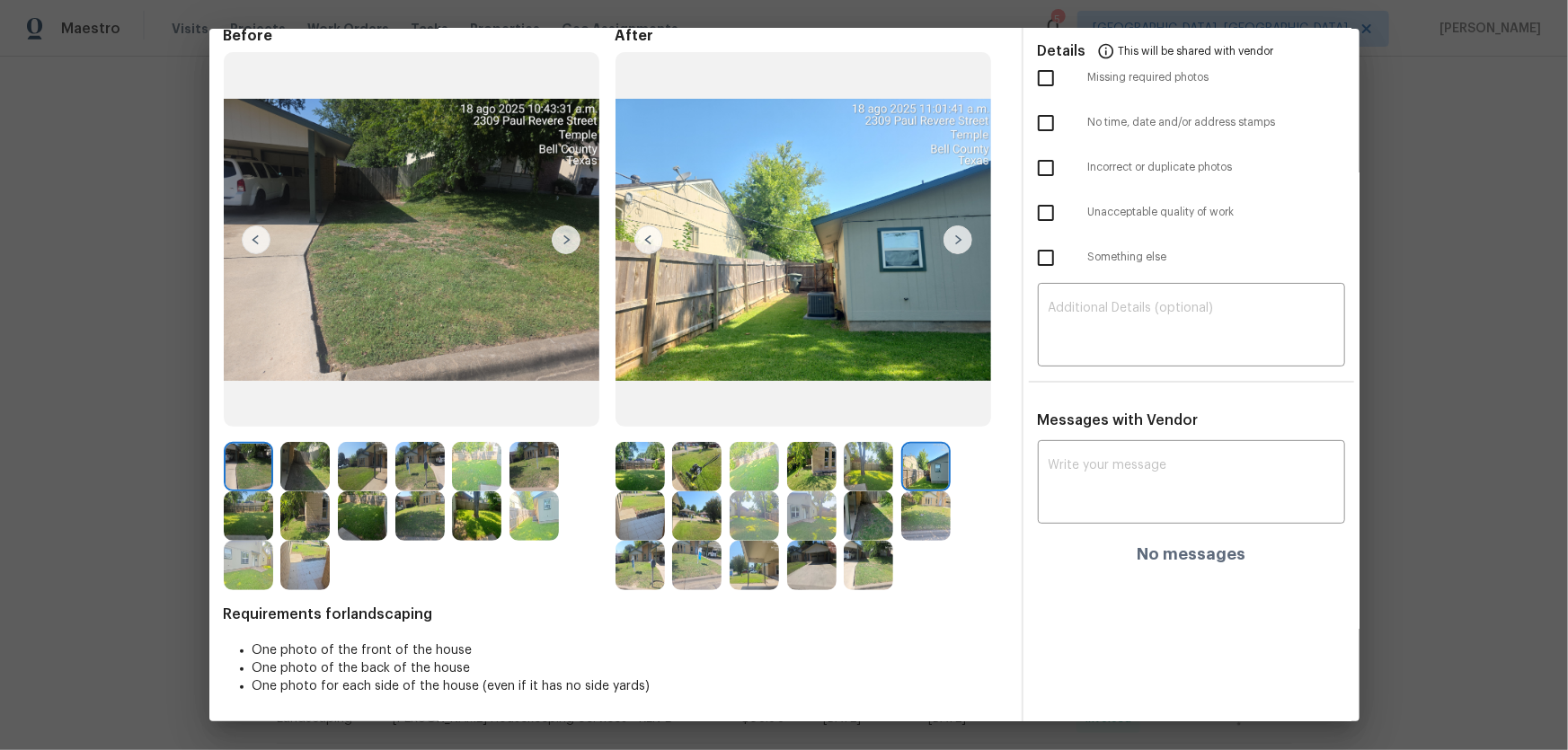
click at [644, 495] on img at bounding box center [639, 516] width 50 height 50
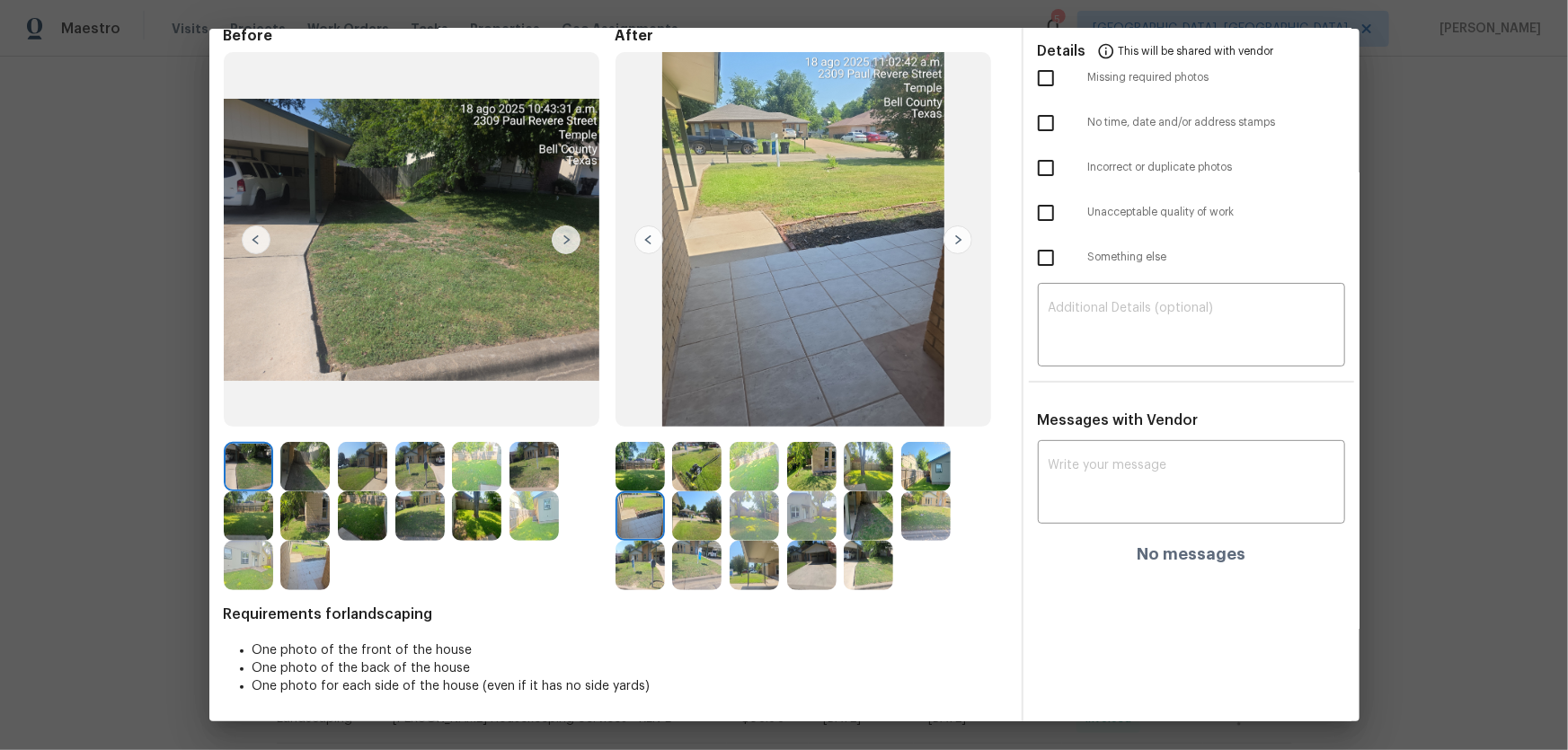
click at [700, 495] on img at bounding box center [696, 516] width 50 height 50
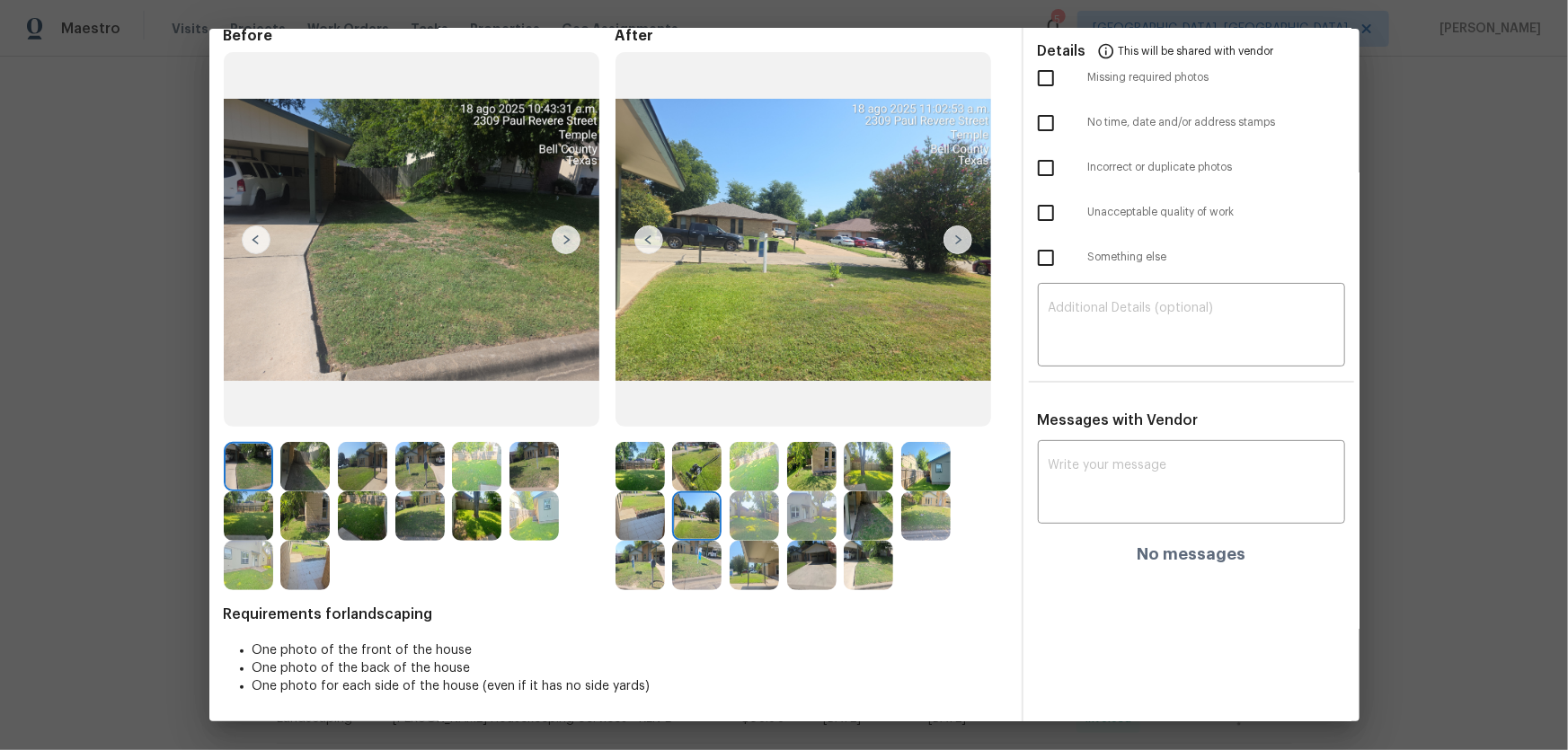
click at [748, 495] on img at bounding box center [754, 516] width 50 height 50
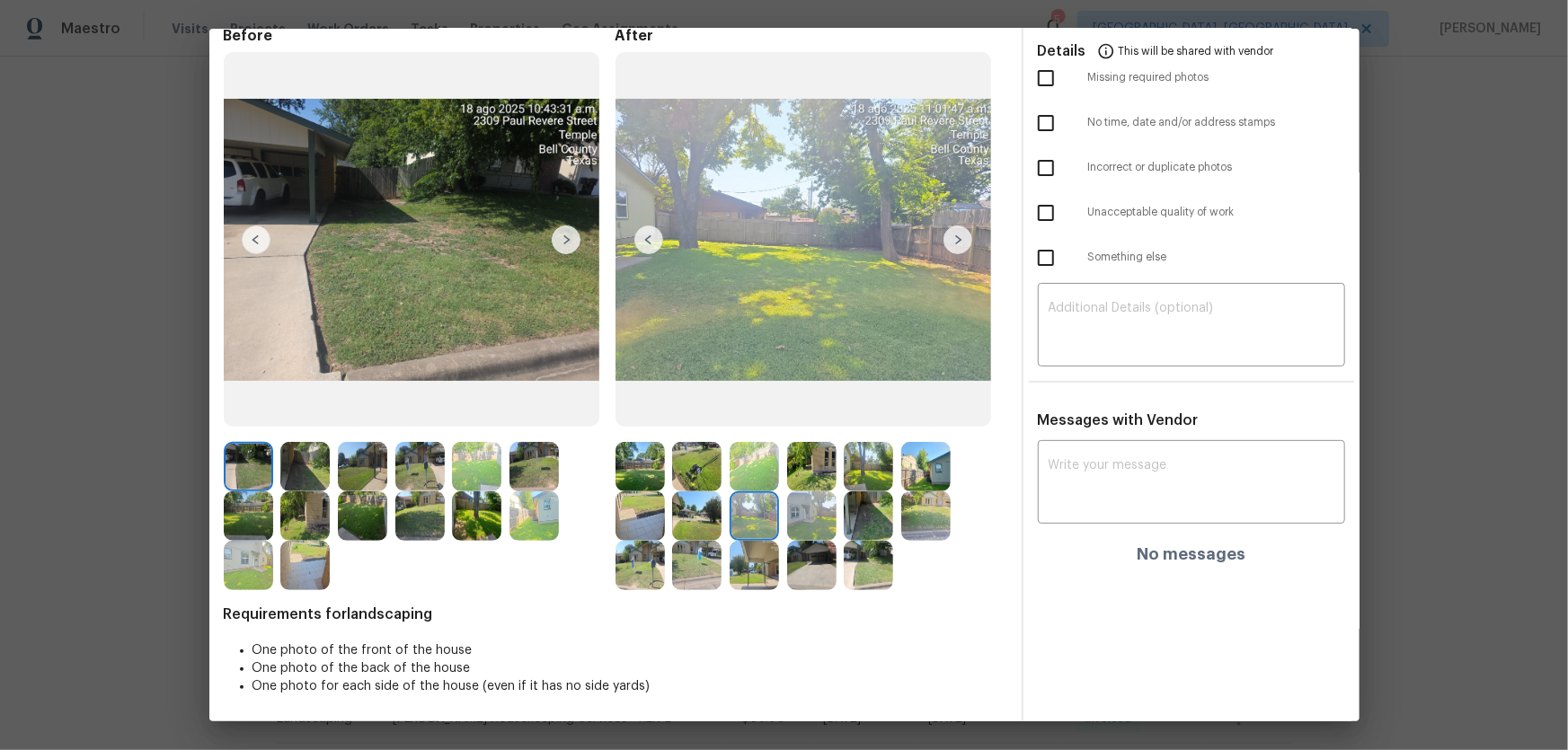
click at [826, 495] on img at bounding box center [811, 516] width 50 height 50
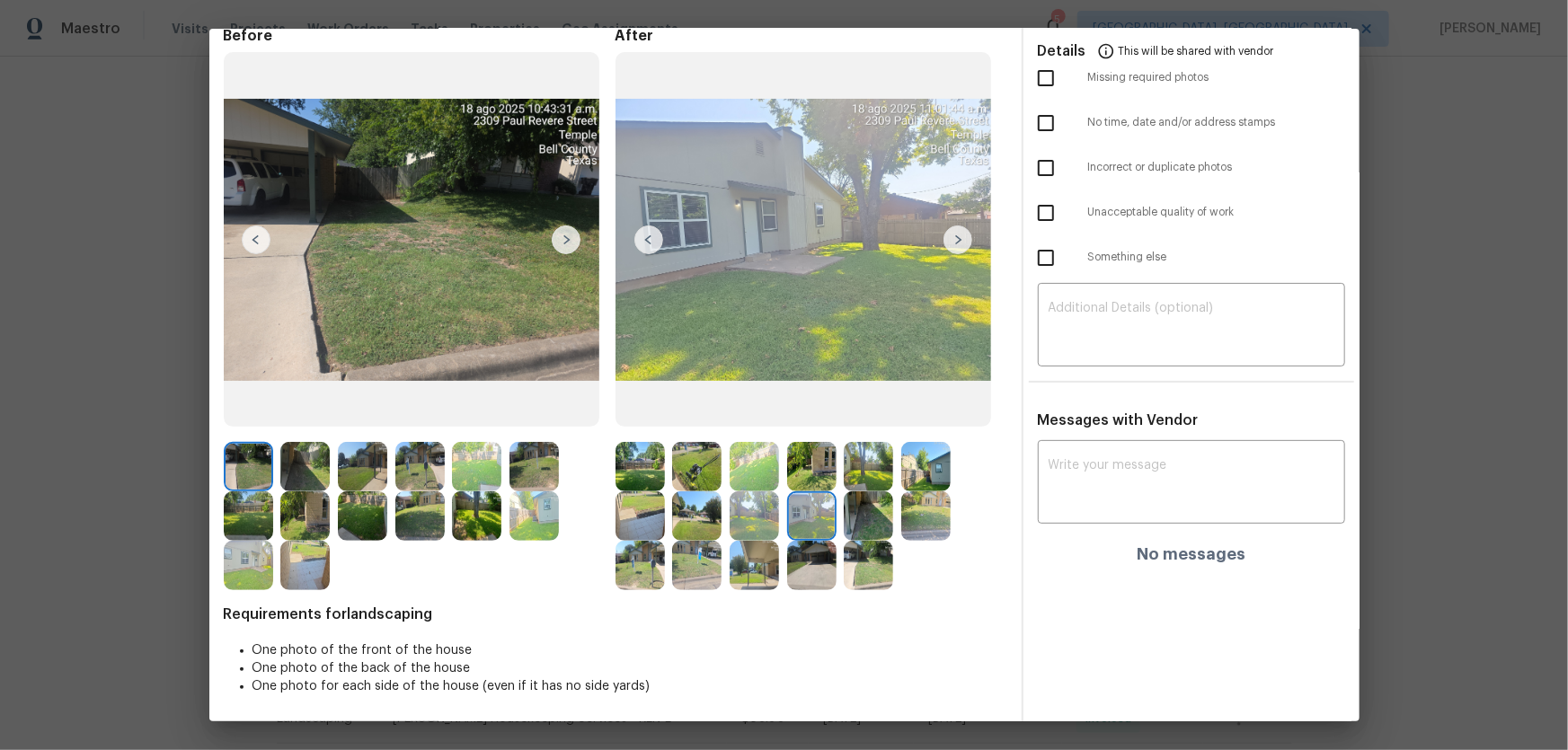
click at [882, 495] on img at bounding box center [868, 516] width 50 height 50
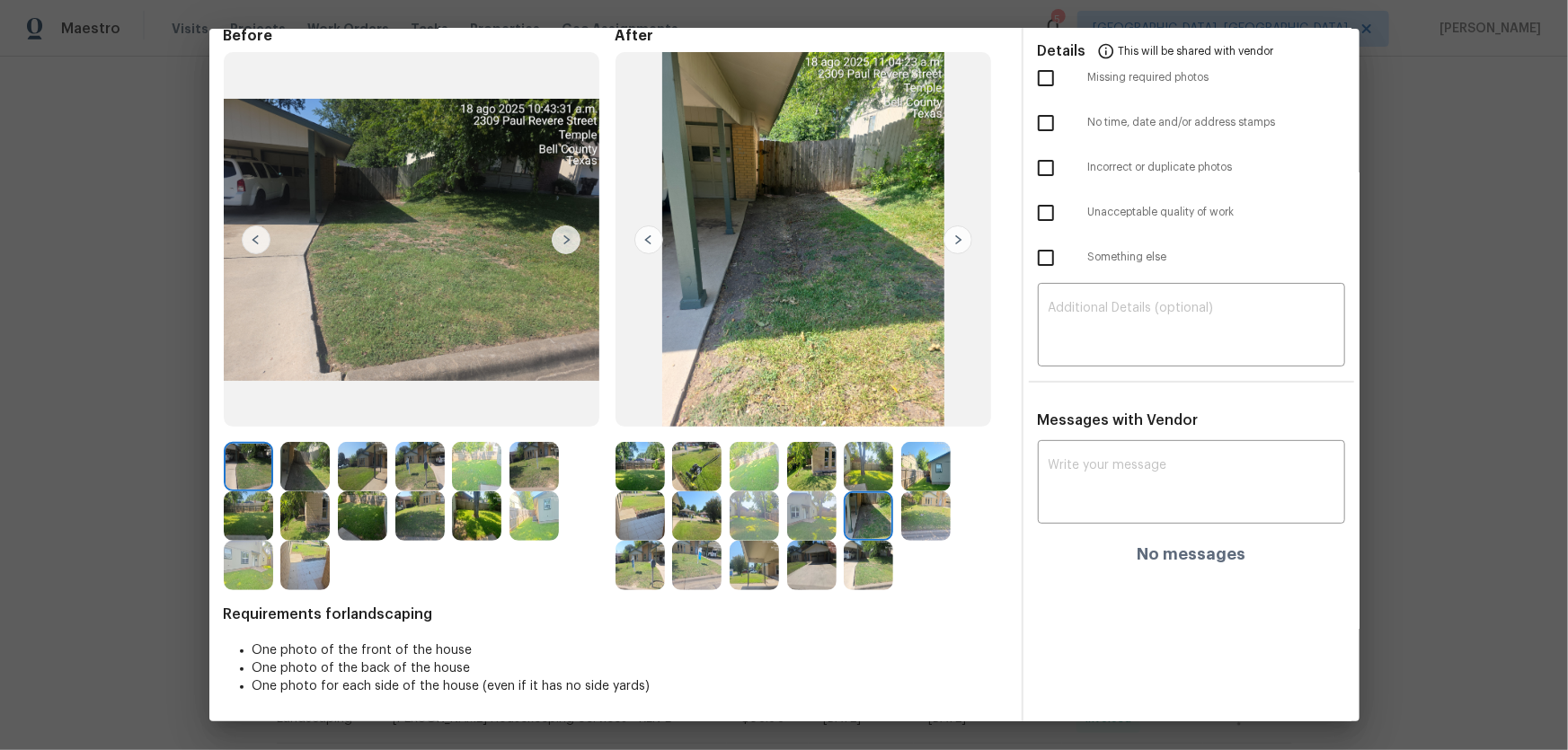
click at [927, 495] on img at bounding box center [926, 516] width 50 height 50
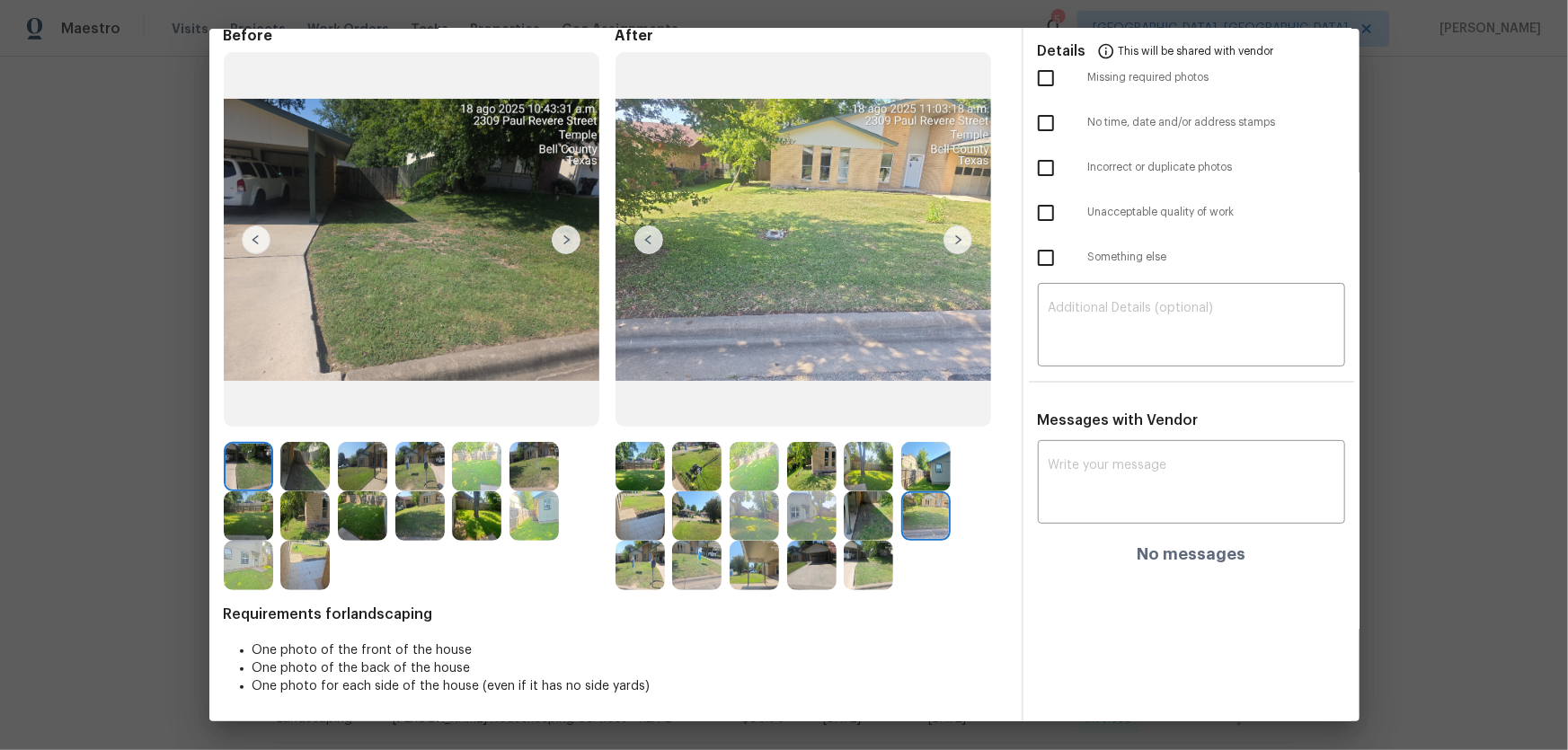
click at [641, 495] on img at bounding box center [639, 565] width 50 height 50
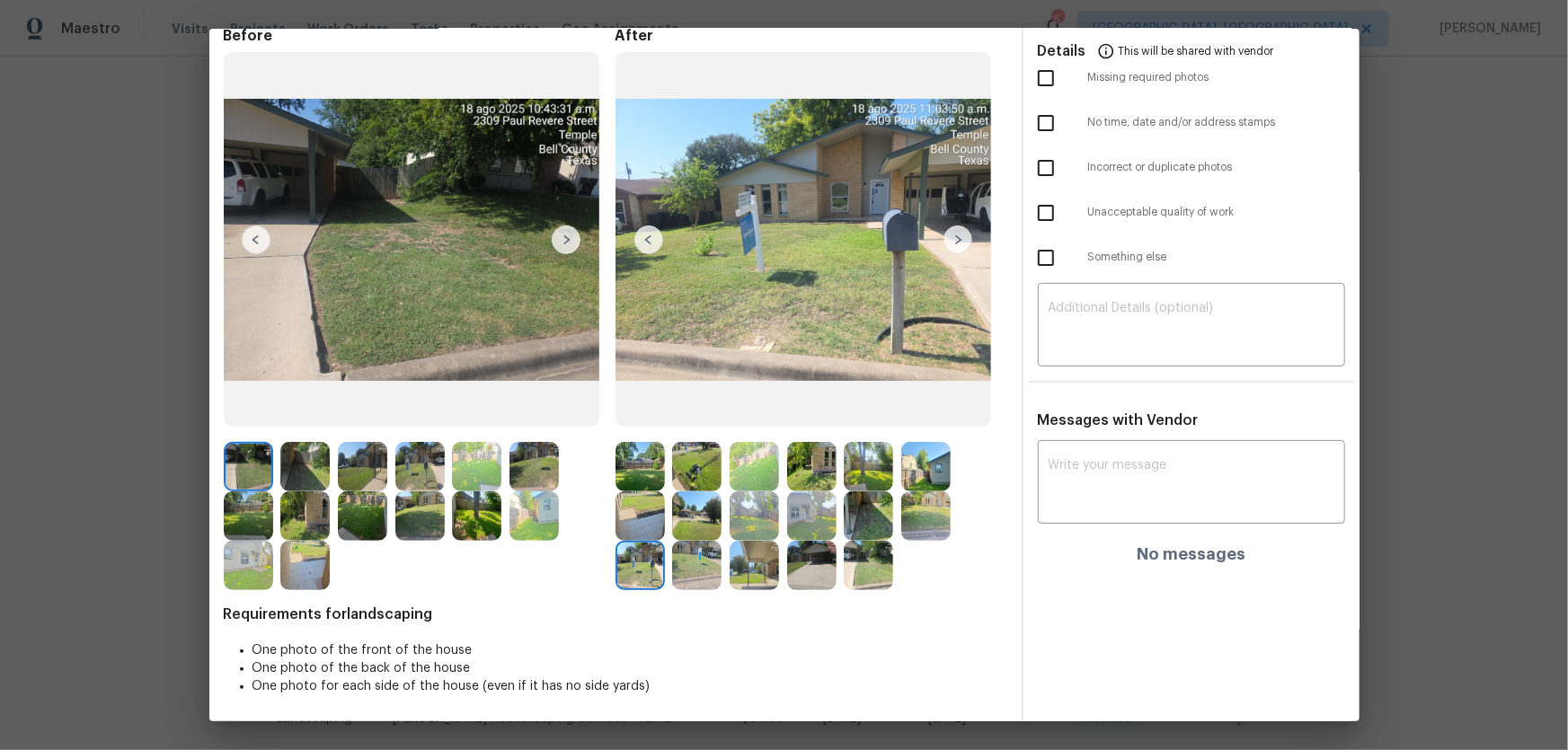
click at [698, 495] on img at bounding box center [696, 565] width 50 height 50
click at [746, 495] on img at bounding box center [754, 565] width 50 height 50
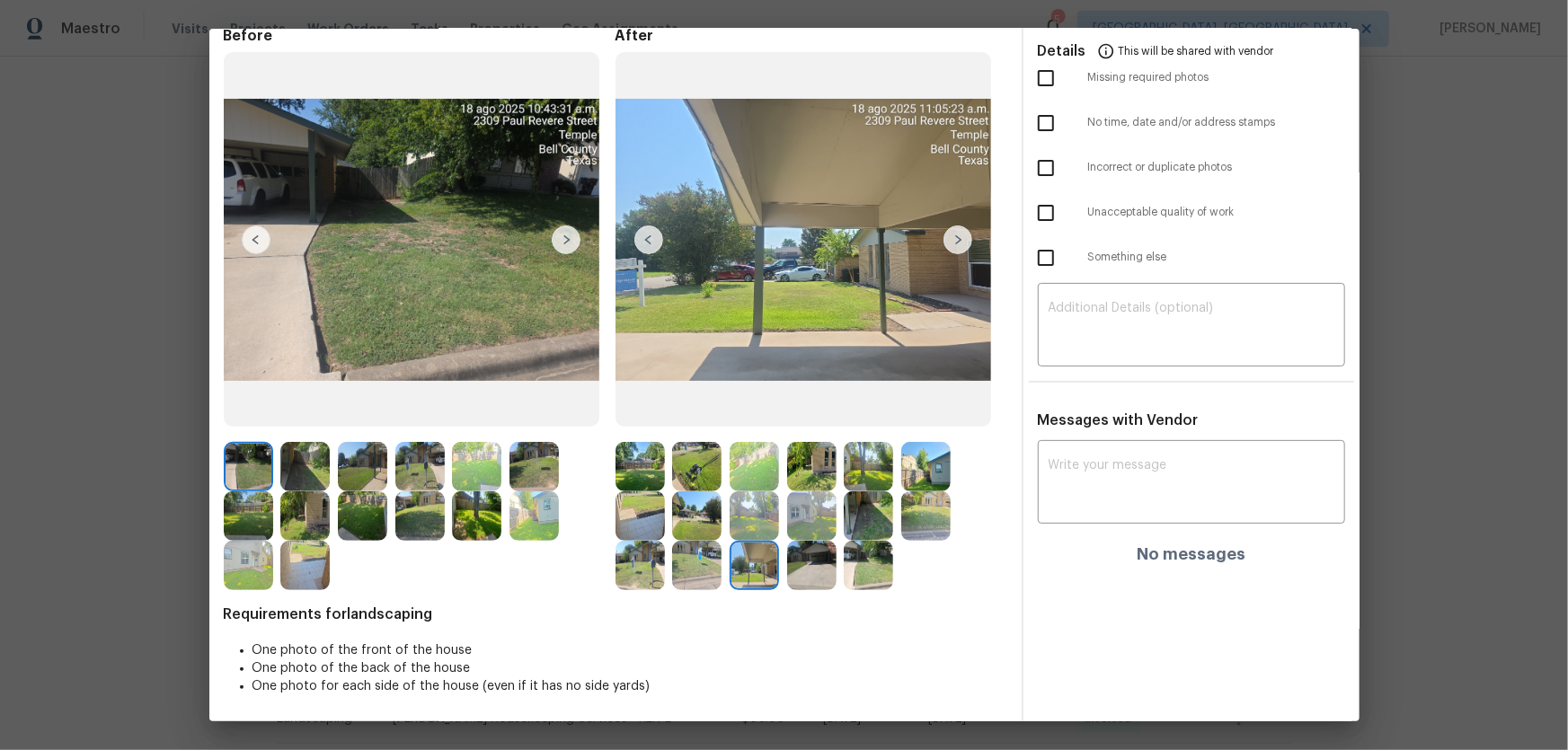
click at [817, 495] on img at bounding box center [811, 565] width 50 height 50
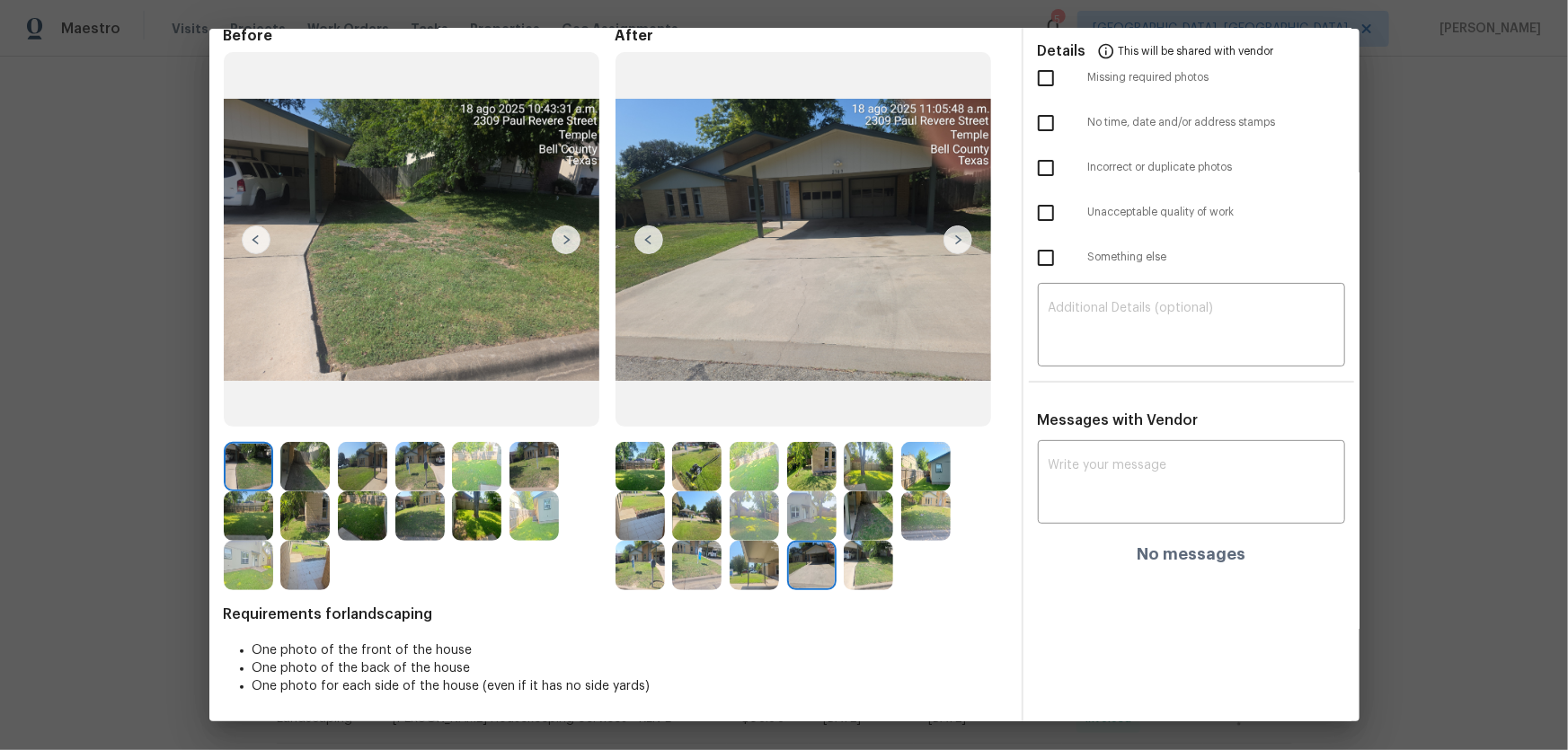
click at [884, 495] on img at bounding box center [868, 565] width 50 height 50
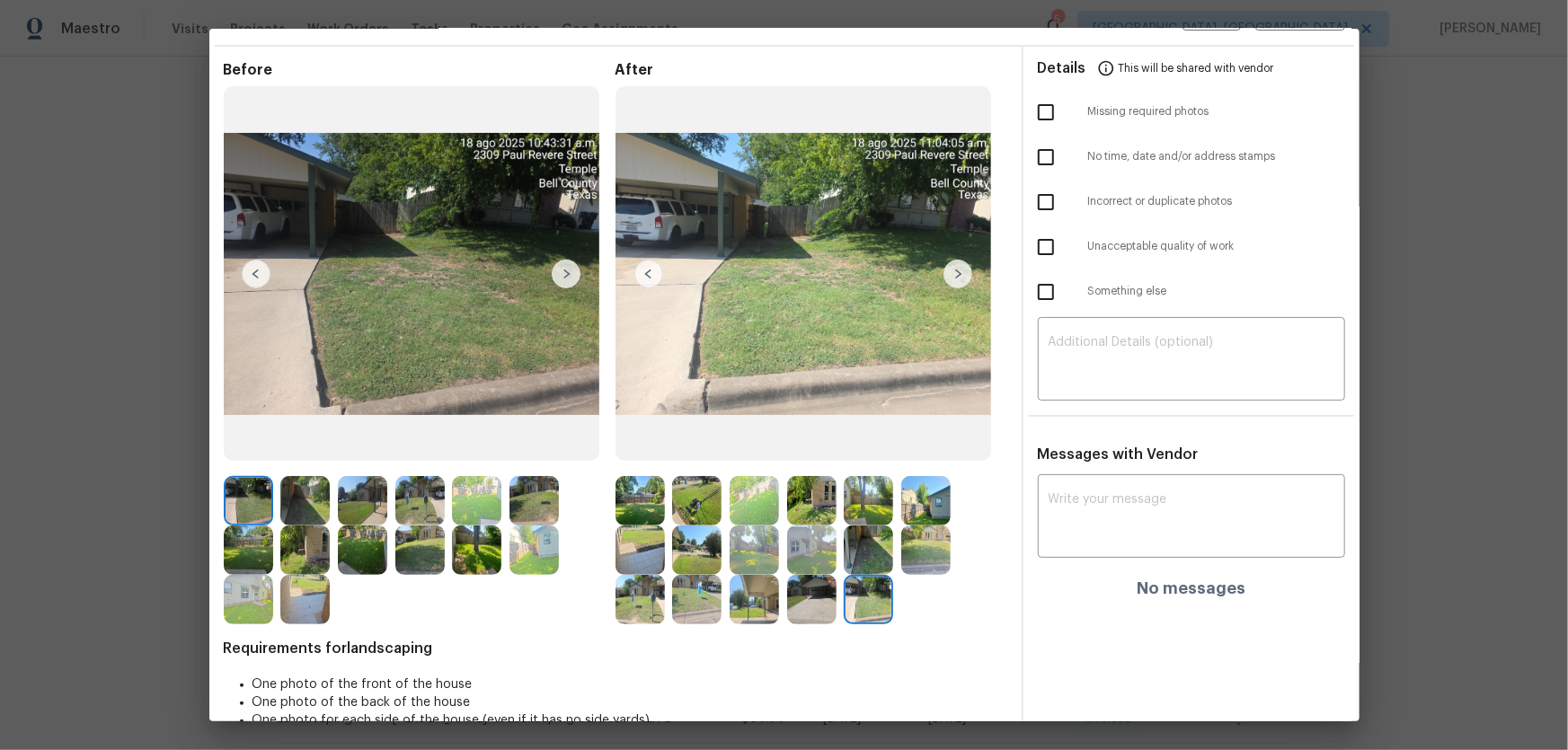
scroll to position [0, 0]
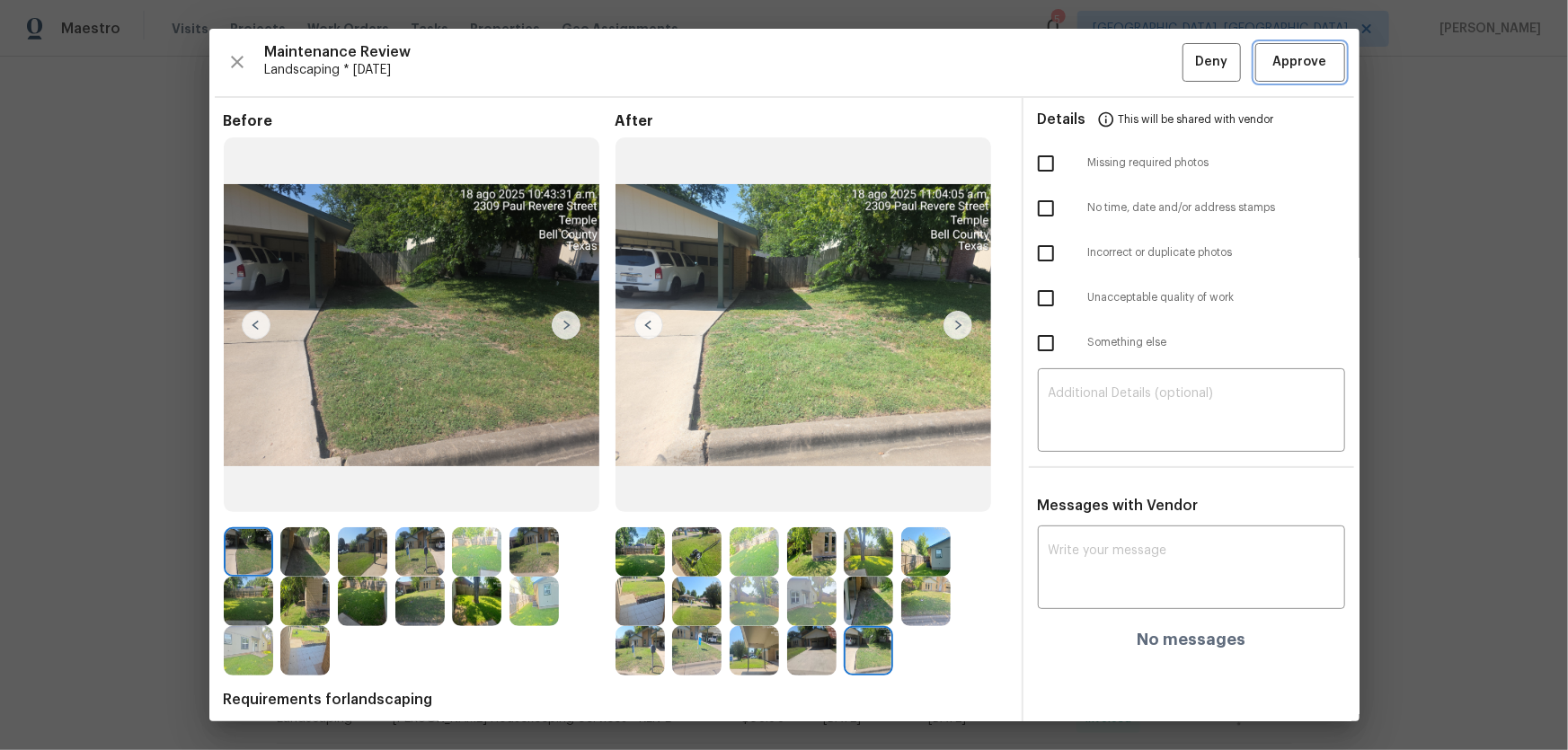
click at [1115, 79] on button "Approve" at bounding box center [1301, 62] width 90 height 39
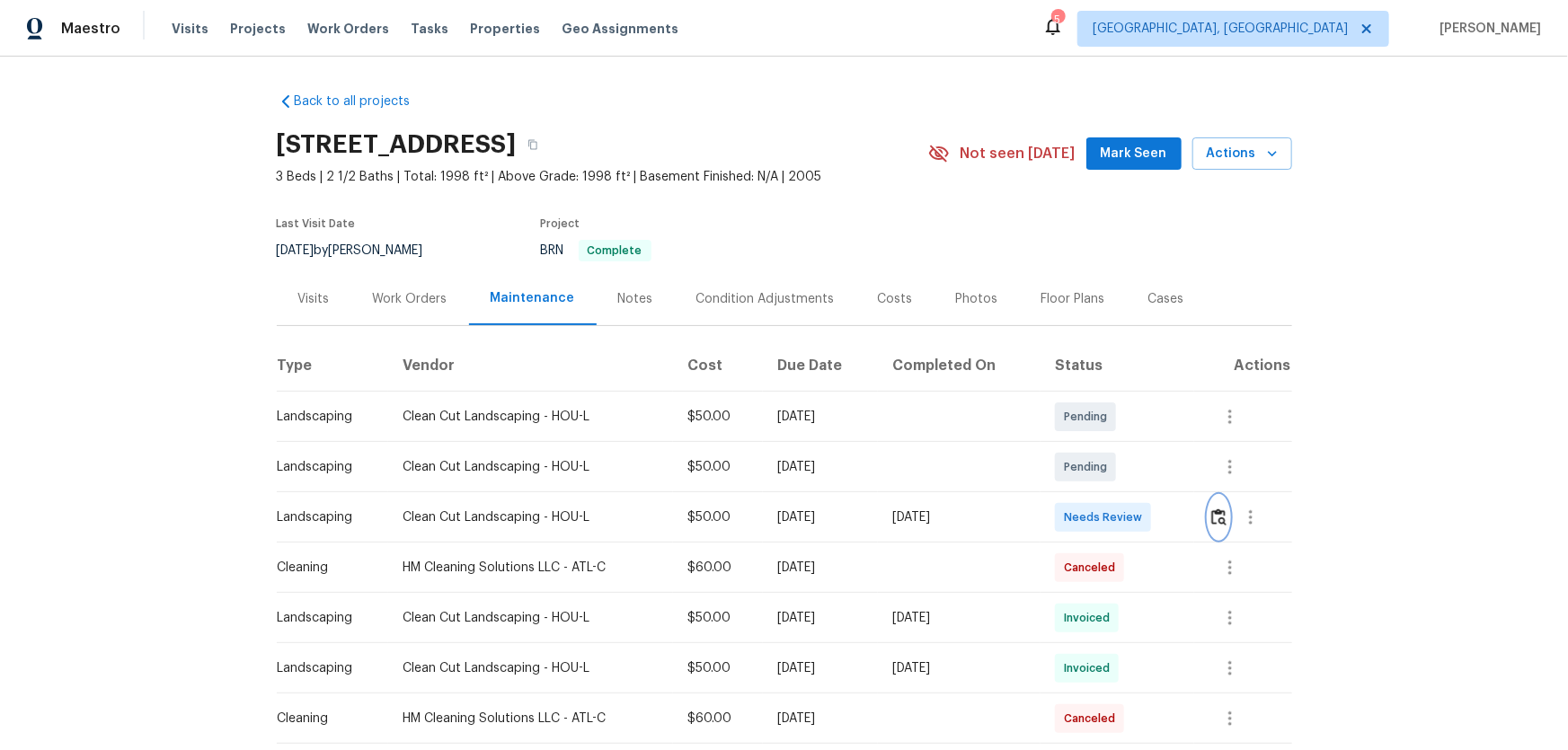
click at [1115, 495] on img "button" at bounding box center [1219, 517] width 15 height 17
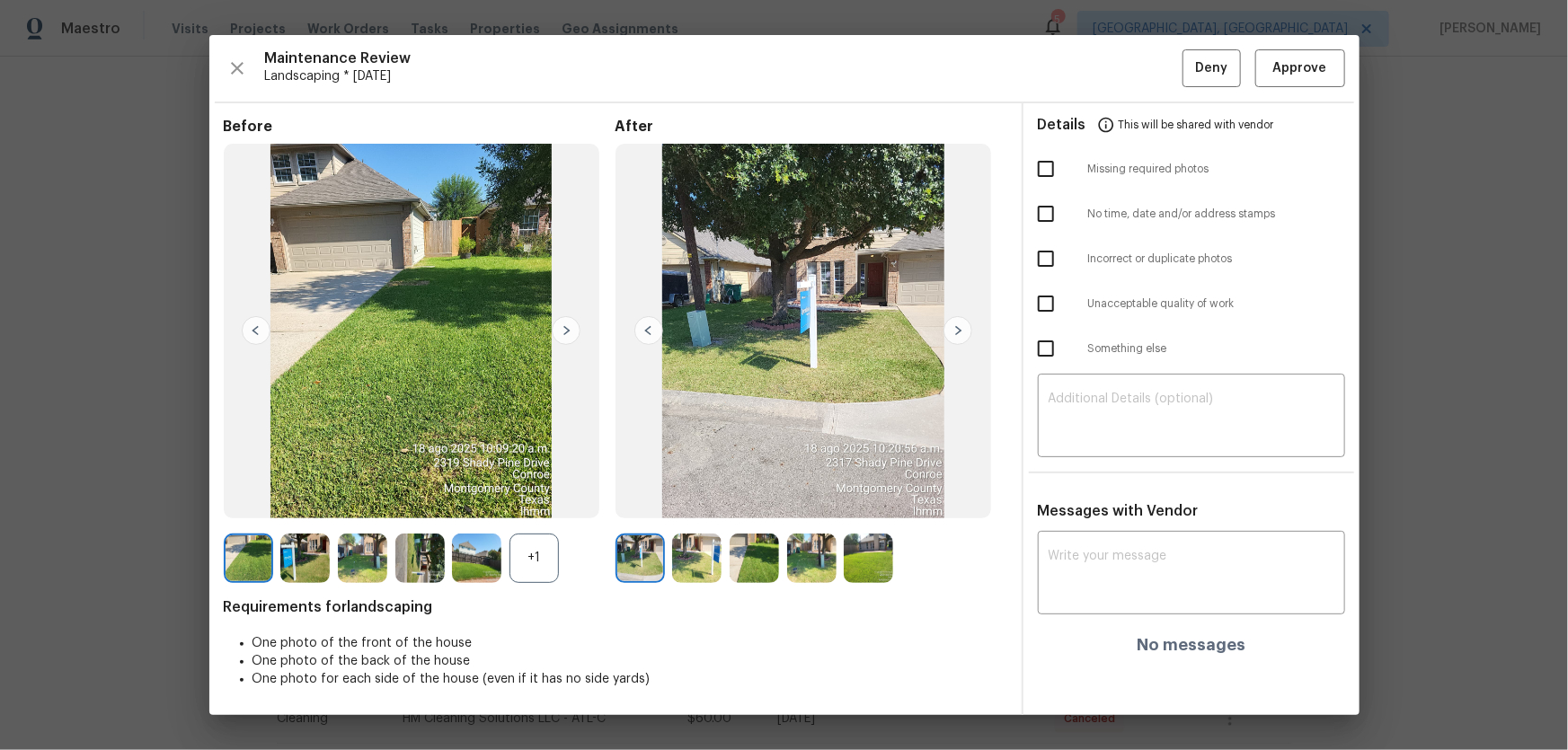
click at [544, 495] on div "+1" at bounding box center [534, 558] width 50 height 50
click at [701, 495] on img at bounding box center [696, 558] width 50 height 50
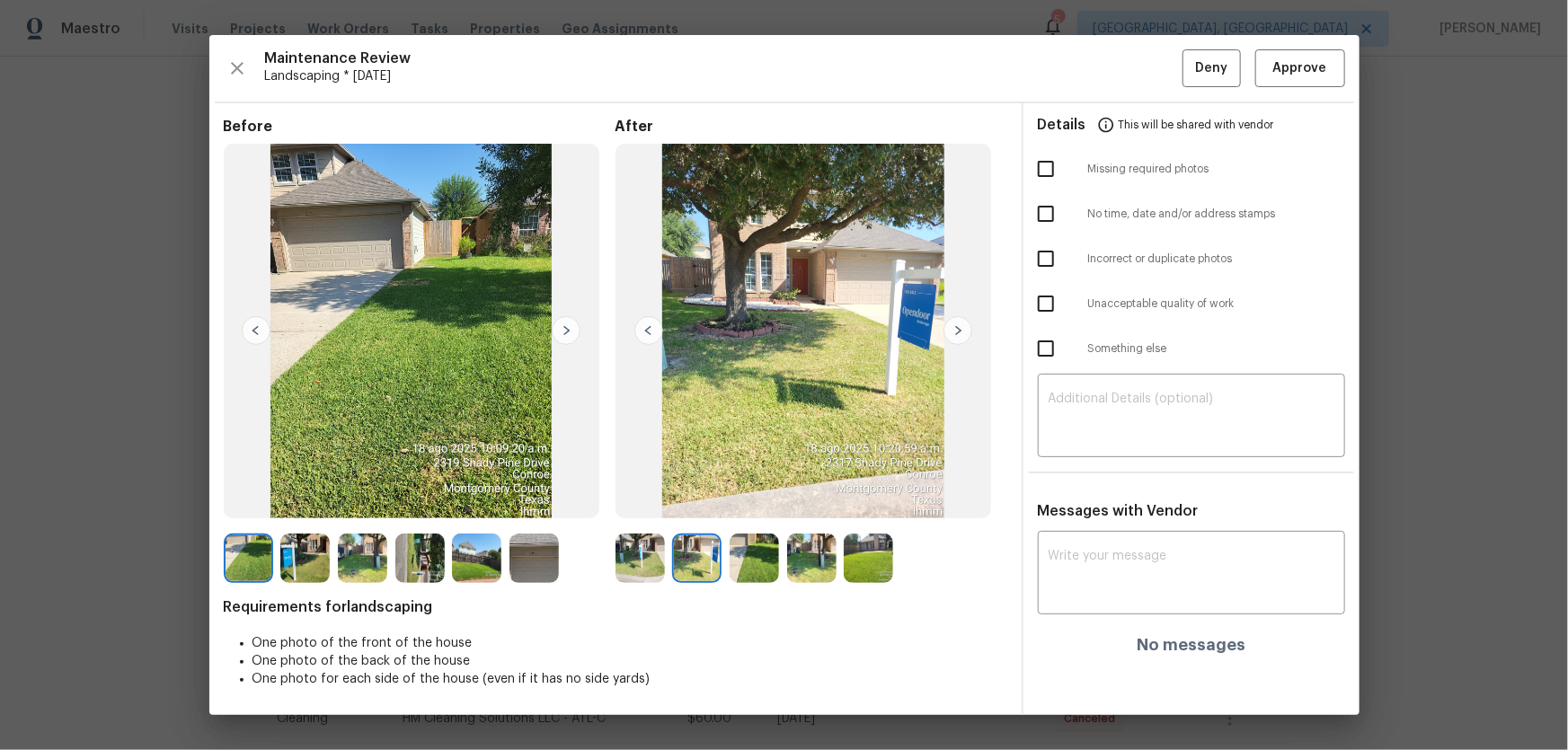
click at [748, 495] on img at bounding box center [754, 558] width 50 height 50
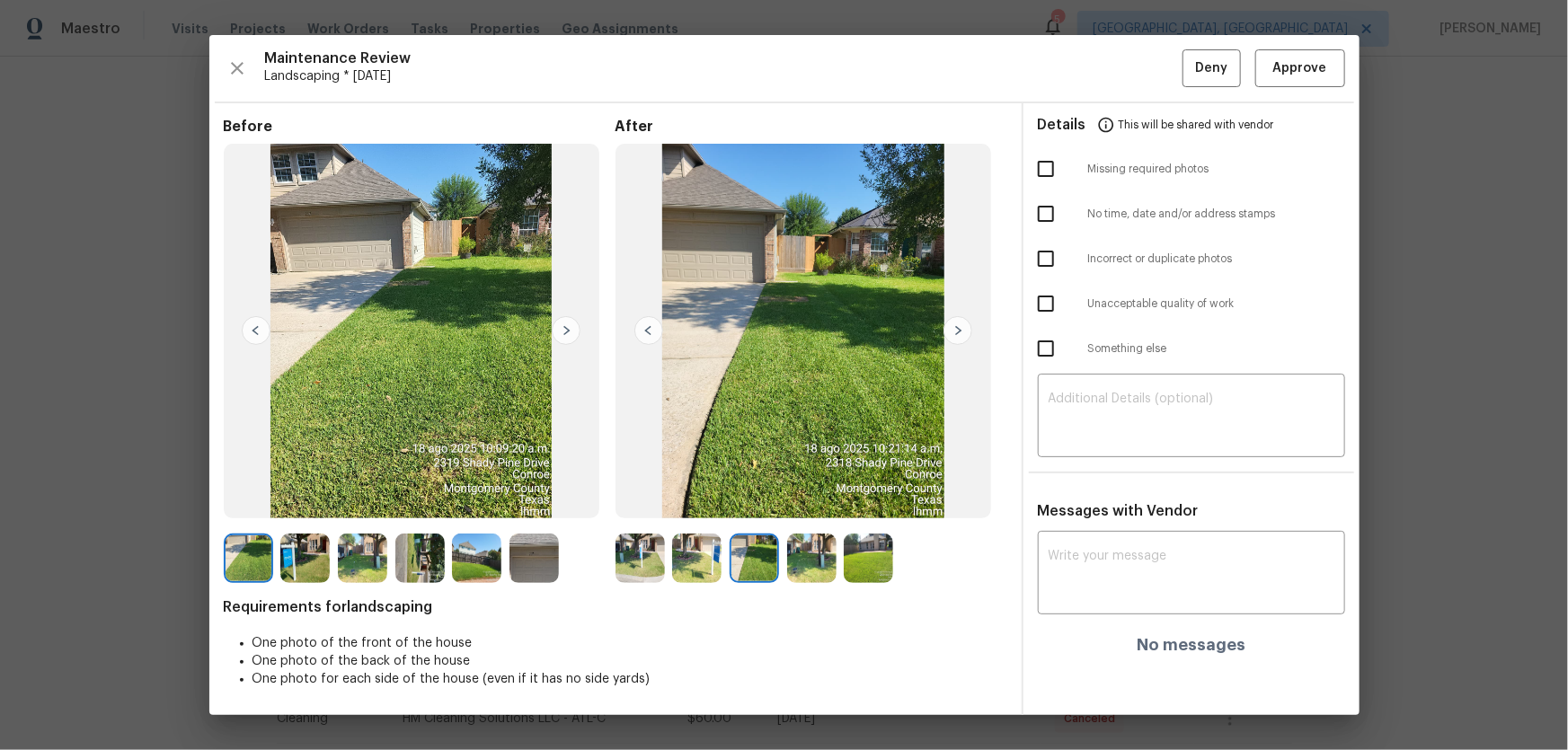
click at [838, 495] on div at bounding box center [816, 558] width 58 height 50
click at [832, 495] on img at bounding box center [811, 558] width 50 height 50
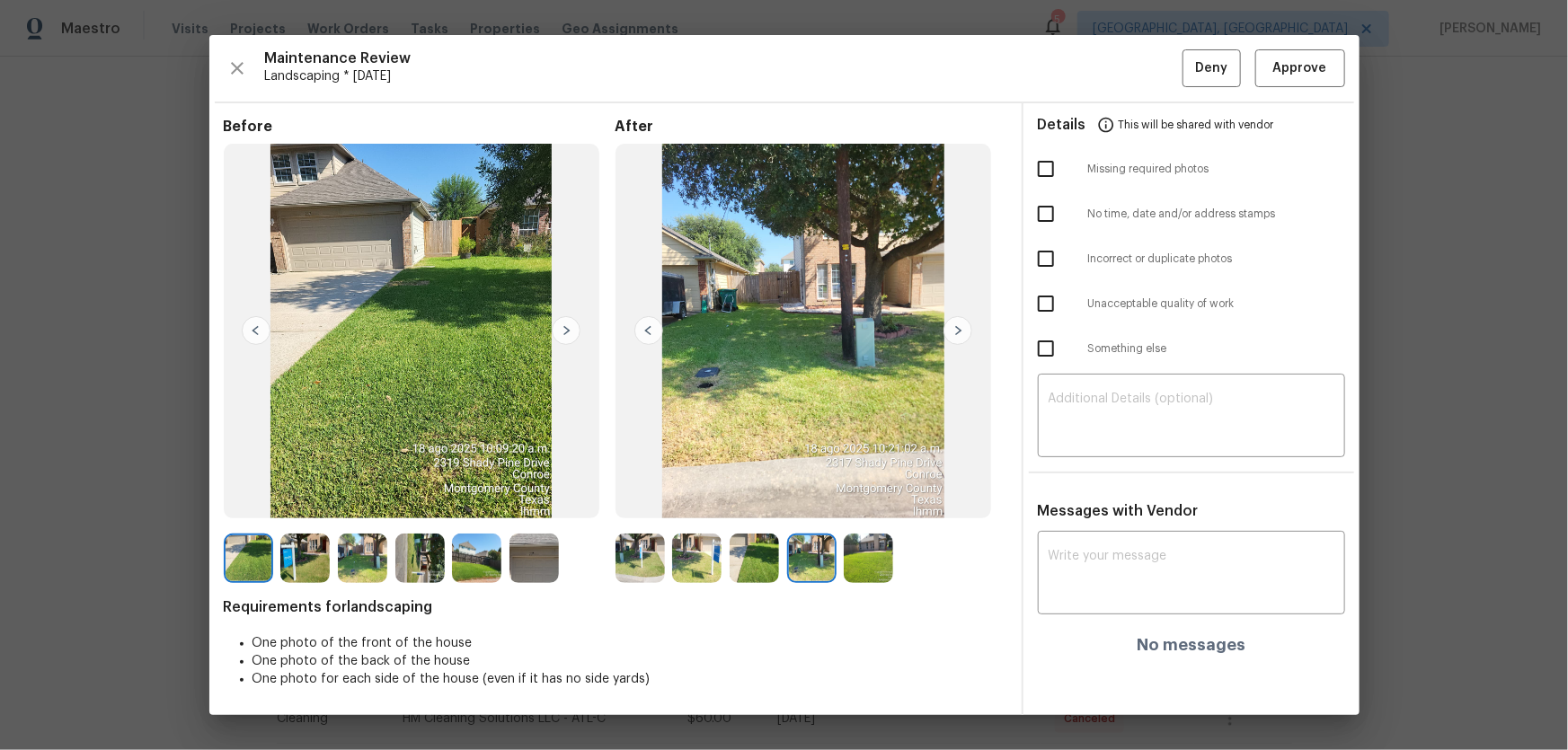
click at [858, 495] on img at bounding box center [868, 558] width 50 height 50
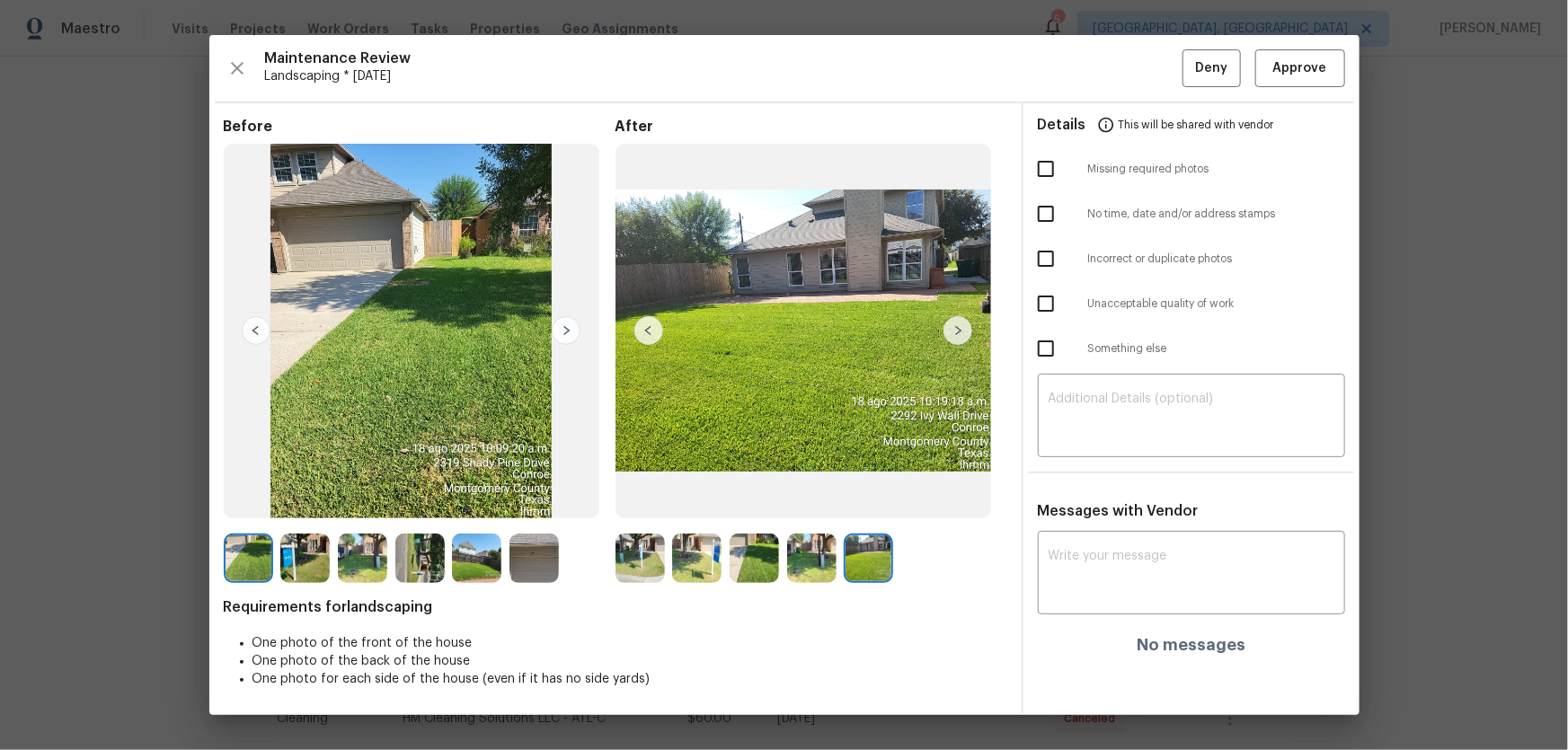
click at [706, 495] on img at bounding box center [696, 558] width 50 height 50
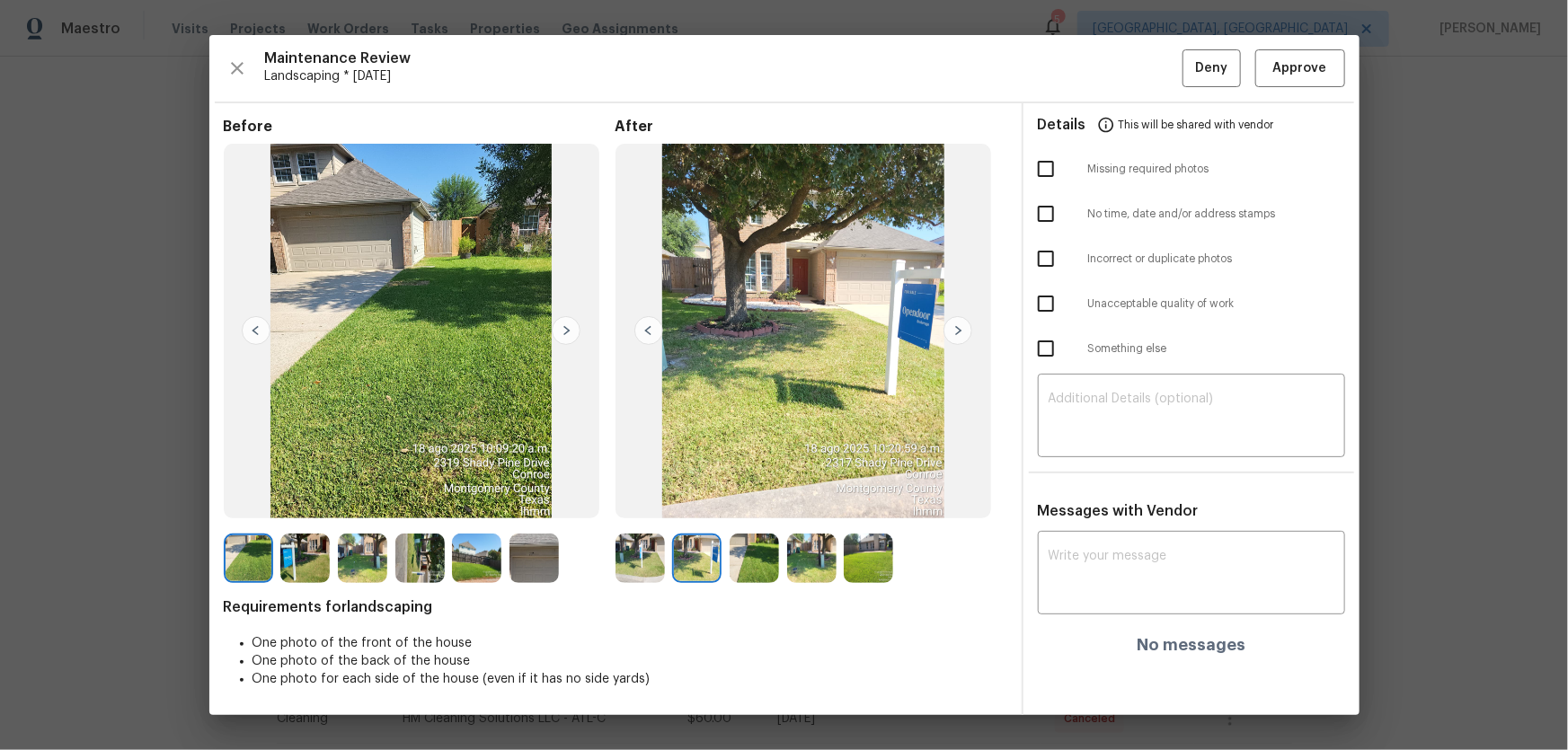
click at [735, 495] on img at bounding box center [754, 558] width 50 height 50
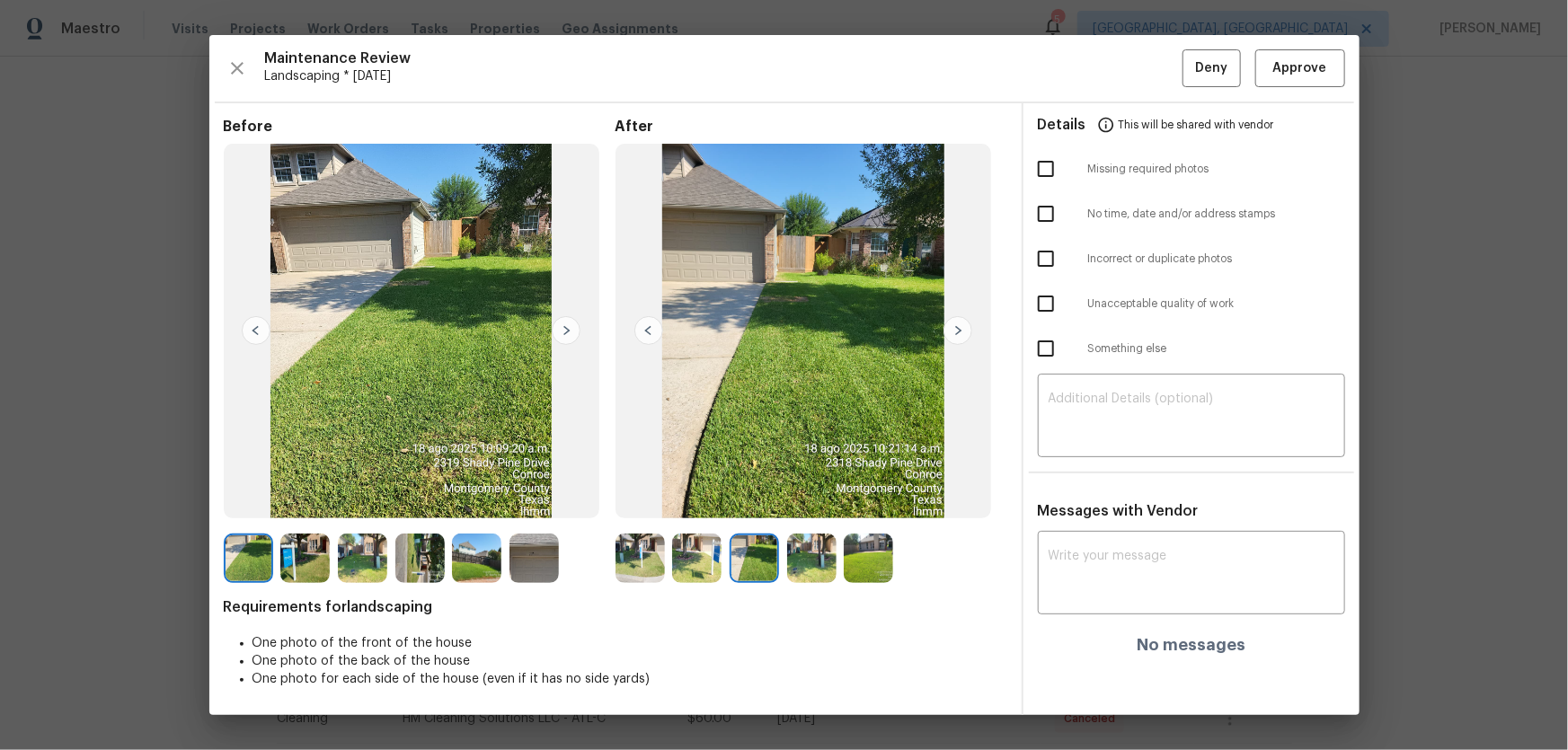
click at [802, 495] on img at bounding box center [811, 558] width 50 height 50
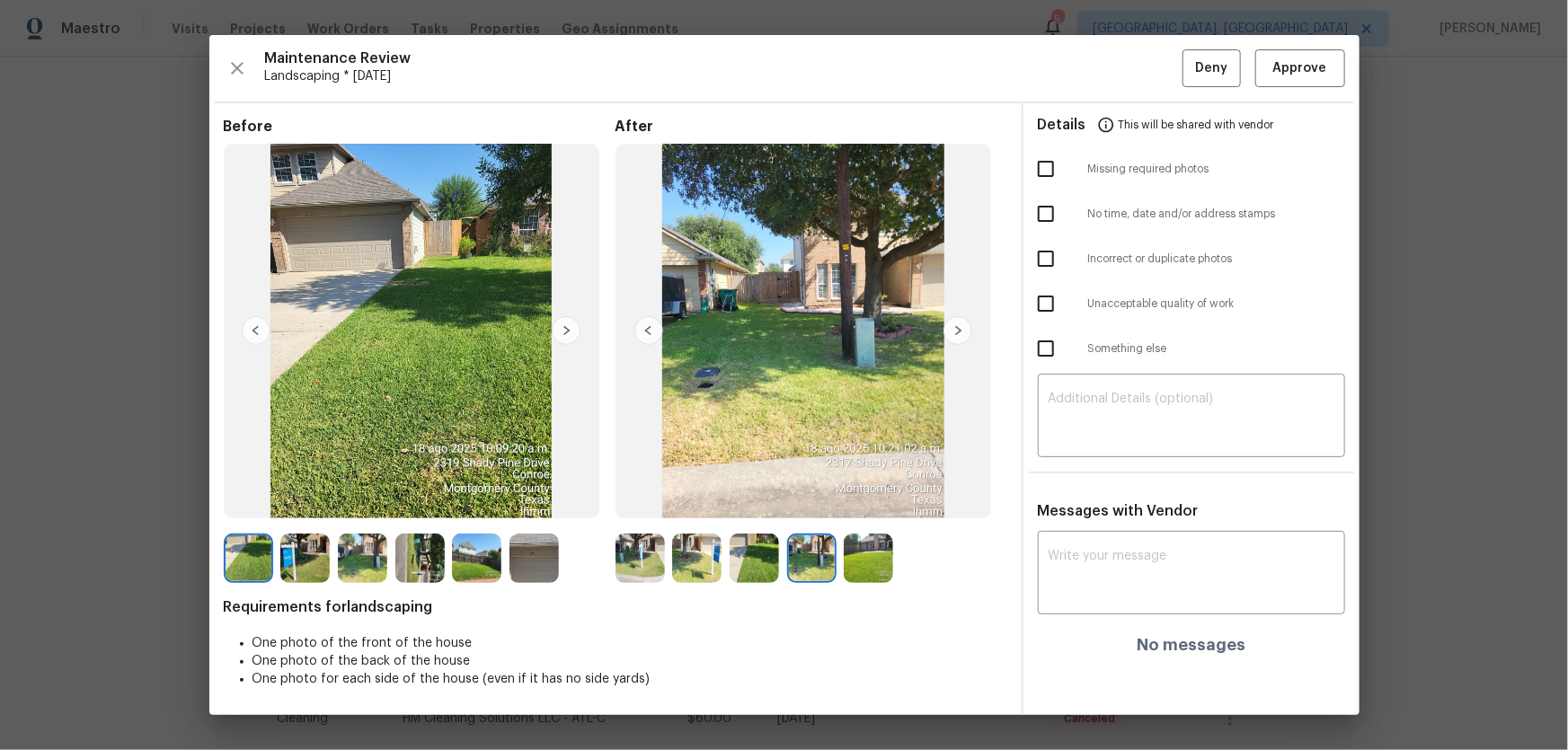
click at [890, 495] on img at bounding box center [868, 558] width 50 height 50
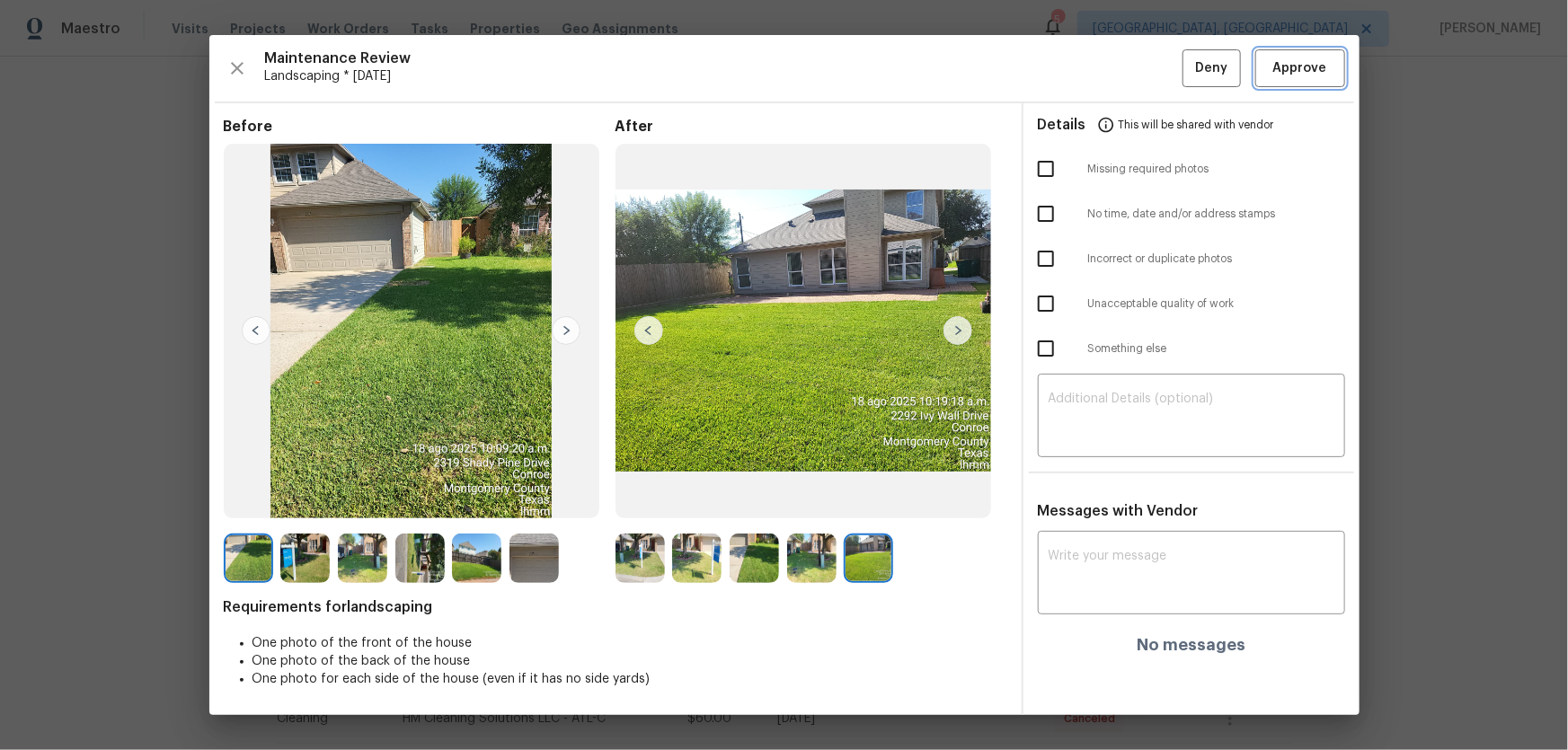
click at [1115, 72] on span "Approve" at bounding box center [1301, 68] width 54 height 23
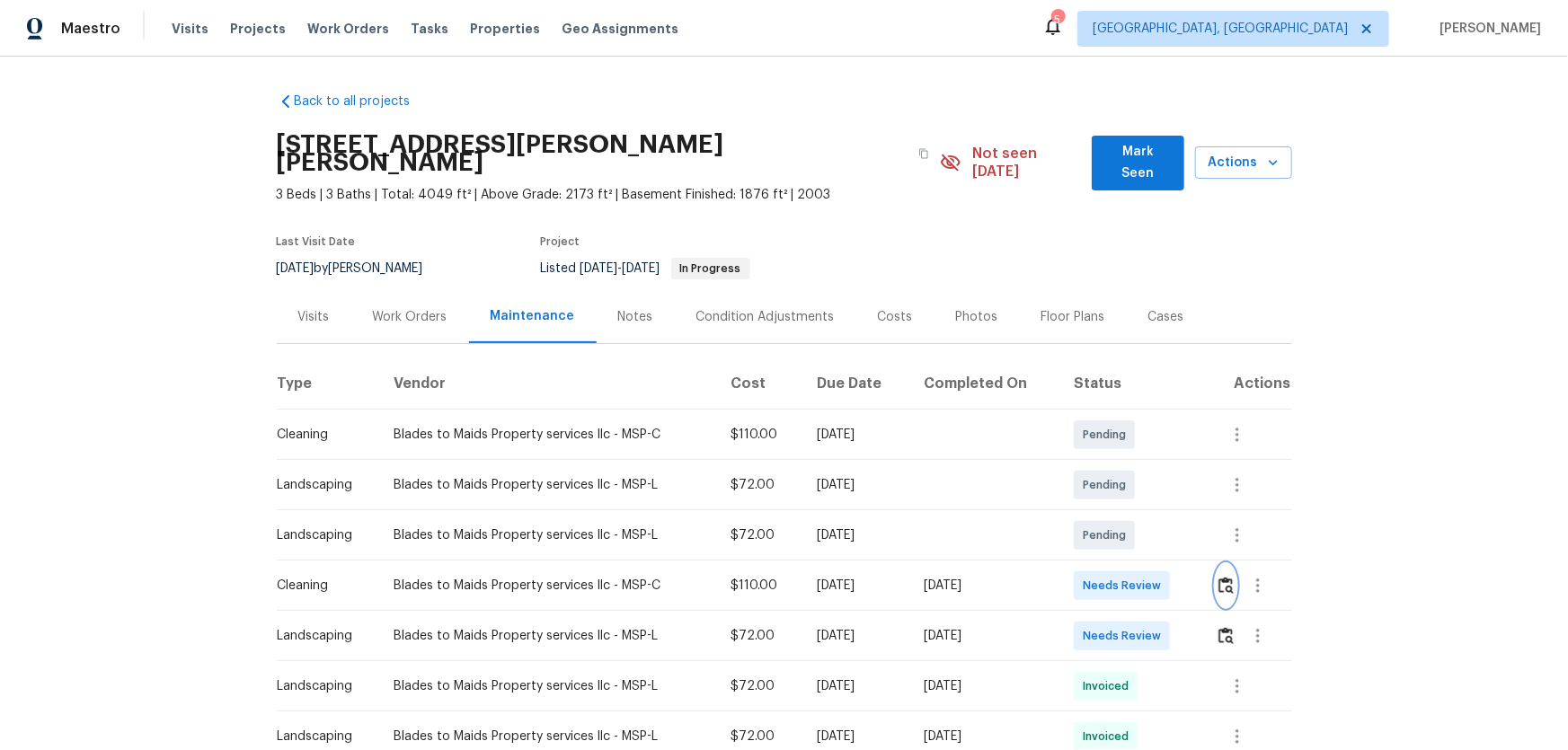
click at [1115, 495] on img "button" at bounding box center [1226, 584] width 15 height 17
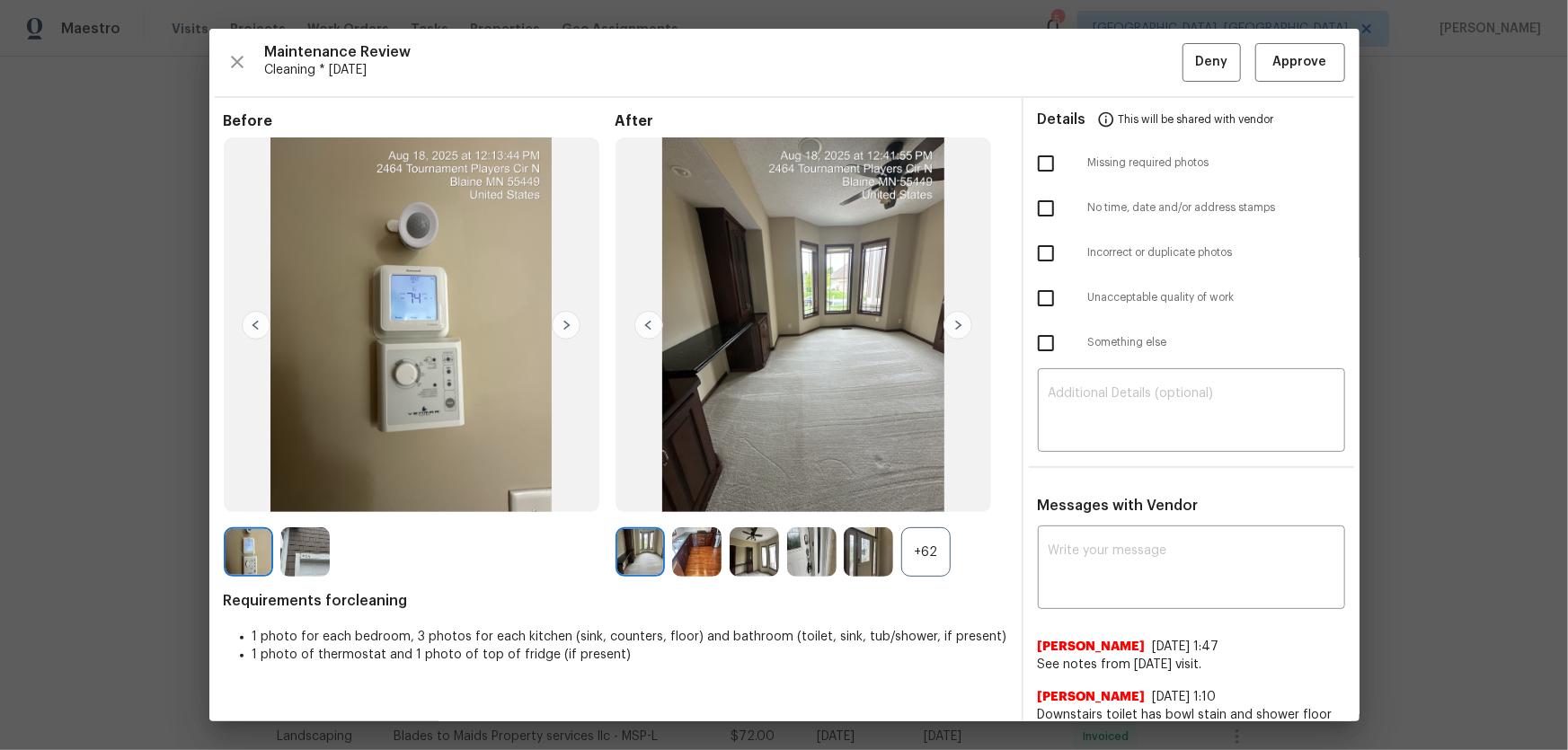
click at [923, 495] on div "+62" at bounding box center [926, 552] width 50 height 50
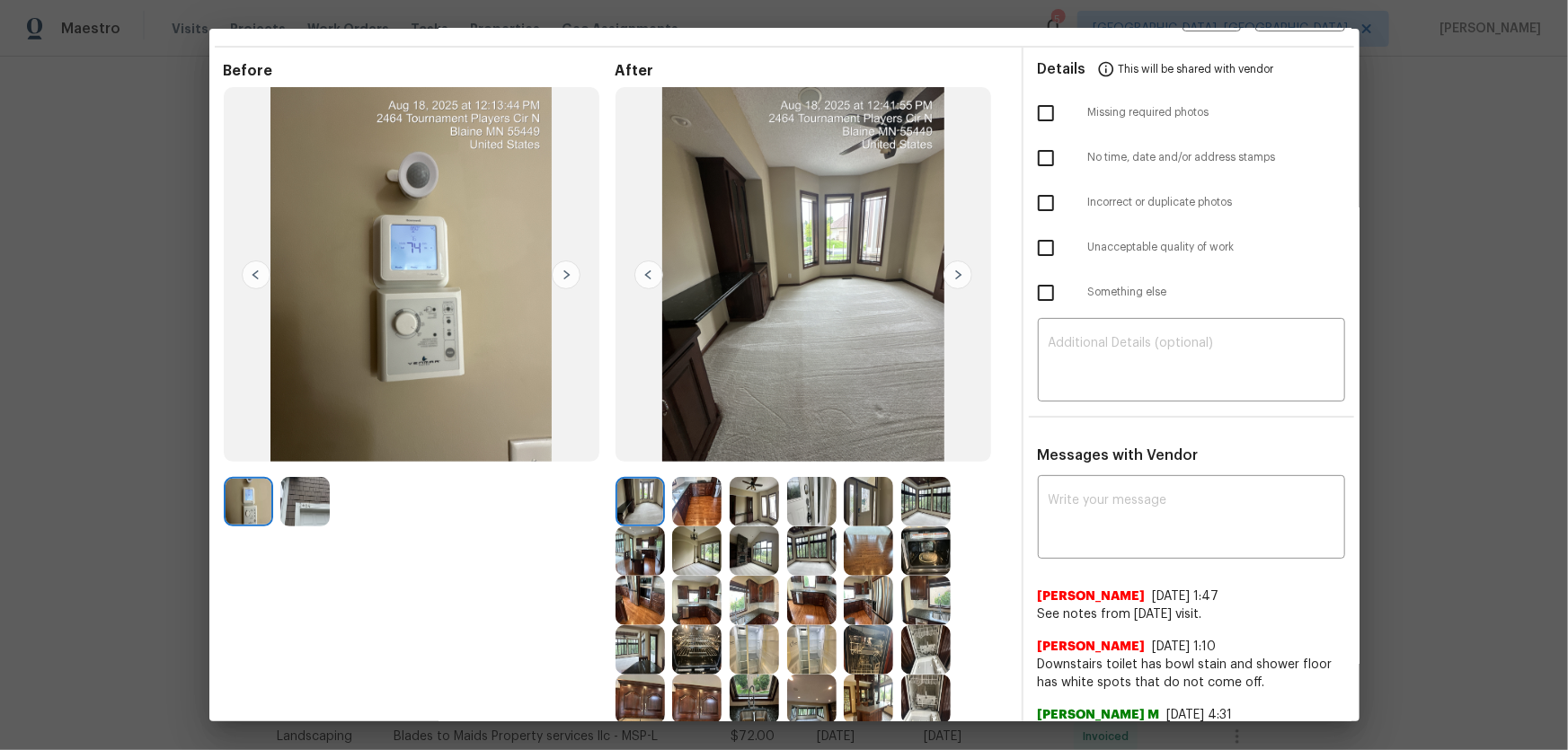
scroll to position [326, 0]
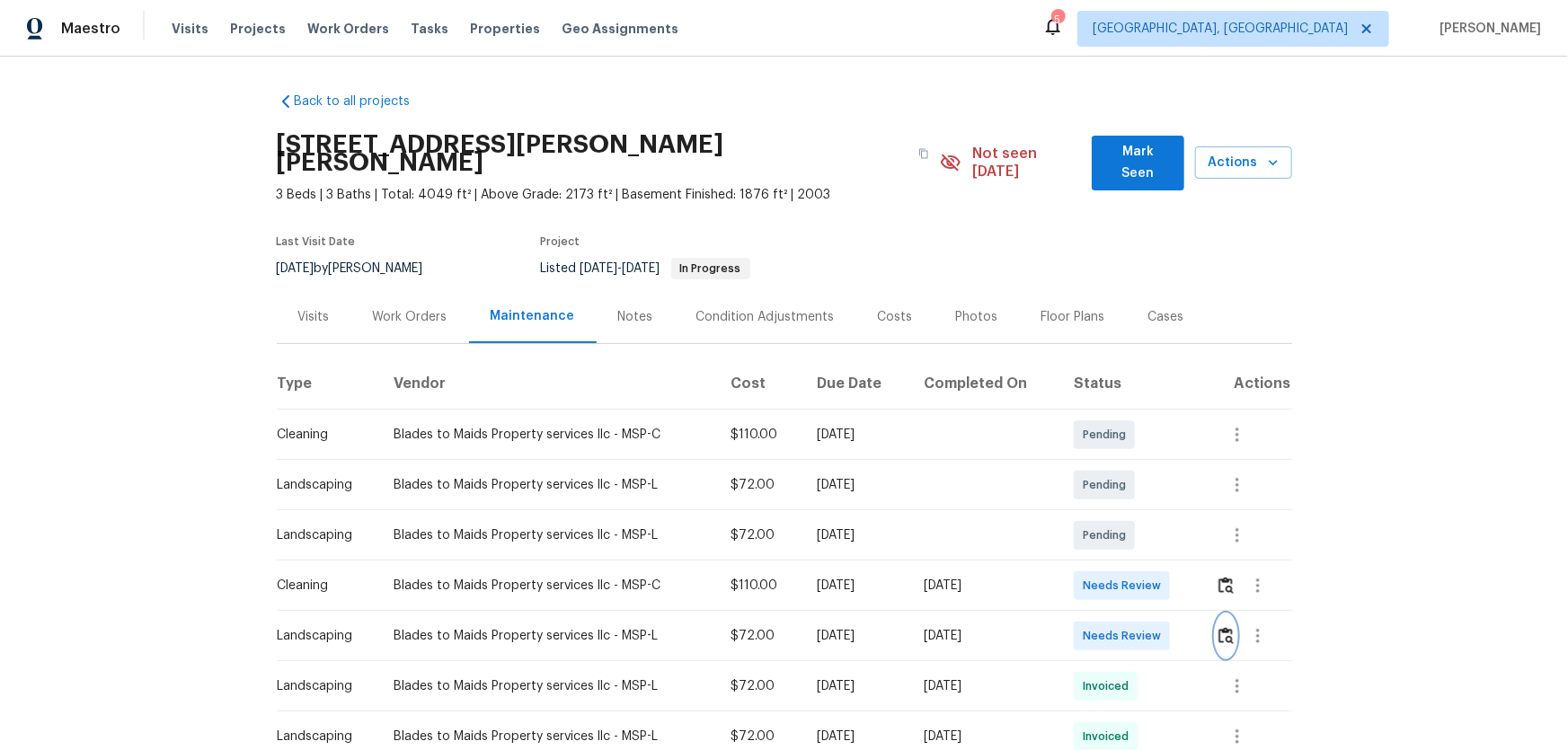
click at [1115, 495] on img "button" at bounding box center [1226, 635] width 15 height 17
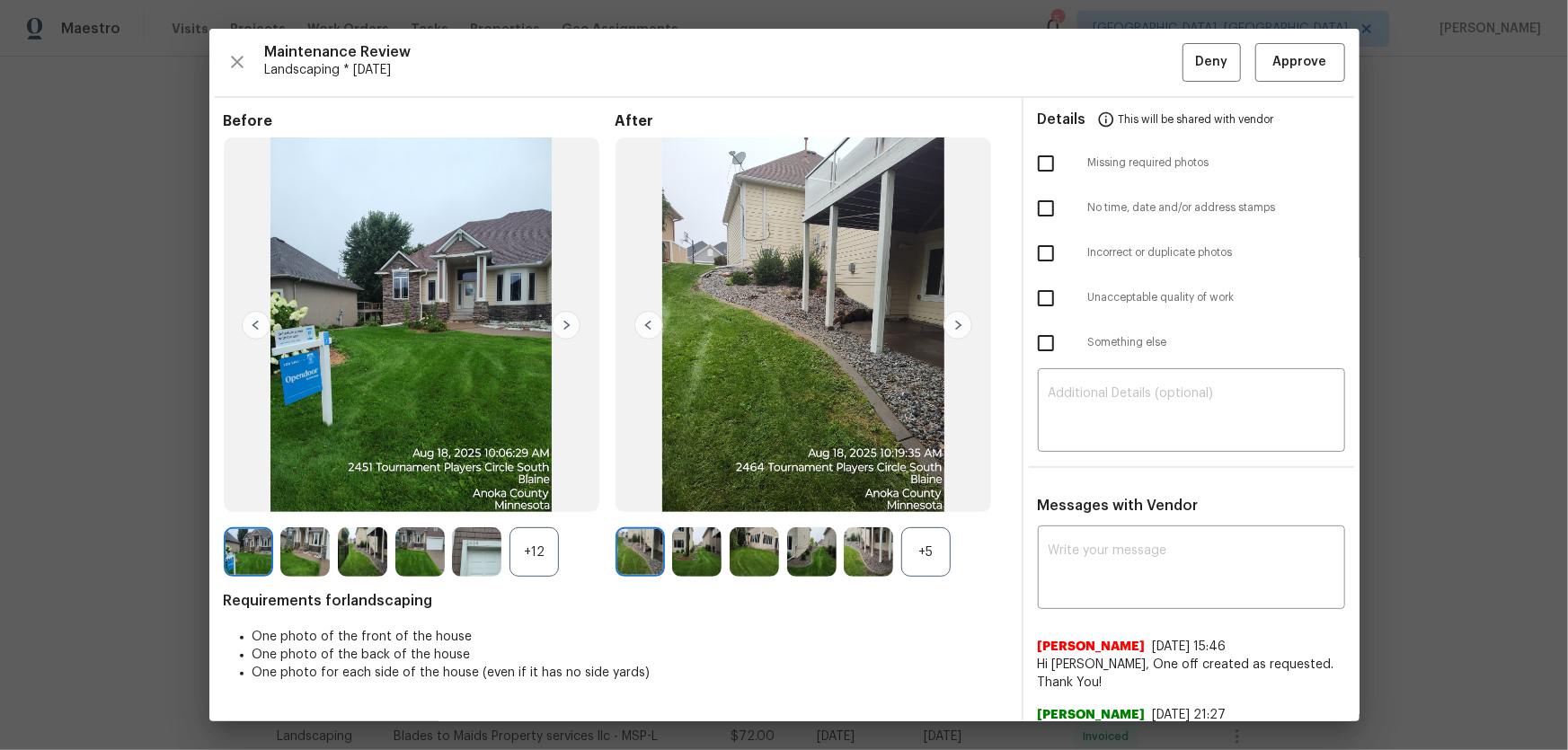
click at [935, 495] on div "+5" at bounding box center [926, 552] width 50 height 50
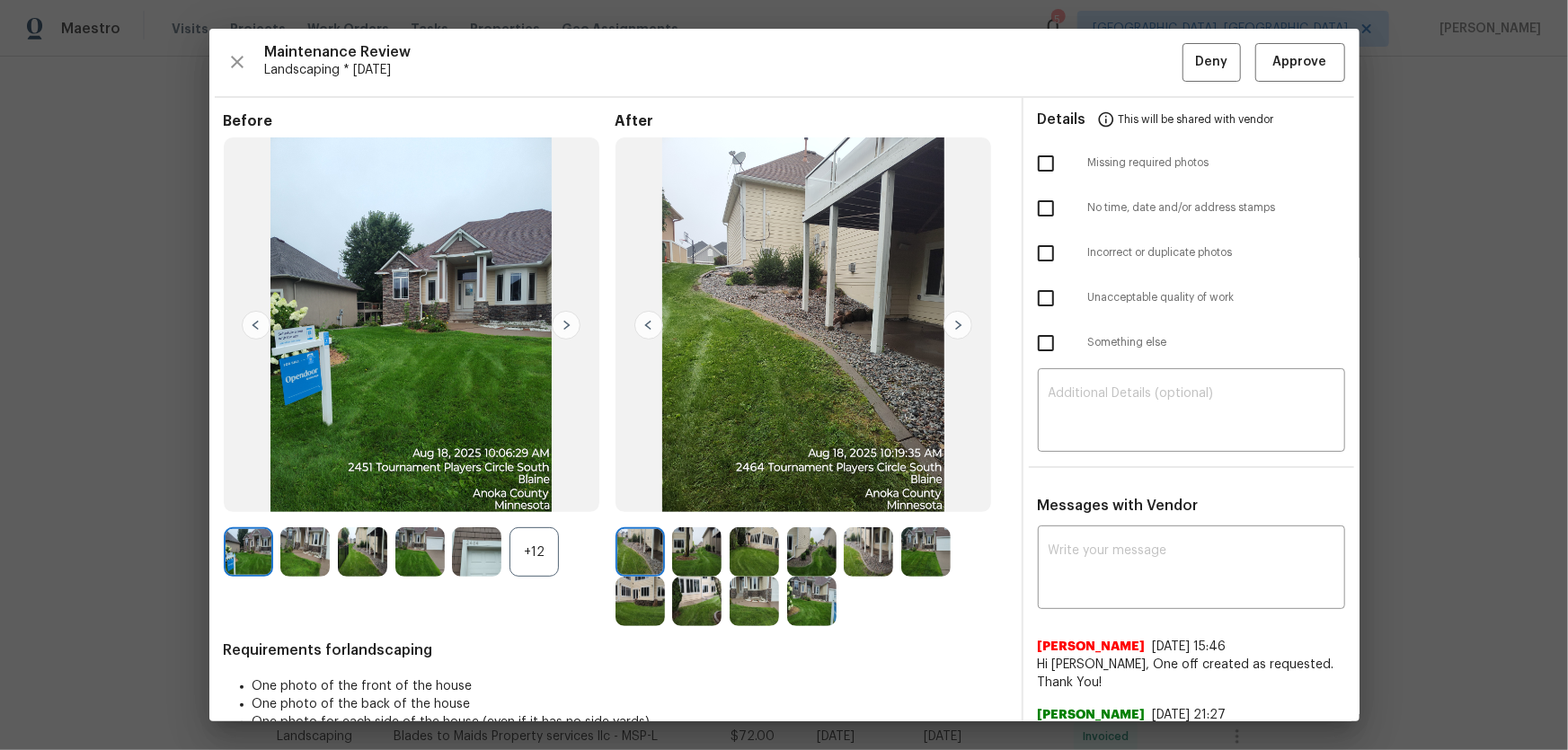
click at [521, 495] on div "+12" at bounding box center [534, 552] width 50 height 50
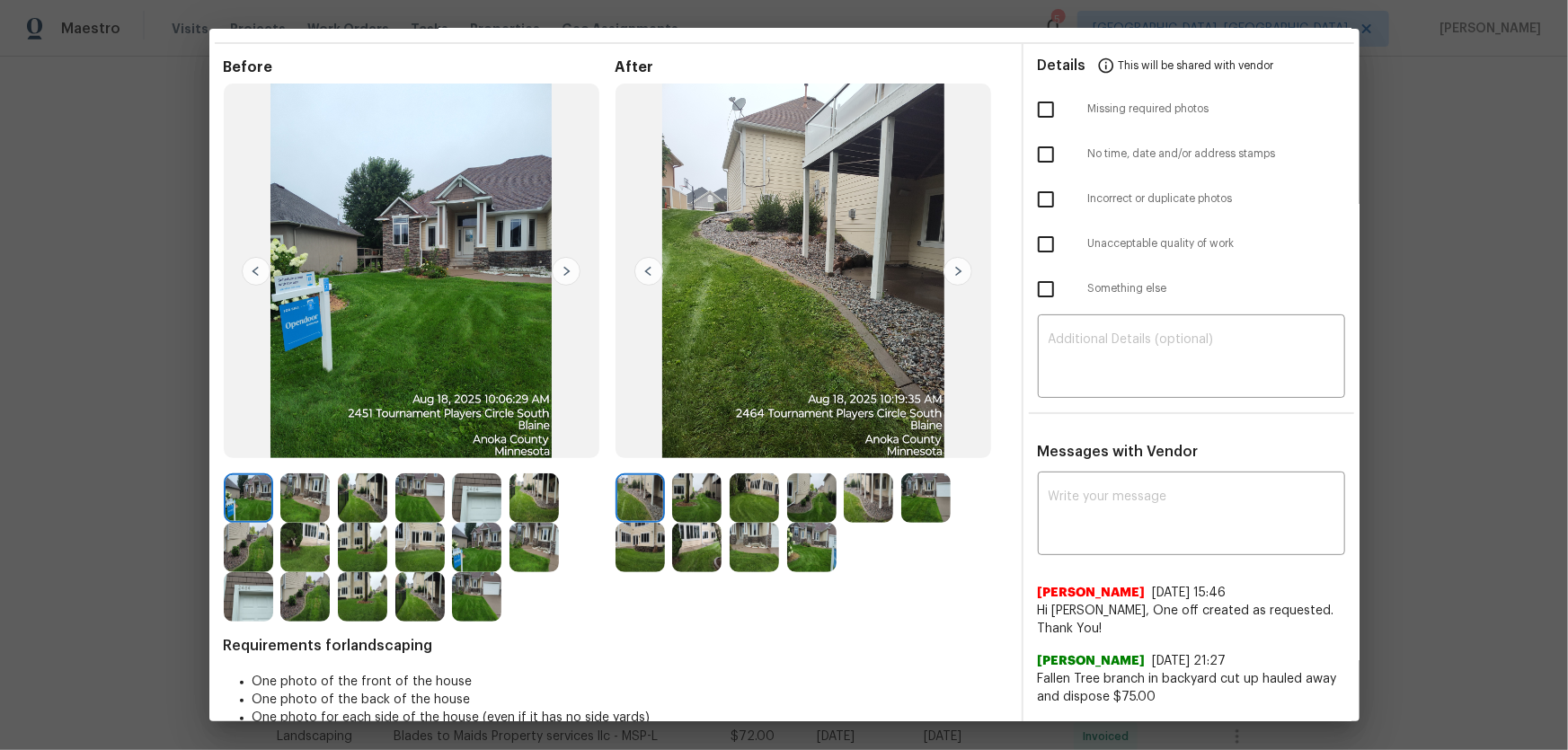
scroll to position [81, 0]
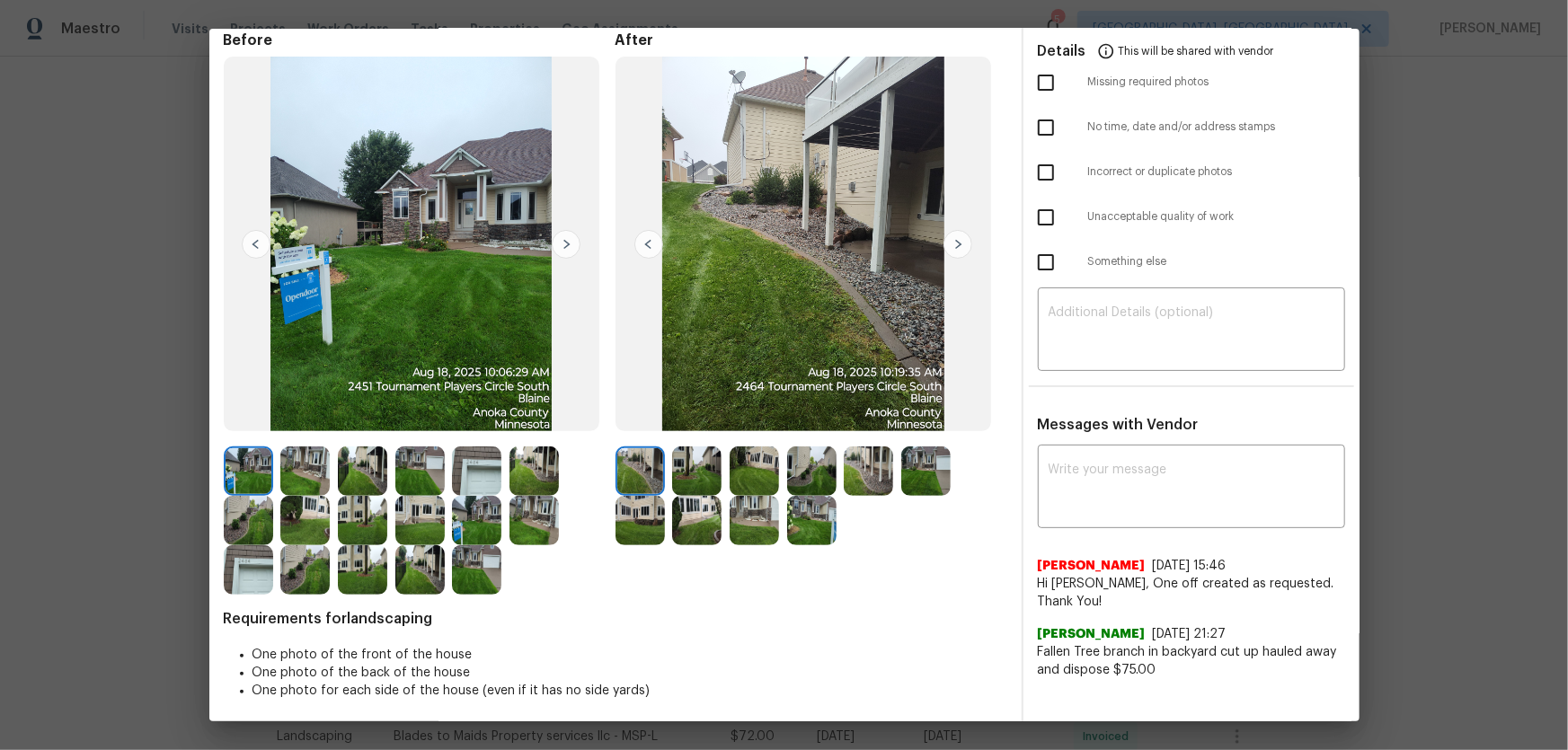
click at [687, 468] on img at bounding box center [696, 471] width 50 height 50
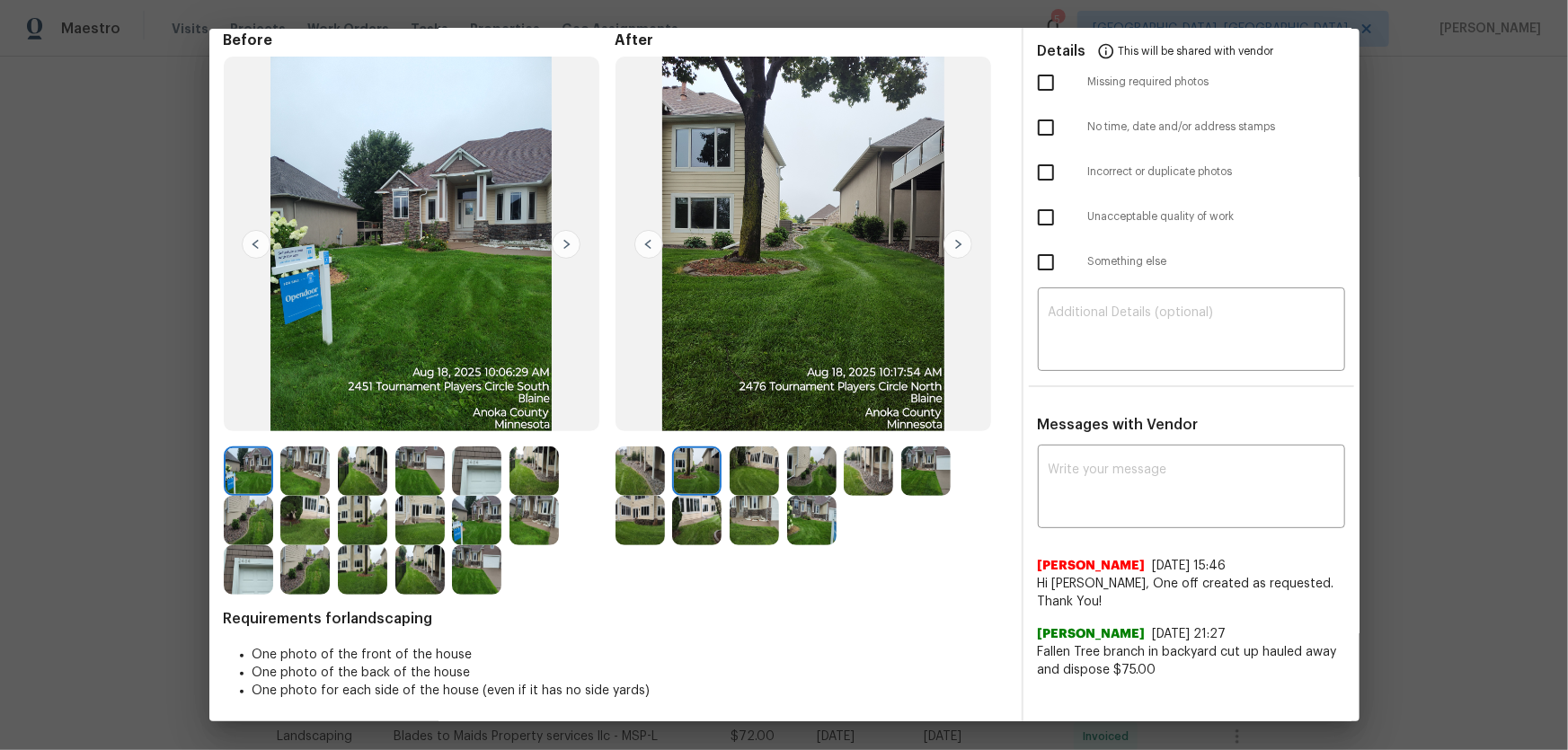
drag, startPoint x: 757, startPoint y: 479, endPoint x: 766, endPoint y: 479, distance: 9.0
click at [757, 479] on img at bounding box center [754, 471] width 50 height 50
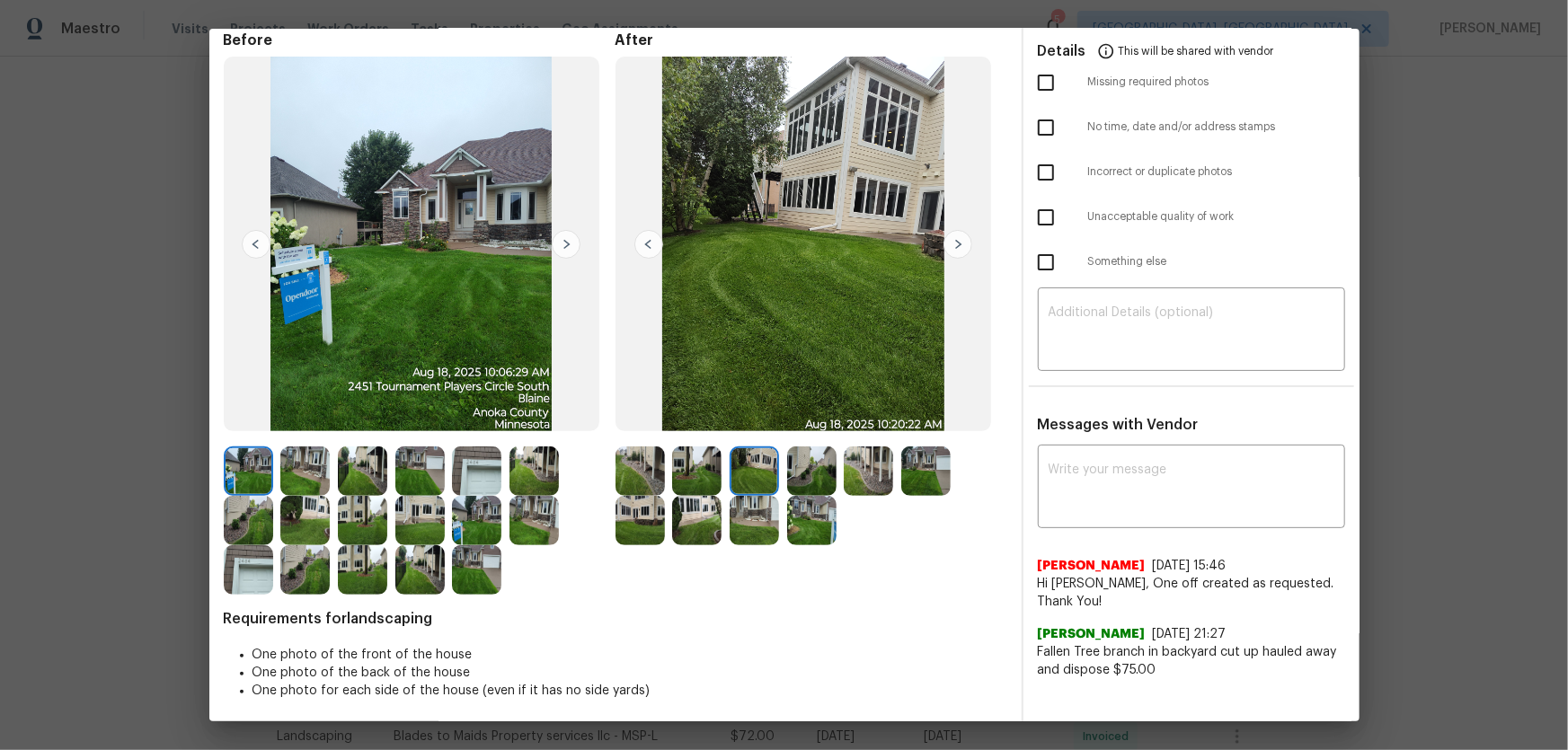
click at [787, 478] on img at bounding box center [811, 471] width 50 height 50
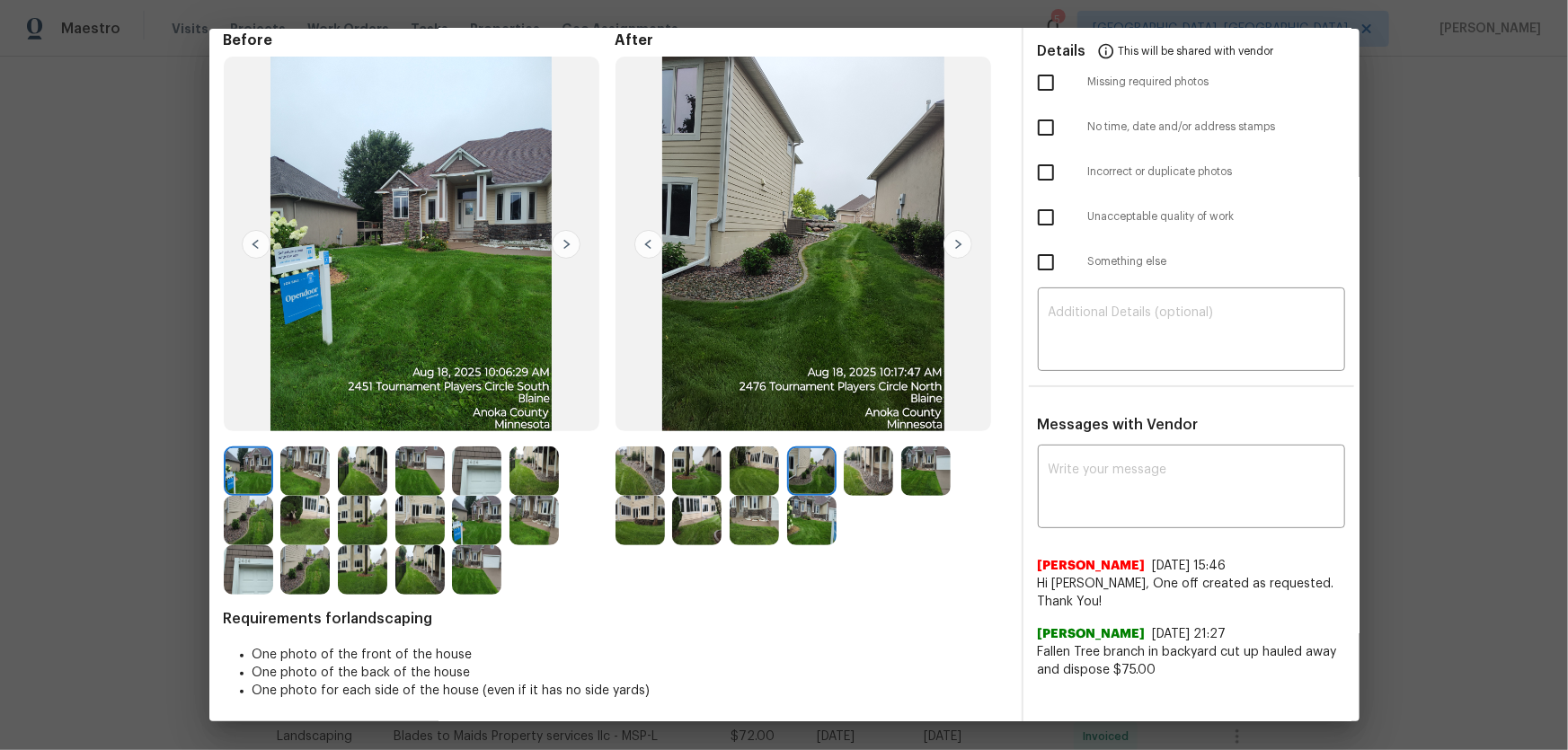
click at [871, 480] on img at bounding box center [868, 471] width 50 height 50
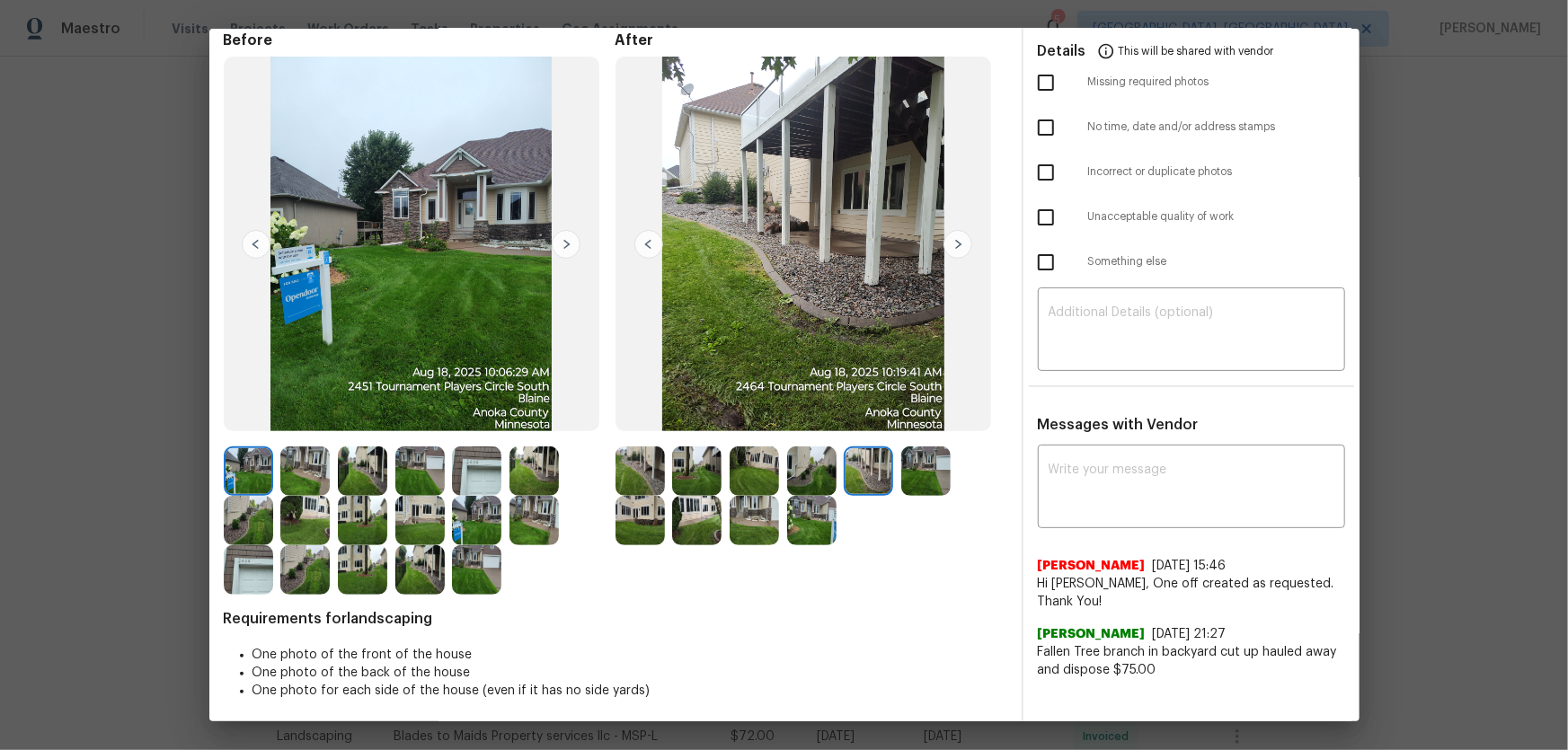
click at [928, 489] on img at bounding box center [926, 471] width 50 height 50
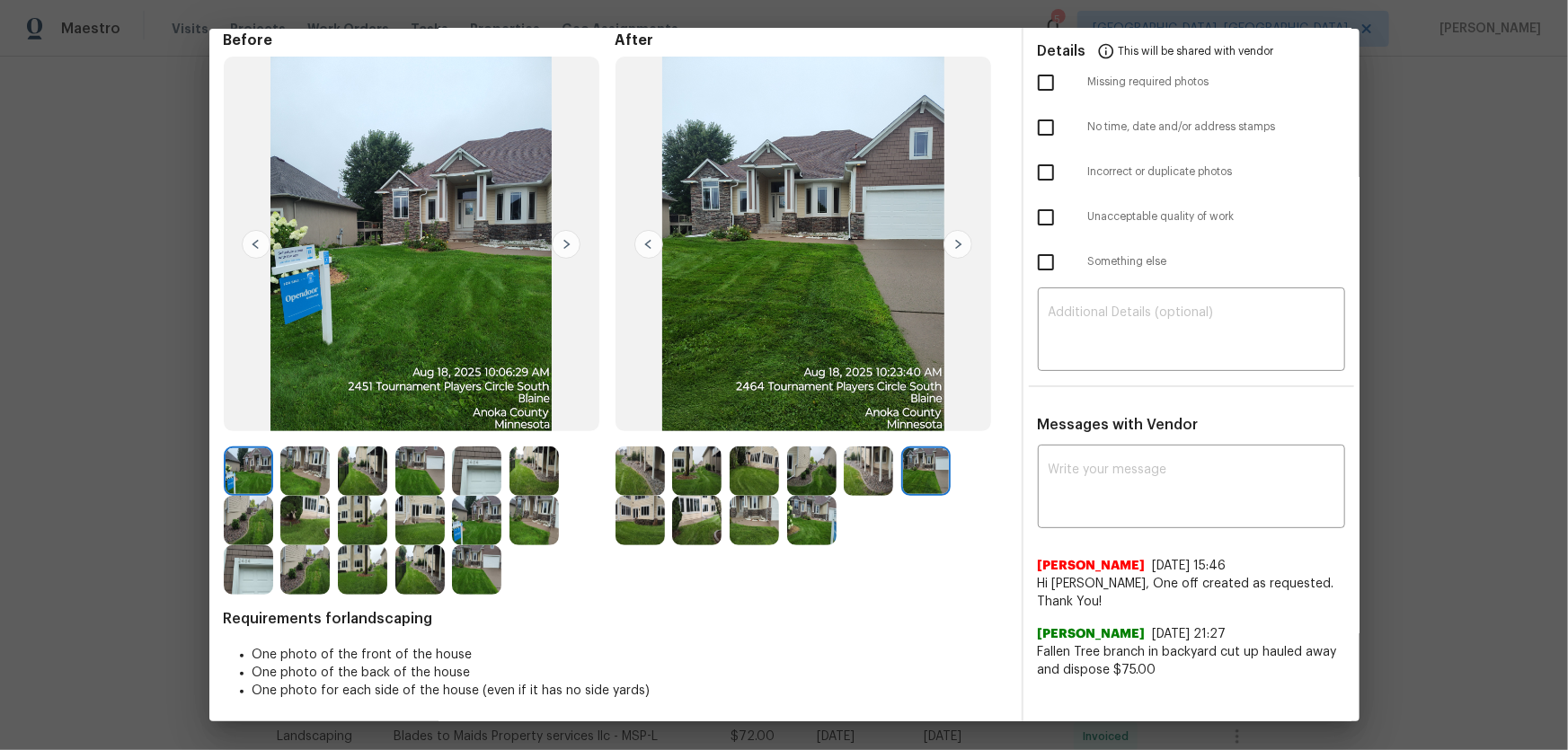
click at [648, 495] on img at bounding box center [639, 520] width 50 height 50
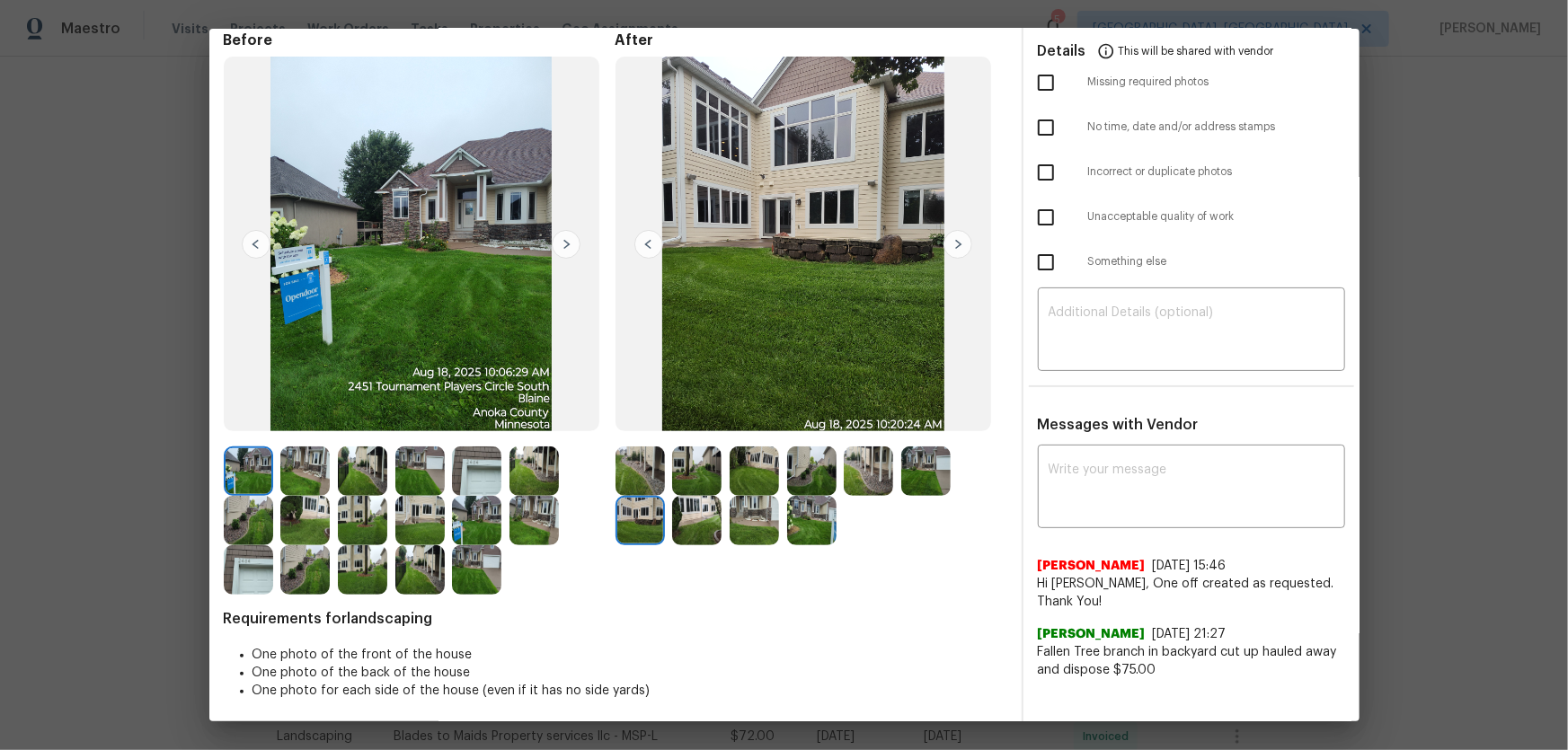
click at [688, 495] on img at bounding box center [696, 520] width 50 height 50
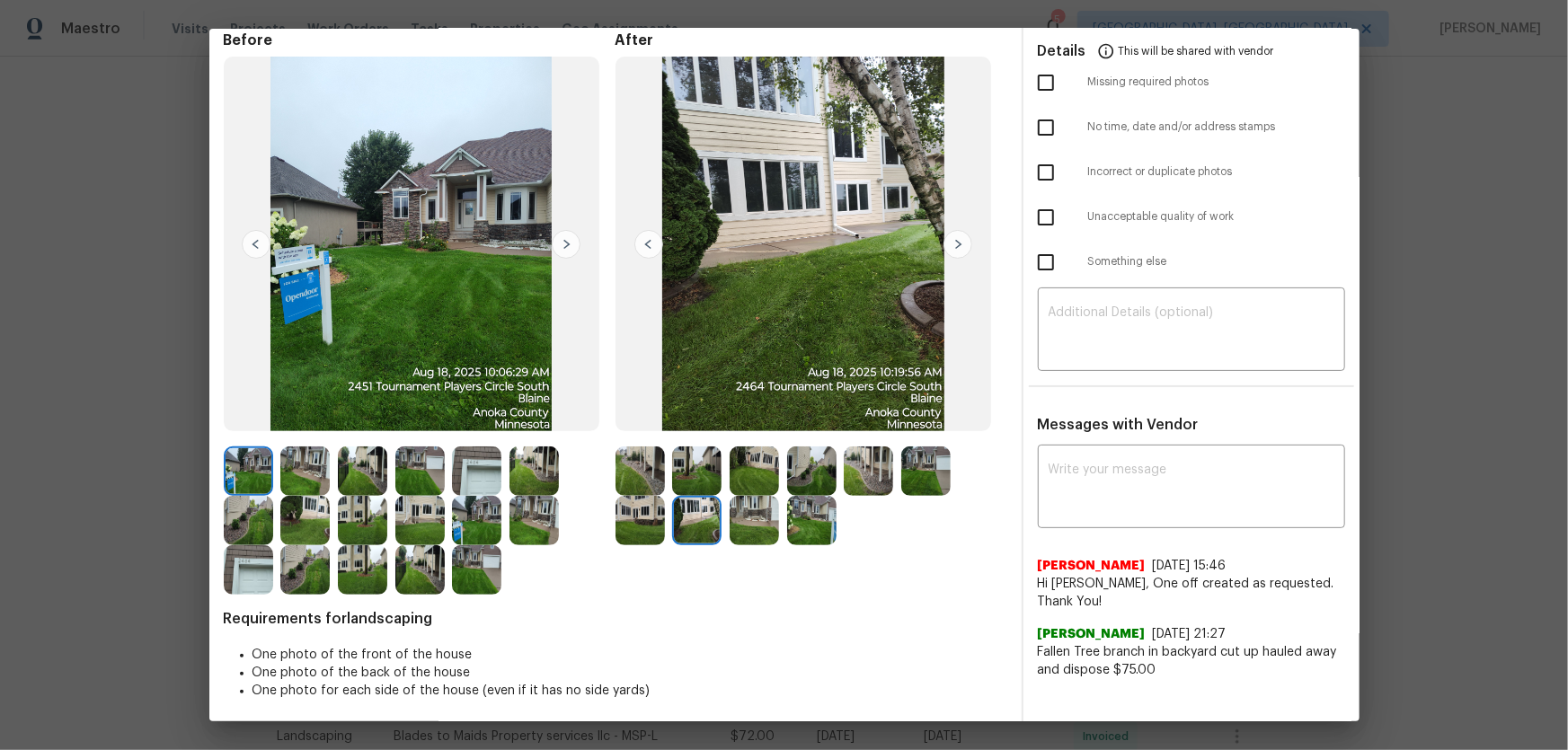
click at [763, 495] on img at bounding box center [754, 520] width 50 height 50
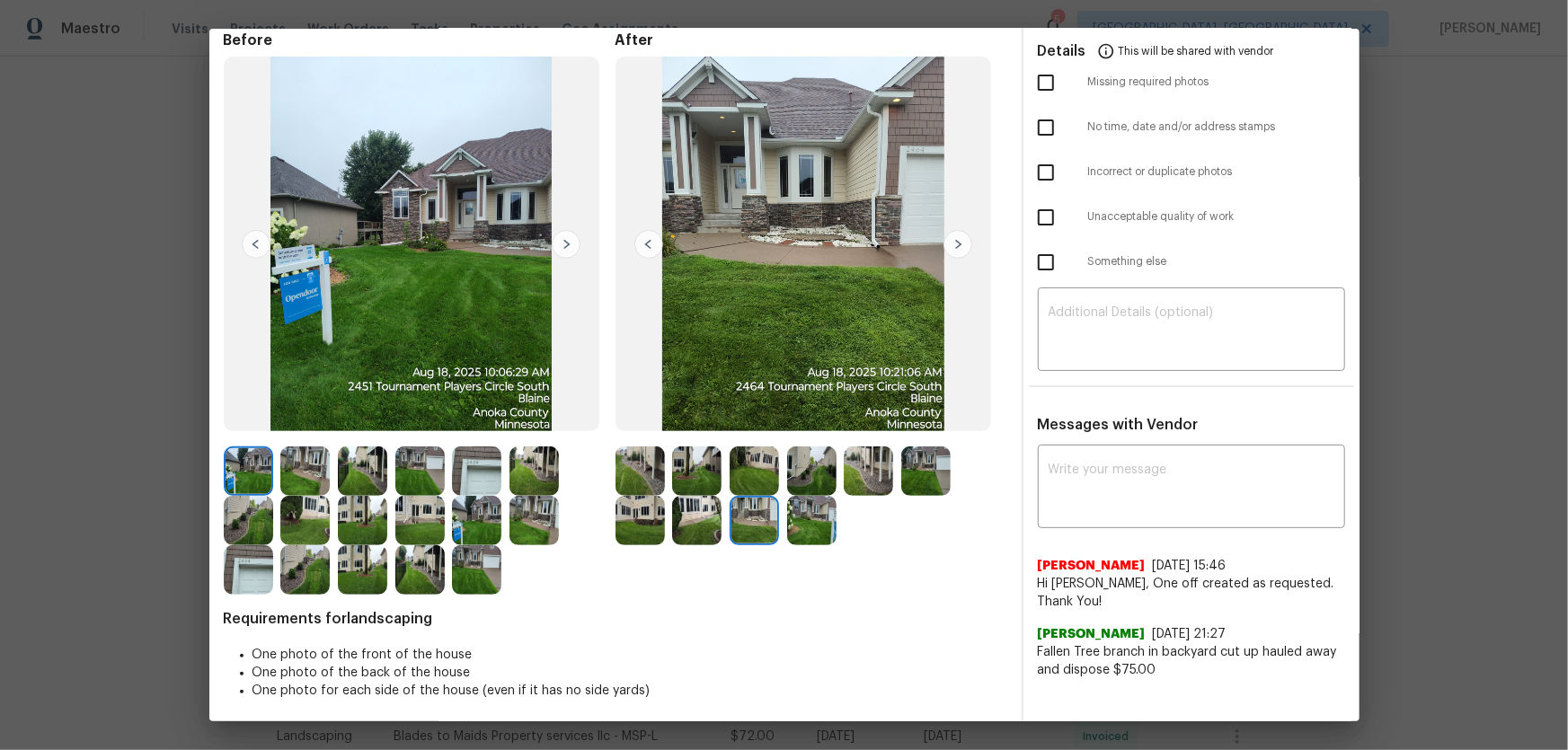
click at [809, 495] on img at bounding box center [811, 520] width 50 height 50
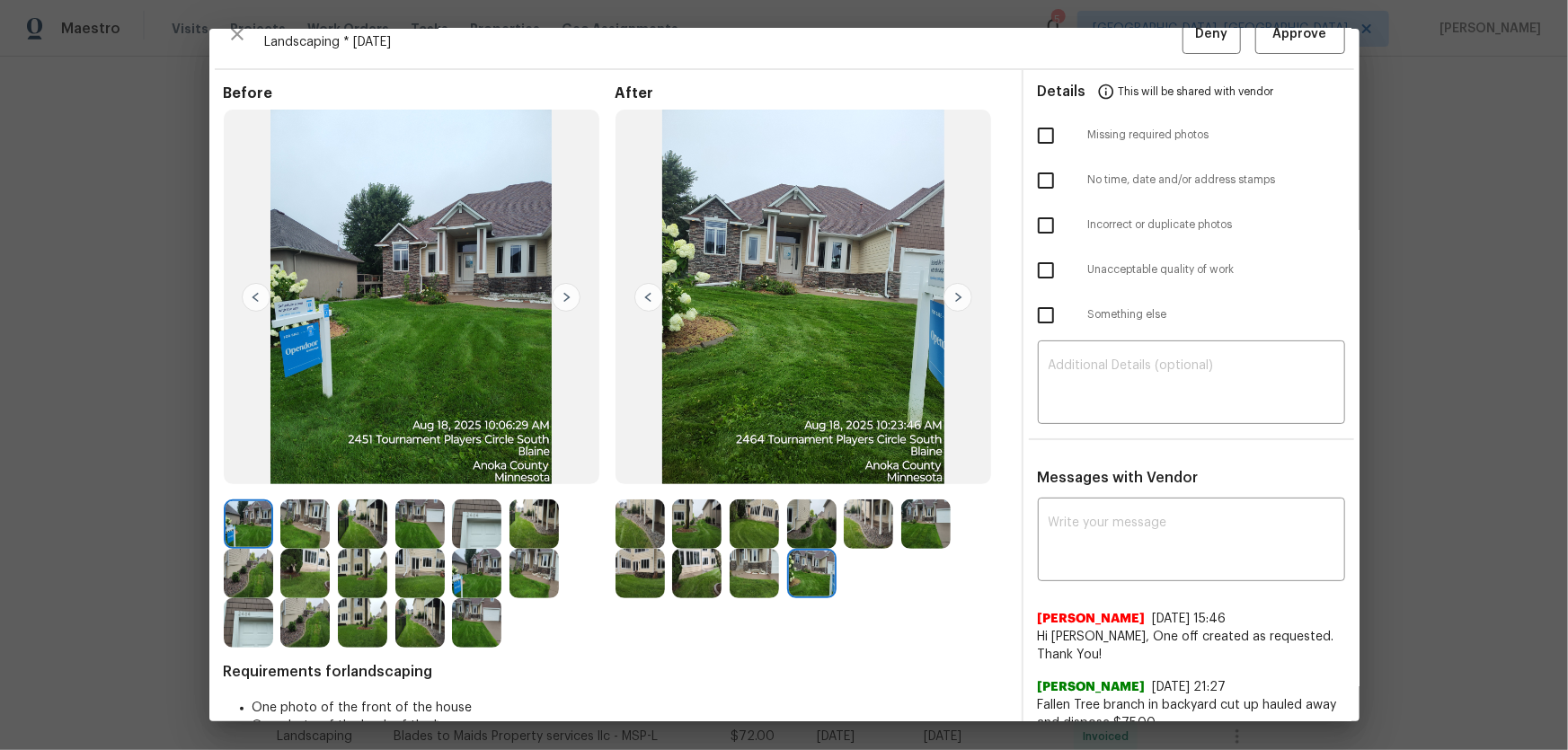
scroll to position [0, 0]
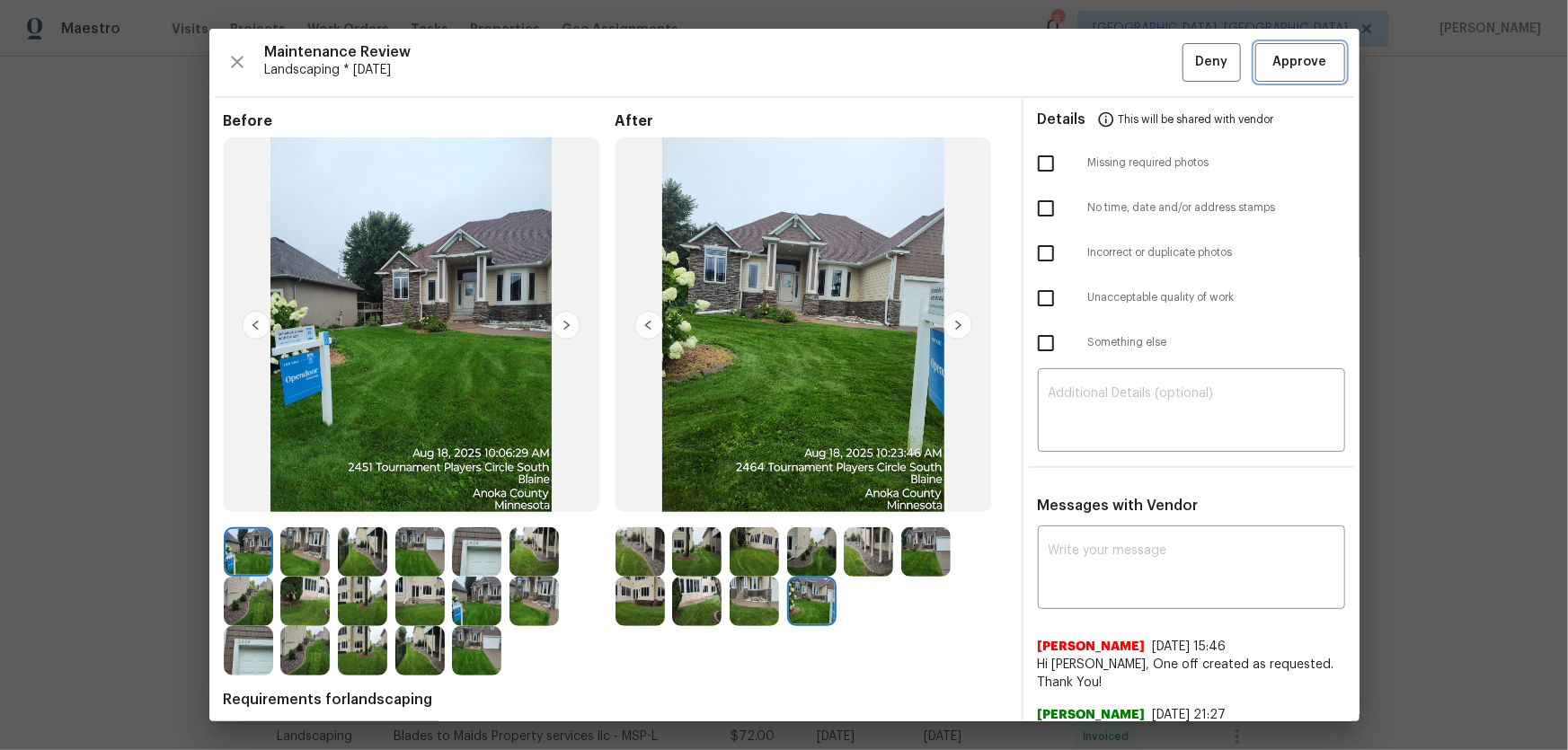
click at [1115, 59] on span "Approve" at bounding box center [1301, 62] width 54 height 23
